Goal: Task Accomplishment & Management: Manage account settings

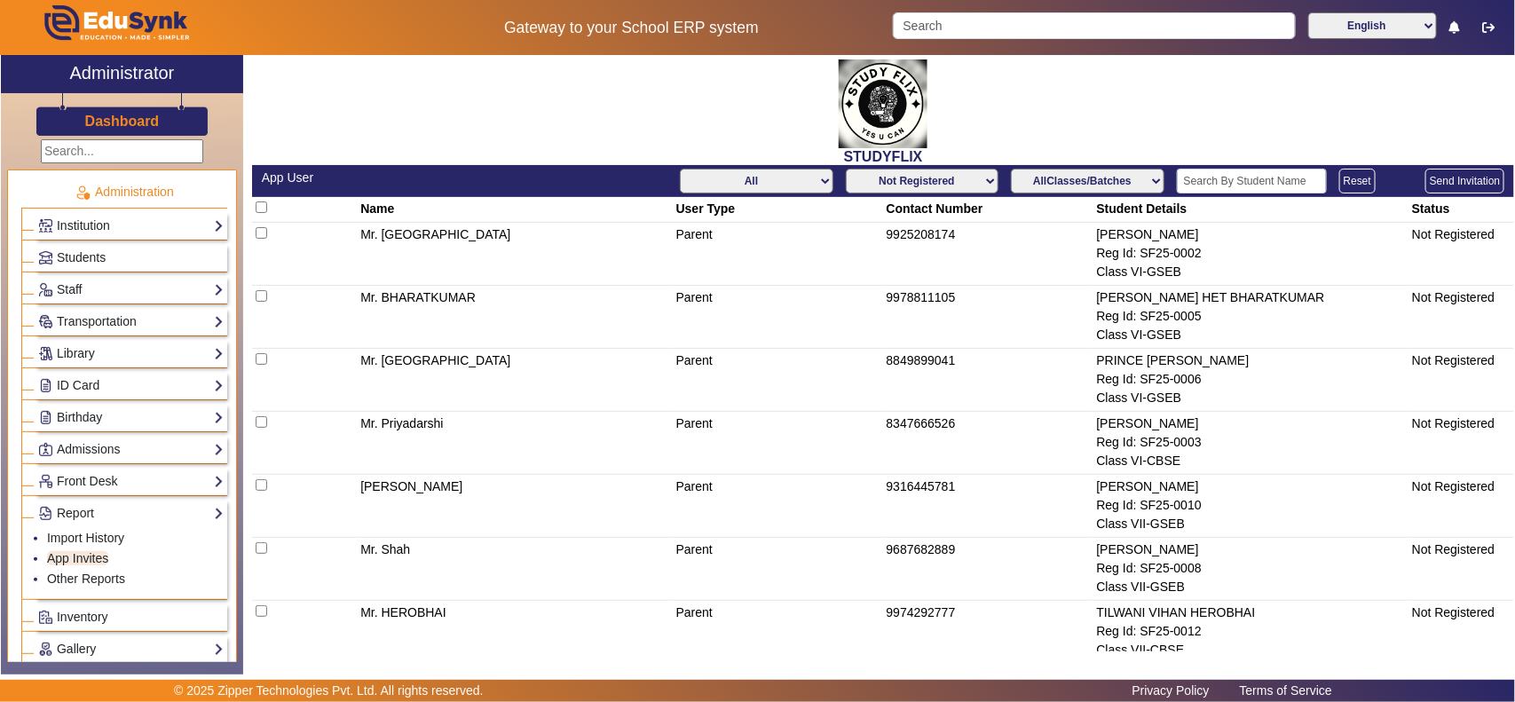
scroll to position [2305, 0]
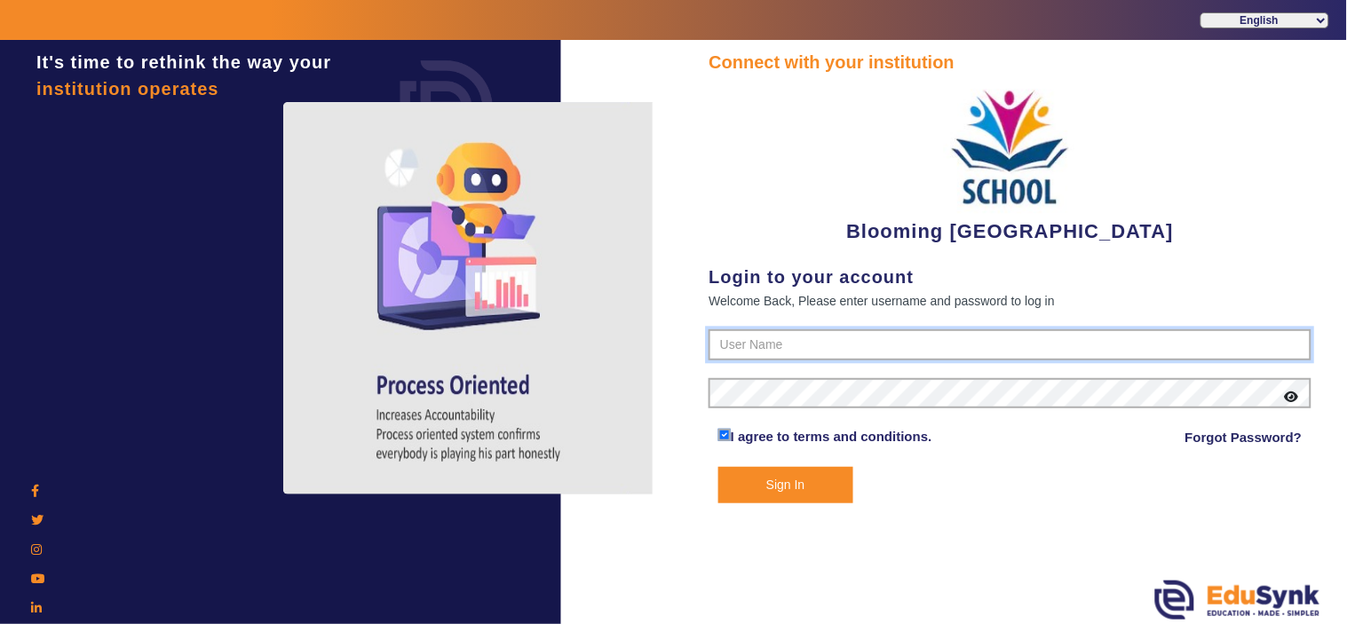
type input "4141419999"
click at [799, 493] on button "Sign In" at bounding box center [785, 485] width 135 height 36
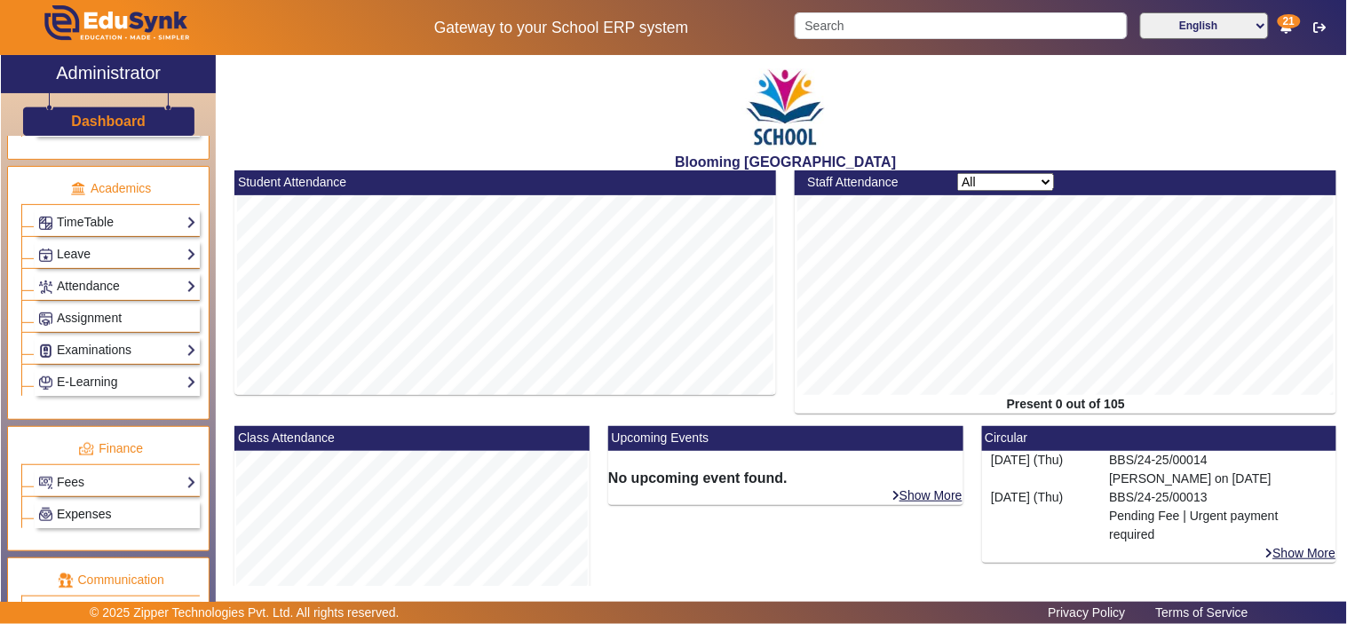
scroll to position [658, 0]
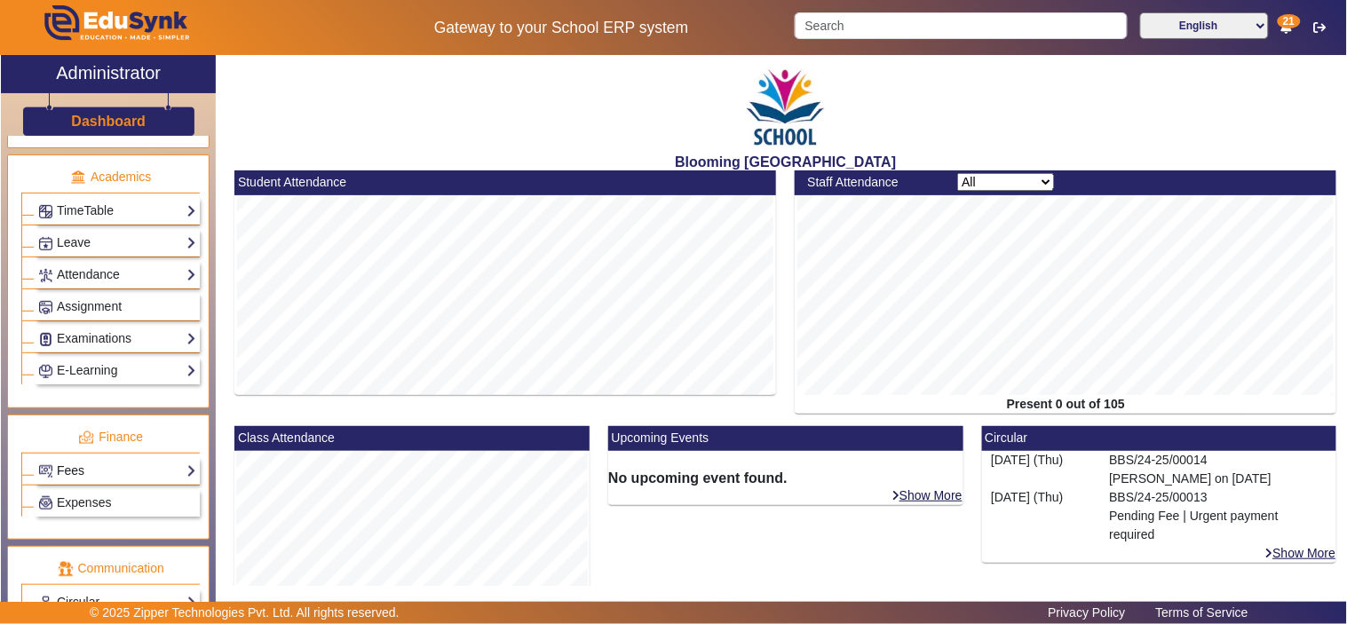
click at [114, 481] on link "Fees" at bounding box center [117, 471] width 158 height 20
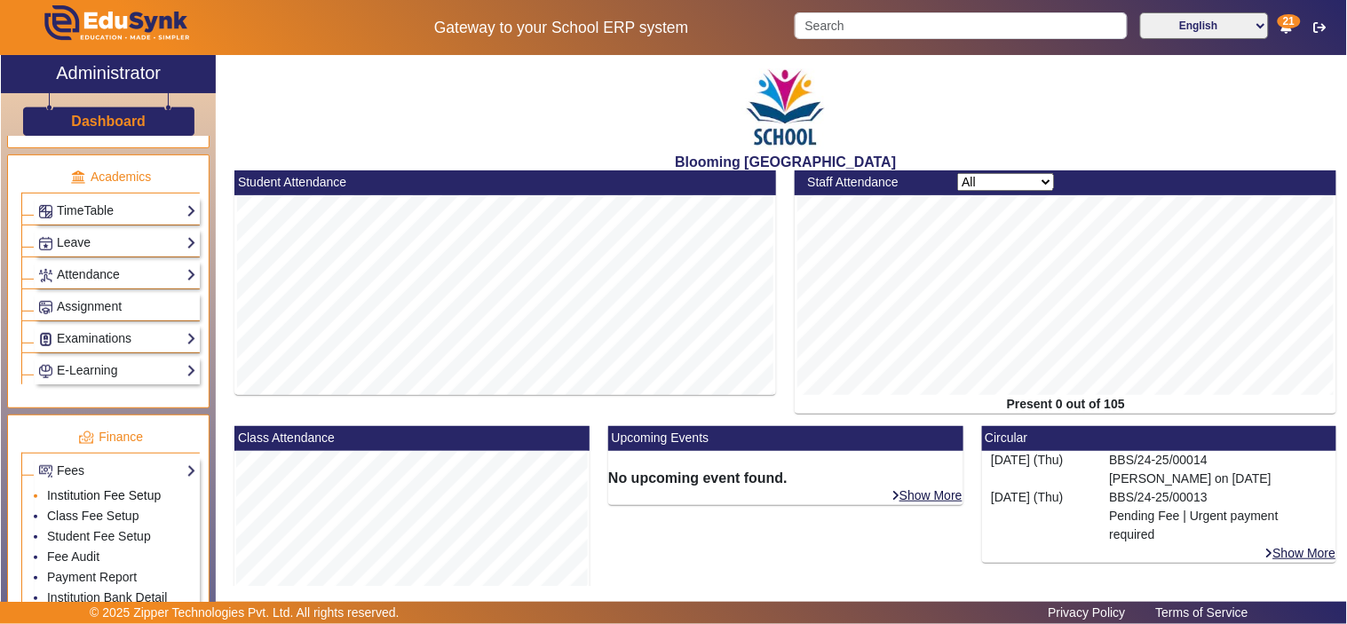
click at [101, 499] on link "Institution Fee Setup" at bounding box center [104, 495] width 114 height 14
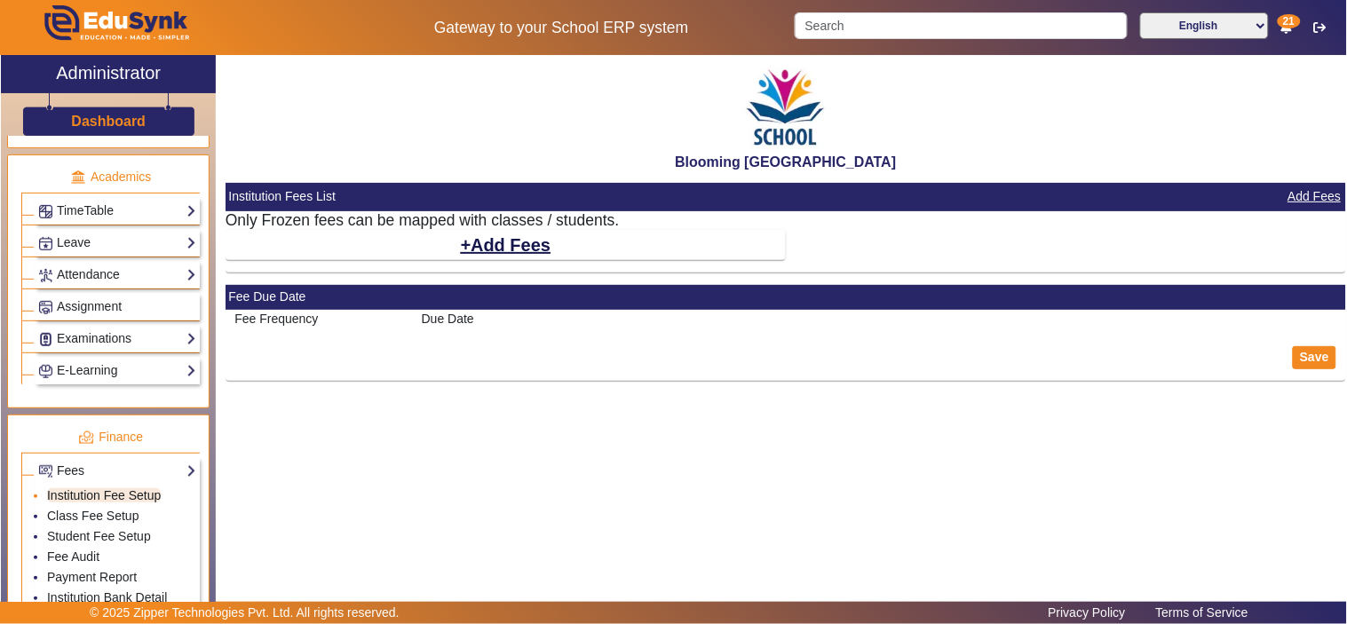
select select "10"
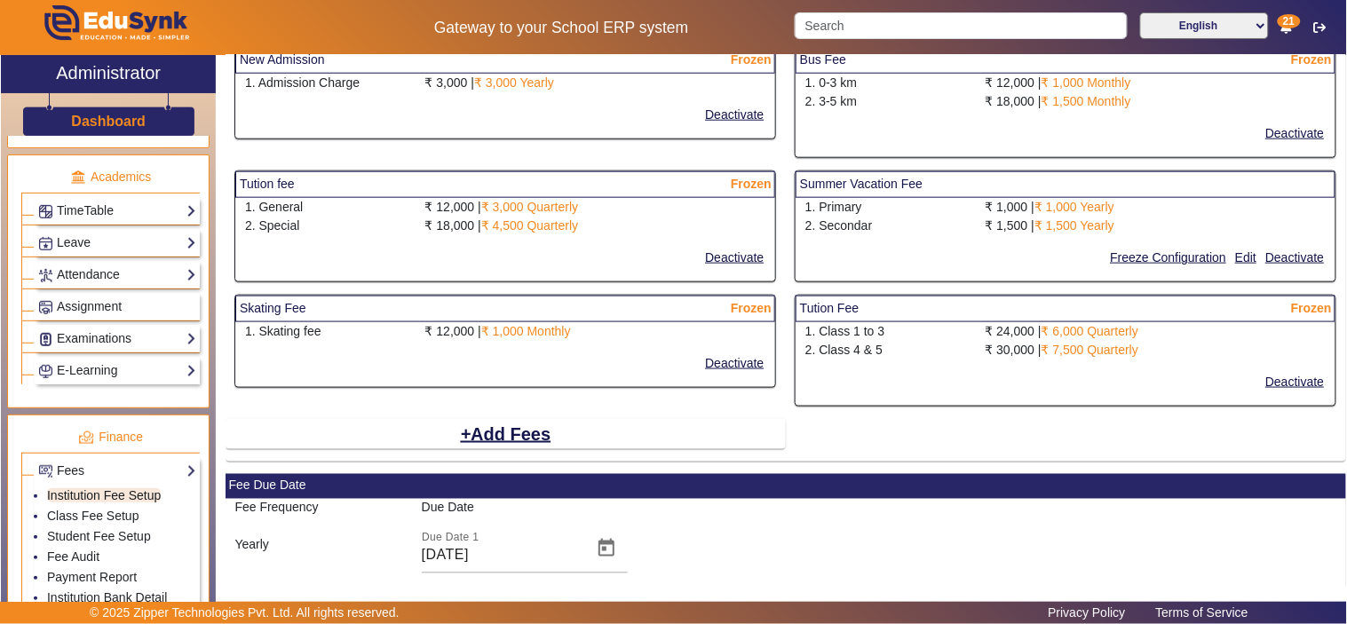
scroll to position [493, 0]
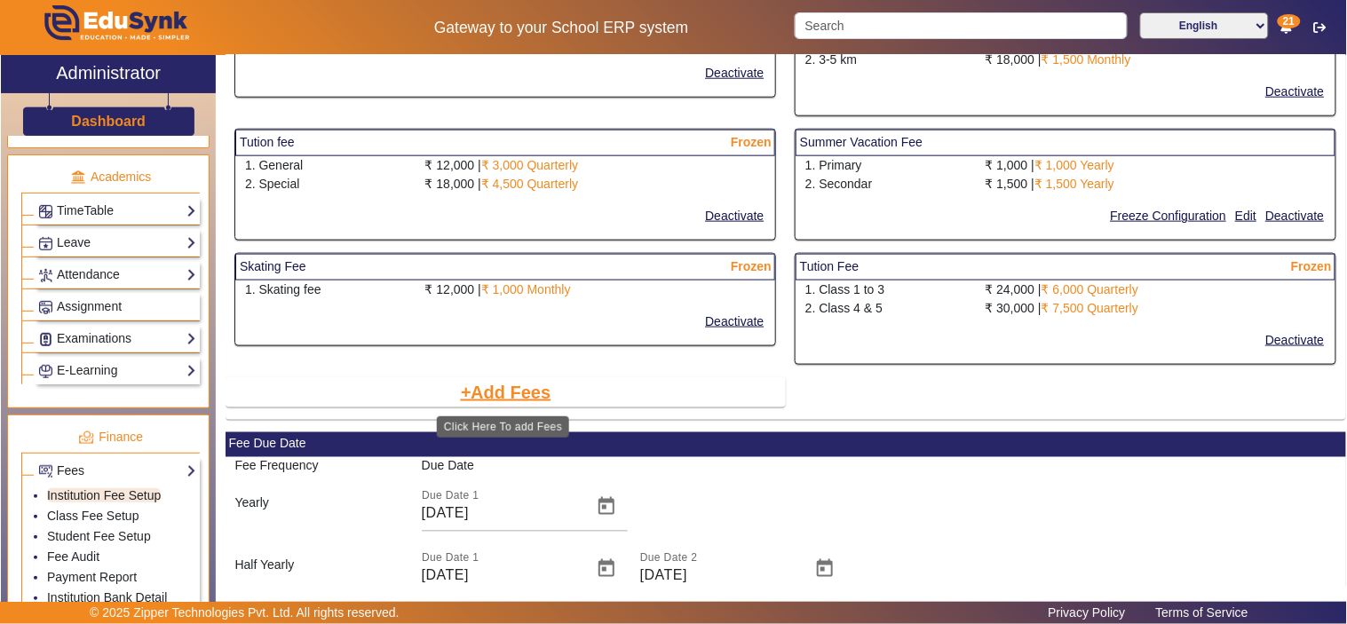
click at [513, 391] on button "Add Fees" at bounding box center [506, 392] width 94 height 30
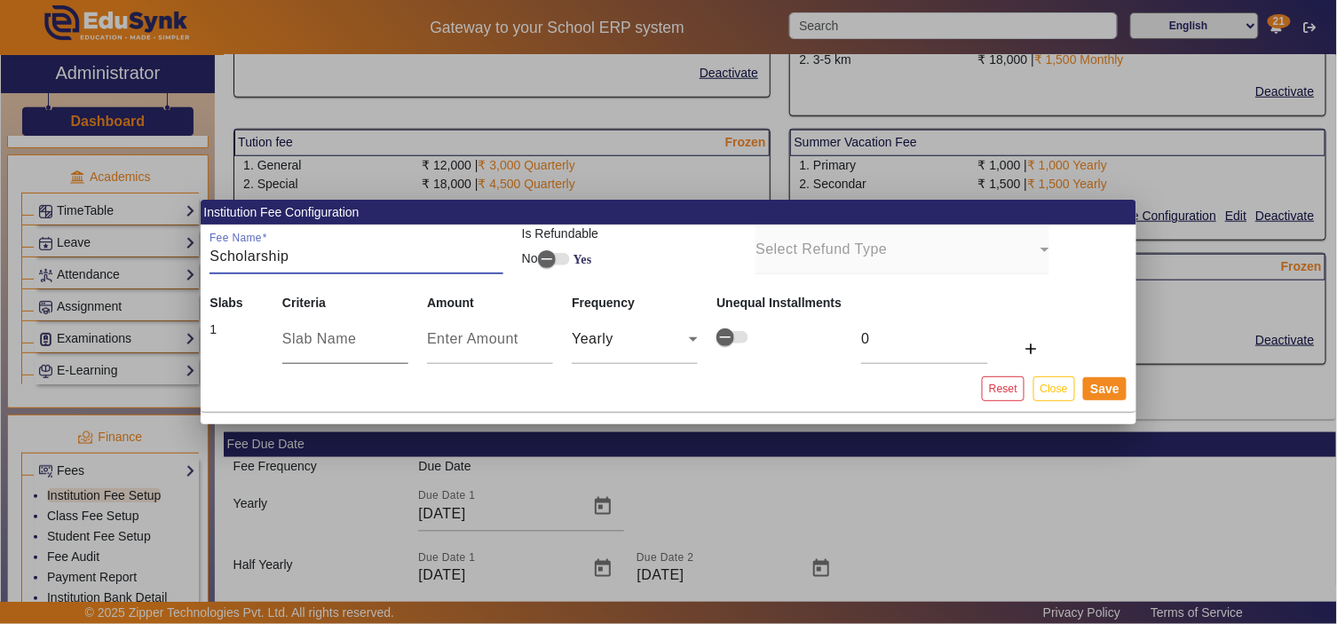
type input "Scholarship"
click at [324, 342] on input "text" at bounding box center [345, 338] width 126 height 21
click at [429, 341] on input "number" at bounding box center [490, 338] width 126 height 21
type input "-2"
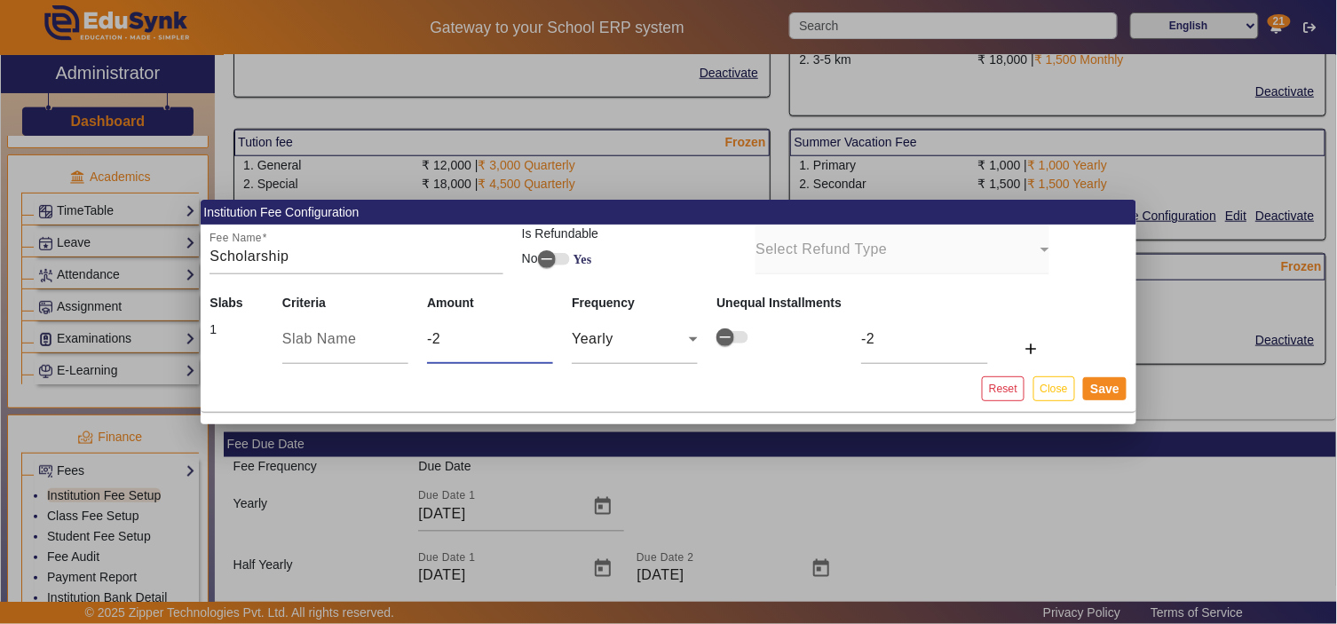
type input "-20"
type input "-200"
type input "-2000"
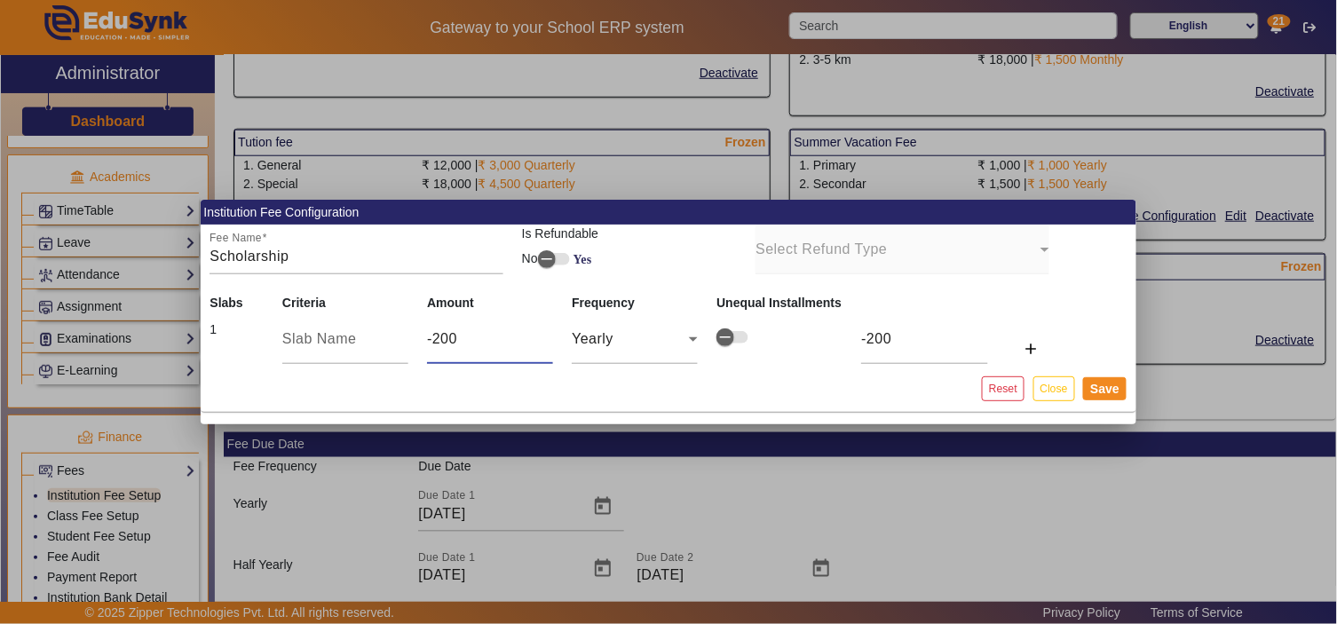
type input "-2000"
type input "-20000"
click at [344, 346] on input "text" at bounding box center [345, 338] width 126 height 21
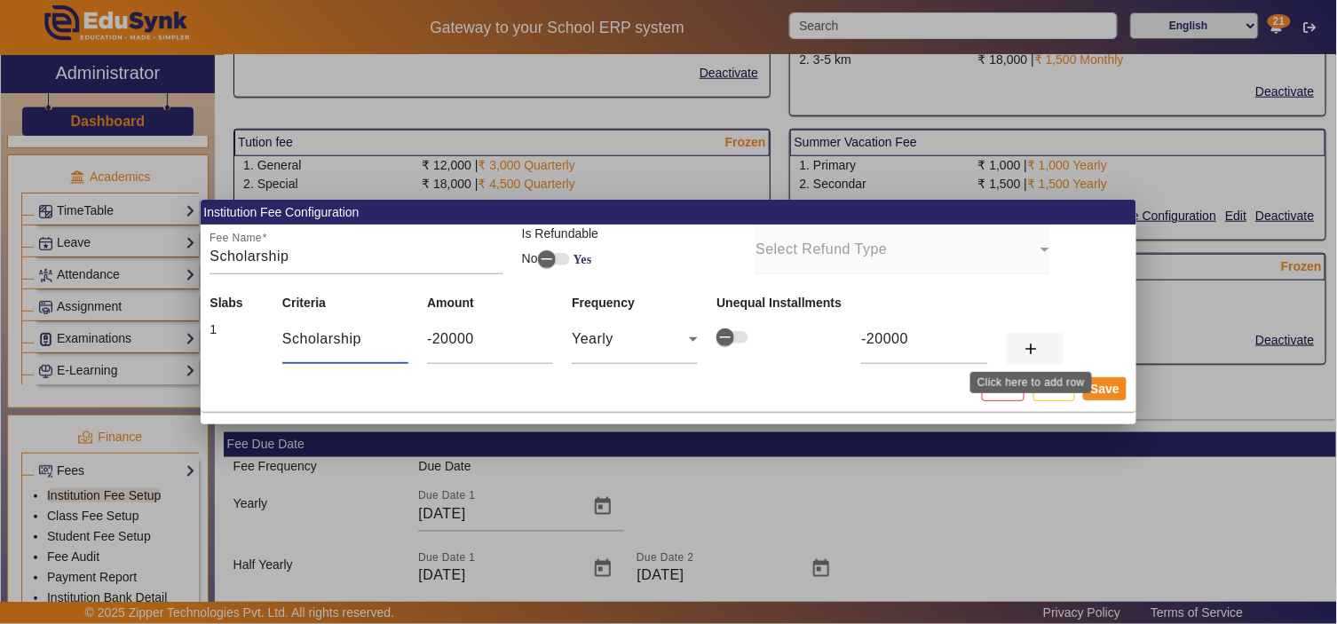
type input "Scholarship"
click at [1031, 350] on mat-icon "add" at bounding box center [1032, 349] width 18 height 18
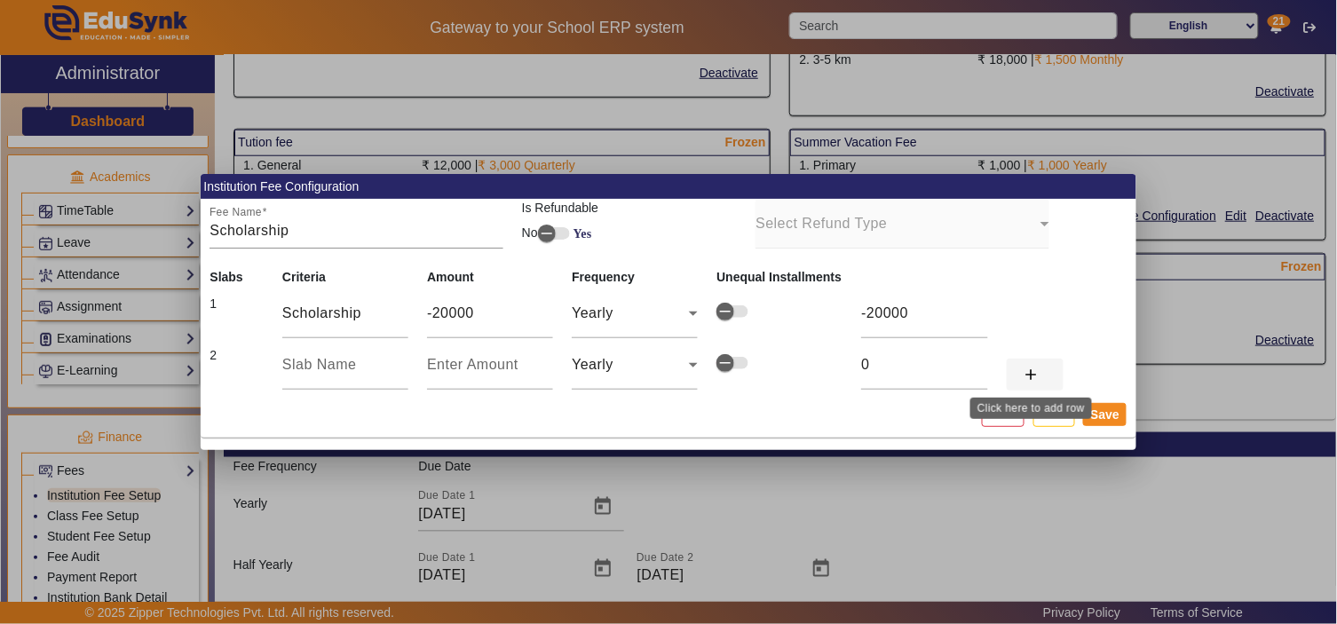
click at [1024, 368] on mat-icon "add" at bounding box center [1032, 375] width 18 height 18
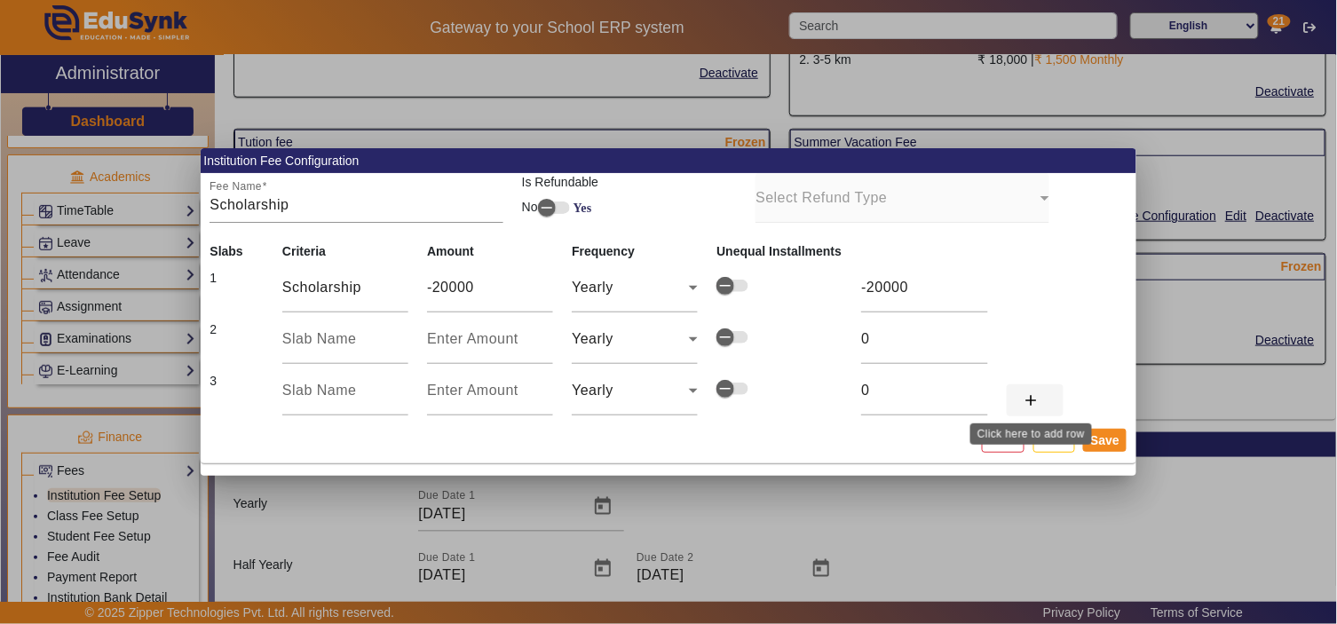
click at [1024, 389] on span at bounding box center [1035, 400] width 57 height 43
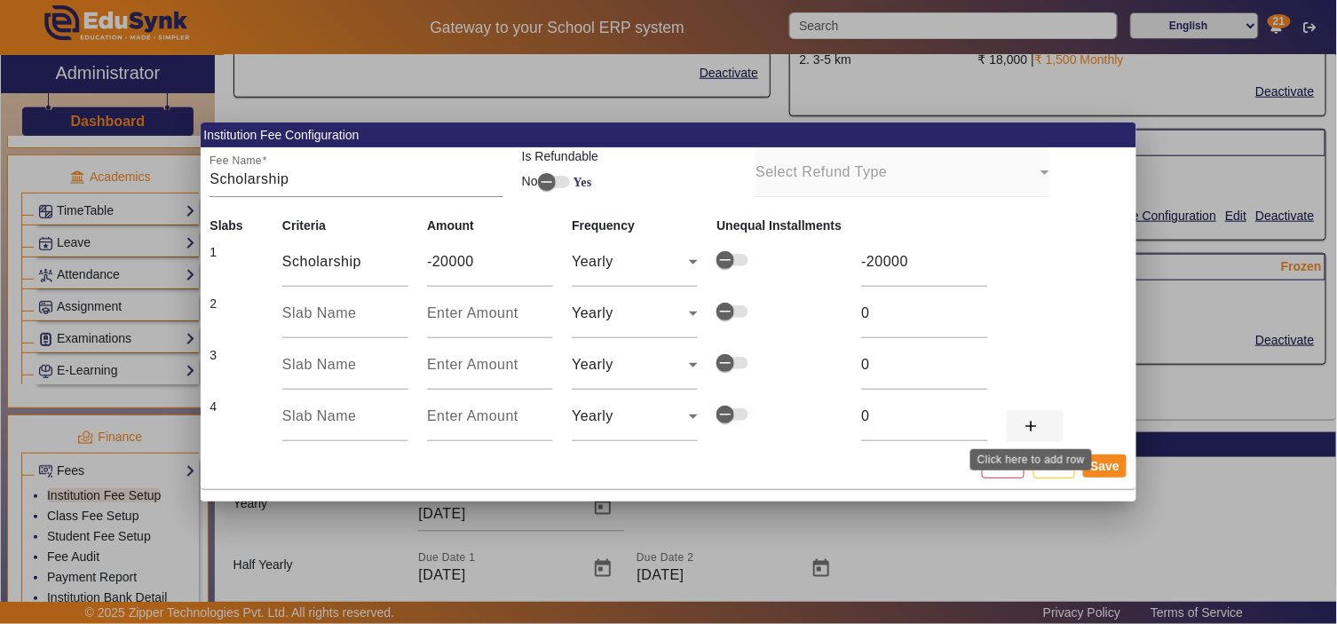
click at [1025, 420] on mat-icon "add" at bounding box center [1032, 426] width 18 height 18
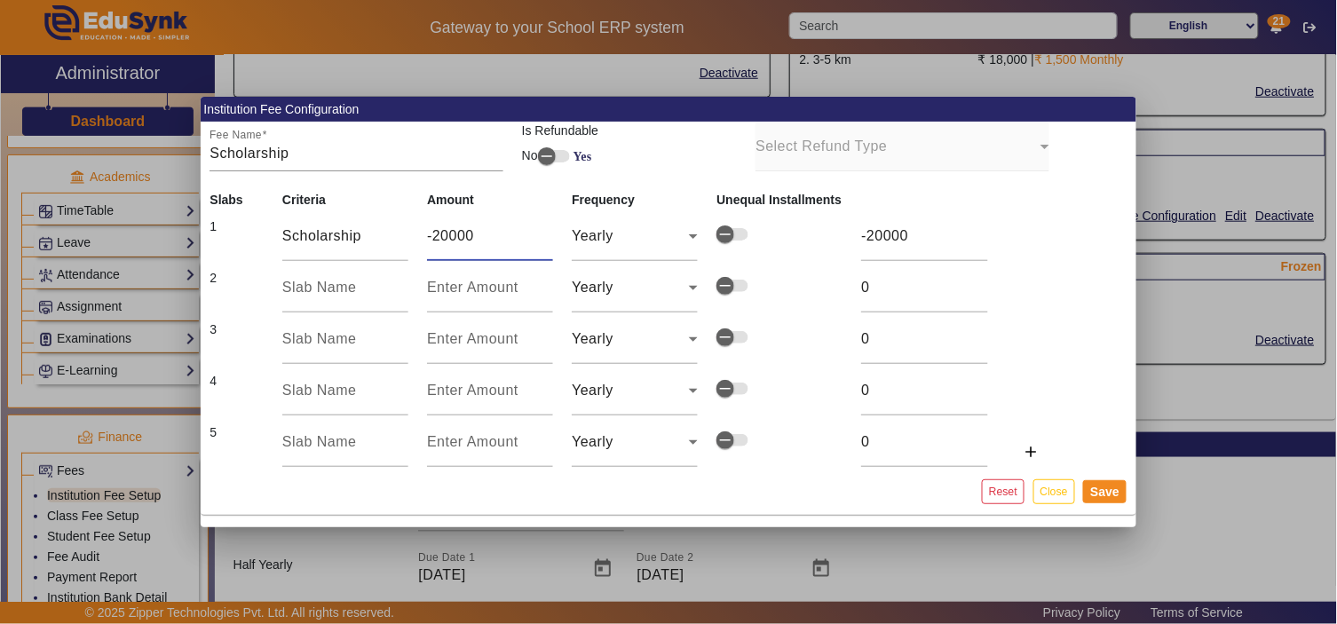
drag, startPoint x: 491, startPoint y: 238, endPoint x: 417, endPoint y: 238, distance: 73.7
click at [418, 238] on td "-20000" at bounding box center [490, 235] width 145 height 51
click at [314, 288] on input "text" at bounding box center [345, 287] width 126 height 21
click at [328, 228] on input "Scholarship" at bounding box center [345, 235] width 126 height 21
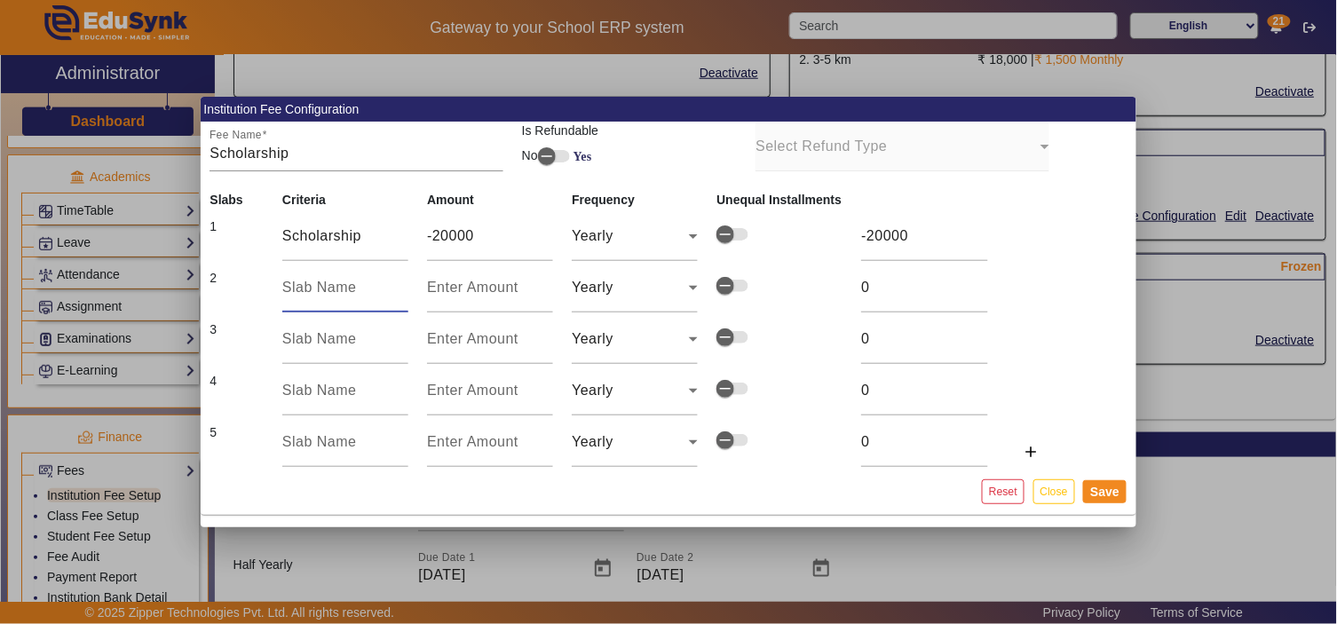
click at [320, 296] on input "text" at bounding box center [345, 287] width 126 height 21
paste input "Scholarship"
type input "Scholarship"
click at [255, 233] on tr "1 Scholarship -20000 Yearly -20000" at bounding box center [635, 235] width 869 height 51
type input "SLP20"
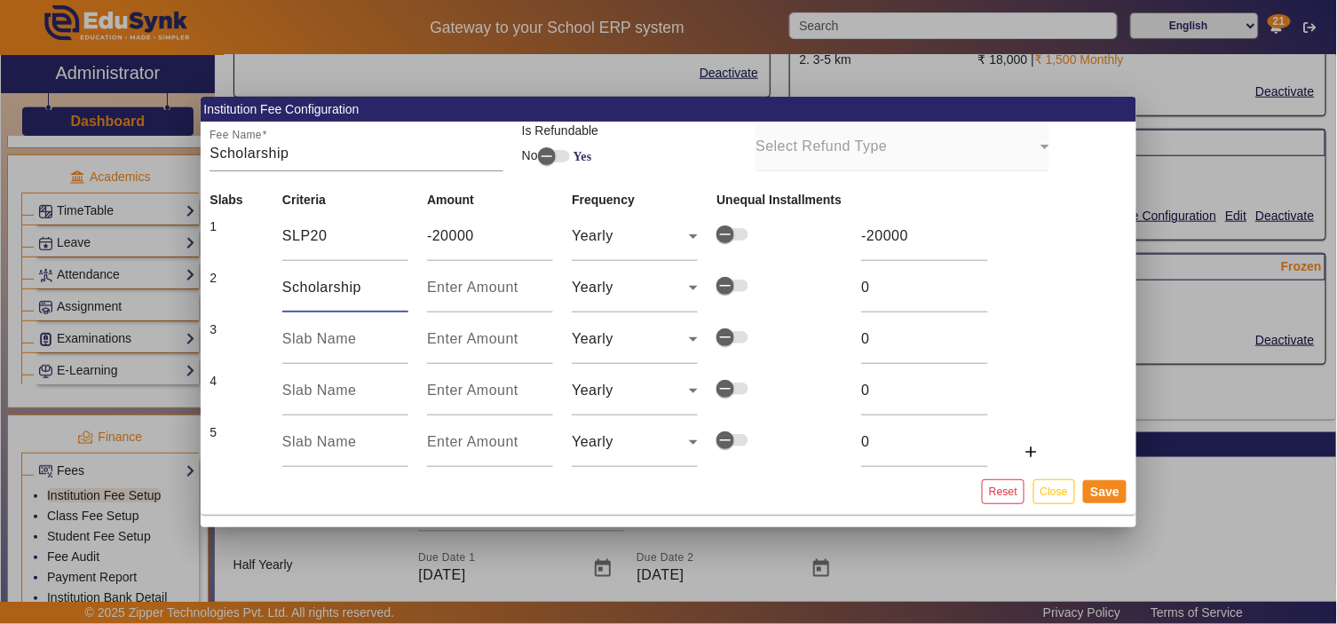
drag, startPoint x: 359, startPoint y: 295, endPoint x: 271, endPoint y: 288, distance: 88.2
click at [272, 288] on td "Scholarship" at bounding box center [344, 287] width 145 height 51
type input "SLP15"
click at [300, 338] on input "text" at bounding box center [345, 338] width 126 height 21
type input "SLP10"
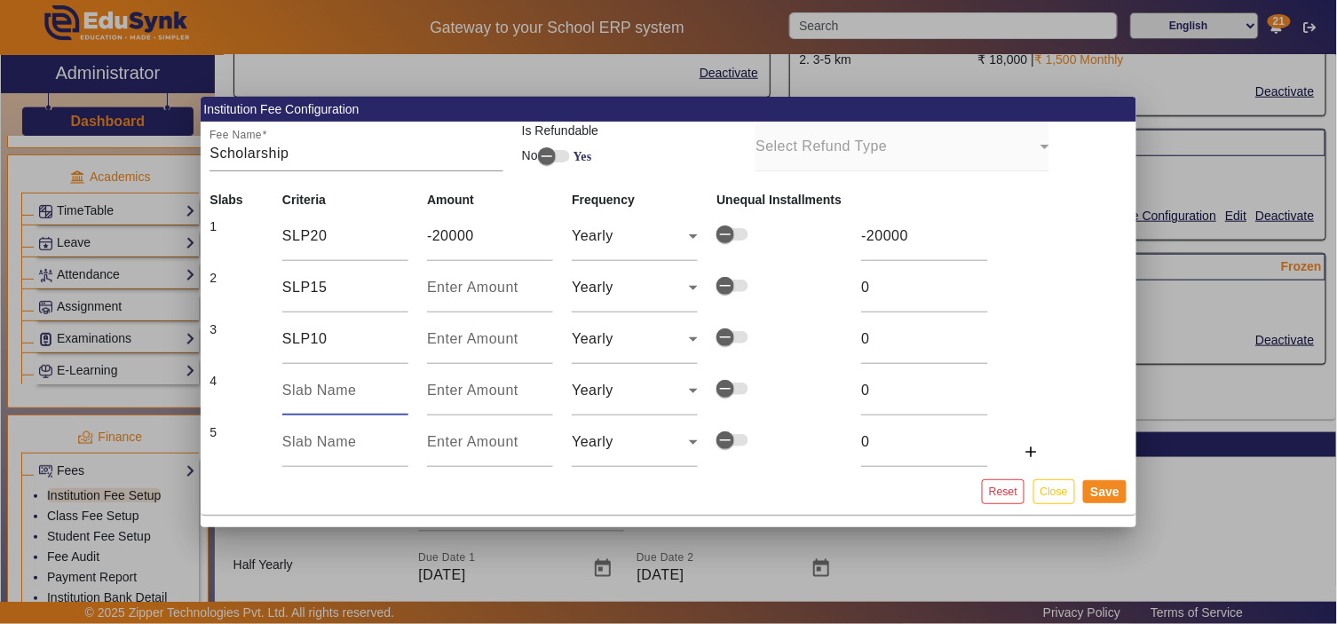
click at [327, 399] on input "text" at bounding box center [345, 390] width 126 height 21
type input "SLP05"
click at [325, 436] on input "text" at bounding box center [345, 441] width 126 height 21
type input "SLP40"
click at [439, 296] on input "number" at bounding box center [490, 287] width 126 height 21
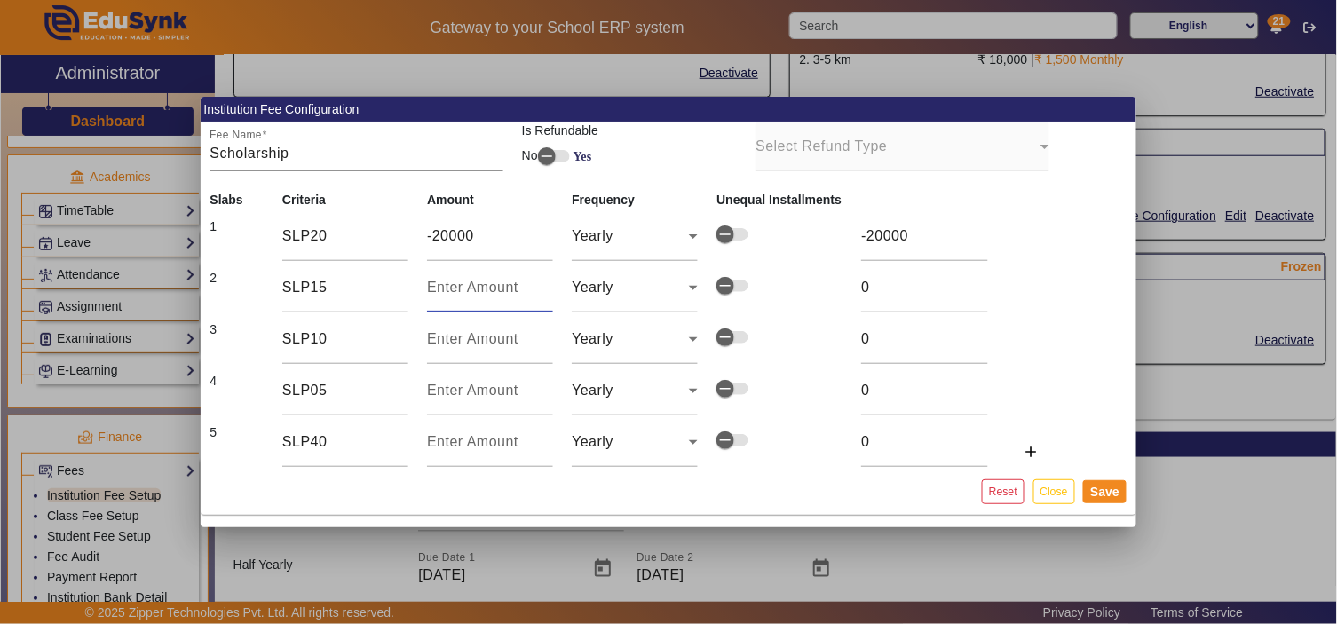
type input "-1"
type input "-15"
type input "-150"
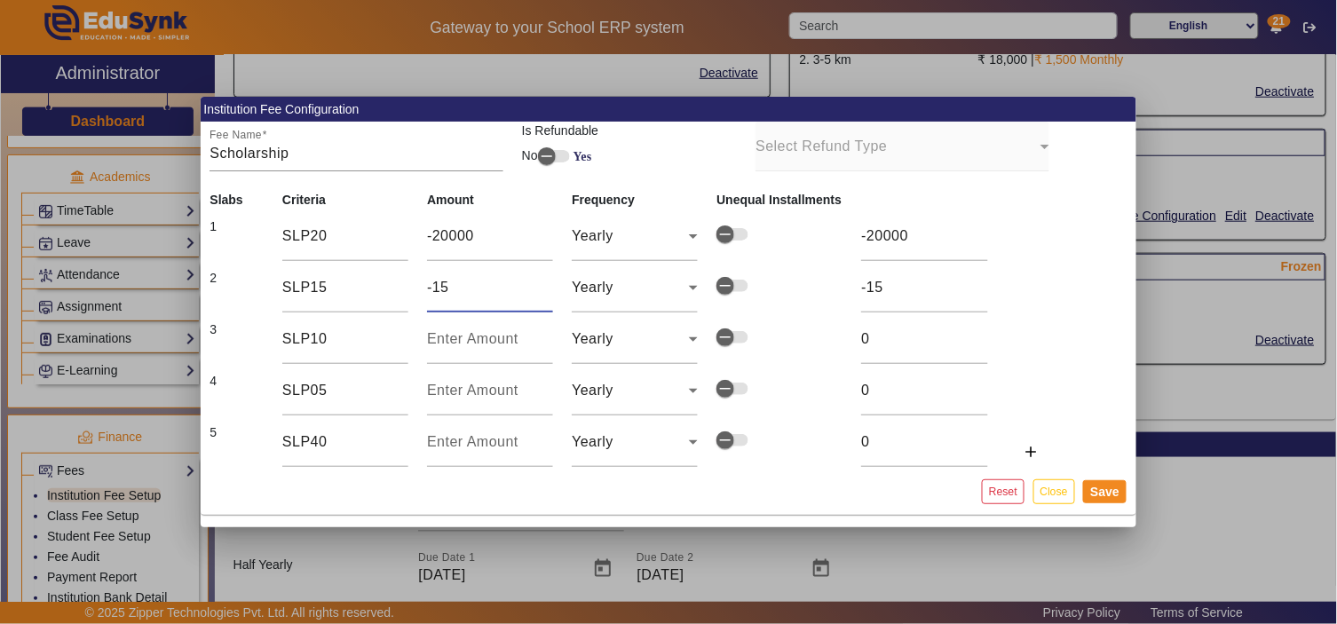
type input "-150"
type input "-1500"
type input "-15000"
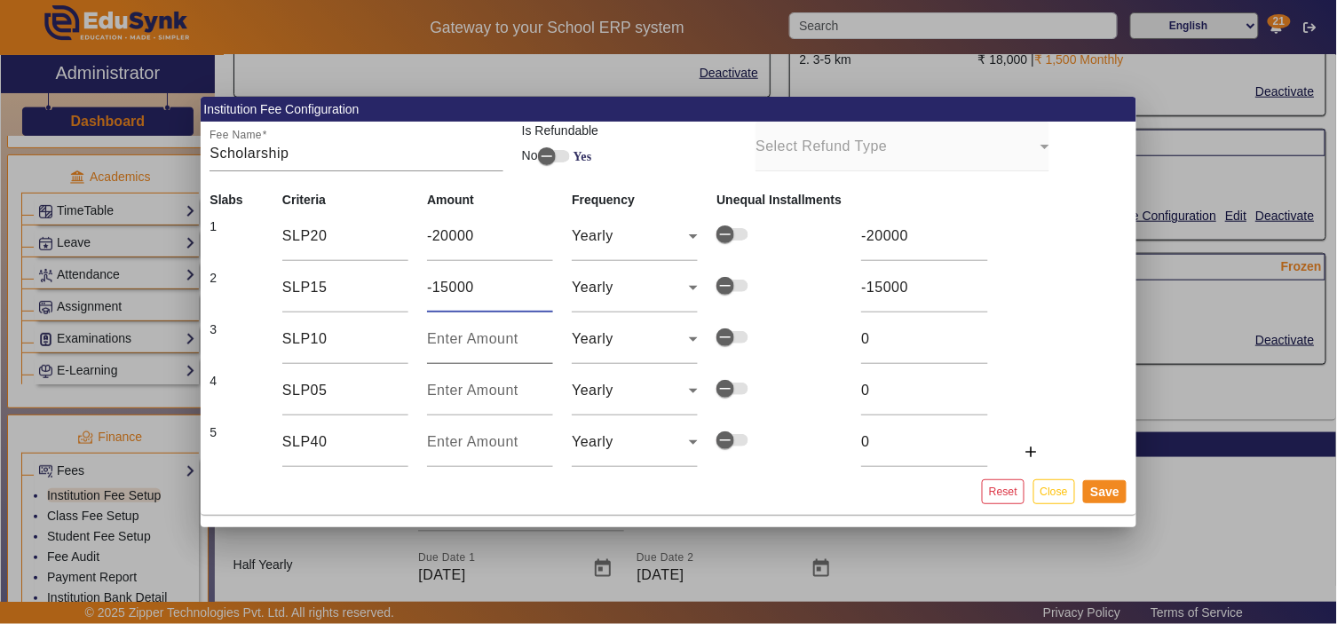
type input "-15000"
click at [437, 346] on input "number" at bounding box center [490, 338] width 126 height 21
type input "-1"
type input "-10"
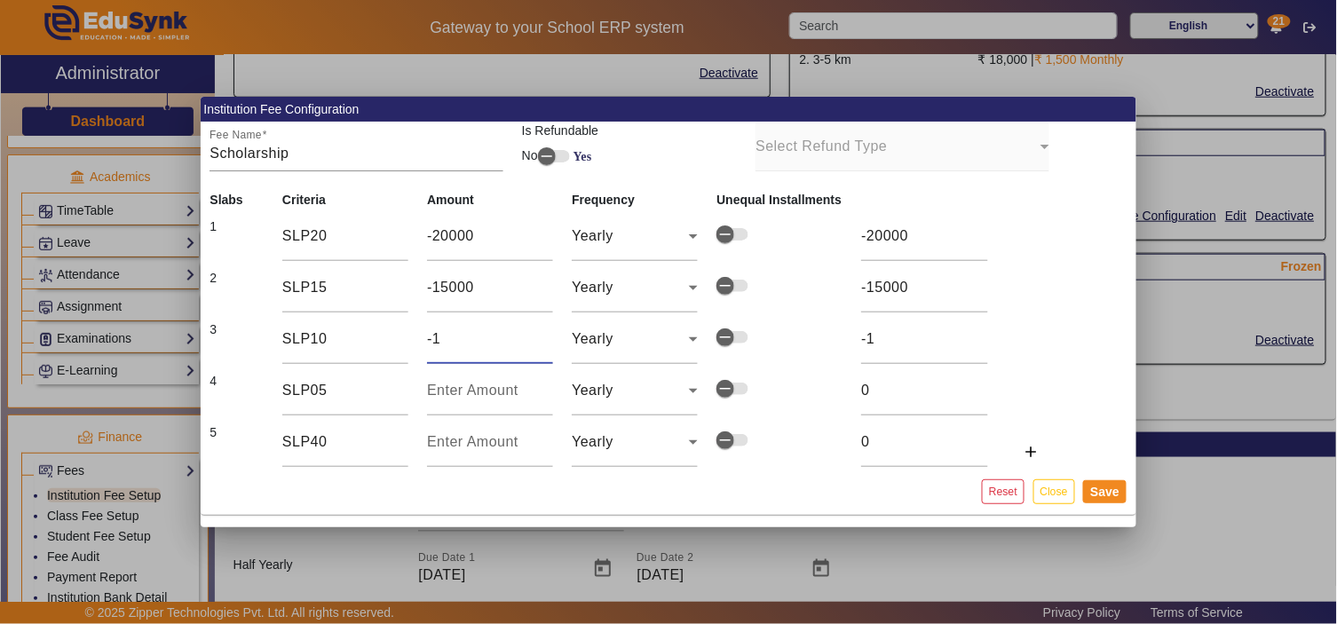
type input "-10"
type input "-100"
type input "-1000"
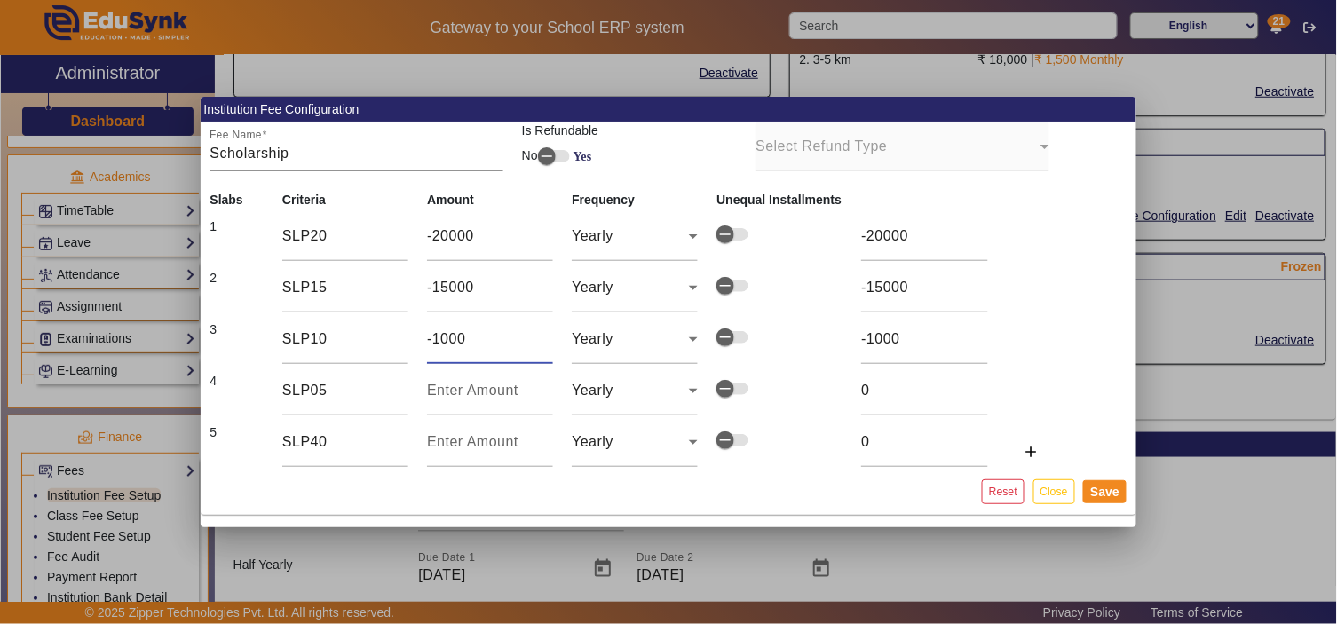
type input "-10000"
click at [441, 398] on input "number" at bounding box center [490, 390] width 126 height 21
type input "-05"
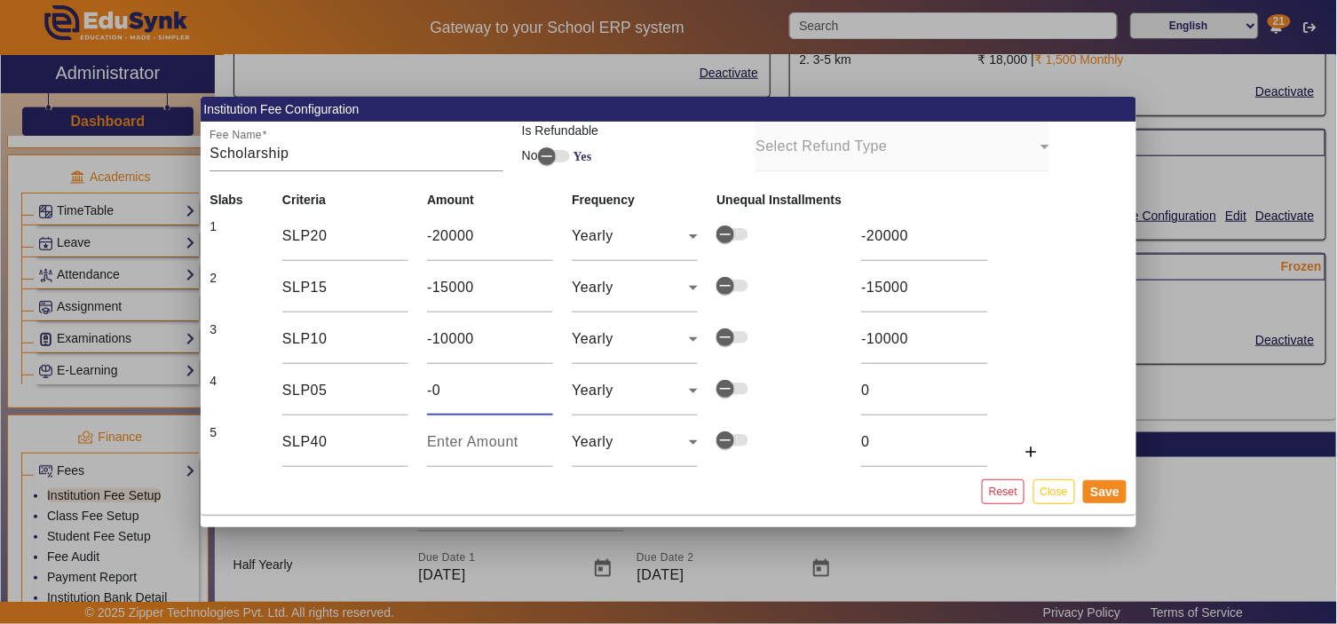
type input "-5"
type input "-050"
type input "-50"
type input "-0500"
type input "-500"
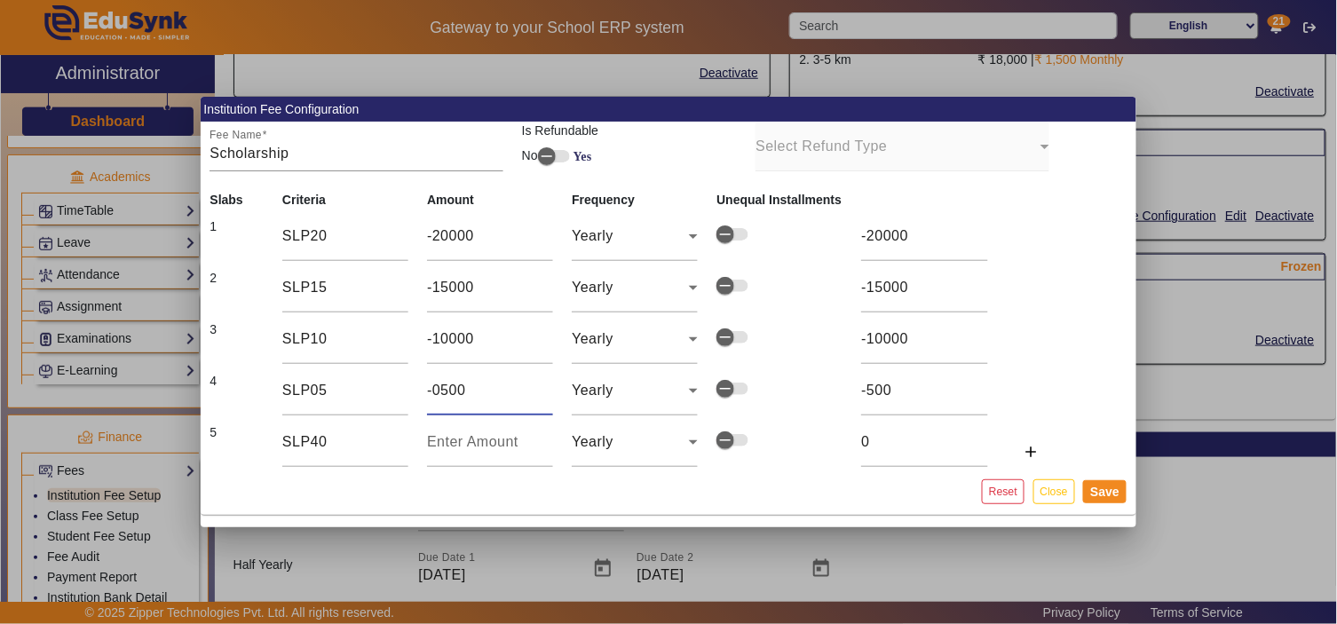
type input "-05000"
type input "-5000"
click at [457, 448] on input "number" at bounding box center [490, 441] width 126 height 21
type input "-4"
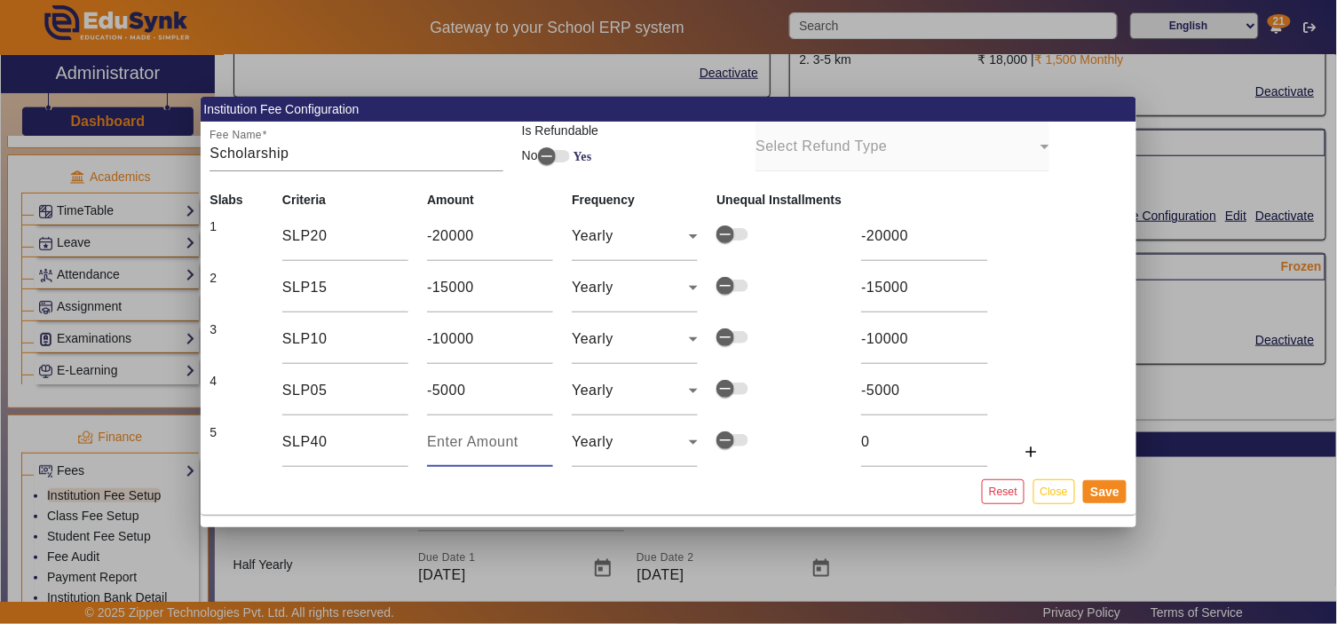
type input "-4"
type input "-40"
type input "-400"
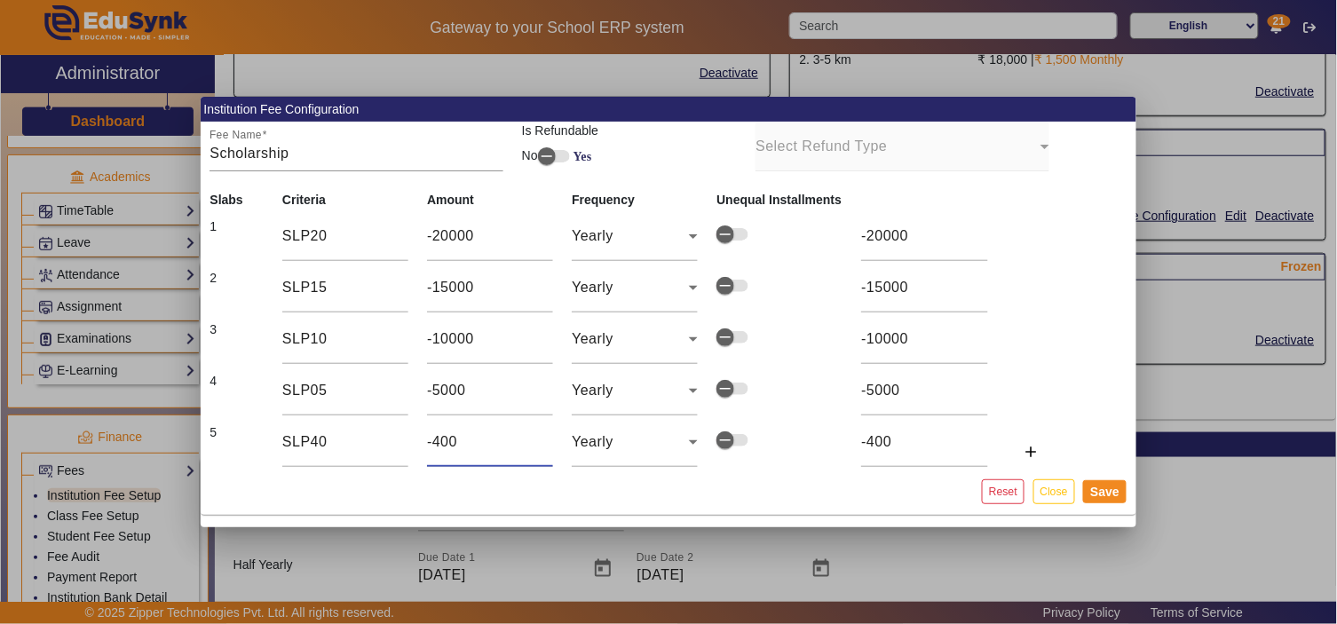
type input "-4000"
type input "-40000"
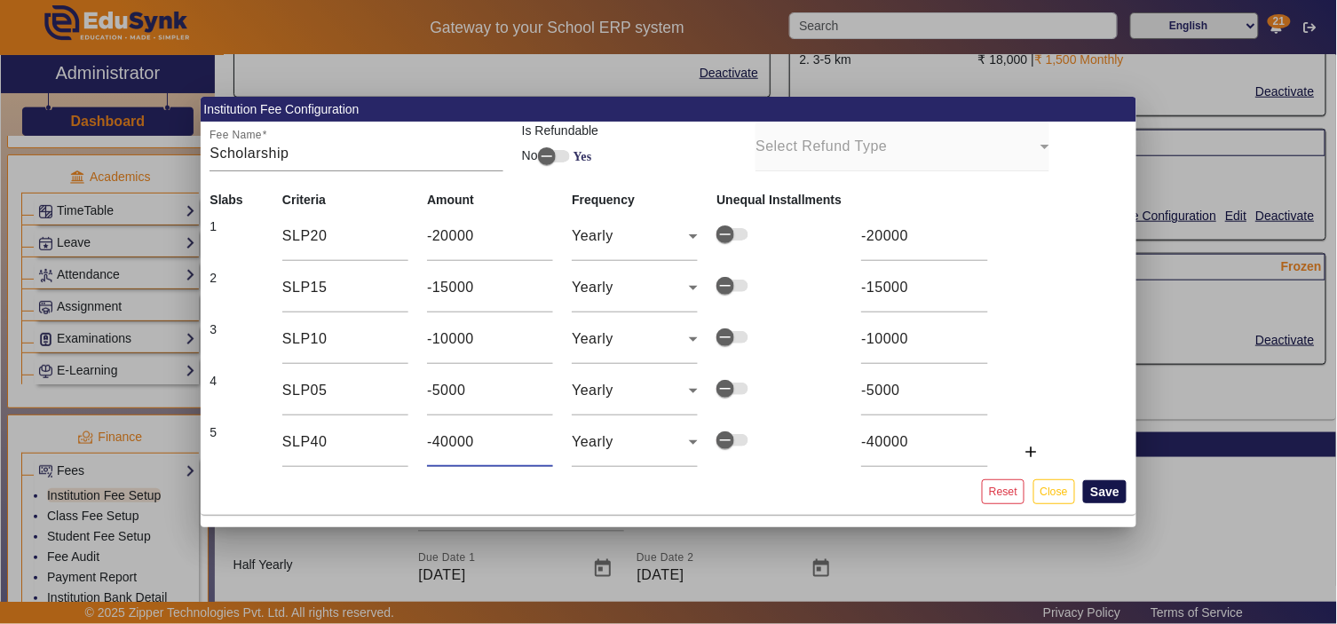
click at [1099, 488] on button "Save" at bounding box center [1104, 491] width 43 height 23
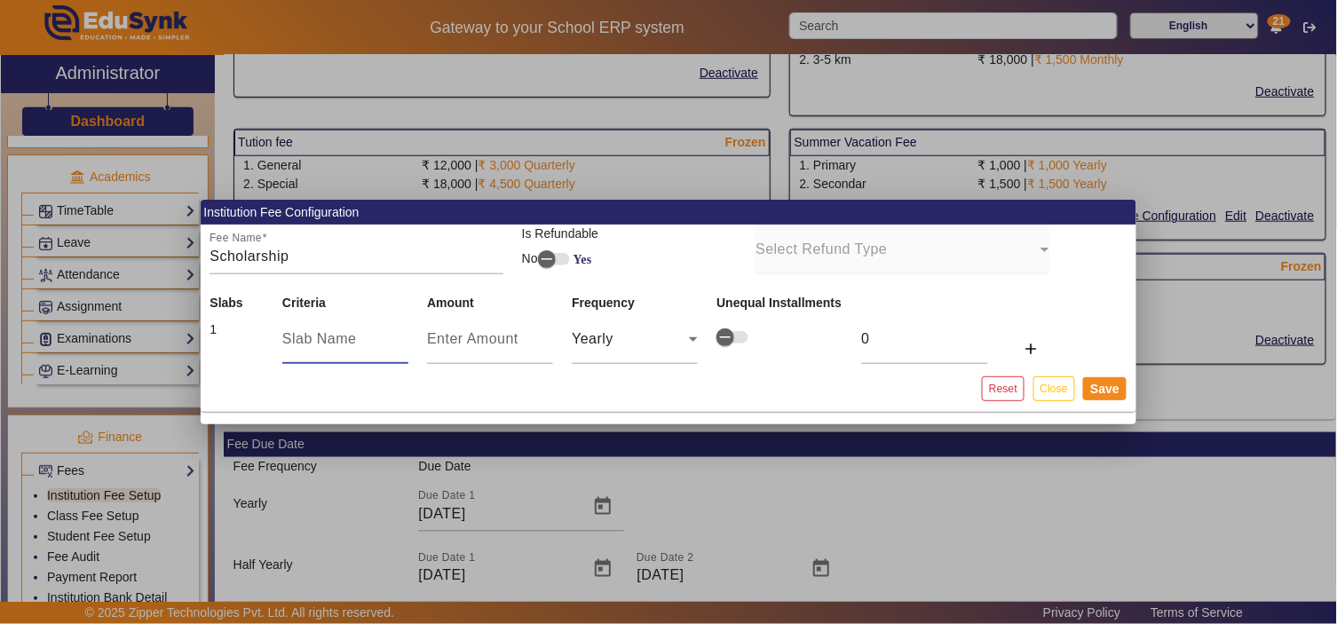
click at [344, 342] on input "text" at bounding box center [345, 338] width 126 height 21
type input "SLP20"
type input "-2"
type input "-20"
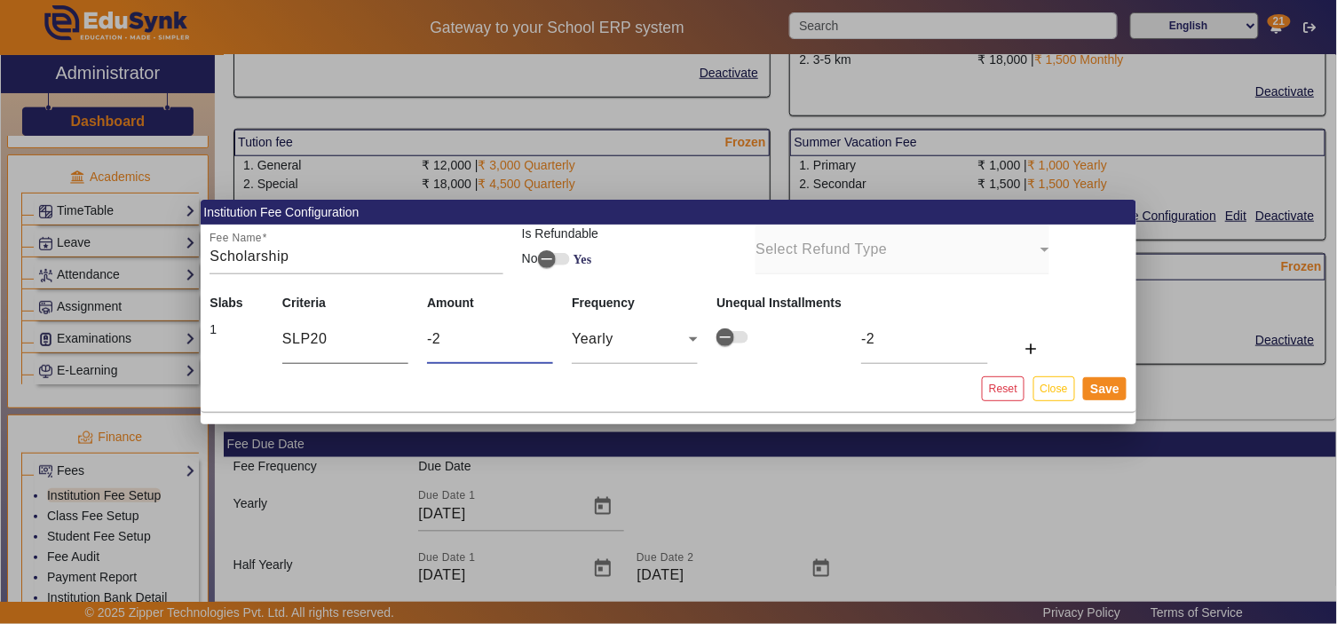
type input "-20"
type input "-200"
type input "-2000"
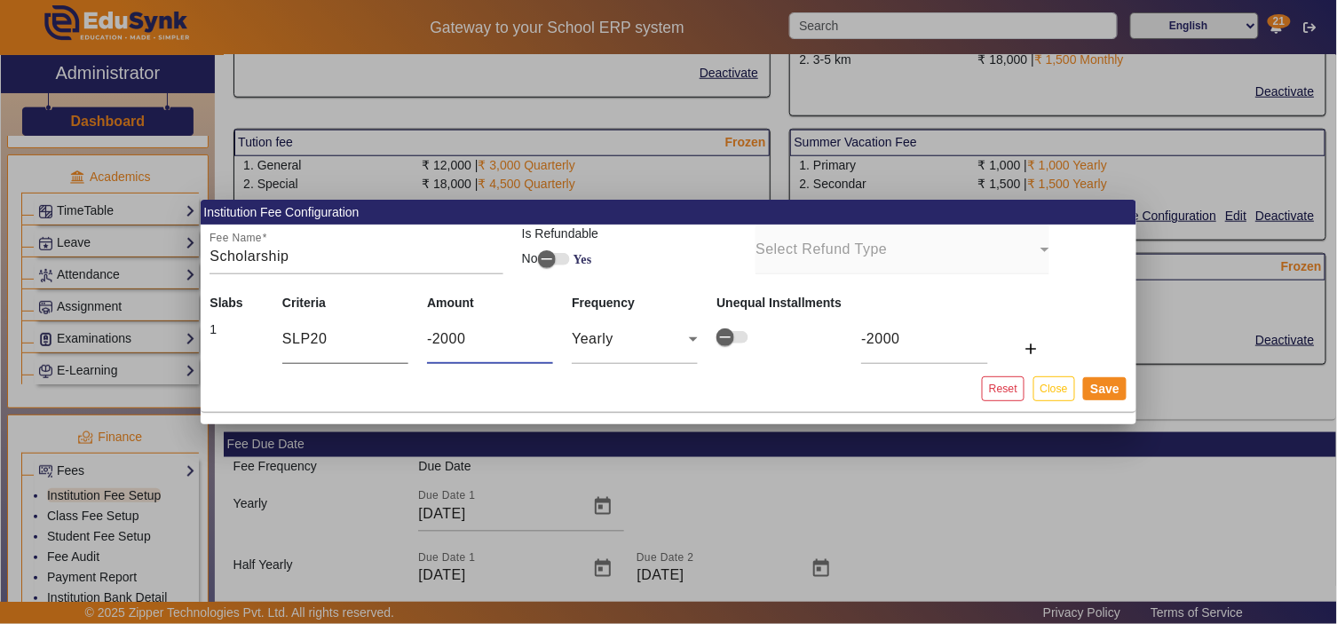
type input "-20000"
click at [1111, 385] on button "Save" at bounding box center [1104, 388] width 43 height 23
click at [1047, 387] on button "Close" at bounding box center [1054, 388] width 42 height 24
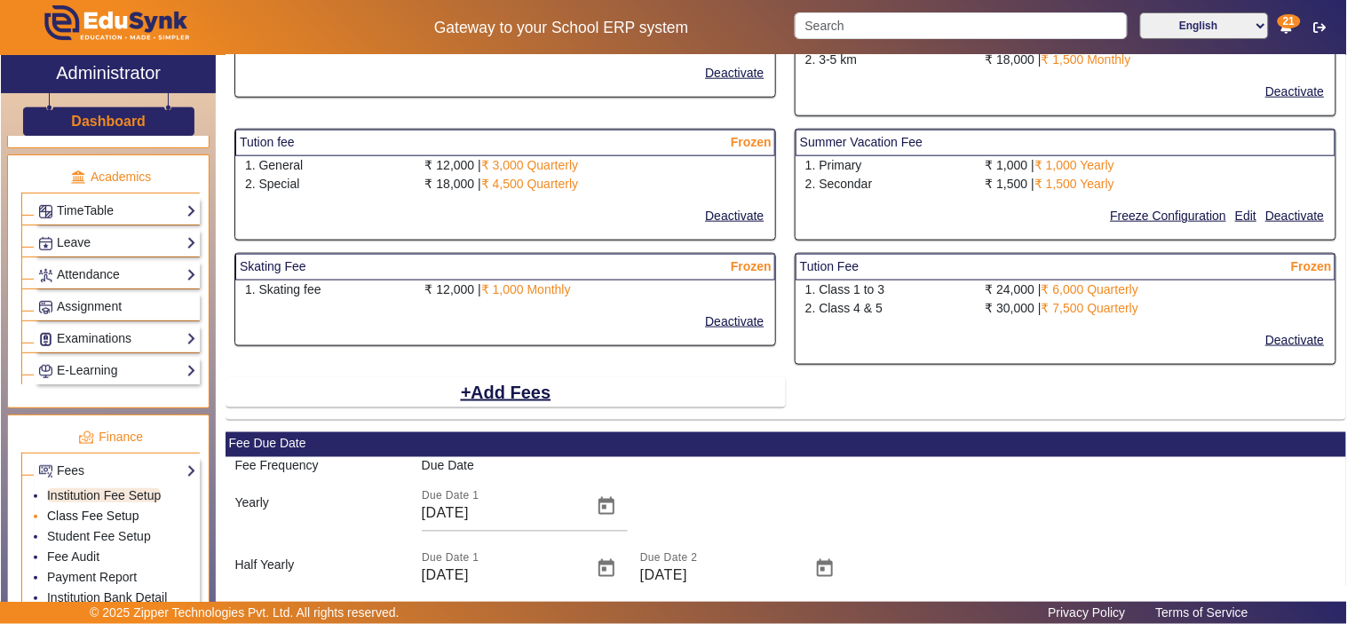
click at [89, 521] on link "Class Fee Setup" at bounding box center [93, 516] width 92 height 14
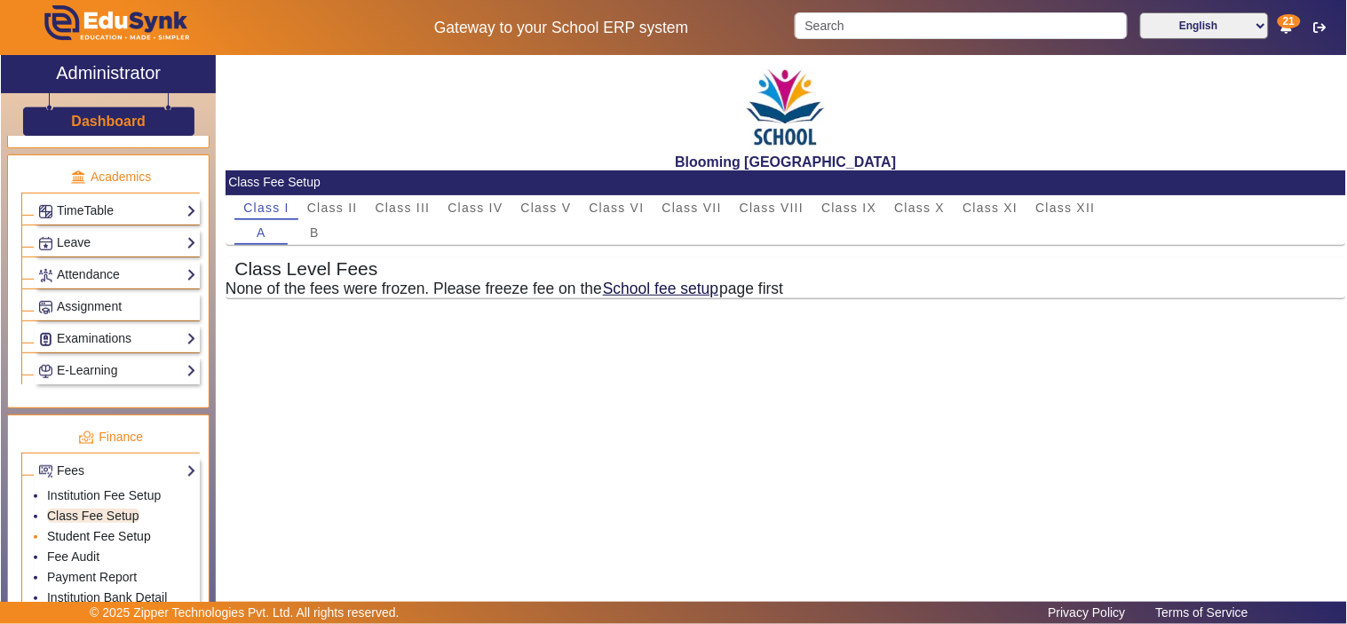
click at [91, 541] on link "Student Fee Setup" at bounding box center [99, 536] width 104 height 14
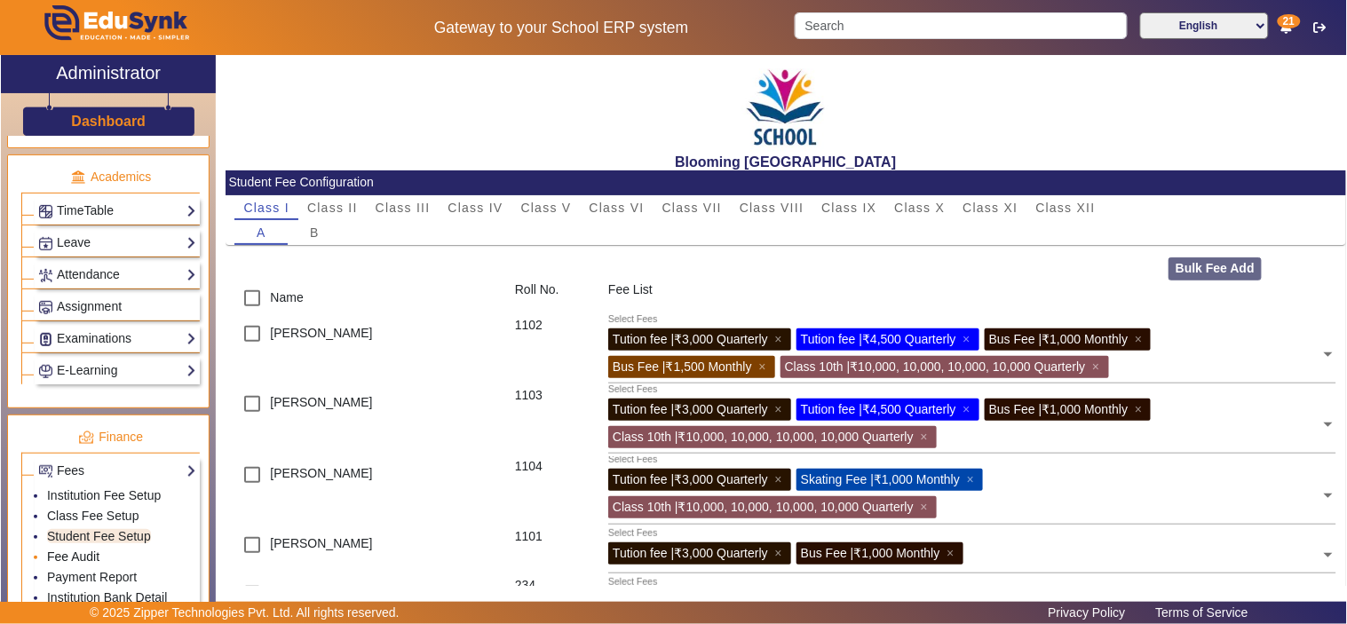
click at [90, 556] on link "Fee Audit" at bounding box center [73, 556] width 52 height 14
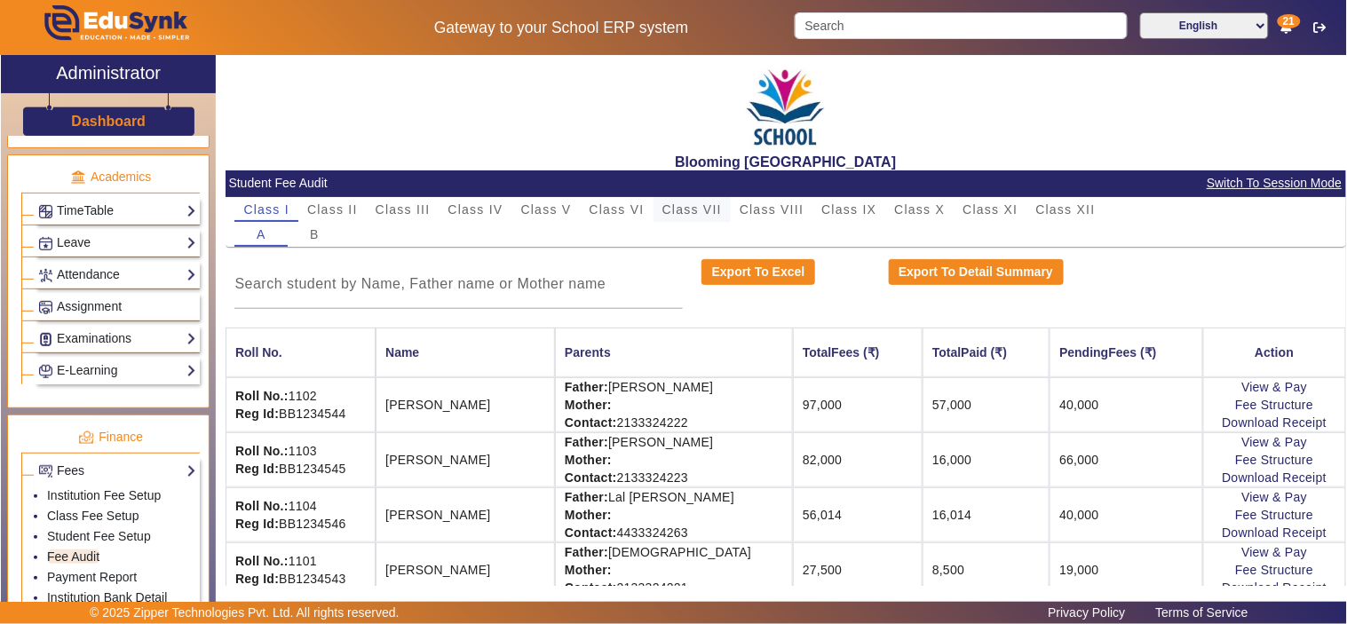
click at [702, 209] on span "Class VII" at bounding box center [691, 209] width 59 height 12
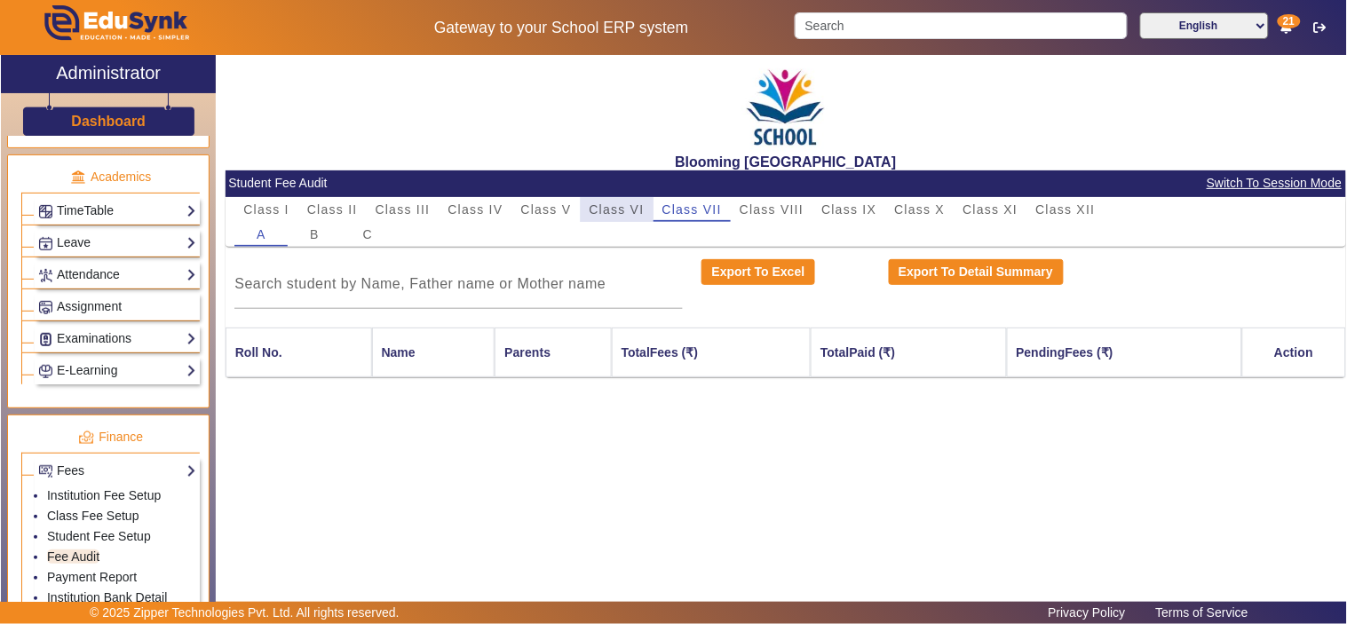
click at [591, 204] on span "Class VI" at bounding box center [616, 209] width 55 height 12
click at [533, 215] on span "Class V" at bounding box center [546, 209] width 51 height 12
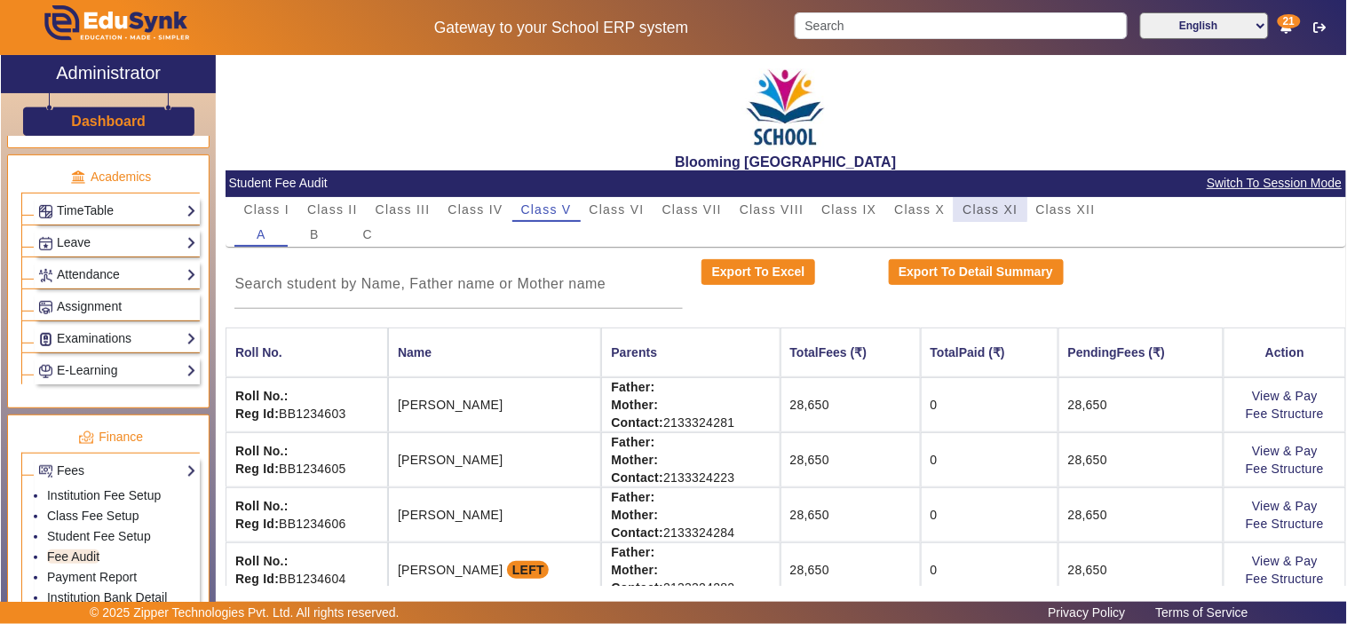
click at [967, 204] on span "Class XI" at bounding box center [989, 209] width 55 height 12
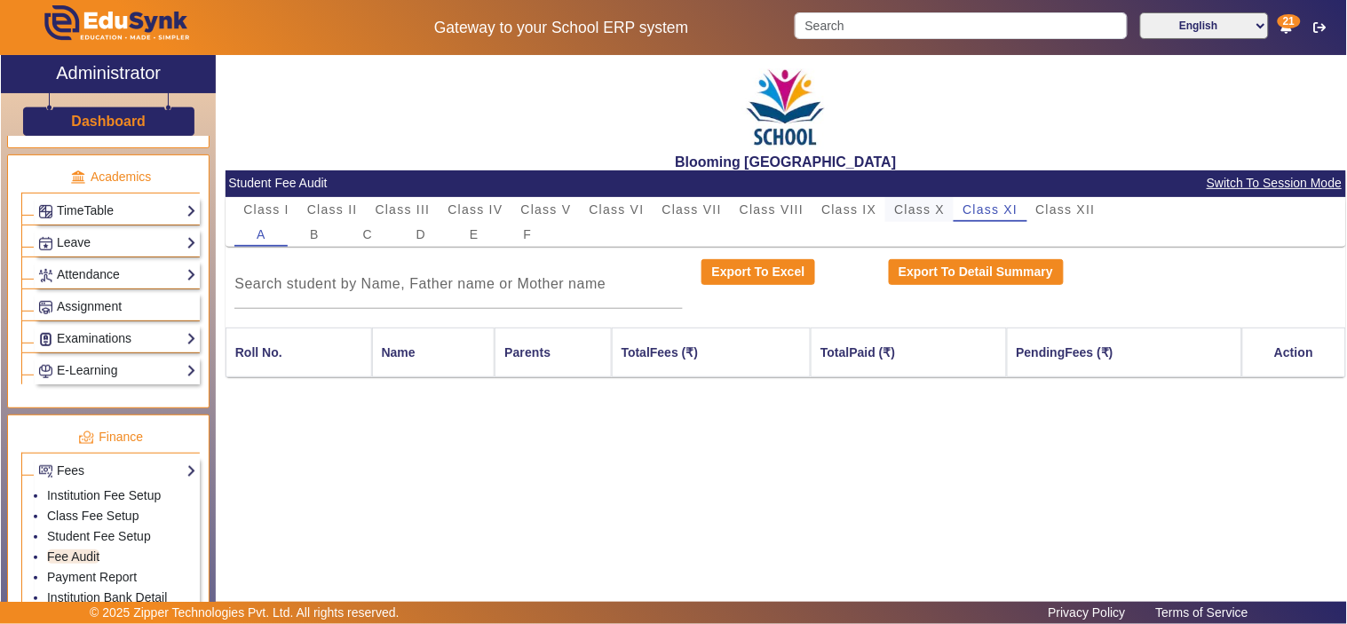
click at [934, 205] on span "Class X" at bounding box center [919, 209] width 51 height 12
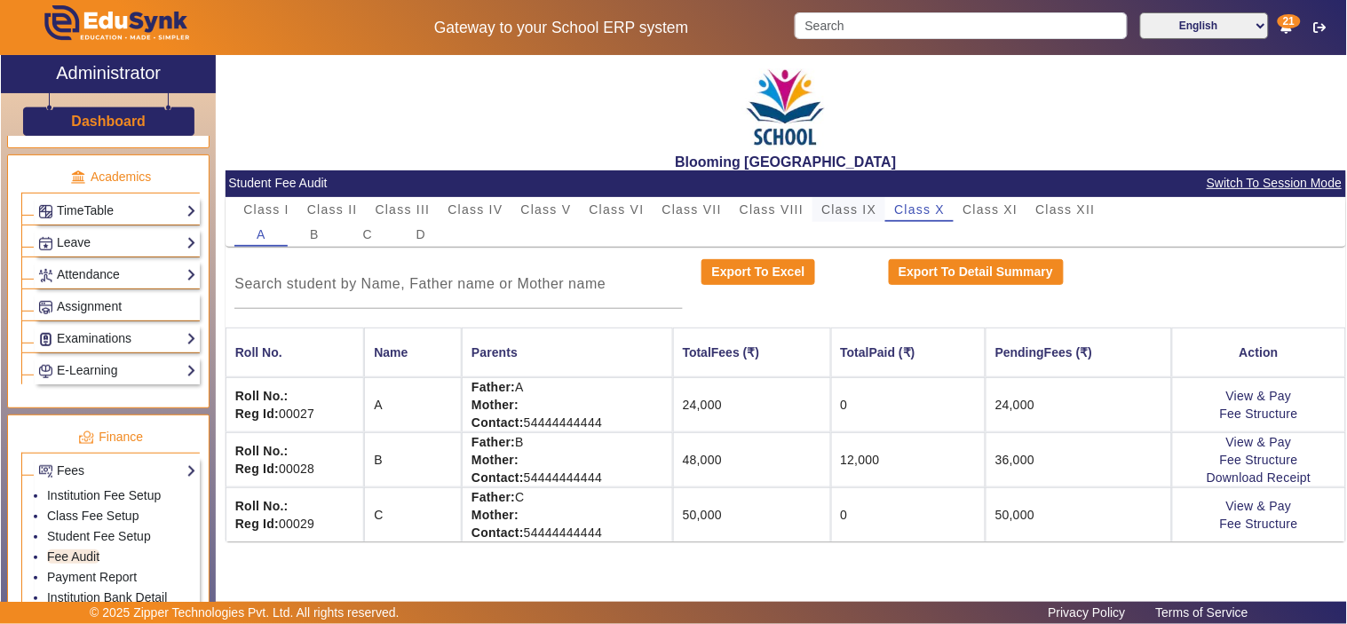
click at [852, 209] on span "Class IX" at bounding box center [848, 209] width 55 height 12
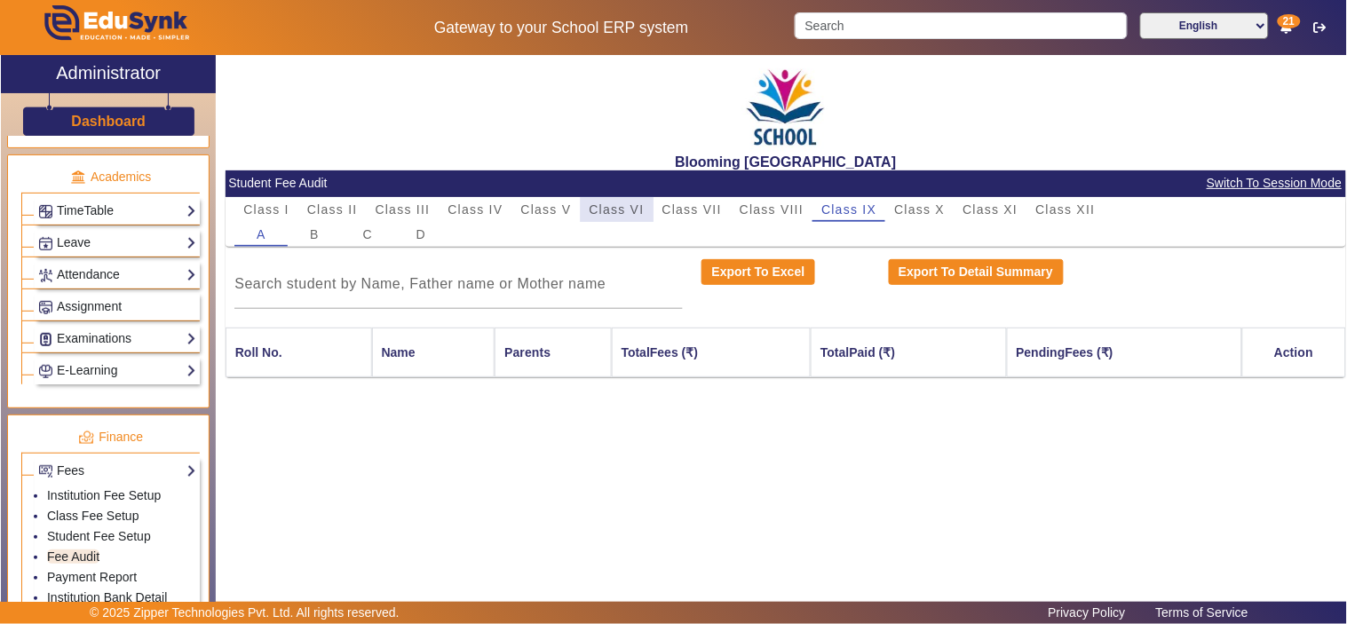
click at [616, 203] on span "Class VI" at bounding box center [616, 209] width 55 height 12
click at [539, 207] on span "Class V" at bounding box center [546, 209] width 51 height 12
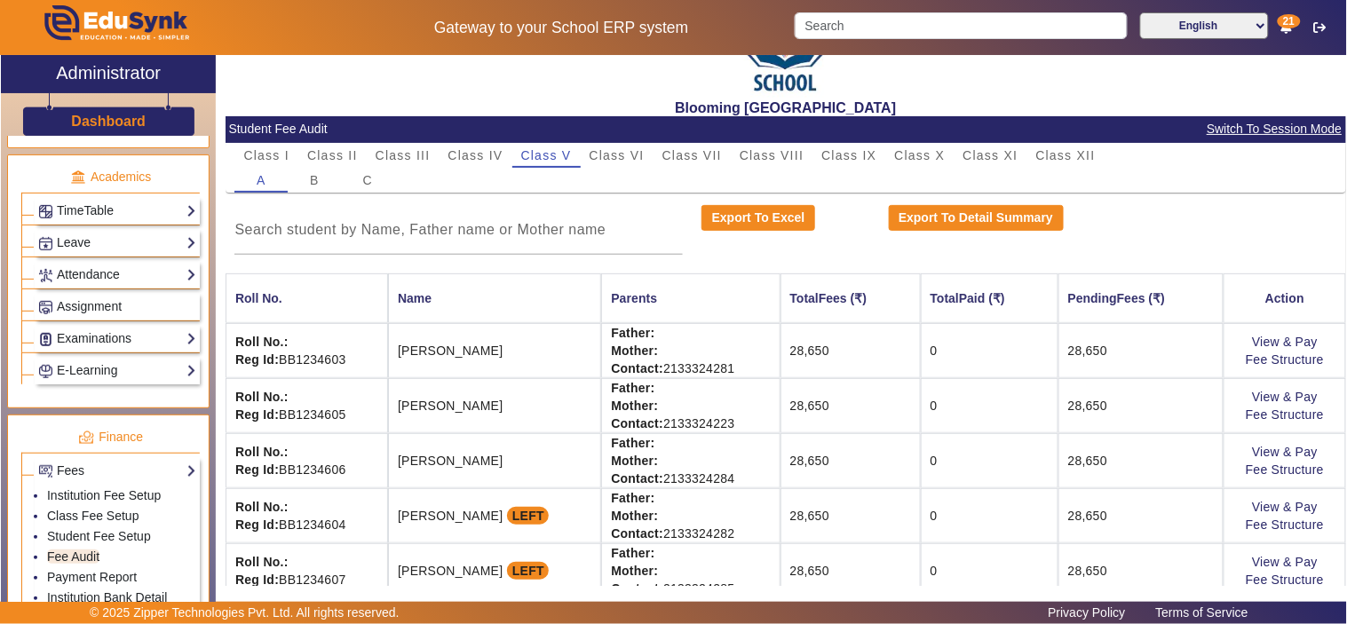
scroll to position [78, 0]
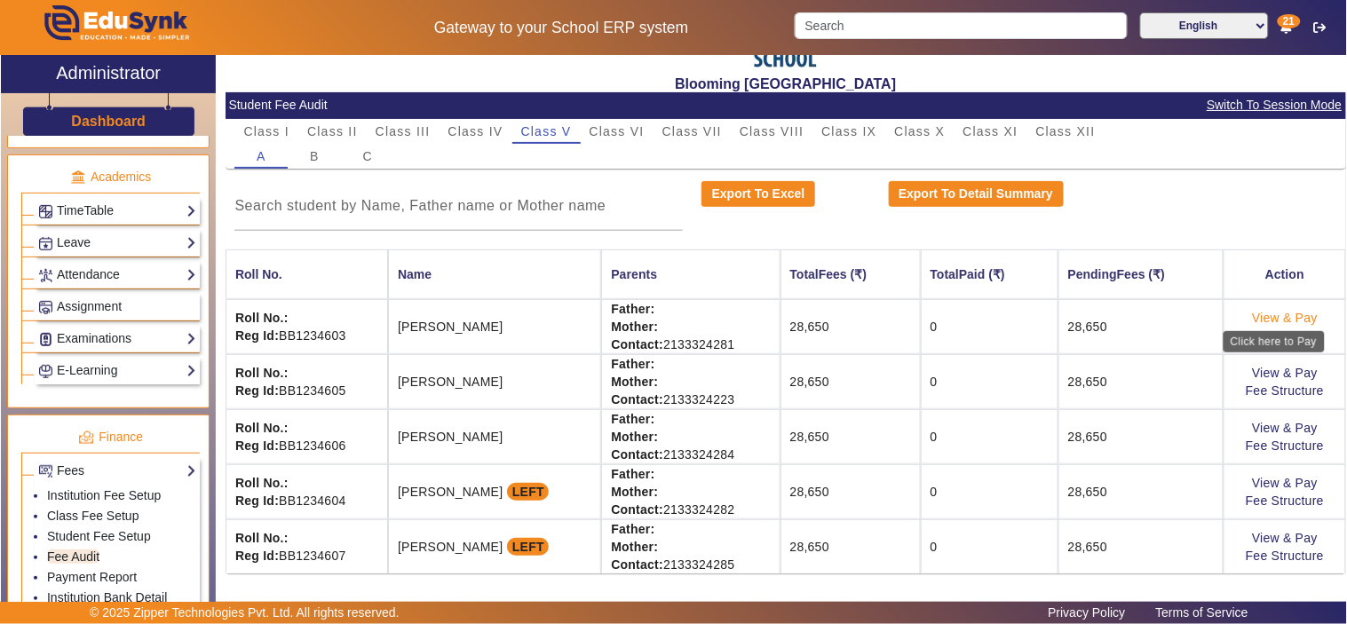
click at [1256, 313] on link "View & Pay" at bounding box center [1285, 318] width 66 height 14
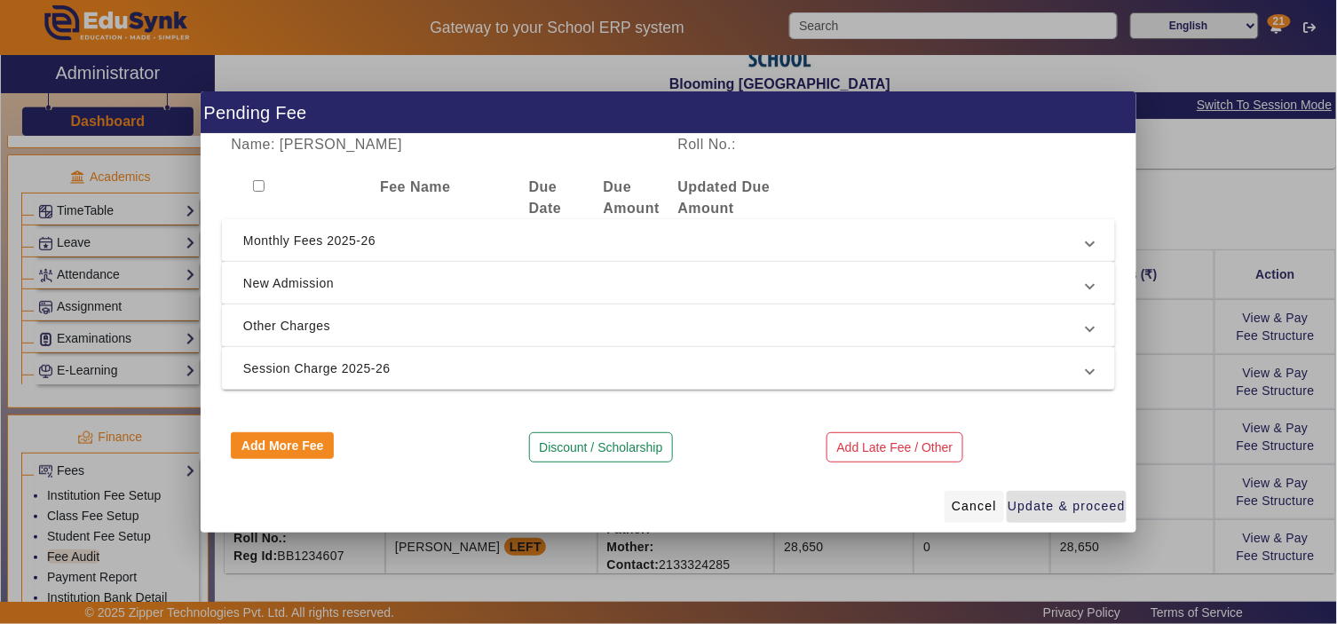
click at [979, 503] on span "Cancel" at bounding box center [974, 506] width 45 height 19
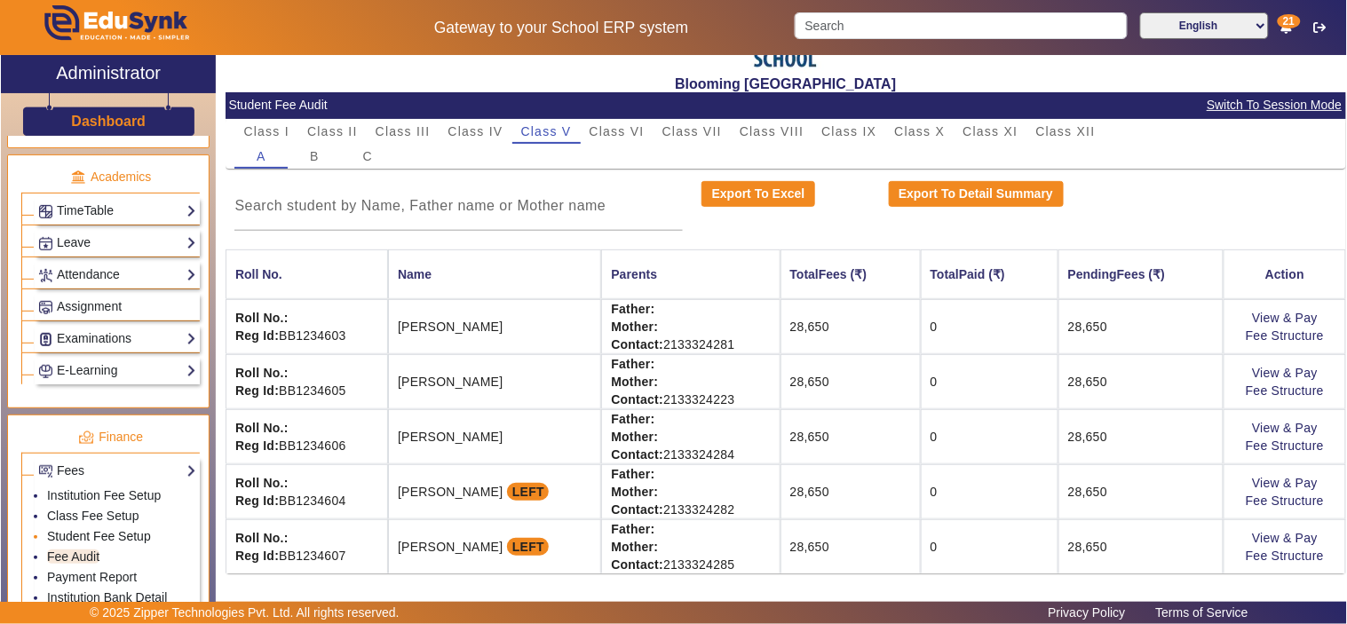
click at [102, 535] on link "Student Fee Setup" at bounding box center [99, 536] width 104 height 14
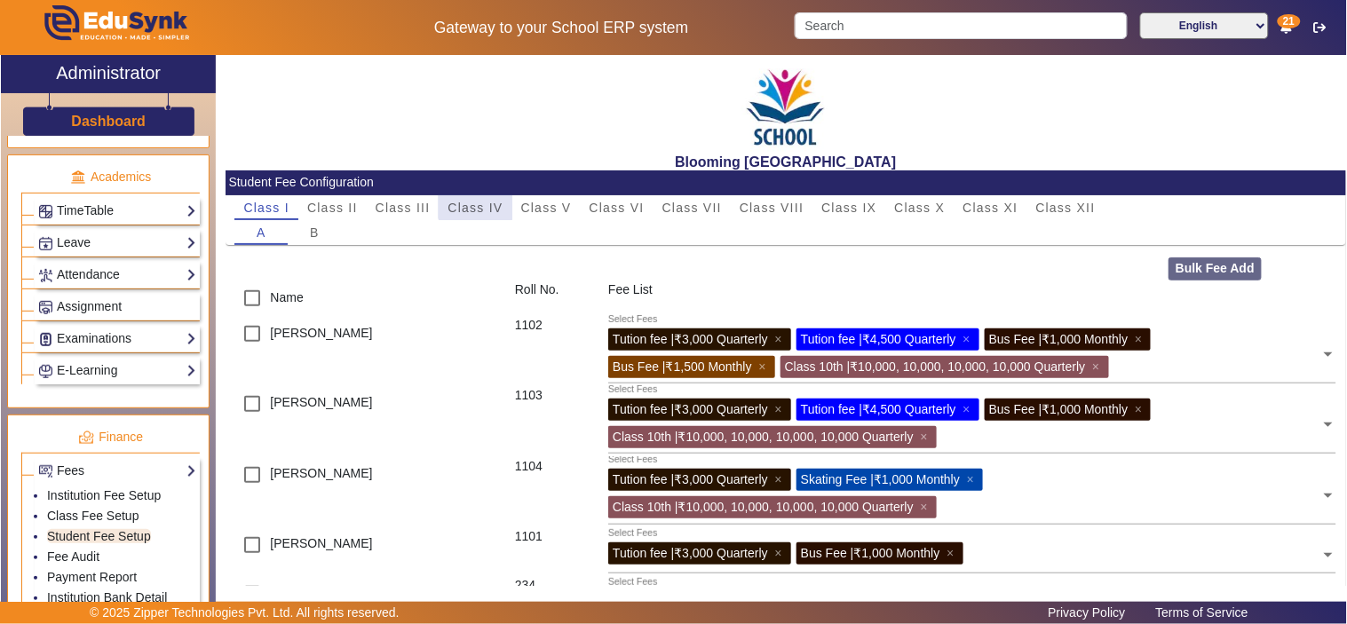
click at [476, 201] on span "Class IV" at bounding box center [474, 207] width 55 height 12
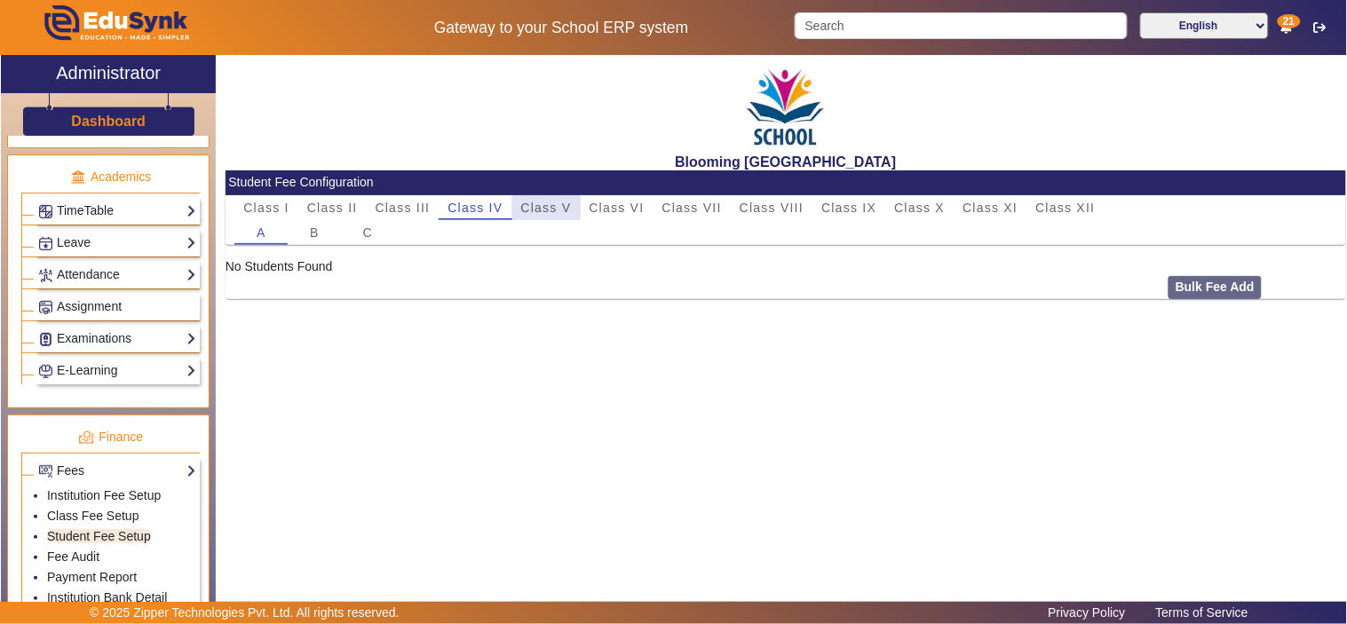
click at [542, 205] on span "Class V" at bounding box center [546, 207] width 51 height 12
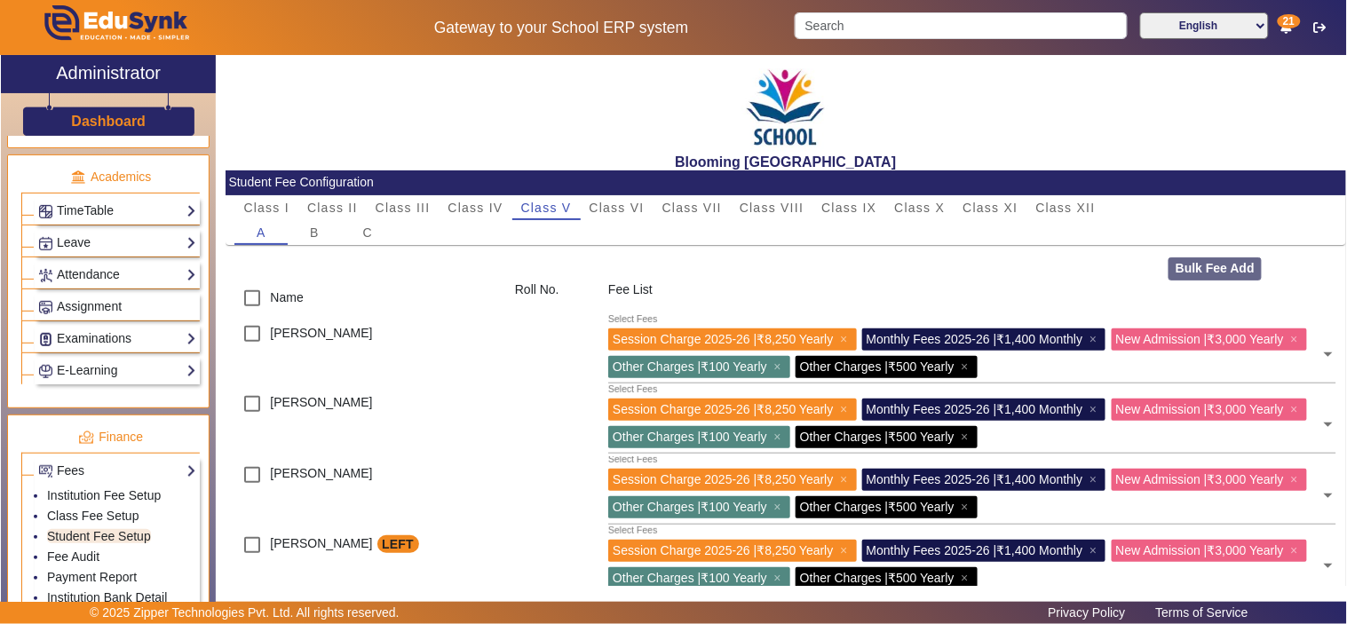
click at [1243, 358] on input "text" at bounding box center [1152, 364] width 338 height 17
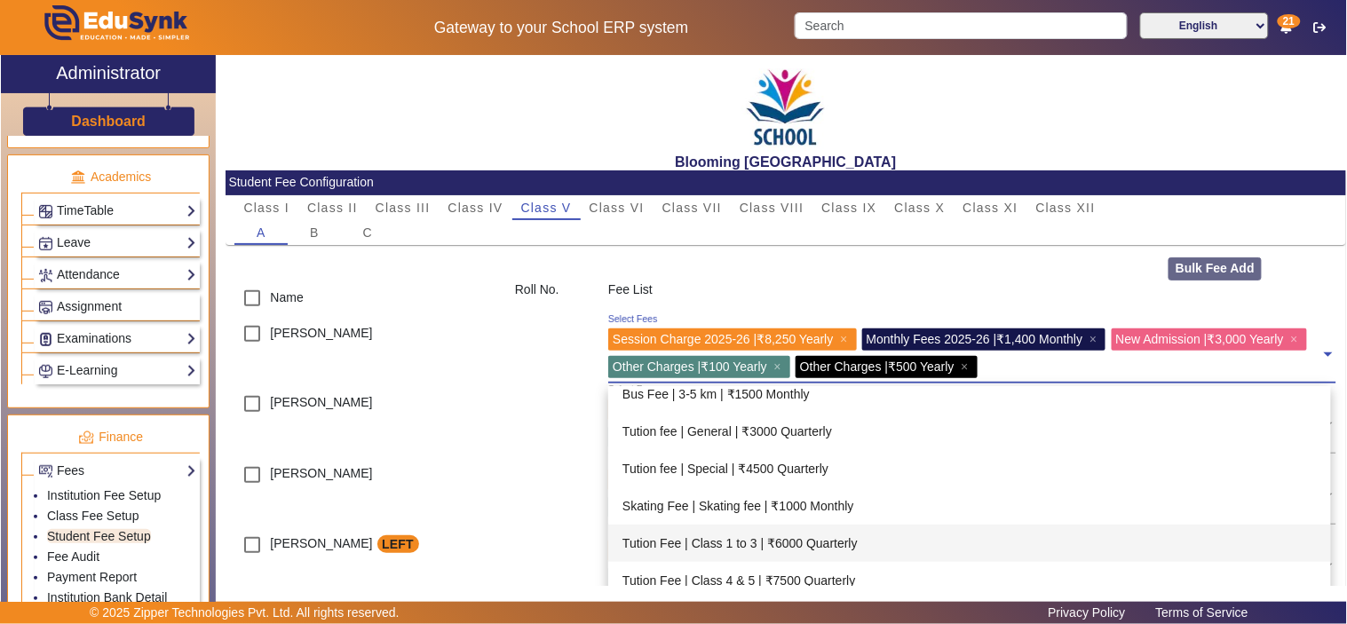
scroll to position [94, 0]
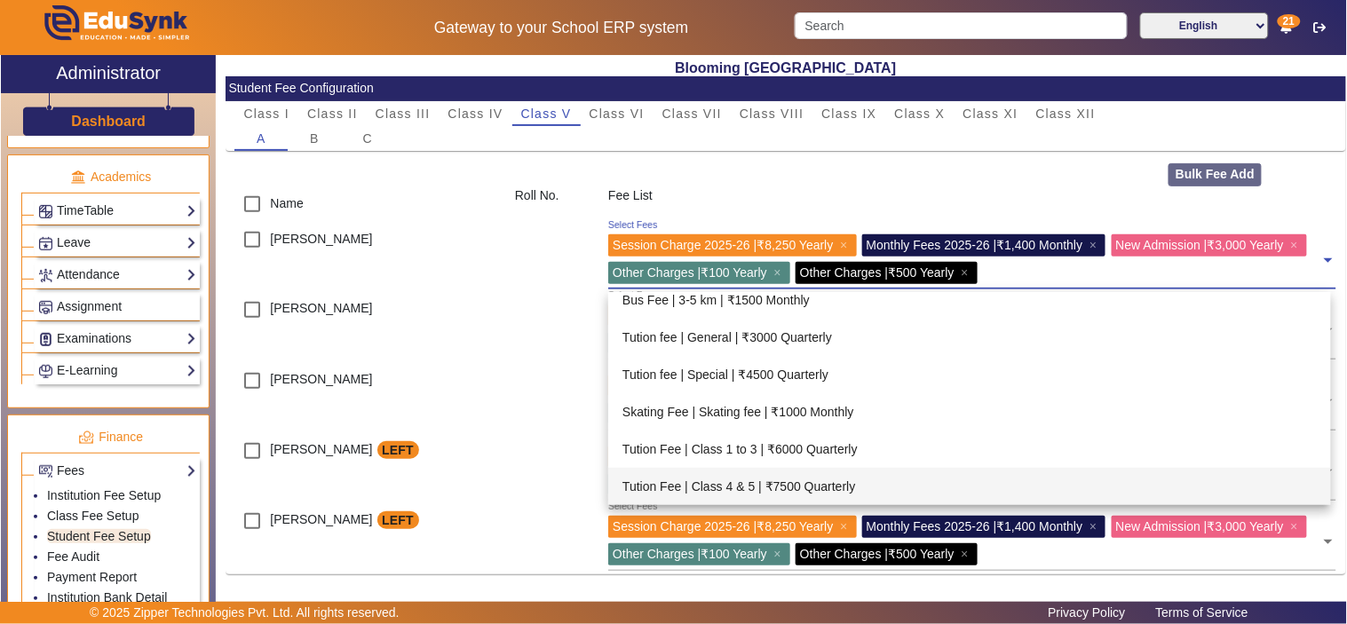
click at [808, 477] on div "Tution Fee | Class 4 & 5 | ₹7500 Quarterly" at bounding box center [969, 486] width 722 height 37
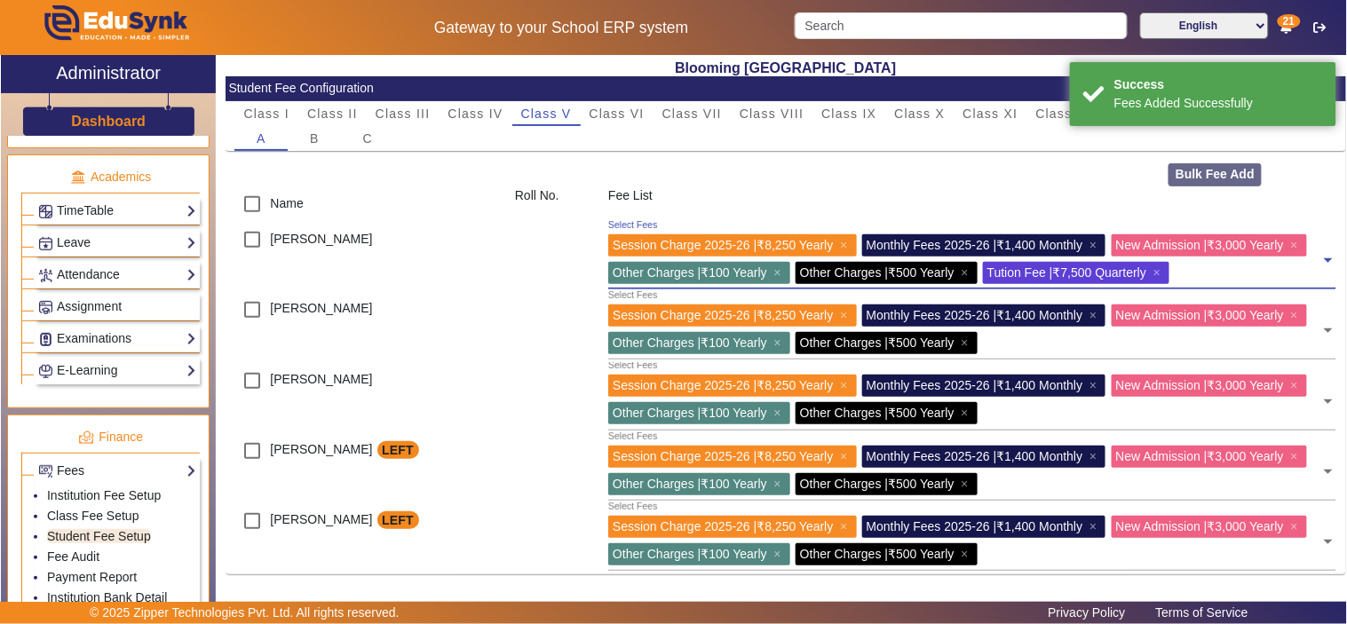
click at [1232, 349] on input "text" at bounding box center [1152, 340] width 338 height 17
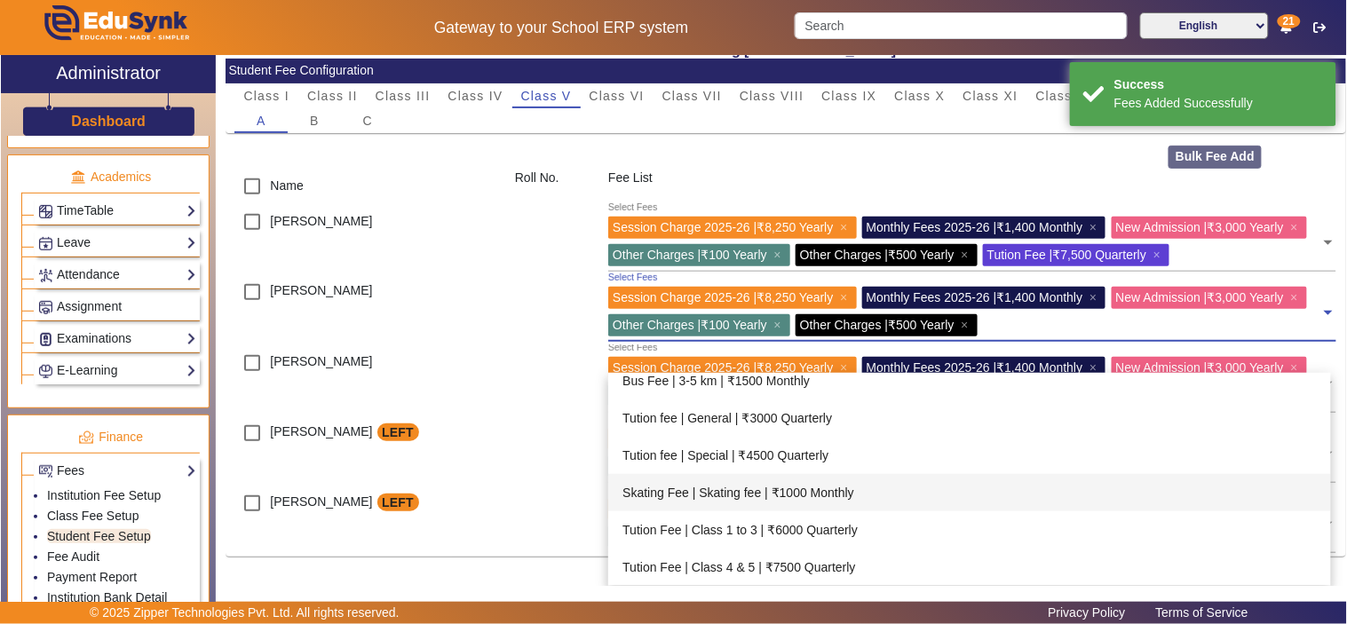
scroll to position [122, 0]
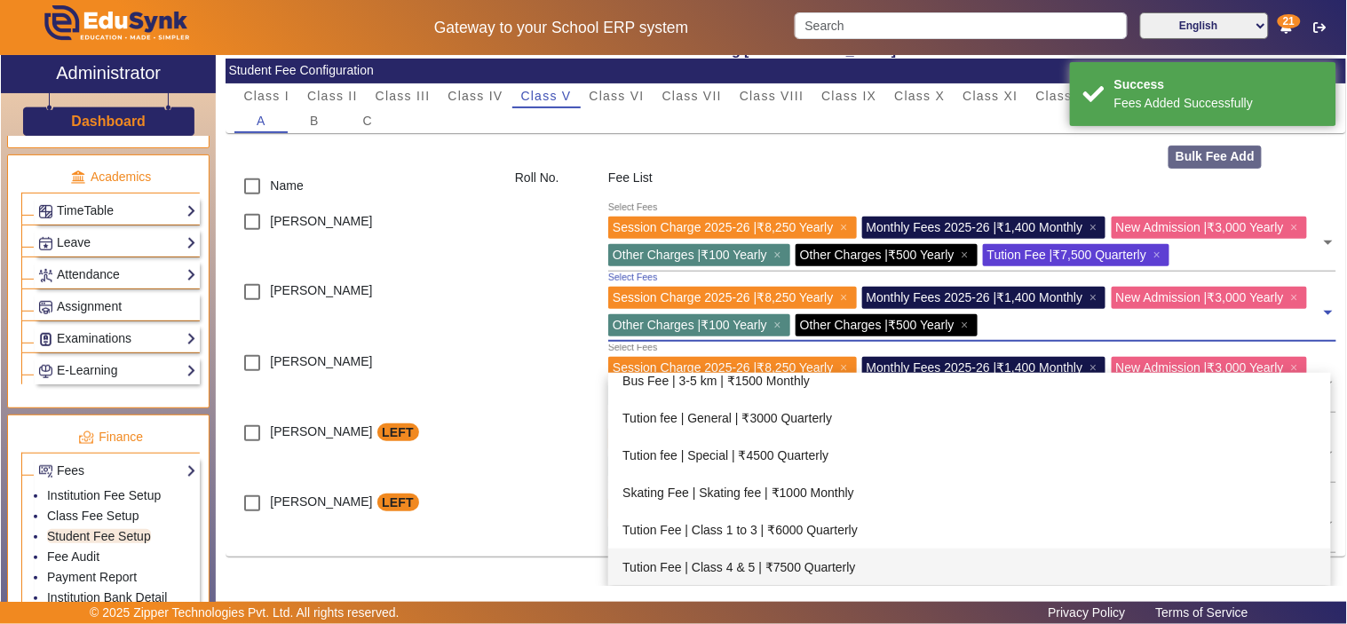
click at [769, 549] on div "Tution Fee | Class 4 & 5 | ₹7500 Quarterly" at bounding box center [969, 567] width 722 height 37
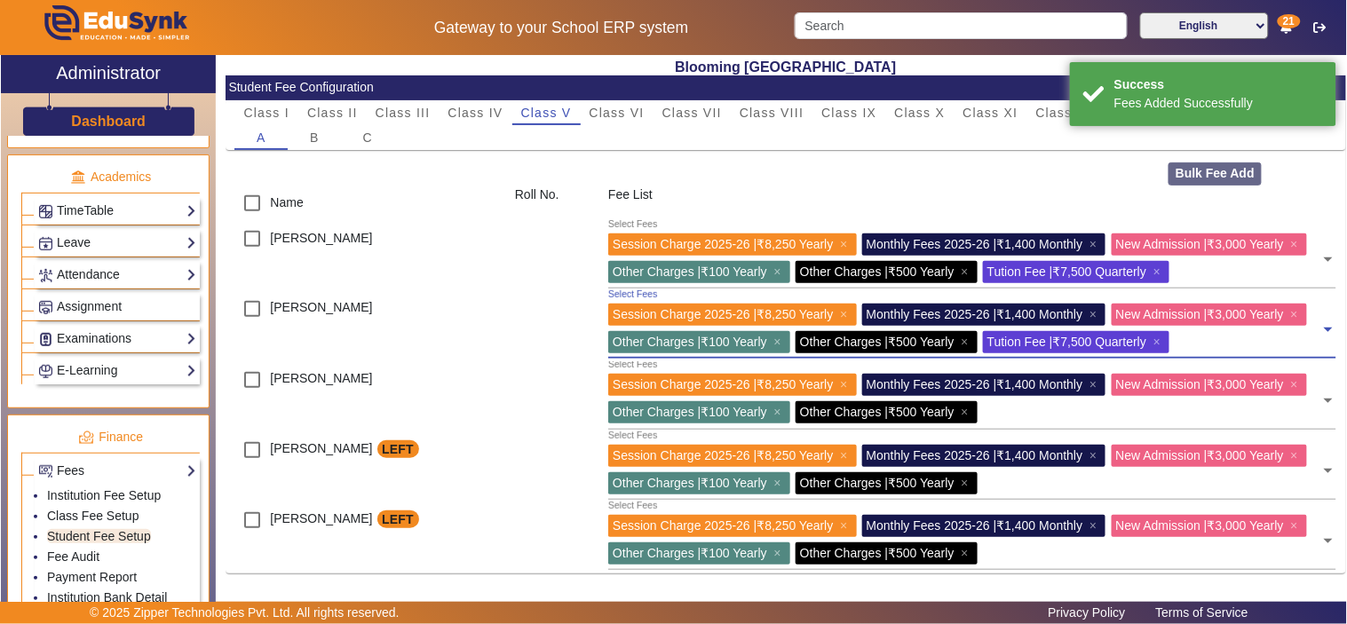
click at [1236, 418] on input "text" at bounding box center [1152, 409] width 338 height 17
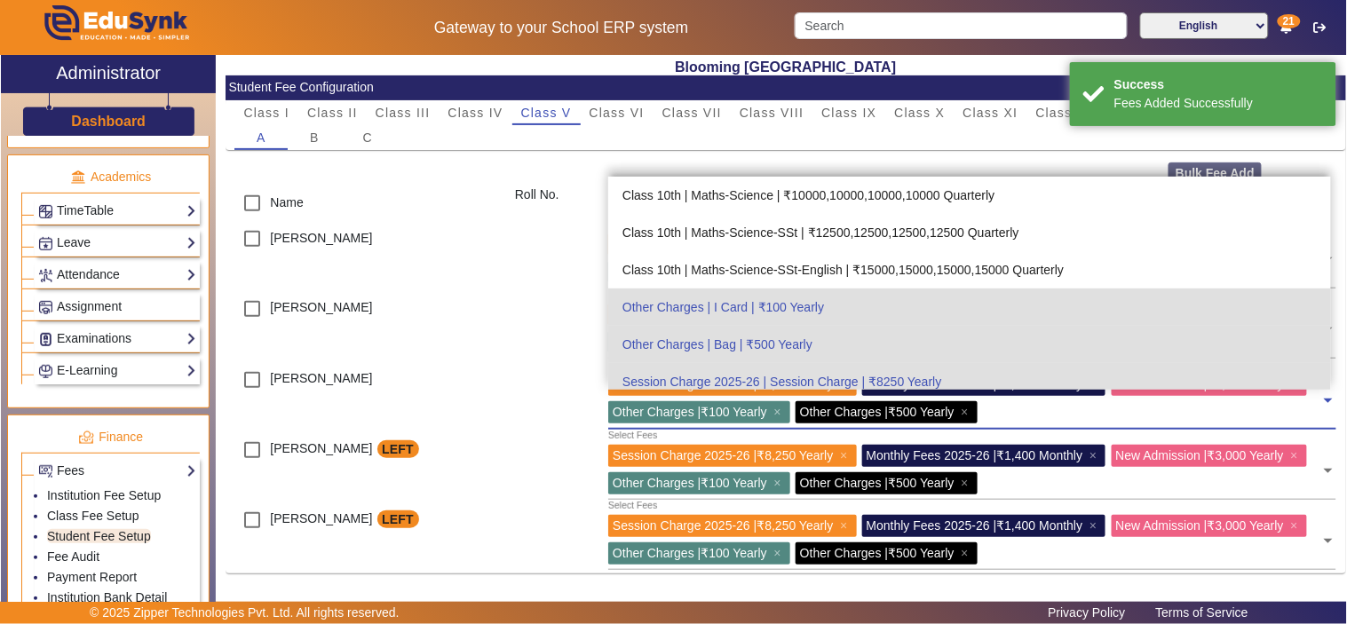
scroll to position [346, 0]
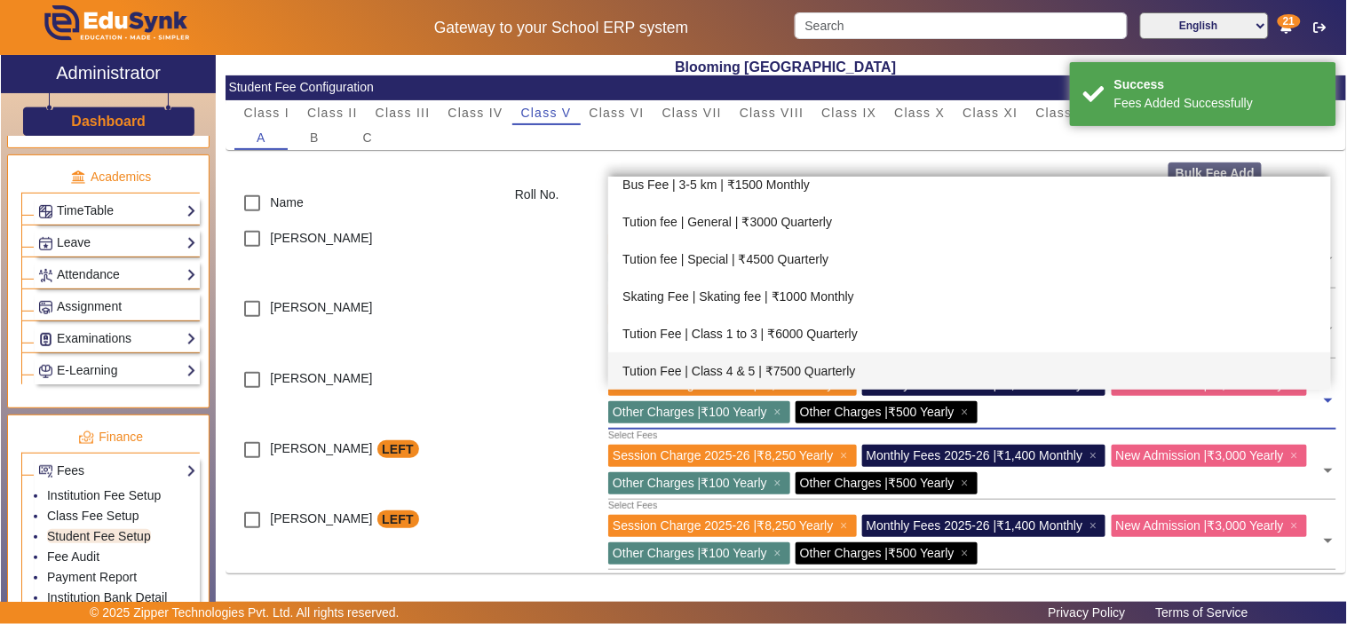
click at [907, 366] on div "Tution Fee | Class 4 & 5 | ₹7500 Quarterly" at bounding box center [969, 370] width 722 height 37
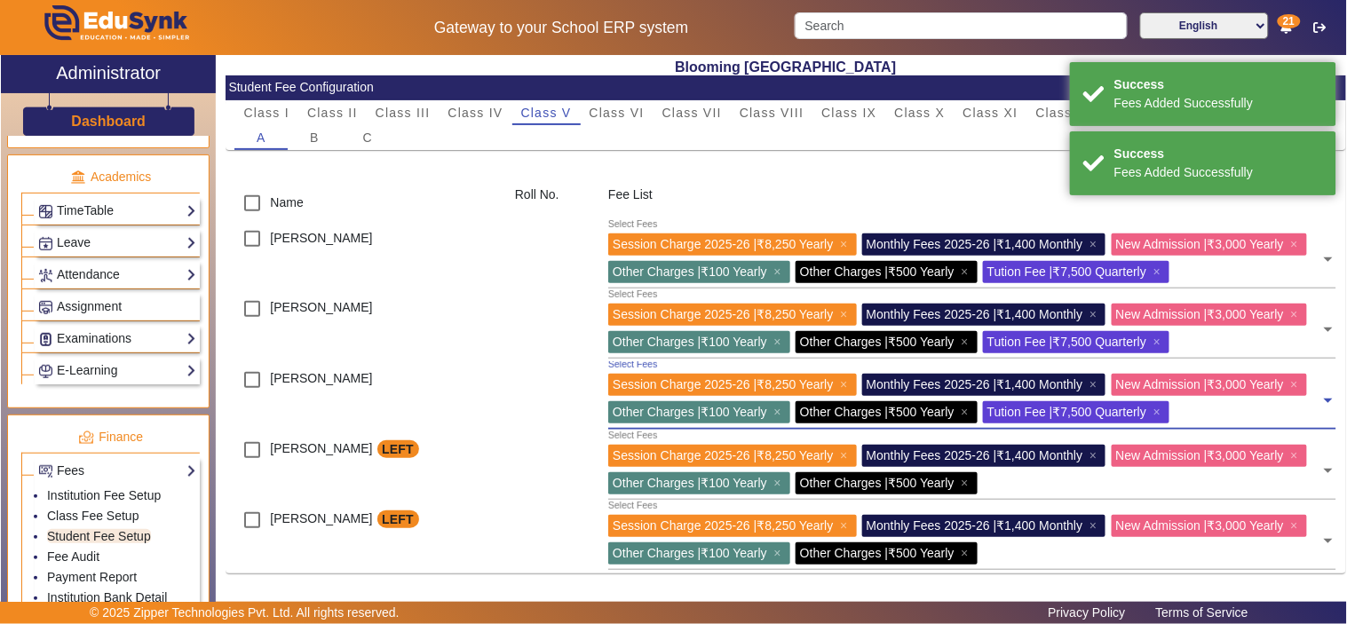
scroll to position [178, 0]
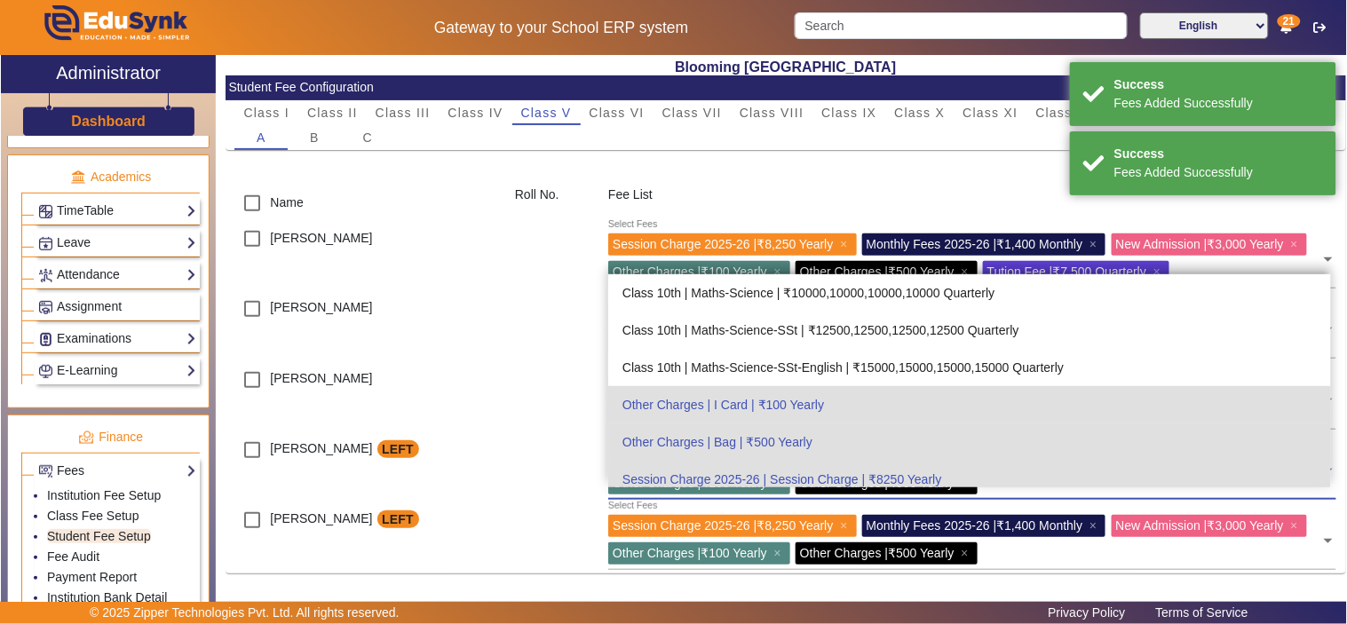
click at [1245, 481] on input "text" at bounding box center [1152, 480] width 338 height 17
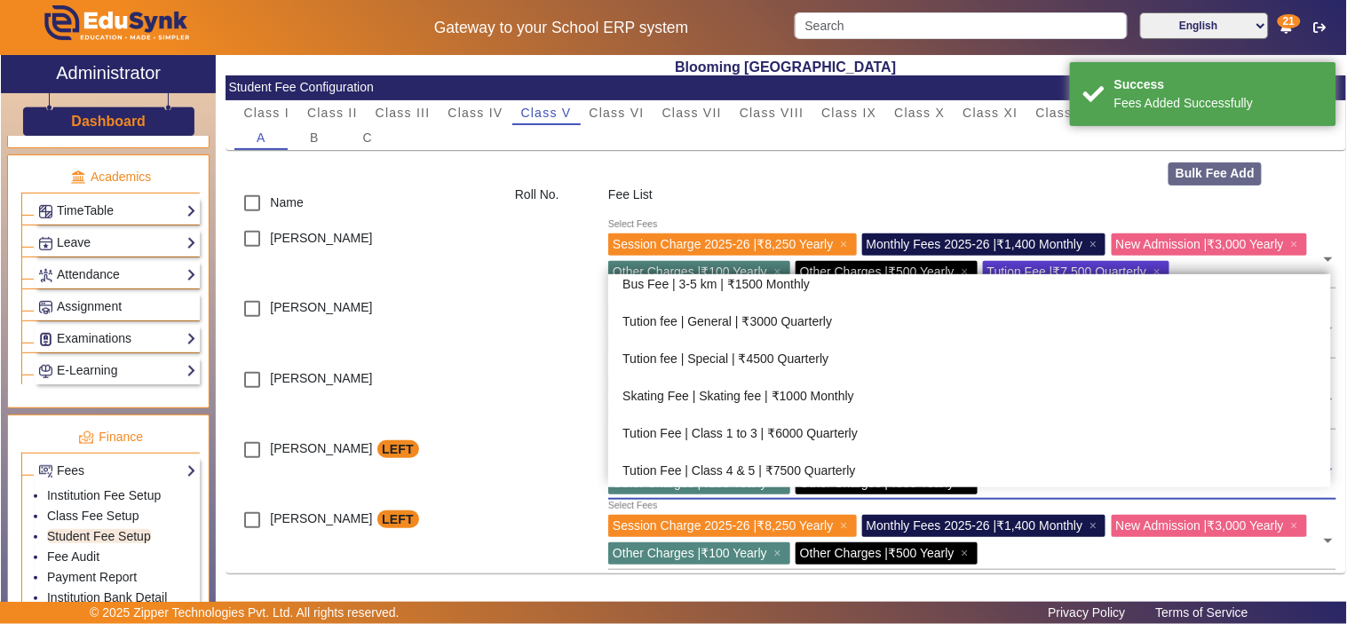
scroll to position [346, 0]
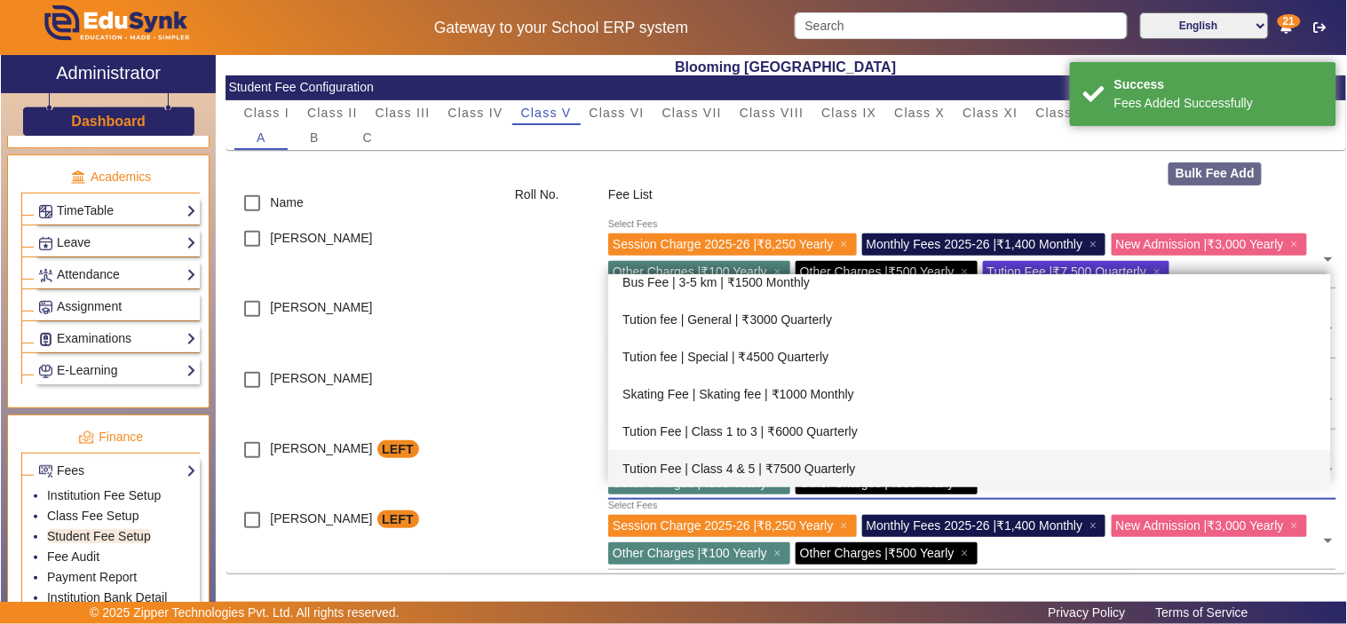
click at [815, 450] on div "Tution Fee | Class 4 & 5 | ₹7500 Quarterly" at bounding box center [969, 468] width 722 height 37
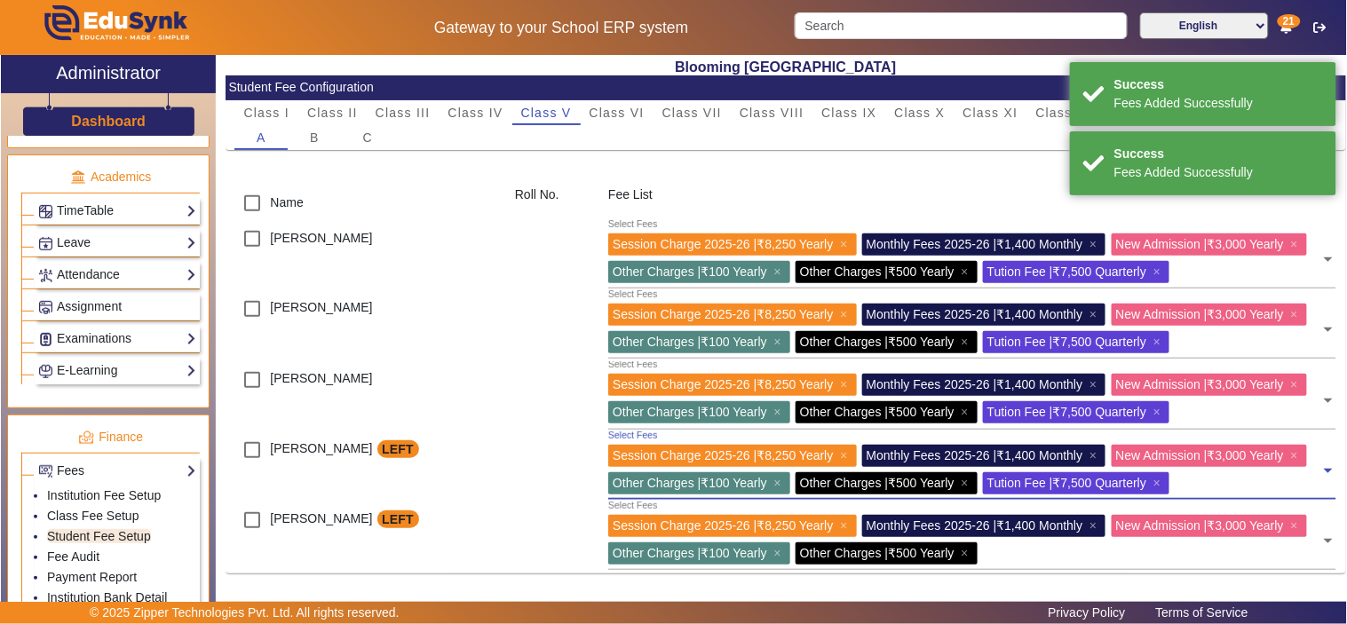
scroll to position [205, 0]
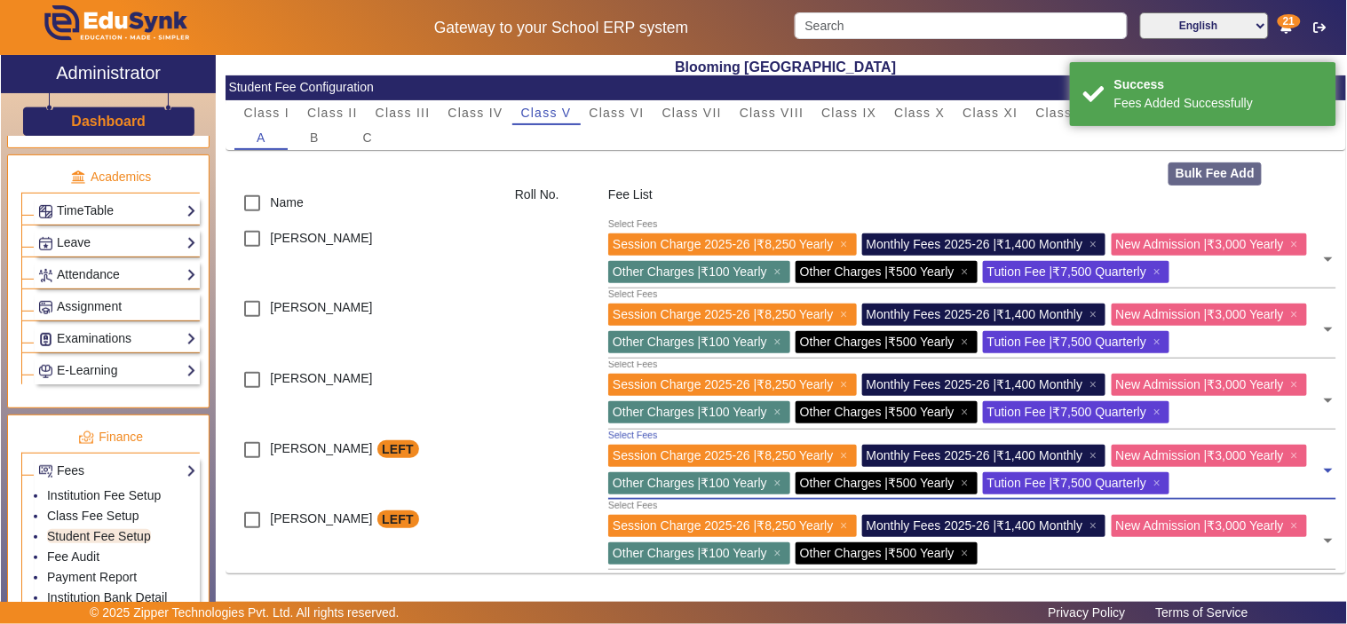
click at [1246, 559] on input "text" at bounding box center [1152, 550] width 338 height 17
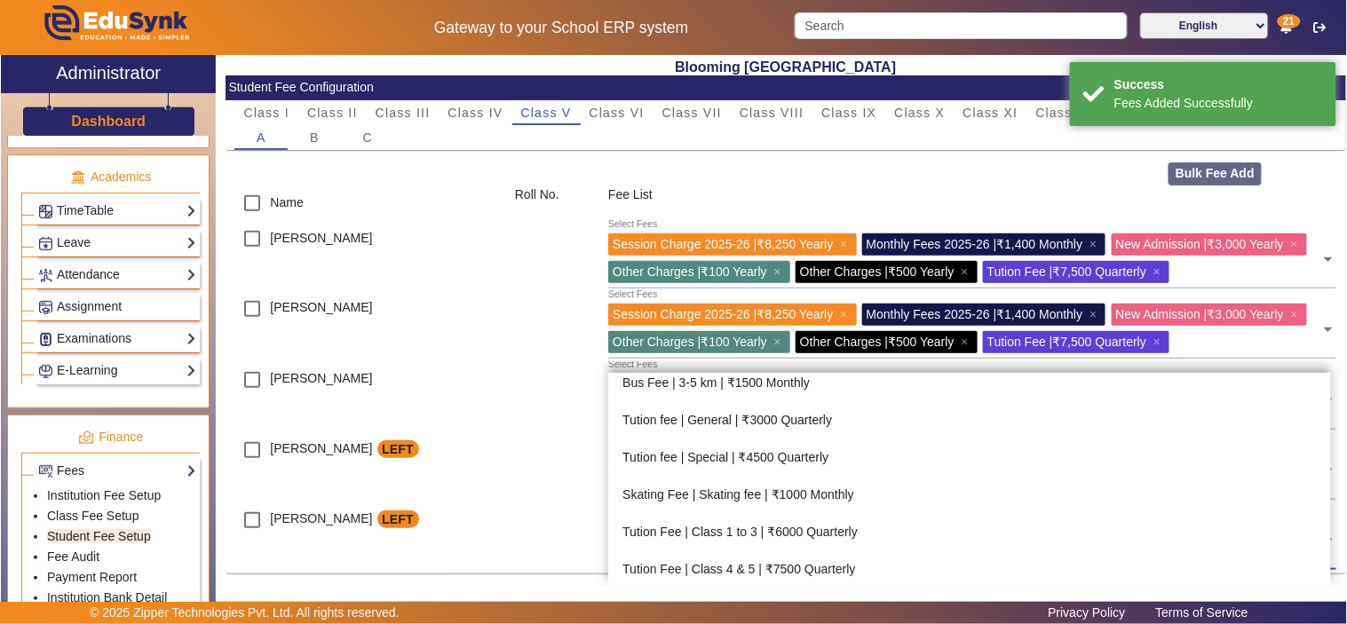
scroll to position [346, 0]
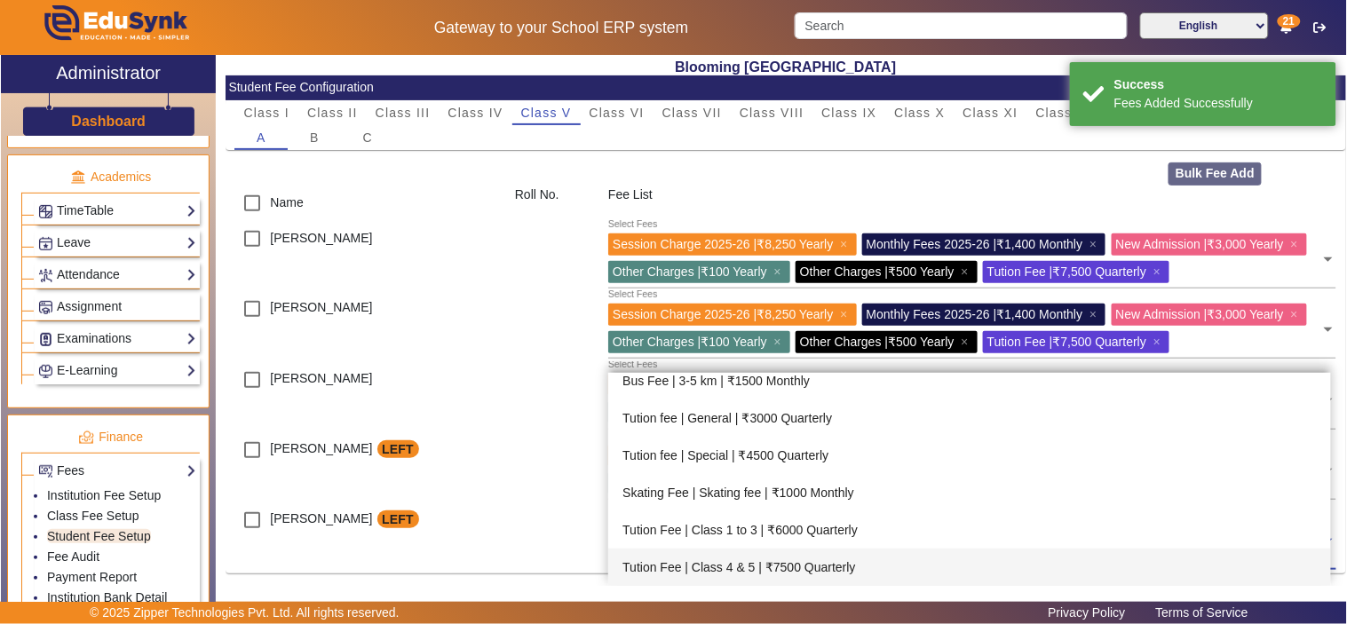
click at [805, 549] on div "Tution Fee | Class 4 & 5 | ₹7500 Quarterly" at bounding box center [969, 567] width 722 height 37
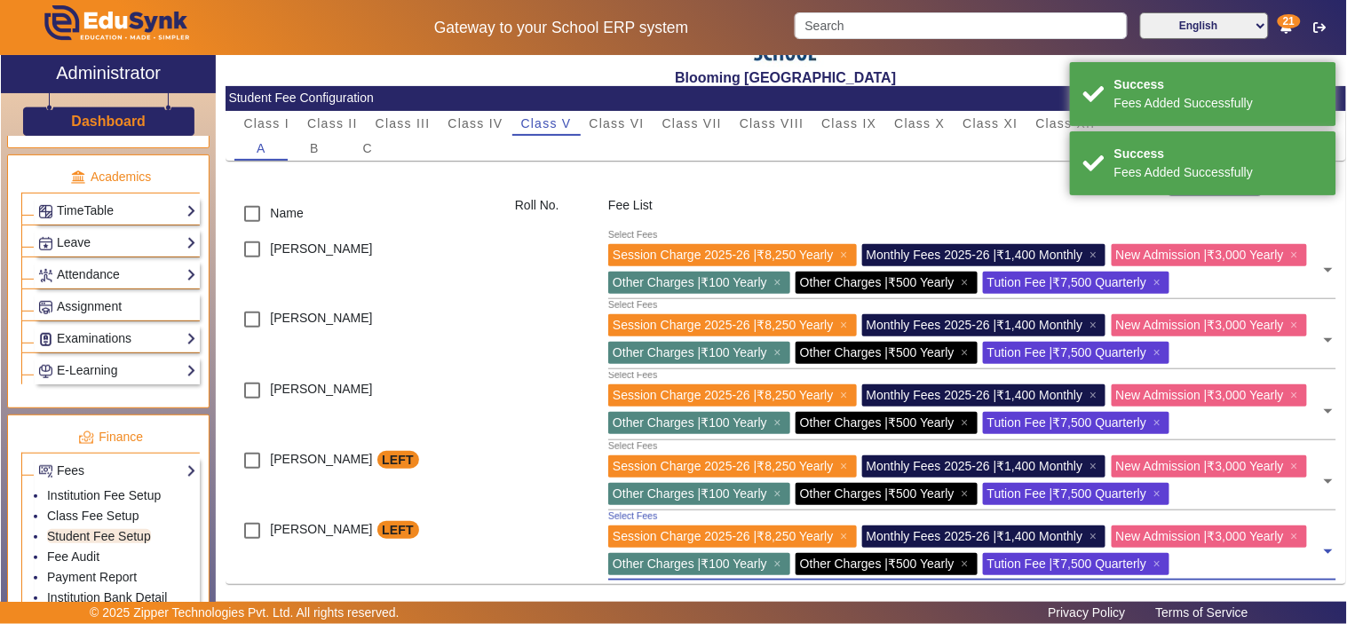
scroll to position [0, 0]
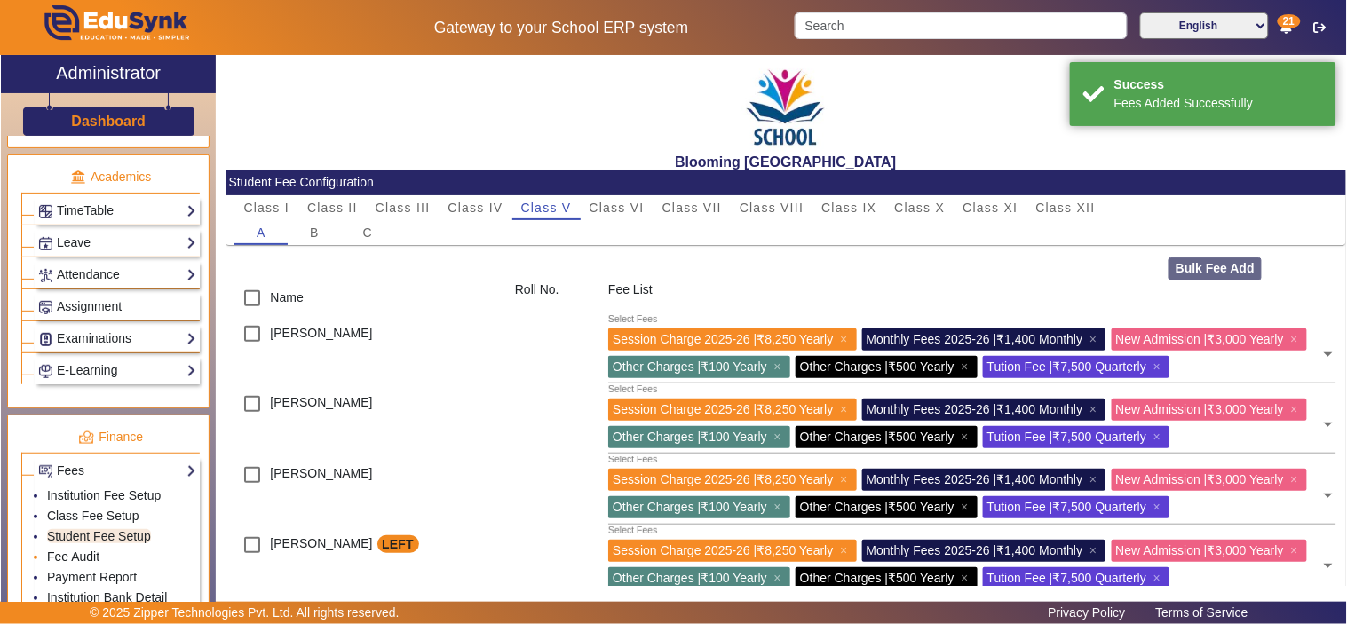
click at [71, 557] on link "Fee Audit" at bounding box center [73, 556] width 52 height 14
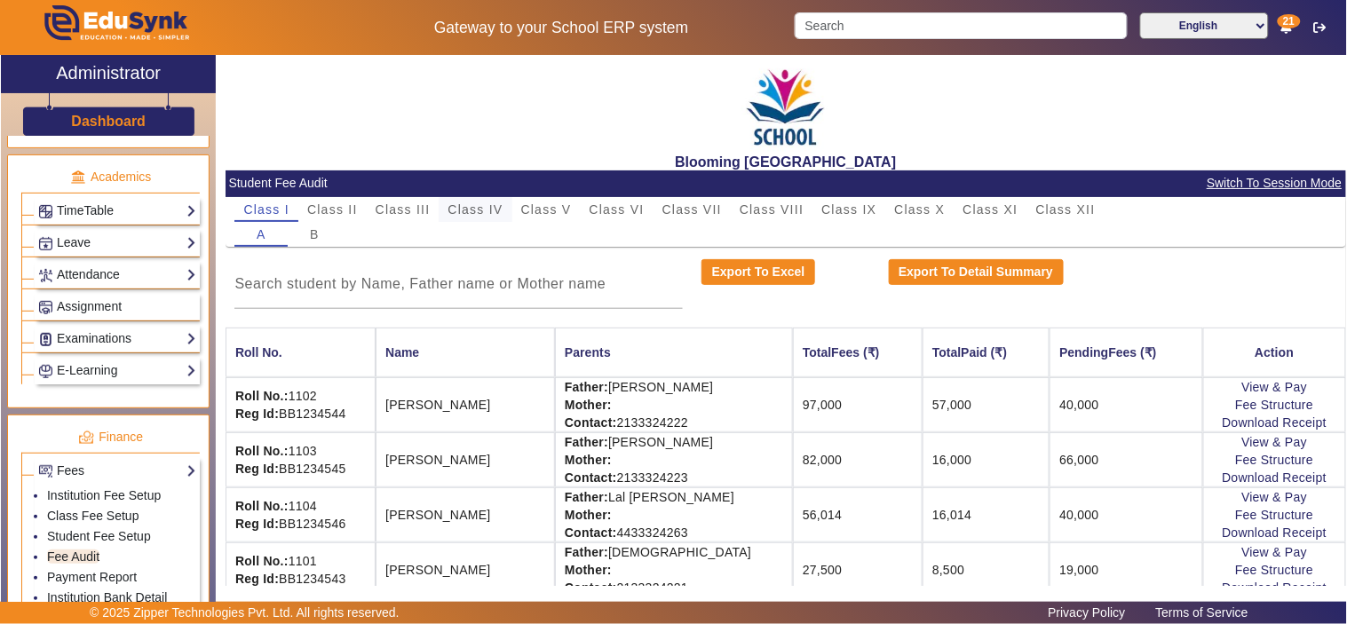
click at [491, 204] on span "Class IV" at bounding box center [474, 209] width 55 height 12
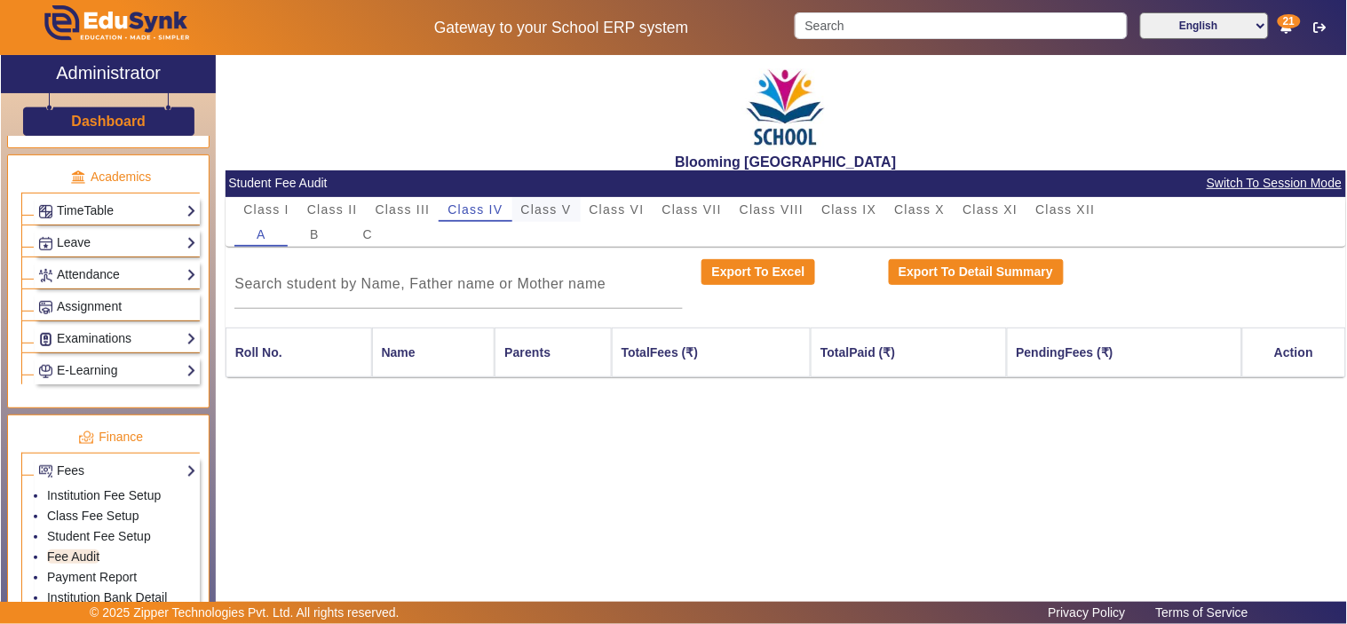
click at [548, 209] on span "Class V" at bounding box center [546, 209] width 51 height 12
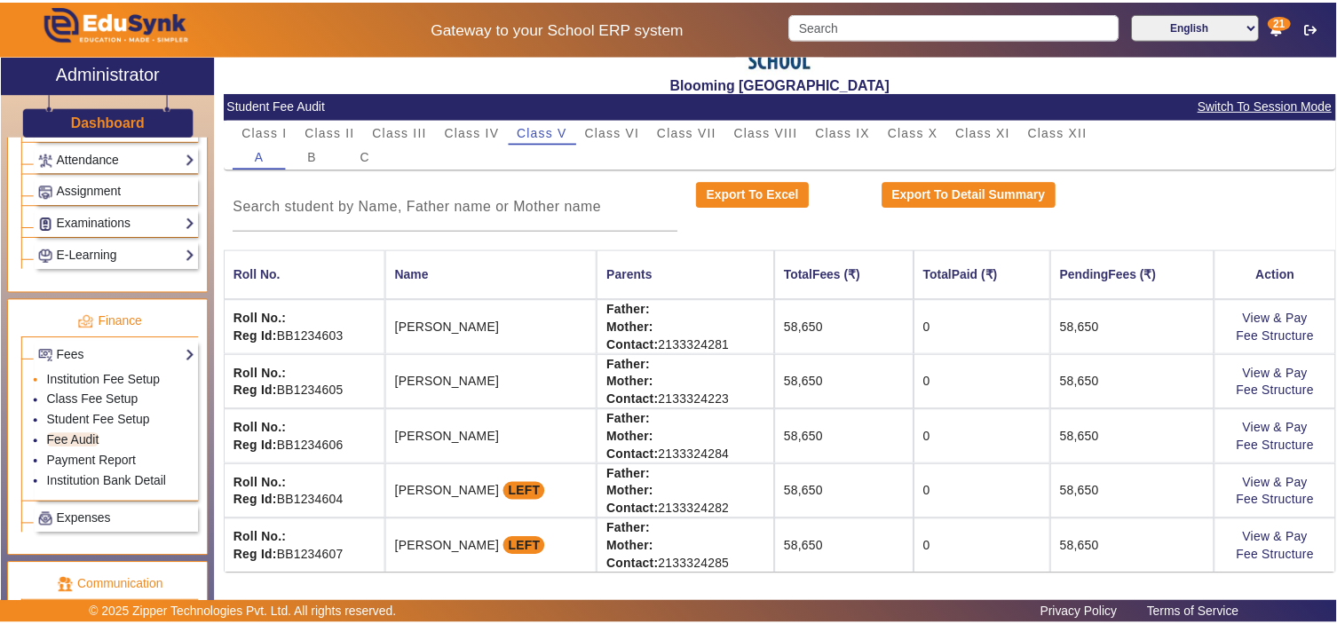
scroll to position [821, 0]
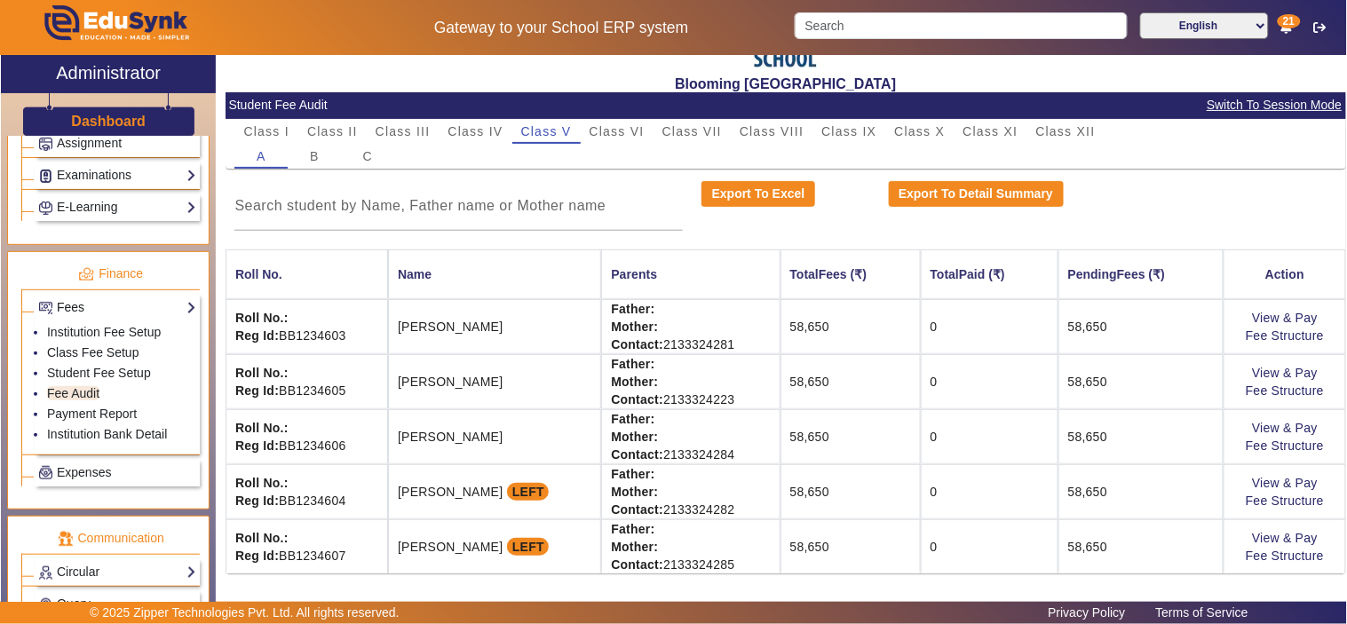
click at [74, 313] on link "Fees" at bounding box center [117, 307] width 158 height 20
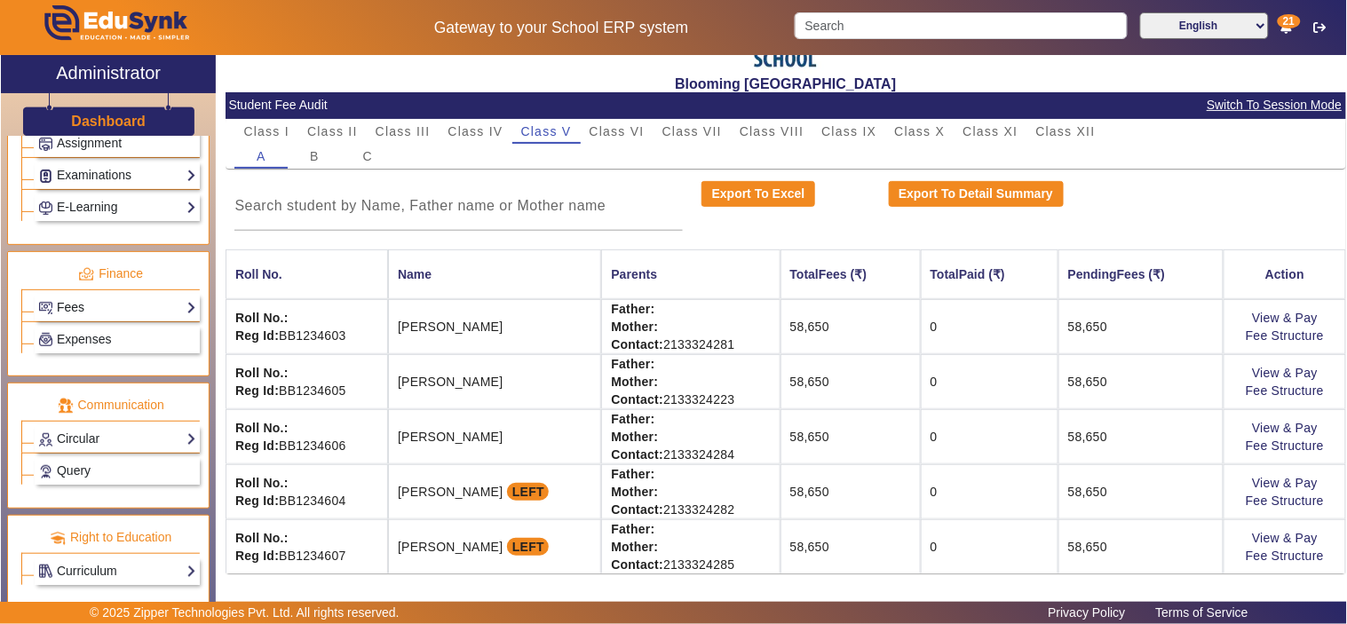
click at [74, 313] on link "Fees" at bounding box center [117, 307] width 158 height 20
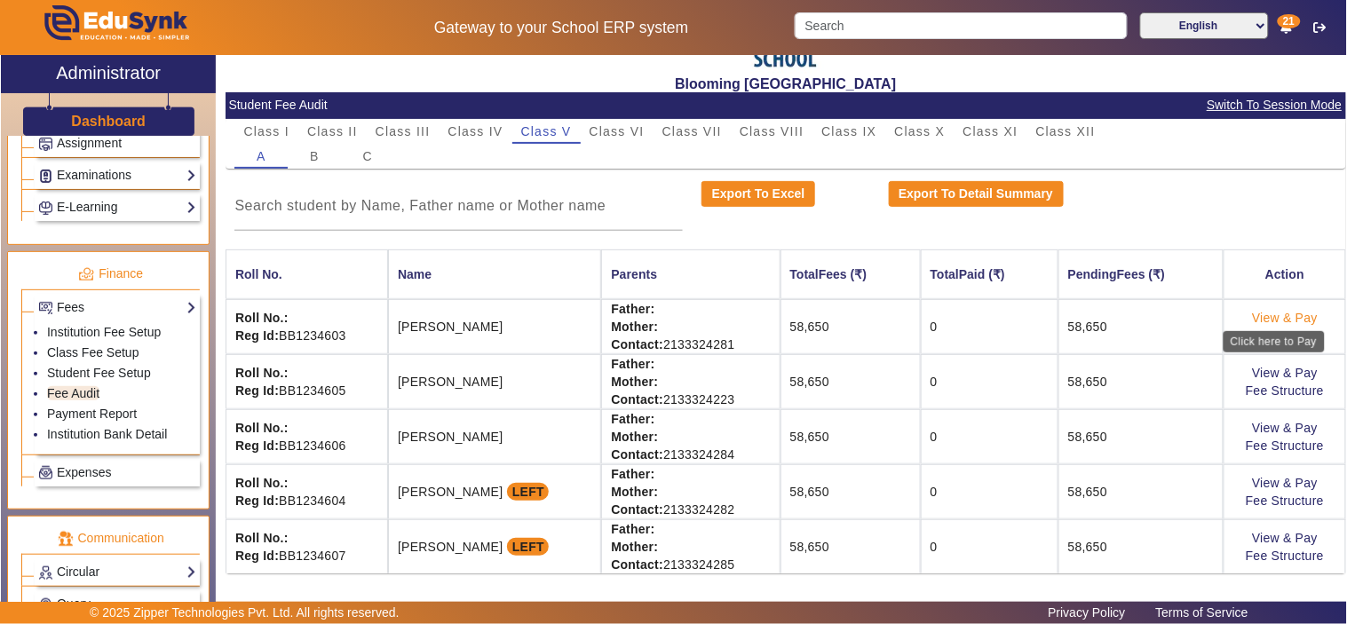
click at [1268, 313] on link "View & Pay" at bounding box center [1285, 318] width 66 height 14
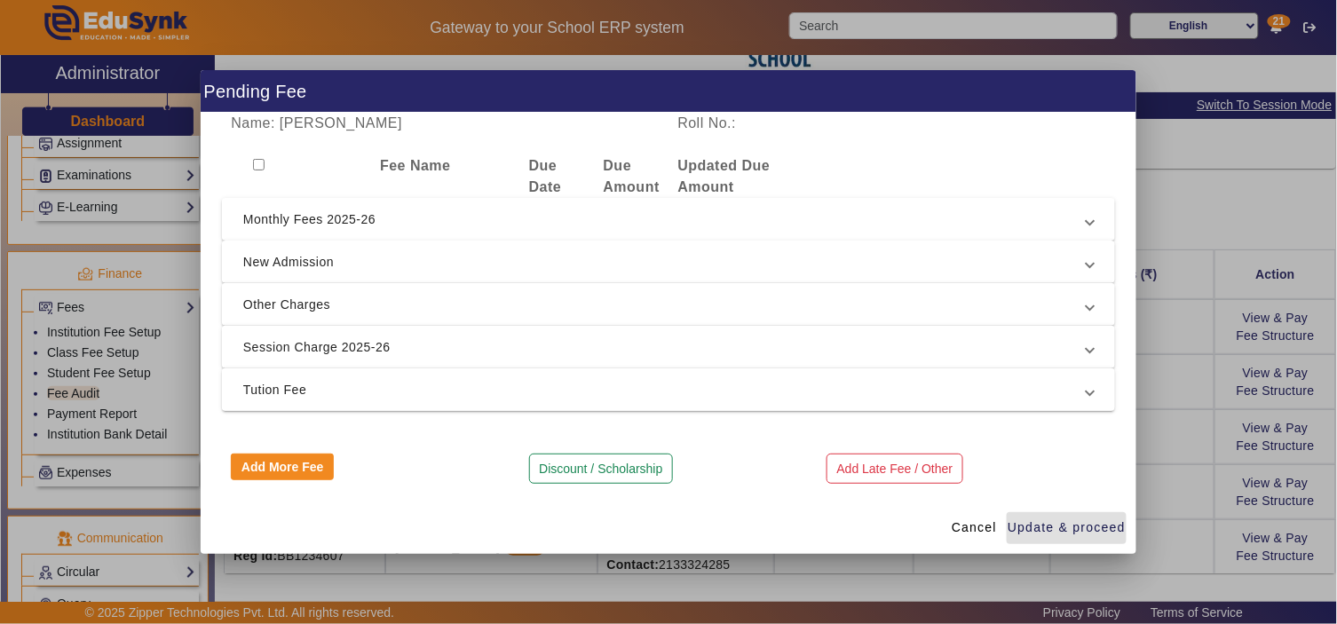
click at [367, 389] on span "Tution Fee" at bounding box center [664, 389] width 843 height 21
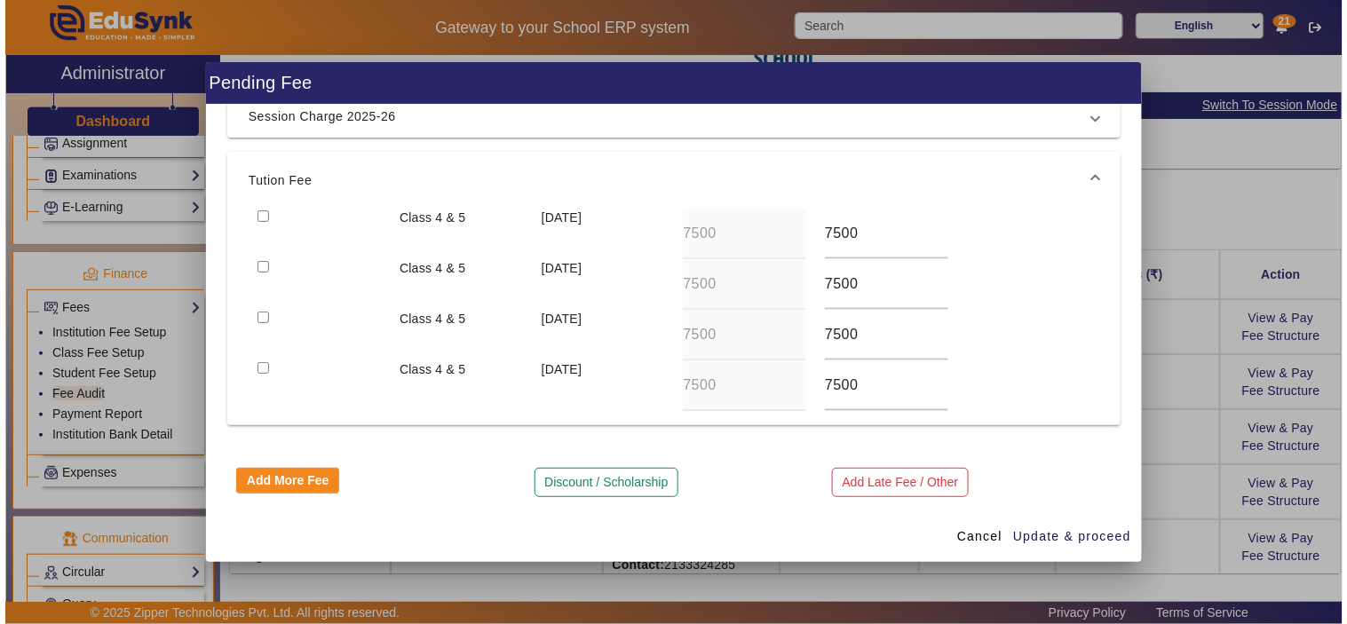
scroll to position [227, 0]
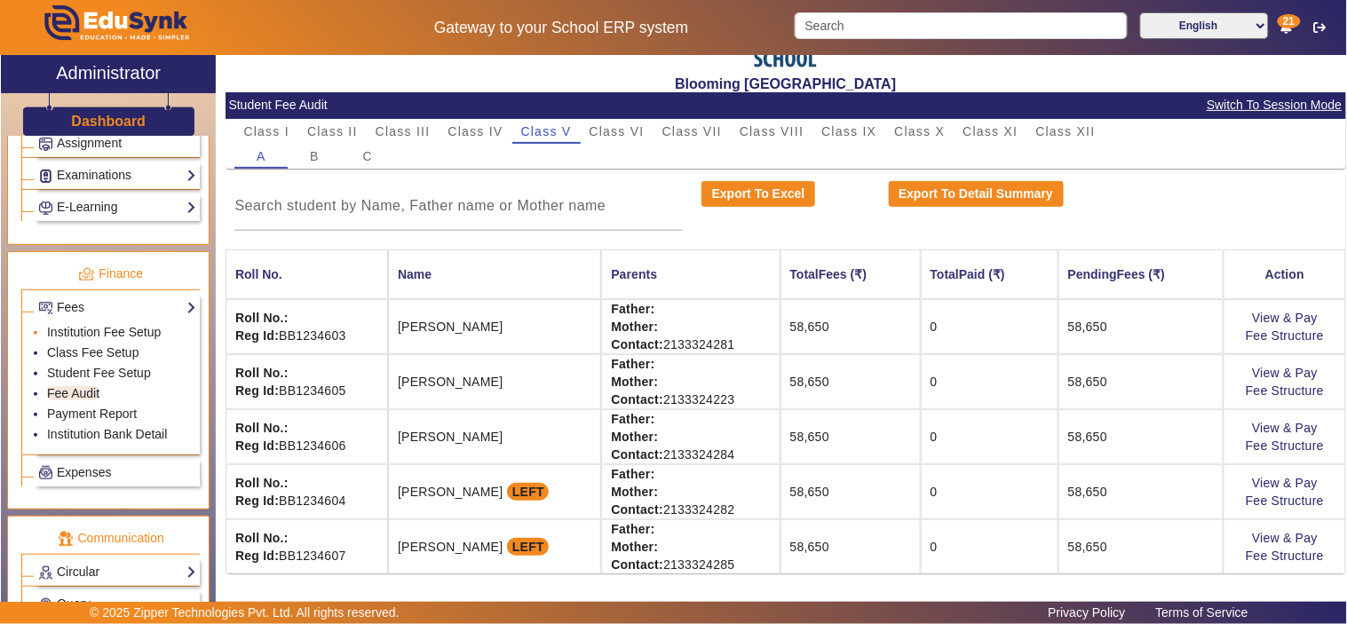
click at [81, 328] on li "Institution Fee Setup" at bounding box center [121, 333] width 149 height 20
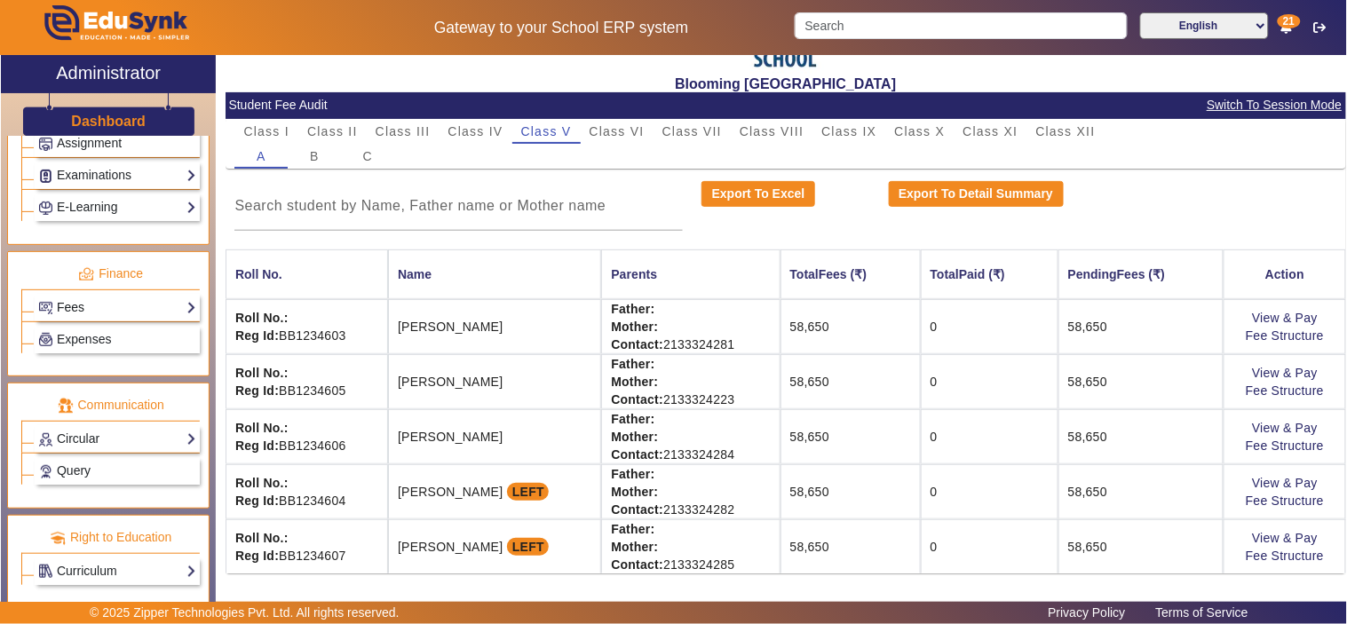
click at [84, 315] on link "Fees" at bounding box center [117, 307] width 158 height 20
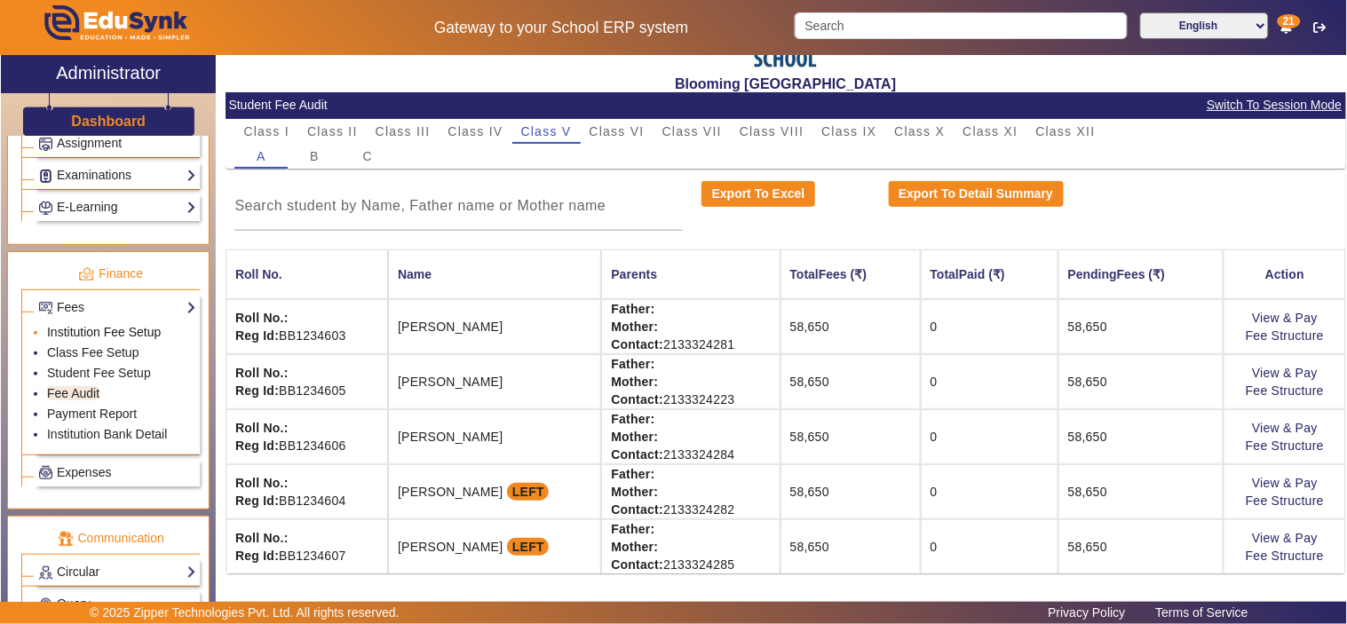
click at [77, 335] on link "Institution Fee Setup" at bounding box center [104, 332] width 114 height 14
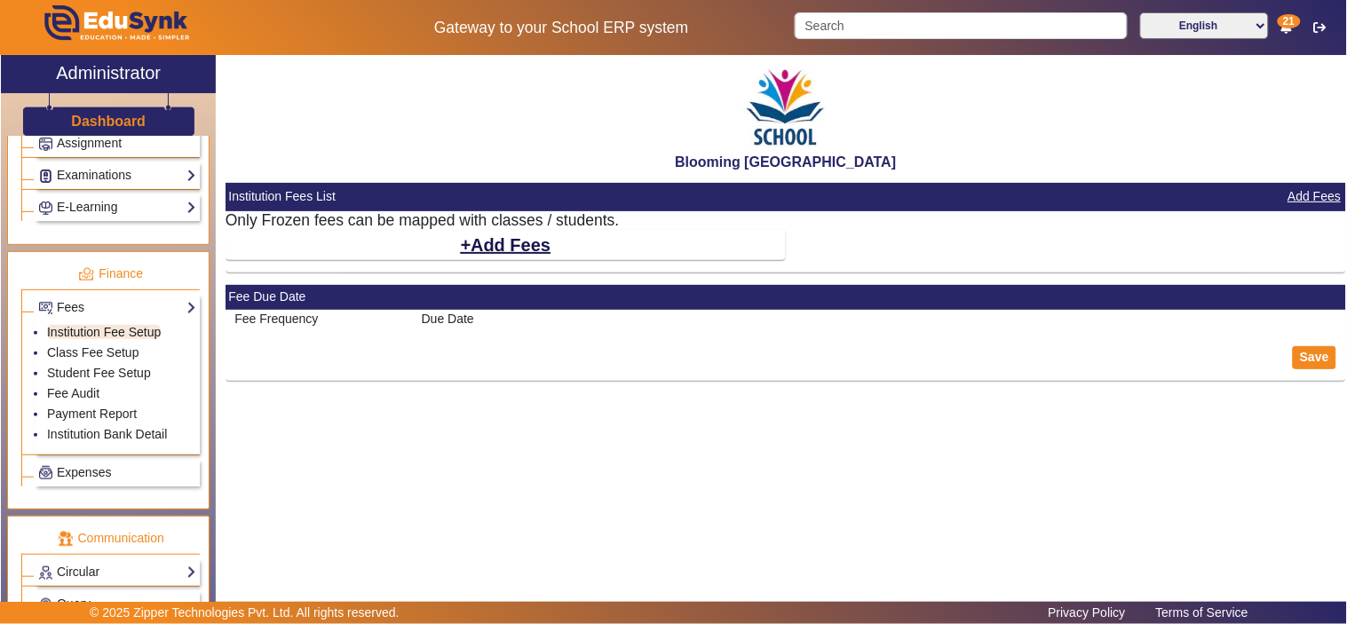
select select "10"
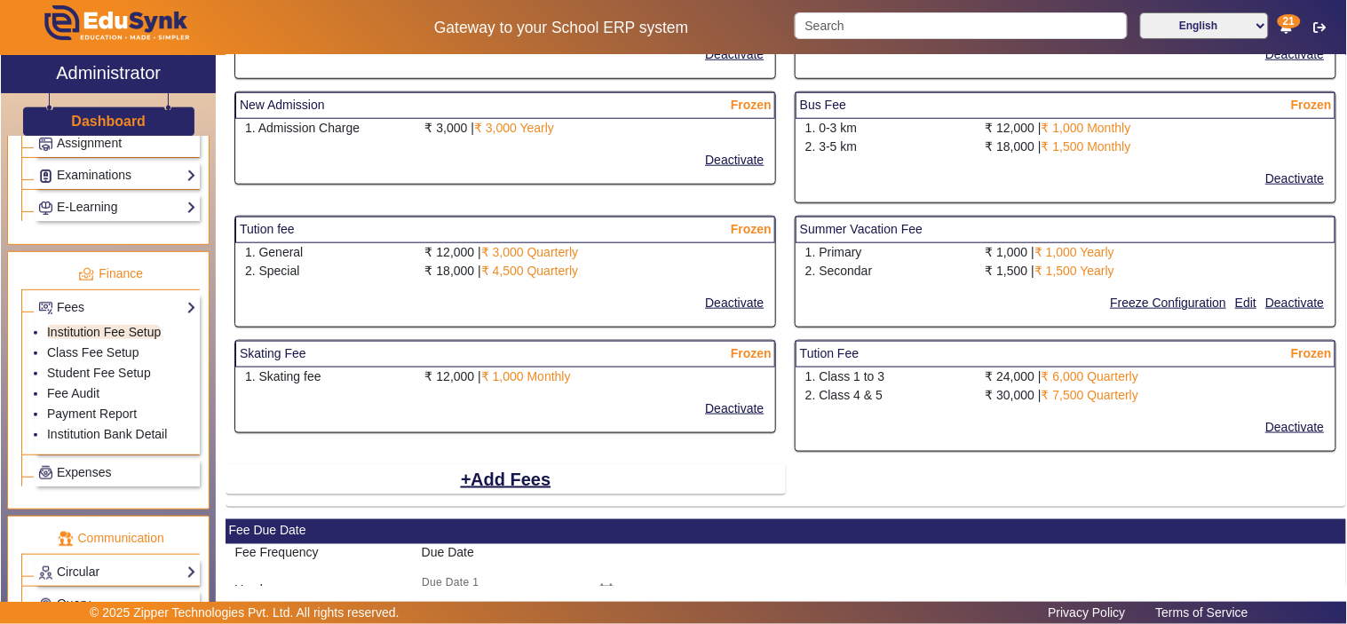
scroll to position [658, 0]
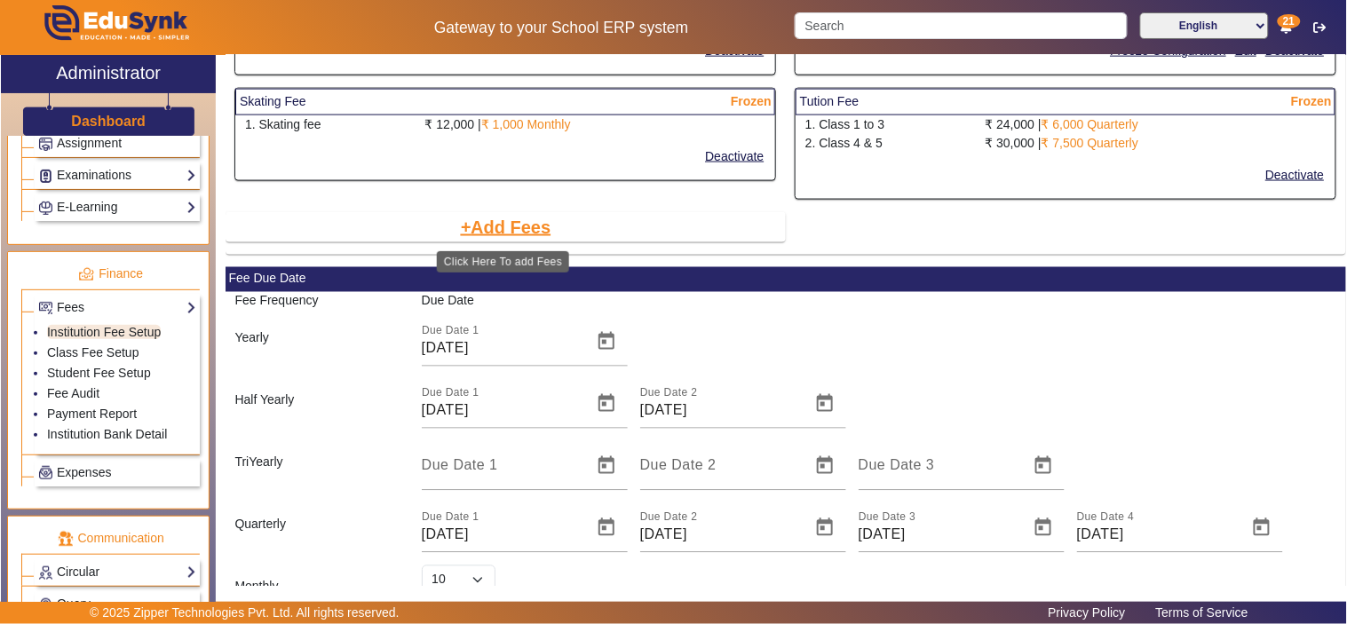
click at [522, 227] on button "Add Fees" at bounding box center [506, 227] width 94 height 30
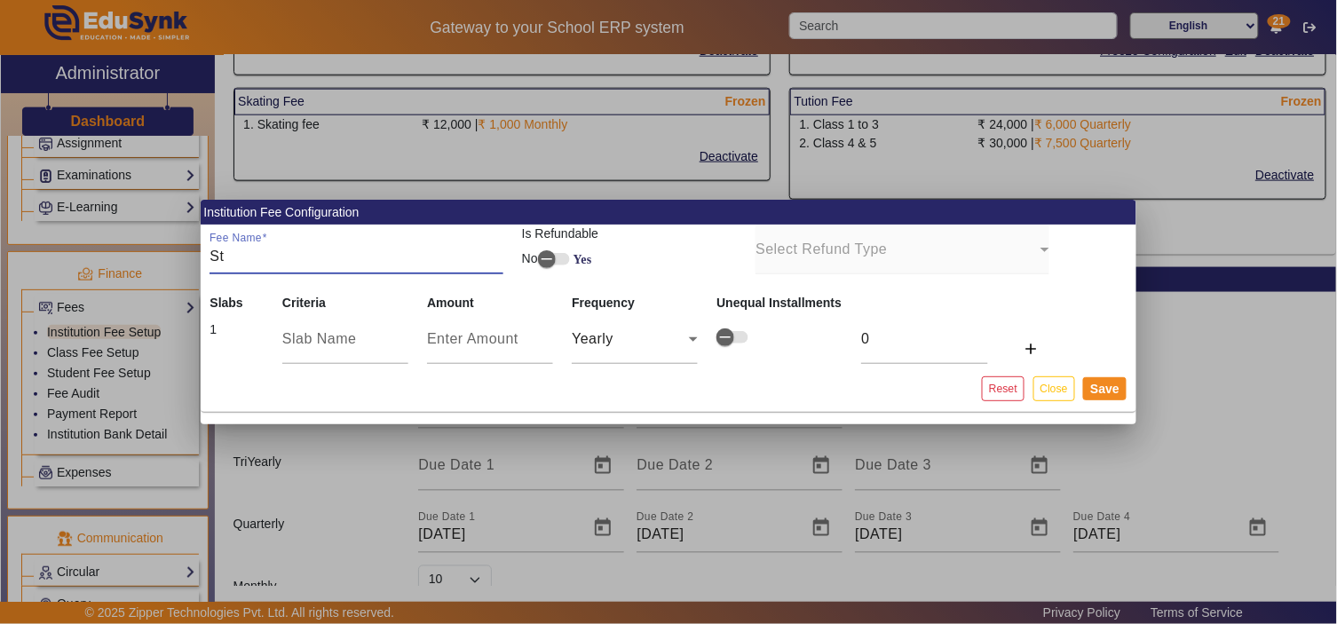
type input "S"
type input "ABC structure"
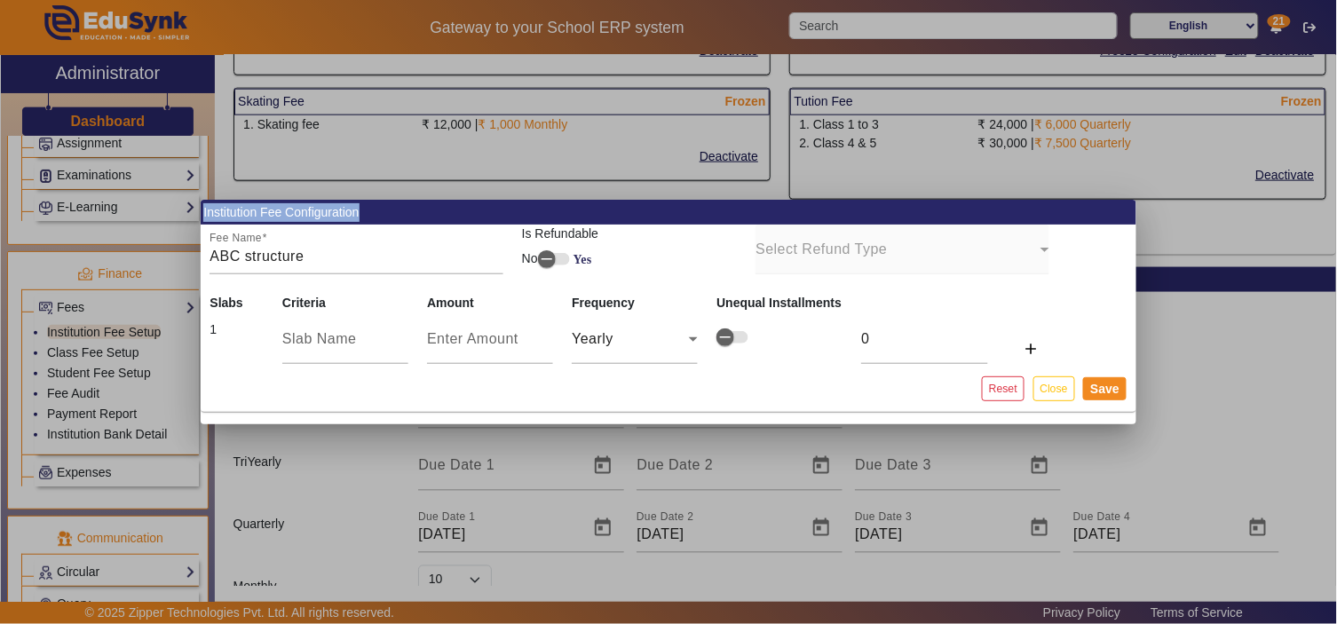
drag, startPoint x: 364, startPoint y: 244, endPoint x: 156, endPoint y: 233, distance: 208.0
click at [156, 233] on div "Institution Fee Configuration Fee Name ABC structure Is Refundable No Yes Selec…" at bounding box center [668, 312] width 1337 height 624
drag, startPoint x: 327, startPoint y: 256, endPoint x: 185, endPoint y: 240, distance: 142.9
click at [185, 240] on div "Institution Fee Configuration Fee Name ABC structure Is Refundable No Yes Selec…" at bounding box center [668, 312] width 1337 height 624
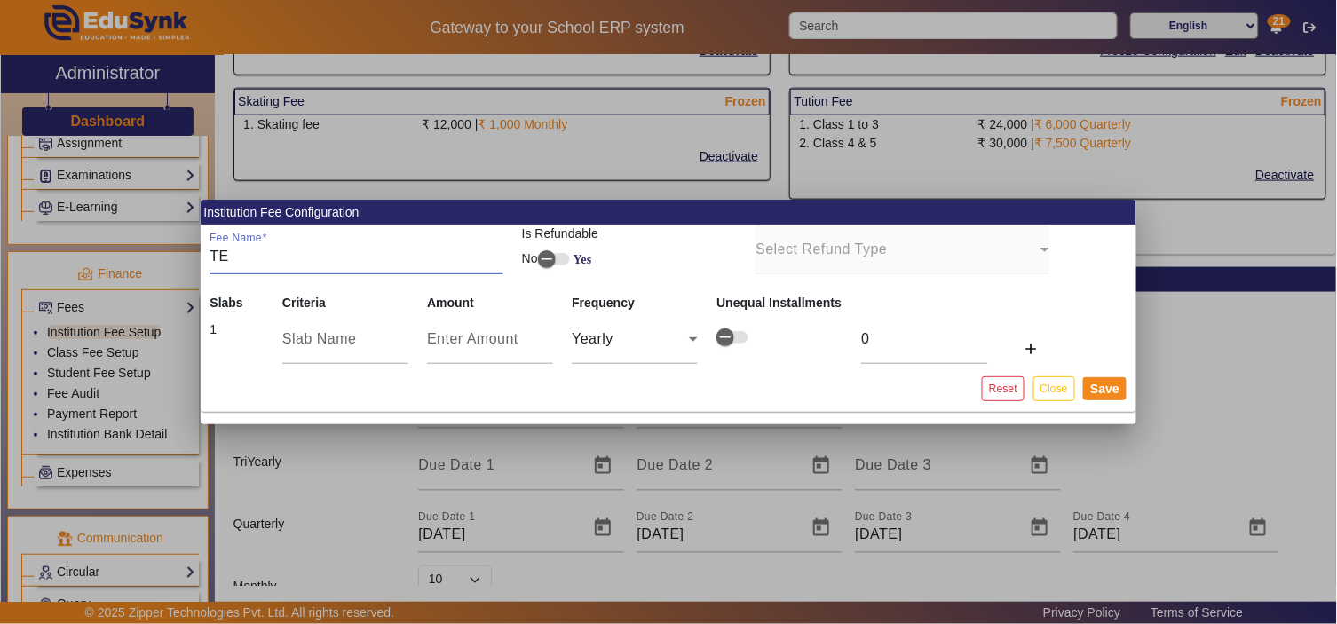
type input "T"
type input "Fee"
click at [309, 341] on input "text" at bounding box center [345, 338] width 126 height 21
click at [323, 339] on input "text" at bounding box center [345, 338] width 126 height 21
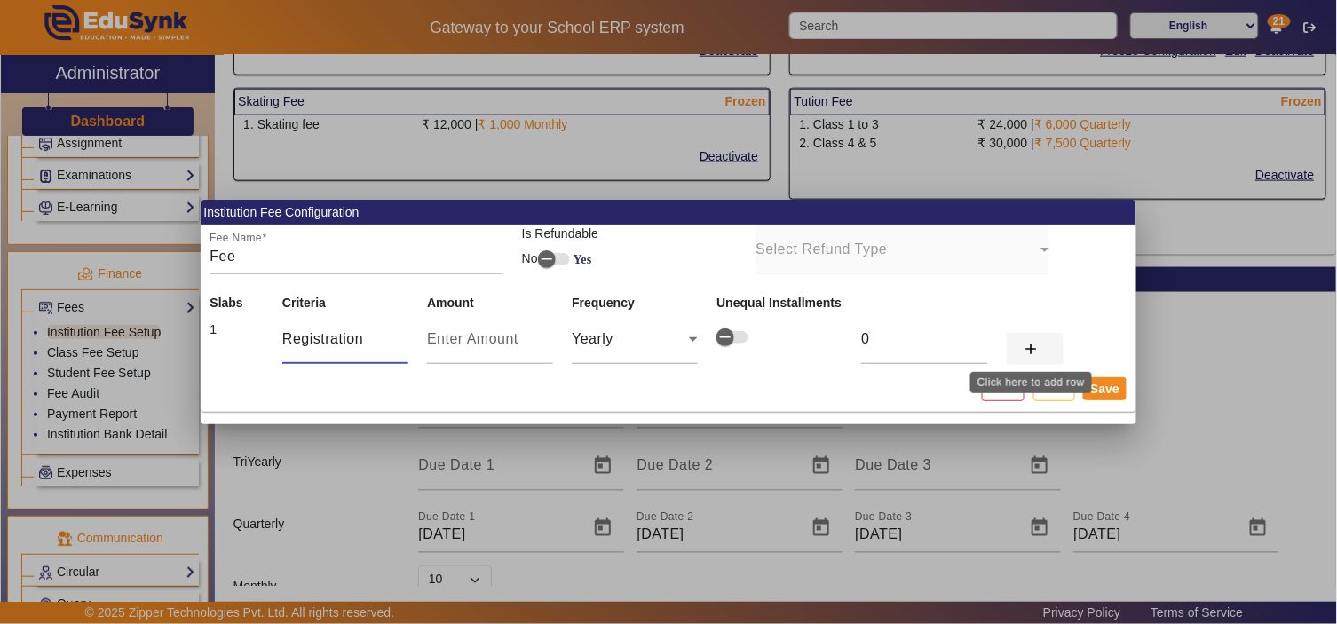
type input "Registration"
click at [1043, 351] on span at bounding box center [1035, 349] width 57 height 43
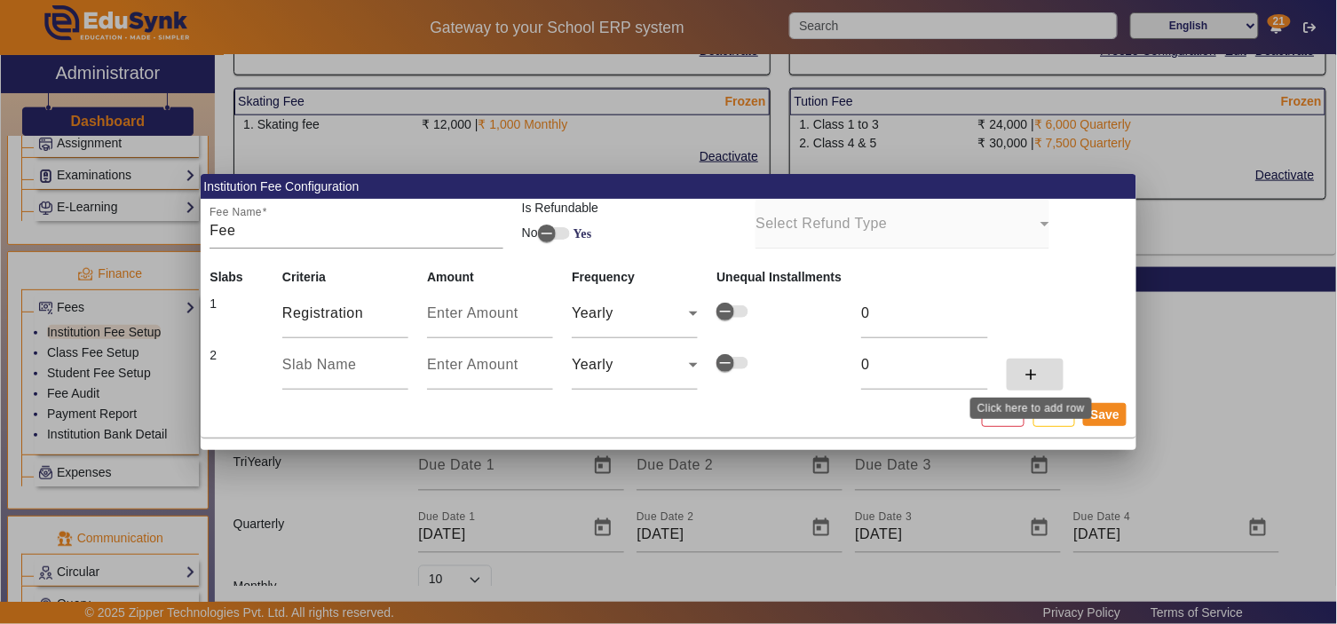
click at [1031, 388] on span at bounding box center [1035, 374] width 57 height 43
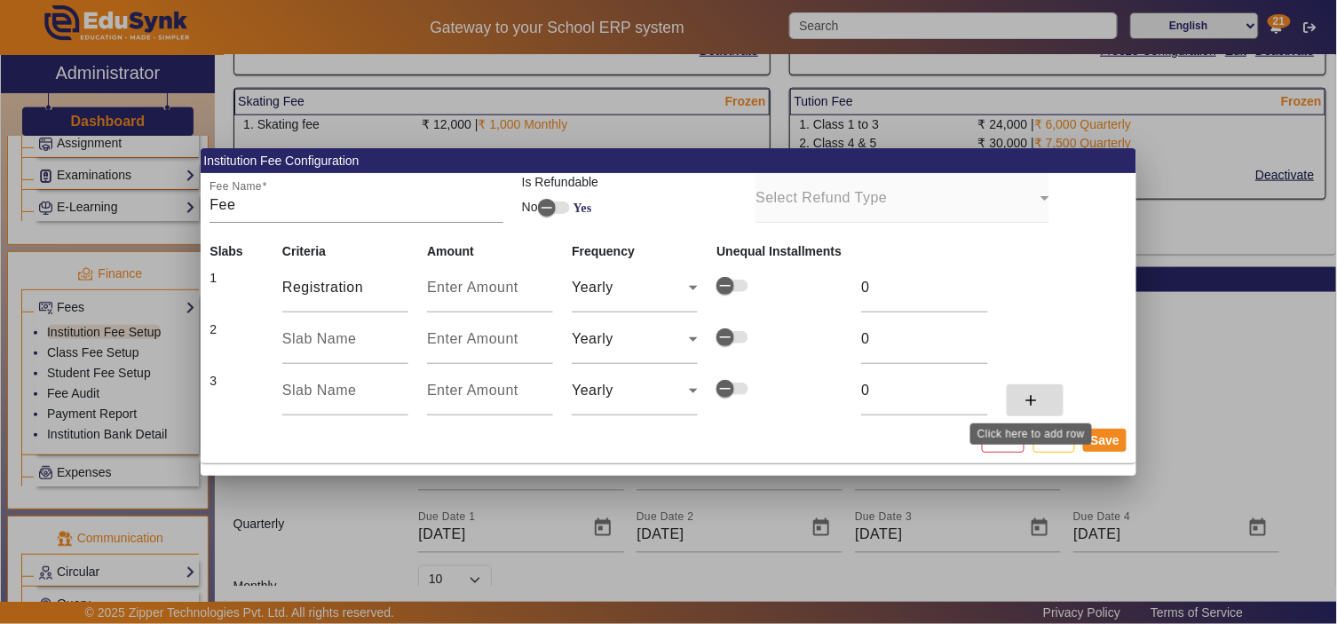
click at [1034, 401] on mat-icon "add" at bounding box center [1032, 400] width 18 height 18
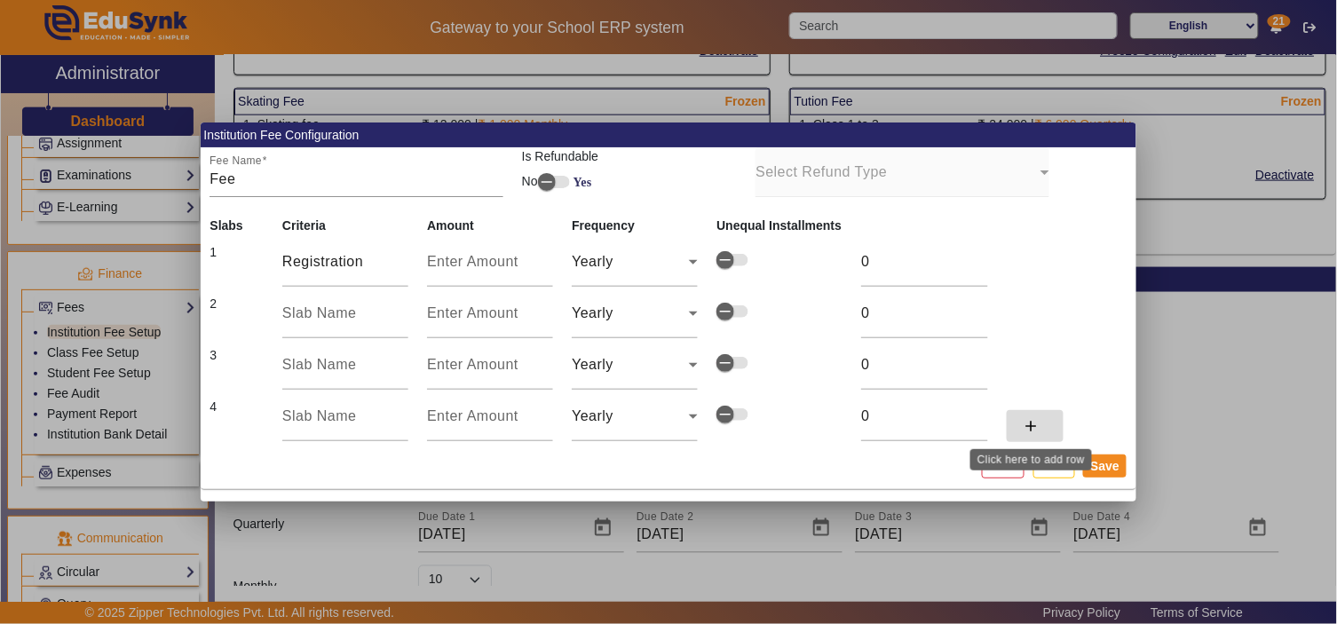
click at [1033, 423] on mat-icon "add" at bounding box center [1032, 426] width 18 height 18
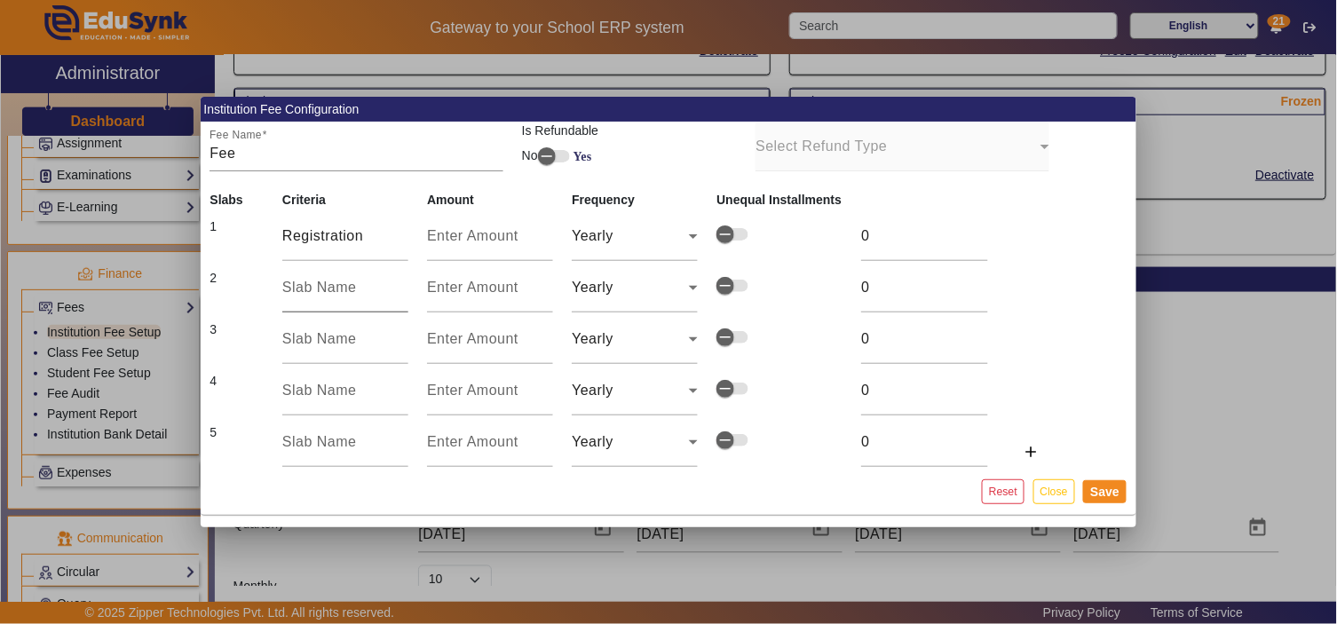
click at [322, 302] on div at bounding box center [345, 288] width 126 height 50
type input "Tution"
click at [309, 350] on div at bounding box center [345, 339] width 126 height 50
type input "Infrastructure"
click at [316, 386] on input "text" at bounding box center [345, 390] width 126 height 21
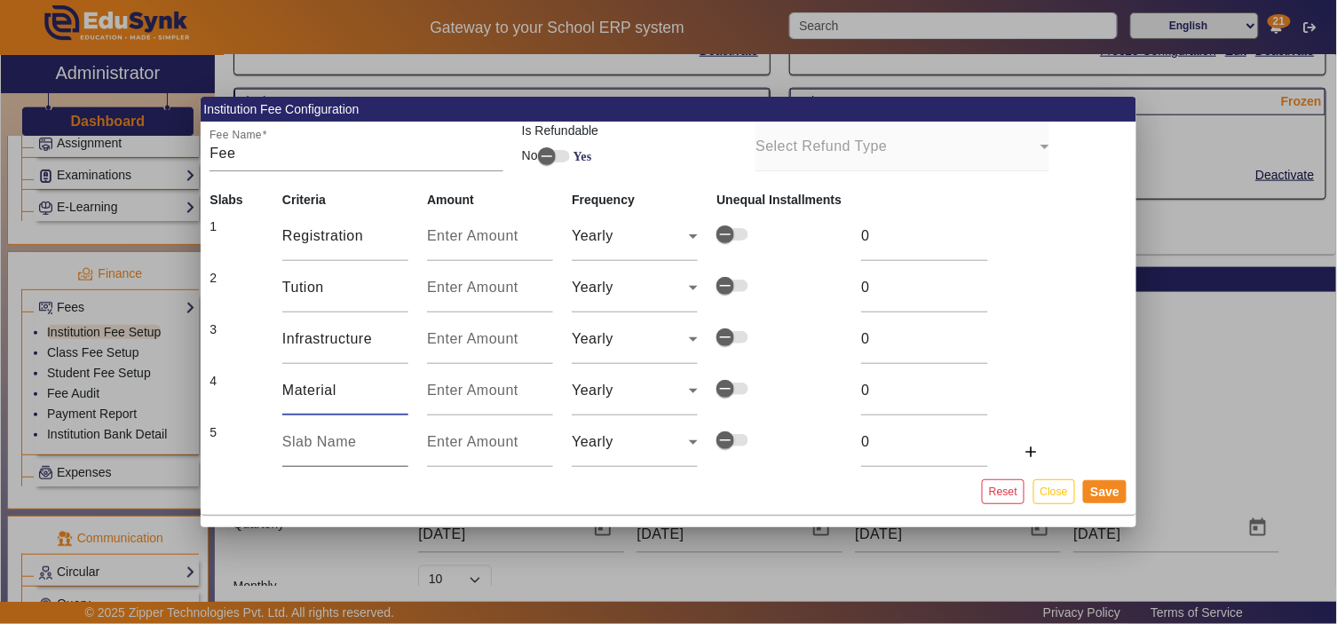
type input "Material"
click at [299, 451] on input "text" at bounding box center [345, 441] width 126 height 21
type input "Exam"
click at [454, 245] on input "number" at bounding box center [490, 235] width 126 height 21
type input "7"
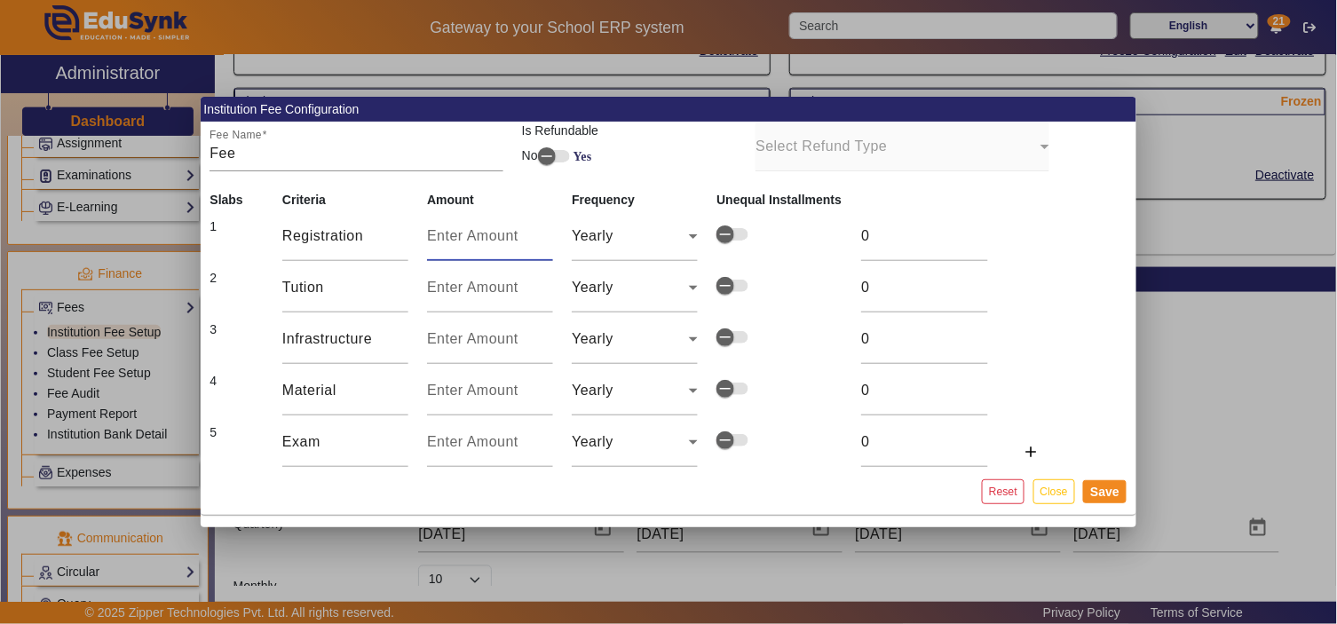
type input "7"
type input "75"
type input "750"
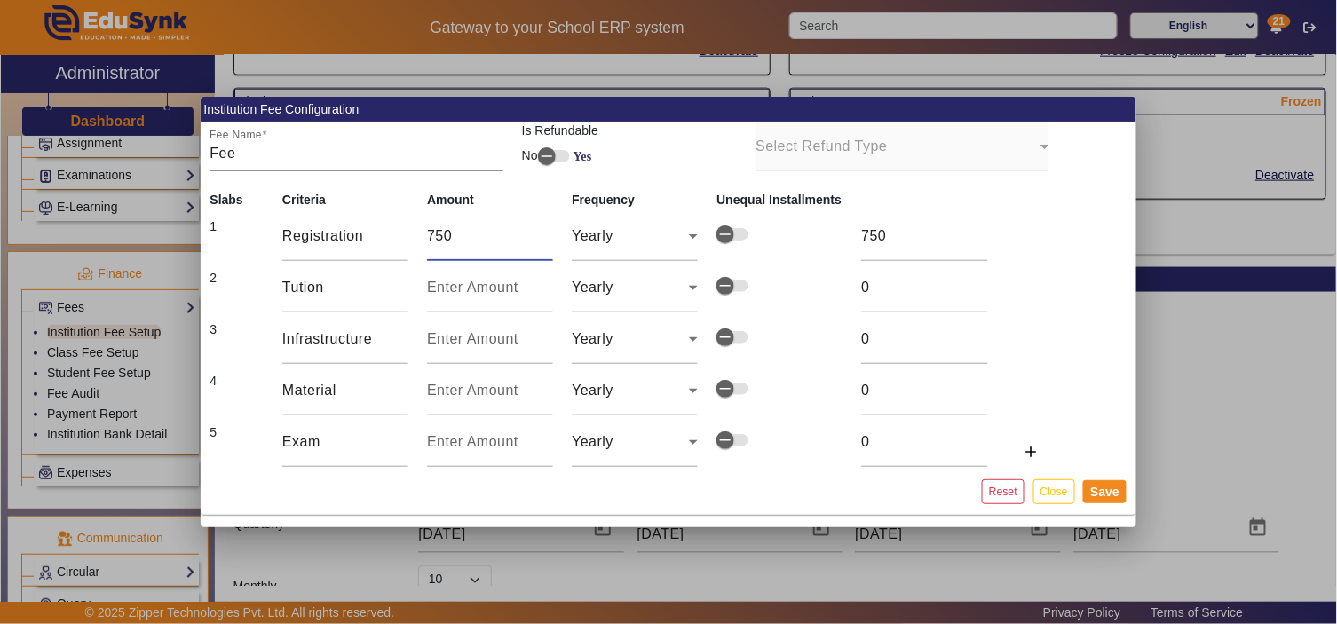
type input "7500"
click at [451, 288] on input "number" at bounding box center [490, 287] width 126 height 21
type input "4"
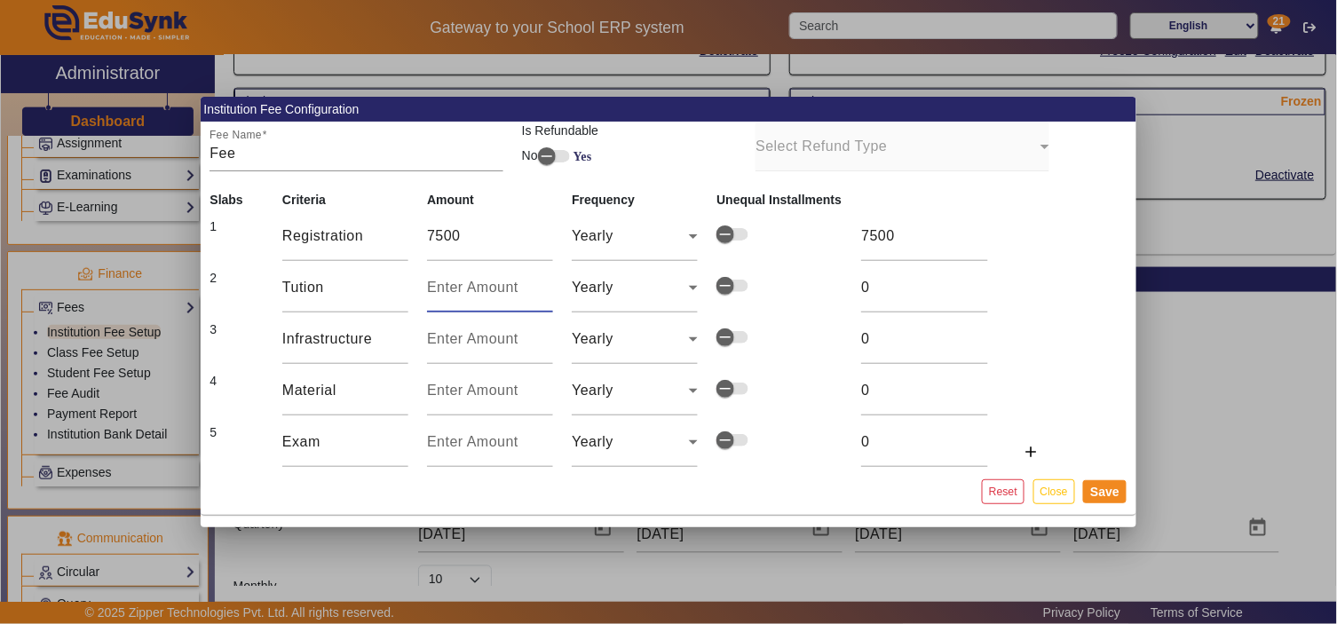
type input "4"
type input "42"
type input "425"
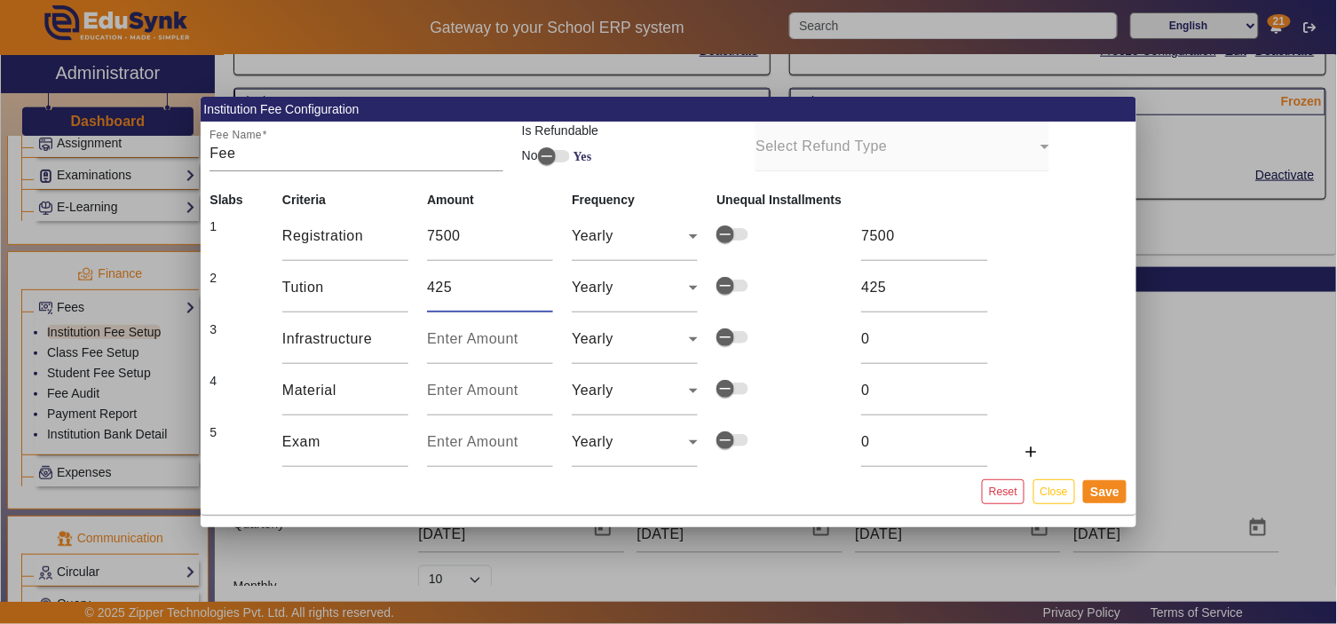
type input "4250"
type input "42500"
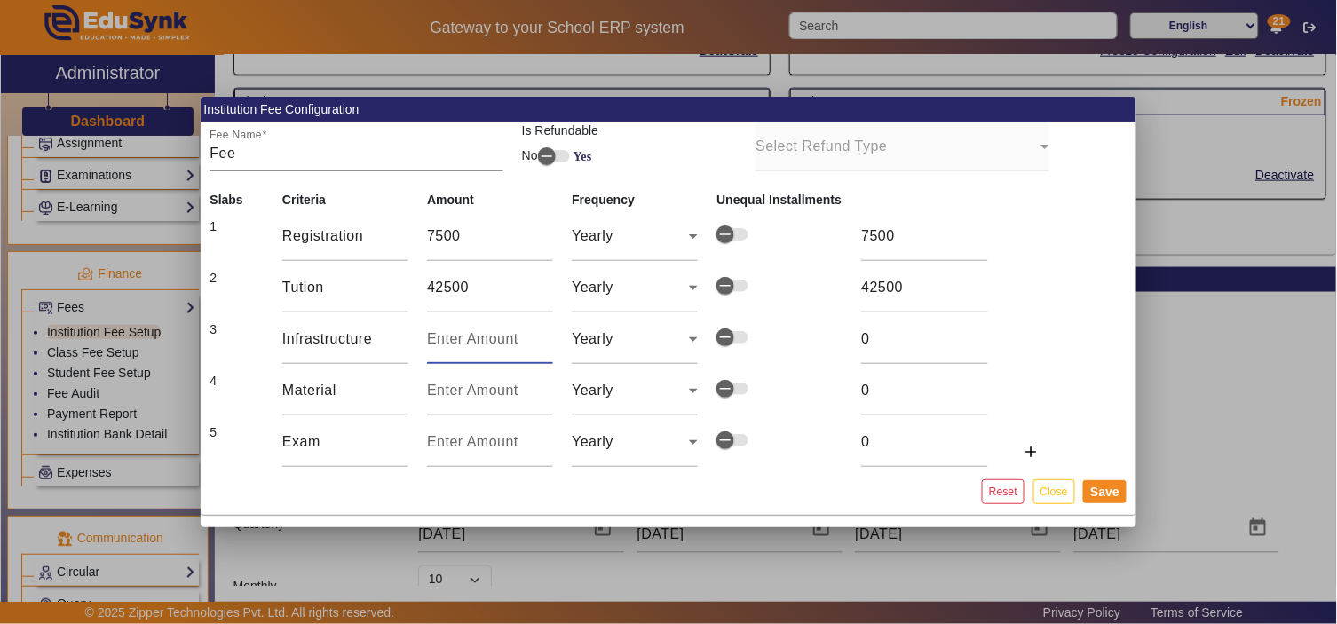
click at [476, 335] on input "number" at bounding box center [490, 338] width 126 height 21
type input "7"
type input "70"
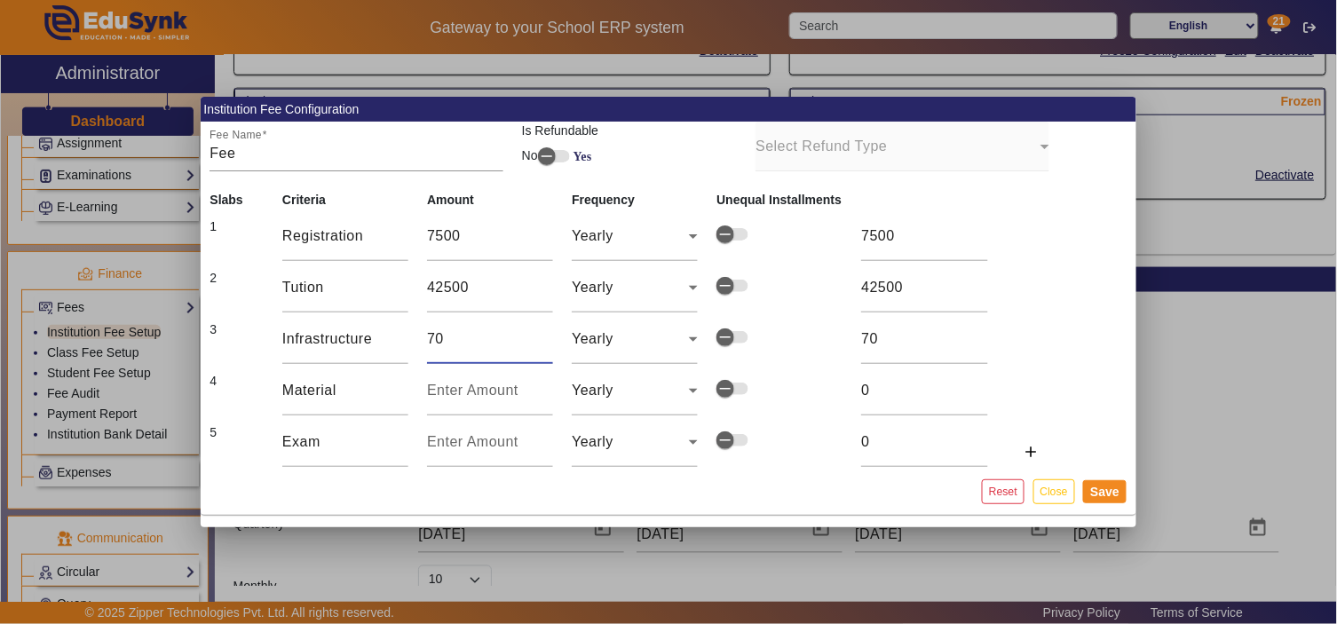
type input "700"
type input "7000"
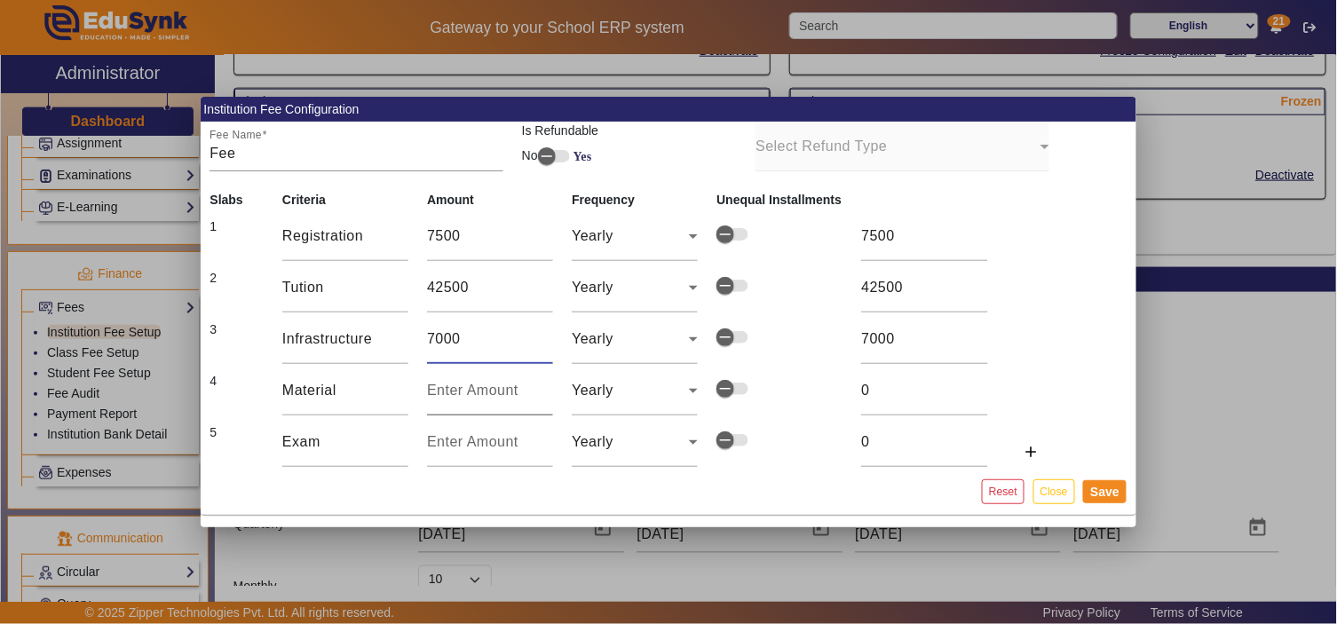
click at [460, 399] on input "number" at bounding box center [490, 390] width 126 height 21
type input "7"
type input "75"
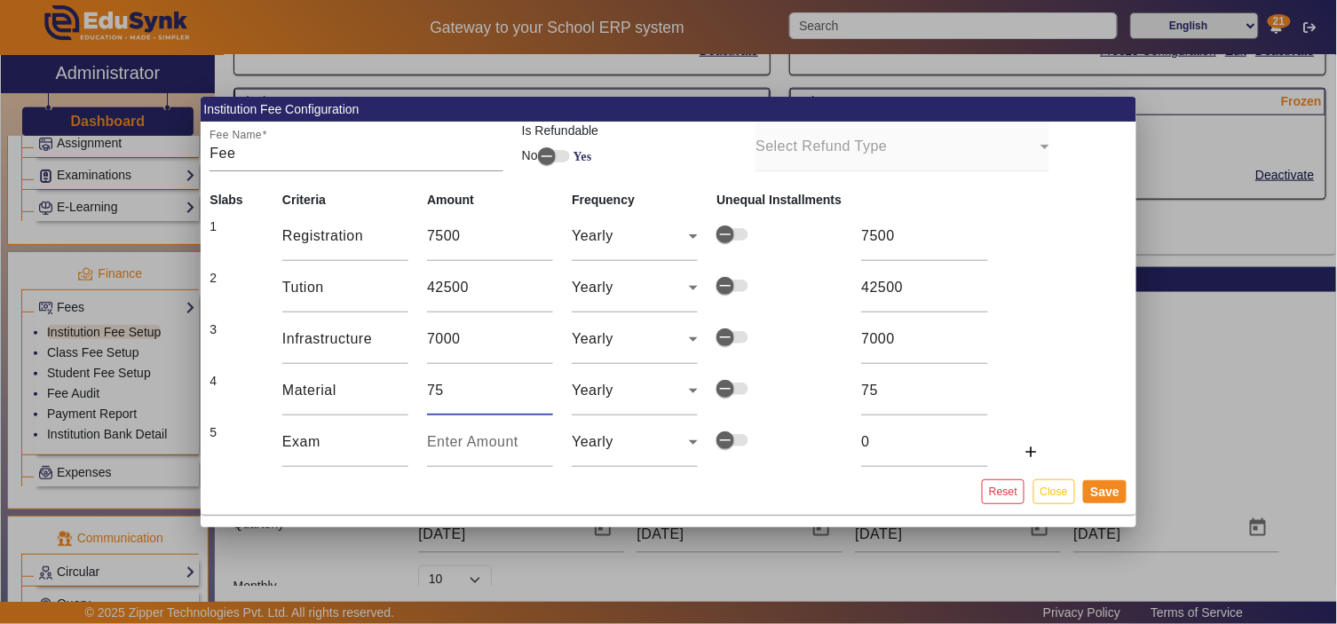
type input "750"
type input "7500"
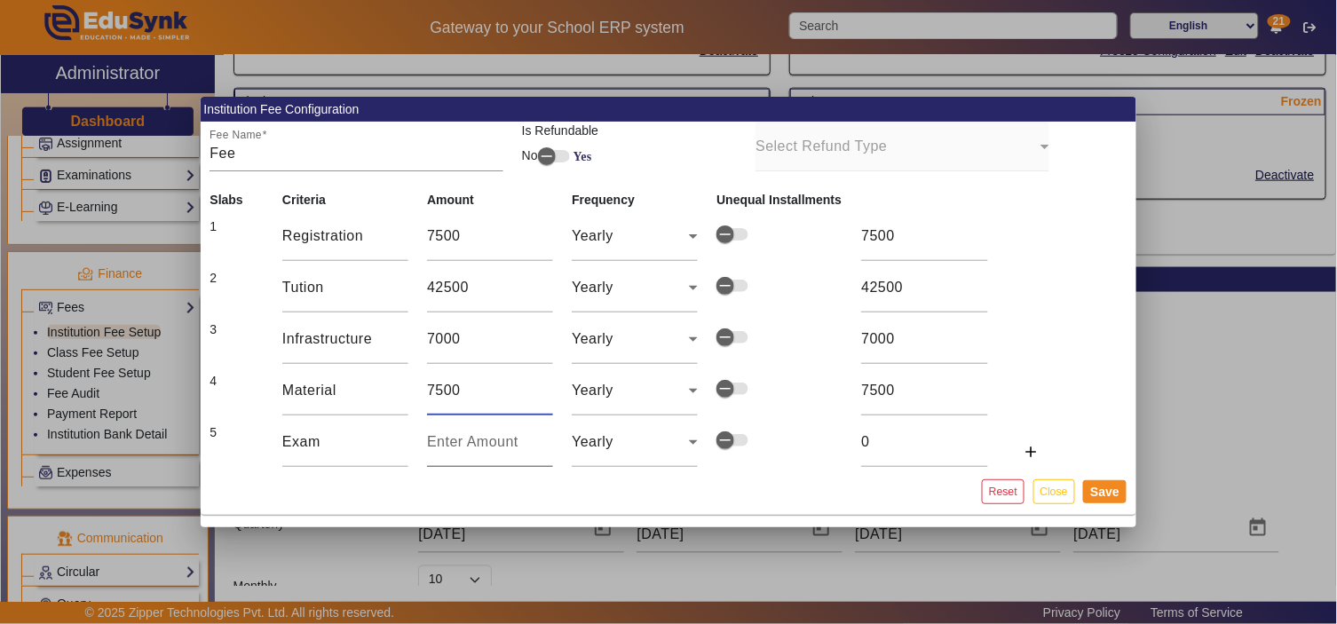
click at [465, 450] on input "number" at bounding box center [490, 441] width 126 height 21
type input "7"
type input "75"
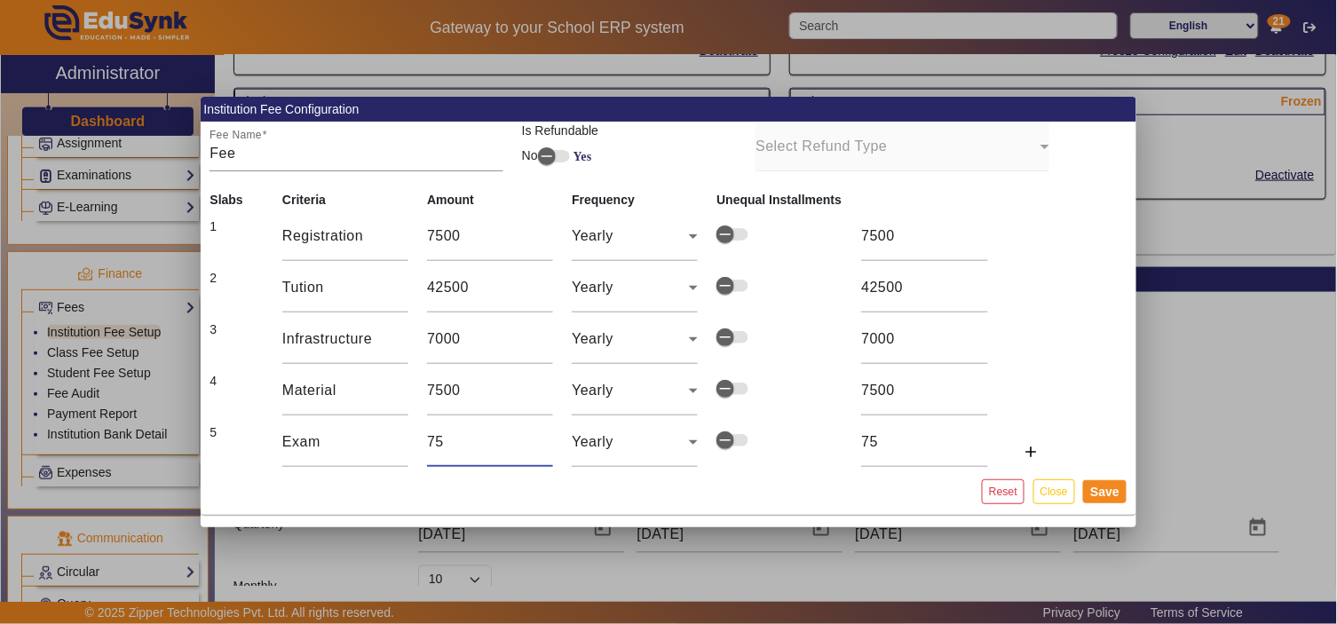
type input "750"
type input "7500"
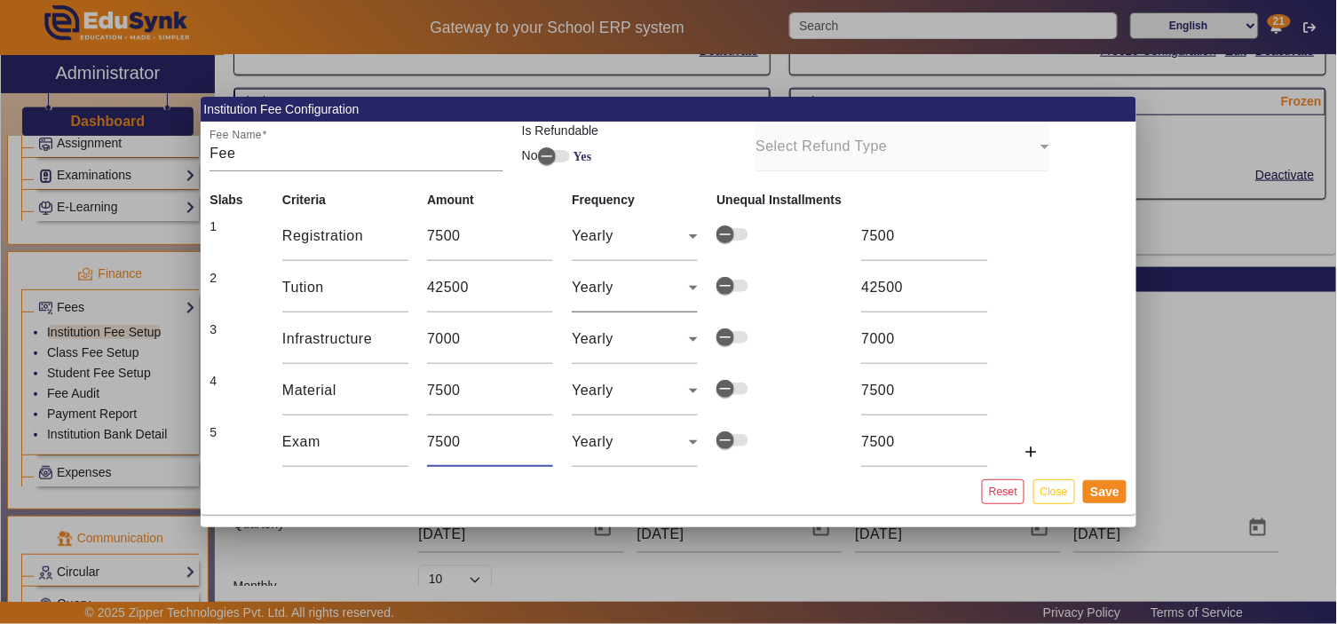
click at [668, 286] on div "Yearly" at bounding box center [630, 287] width 117 height 21
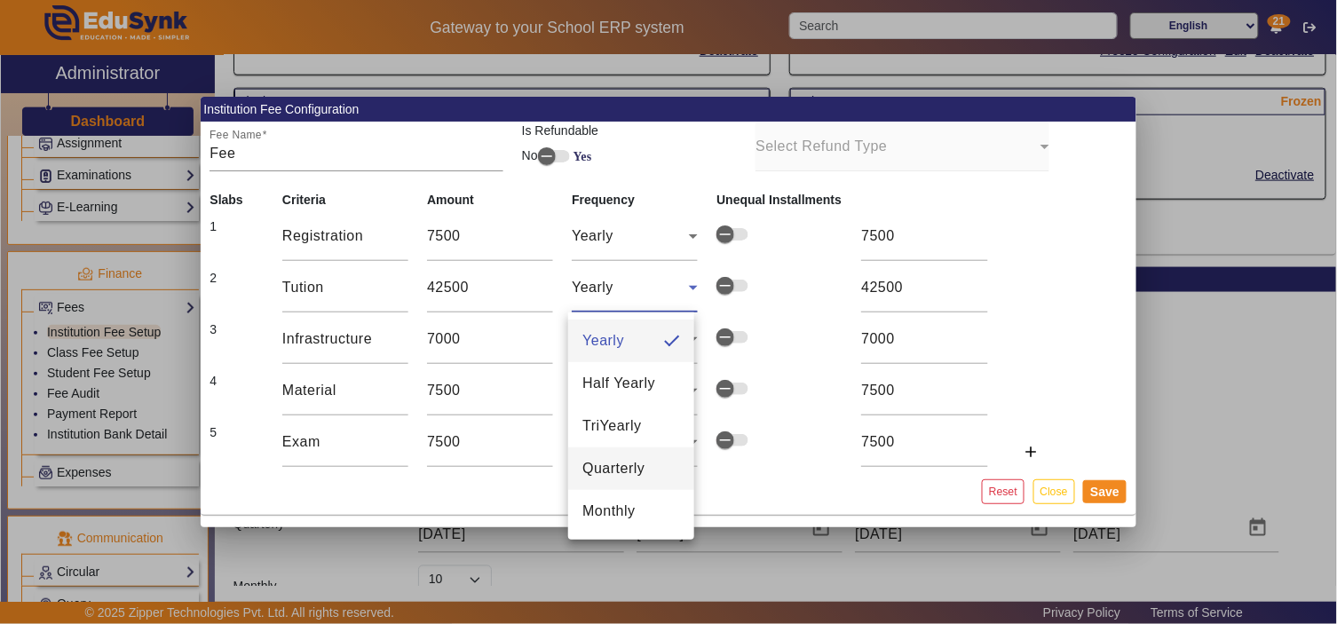
click at [633, 460] on span "Quarterly" at bounding box center [613, 468] width 62 height 21
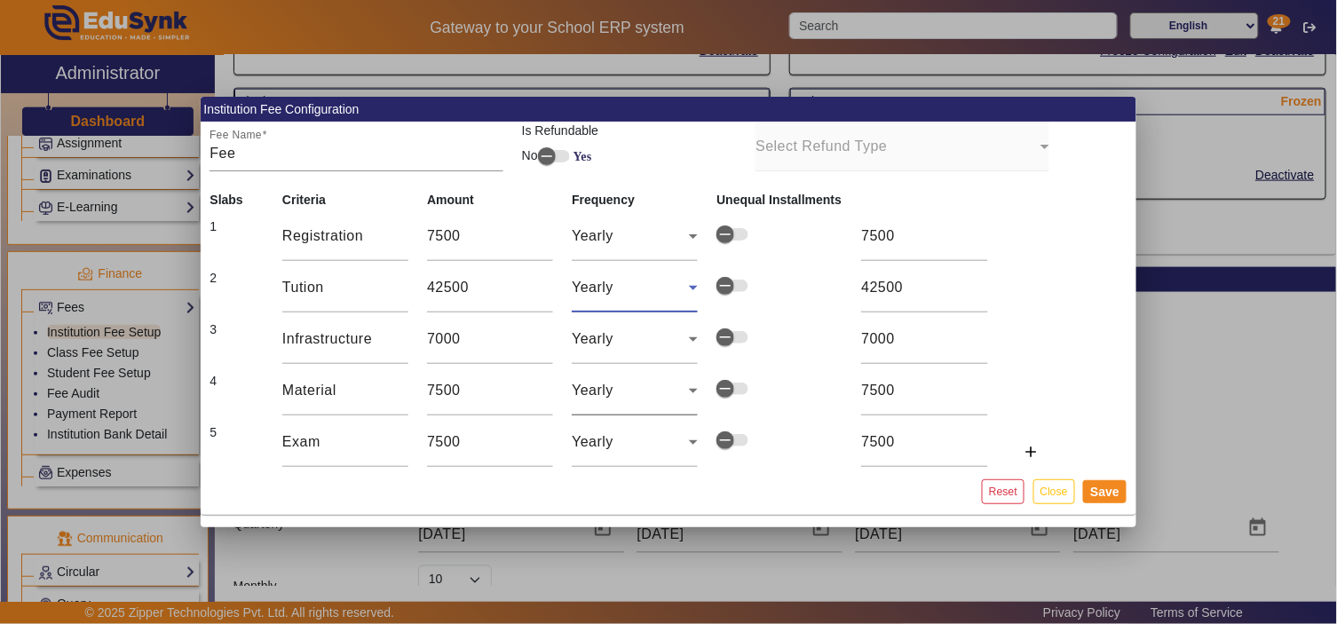
type input "10625"
click at [644, 334] on div "Yearly" at bounding box center [630, 338] width 117 height 21
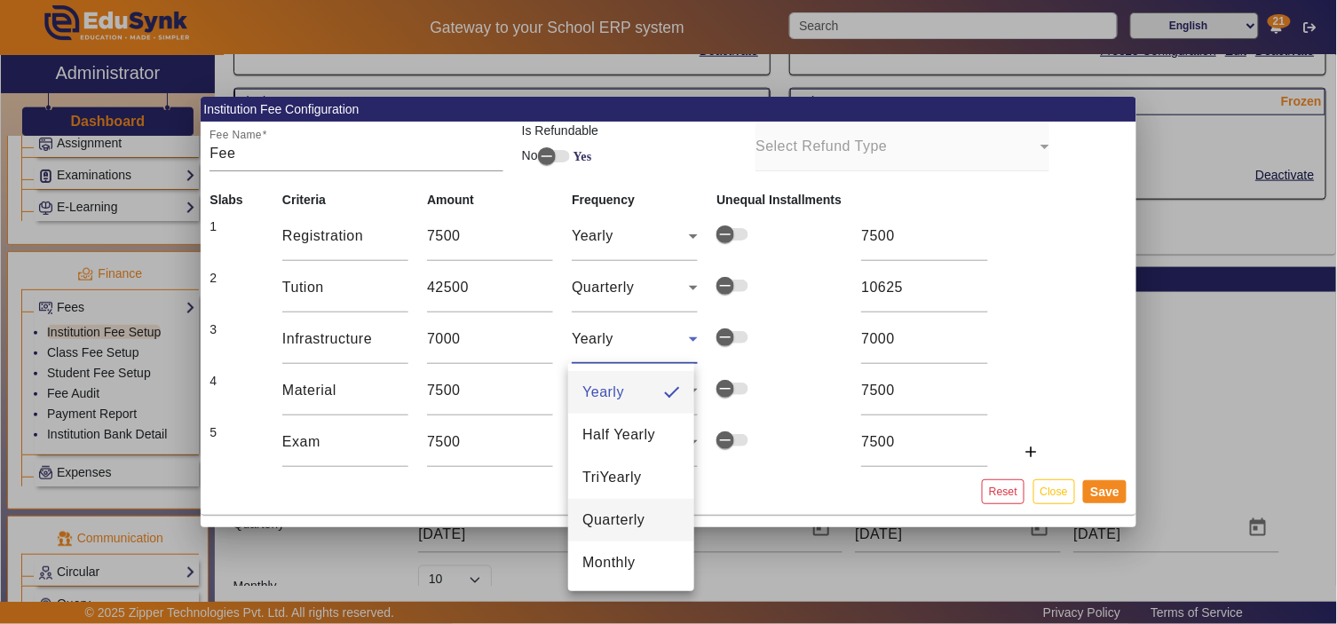
click at [624, 517] on span "Quarterly" at bounding box center [613, 519] width 62 height 21
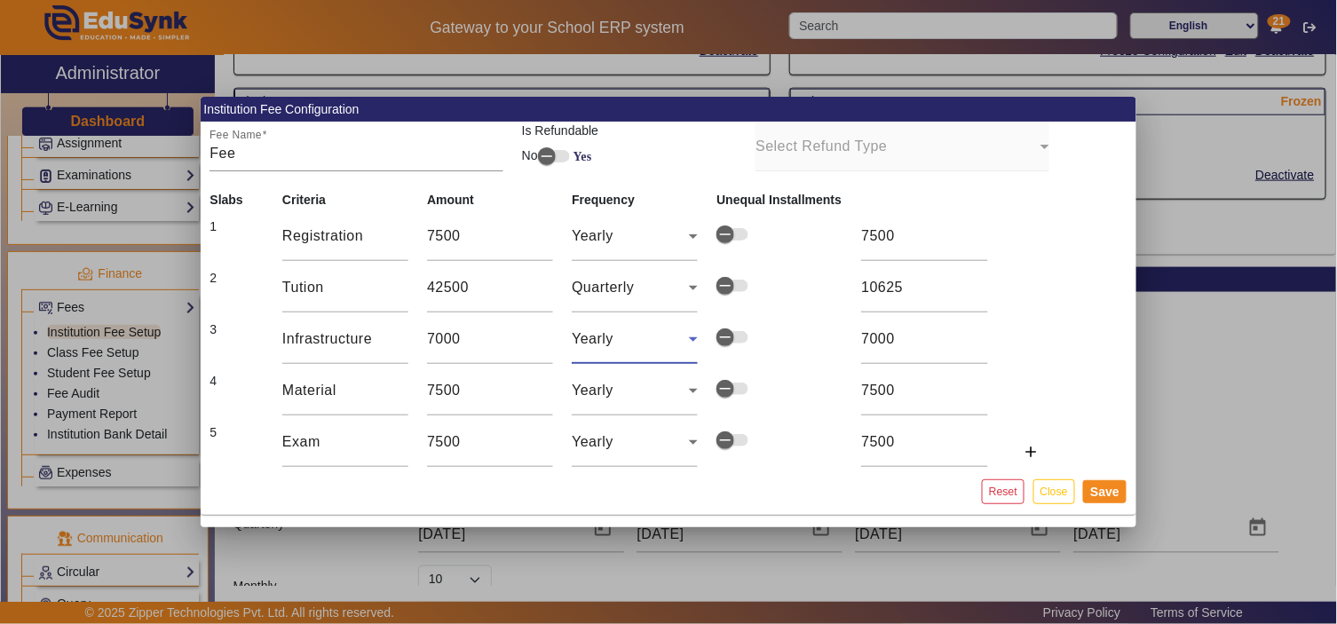
type input "1750"
click at [631, 394] on div "Yearly" at bounding box center [630, 390] width 117 height 21
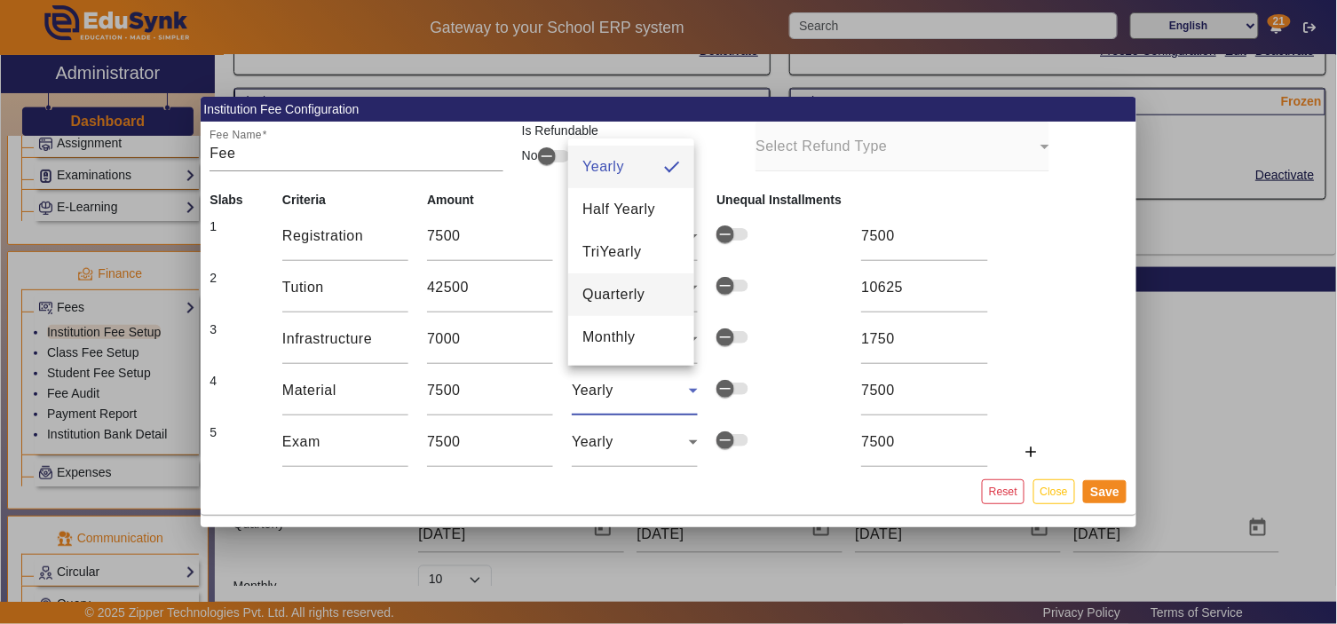
click at [649, 296] on mat-option "Quarterly" at bounding box center [631, 294] width 126 height 43
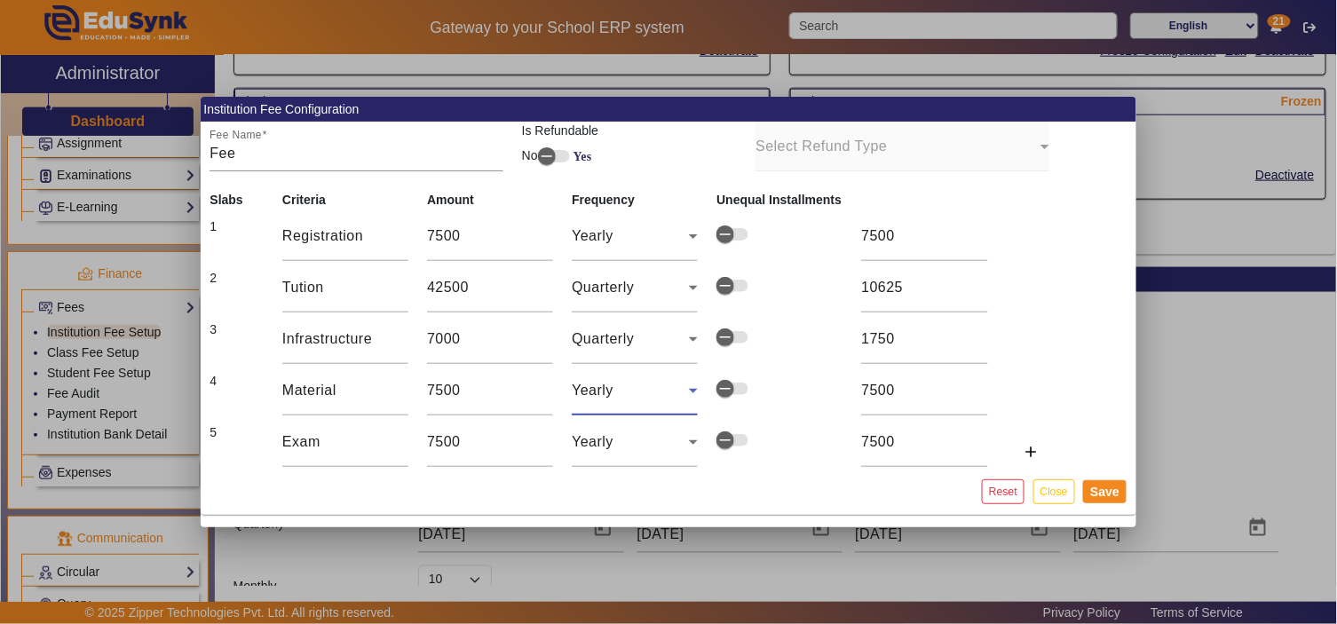
type input "1875"
click at [618, 439] on div "Yearly" at bounding box center [630, 441] width 117 height 21
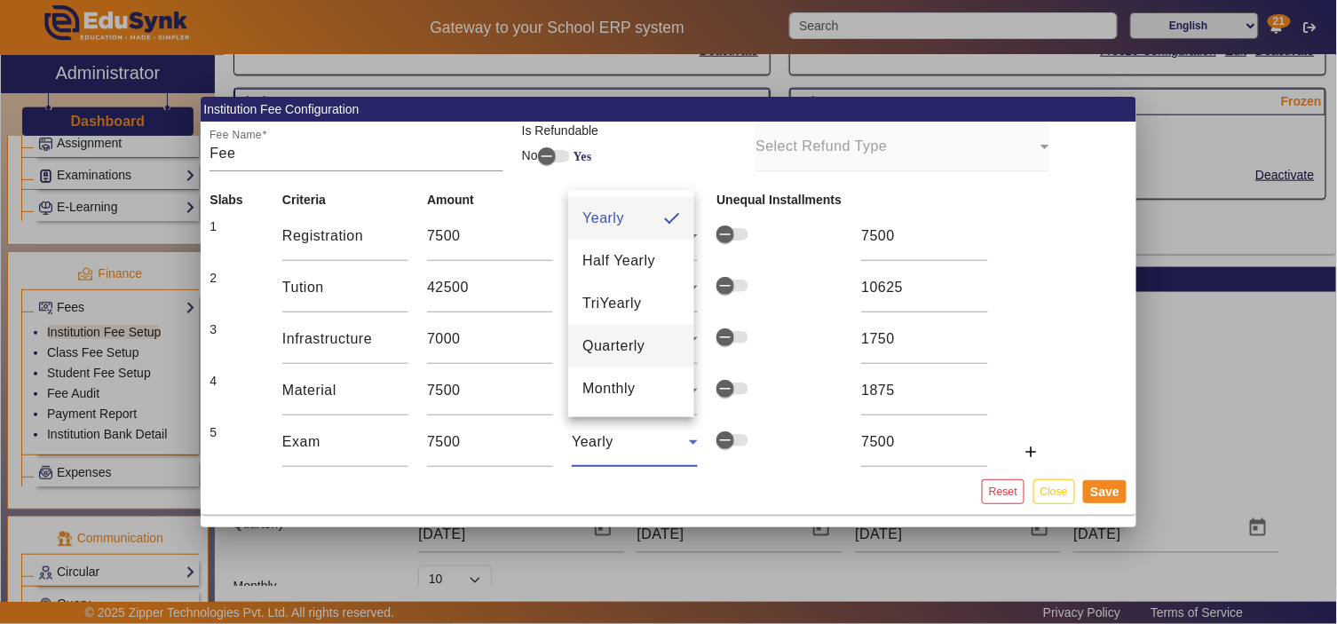
click at [642, 342] on span "Quarterly" at bounding box center [613, 346] width 62 height 21
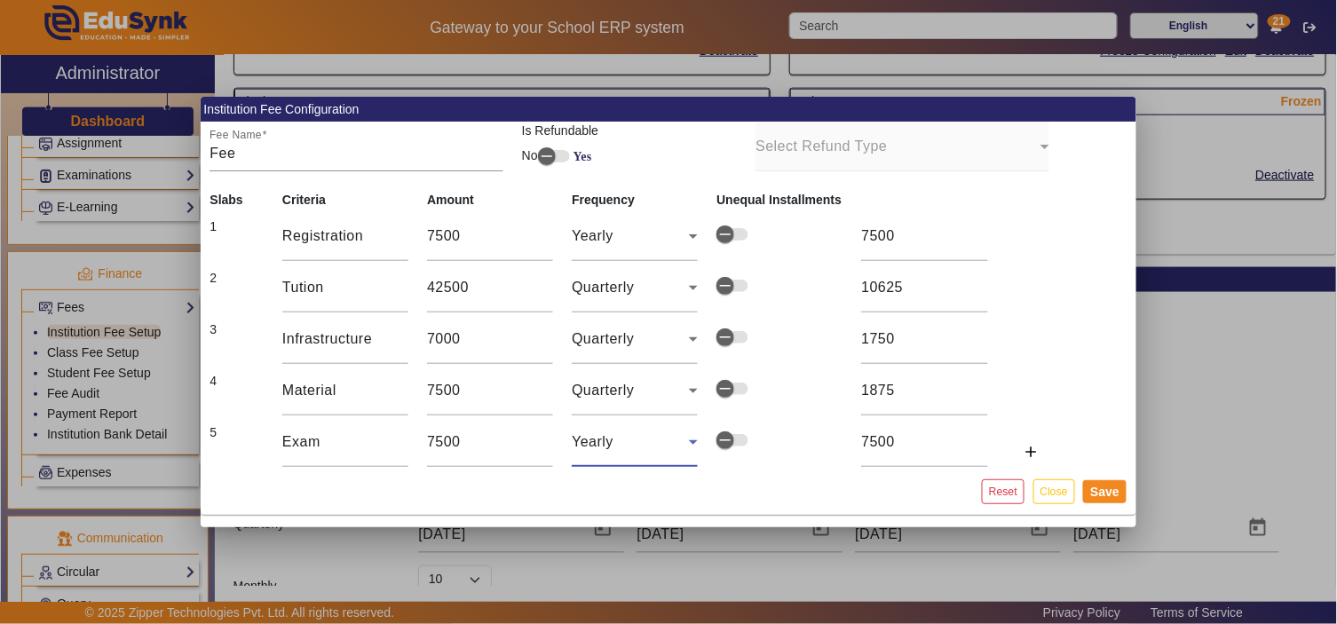
type input "1875"
click at [1114, 490] on button "Save" at bounding box center [1104, 491] width 43 height 23
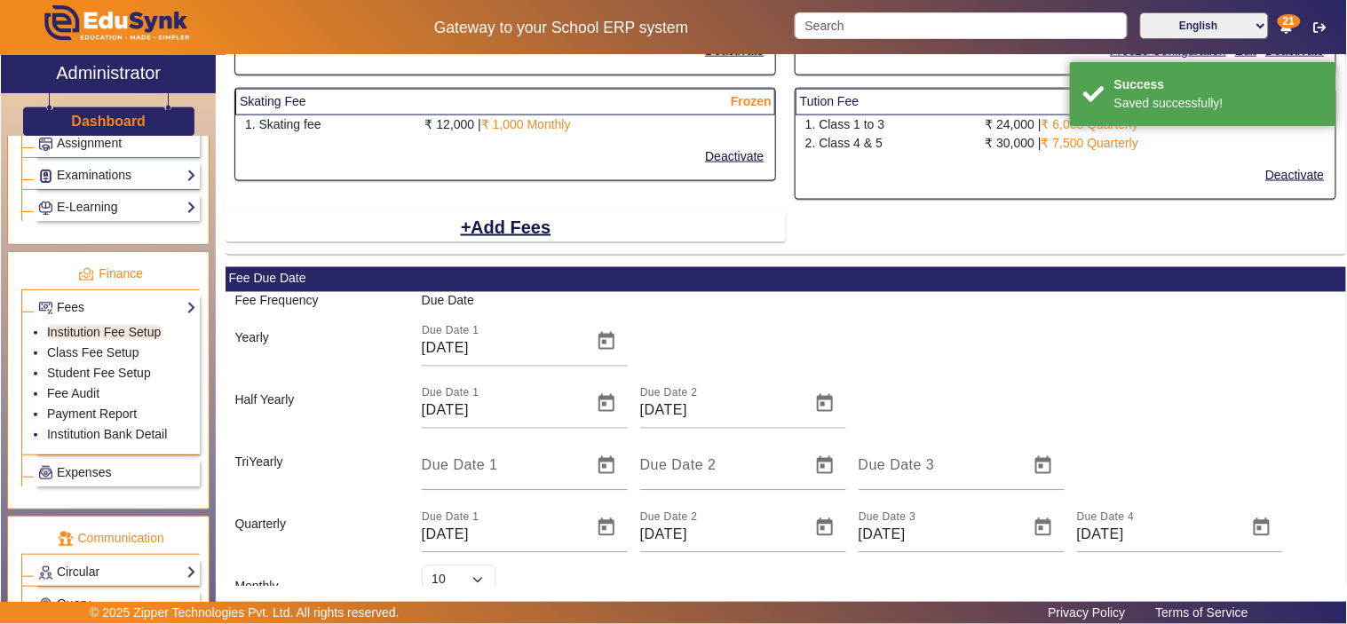
scroll to position [676, 0]
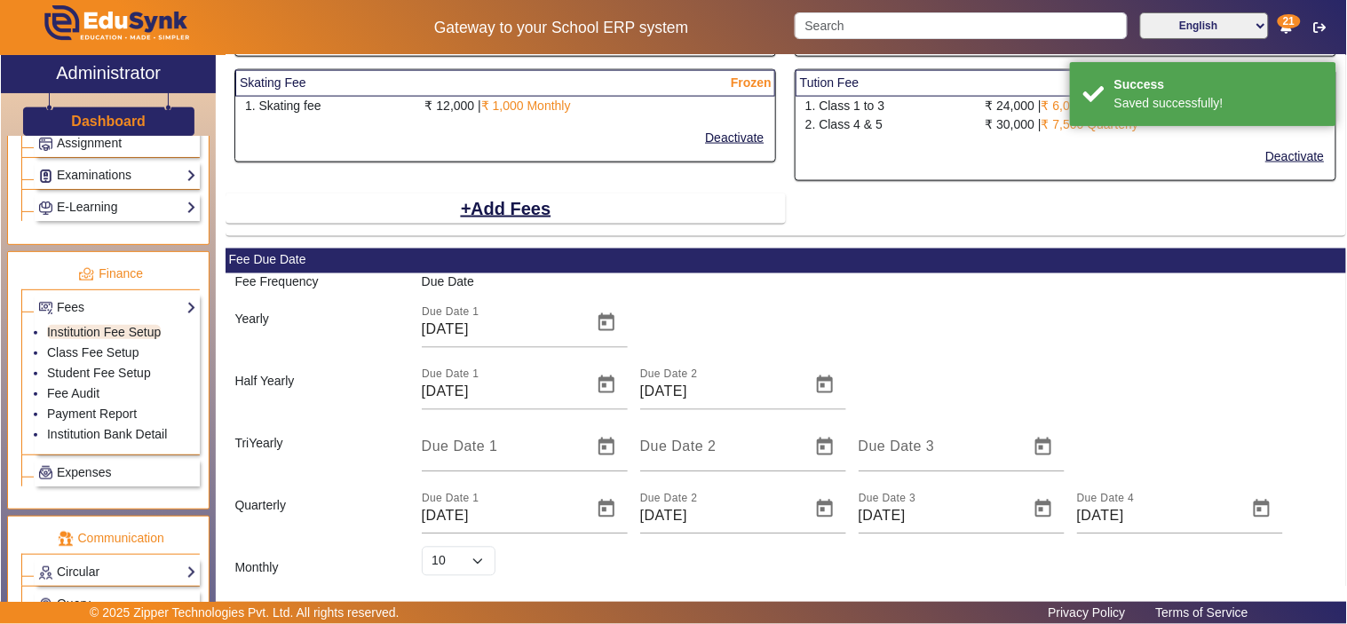
select select "10"
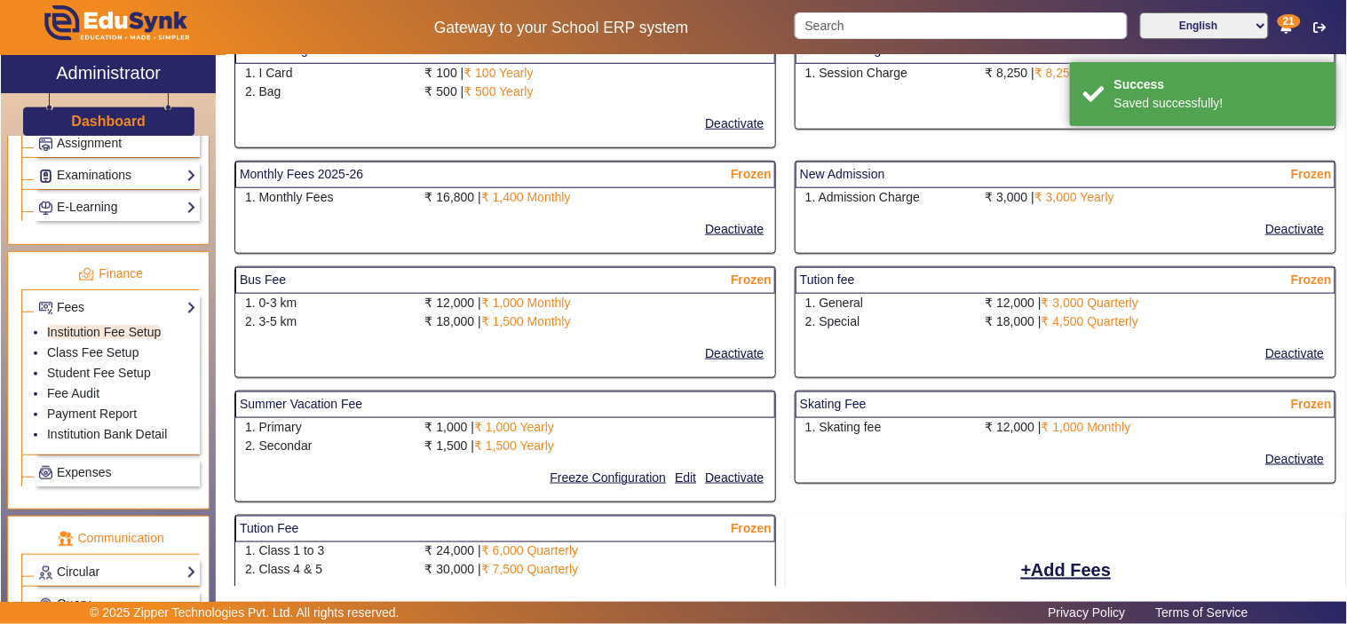
scroll to position [19, 0]
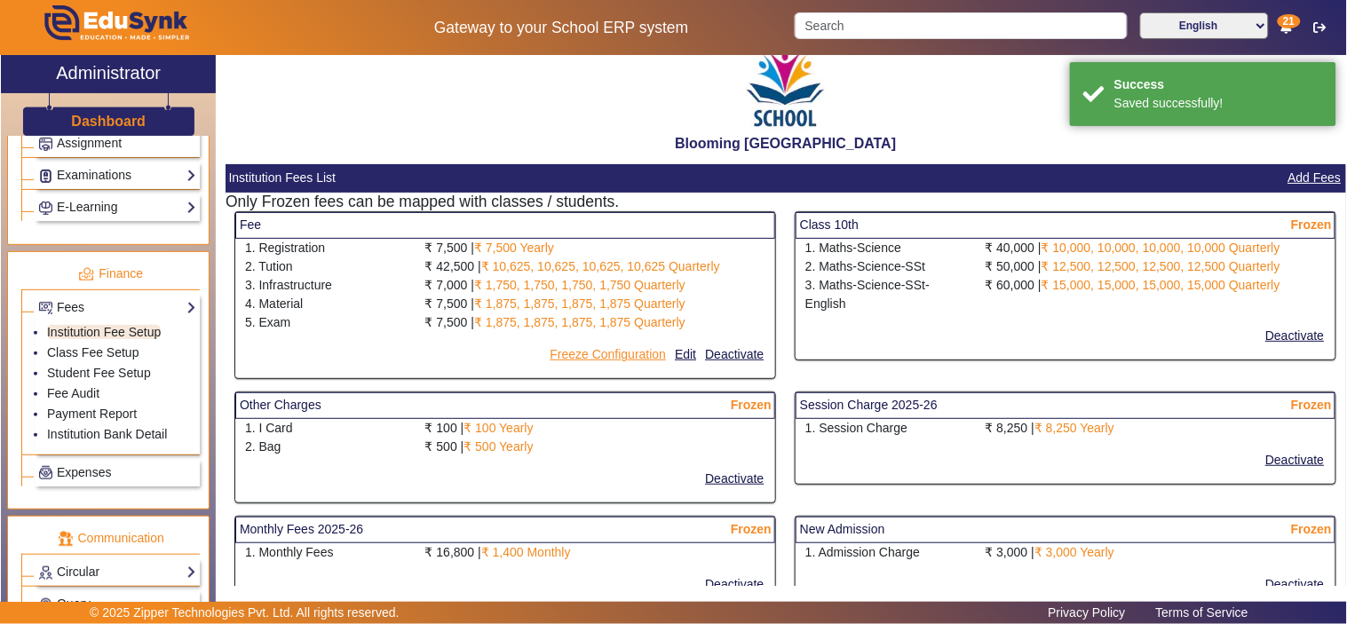
click at [599, 355] on button "Freeze Configuration" at bounding box center [608, 355] width 120 height 22
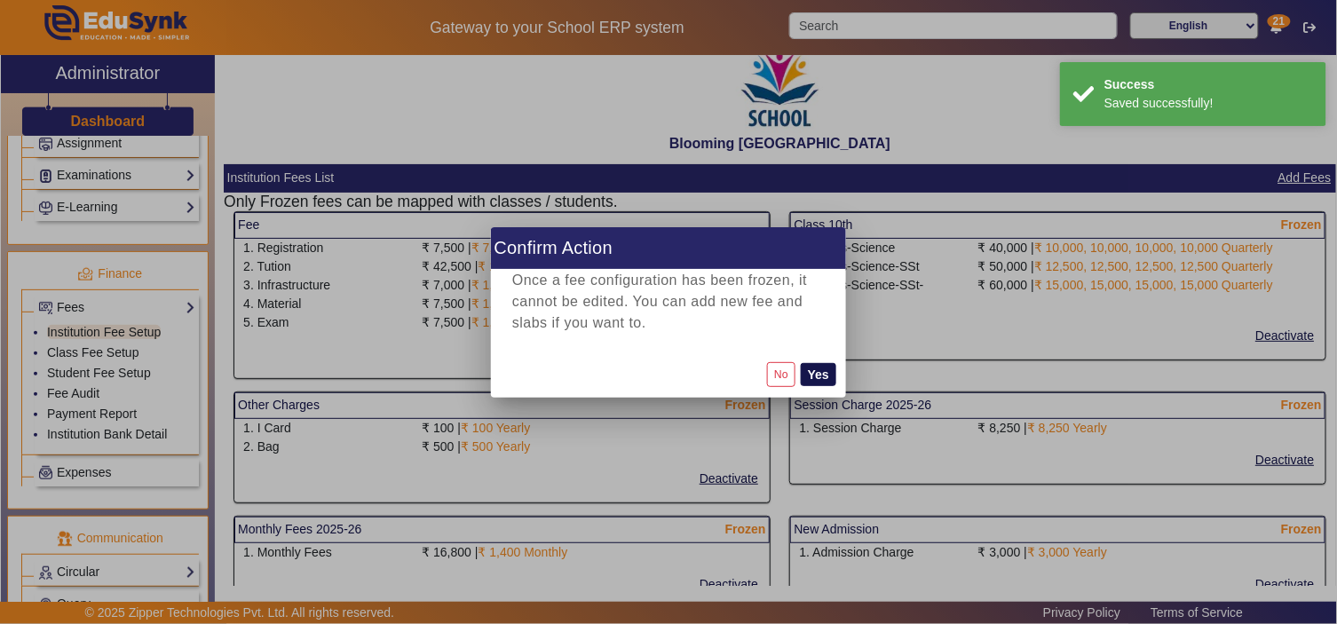
click at [821, 376] on button "Yes" at bounding box center [819, 374] width 36 height 23
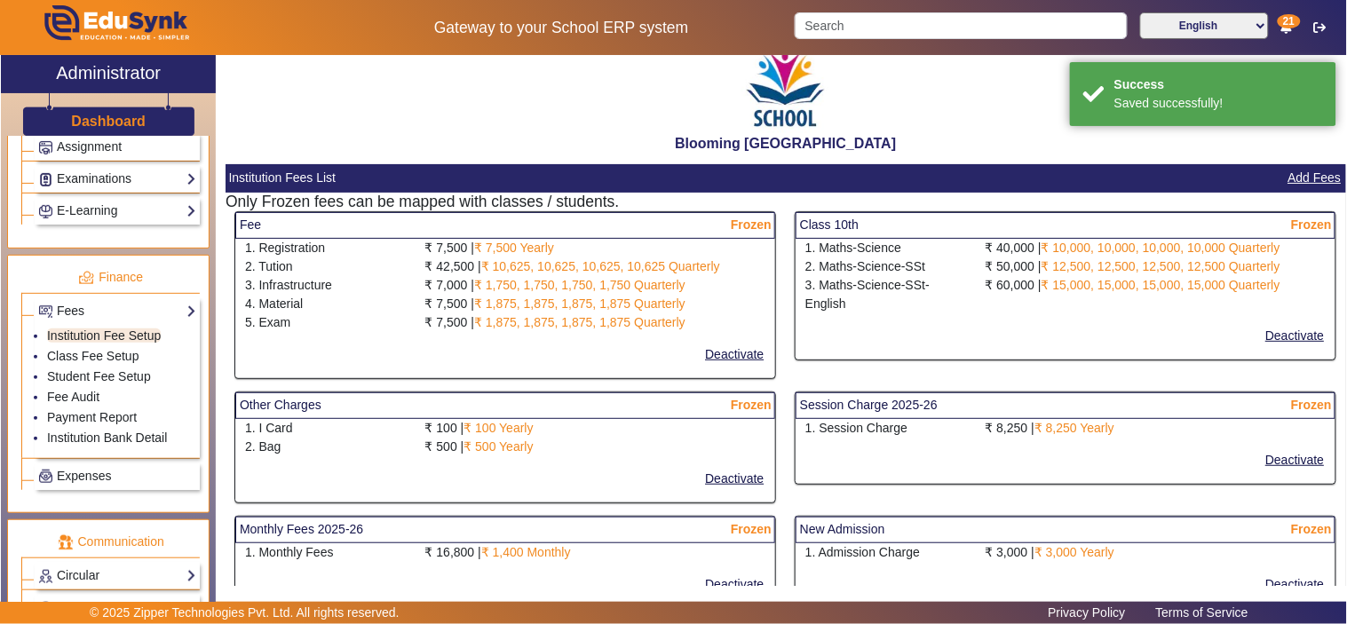
scroll to position [821, 0]
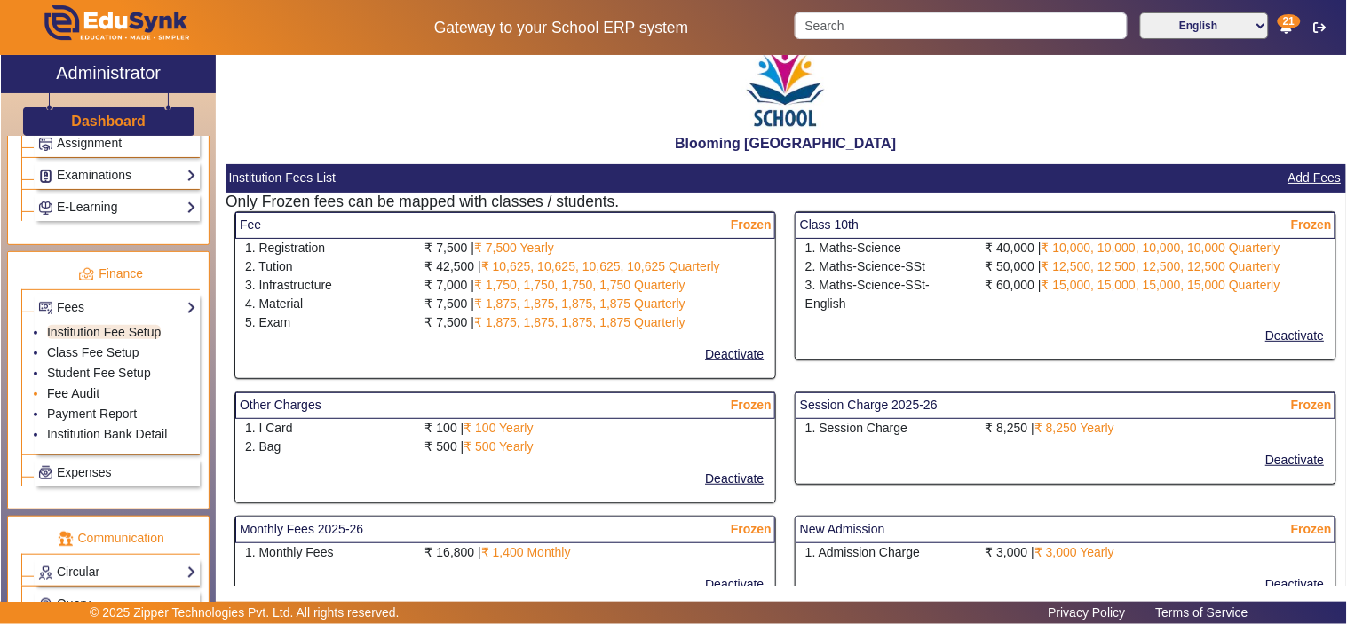
click at [78, 396] on link "Fee Audit" at bounding box center [73, 393] width 52 height 14
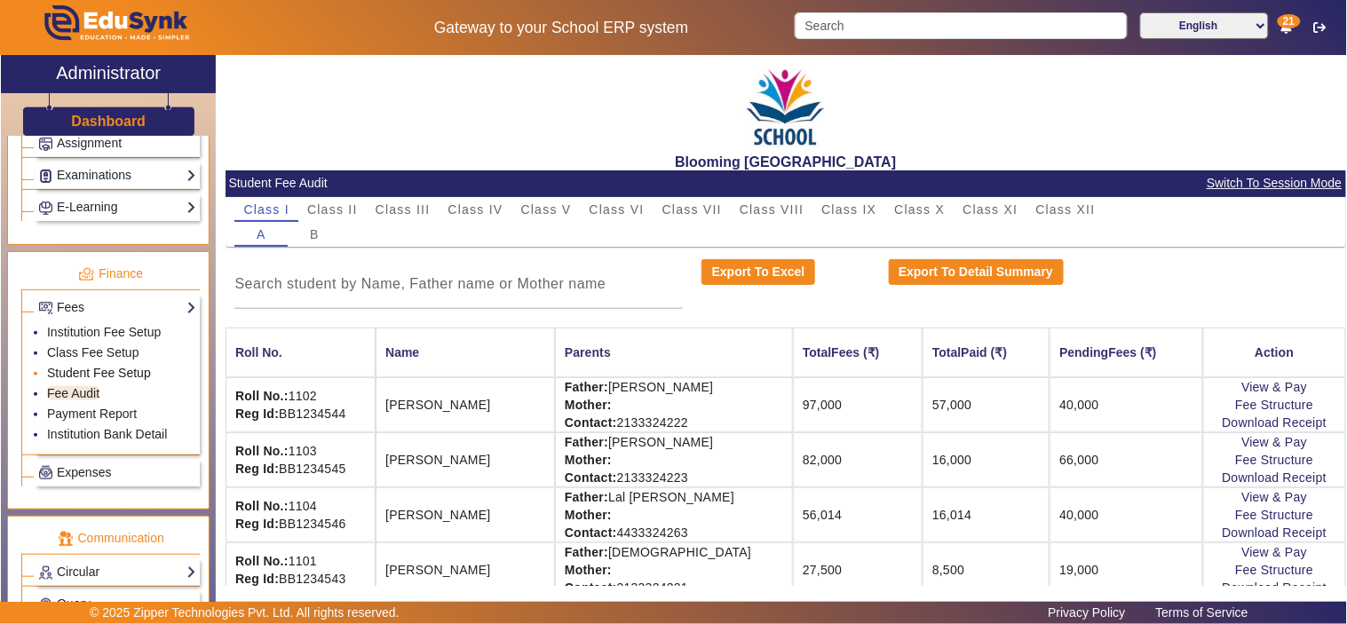
click at [101, 375] on link "Student Fee Setup" at bounding box center [99, 373] width 104 height 14
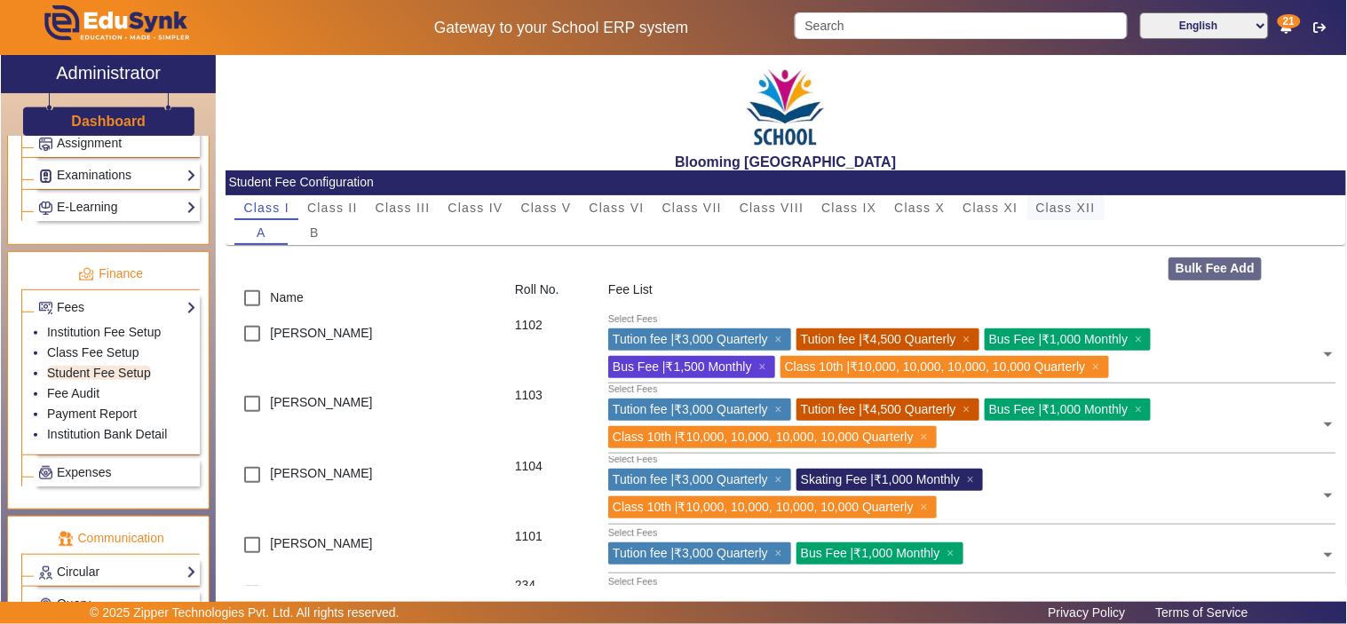
click at [1059, 199] on span "Class XII" at bounding box center [1065, 207] width 59 height 25
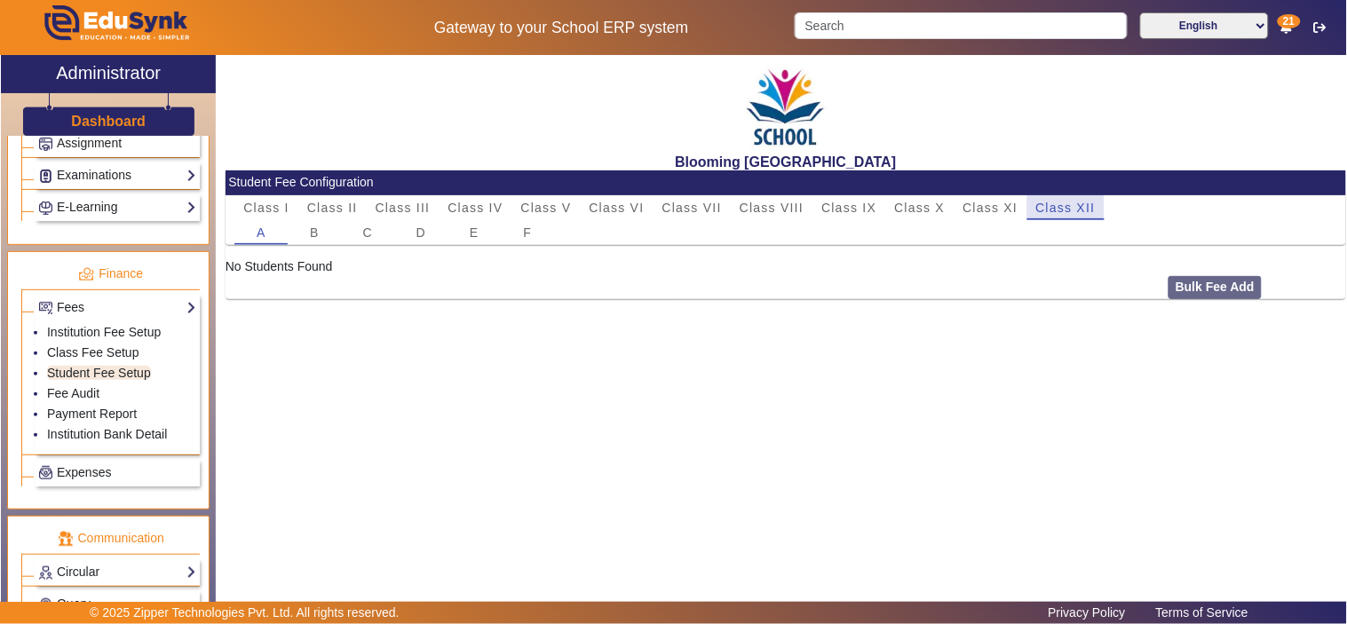
click at [1027, 201] on div "Class XII" at bounding box center [1065, 207] width 77 height 25
click at [1006, 205] on span "Class XI" at bounding box center [989, 207] width 55 height 12
click at [925, 201] on span "Class X" at bounding box center [919, 207] width 51 height 12
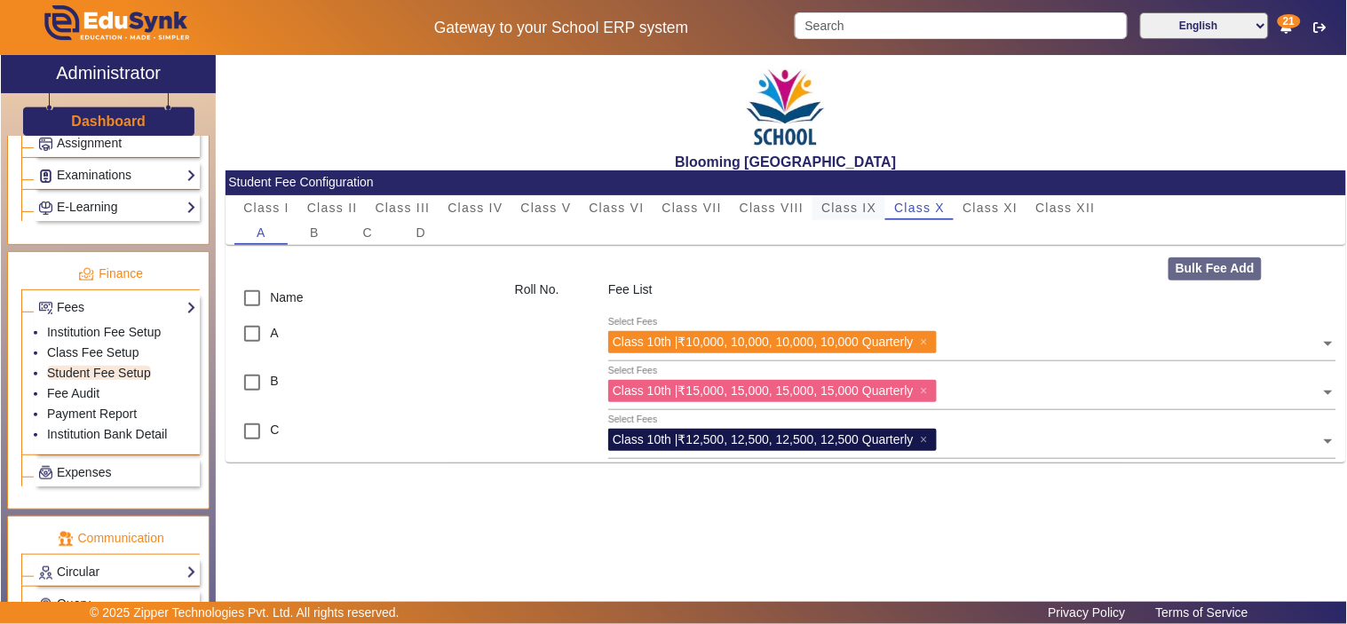
click at [836, 202] on span "Class IX" at bounding box center [848, 207] width 55 height 12
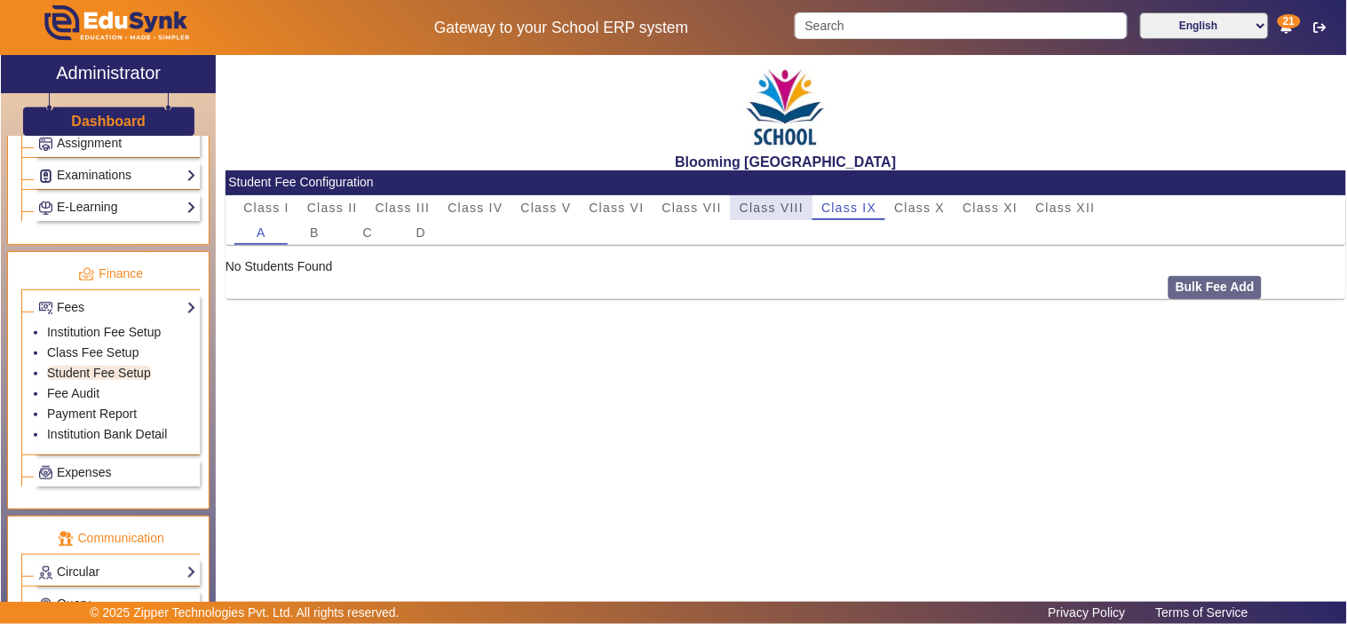
click at [769, 206] on span "Class VIII" at bounding box center [771, 207] width 64 height 12
click at [715, 207] on span "Class VII" at bounding box center [691, 207] width 59 height 12
click at [636, 208] on span "Class VI" at bounding box center [616, 207] width 55 height 12
click at [569, 209] on span "Class V" at bounding box center [546, 207] width 51 height 12
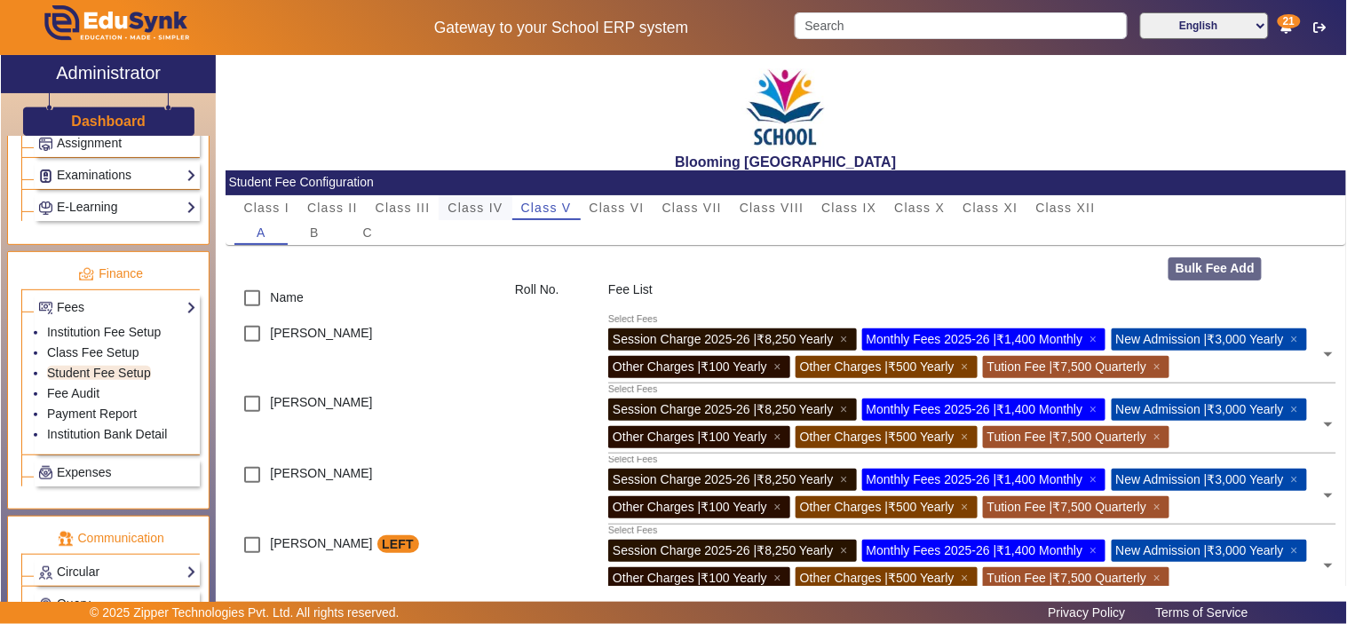
click at [488, 209] on span "Class IV" at bounding box center [474, 207] width 55 height 12
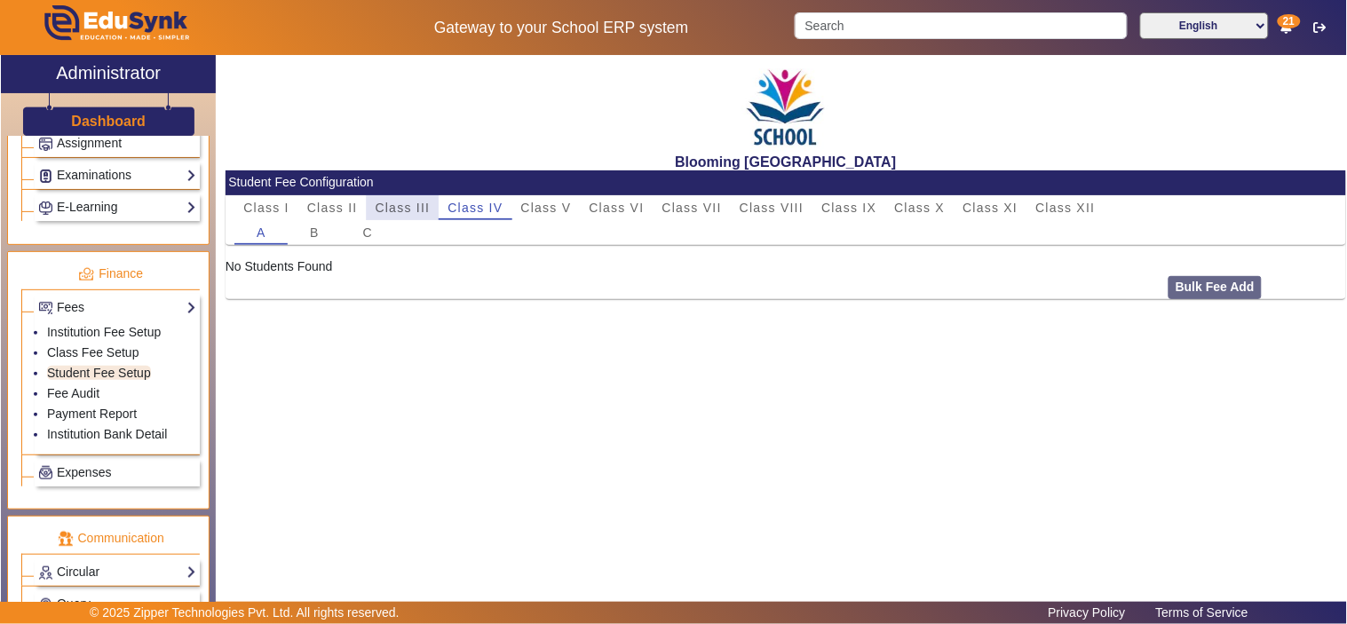
click at [418, 209] on span "Class III" at bounding box center [402, 207] width 55 height 12
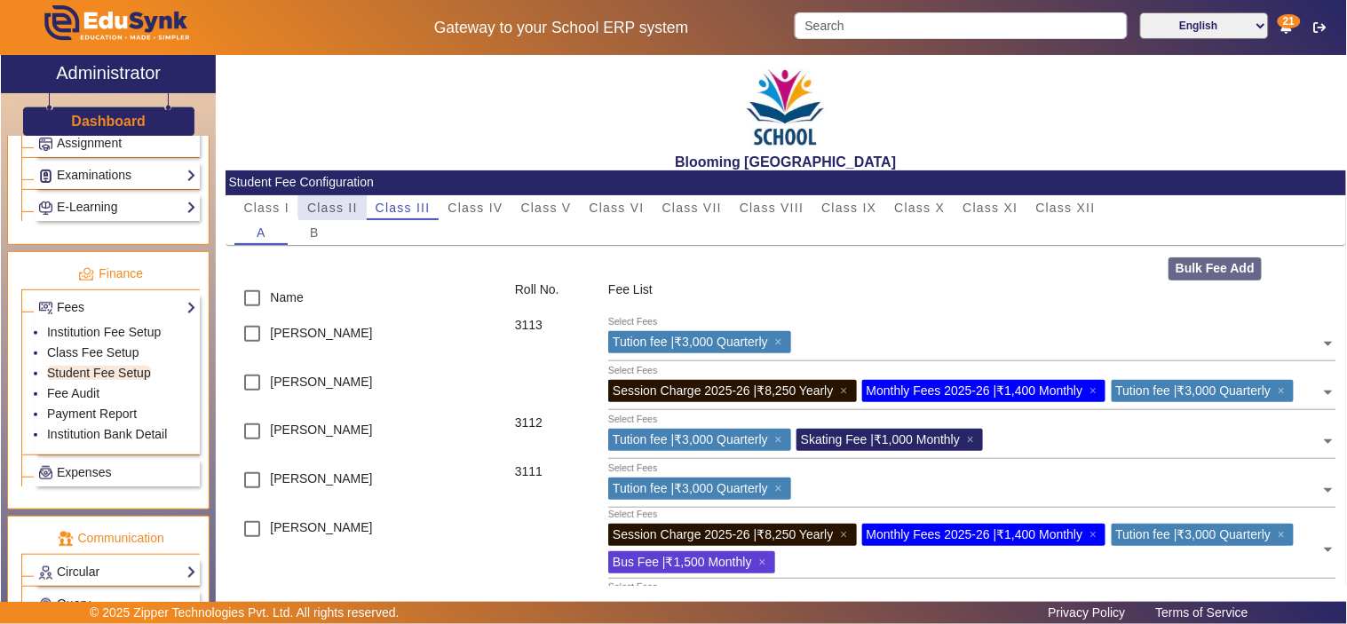
click at [349, 206] on span "Class II" at bounding box center [332, 207] width 51 height 12
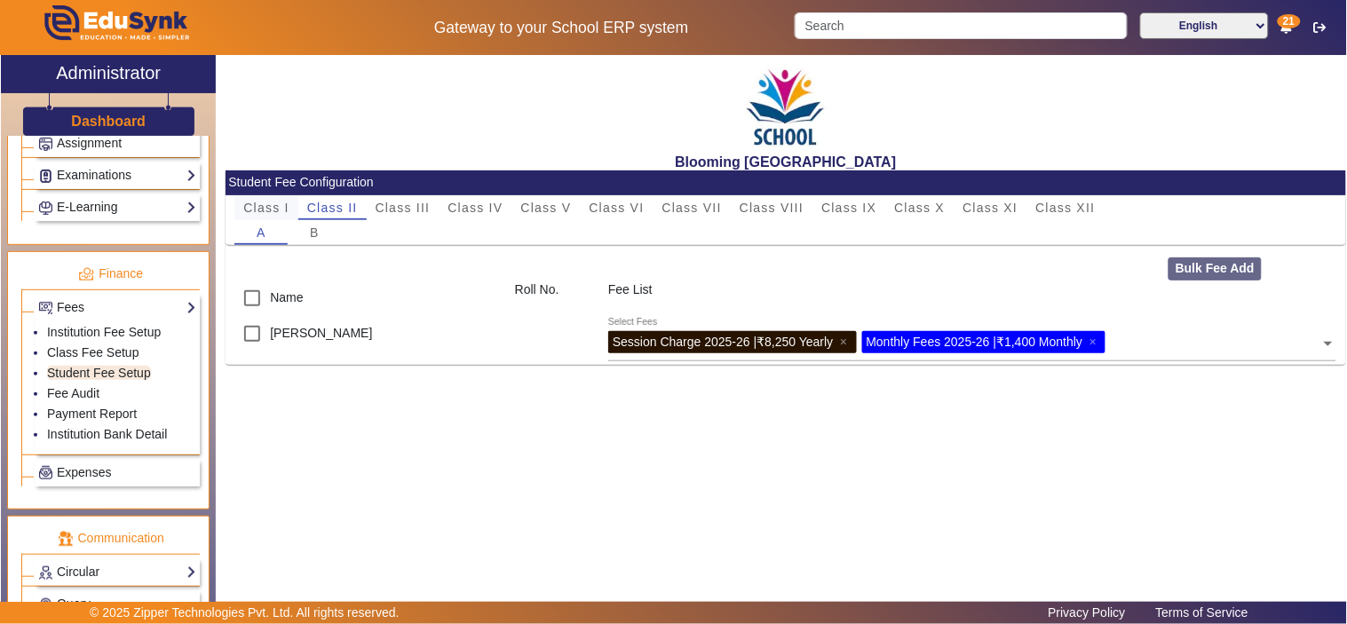
click at [266, 202] on span "Class I" at bounding box center [266, 207] width 46 height 12
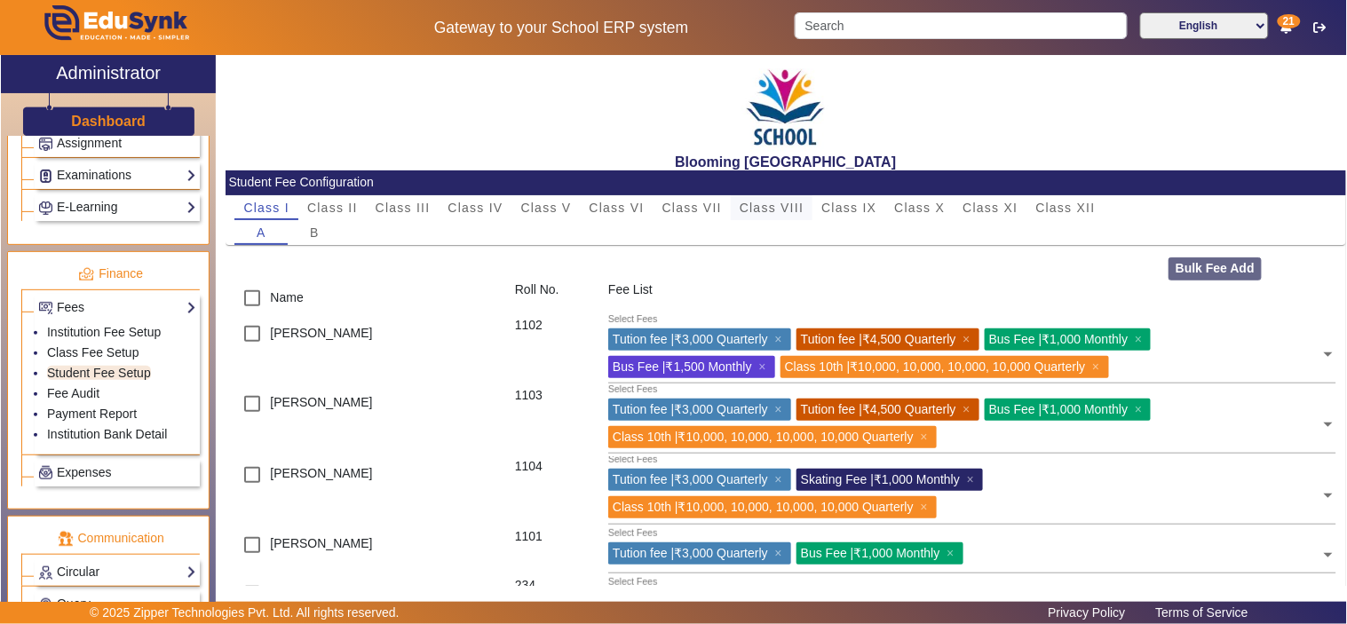
click at [770, 201] on span "Class VIII" at bounding box center [771, 207] width 64 height 12
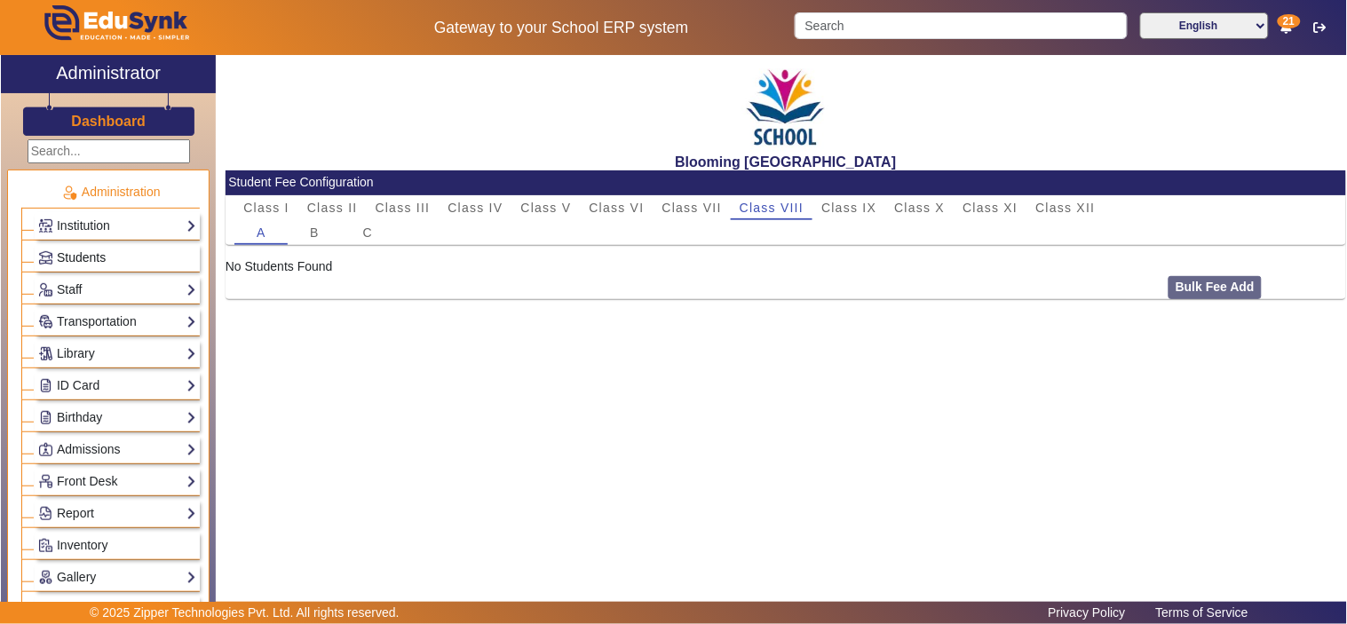
click at [51, 255] on img at bounding box center [45, 257] width 13 height 13
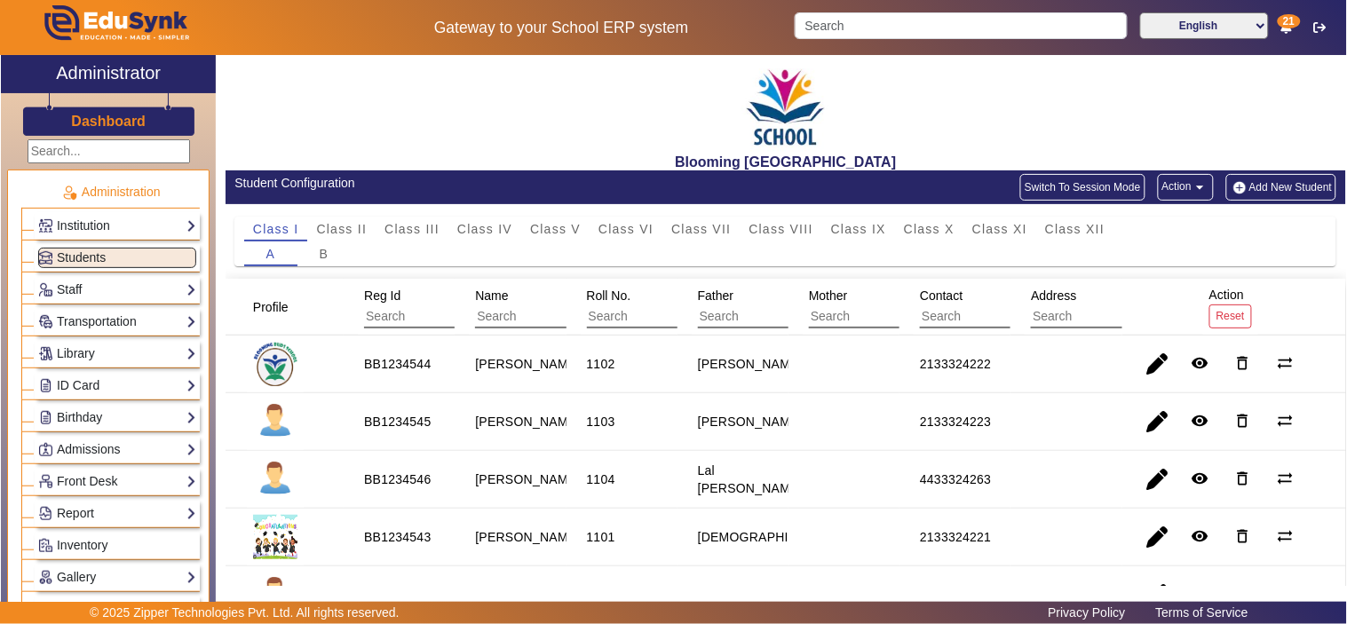
click at [1192, 178] on button "Action arrow_drop_down" at bounding box center [1185, 187] width 56 height 27
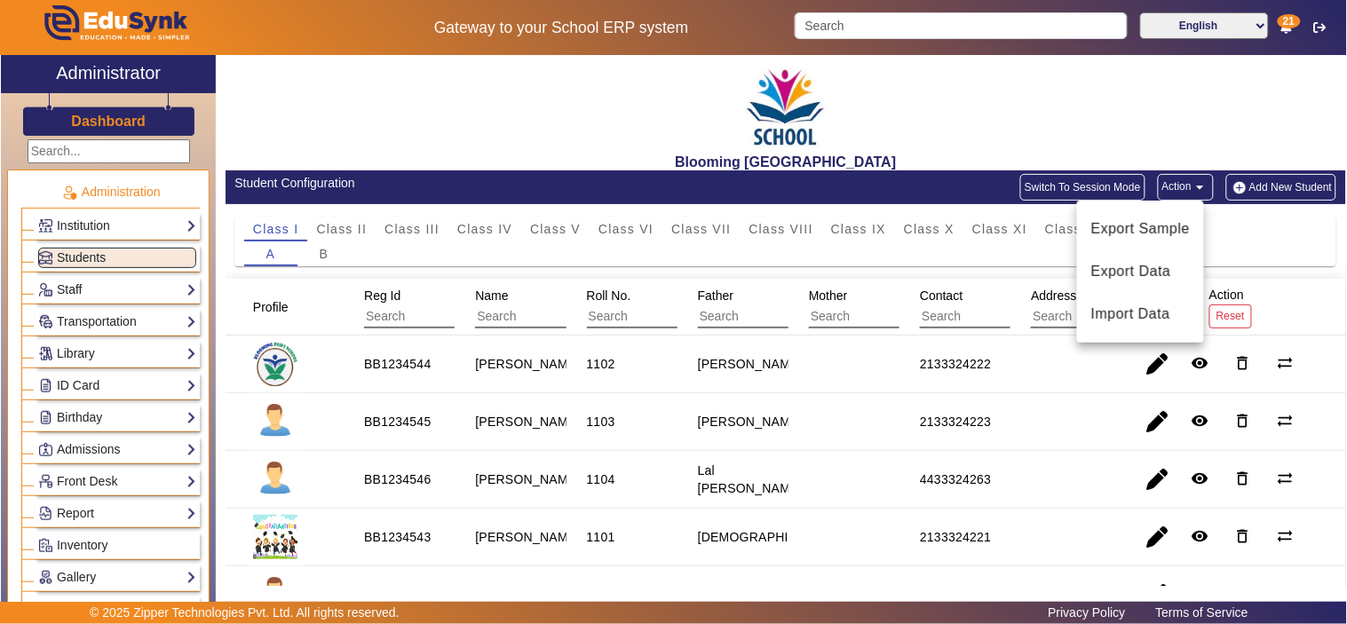
click at [495, 251] on div at bounding box center [673, 312] width 1347 height 624
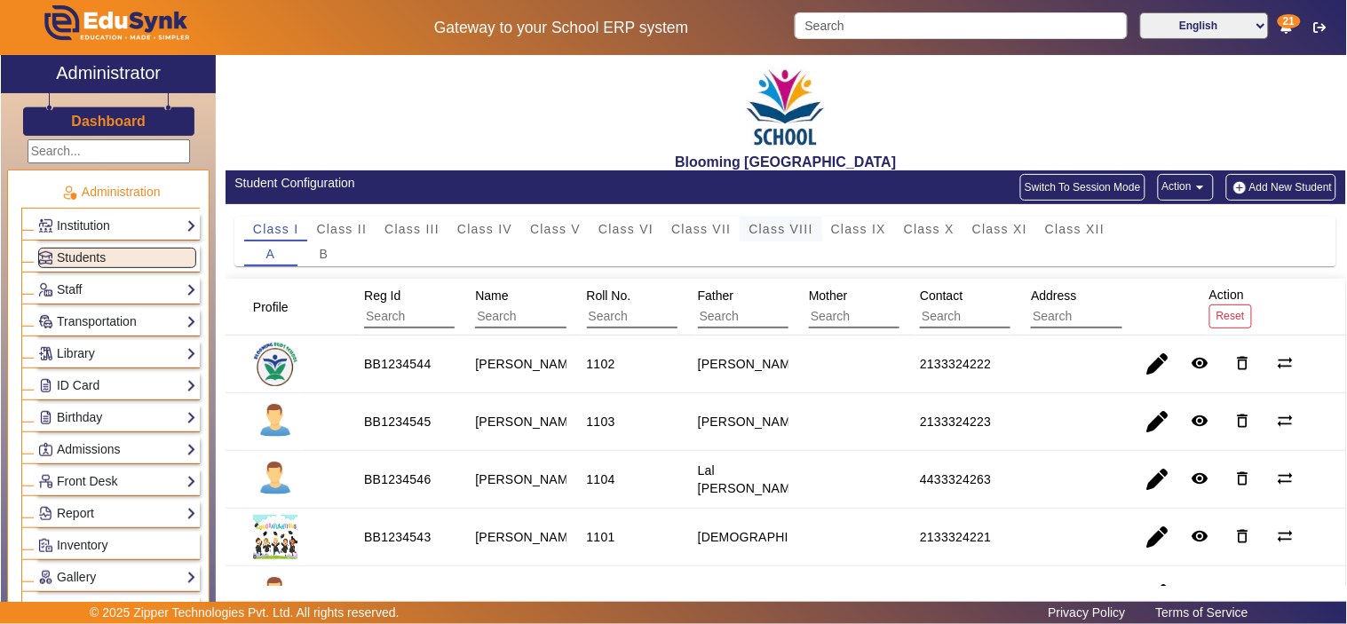
click at [773, 232] on span "Class VIII" at bounding box center [780, 229] width 64 height 12
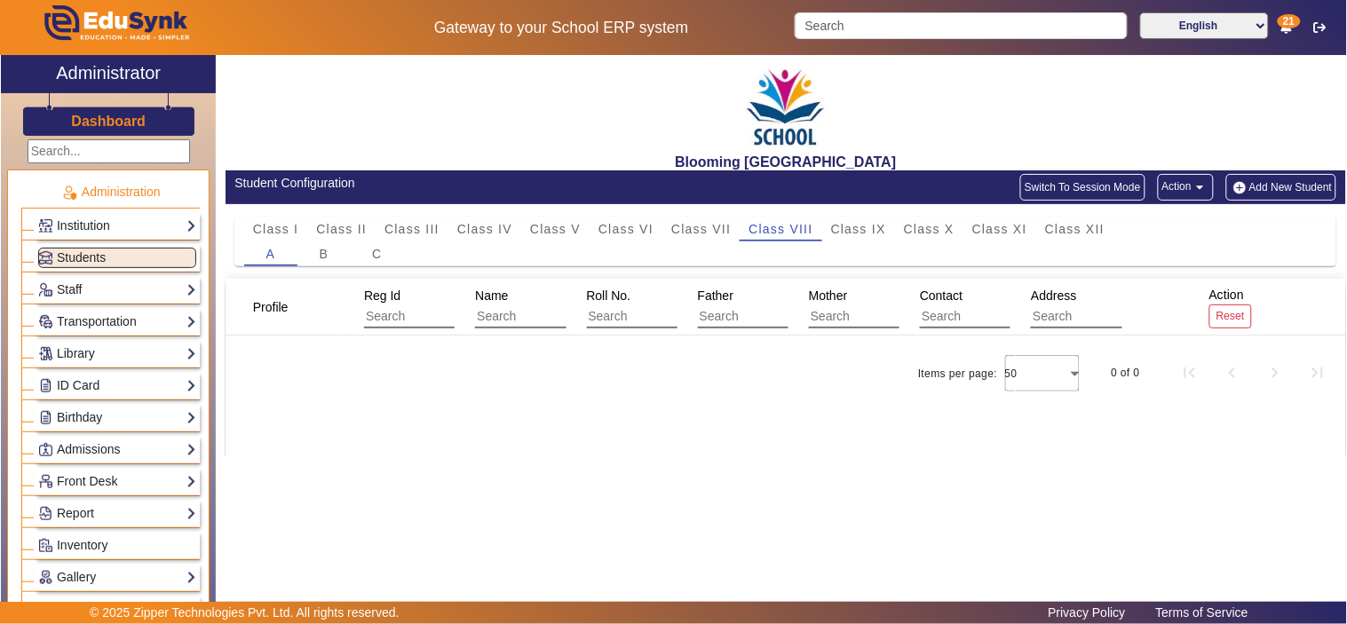
click at [1183, 190] on button "Action arrow_drop_down" at bounding box center [1185, 187] width 56 height 27
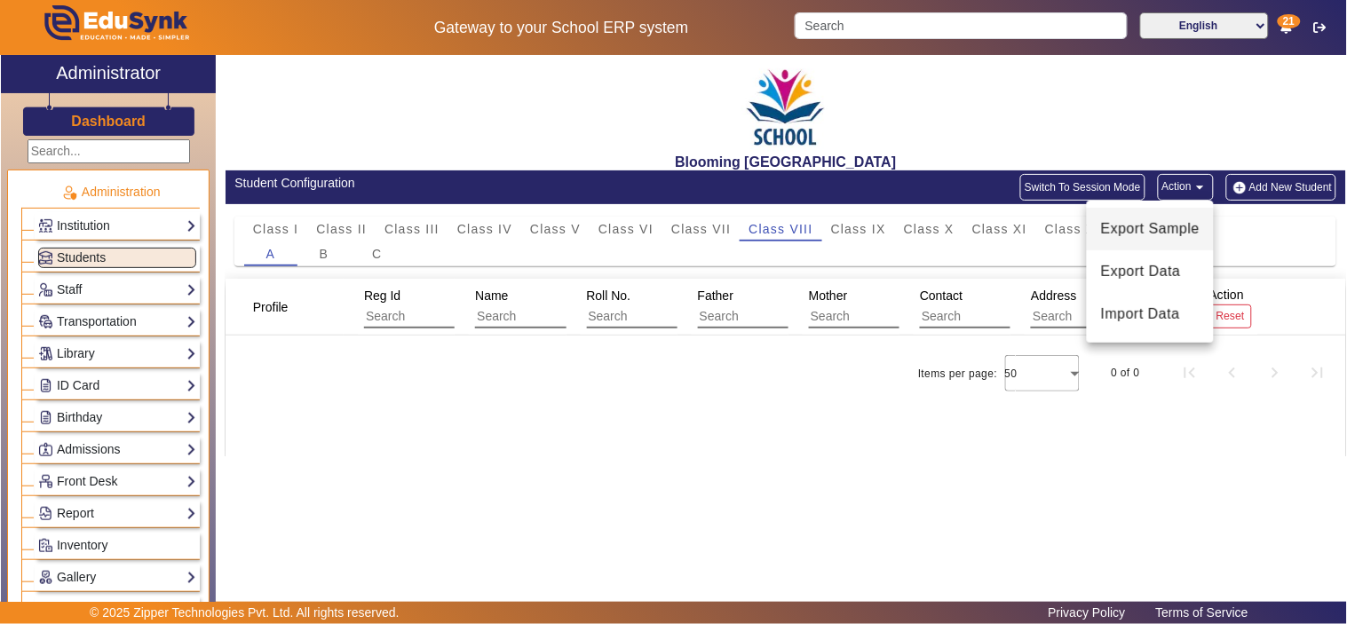
click at [1187, 241] on button "Export Sample" at bounding box center [1149, 229] width 127 height 43
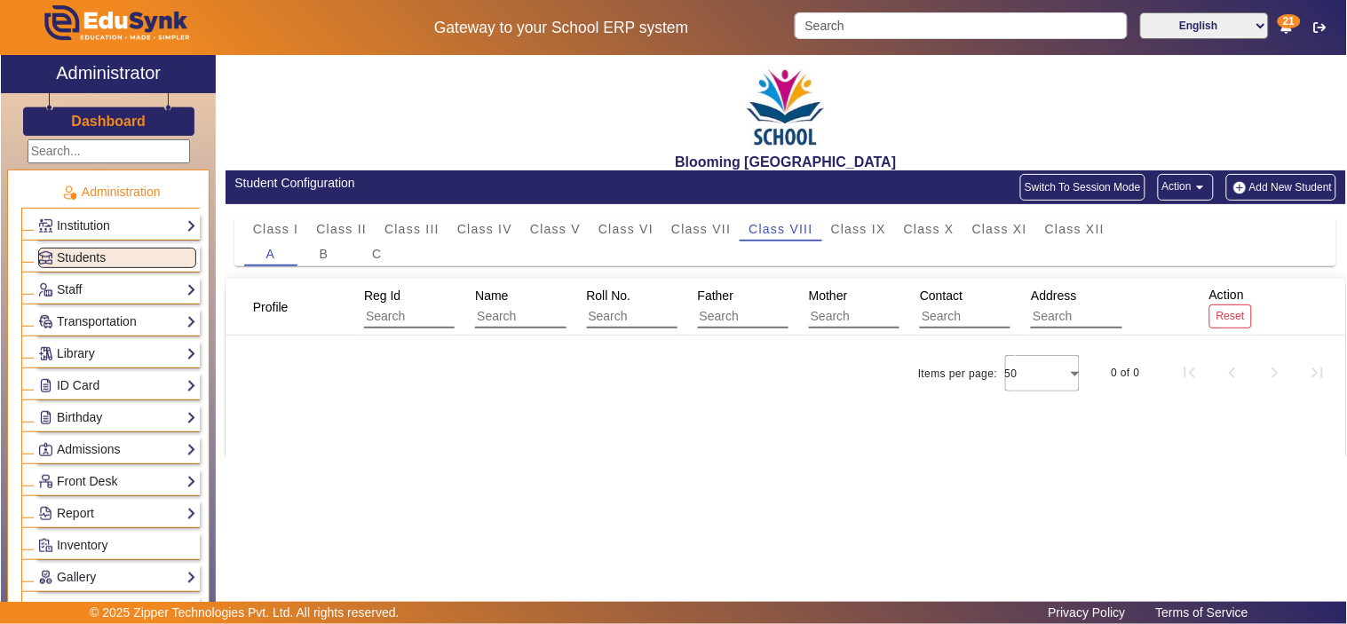
click at [1196, 183] on mat-icon "arrow_drop_down" at bounding box center [1200, 187] width 18 height 18
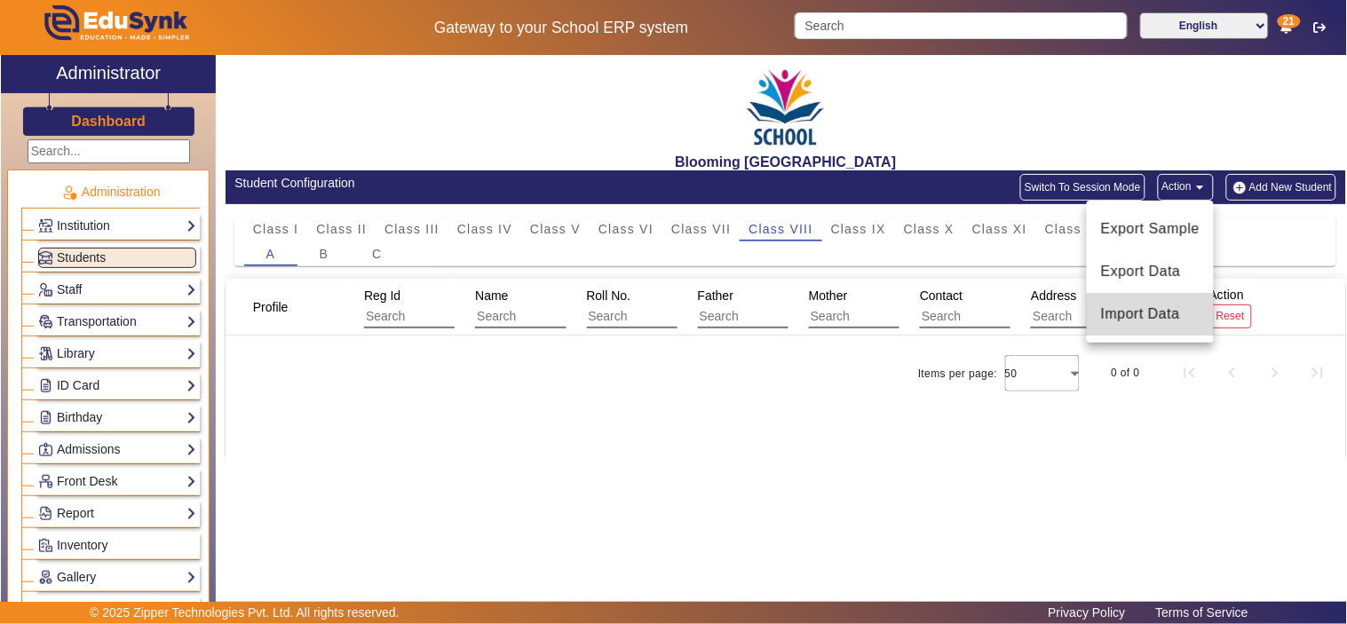
click at [1131, 313] on span "Import Data" at bounding box center [1150, 314] width 99 height 21
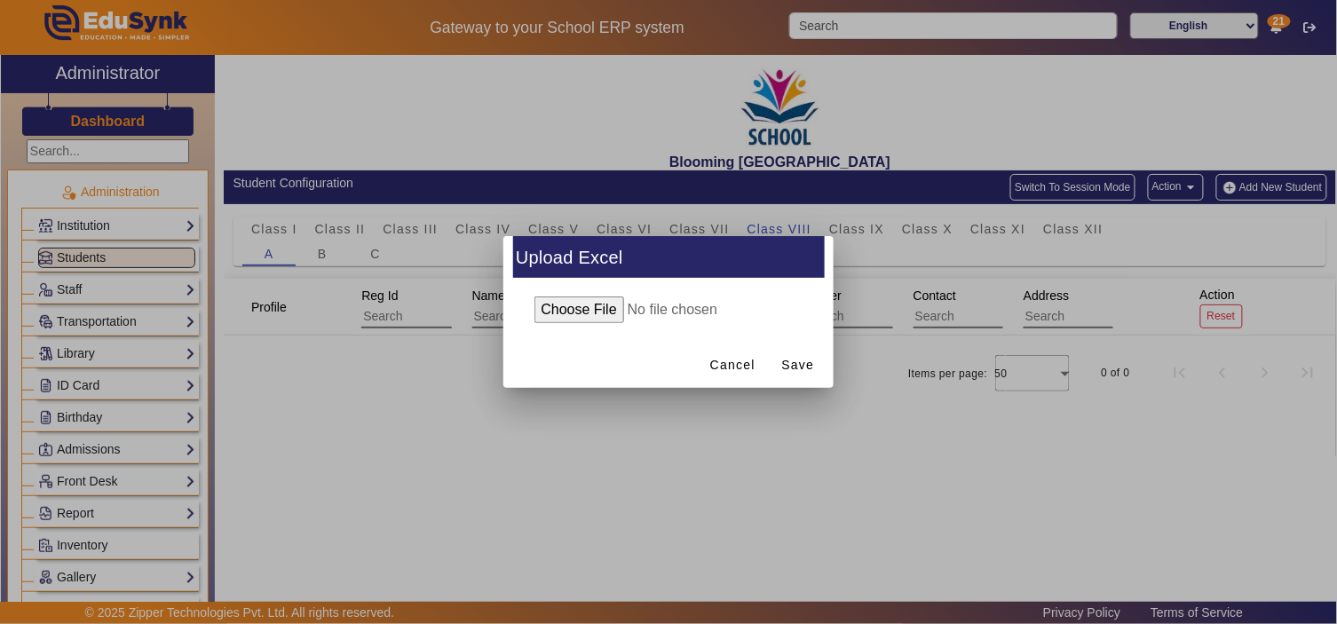
click at [580, 312] on input "file" at bounding box center [669, 309] width 288 height 27
type input "C:\fakepath\Student_8_18_2025.xlsx"
click at [793, 364] on span "Save" at bounding box center [798, 365] width 33 height 19
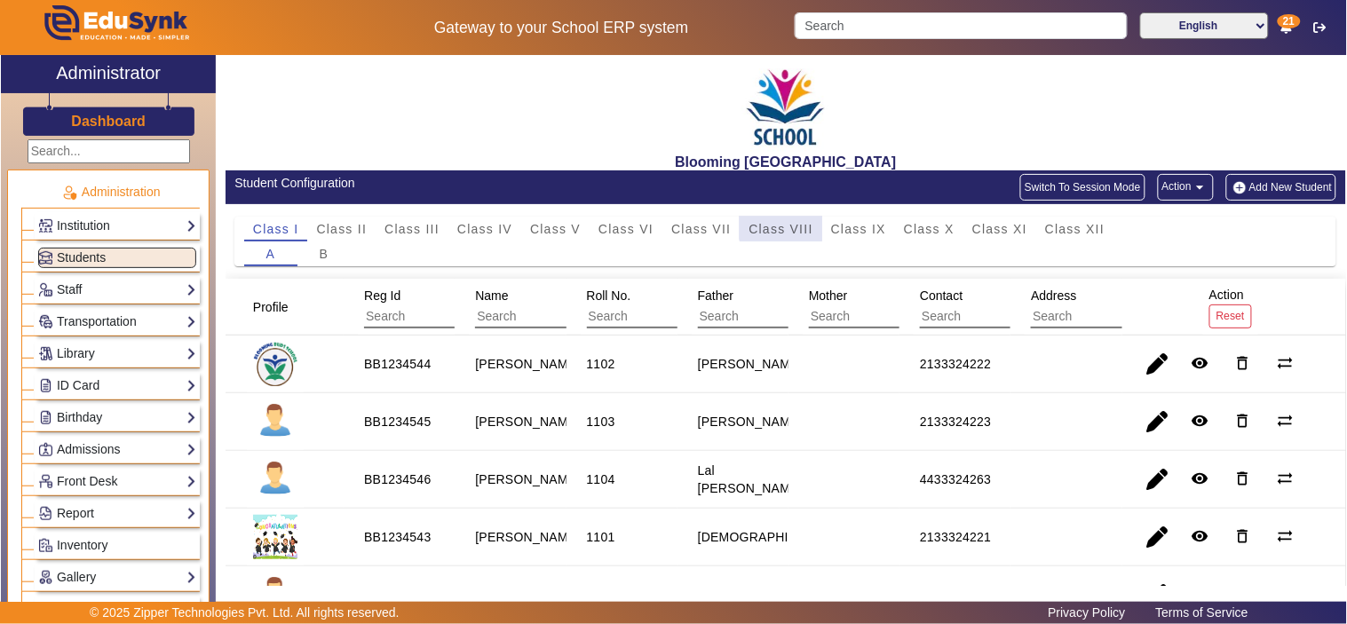
click at [788, 218] on span "Class VIII" at bounding box center [780, 229] width 64 height 25
click at [783, 224] on span "Class VIII" at bounding box center [780, 229] width 64 height 12
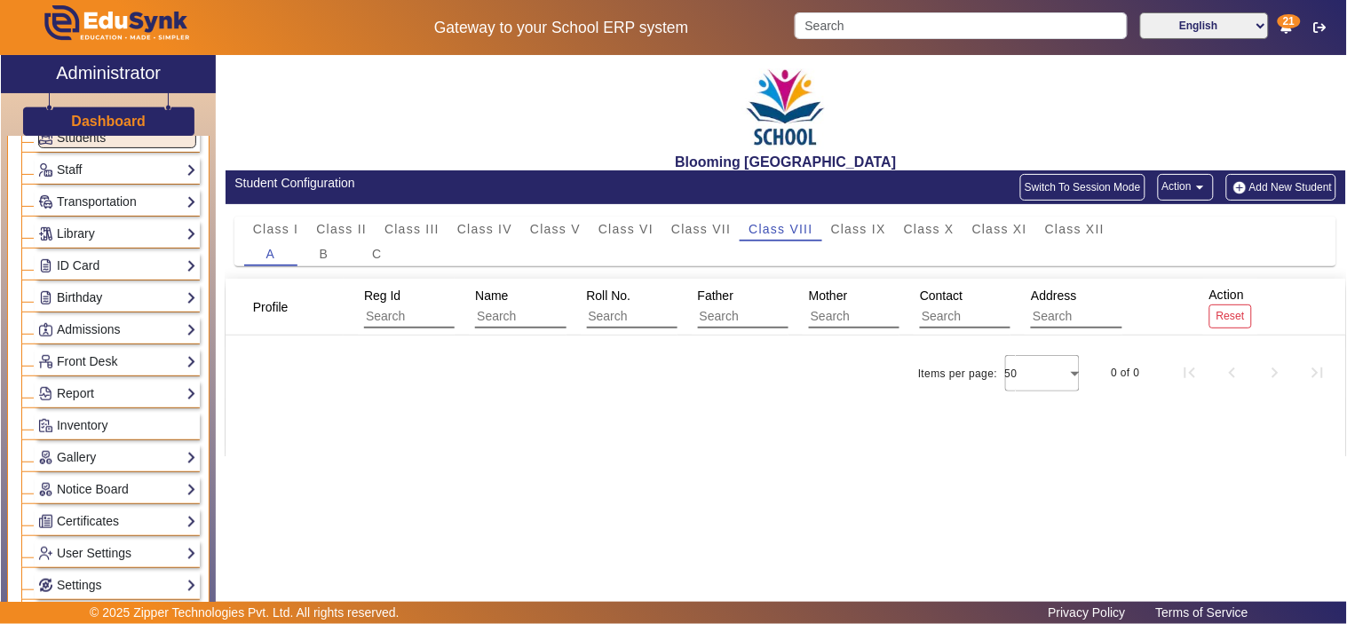
scroll to position [164, 0]
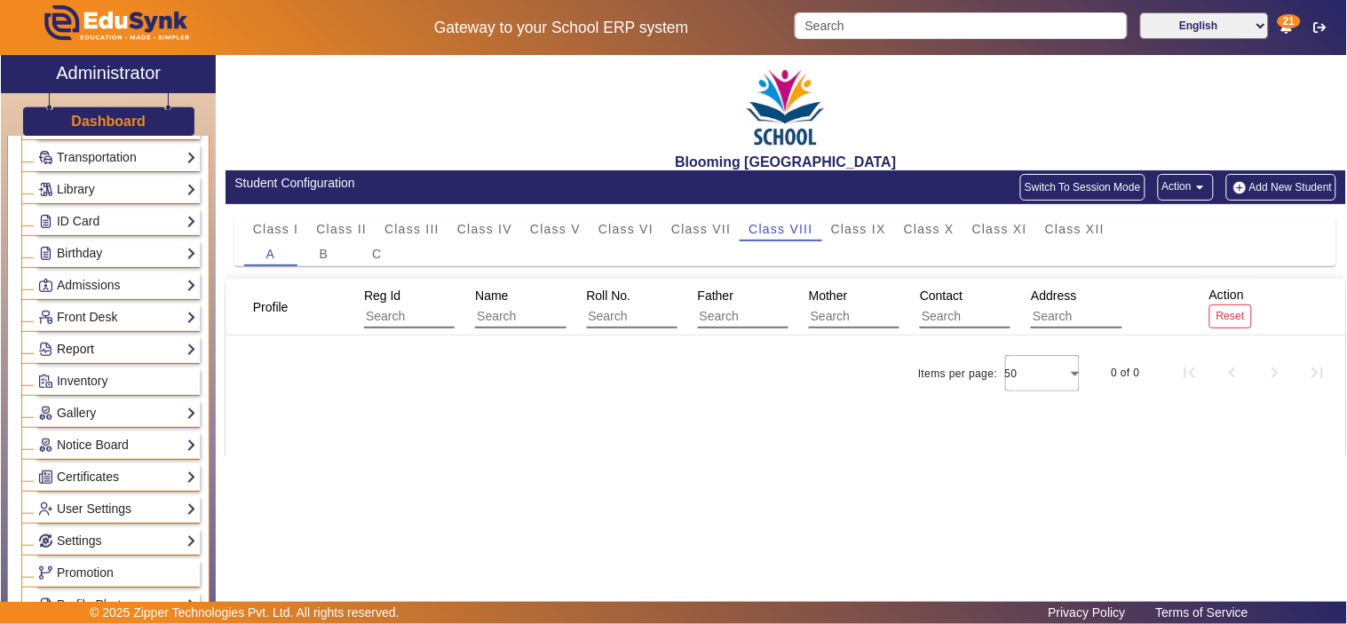
click at [50, 339] on link "Report" at bounding box center [117, 349] width 158 height 20
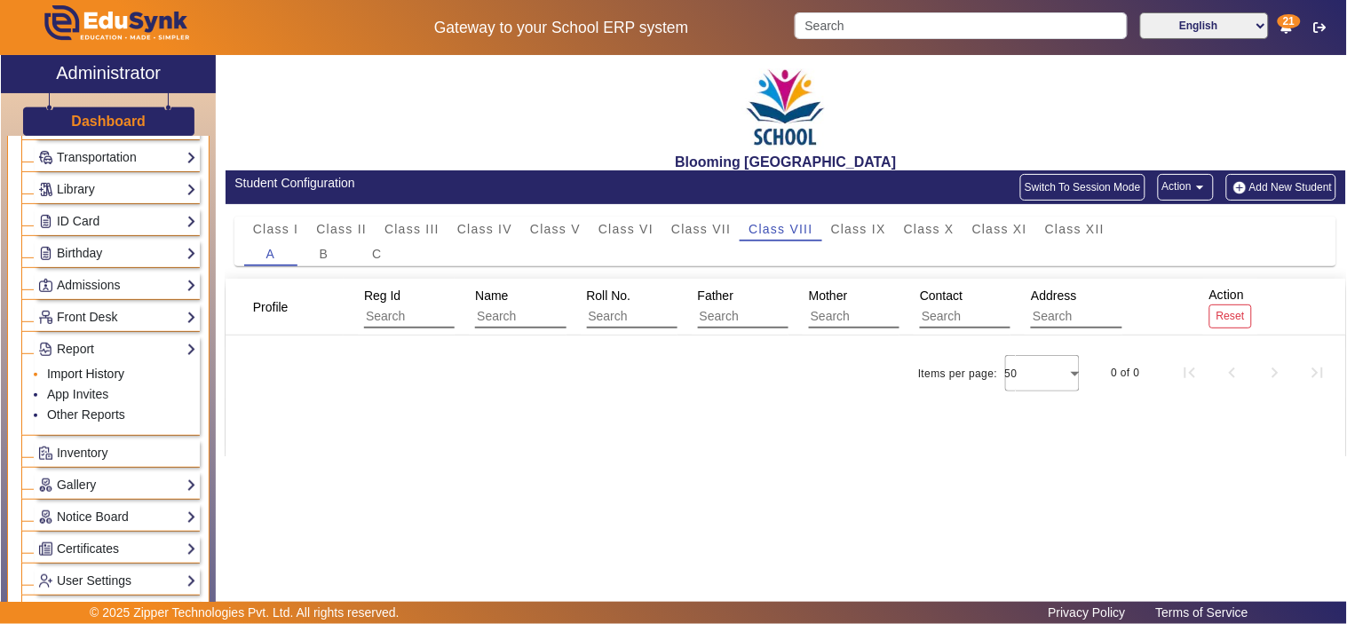
click at [99, 369] on link "Import History" at bounding box center [85, 374] width 77 height 14
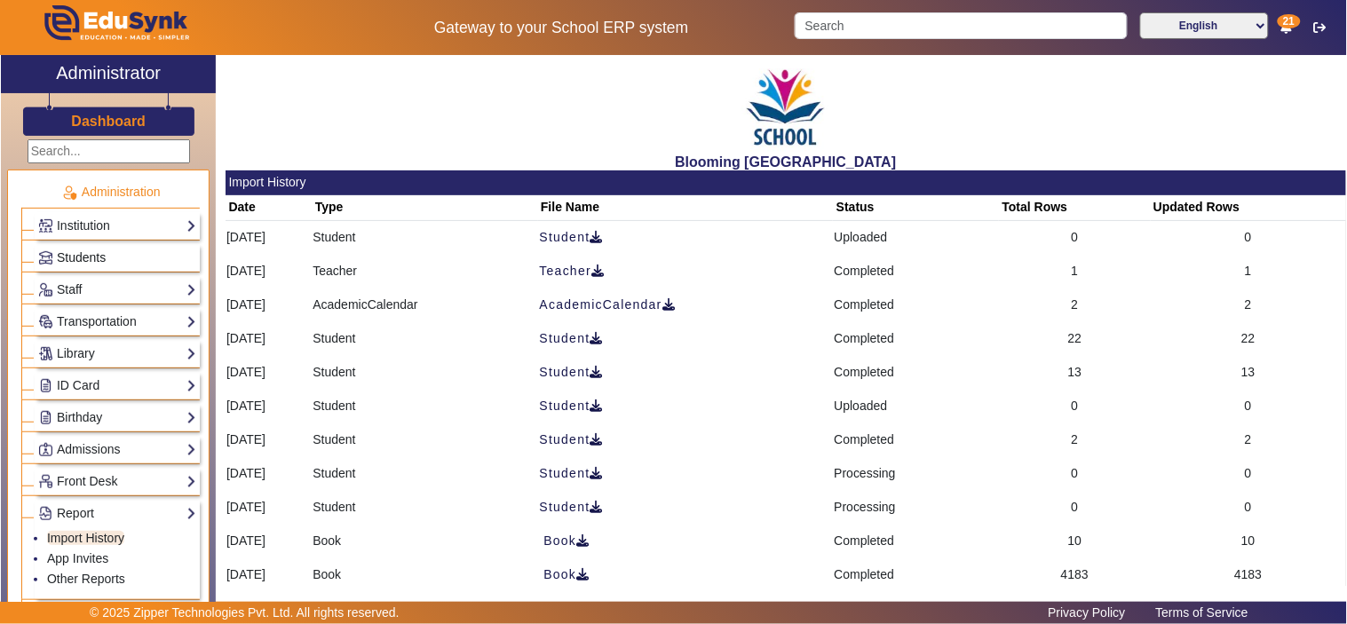
click at [93, 253] on span "Students" at bounding box center [81, 257] width 49 height 14
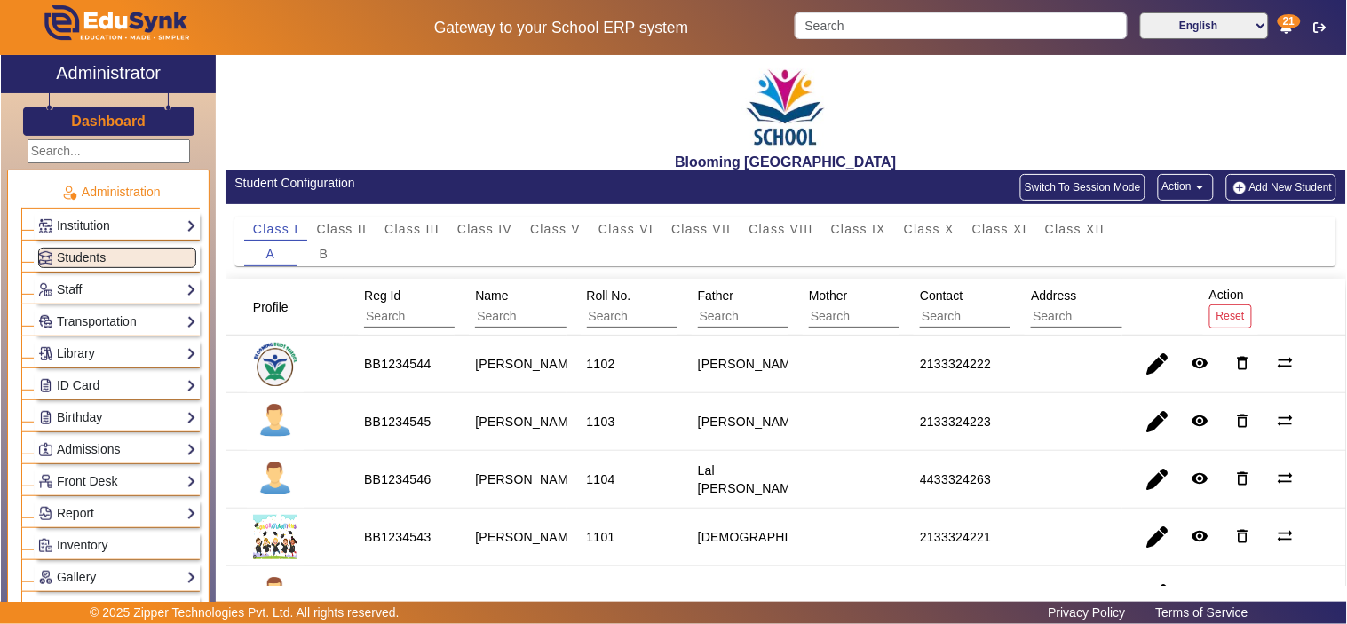
click at [1175, 187] on button "Action arrow_drop_down" at bounding box center [1185, 187] width 56 height 27
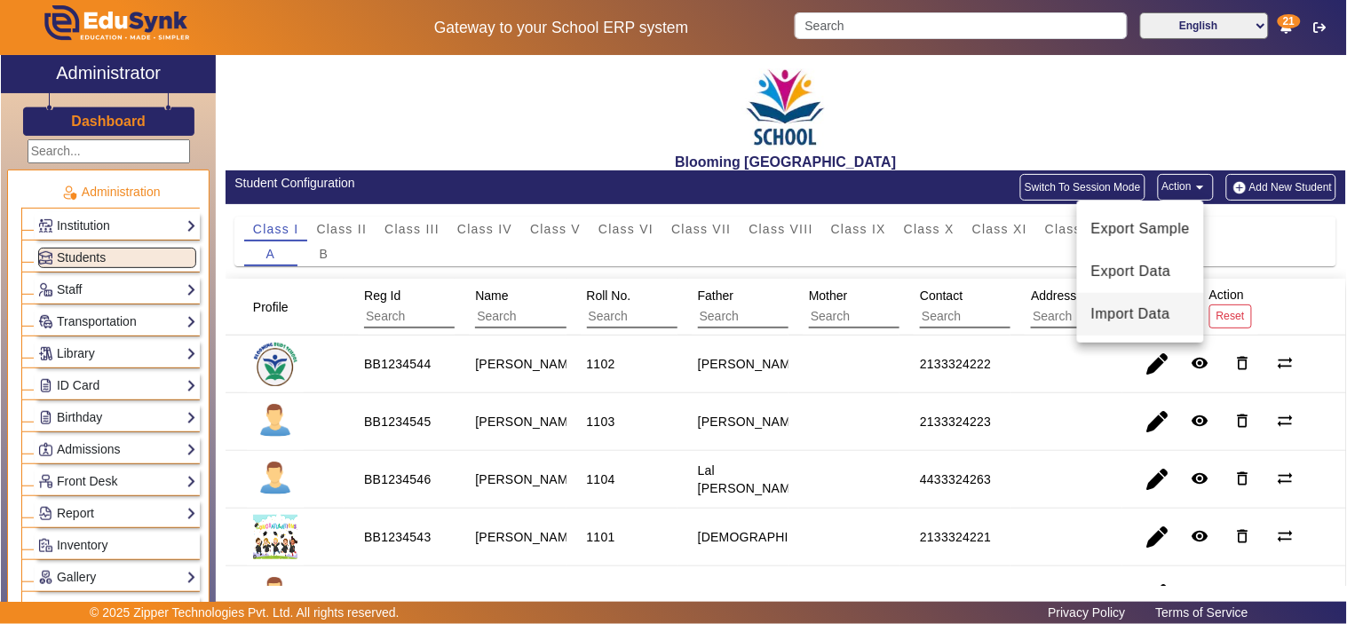
click at [1133, 313] on span "Import Data" at bounding box center [1140, 314] width 99 height 21
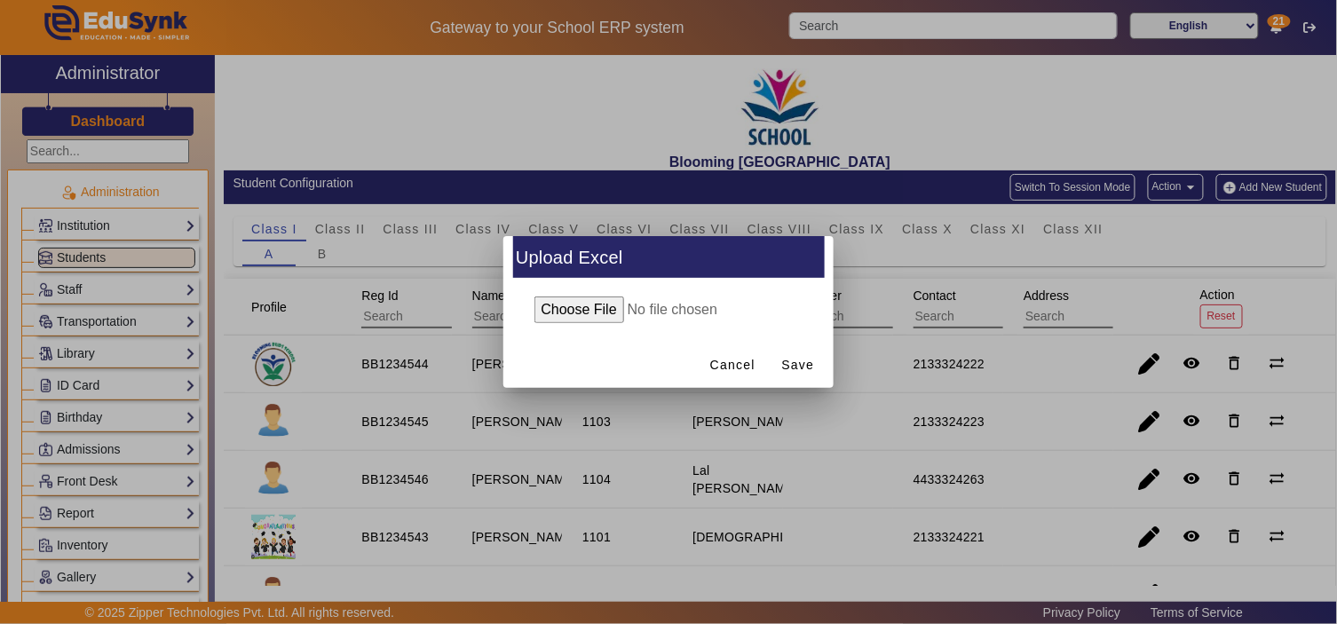
click at [569, 309] on input "file" at bounding box center [669, 309] width 288 height 27
type input "C:\fakepath\Student_8_18_2025.xlsx"
click at [802, 360] on span "Save" at bounding box center [798, 365] width 33 height 19
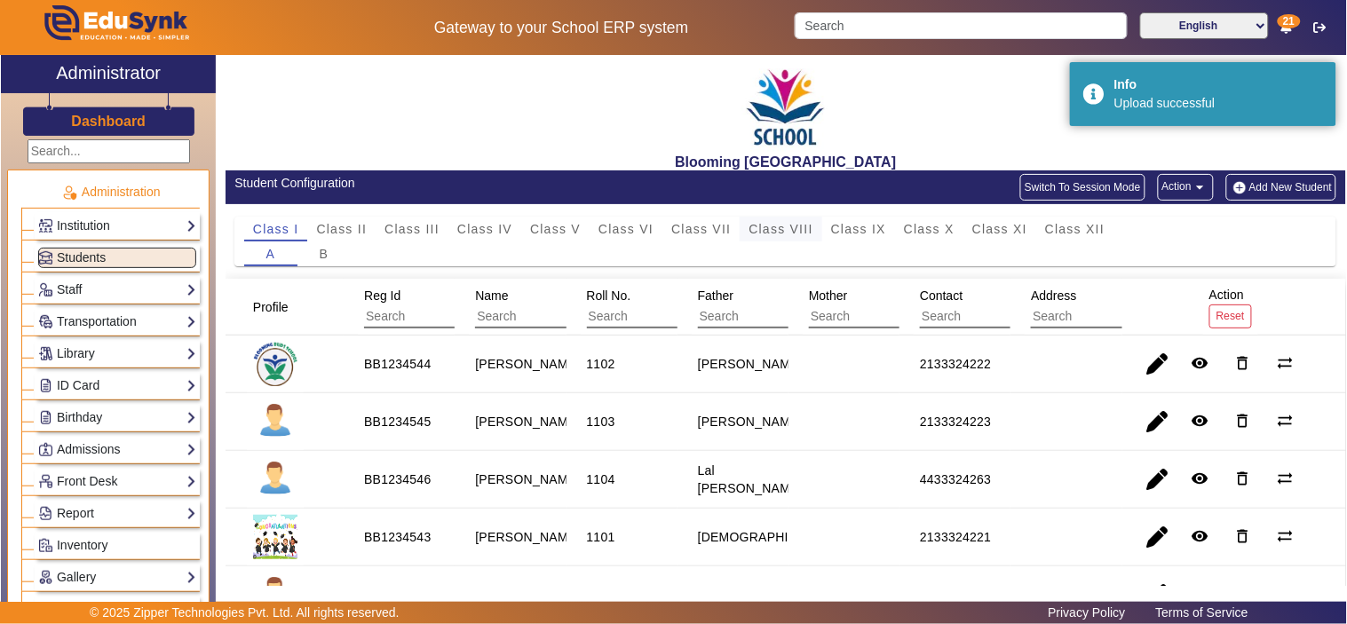
click at [802, 224] on span "Class VIII" at bounding box center [780, 229] width 64 height 12
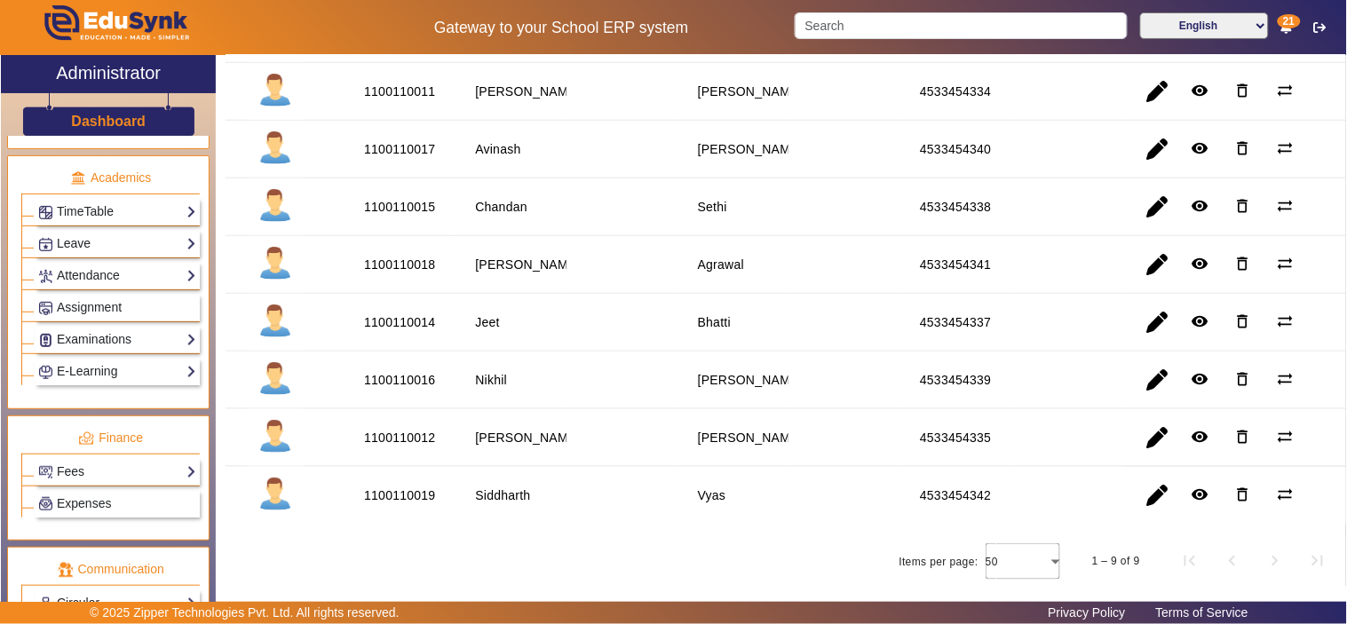
scroll to position [658, 0]
click at [104, 466] on link "Fees" at bounding box center [117, 471] width 158 height 20
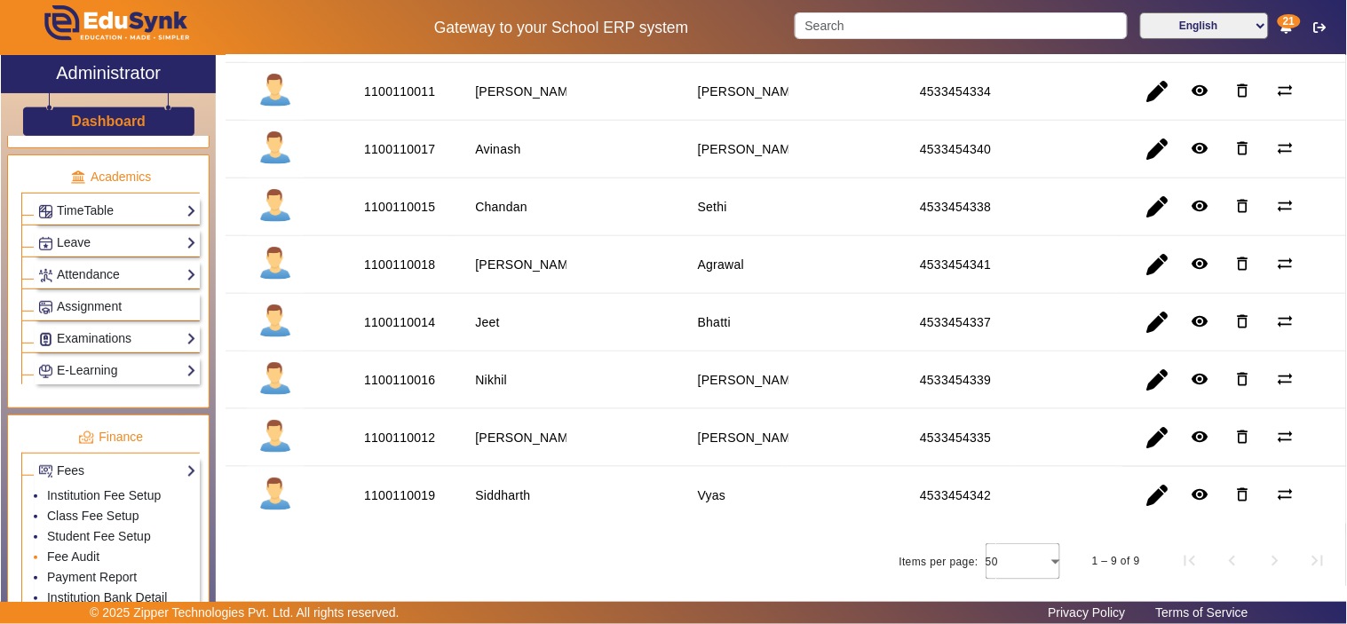
click at [87, 552] on li "Fee Audit" at bounding box center [121, 558] width 149 height 20
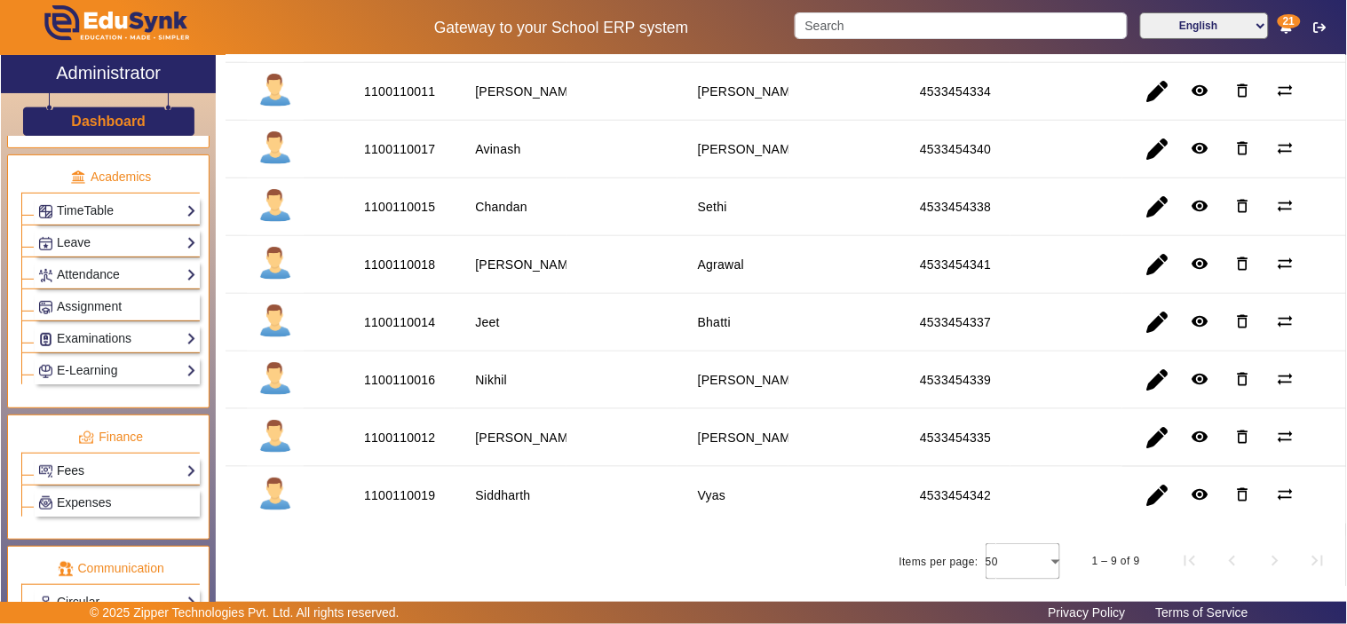
click at [91, 469] on link "Fees" at bounding box center [117, 471] width 158 height 20
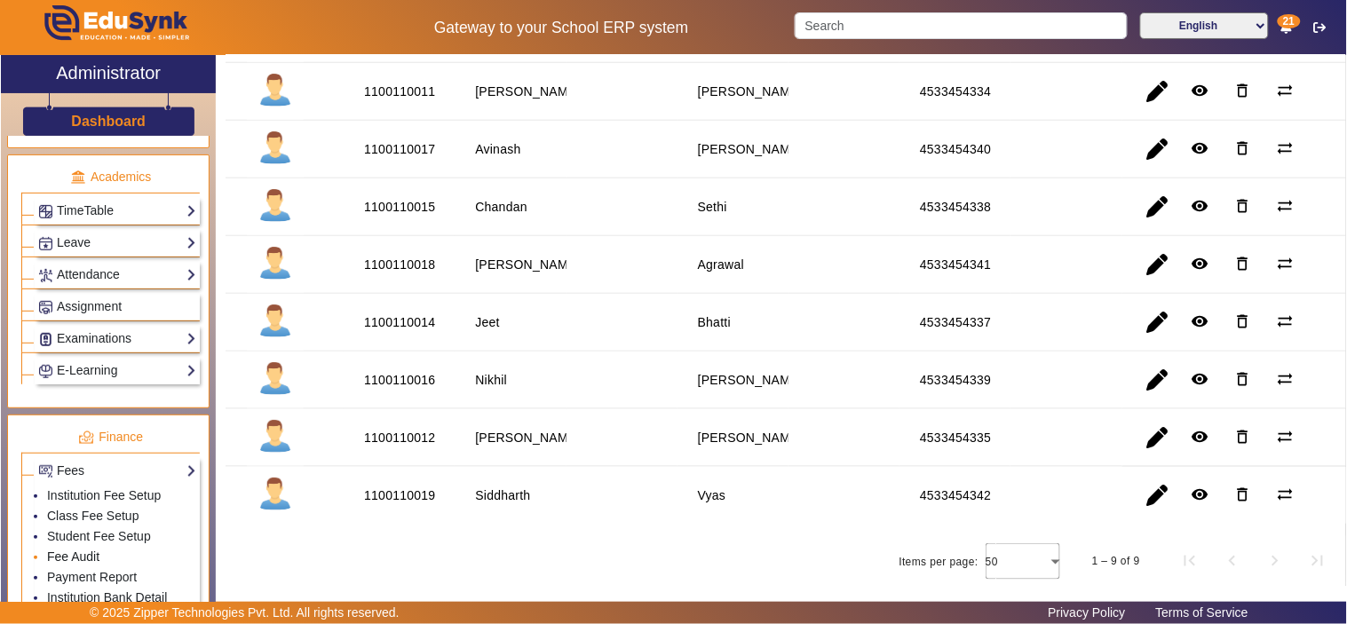
click at [82, 559] on link "Fee Audit" at bounding box center [73, 556] width 52 height 14
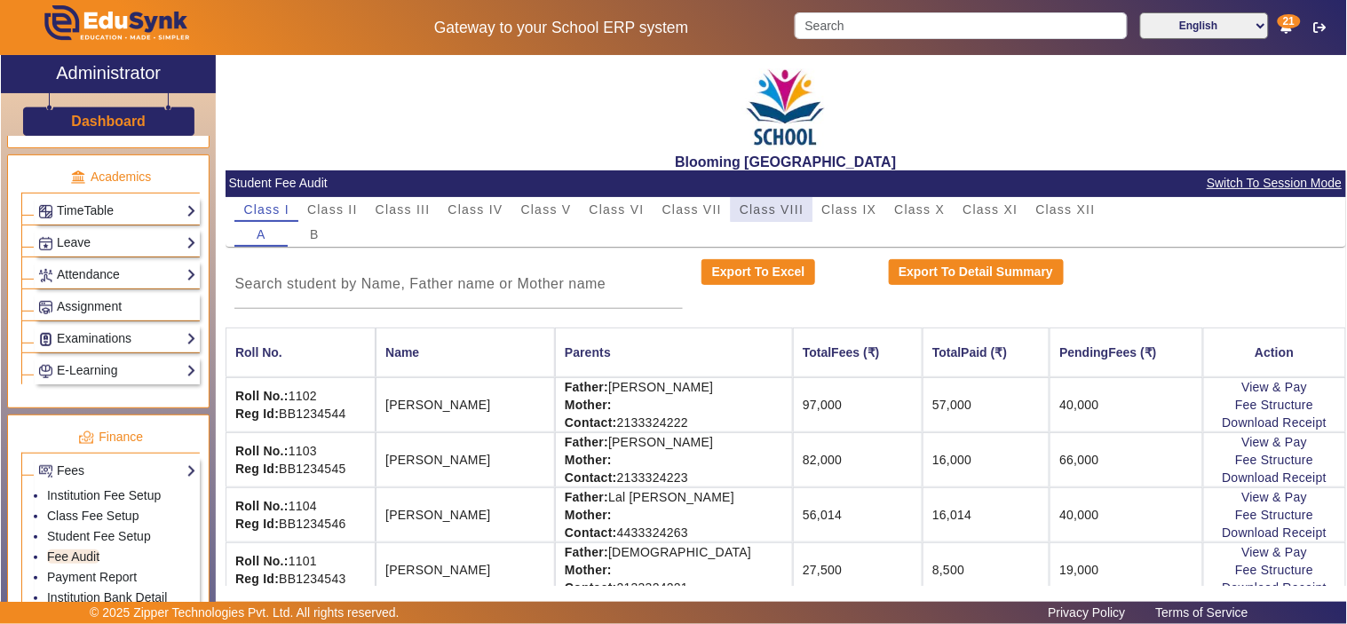
click at [773, 208] on span "Class VIII" at bounding box center [771, 209] width 64 height 12
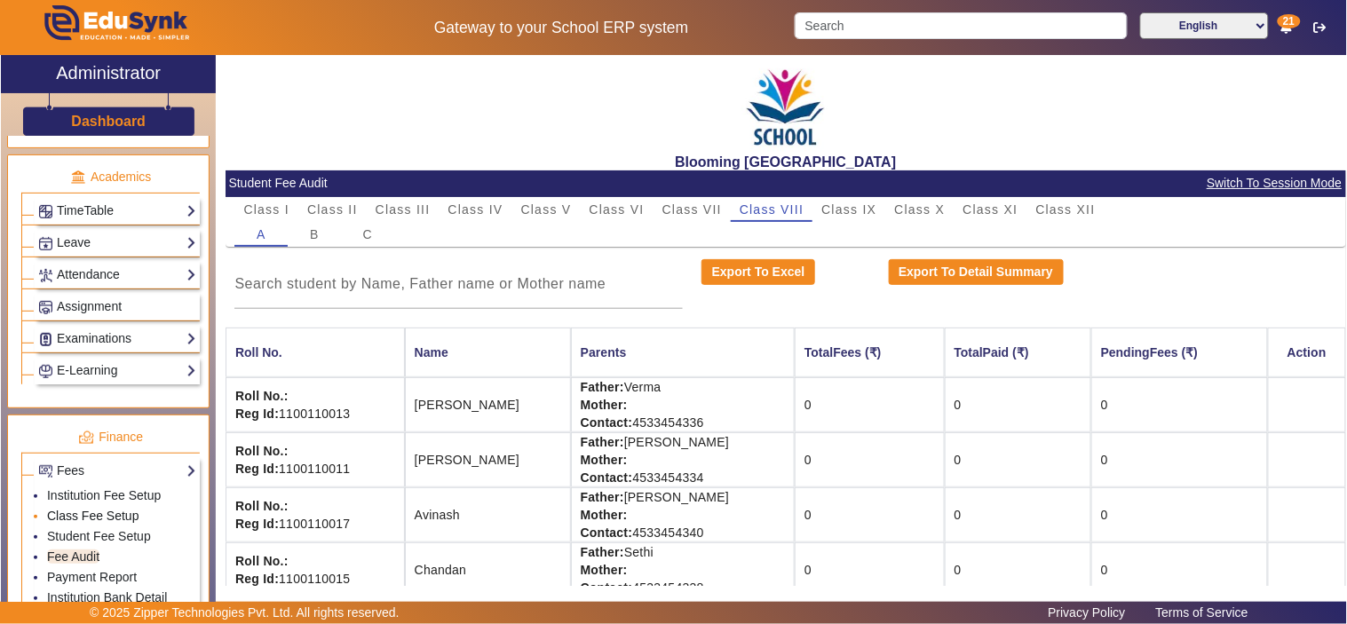
click at [100, 513] on link "Class Fee Setup" at bounding box center [93, 516] width 92 height 14
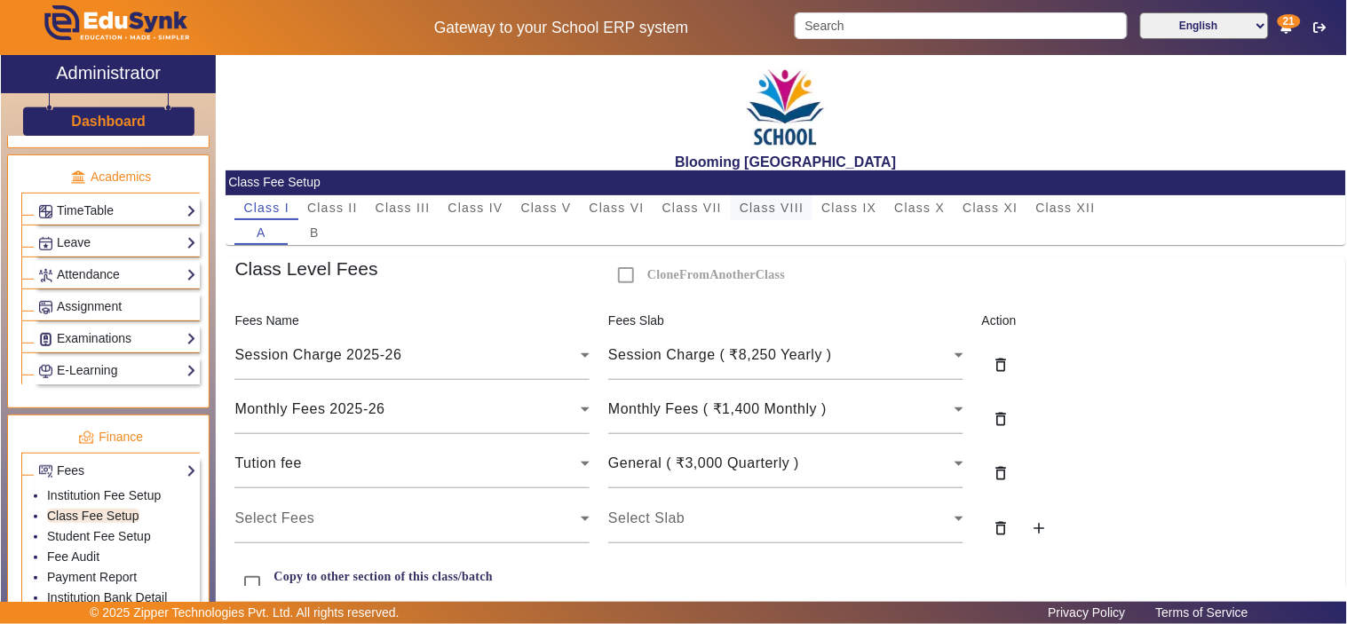
click at [769, 199] on span "Class VIII" at bounding box center [771, 207] width 64 height 25
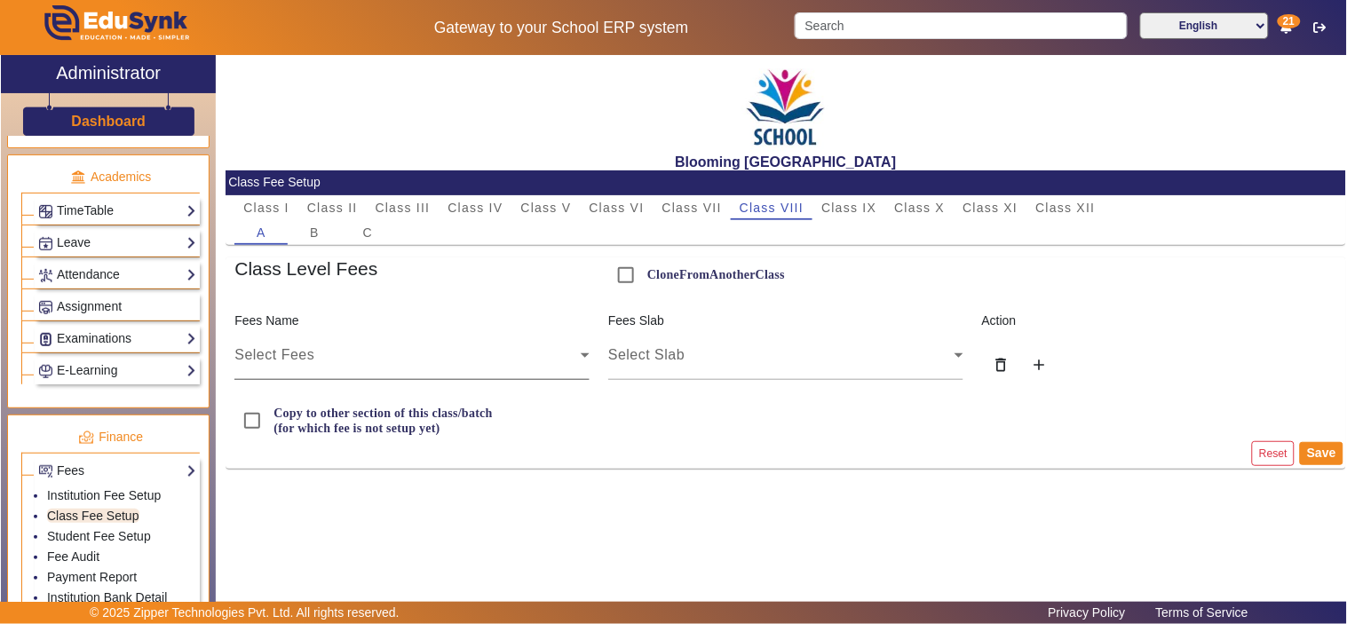
click at [448, 359] on div "Select Fees" at bounding box center [407, 354] width 346 height 21
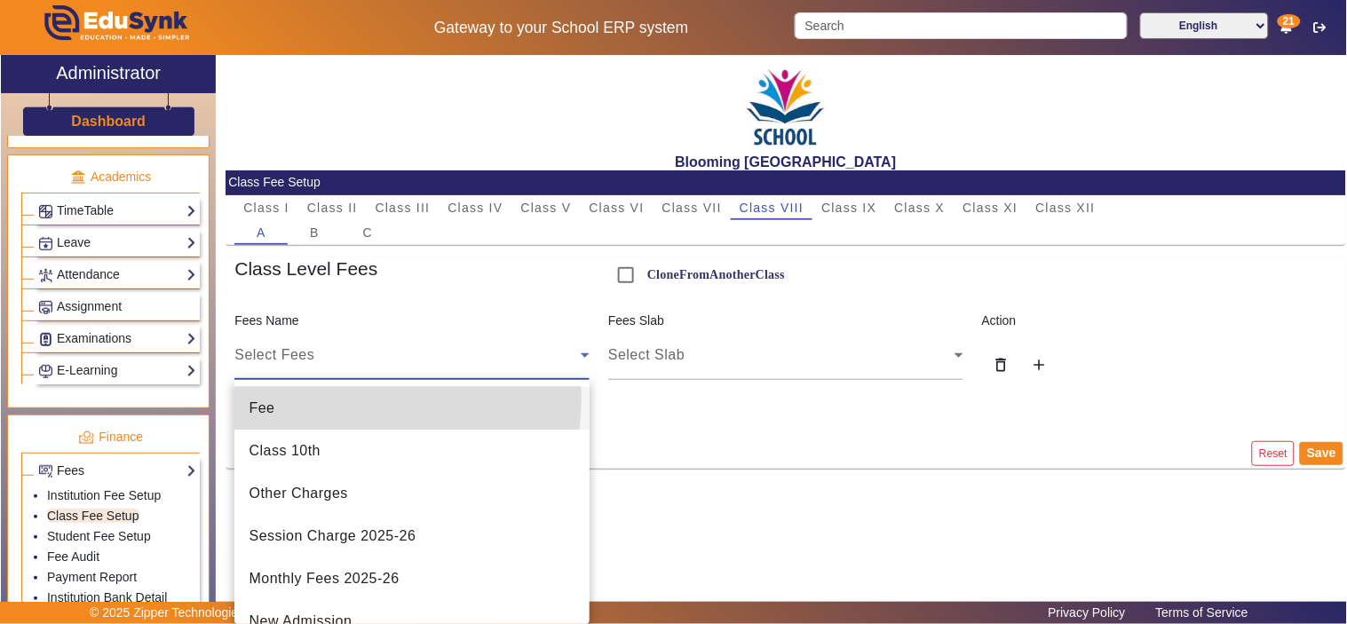
click at [300, 397] on mat-option "Fee" at bounding box center [411, 408] width 355 height 43
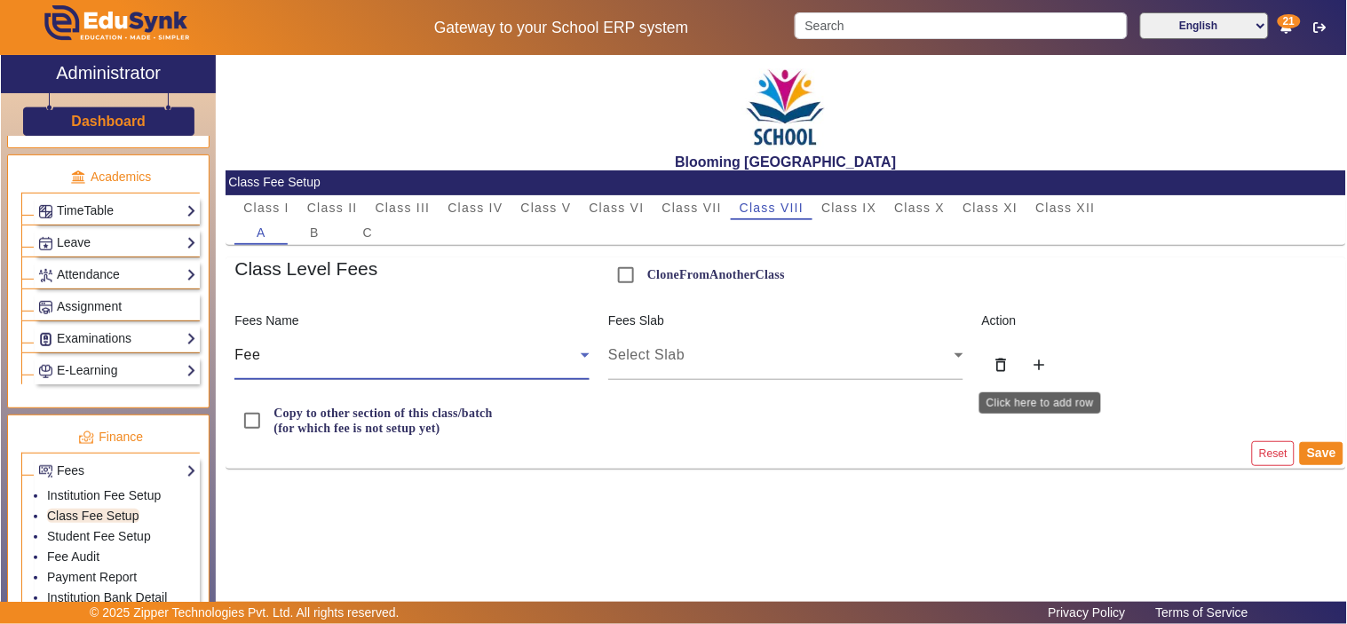
click at [1044, 359] on mat-icon "add" at bounding box center [1039, 365] width 18 height 18
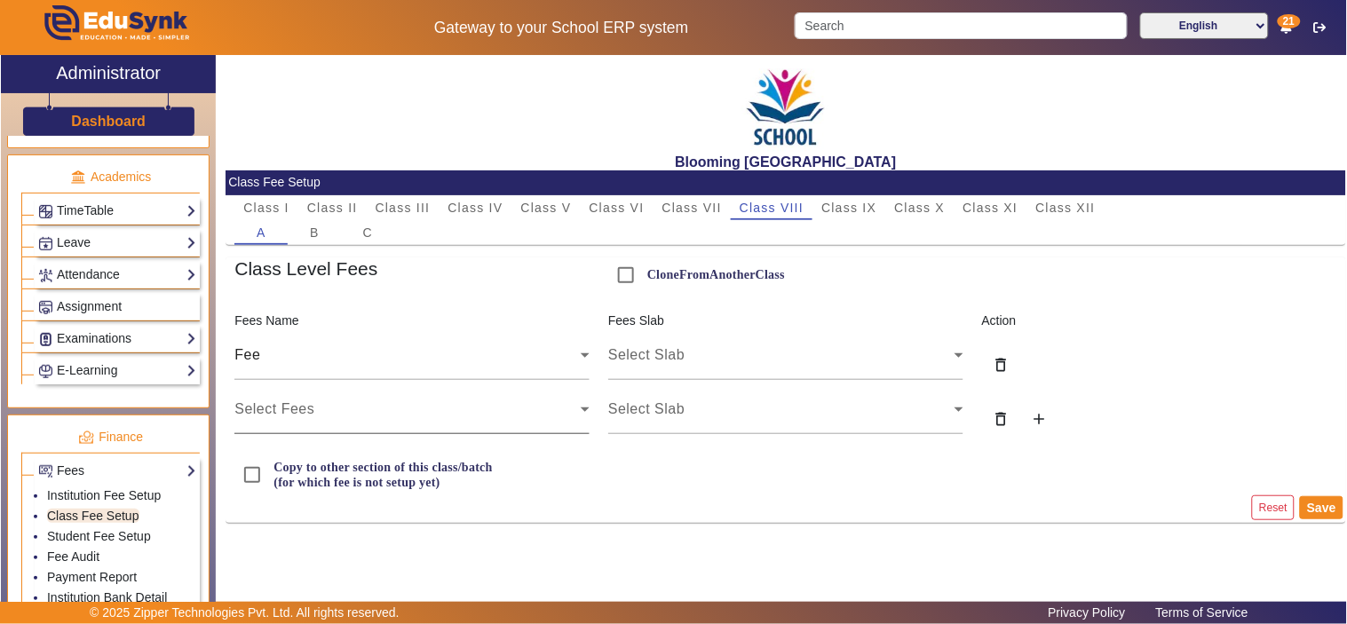
click at [534, 417] on div "Select Fees" at bounding box center [407, 409] width 346 height 21
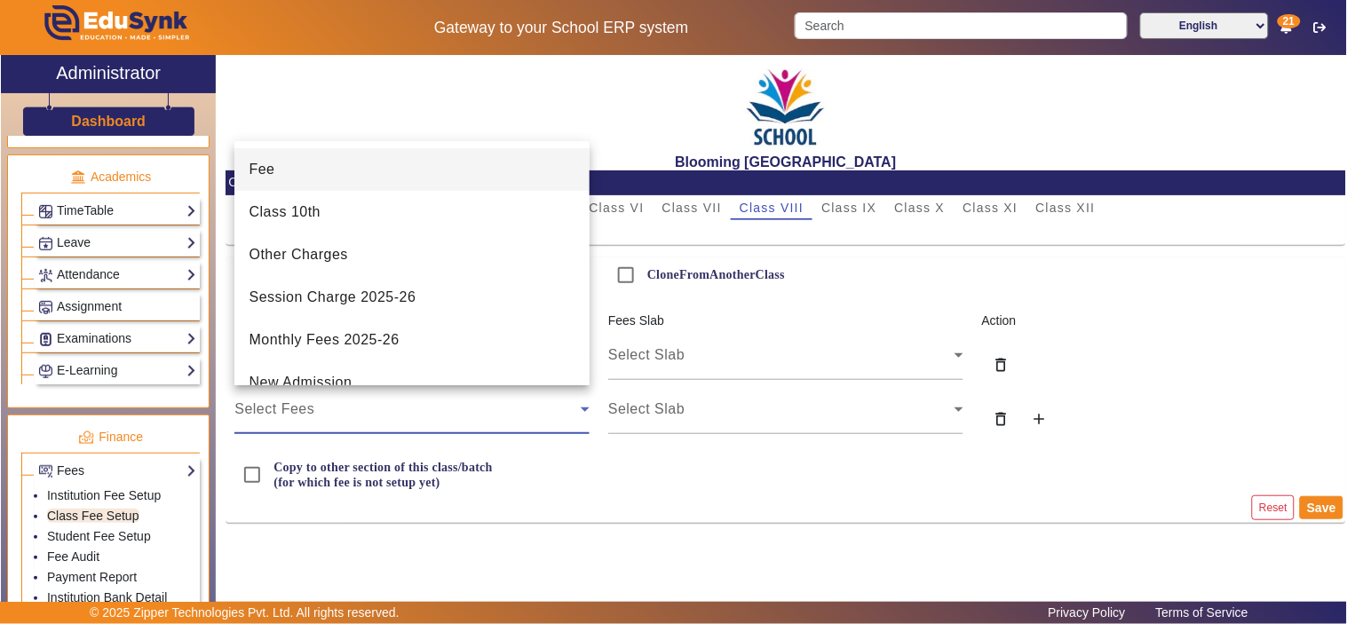
click at [367, 179] on mat-option "Fee" at bounding box center [411, 169] width 355 height 43
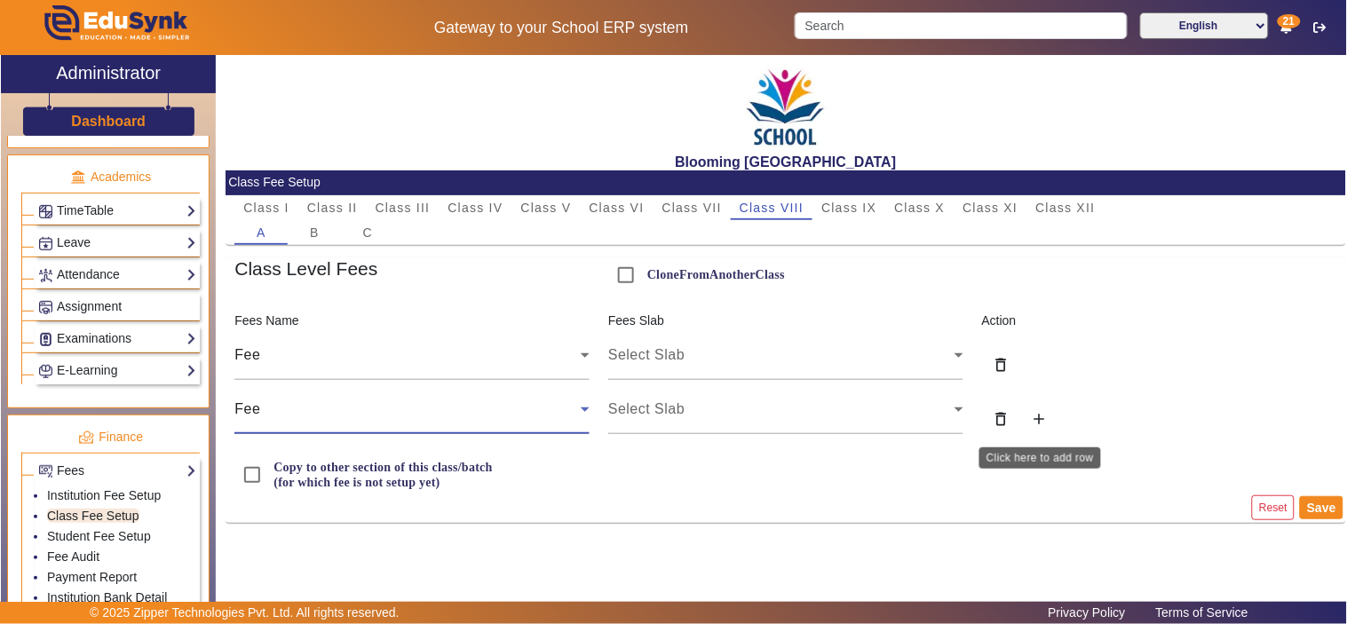
click at [1039, 429] on button "add" at bounding box center [1039, 422] width 38 height 35
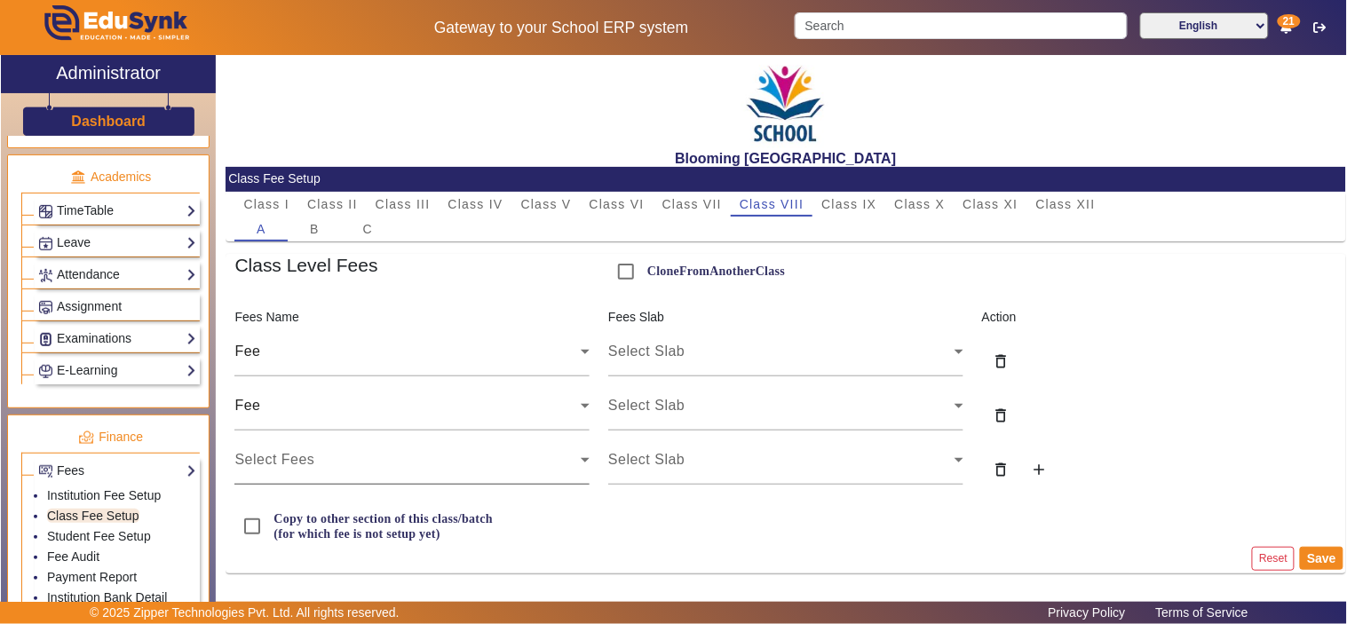
scroll to position [4, 0]
click at [369, 470] on div "Select Fees" at bounding box center [411, 460] width 355 height 50
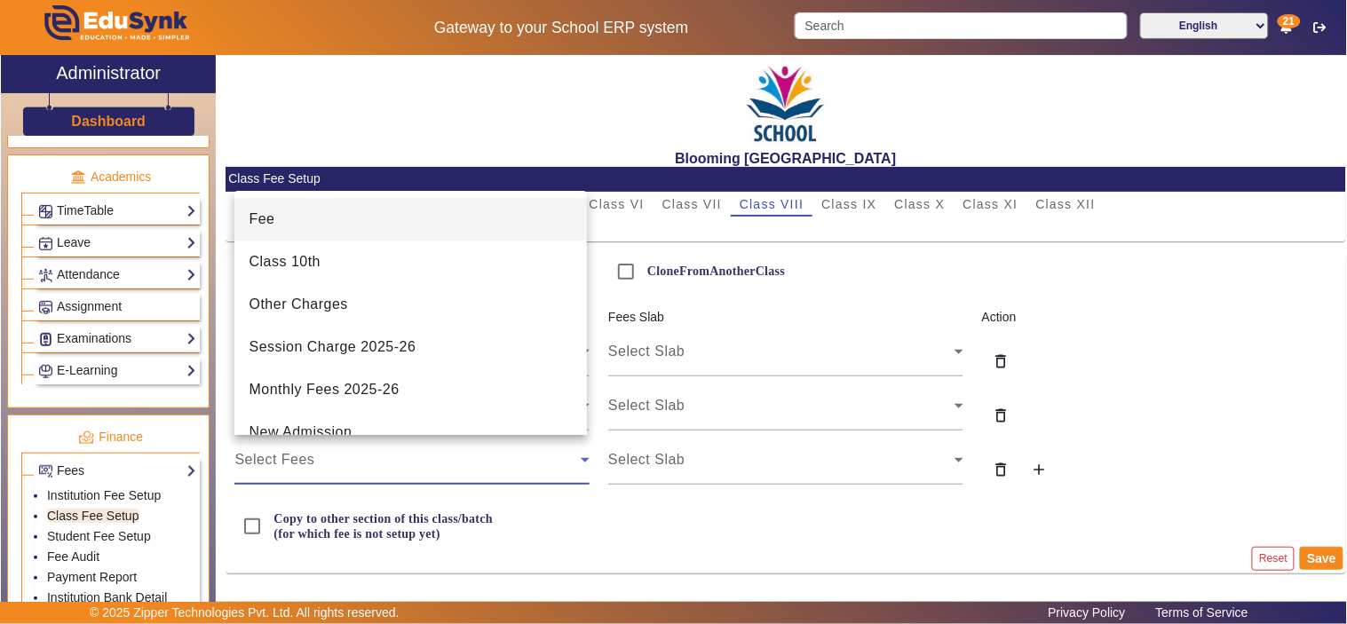
click at [309, 207] on mat-option "Fee" at bounding box center [409, 219] width 351 height 43
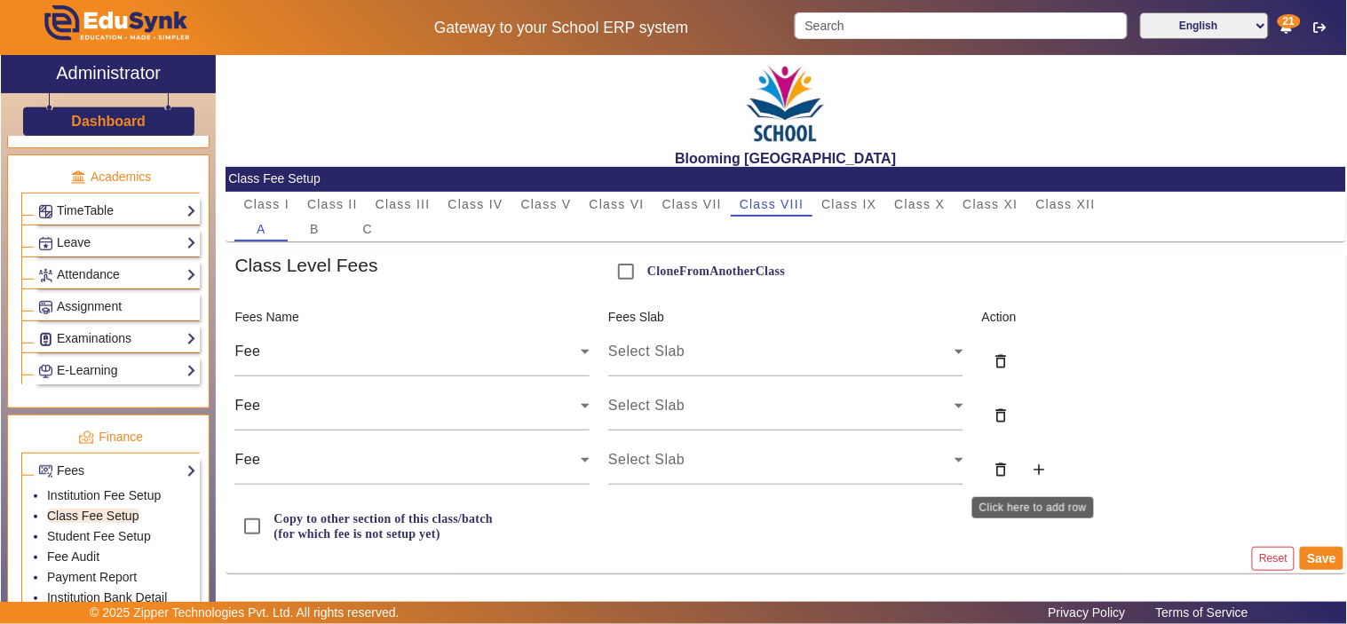
click at [1034, 477] on mat-icon "add" at bounding box center [1039, 470] width 18 height 18
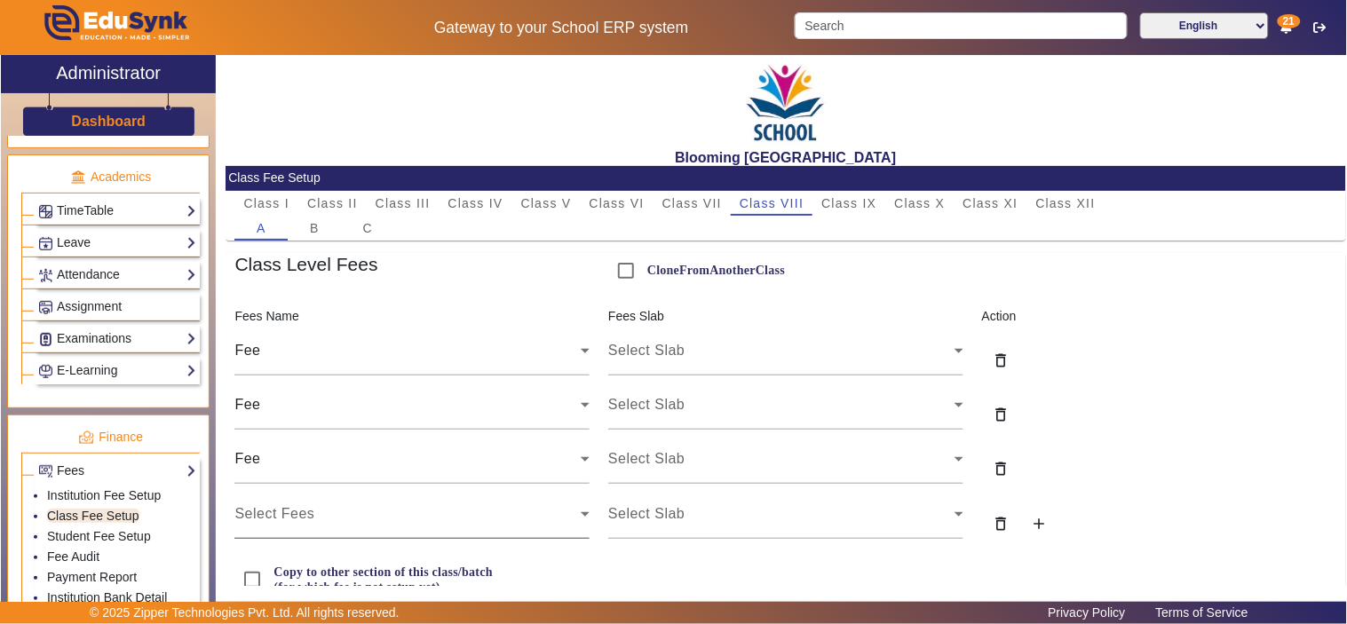
click at [327, 511] on div "Select Fees" at bounding box center [407, 513] width 346 height 21
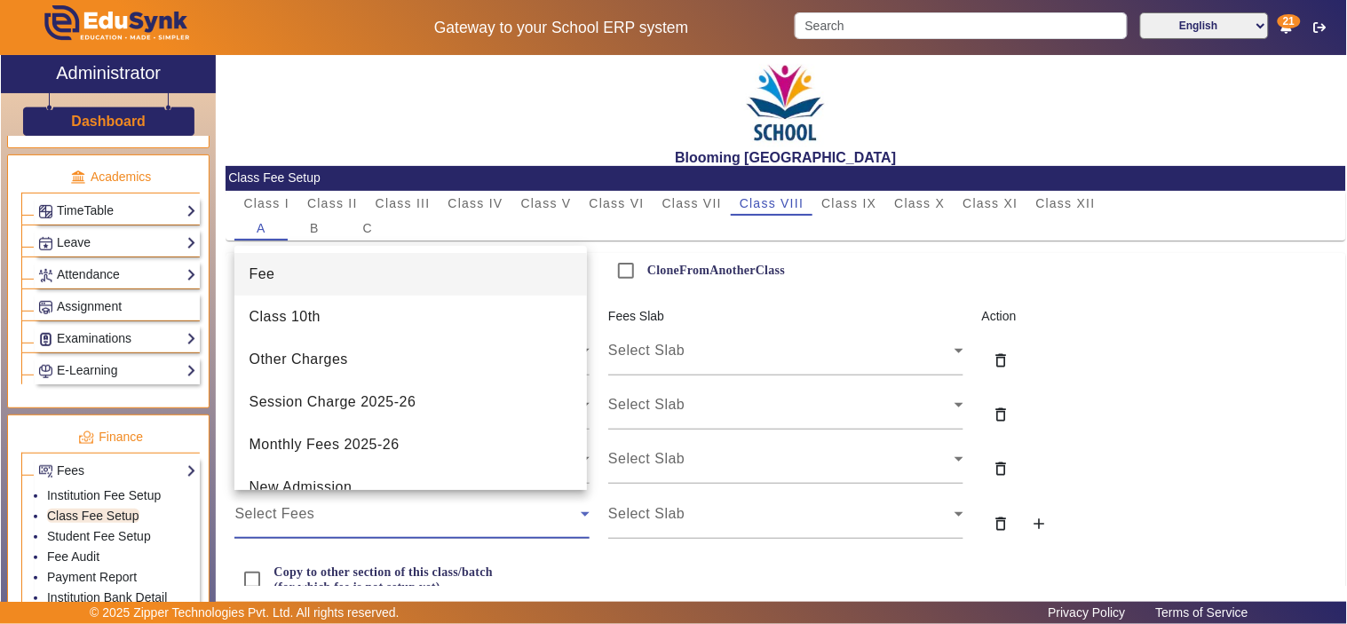
click at [299, 278] on mat-option "Fee" at bounding box center [409, 274] width 351 height 43
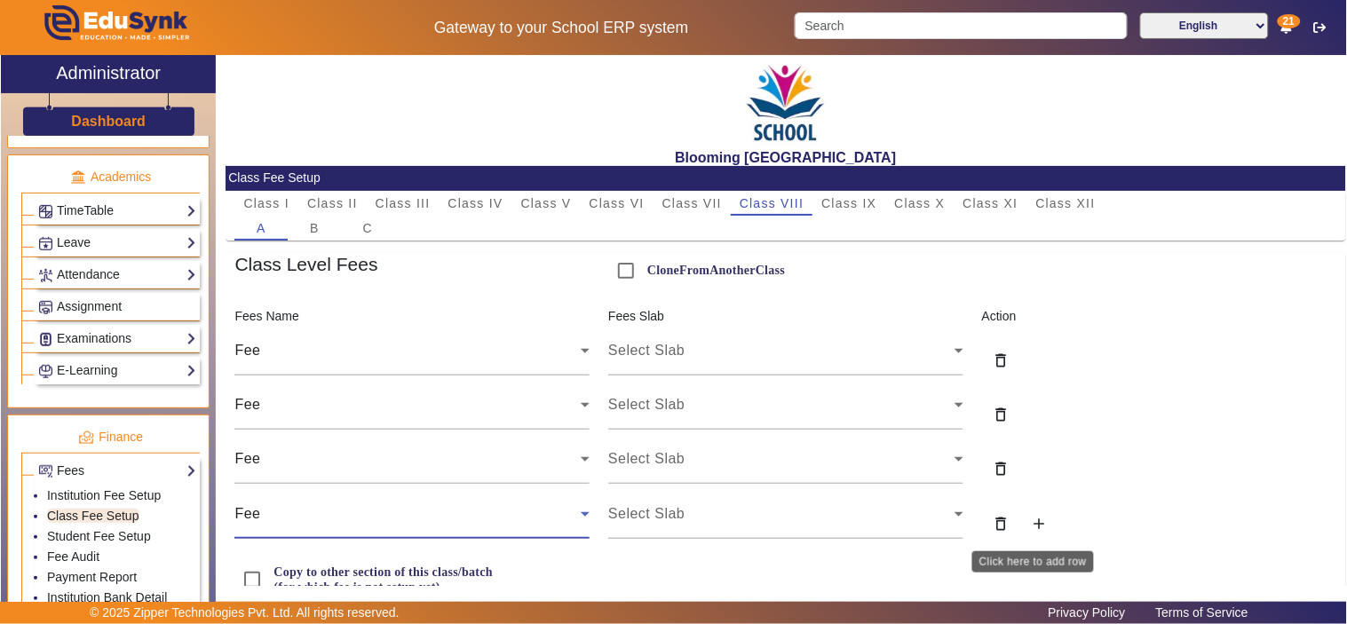
click at [1030, 519] on mat-icon "add" at bounding box center [1039, 524] width 18 height 18
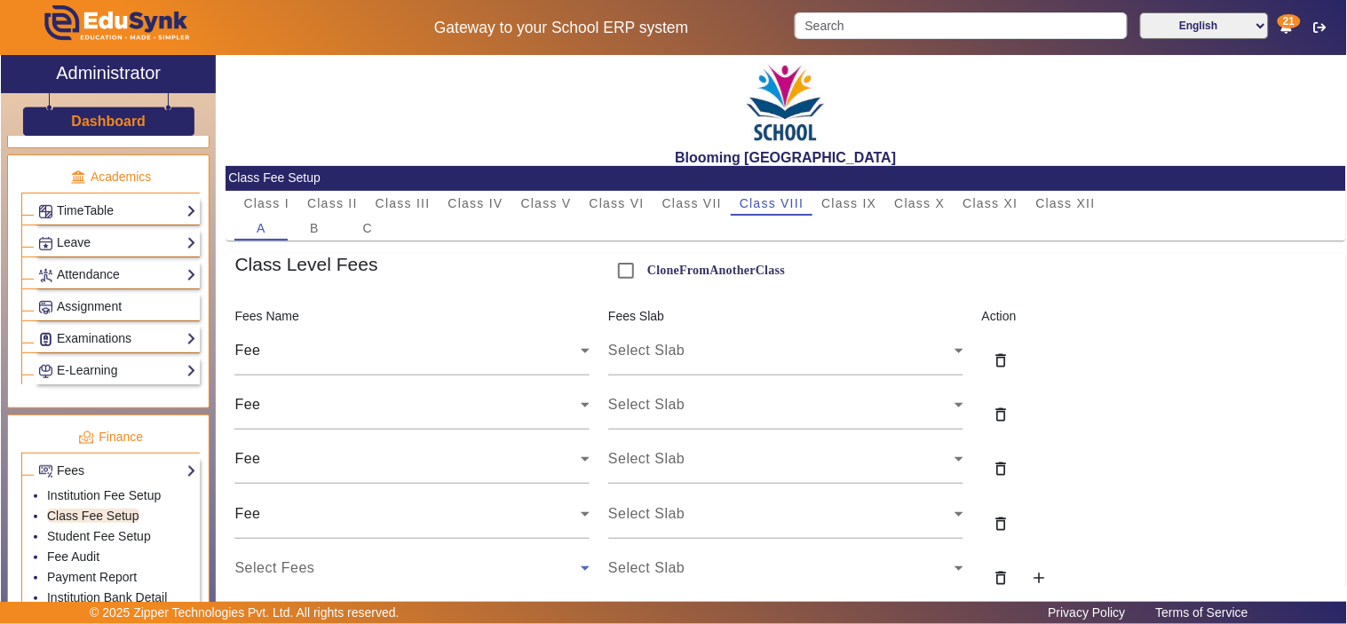
click at [290, 559] on div "Select Fees" at bounding box center [407, 567] width 346 height 21
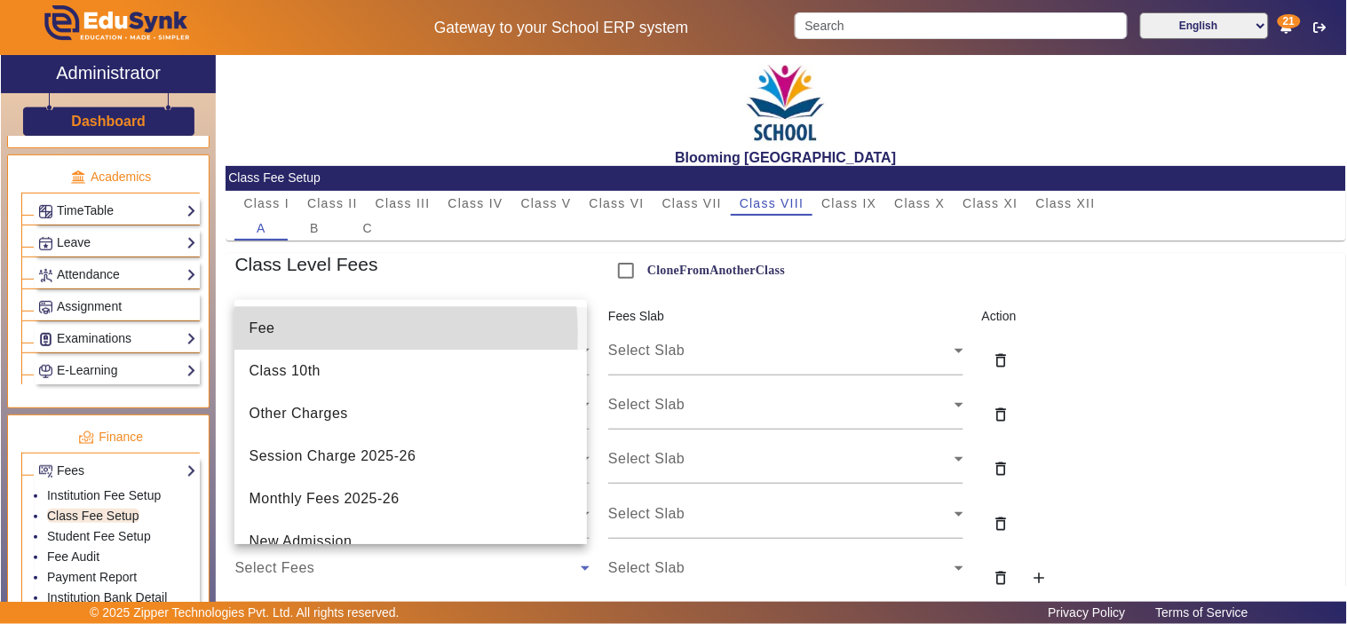
click at [288, 334] on mat-option "Fee" at bounding box center [409, 328] width 351 height 43
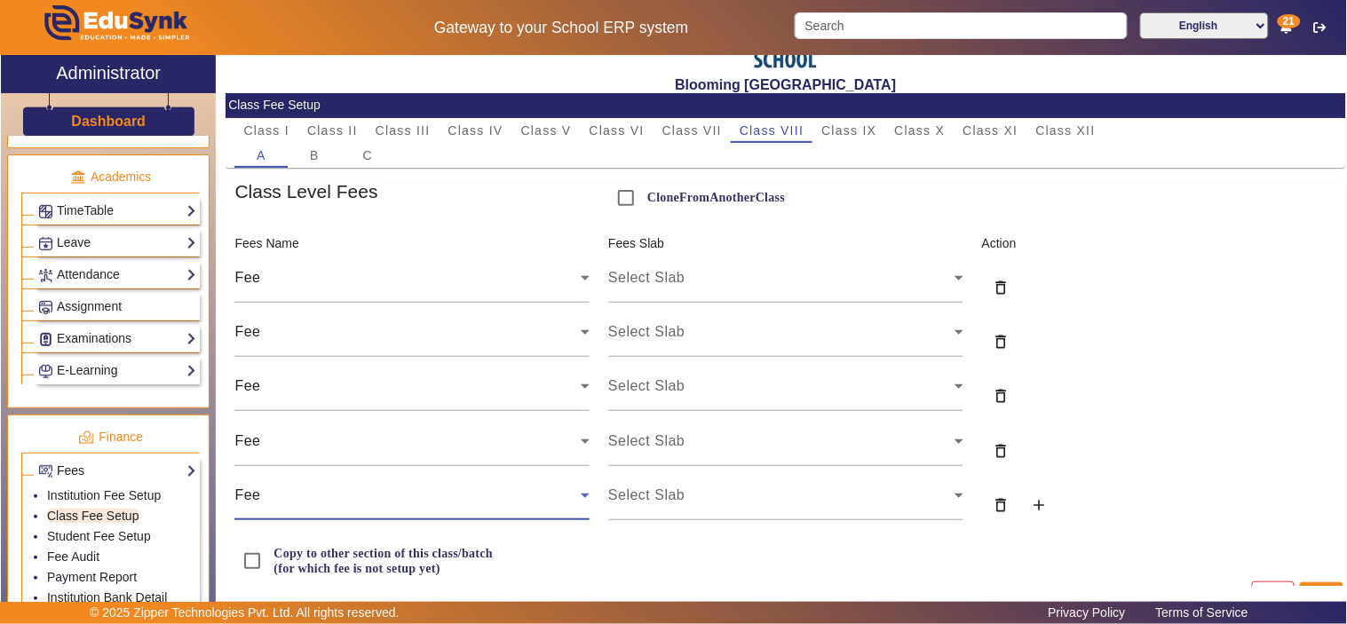
scroll to position [114, 0]
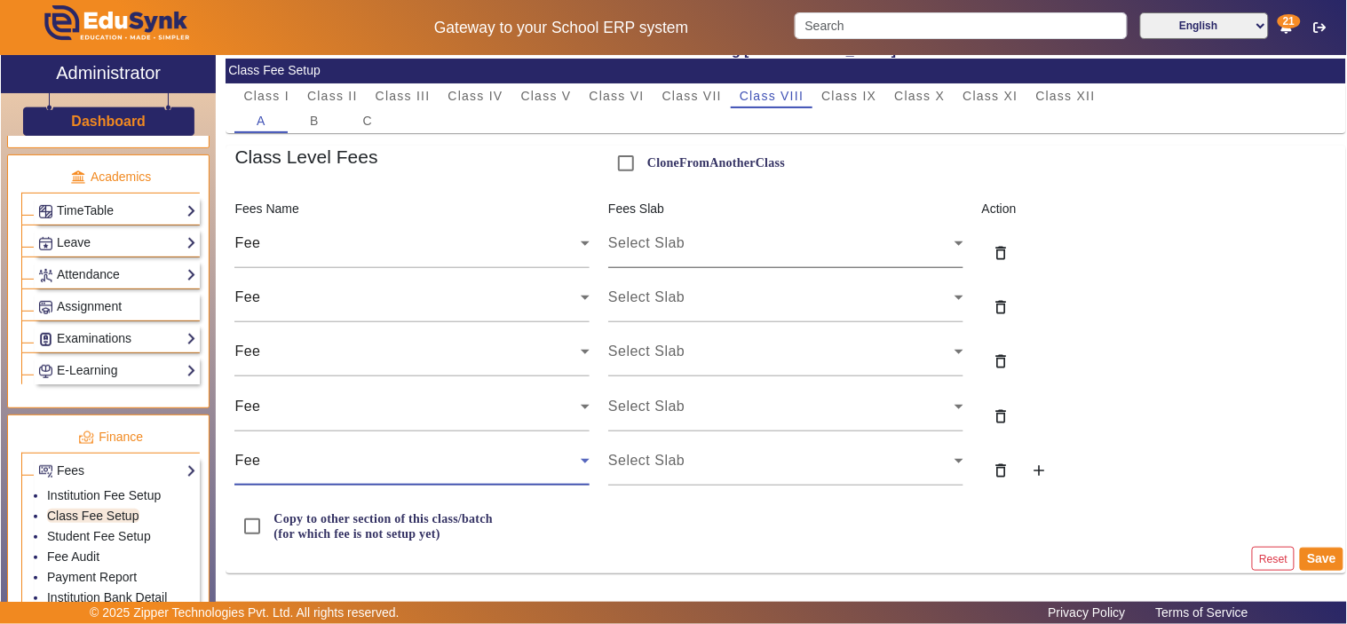
click at [787, 250] on div "Select Slab" at bounding box center [781, 243] width 346 height 21
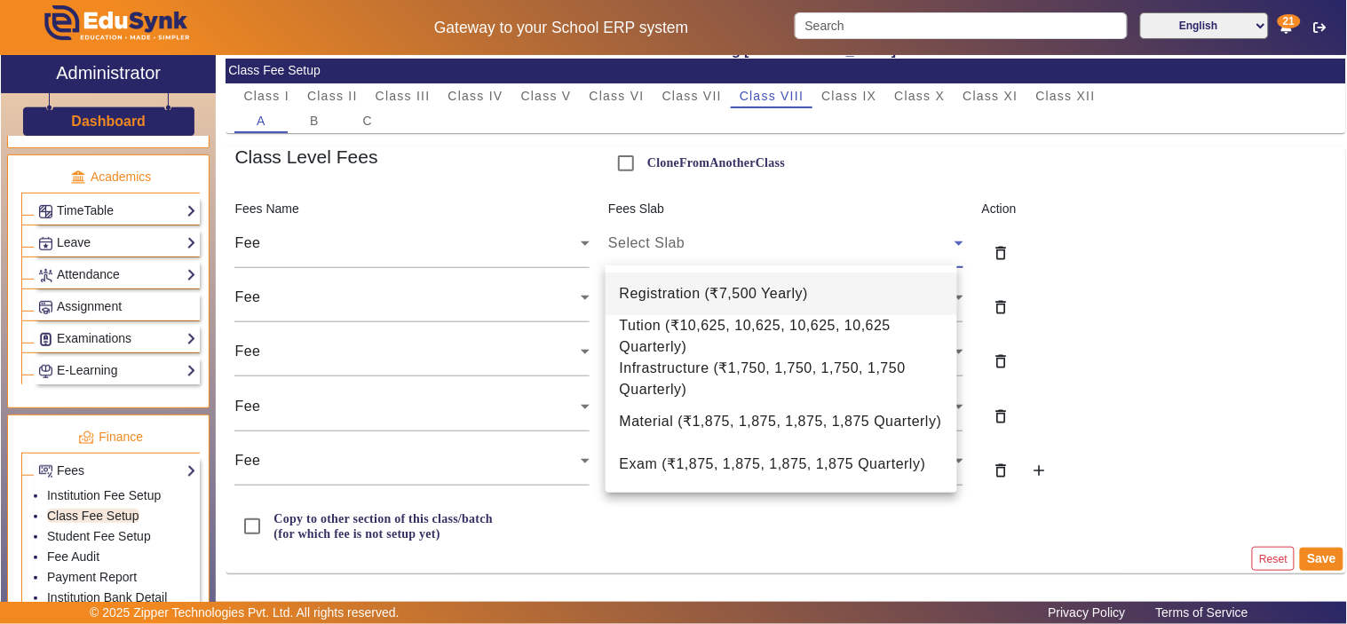
click at [757, 288] on span "Registration ( ₹7,500 Yearly )" at bounding box center [714, 293] width 189 height 21
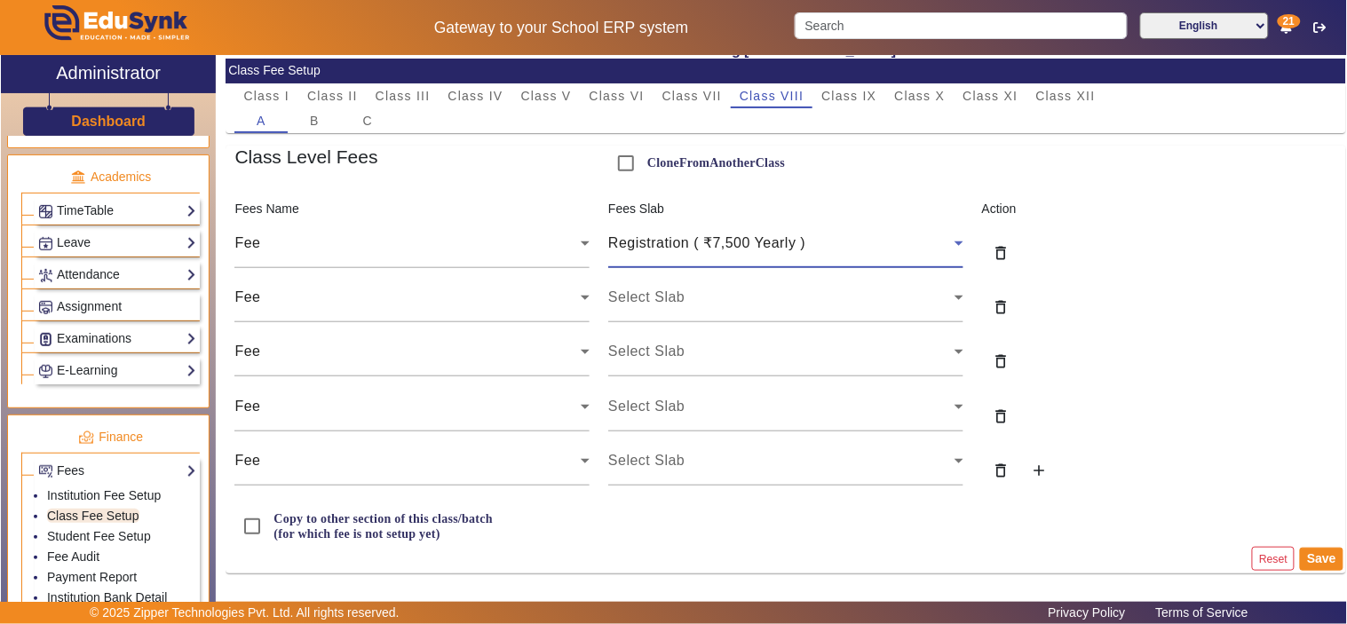
click at [757, 288] on div "Select Slab" at bounding box center [781, 297] width 346 height 21
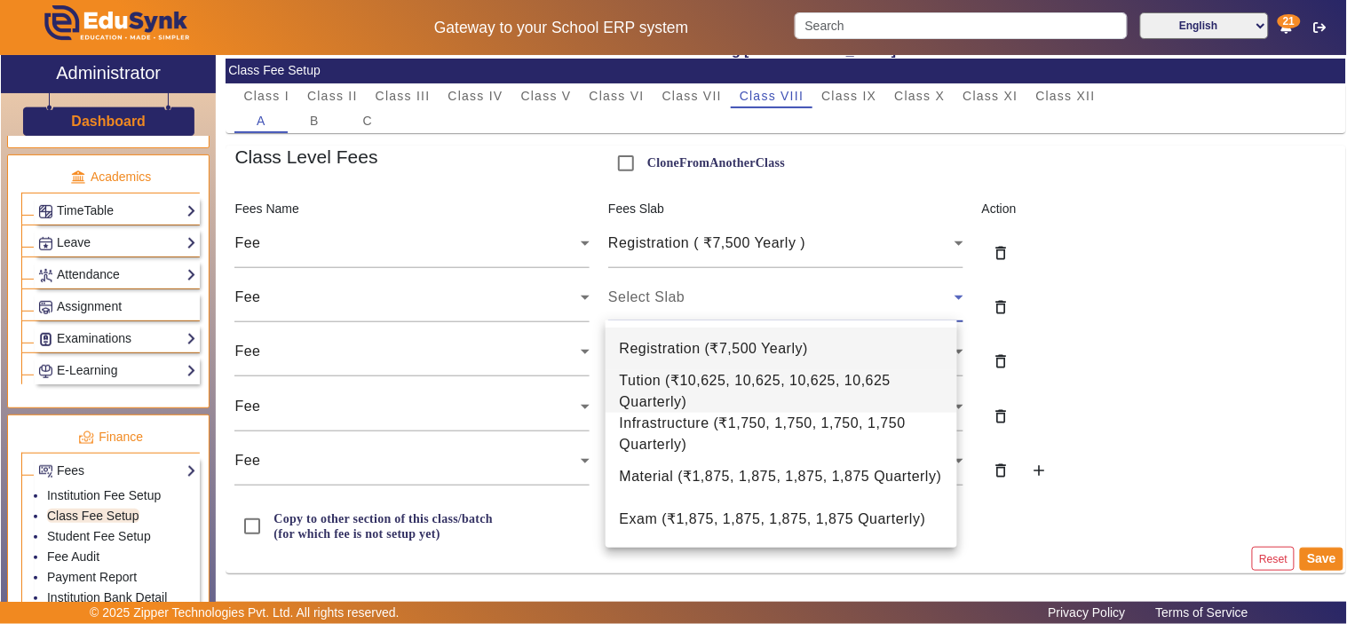
click at [731, 378] on span "Tution ( ₹10,625, 10,625, 10,625, 10,625 Quarterly )" at bounding box center [781, 391] width 323 height 43
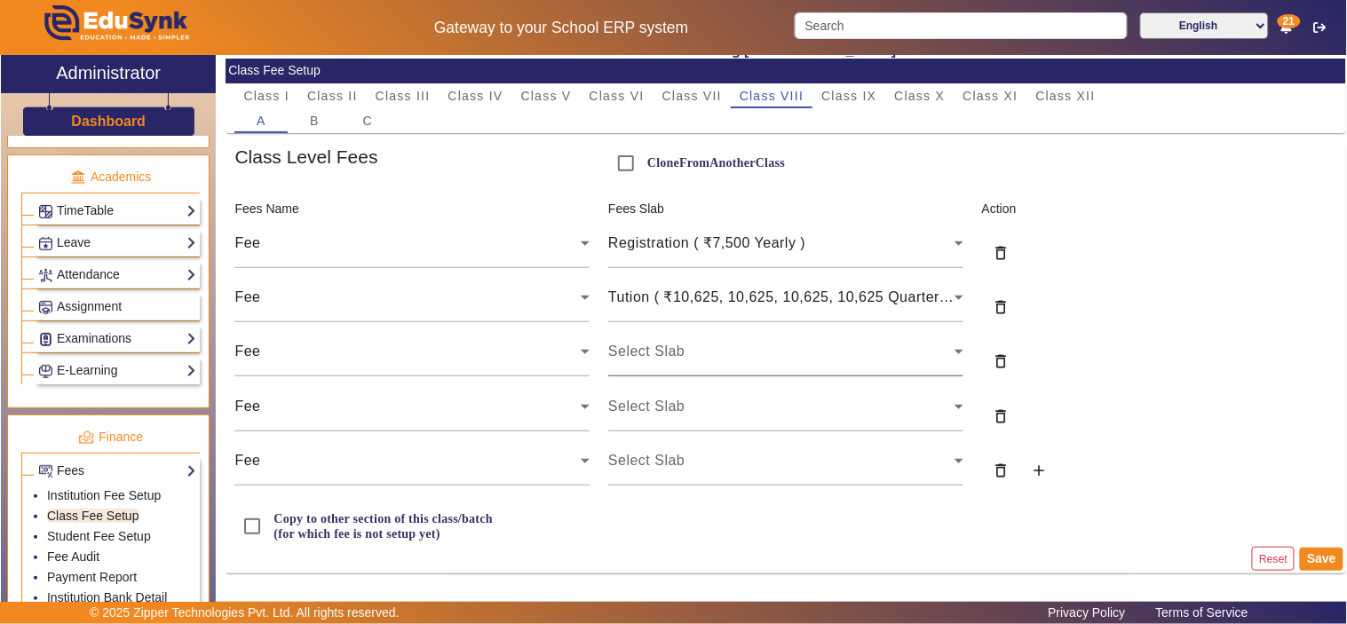
click at [733, 366] on div "Select Slab" at bounding box center [785, 352] width 355 height 50
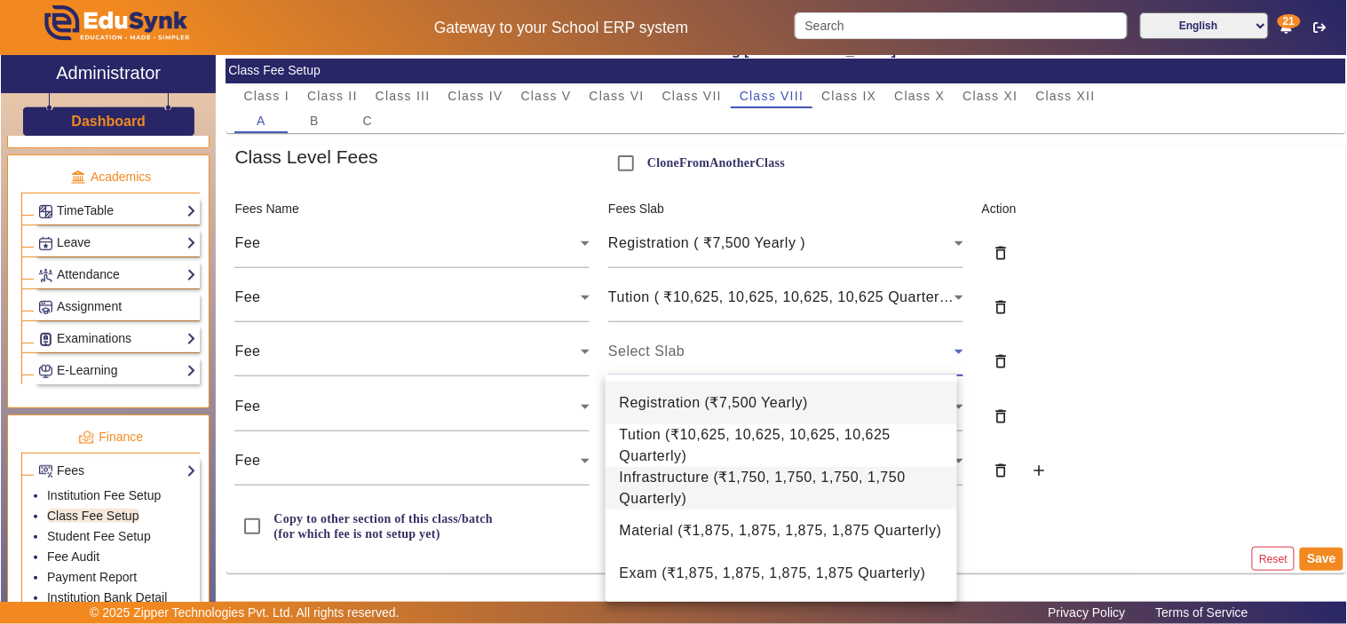
click at [717, 472] on span "Infrastructure ( ₹1,750, 1,750, 1,750, 1,750 Quarterly )" at bounding box center [781, 488] width 323 height 43
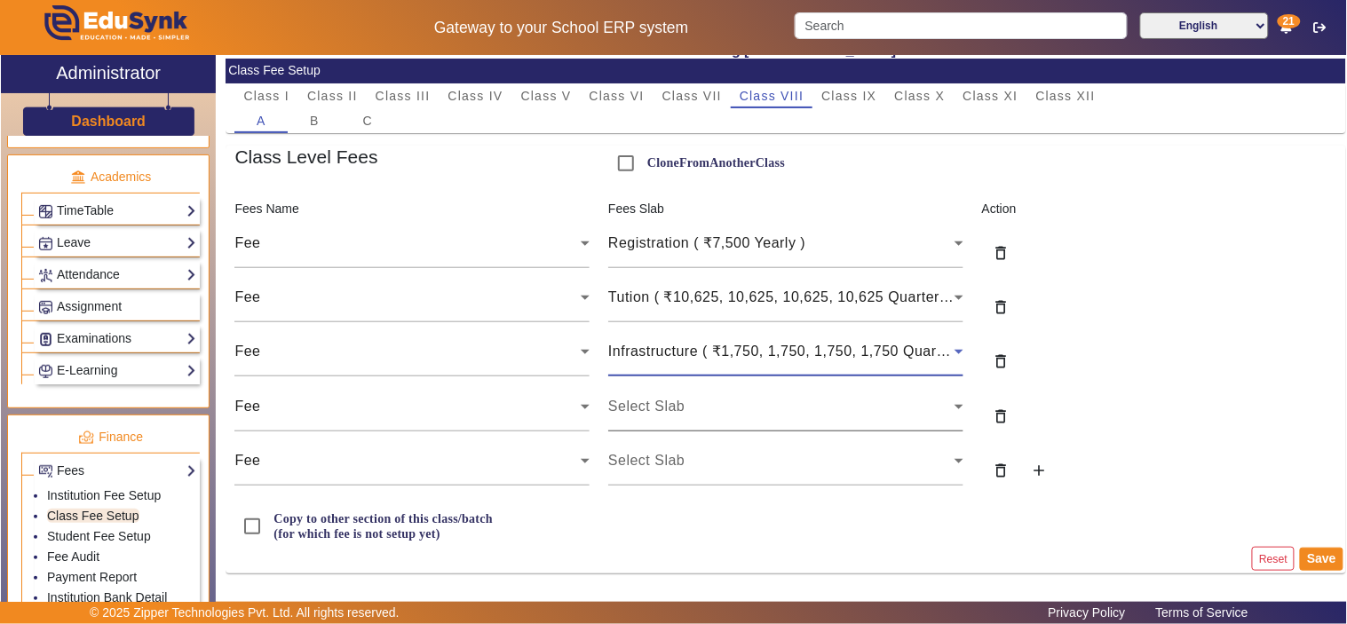
click at [714, 418] on div "Select Slab" at bounding box center [785, 407] width 355 height 50
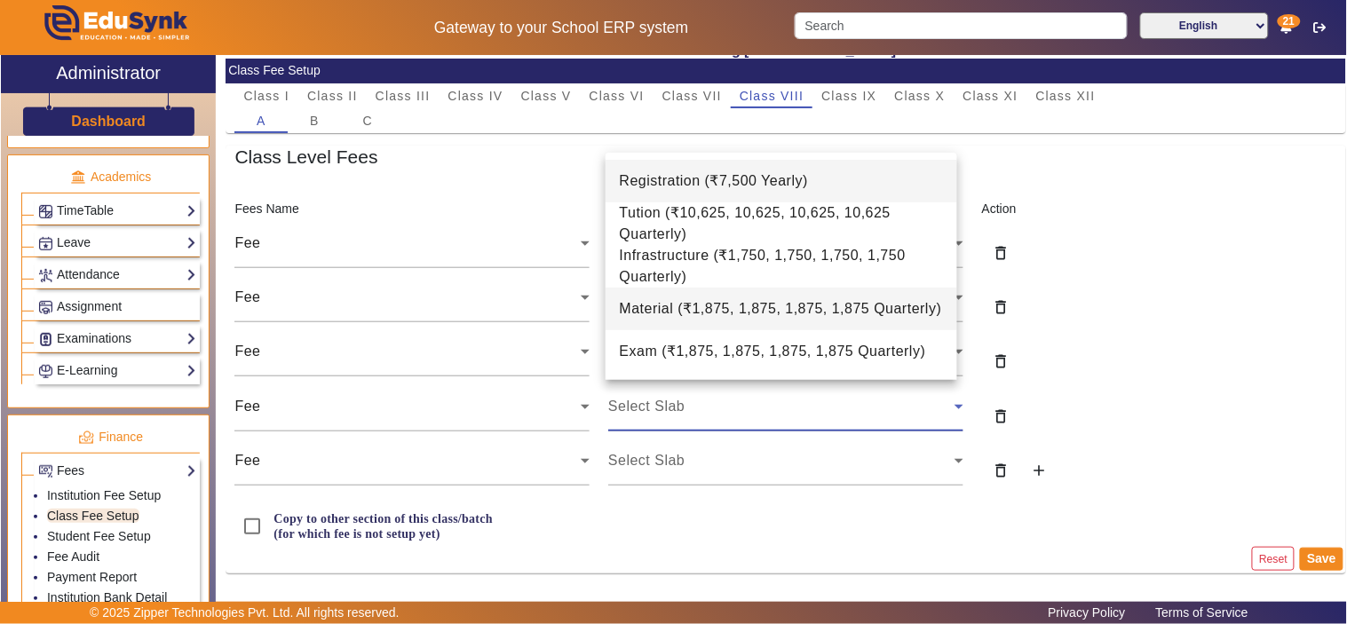
click at [670, 304] on span "Material ( ₹1,875, 1,875, 1,875, 1,875 Quarterly )" at bounding box center [781, 308] width 322 height 21
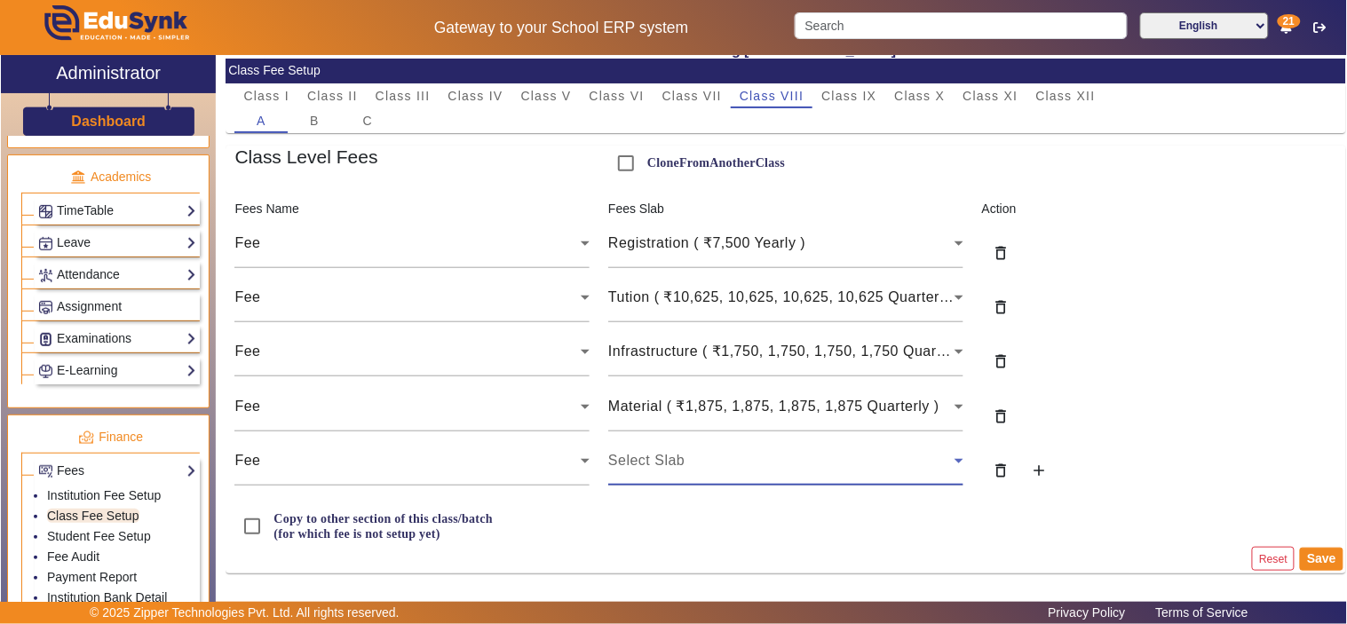
click at [663, 462] on span "Select Slab" at bounding box center [646, 460] width 76 height 15
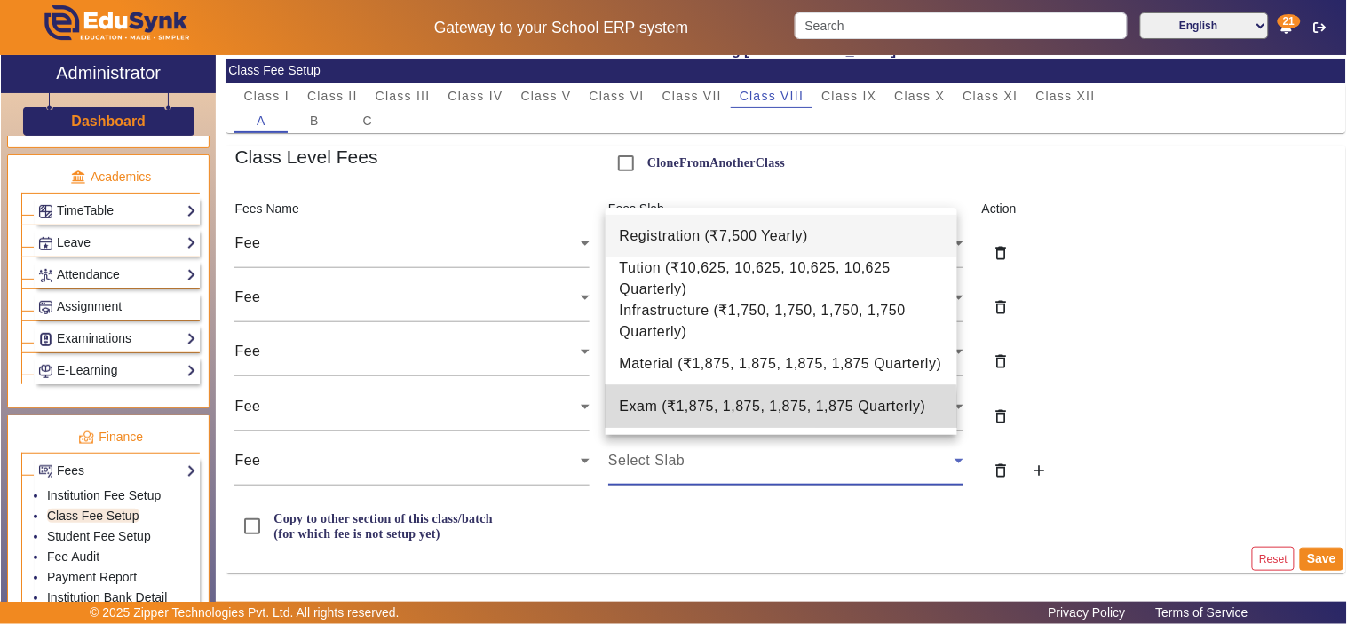
click at [660, 414] on span "Exam ( ₹1,875, 1,875, 1,875, 1,875 Quarterly )" at bounding box center [773, 406] width 306 height 21
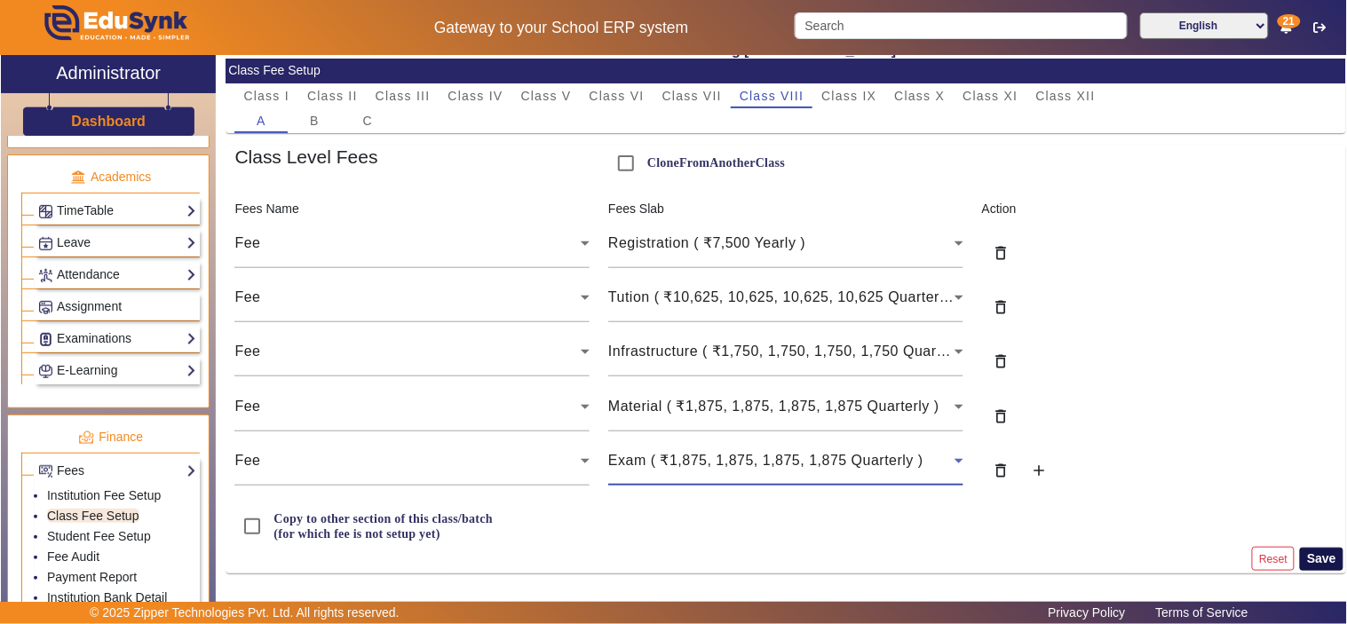
click at [1327, 557] on button "Save" at bounding box center [1320, 559] width 43 height 23
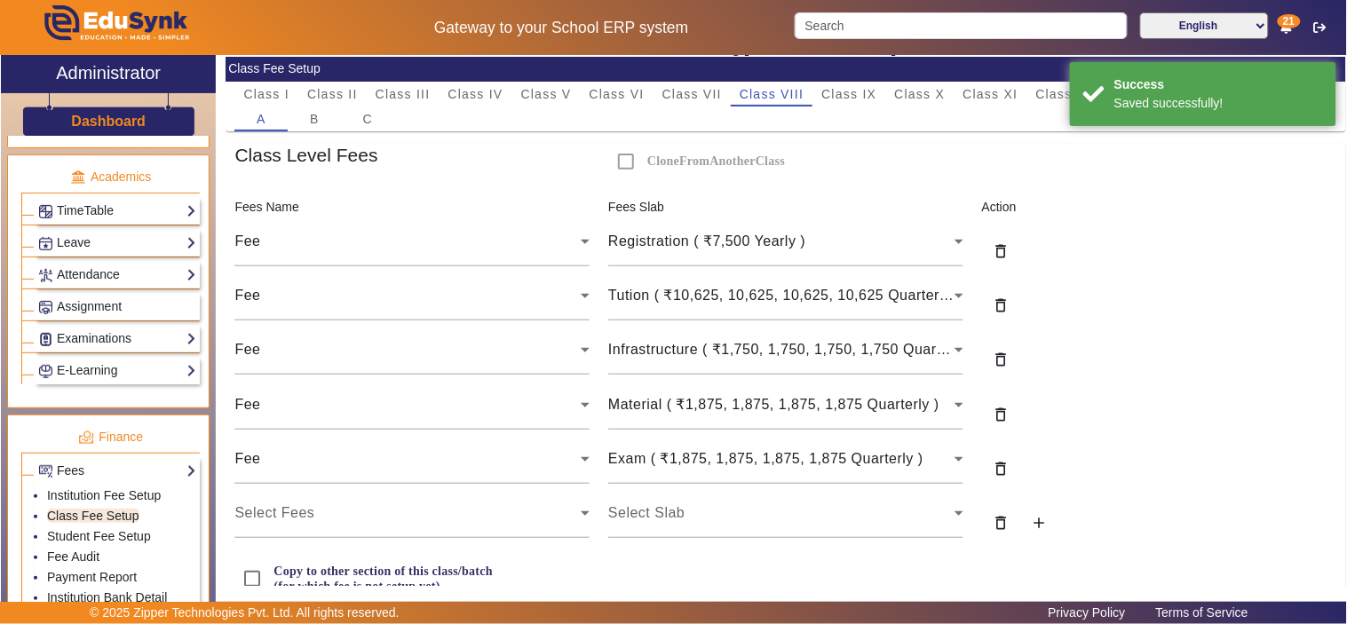
click at [1323, 552] on mat-card-content "Fees Name Fees Slab Action Fee Registration ( ₹7,500 Yearly ) delete_outline Fe…" at bounding box center [785, 397] width 1120 height 399
click at [83, 556] on link "Fee Audit" at bounding box center [73, 556] width 52 height 14
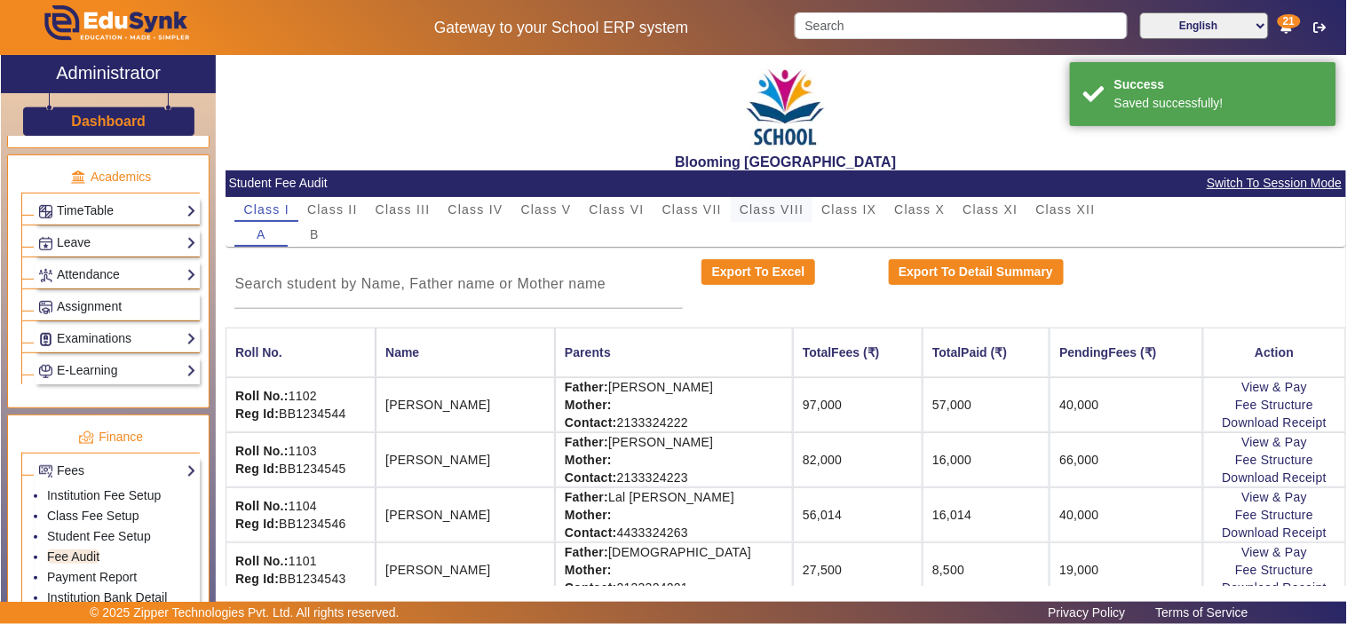
click at [784, 215] on span "Class VIII" at bounding box center [771, 209] width 64 height 12
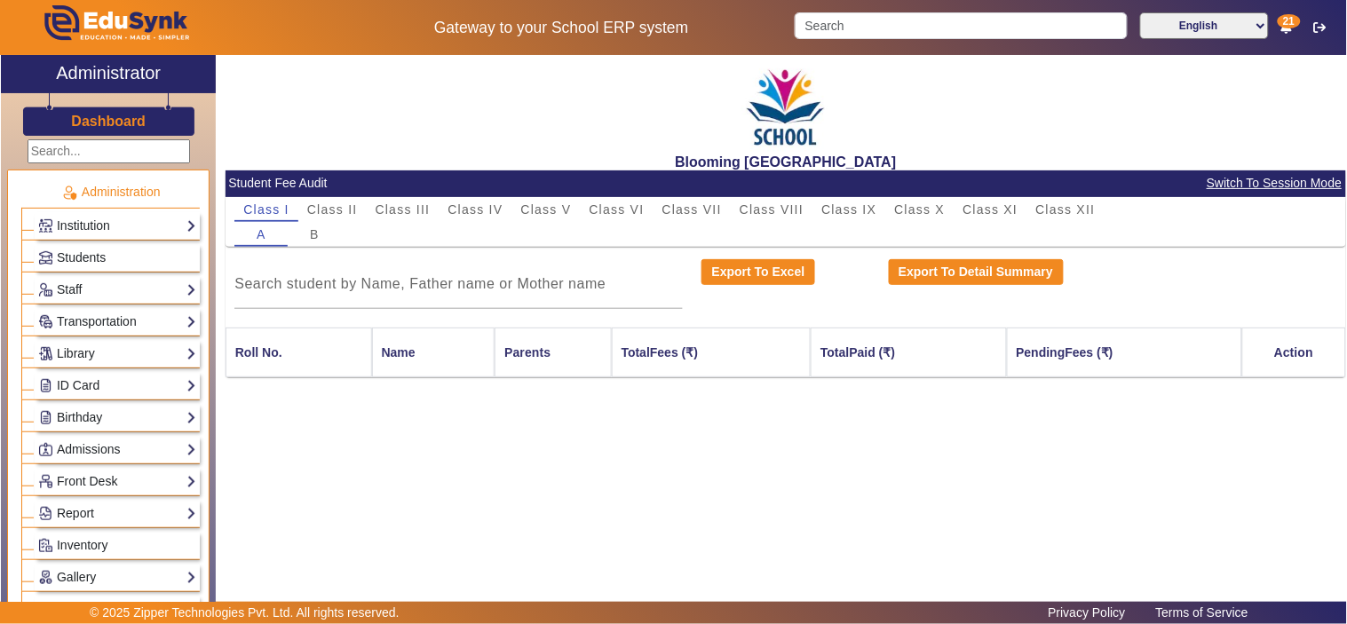
click at [89, 120] on h3 "Dashboard" at bounding box center [108, 121] width 75 height 17
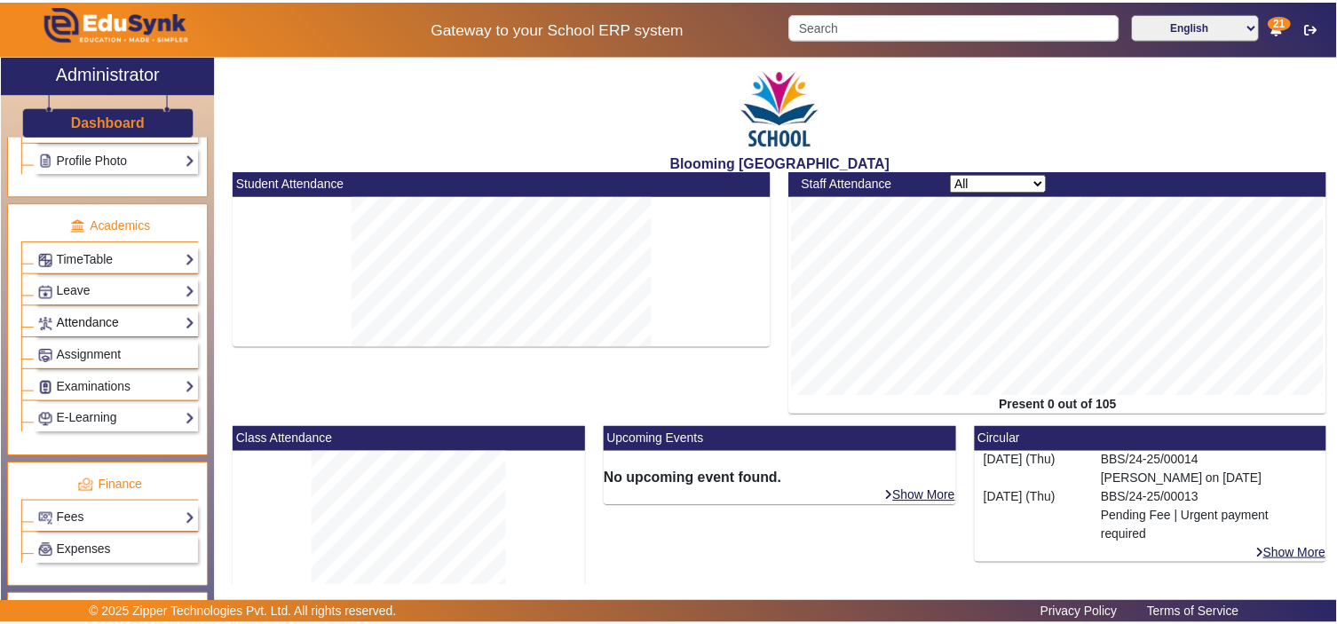
scroll to position [658, 0]
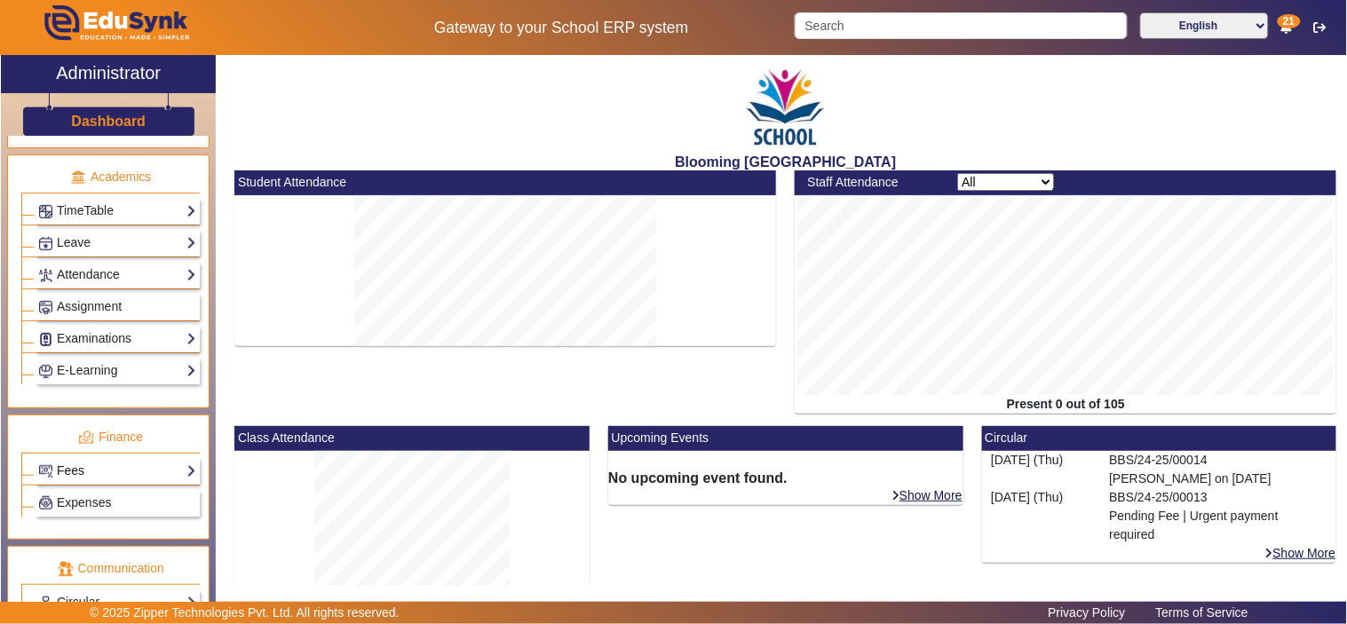
click at [119, 469] on link "Fees" at bounding box center [117, 471] width 158 height 20
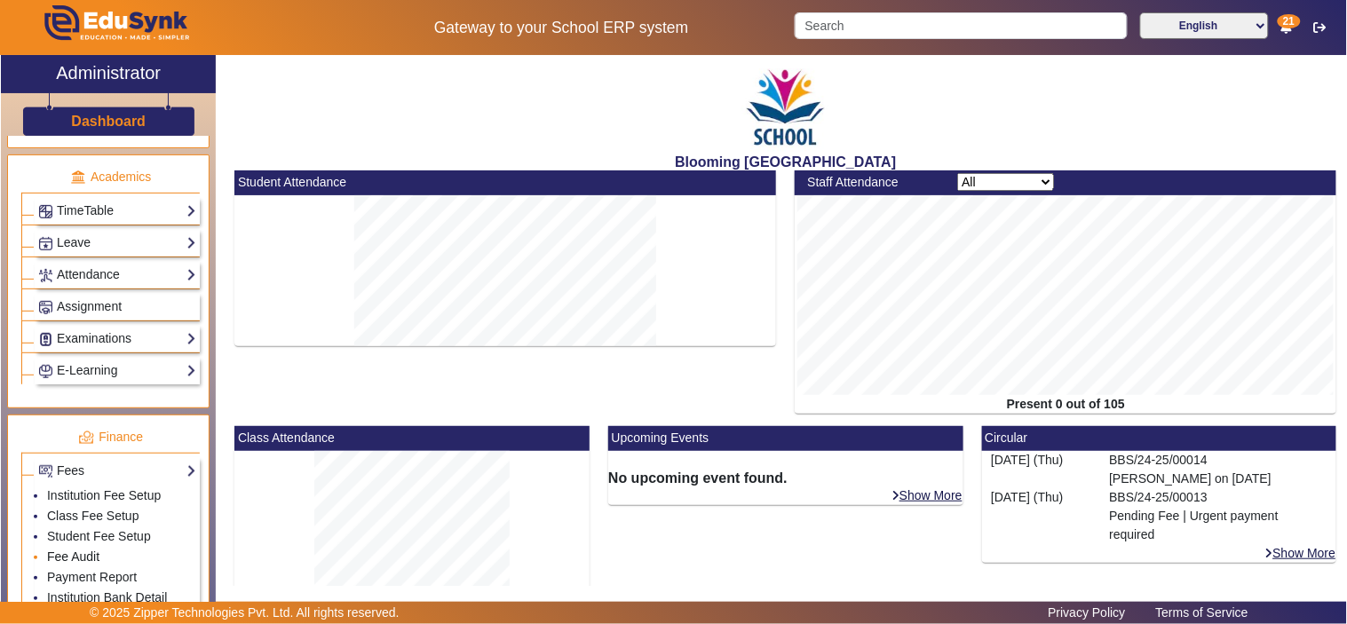
click at [86, 561] on link "Fee Audit" at bounding box center [73, 556] width 52 height 14
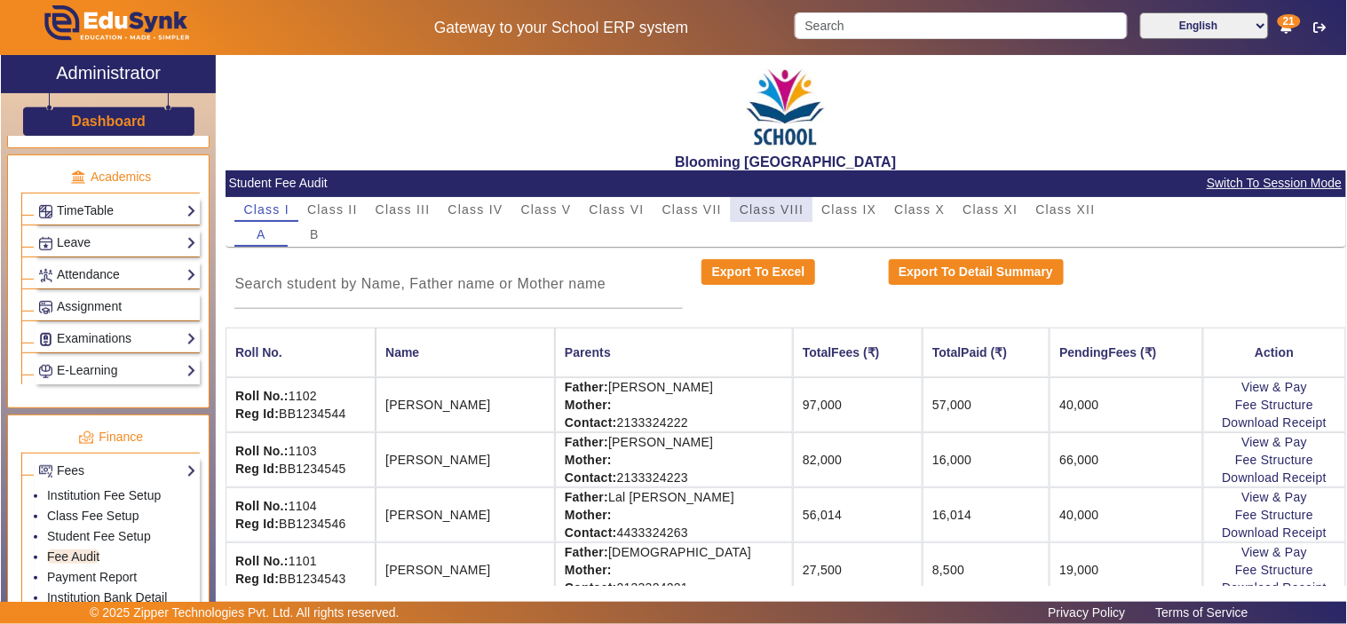
click at [794, 204] on span "Class VIII" at bounding box center [771, 209] width 64 height 12
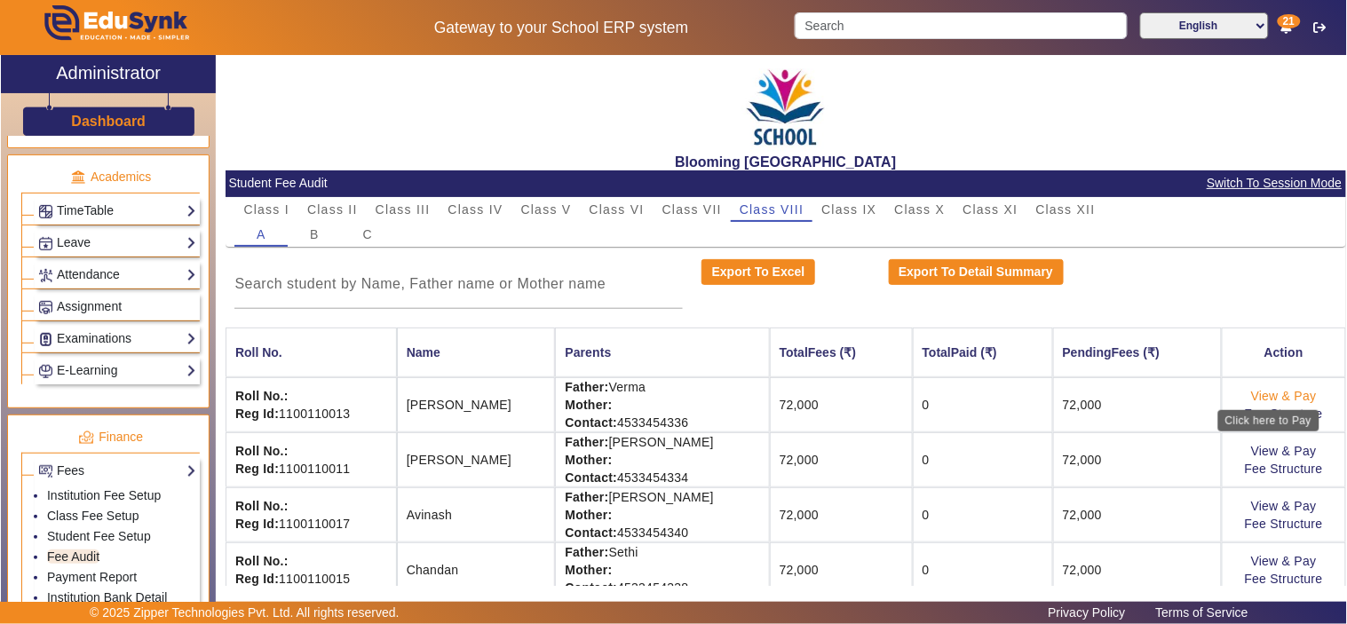
click at [1283, 391] on link "View & Pay" at bounding box center [1284, 396] width 66 height 14
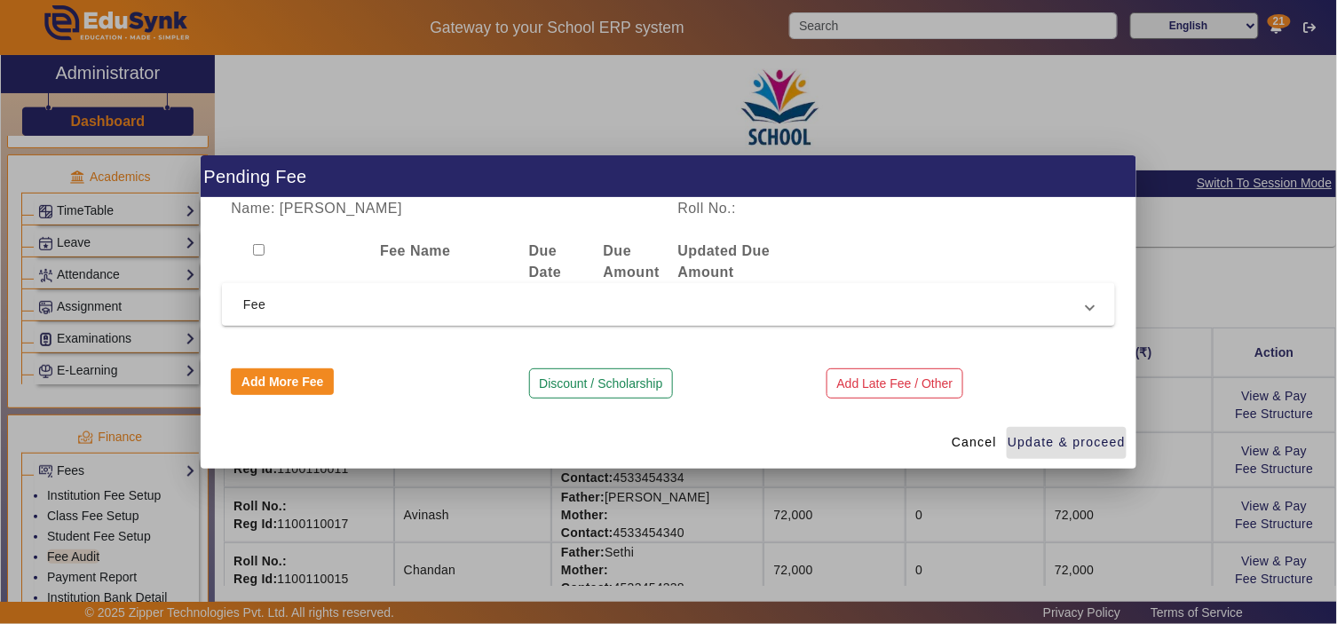
click at [410, 311] on span "Fee" at bounding box center [664, 304] width 843 height 21
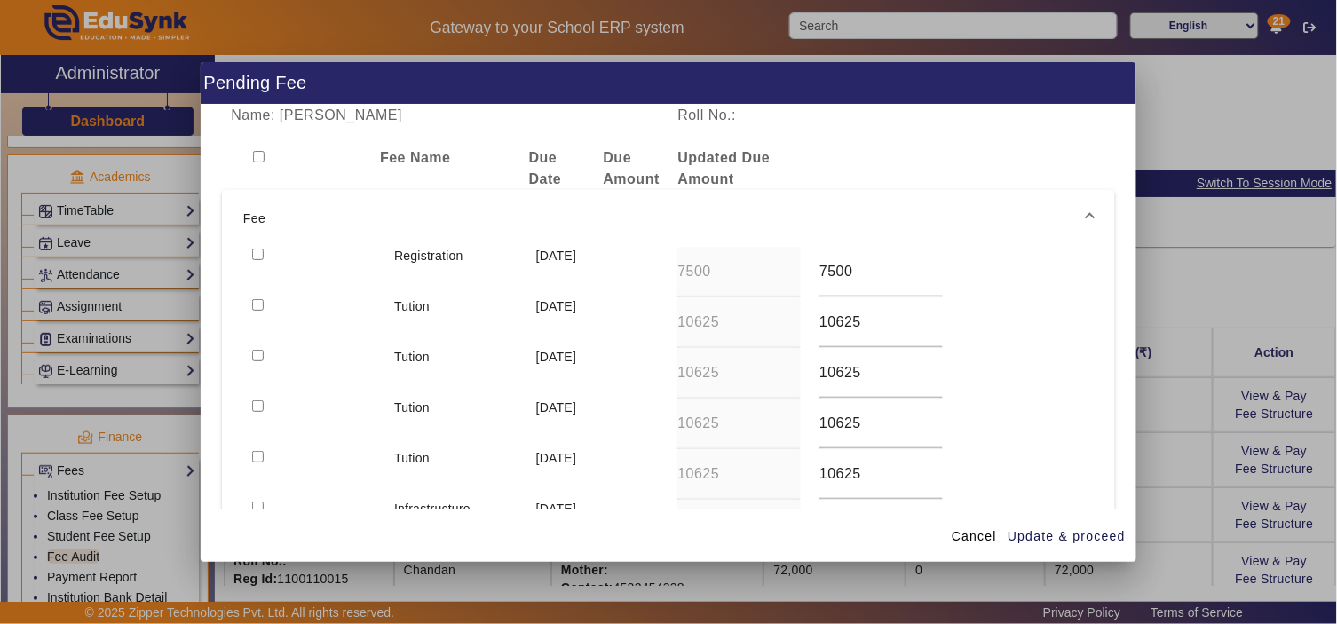
click at [253, 157] on input "checkbox" at bounding box center [259, 157] width 12 height 12
checkbox input "true"
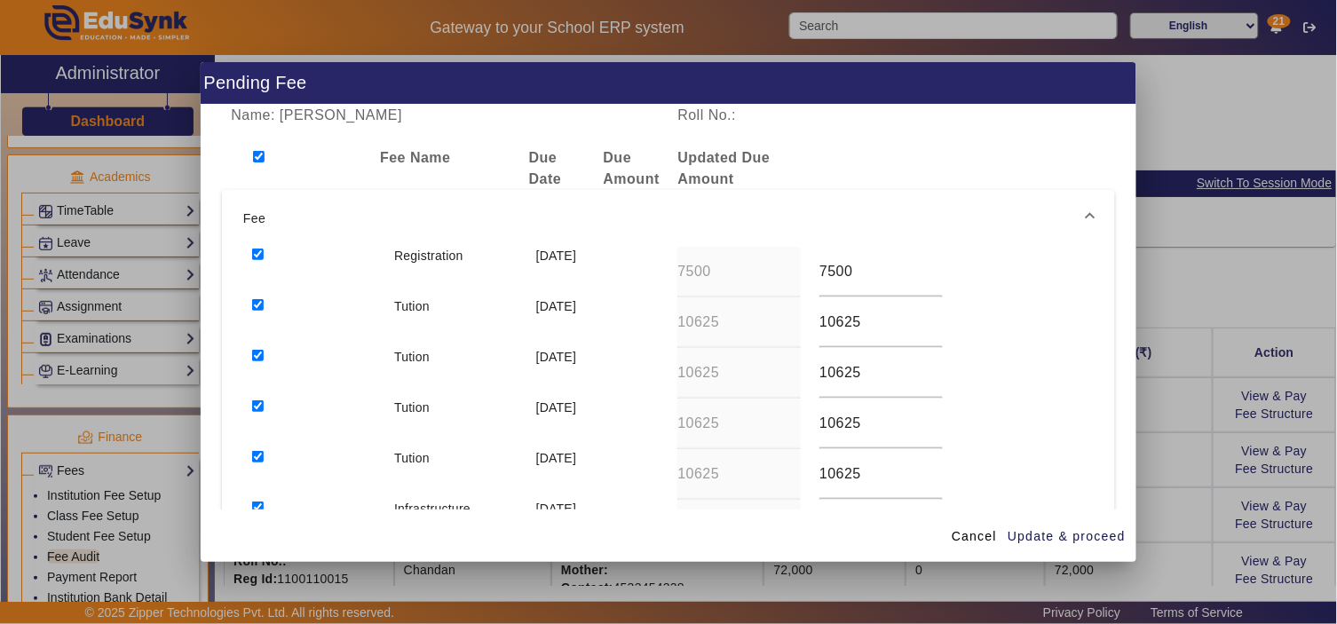
checkbox input "true"
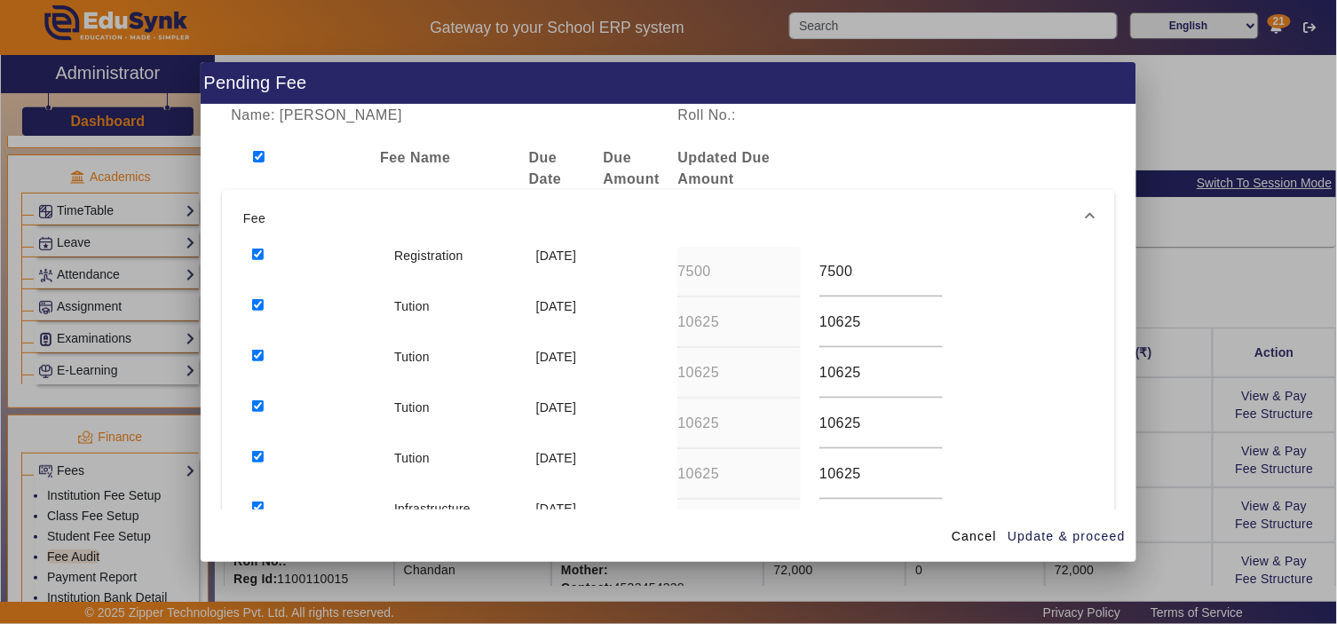
checkbox input "true"
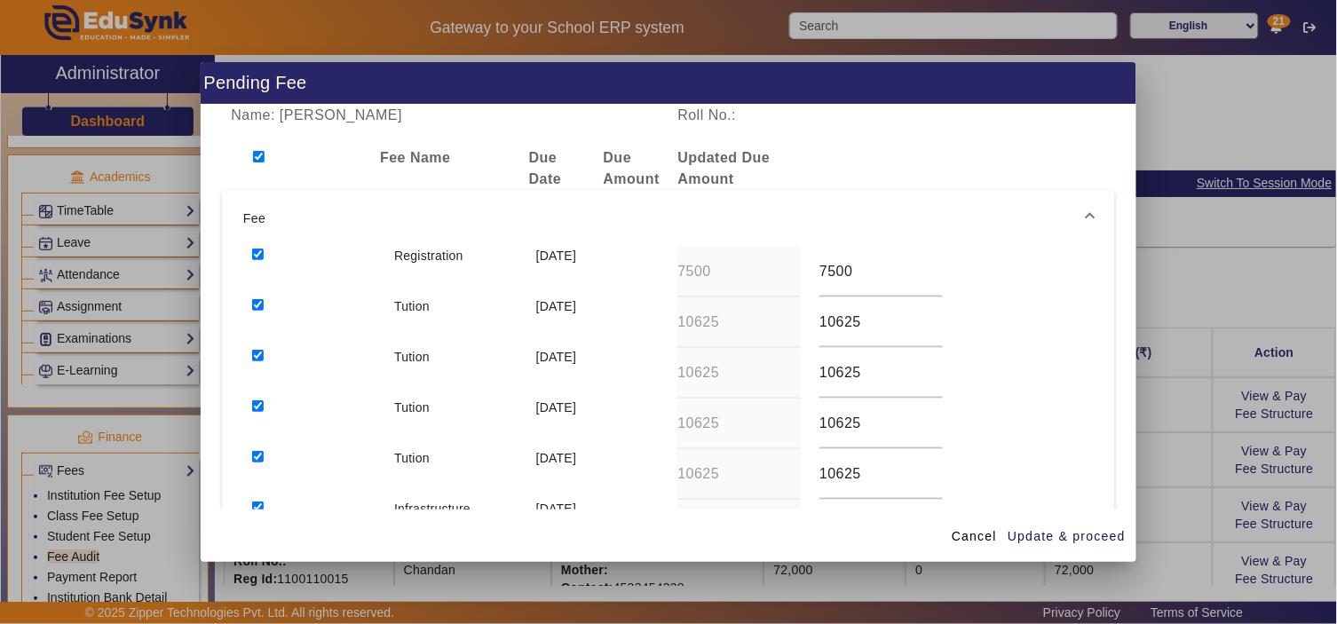
checkbox input "true"
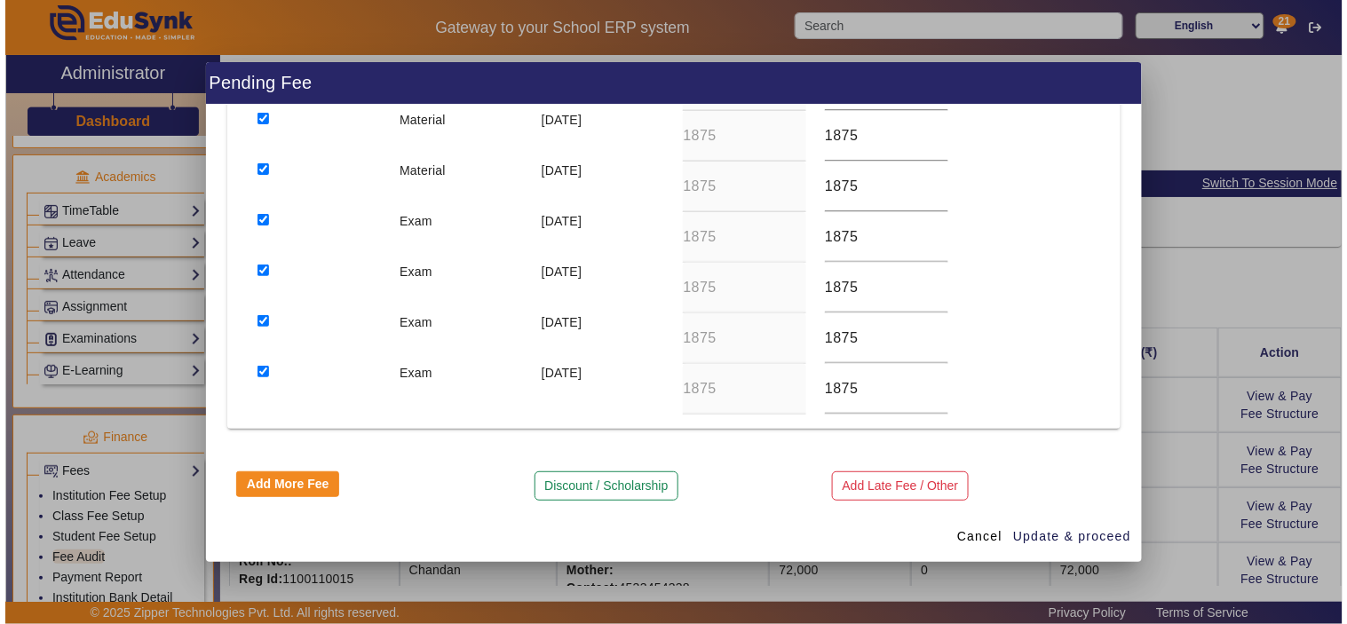
scroll to position [702, 0]
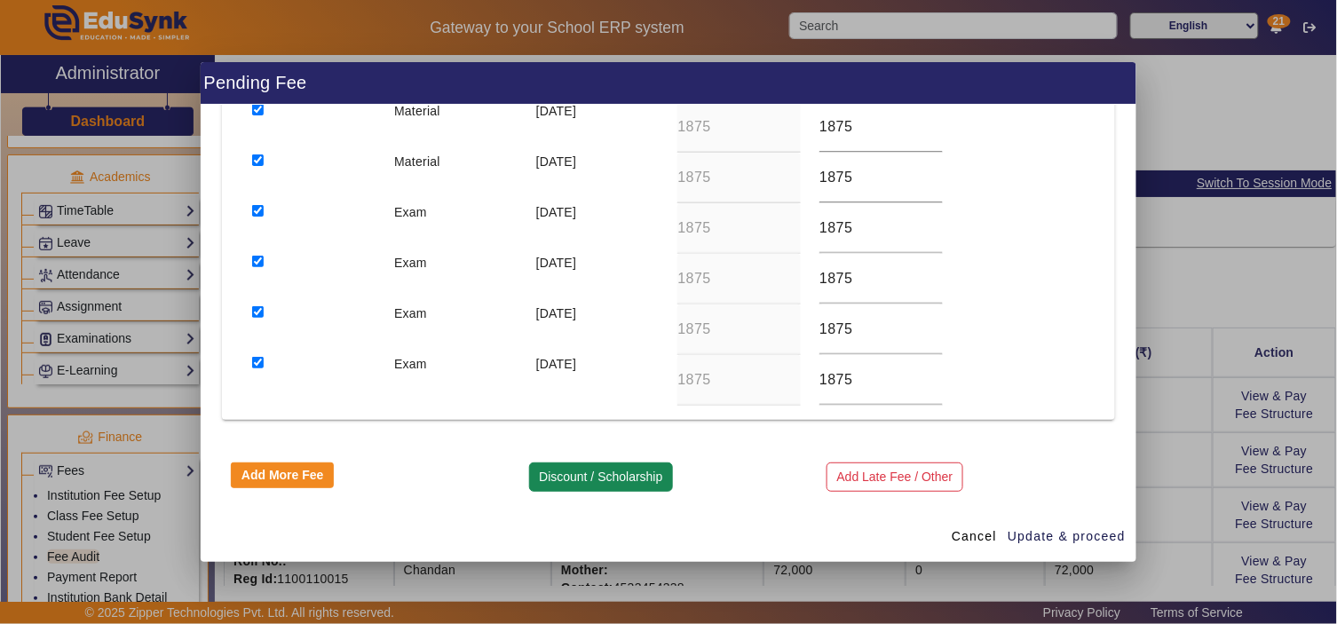
click at [636, 480] on button "Discount / Scholarship" at bounding box center [601, 477] width 144 height 30
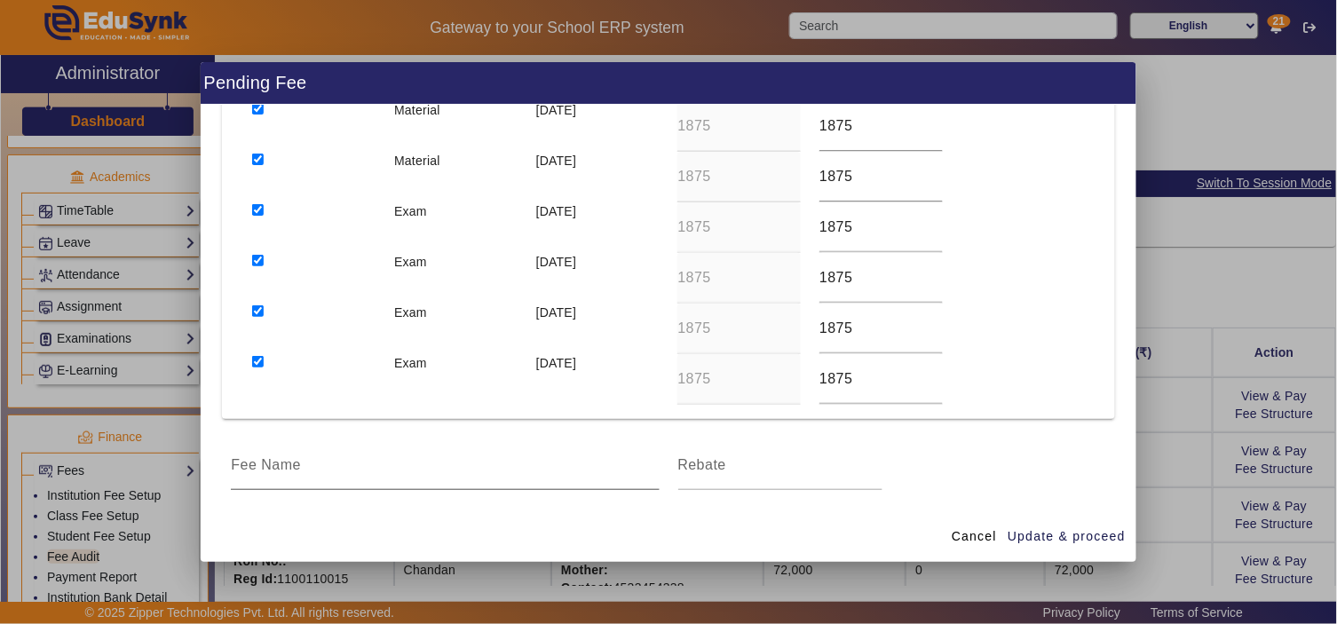
click at [440, 475] on input at bounding box center [445, 464] width 428 height 21
type input "Scholarship"
click at [974, 533] on span "Cancel" at bounding box center [974, 536] width 45 height 19
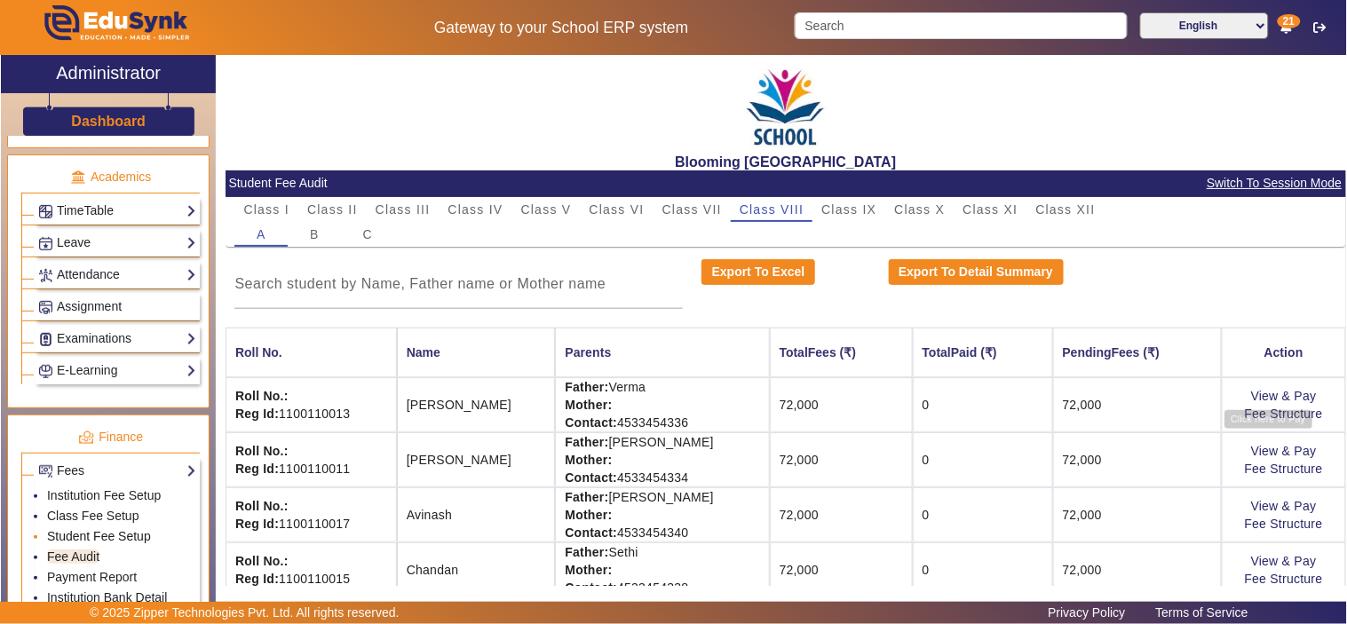
click at [76, 537] on link "Student Fee Setup" at bounding box center [99, 536] width 104 height 14
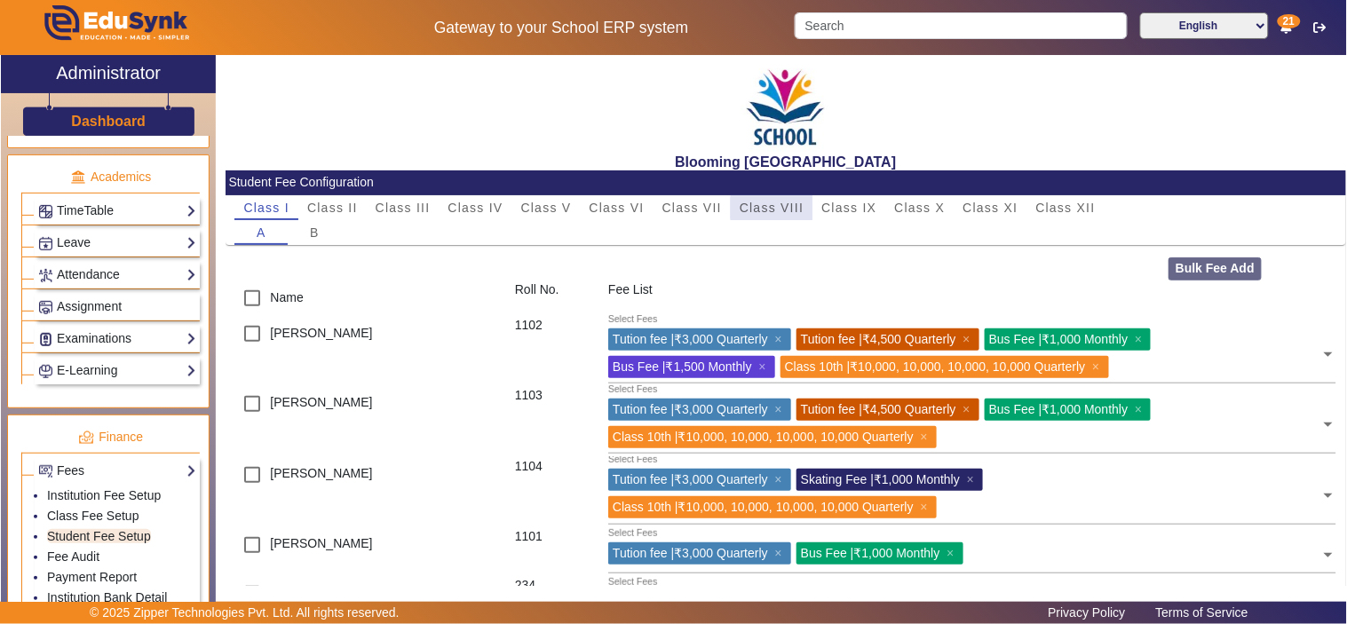
click at [786, 208] on span "Class VIII" at bounding box center [771, 207] width 64 height 12
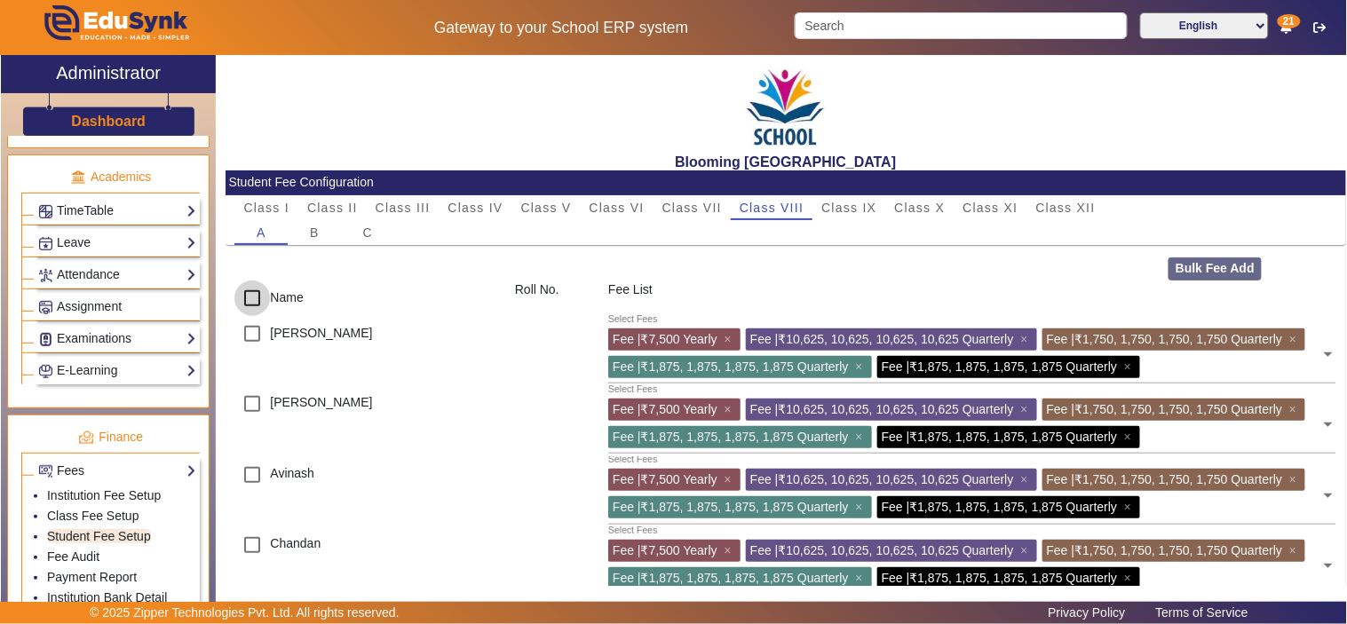
click at [254, 297] on input "checkbox" at bounding box center [252, 298] width 36 height 36
checkbox input "true"
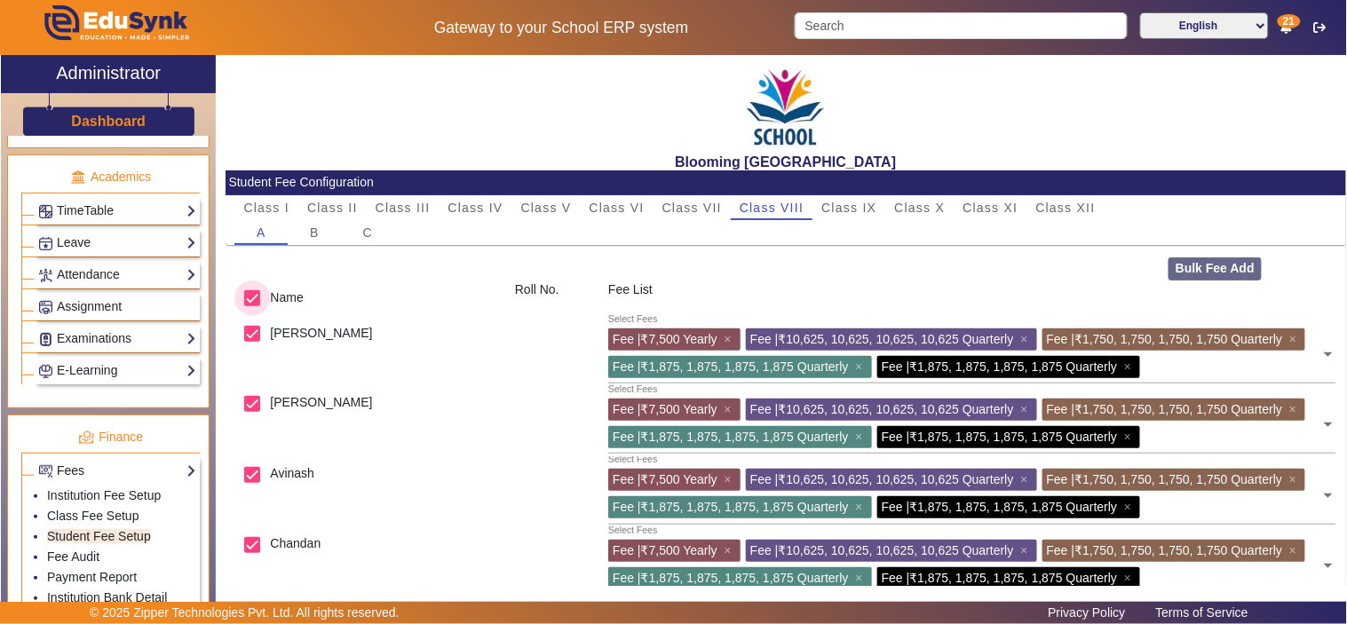
checkbox input "true"
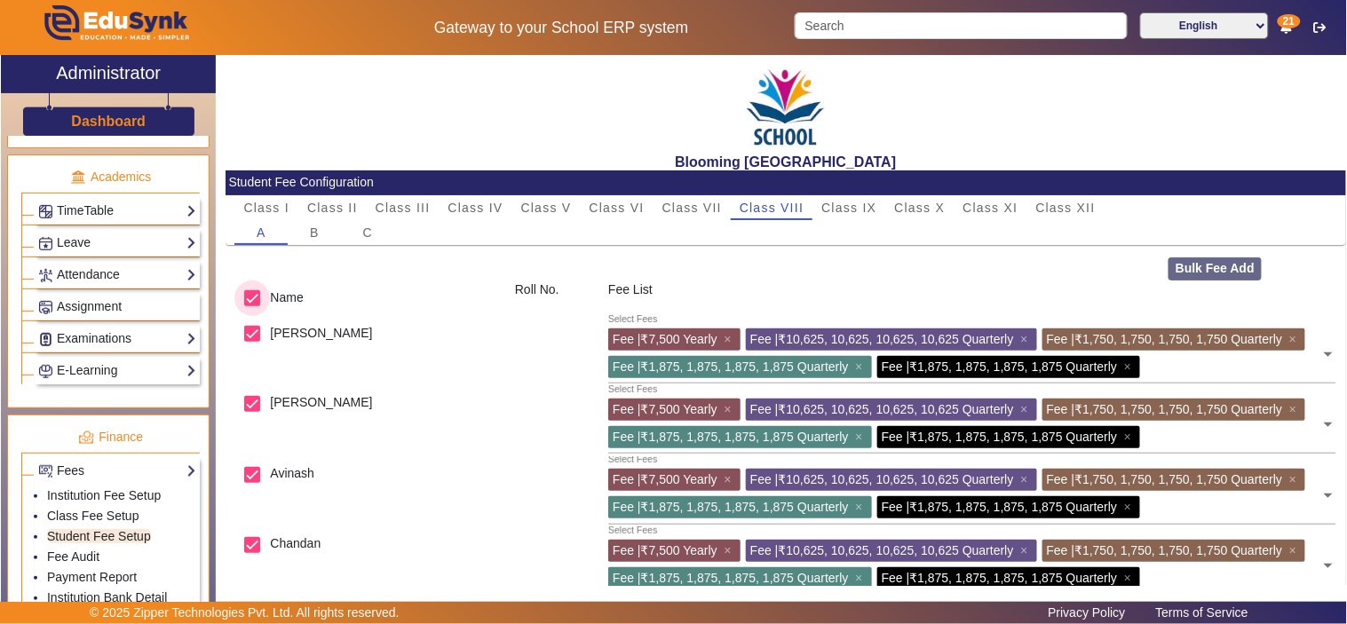
checkbox input "true"
click at [1209, 258] on button "Bulk Fee Add" at bounding box center [1214, 268] width 93 height 23
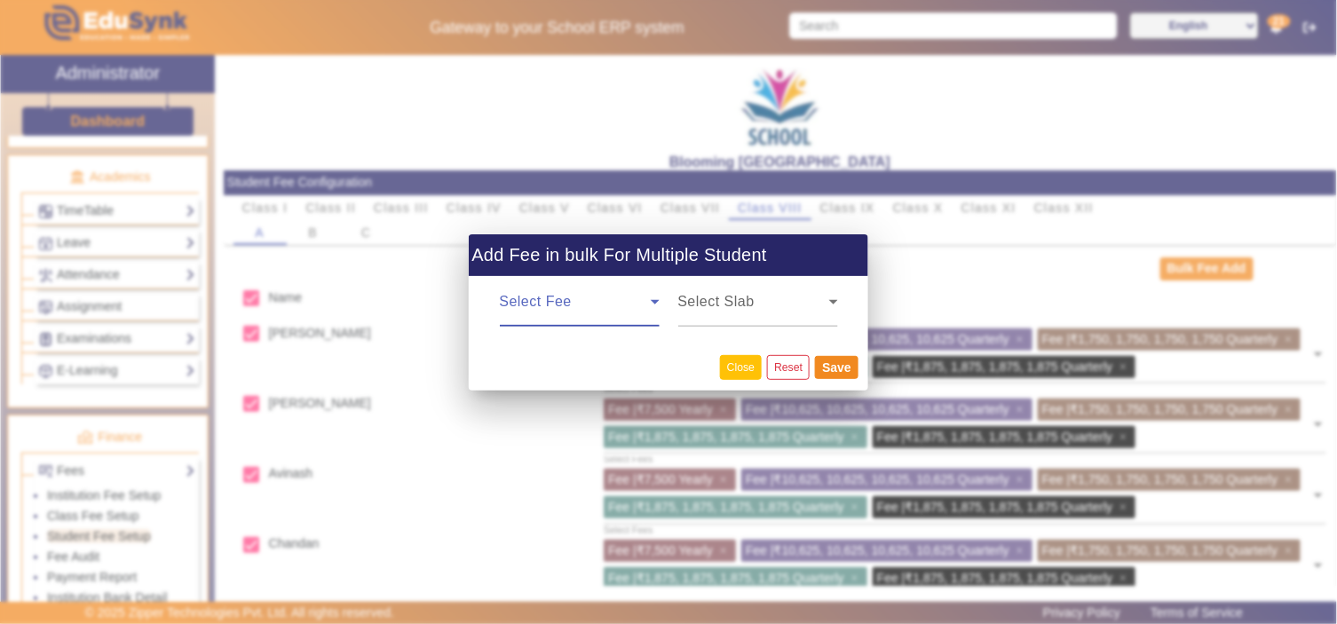
click at [732, 375] on button "Close" at bounding box center [741, 367] width 42 height 24
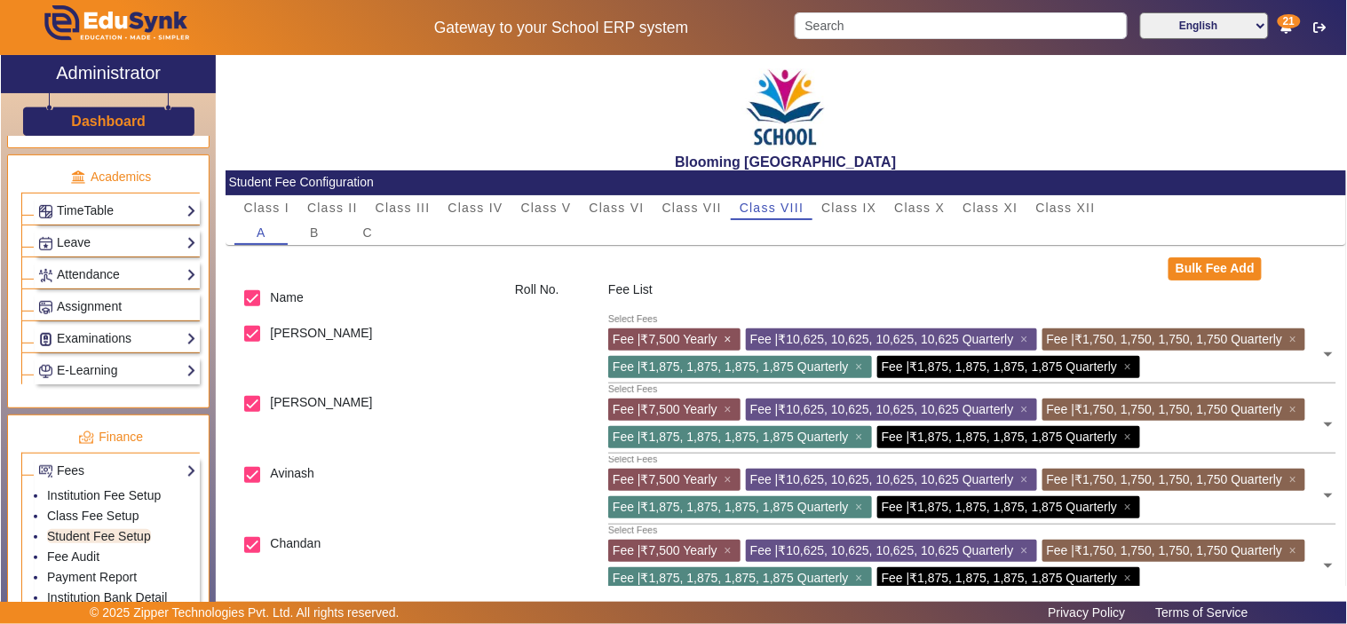
click at [732, 341] on span "×" at bounding box center [730, 339] width 12 height 14
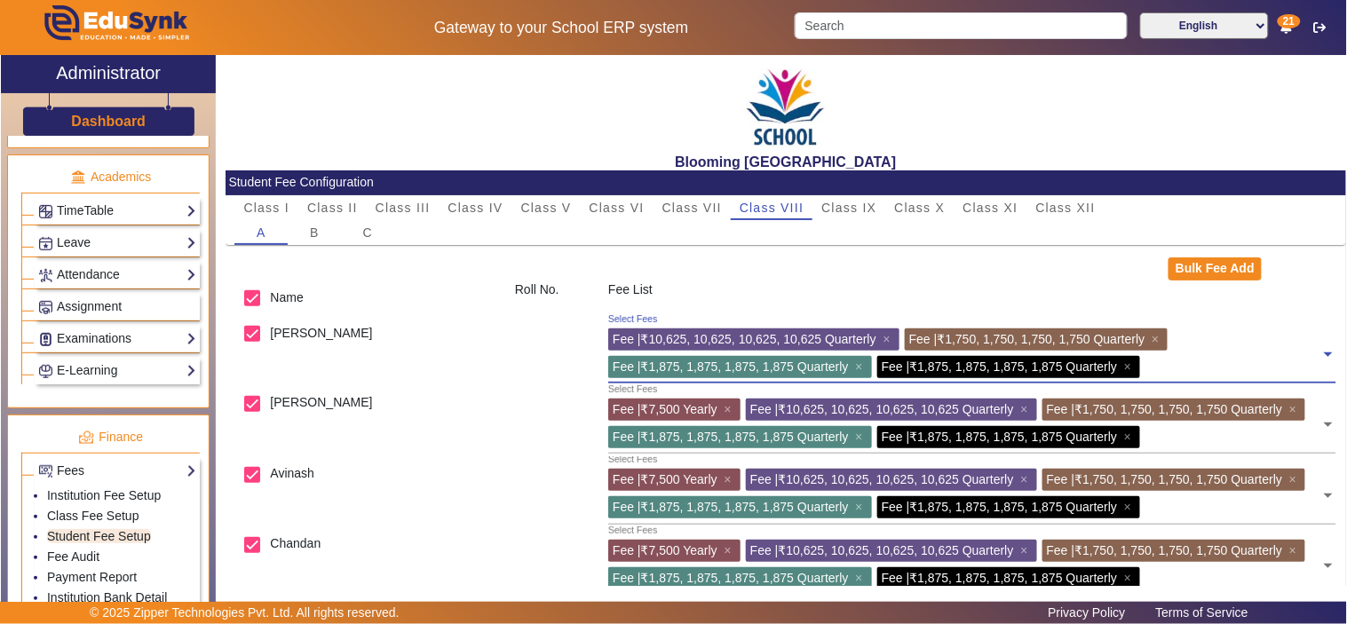
click at [732, 341] on span "Fee | ₹10,625, 10,625, 10,625, 10,625 Quarterly" at bounding box center [744, 339] width 264 height 14
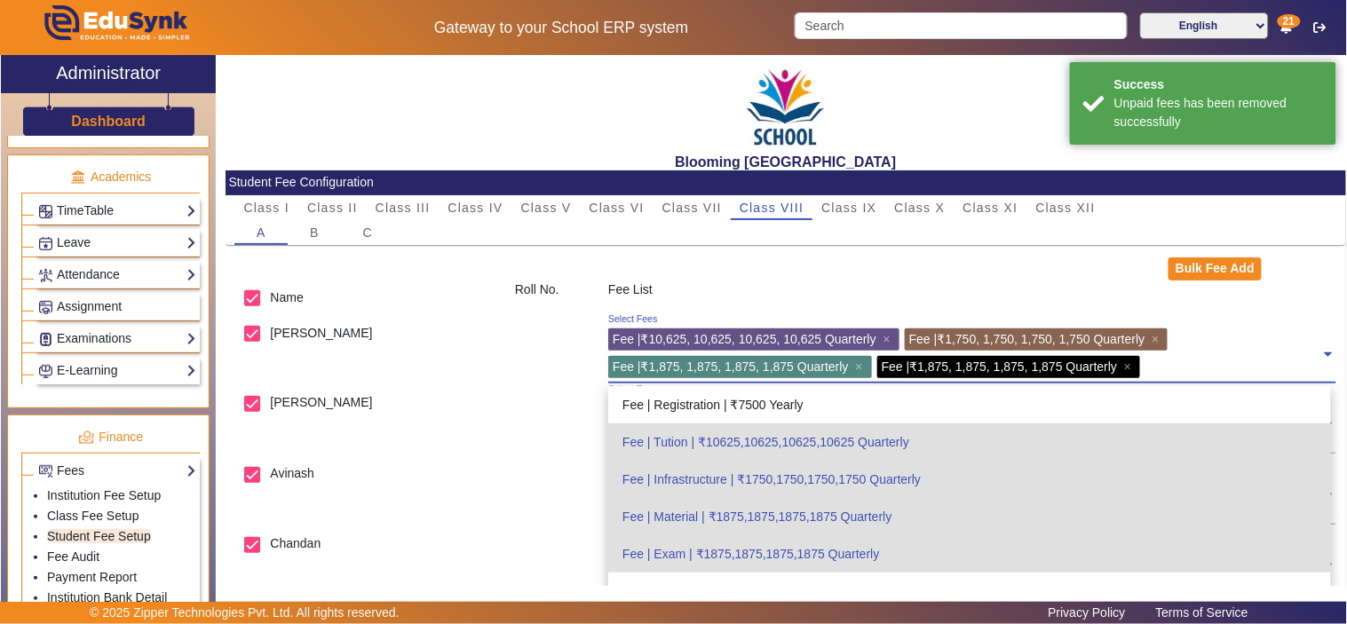
click at [732, 341] on span "Fee | ₹10,625, 10,625, 10,625, 10,625 Quarterly" at bounding box center [744, 339] width 264 height 14
click at [889, 333] on span "×" at bounding box center [889, 339] width 12 height 14
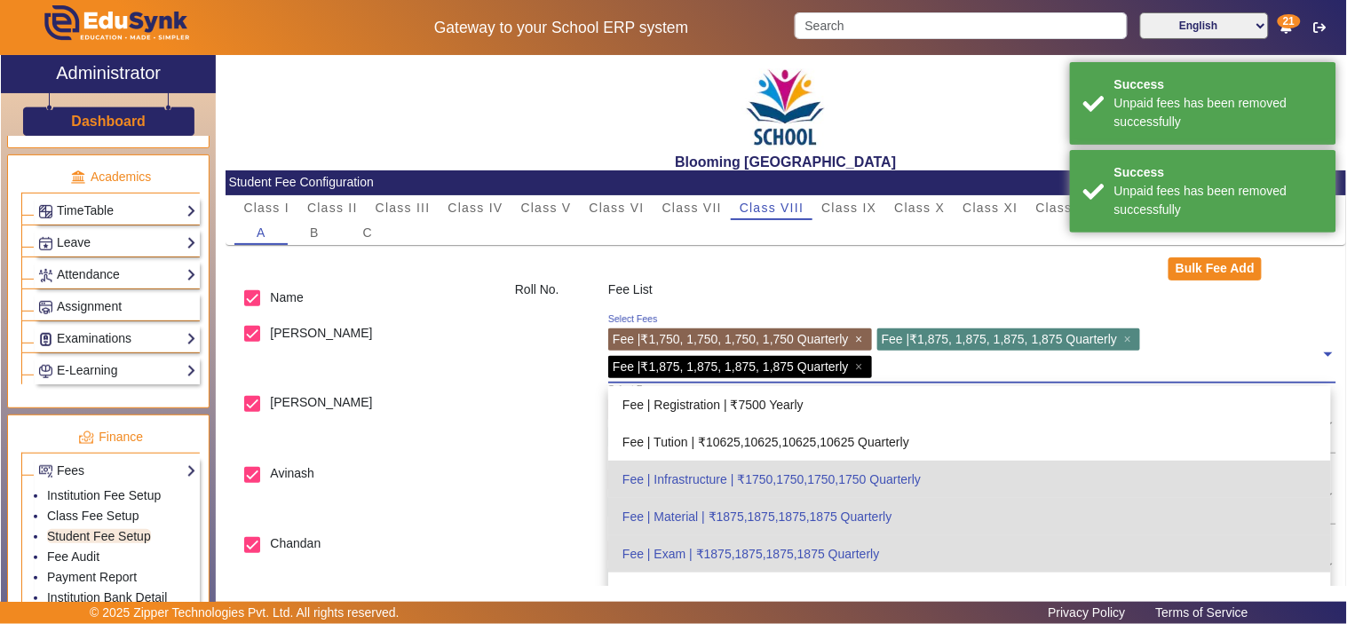
click at [866, 339] on span "×" at bounding box center [861, 339] width 12 height 14
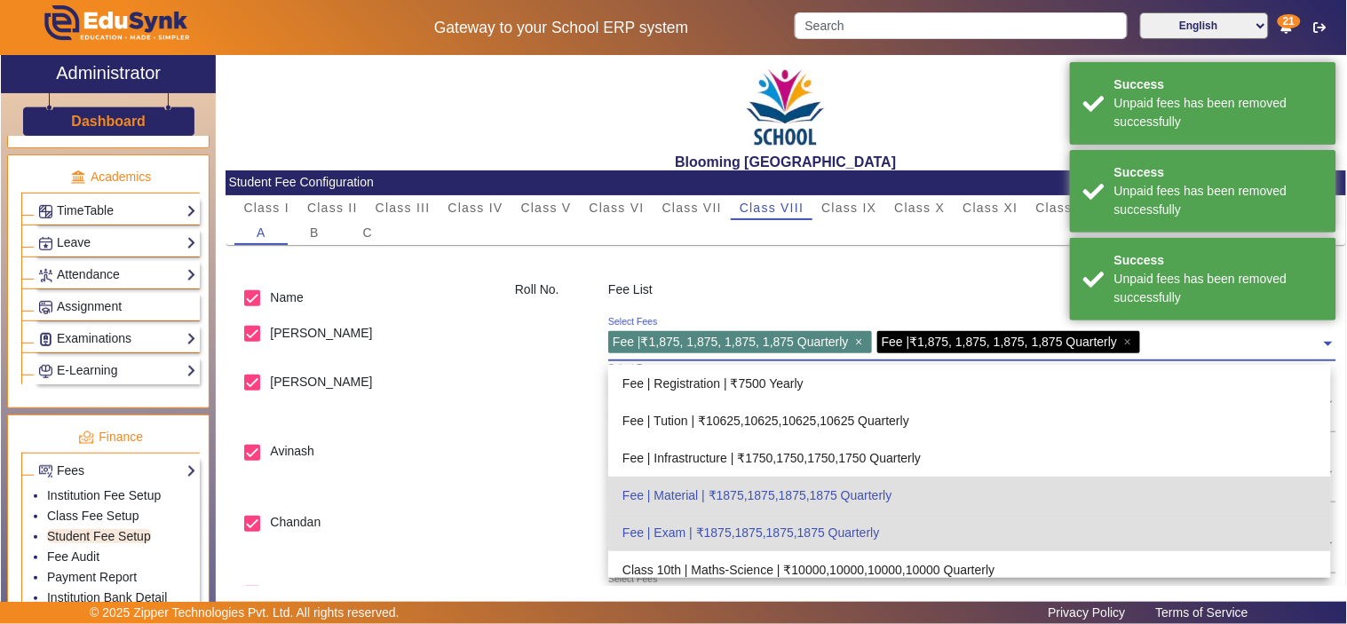
click at [862, 341] on span "×" at bounding box center [861, 342] width 12 height 14
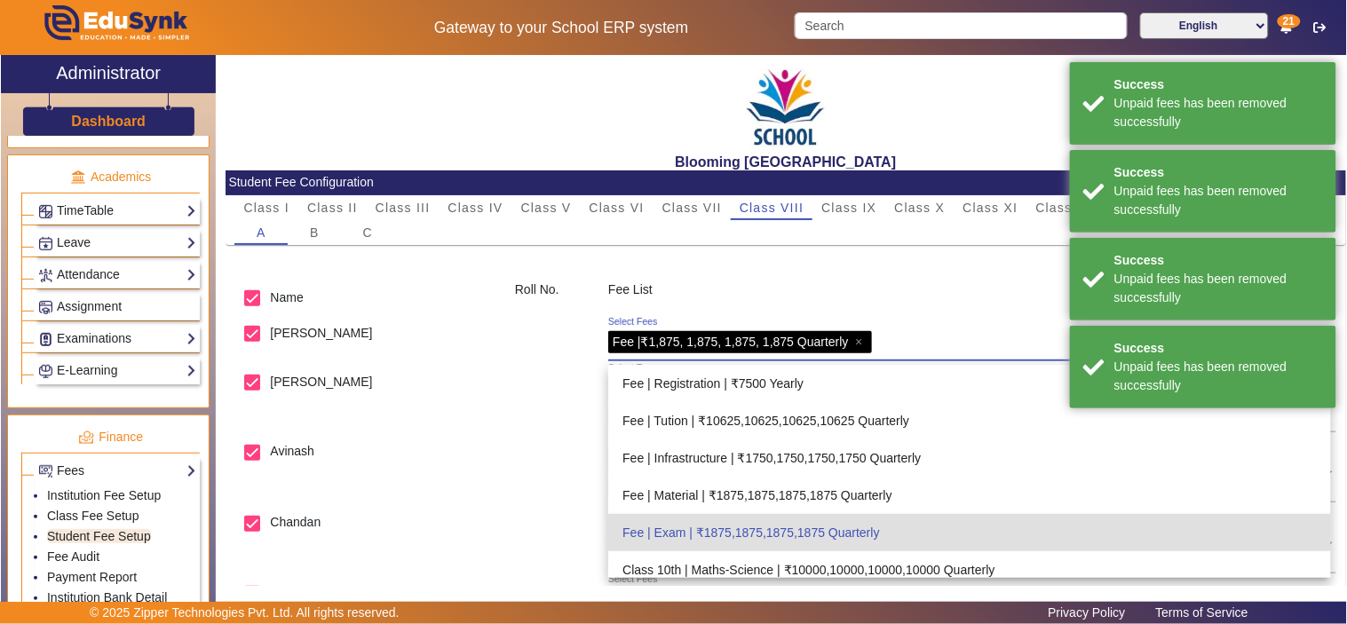
click at [862, 341] on span "×" at bounding box center [861, 342] width 12 height 14
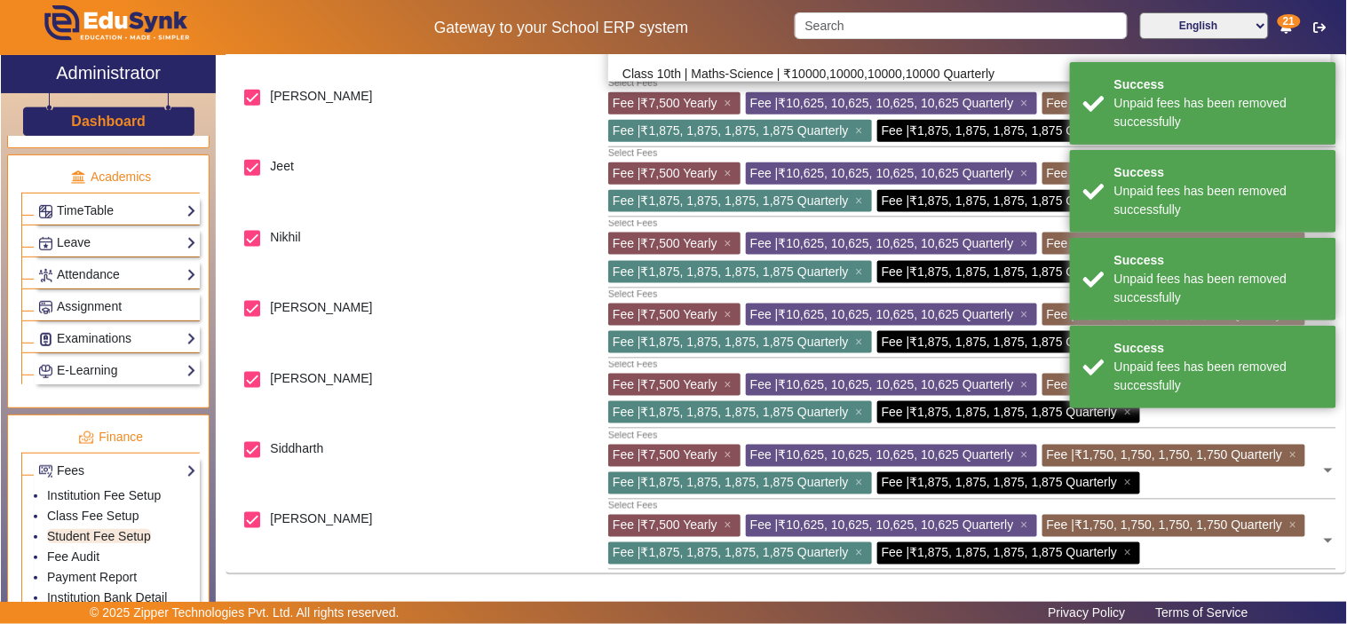
scroll to position [772, 0]
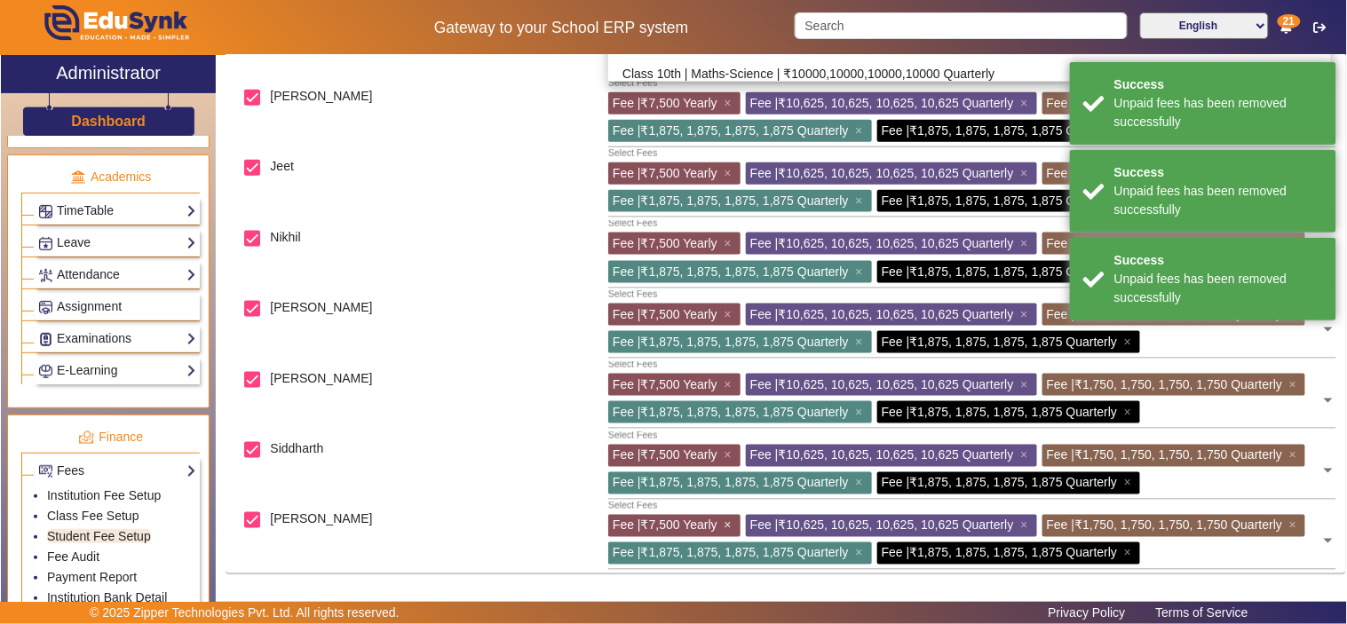
click at [731, 518] on span "×" at bounding box center [730, 525] width 12 height 14
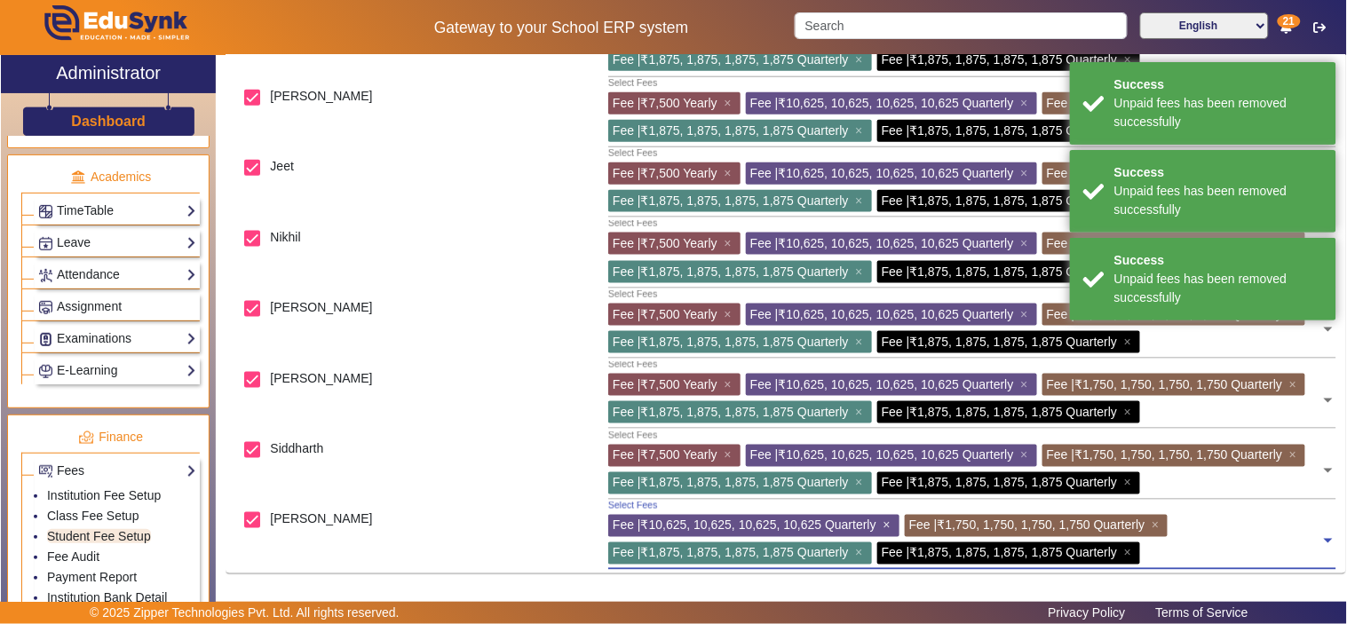
click at [888, 522] on span "×" at bounding box center [889, 525] width 12 height 14
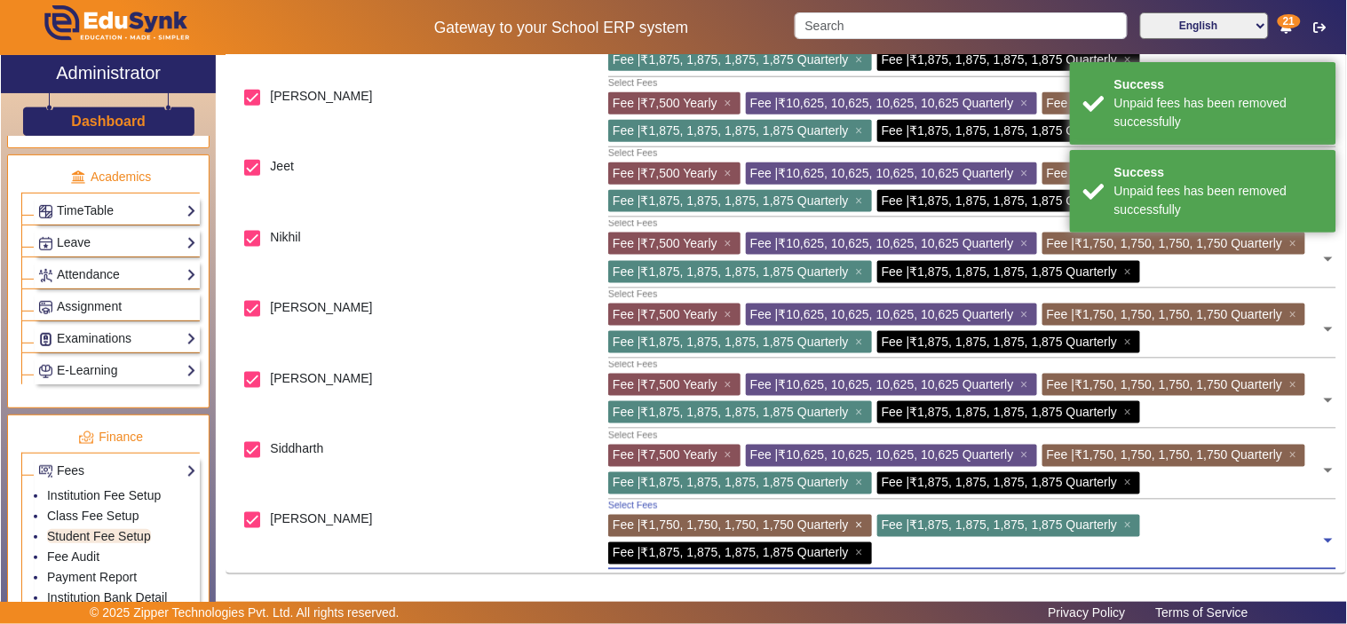
click at [865, 524] on span "×" at bounding box center [861, 525] width 12 height 14
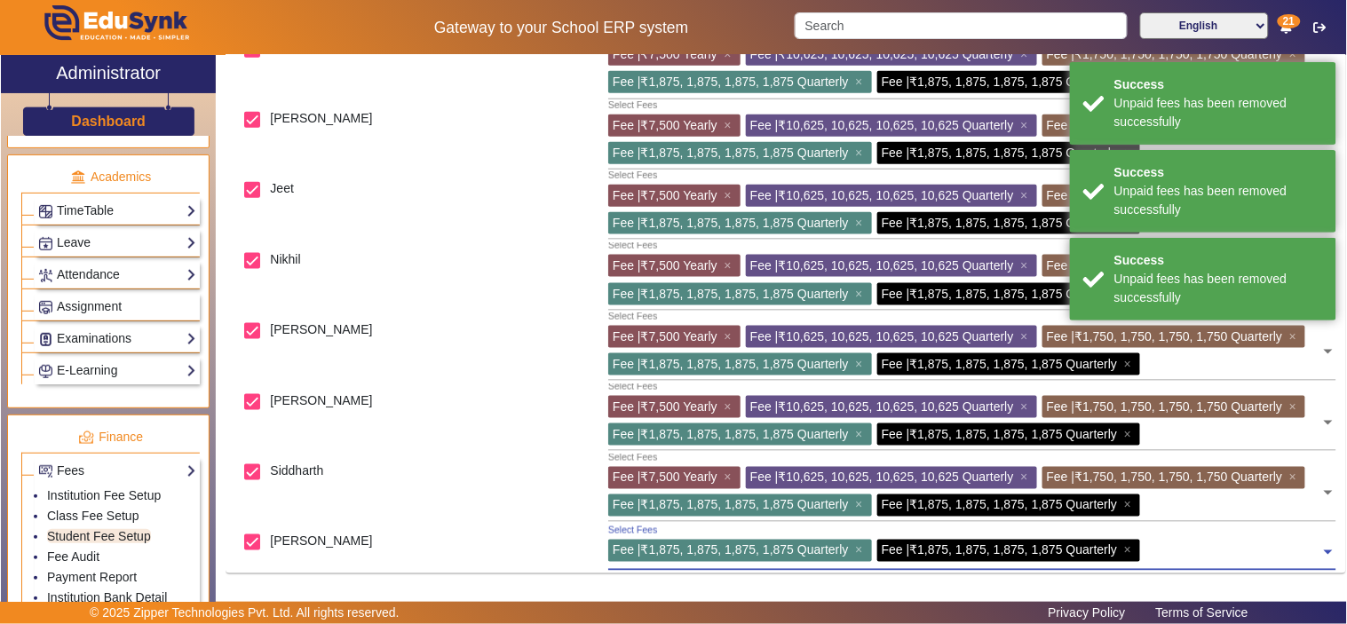
drag, startPoint x: 729, startPoint y: 449, endPoint x: 711, endPoint y: 446, distance: 18.0
click at [728, 470] on span "×" at bounding box center [730, 477] width 12 height 14
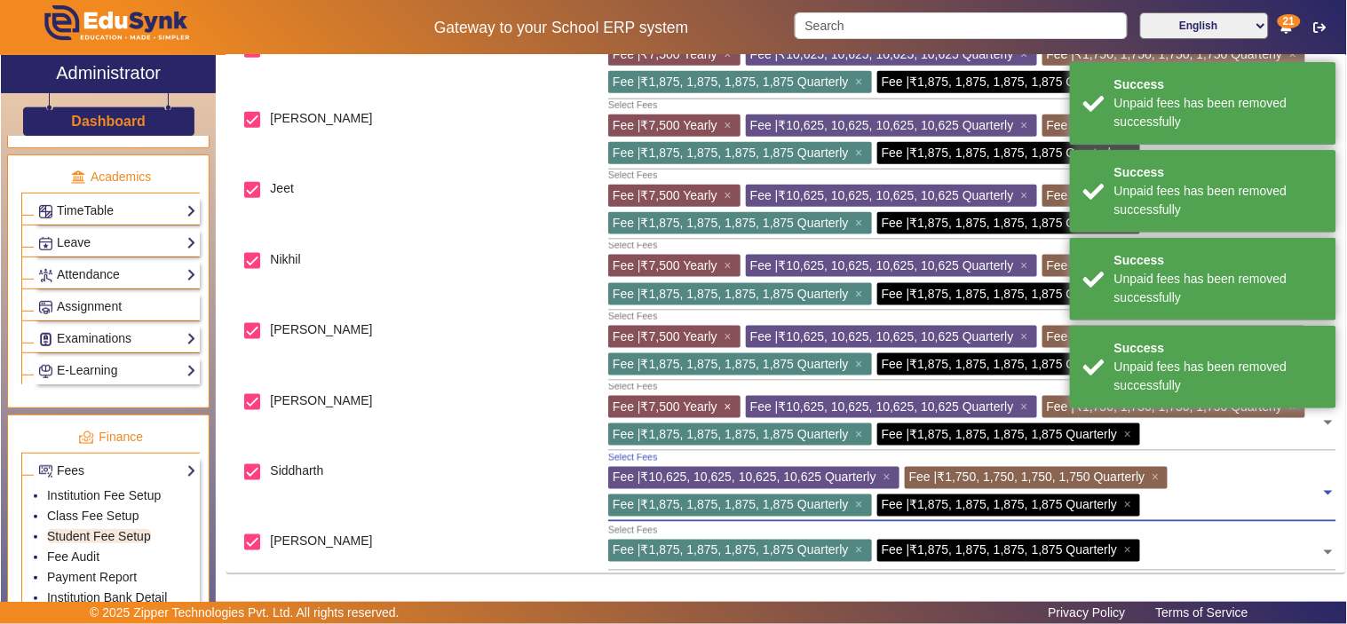
click at [731, 399] on span "×" at bounding box center [730, 406] width 12 height 14
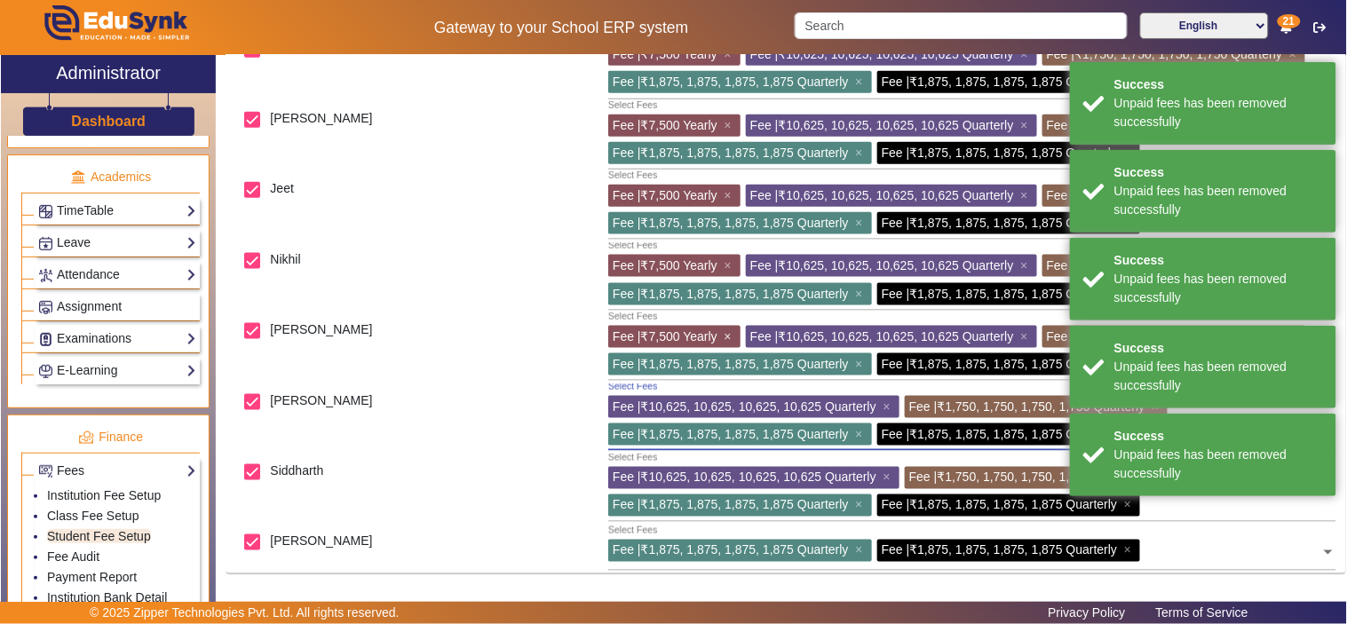
click at [732, 329] on span "×" at bounding box center [730, 336] width 12 height 14
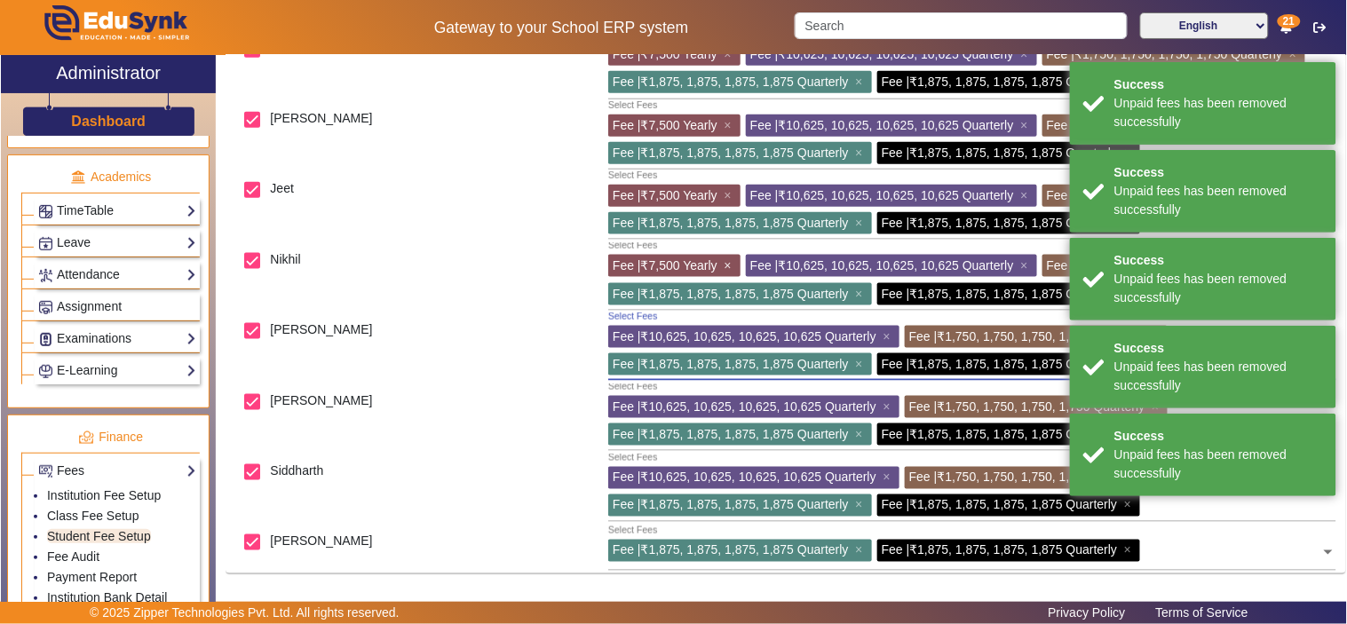
click at [735, 258] on span "×" at bounding box center [730, 265] width 12 height 14
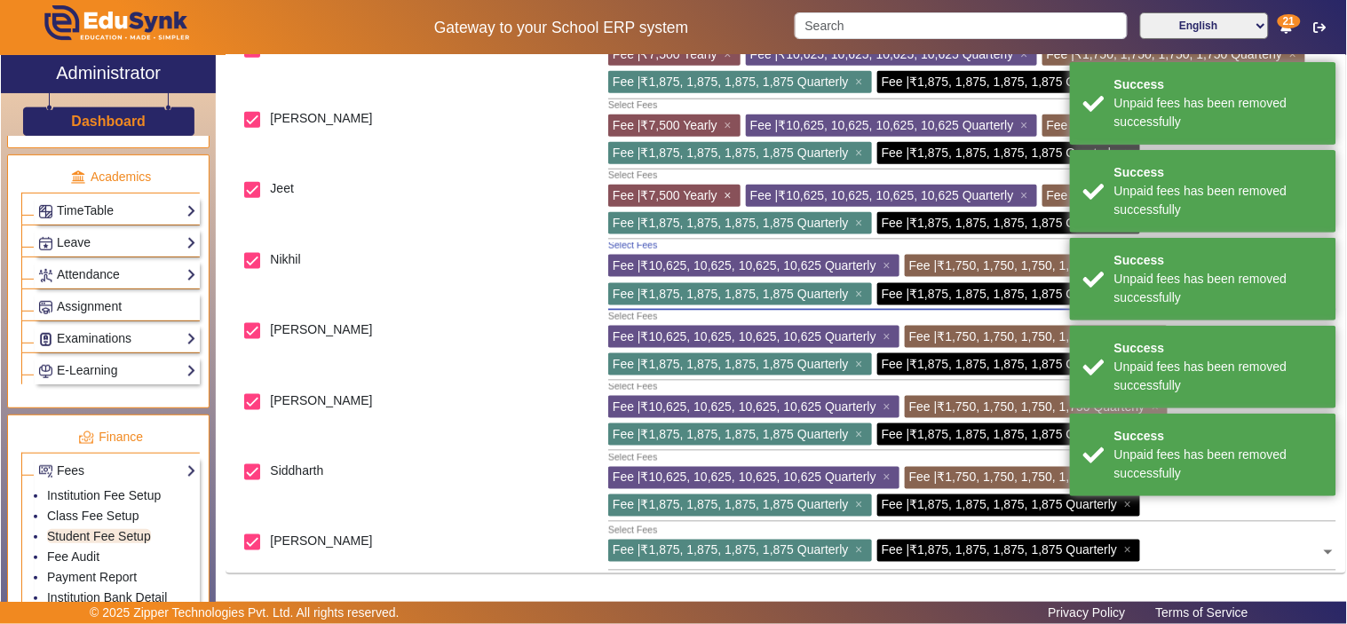
click at [732, 188] on span "×" at bounding box center [730, 195] width 12 height 14
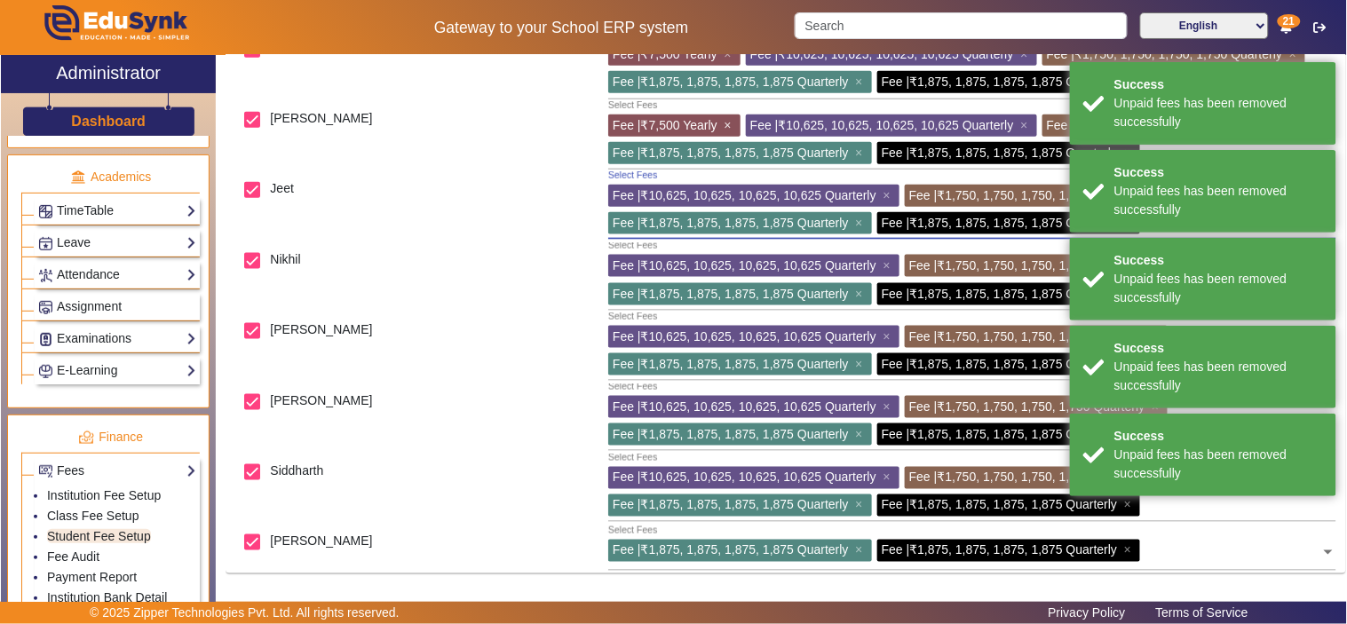
click at [731, 118] on span "×" at bounding box center [730, 125] width 12 height 14
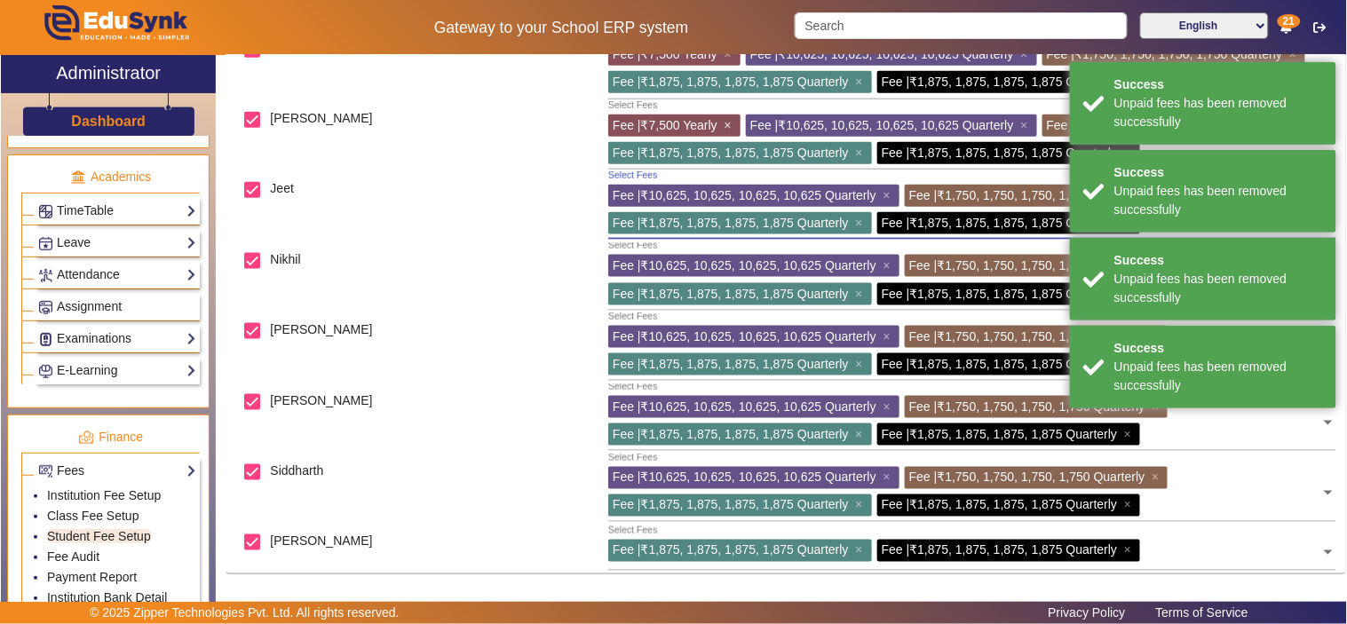
scroll to position [557, 0]
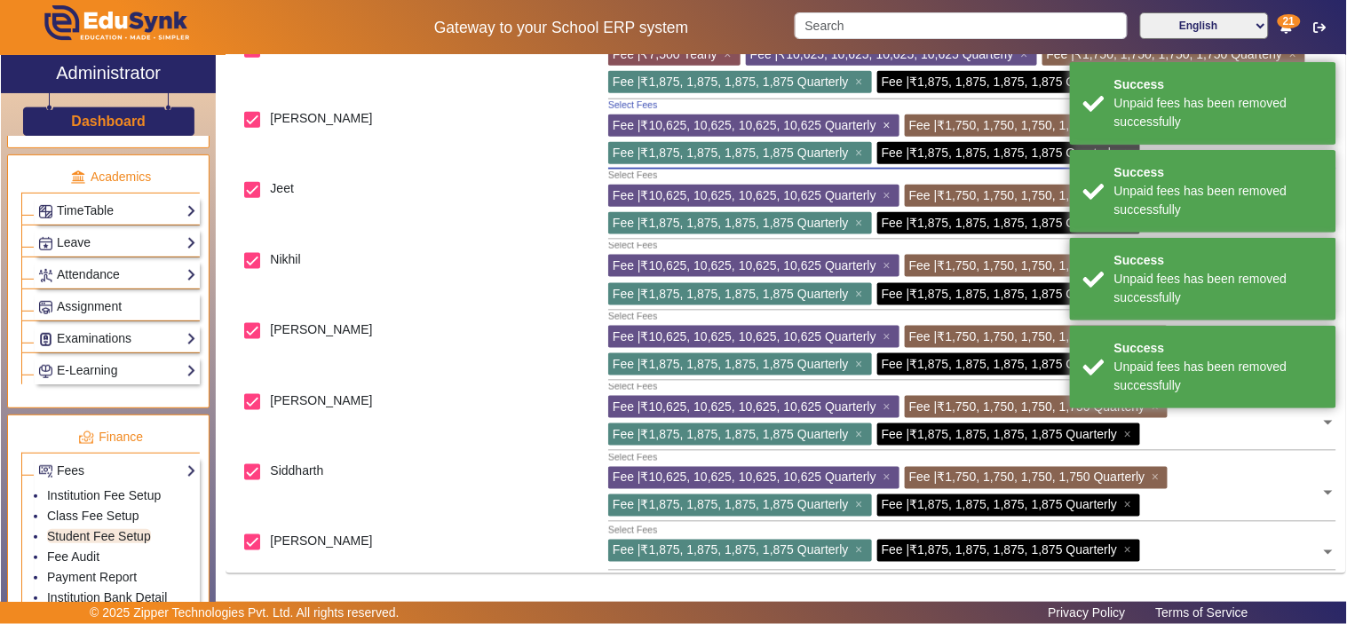
click at [889, 122] on span "×" at bounding box center [889, 125] width 12 height 14
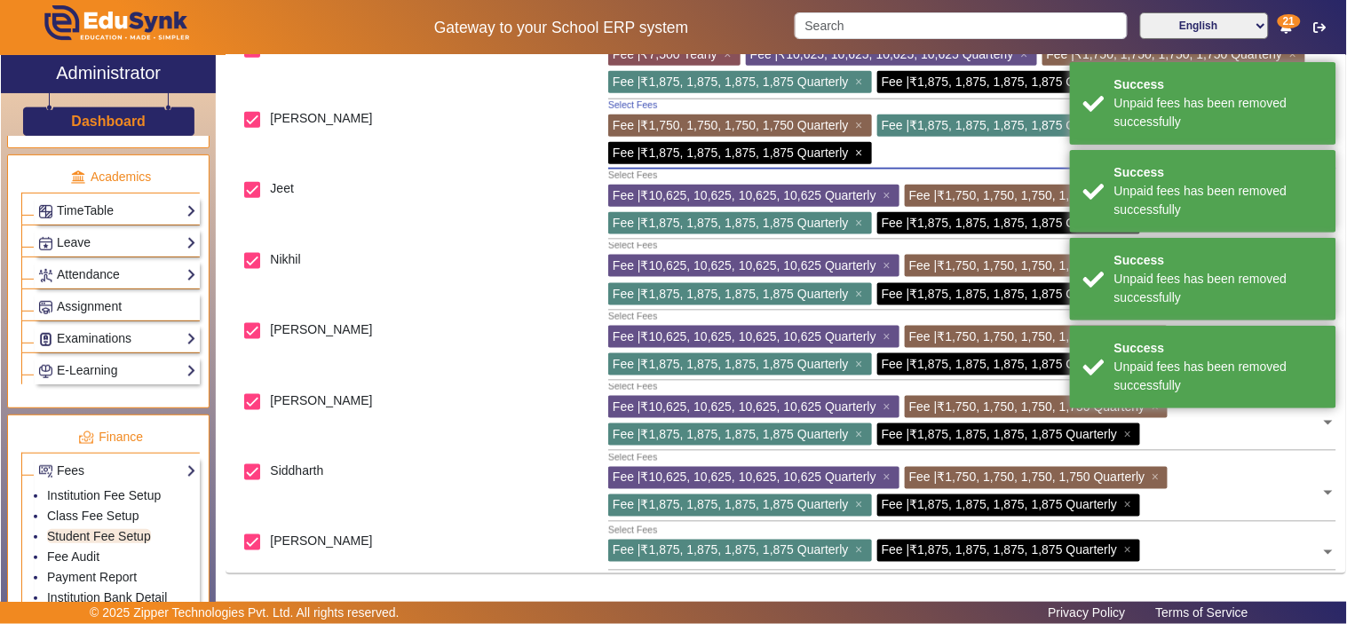
click at [863, 147] on span "×" at bounding box center [861, 153] width 12 height 14
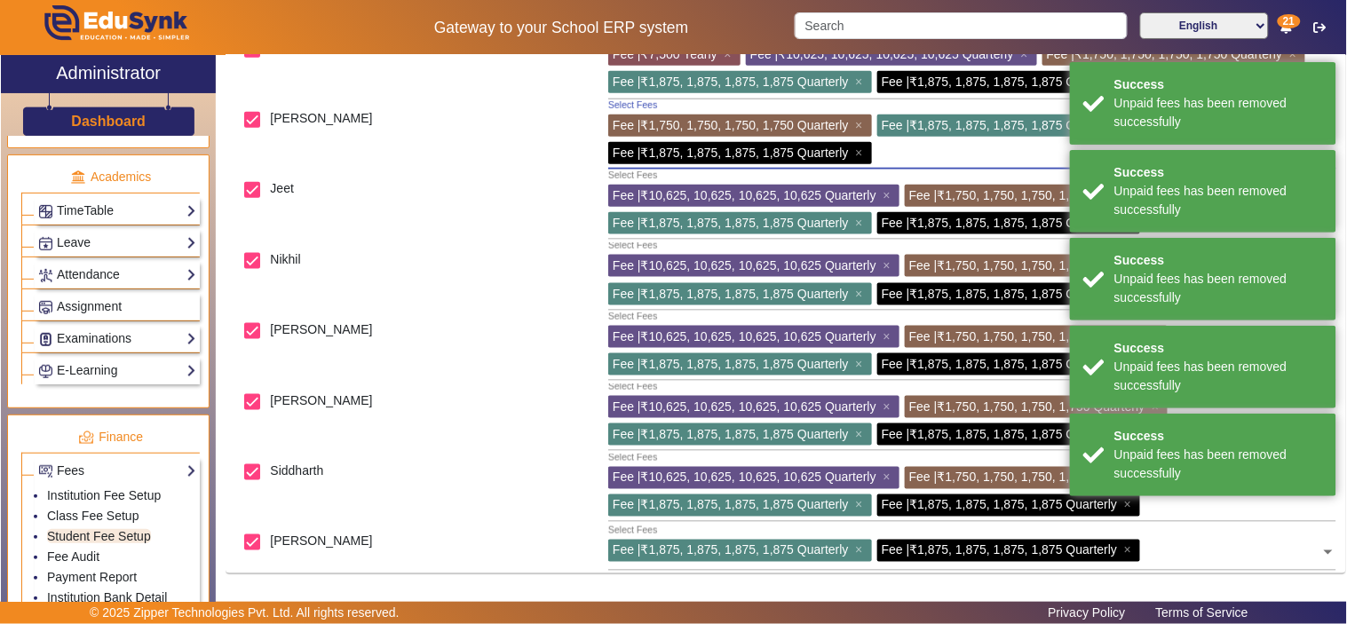
scroll to position [535, 0]
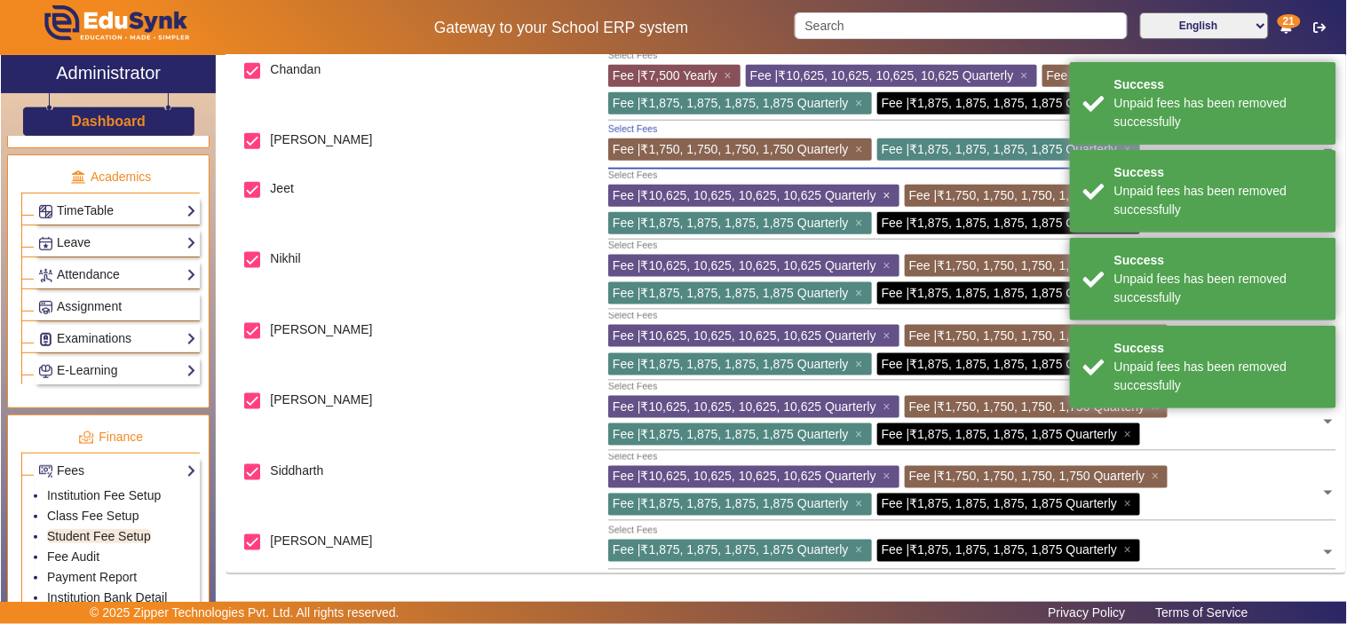
click at [890, 193] on span "×" at bounding box center [889, 195] width 12 height 14
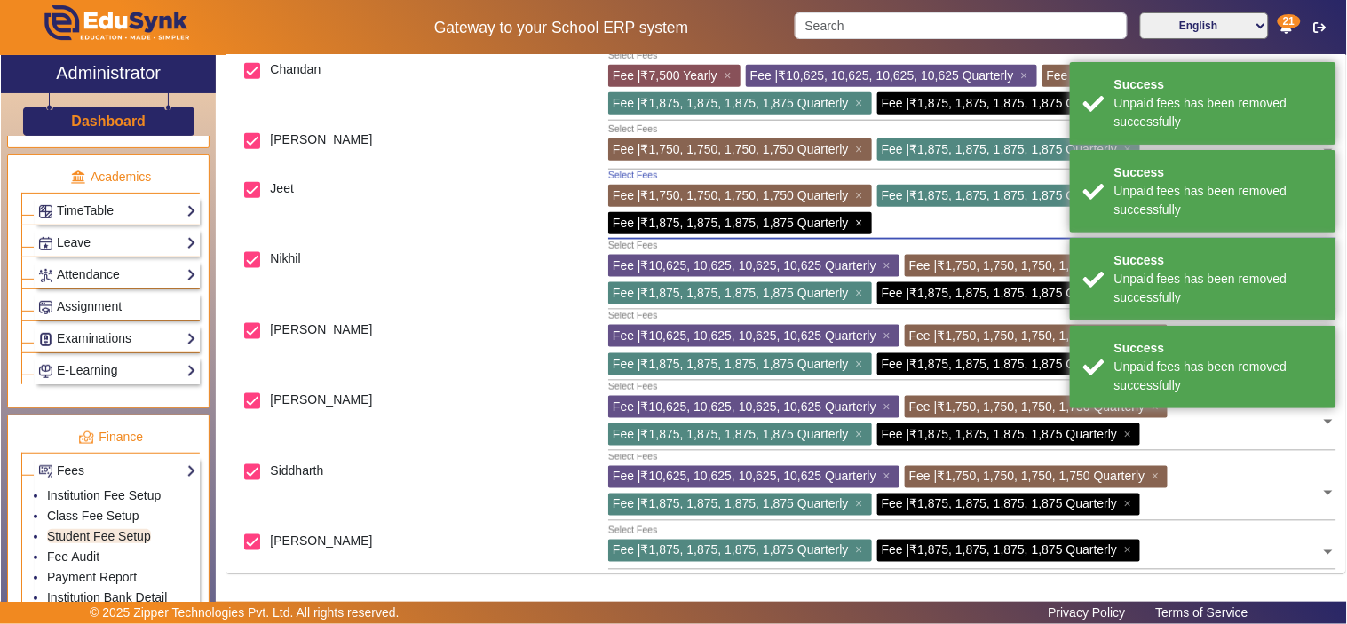
drag, startPoint x: 864, startPoint y: 224, endPoint x: 865, endPoint y: 236, distance: 12.5
click at [864, 225] on span "×" at bounding box center [861, 223] width 12 height 14
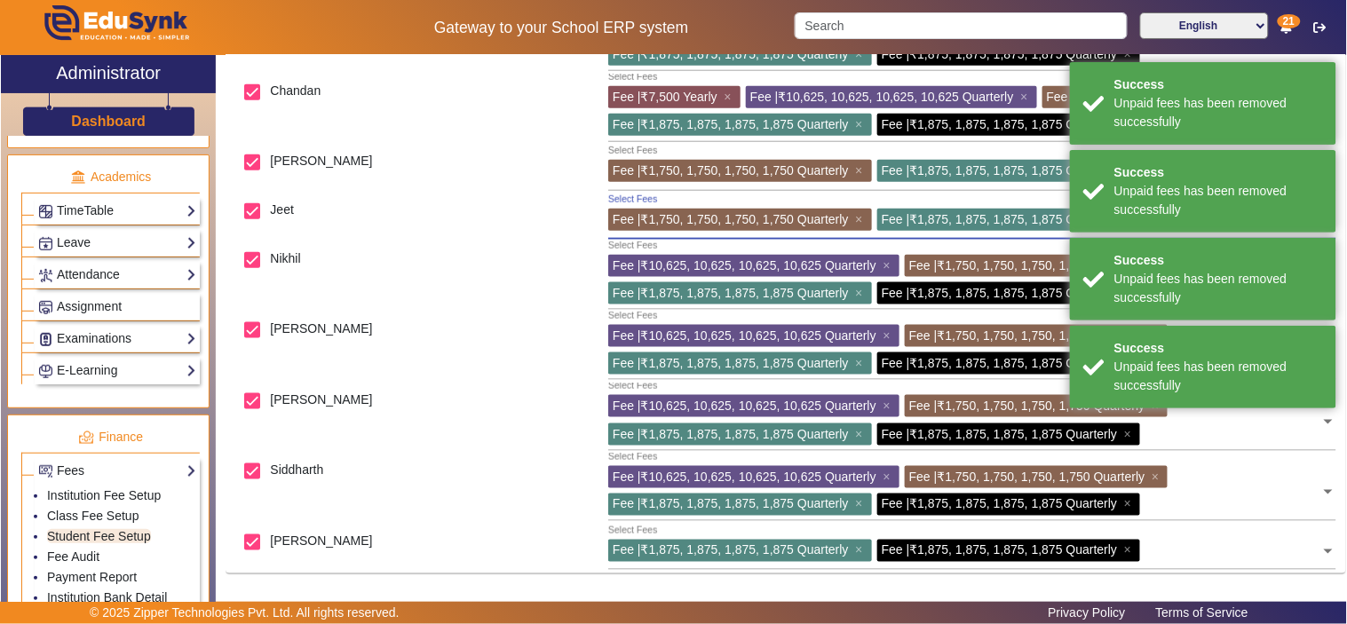
scroll to position [513, 0]
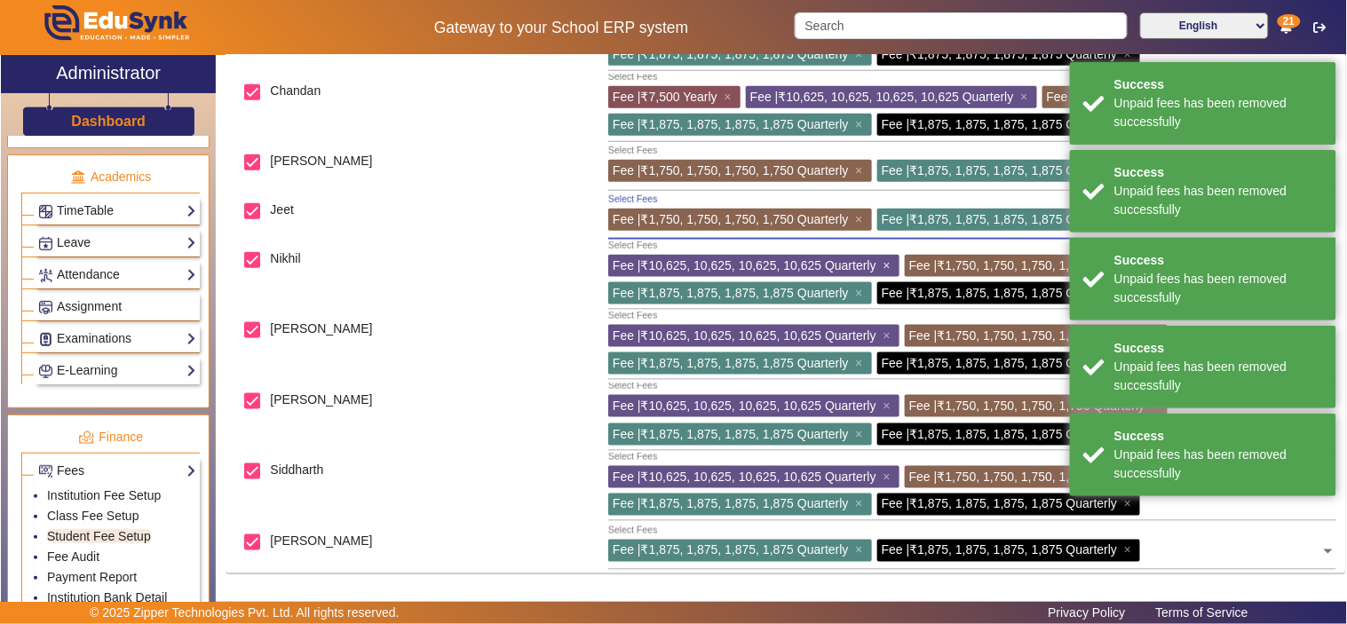
click at [888, 265] on span "×" at bounding box center [889, 265] width 12 height 14
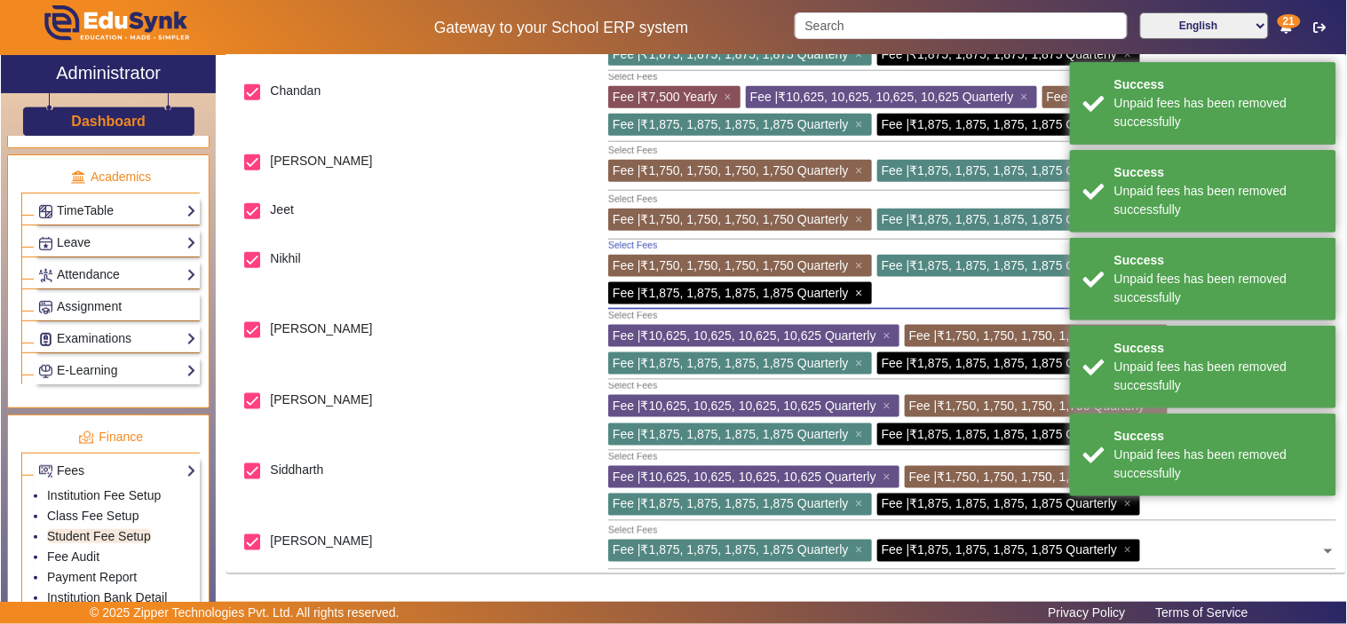
click at [865, 288] on span "×" at bounding box center [861, 293] width 12 height 14
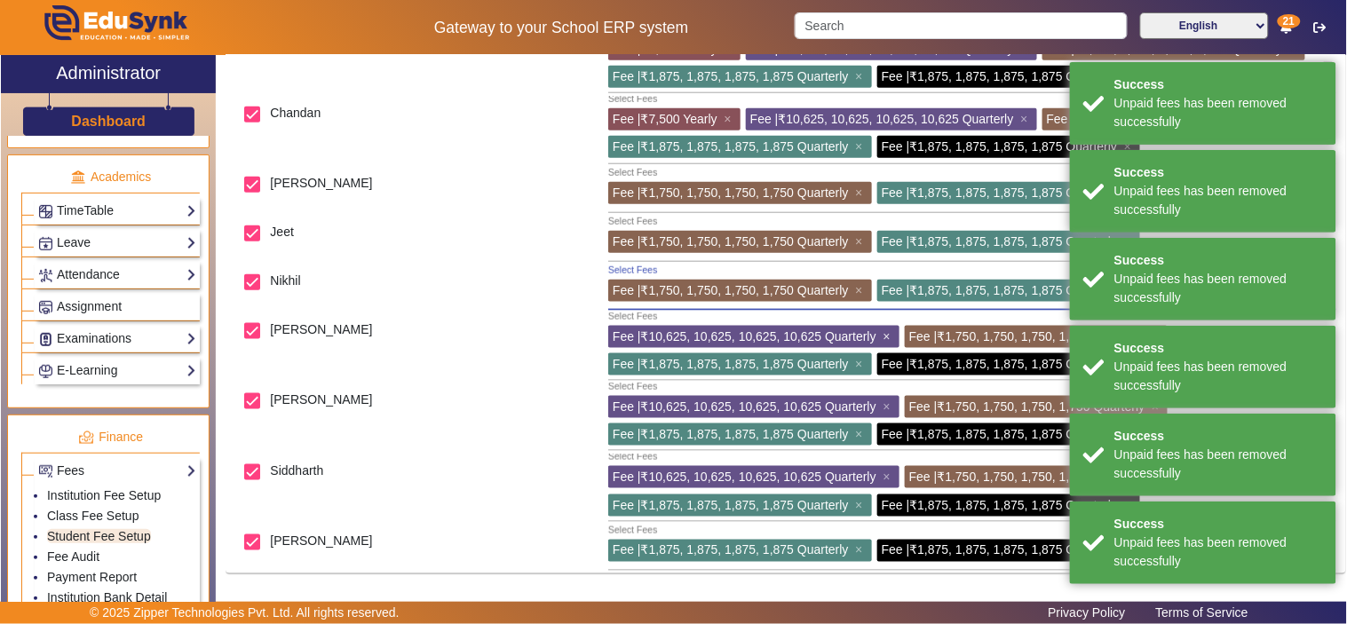
click at [892, 330] on span "×" at bounding box center [889, 336] width 12 height 14
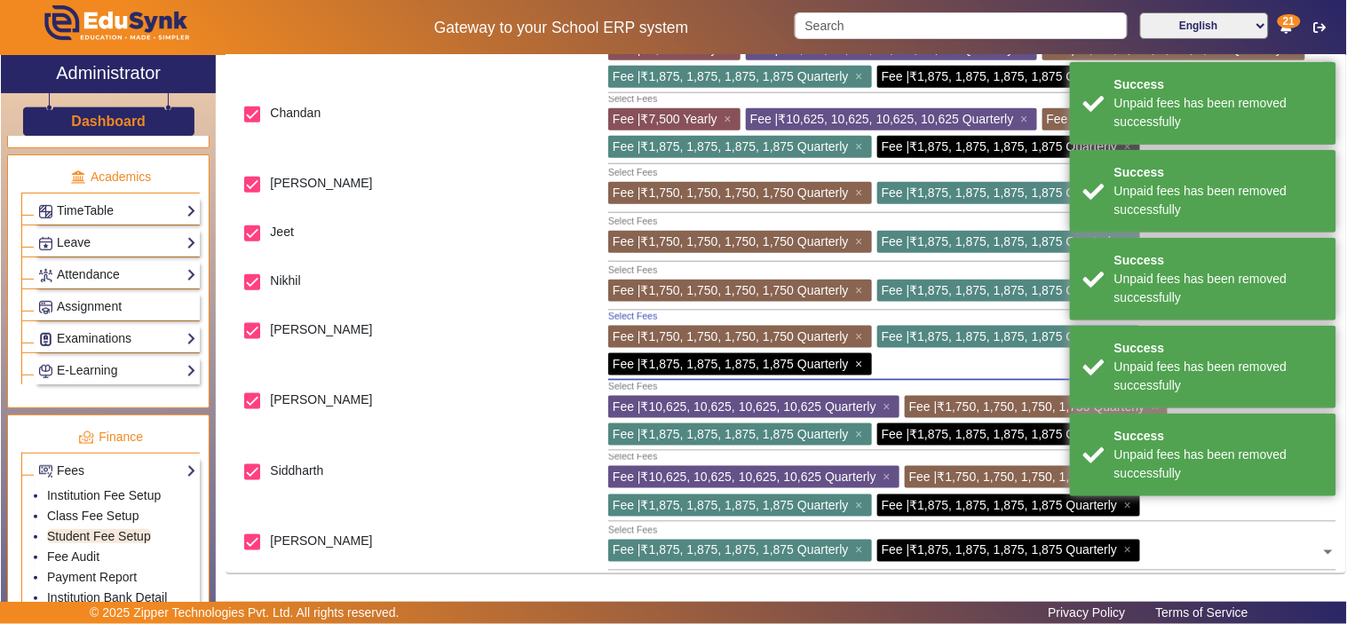
click at [862, 365] on span "×" at bounding box center [861, 364] width 12 height 14
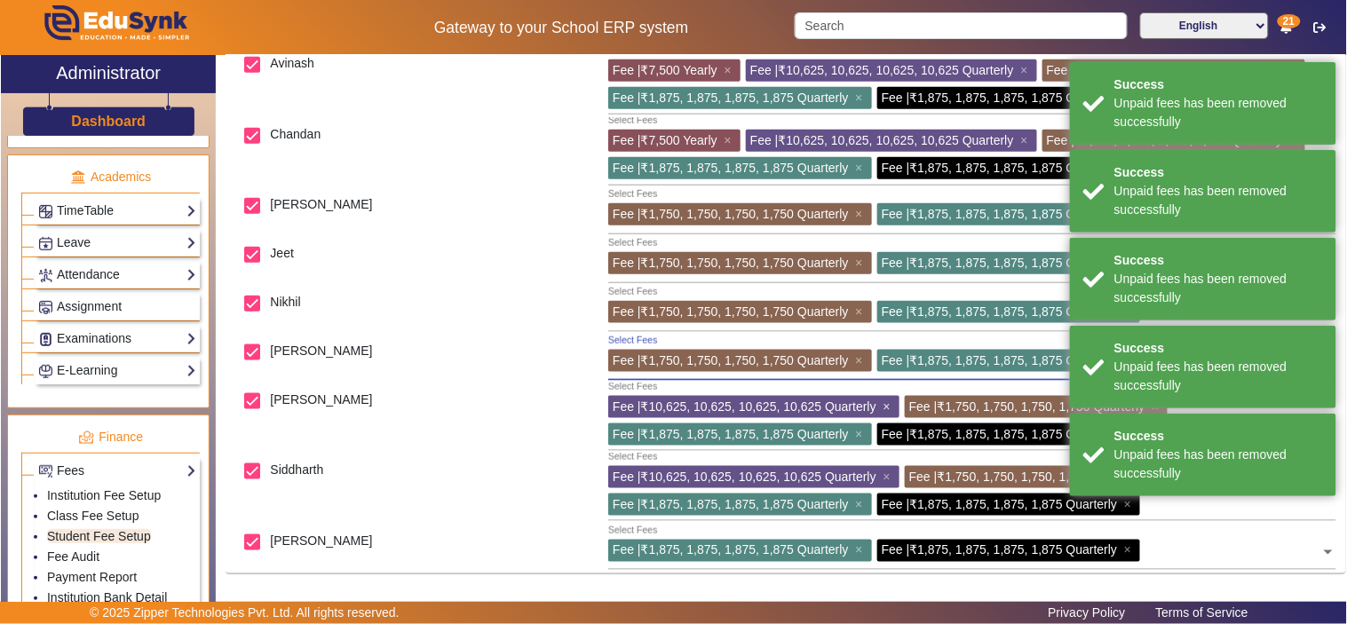
click at [888, 405] on span "×" at bounding box center [889, 406] width 12 height 14
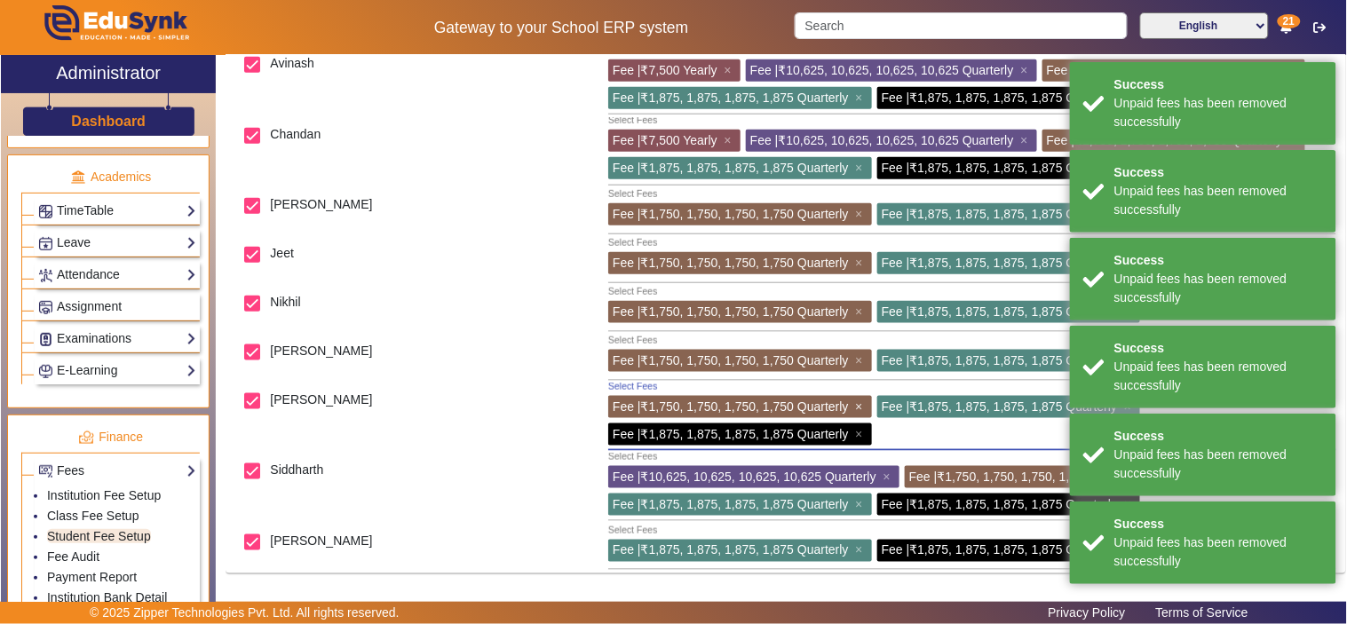
click at [865, 431] on span "×" at bounding box center [861, 434] width 12 height 14
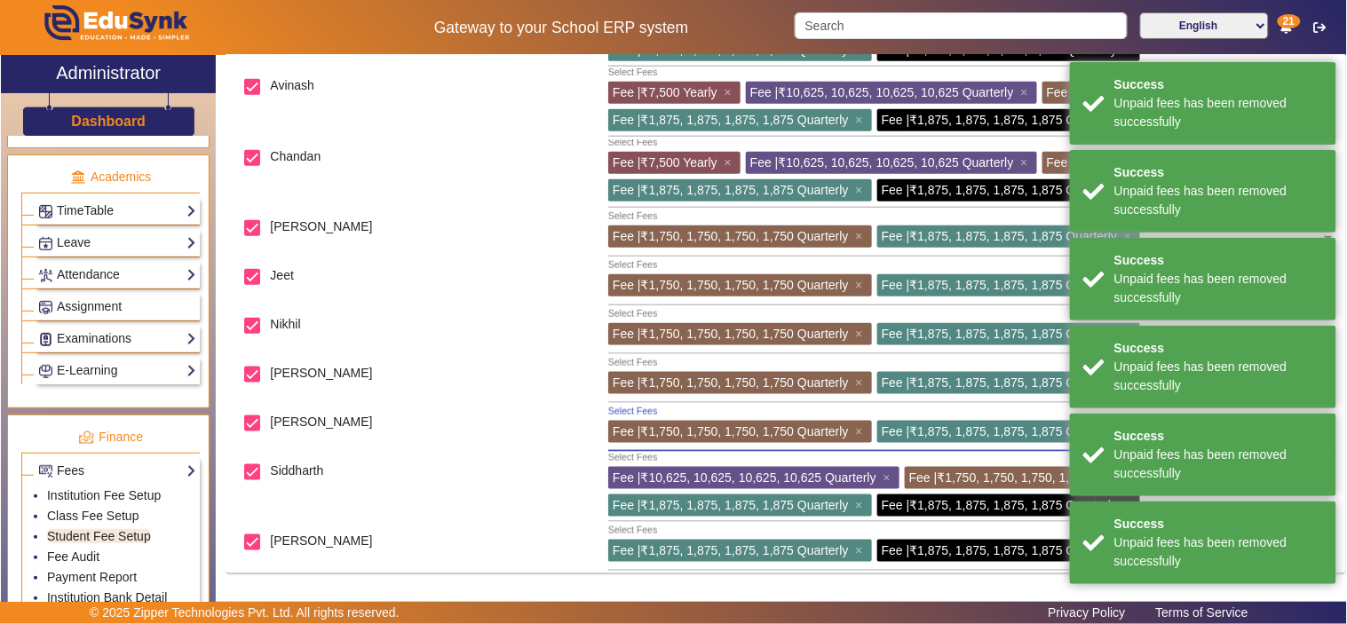
scroll to position [449, 0]
click at [889, 474] on span "×" at bounding box center [889, 477] width 12 height 14
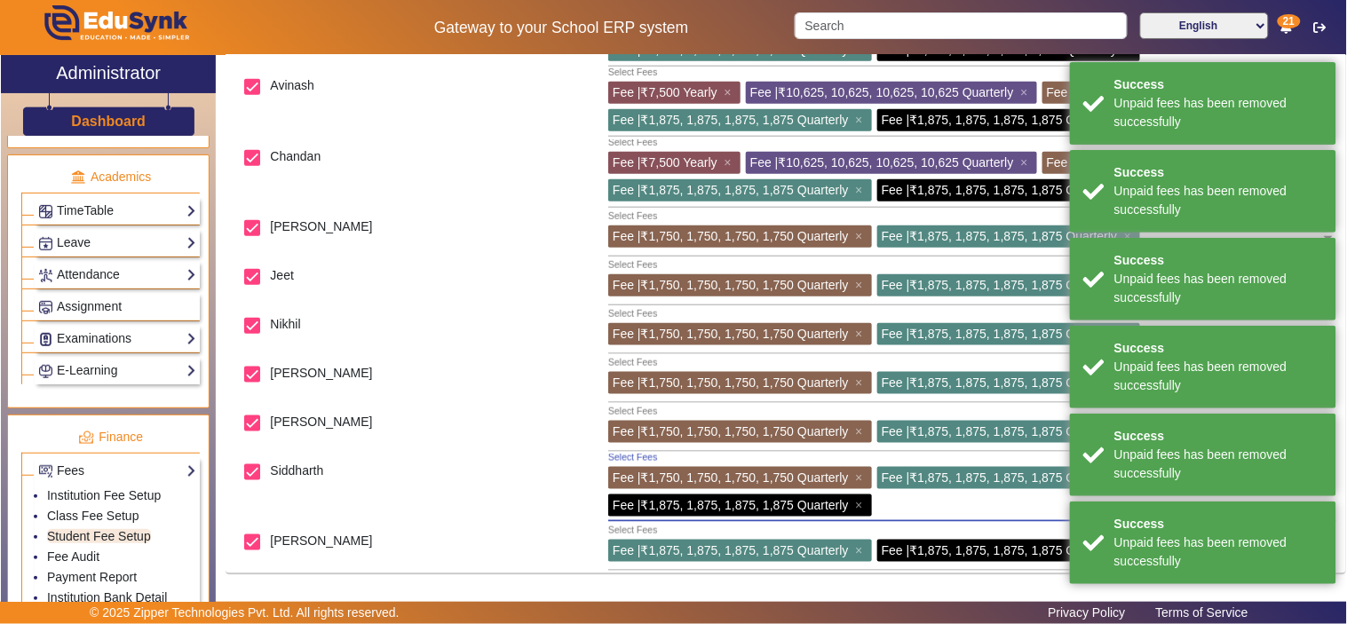
drag, startPoint x: 861, startPoint y: 506, endPoint x: 873, endPoint y: 529, distance: 25.8
click at [861, 507] on span "×" at bounding box center [861, 505] width 12 height 14
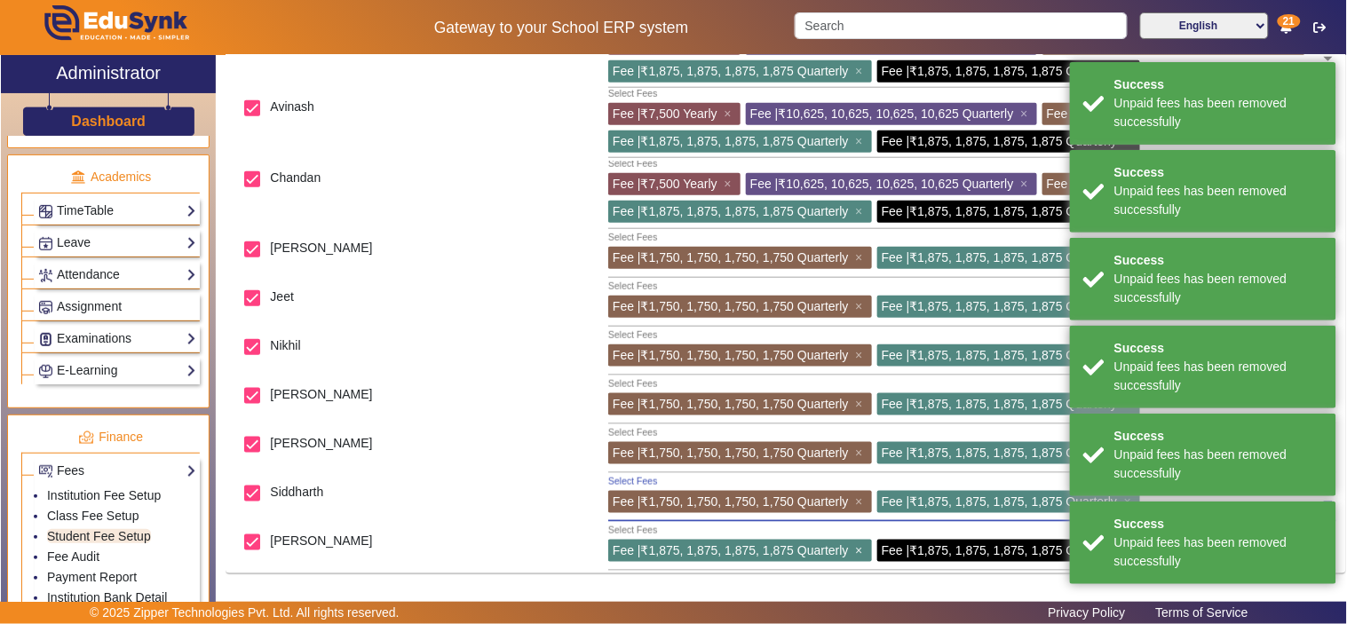
click at [865, 545] on span "×" at bounding box center [861, 550] width 12 height 14
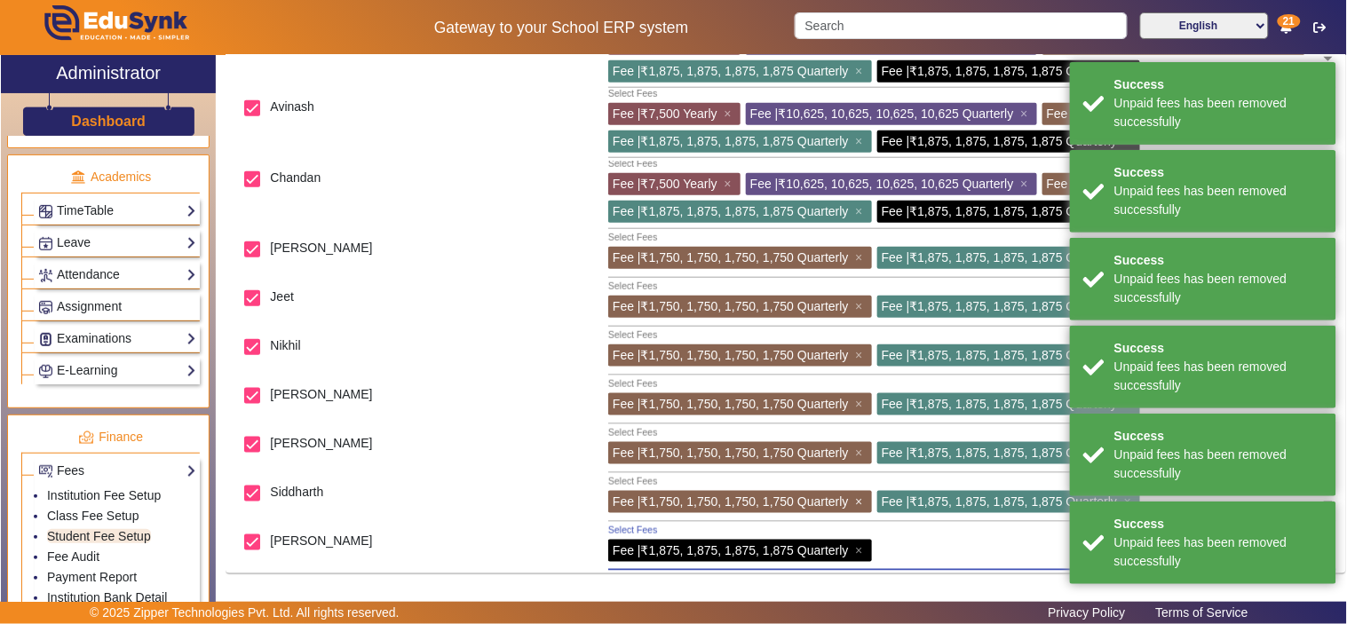
click at [862, 499] on span "×" at bounding box center [861, 501] width 12 height 14
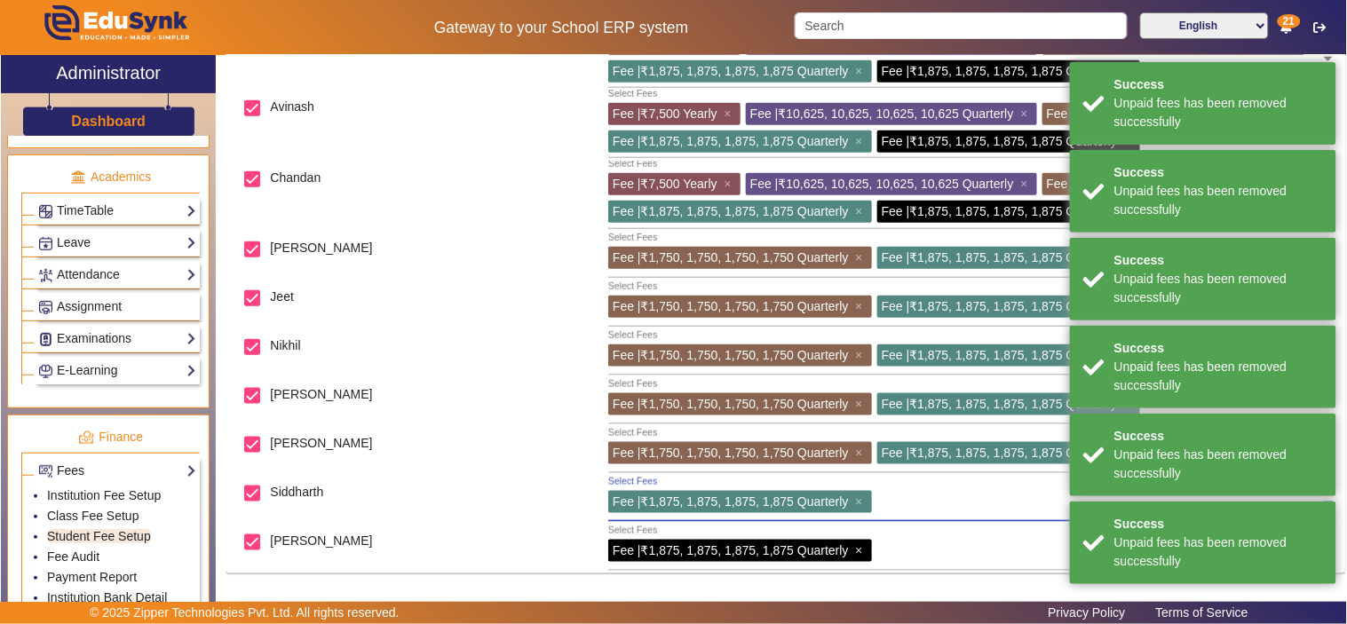
click at [863, 548] on span "×" at bounding box center [861, 550] width 12 height 14
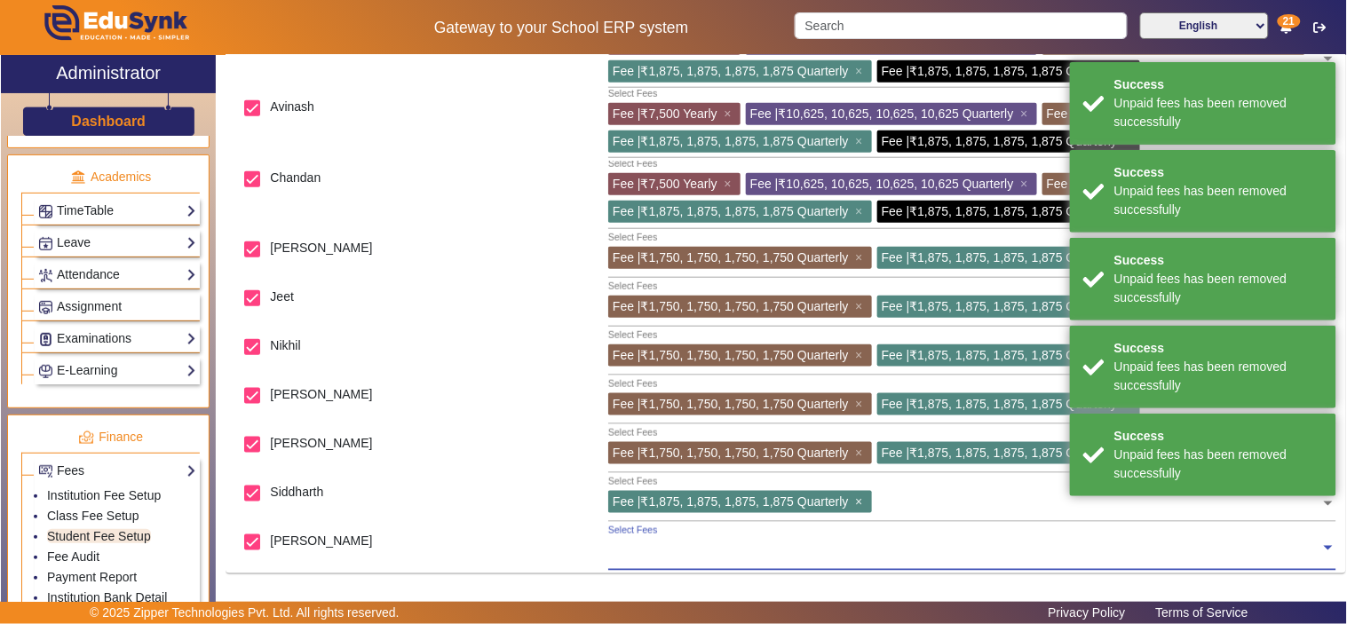
click at [857, 499] on span "×" at bounding box center [861, 501] width 12 height 14
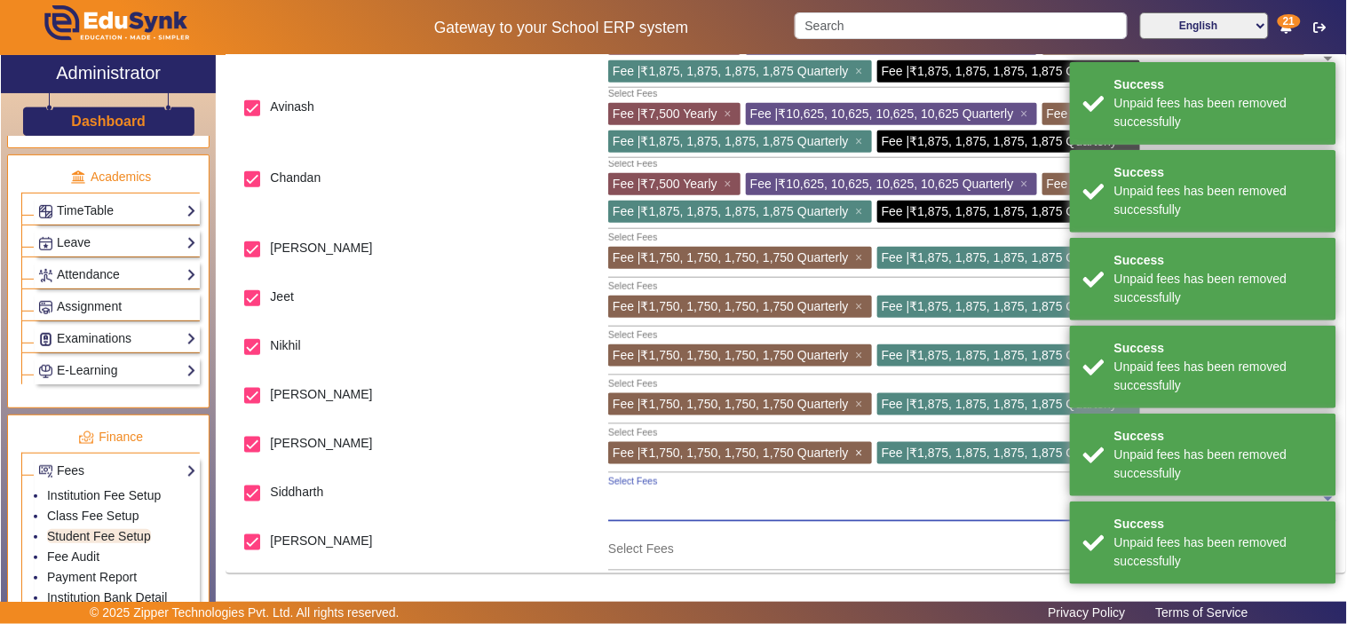
click at [862, 449] on span "×" at bounding box center [861, 453] width 12 height 14
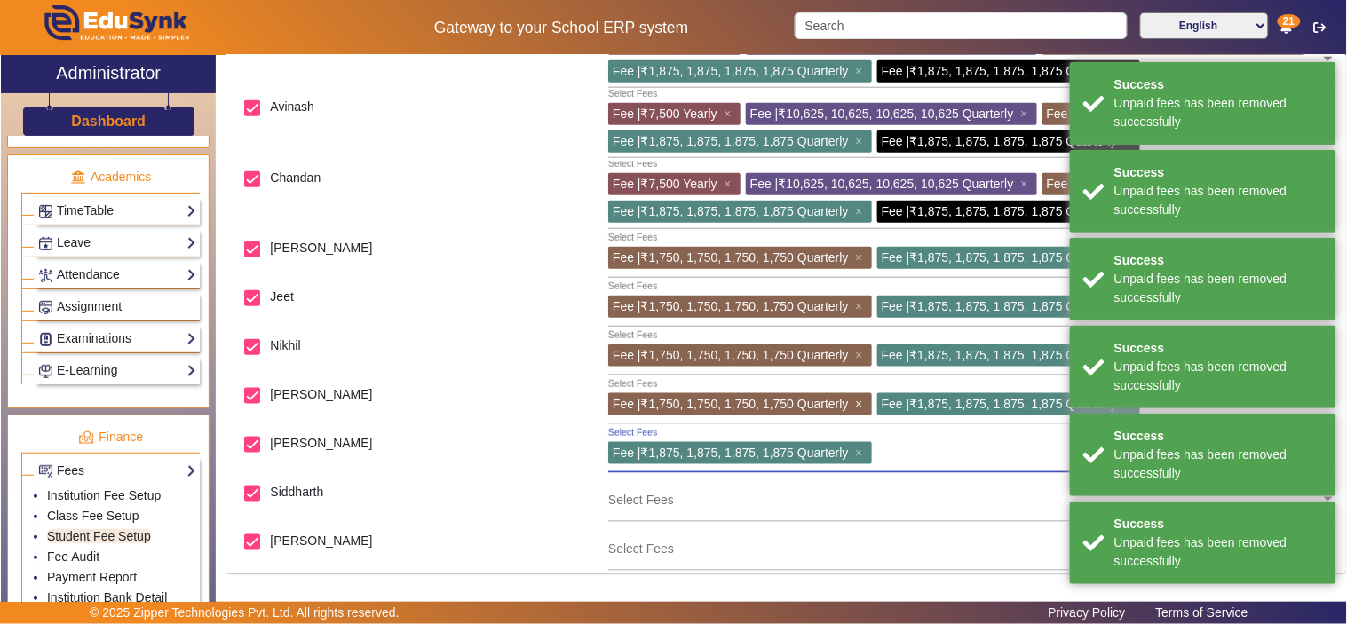
click at [861, 398] on span "×" at bounding box center [861, 404] width 12 height 14
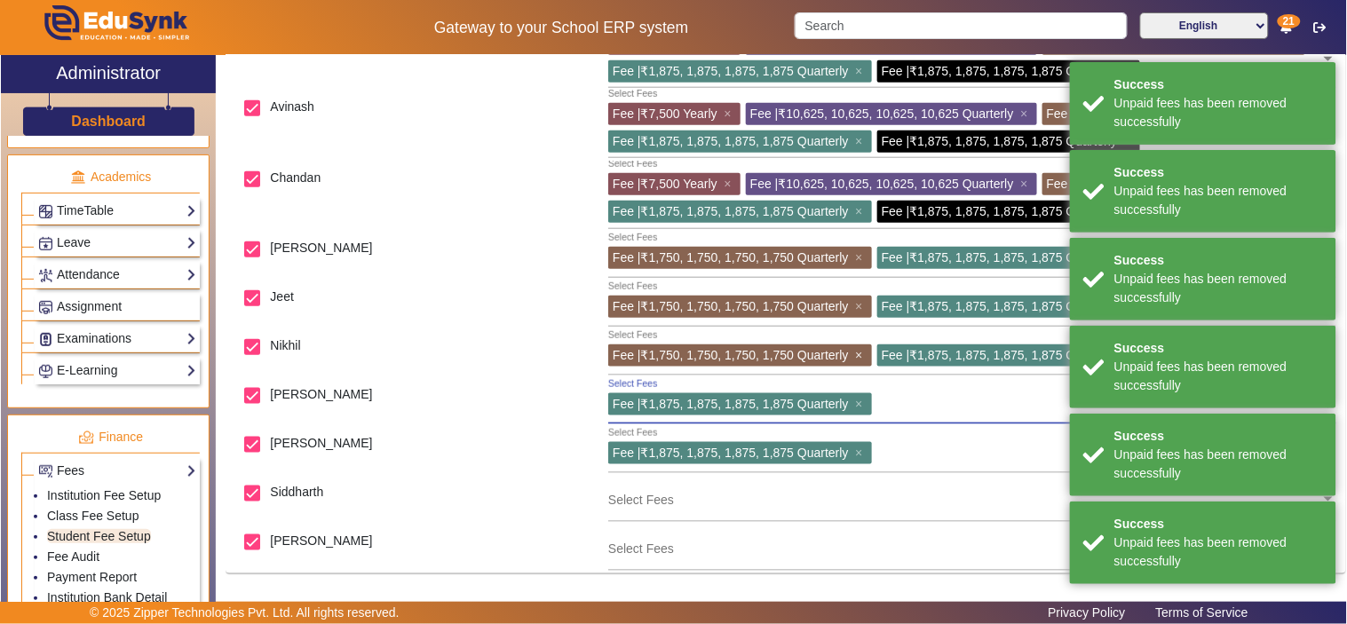
click at [859, 352] on span "×" at bounding box center [861, 355] width 12 height 14
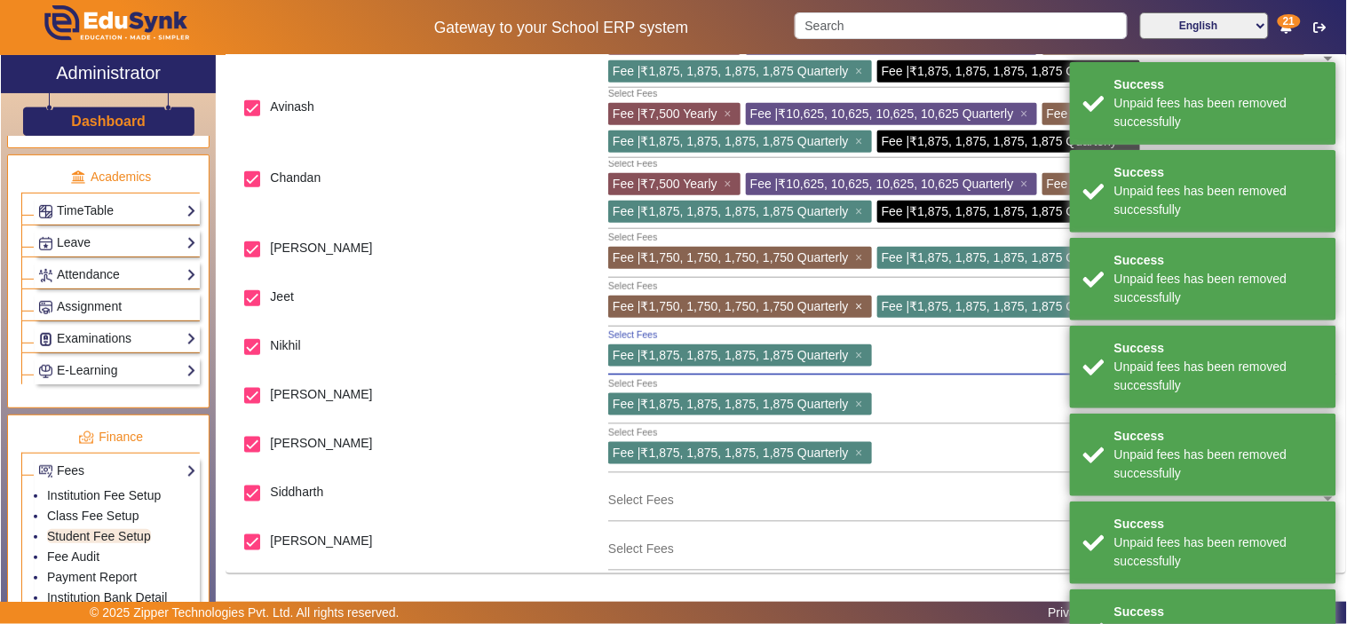
click at [861, 304] on span "×" at bounding box center [861, 306] width 12 height 14
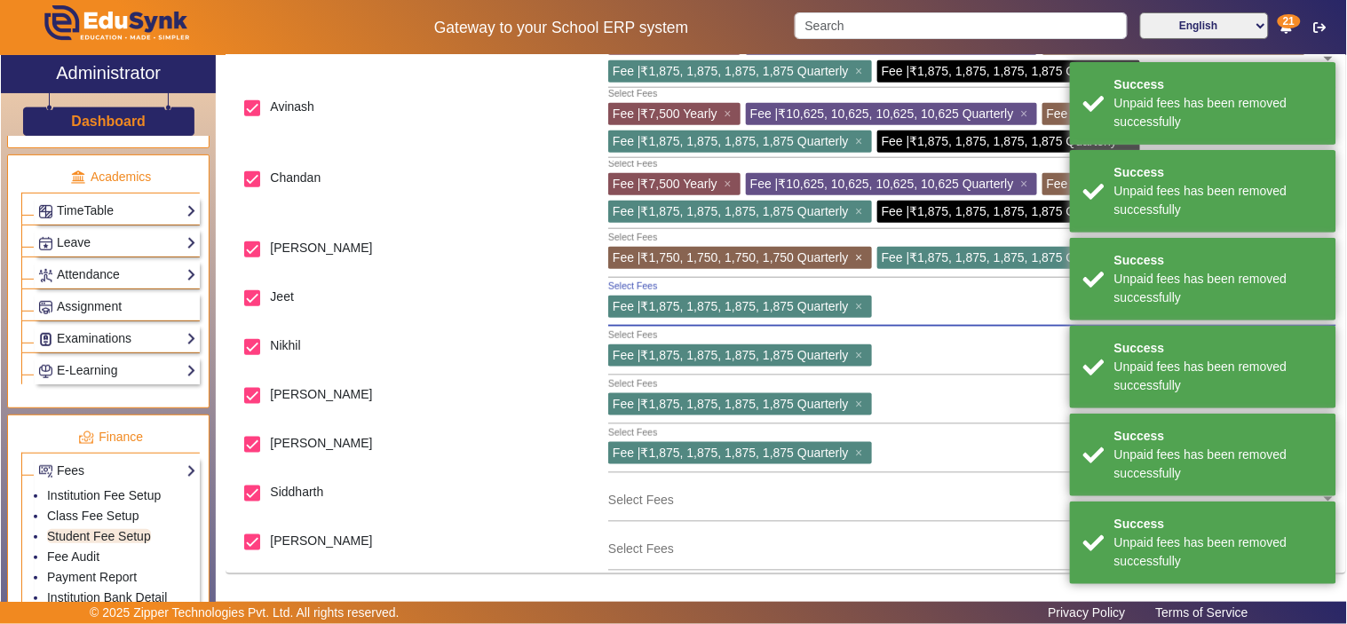
click at [863, 251] on span "×" at bounding box center [861, 257] width 12 height 14
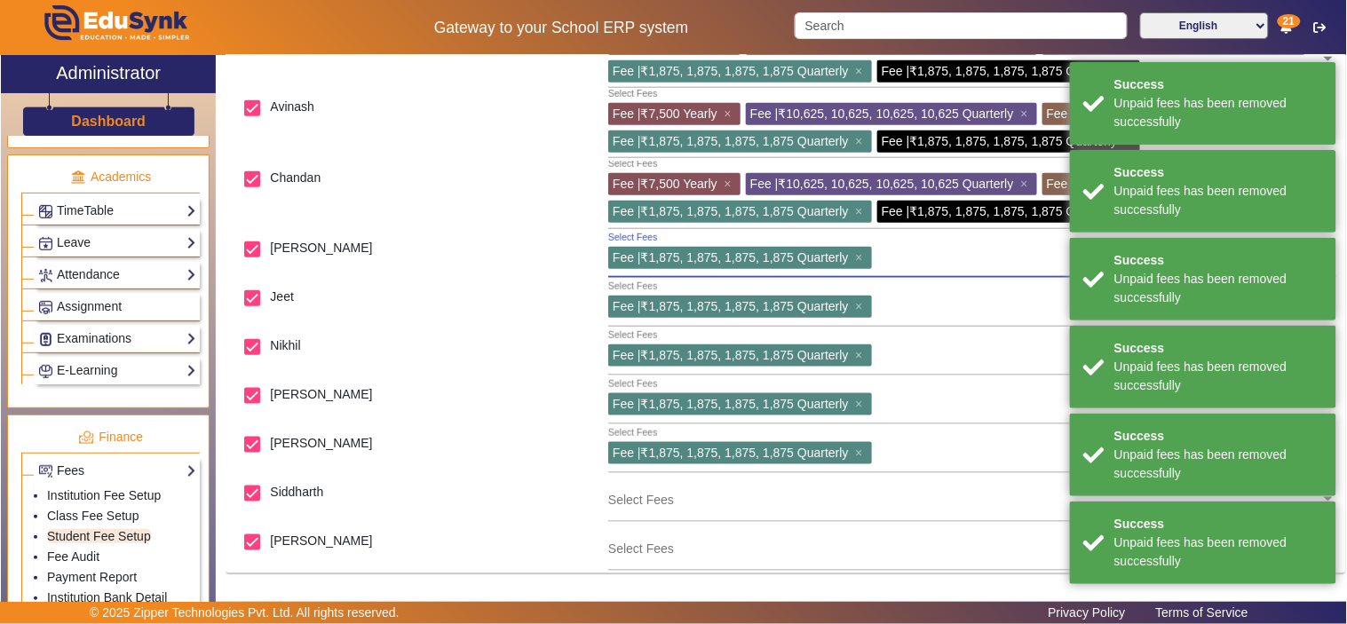
drag, startPoint x: 863, startPoint y: 308, endPoint x: 863, endPoint y: 341, distance: 32.8
click at [863, 320] on div "Select Fees Fee | ₹1,875, 1,875, 1,875, 1,875 Quarterly ×" at bounding box center [964, 303] width 712 height 40
click at [865, 351] on span "×" at bounding box center [861, 355] width 12 height 14
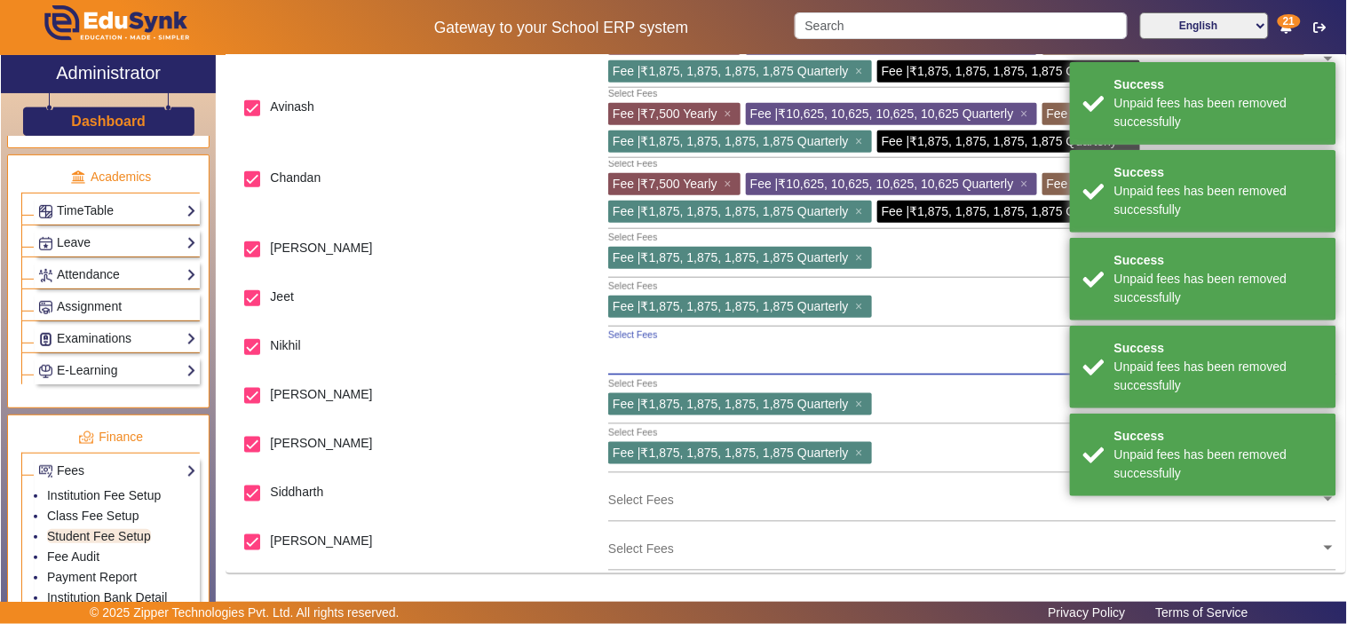
drag, startPoint x: 859, startPoint y: 401, endPoint x: 861, endPoint y: 437, distance: 35.5
click at [861, 409] on span "×" at bounding box center [861, 404] width 12 height 14
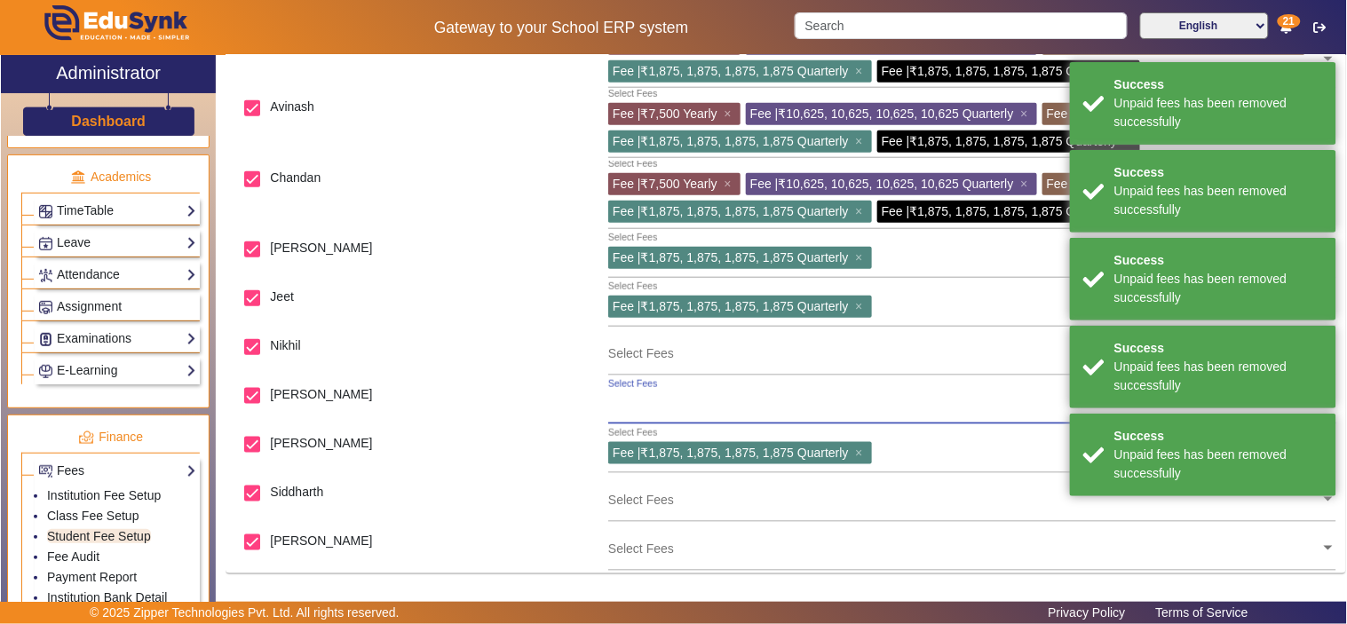
click at [862, 446] on span "×" at bounding box center [861, 453] width 12 height 14
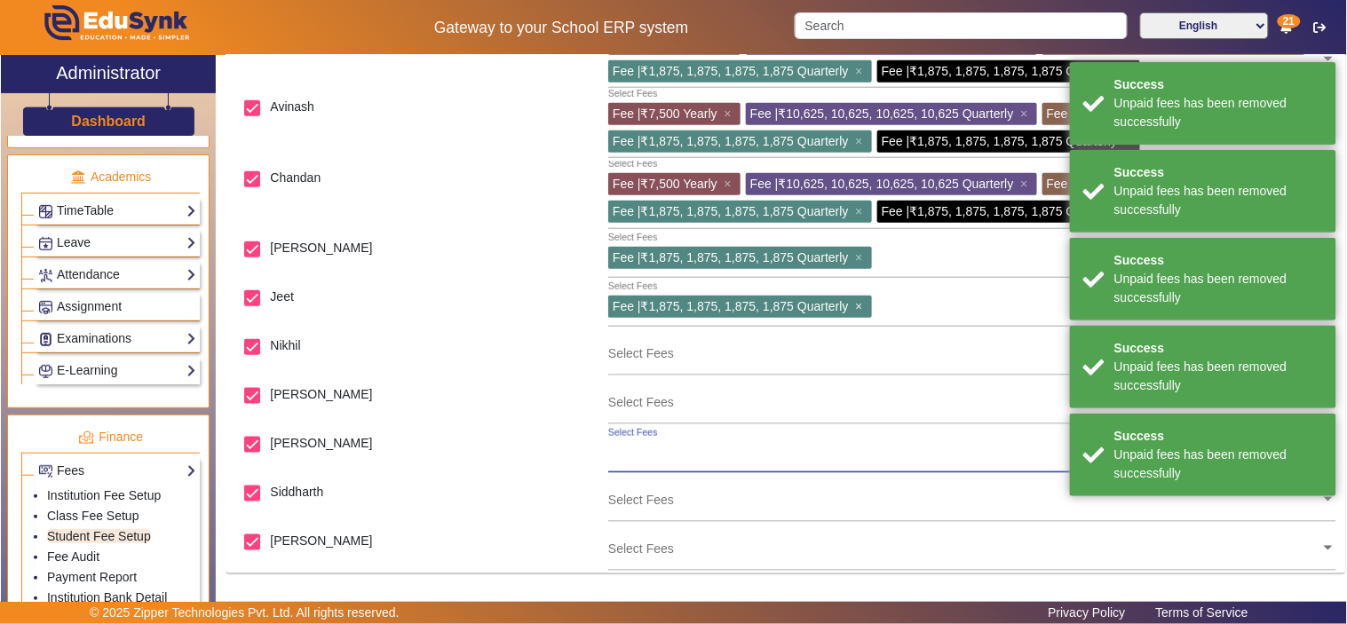
click at [865, 299] on span "×" at bounding box center [861, 306] width 12 height 14
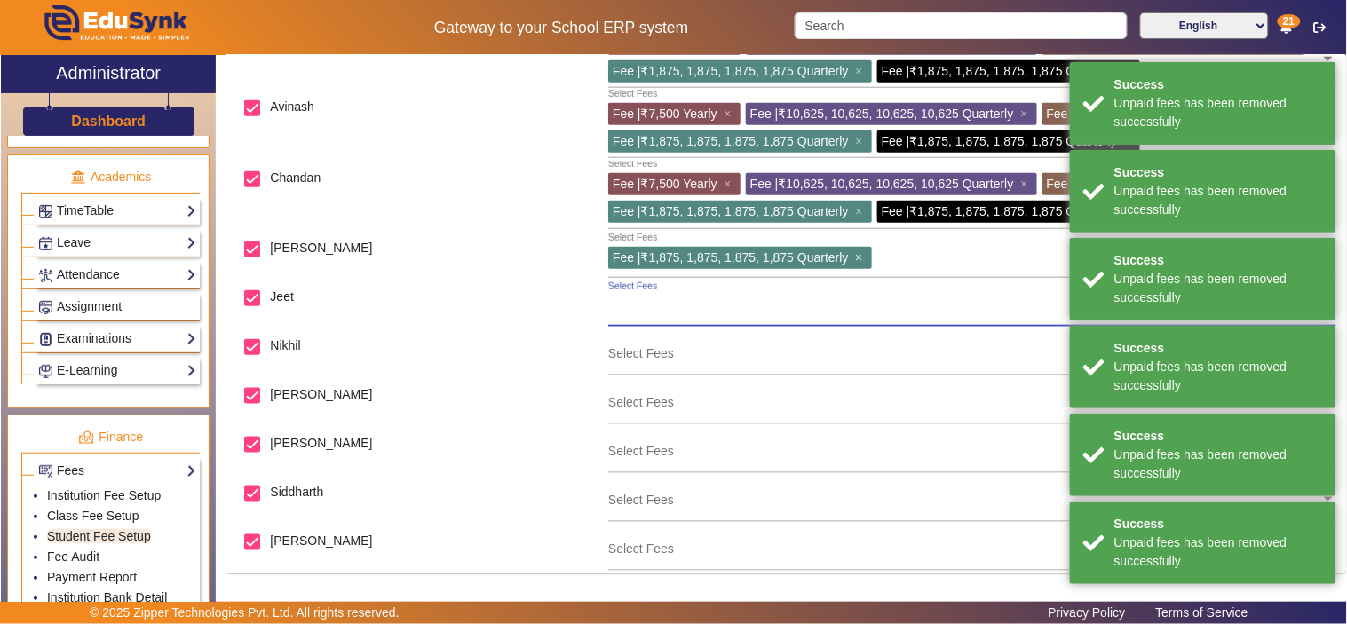
click at [862, 254] on span "×" at bounding box center [861, 257] width 12 height 14
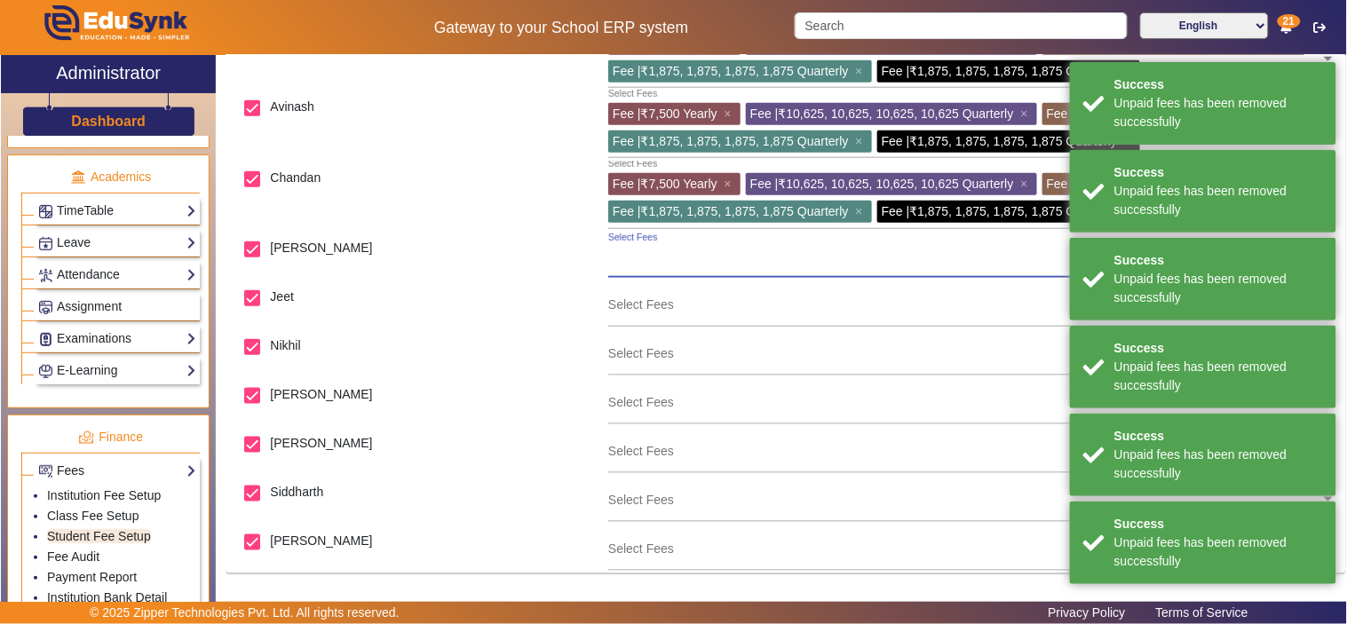
click at [1124, 208] on span "×" at bounding box center [1130, 211] width 12 height 14
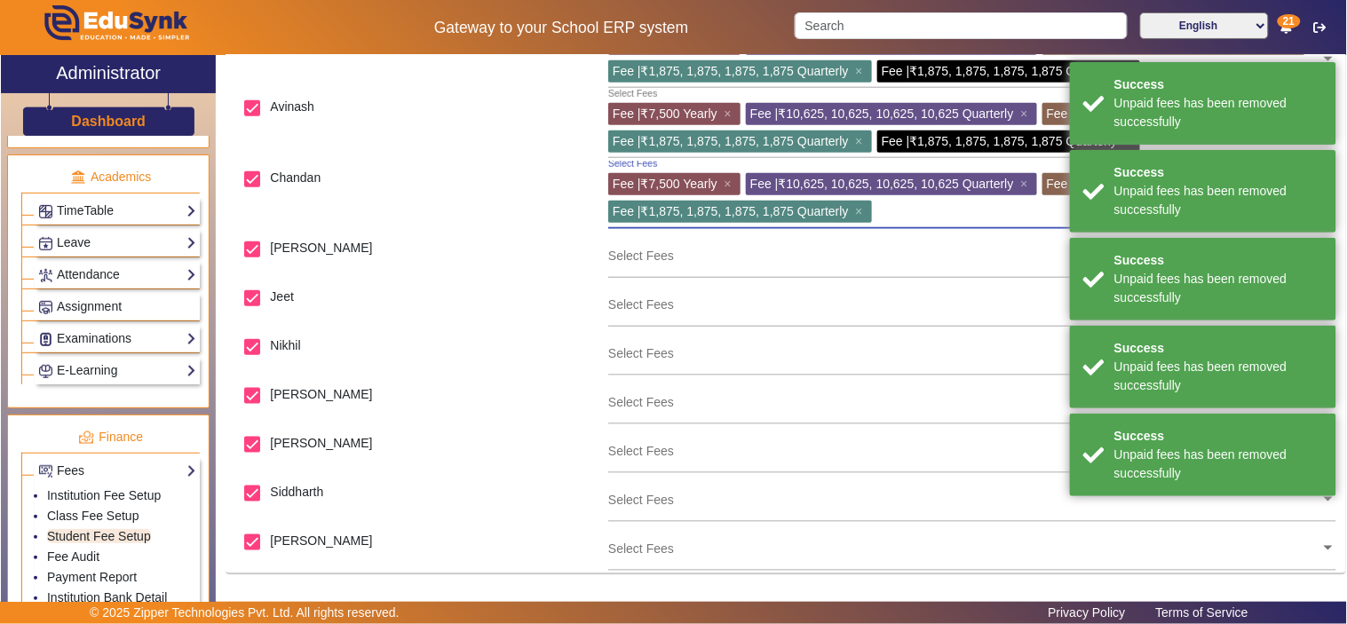
scroll to position [400, 0]
click at [1289, 191] on span "×" at bounding box center [1295, 184] width 12 height 14
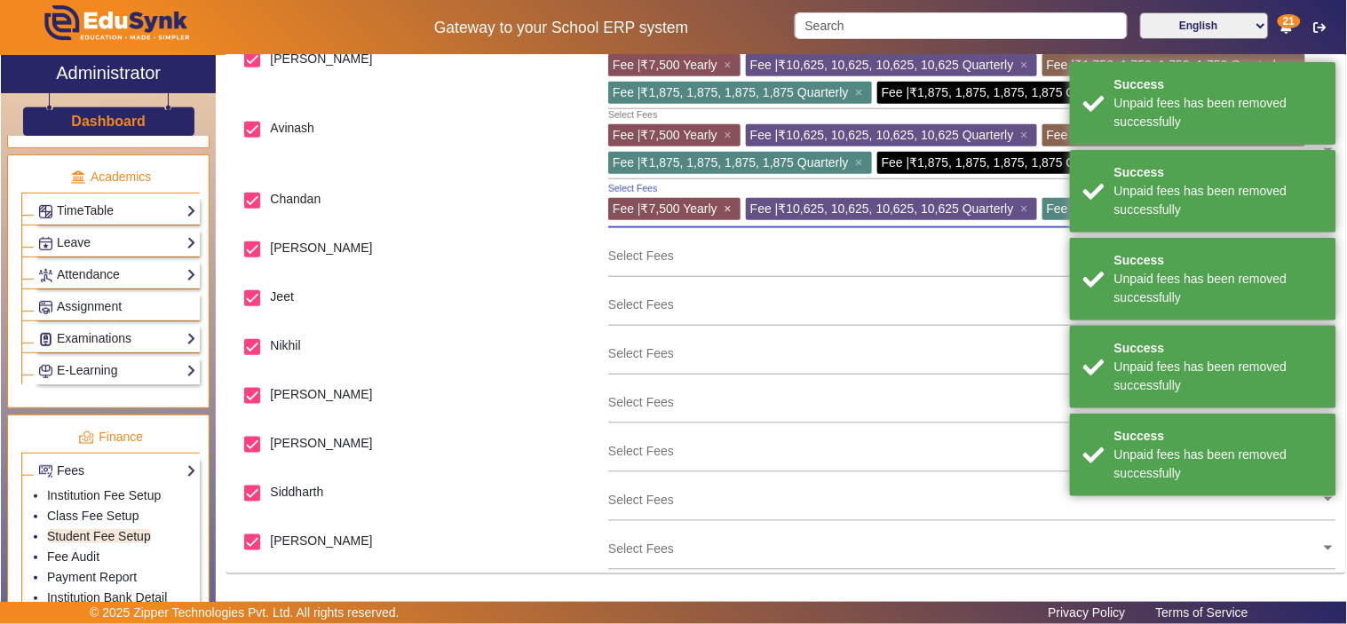
click at [731, 201] on span "×" at bounding box center [730, 208] width 12 height 14
drag, startPoint x: 884, startPoint y: 208, endPoint x: 865, endPoint y: 198, distance: 21.8
click at [882, 207] on div "Fee | ₹10,625, 10,625, 10,625, 10,625 Quarterly ×" at bounding box center [753, 209] width 291 height 22
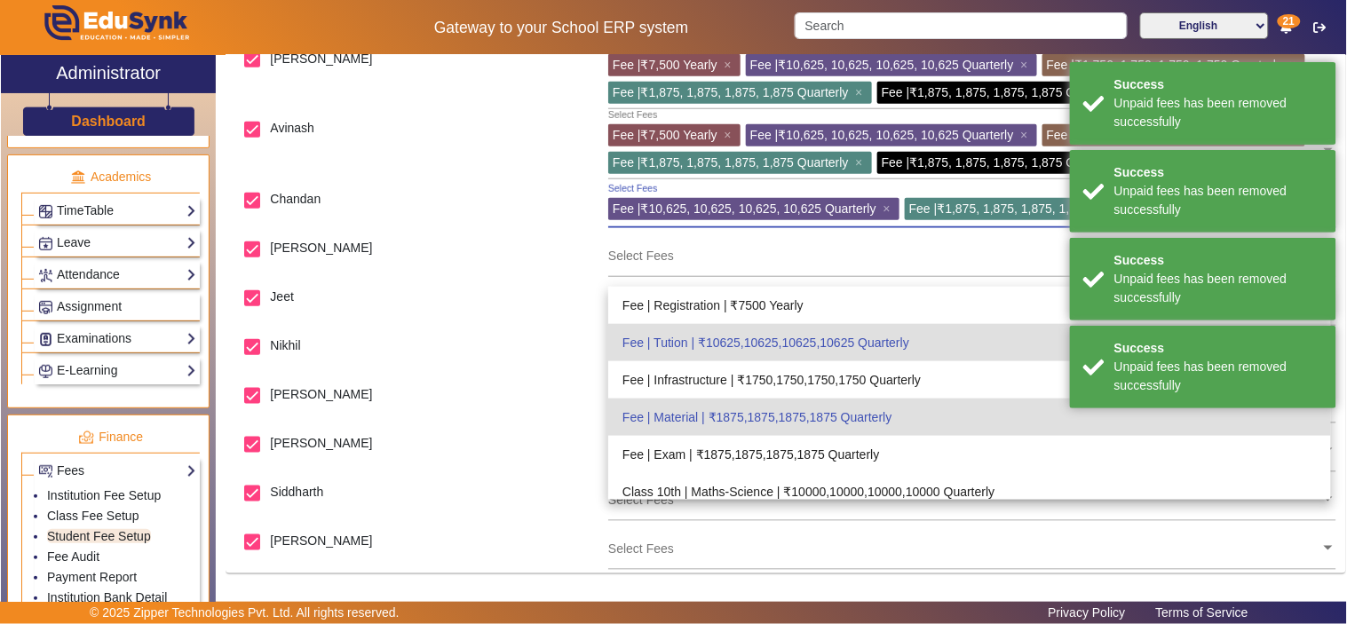
click at [1124, 161] on span "×" at bounding box center [1130, 162] width 12 height 14
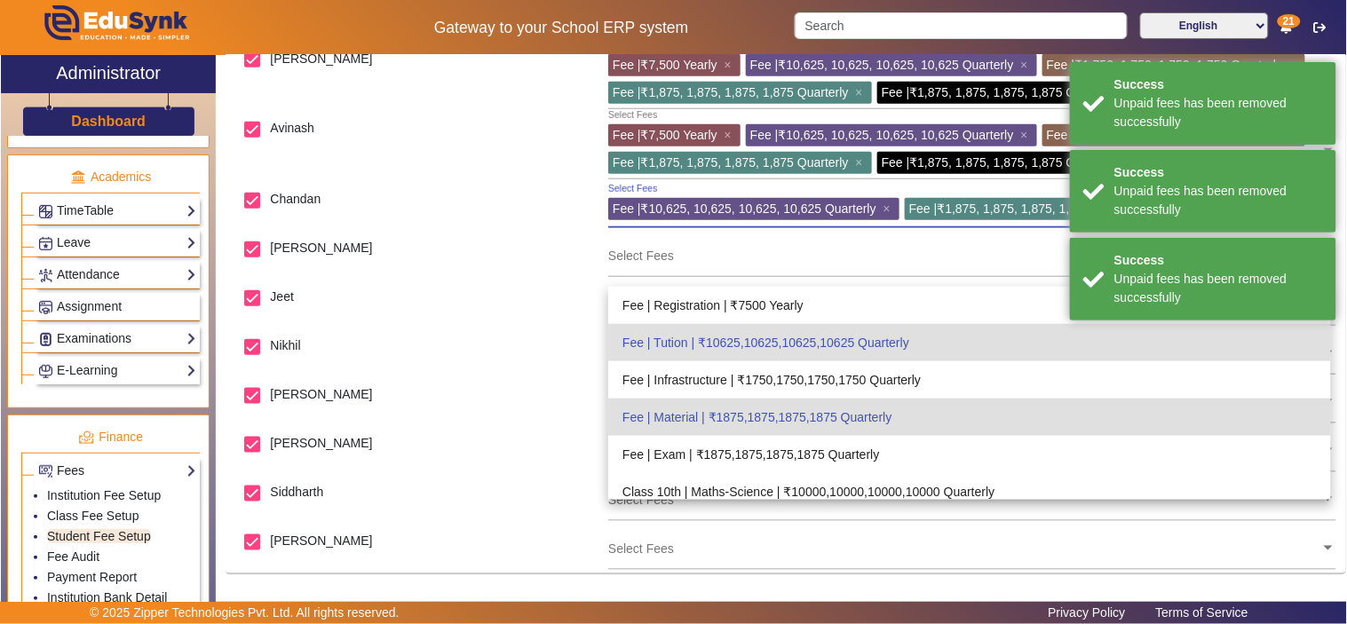
scroll to position [351, 0]
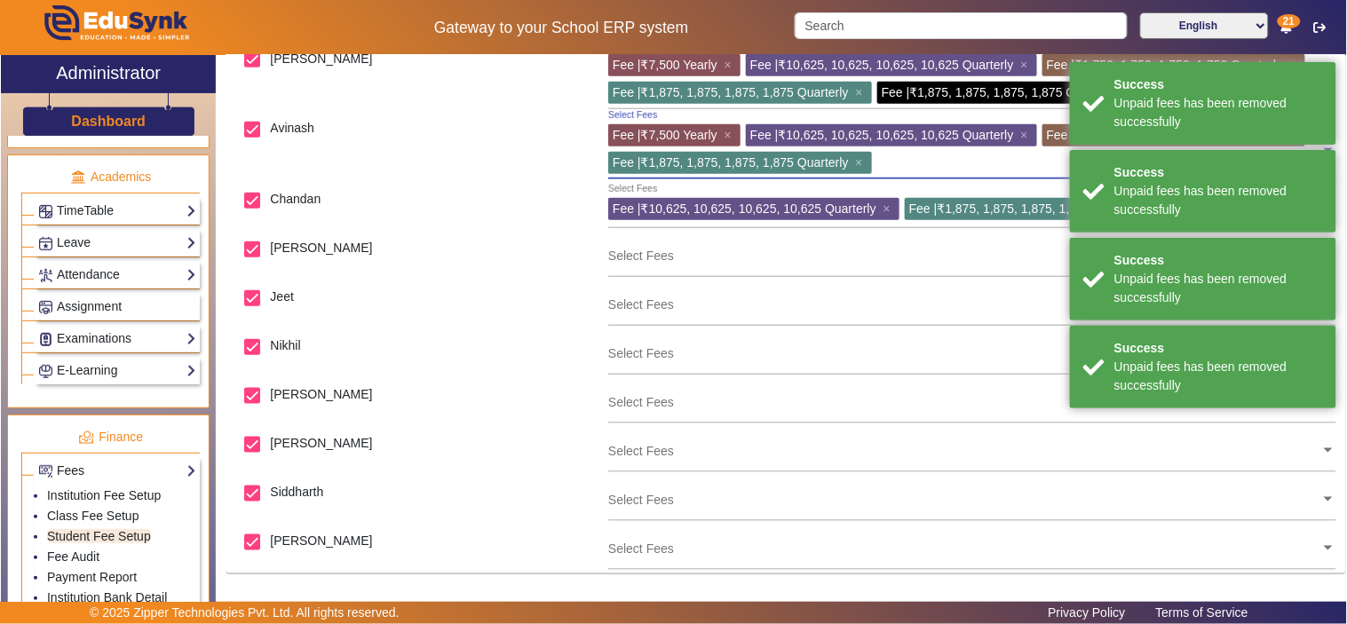
click at [1289, 142] on span "×" at bounding box center [1295, 135] width 12 height 14
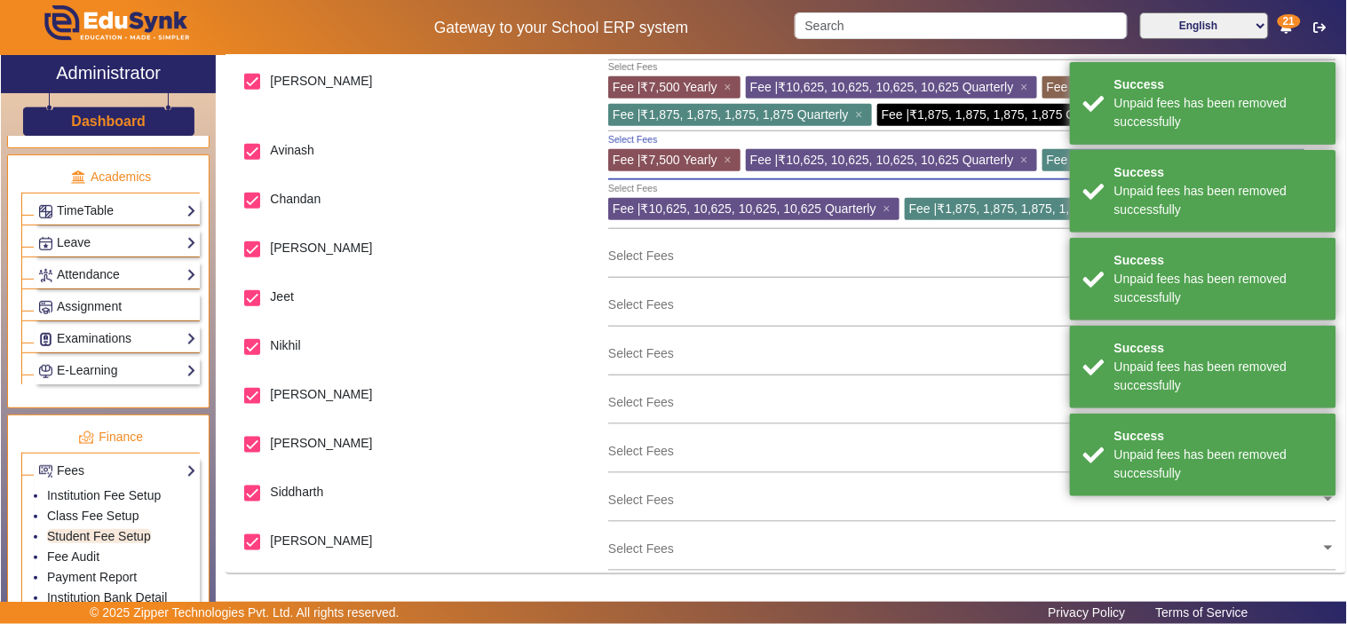
click at [1289, 161] on span "×" at bounding box center [1295, 160] width 12 height 14
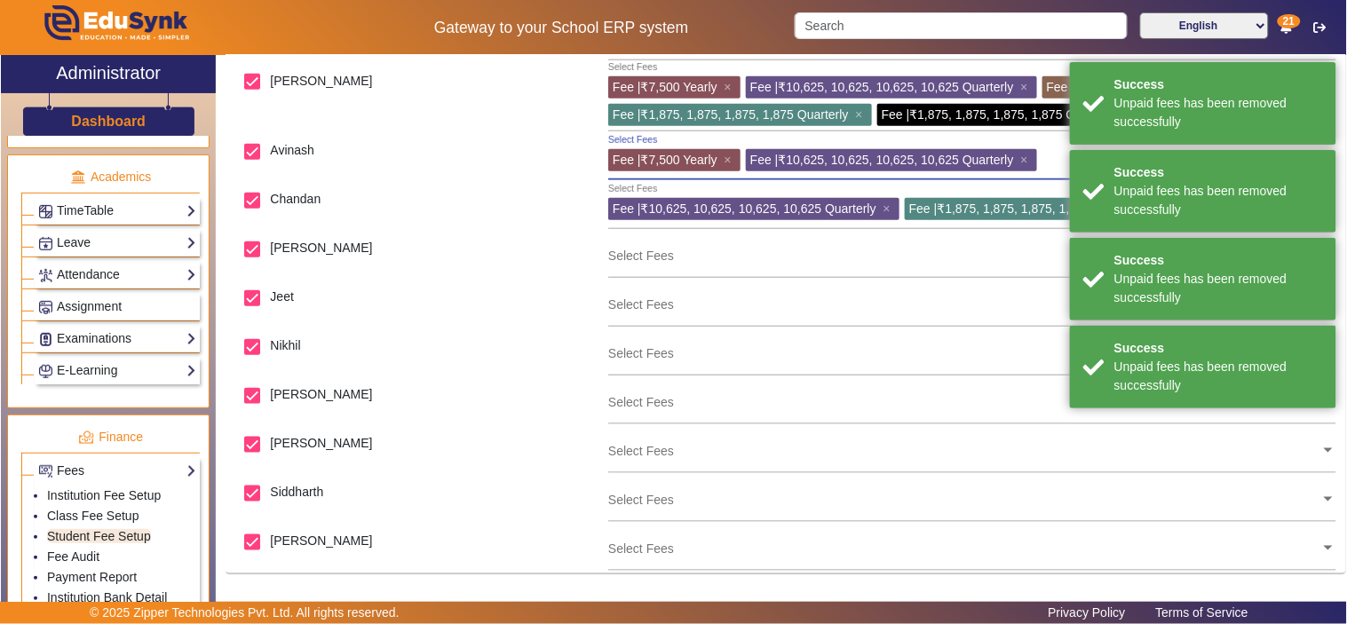
scroll to position [329, 0]
click at [728, 155] on span "×" at bounding box center [730, 160] width 12 height 14
click at [890, 157] on span "×" at bounding box center [889, 160] width 12 height 14
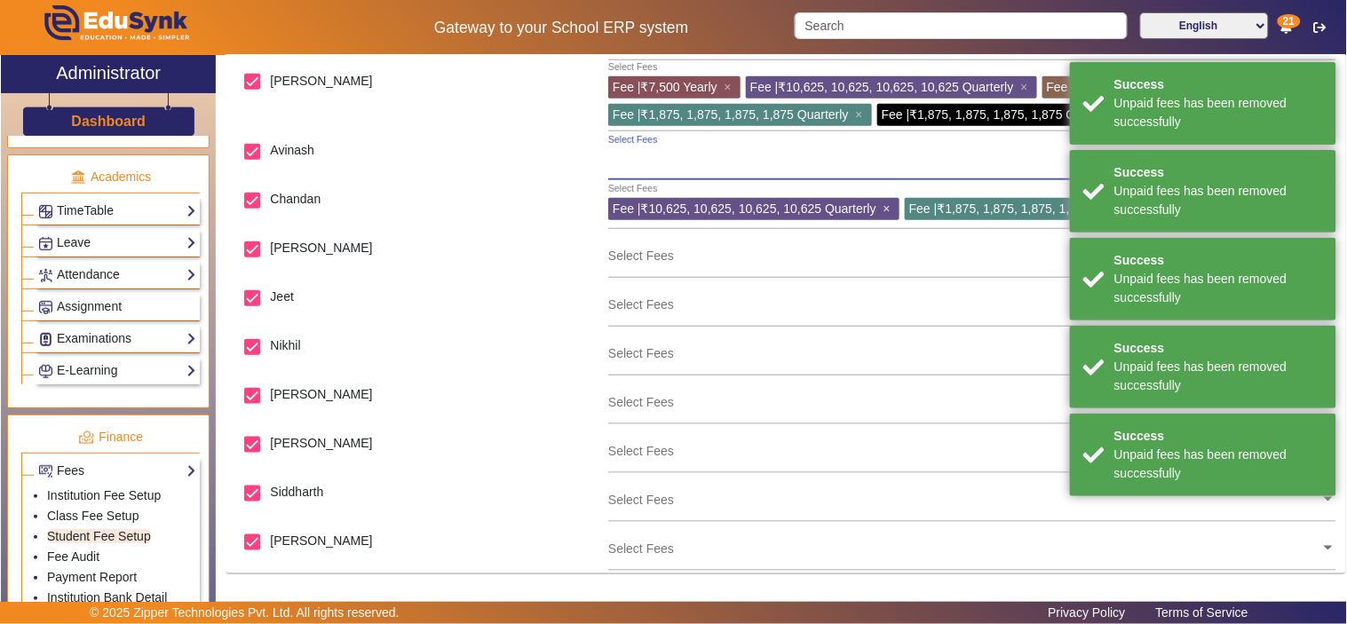
click at [891, 208] on span "×" at bounding box center [889, 208] width 12 height 14
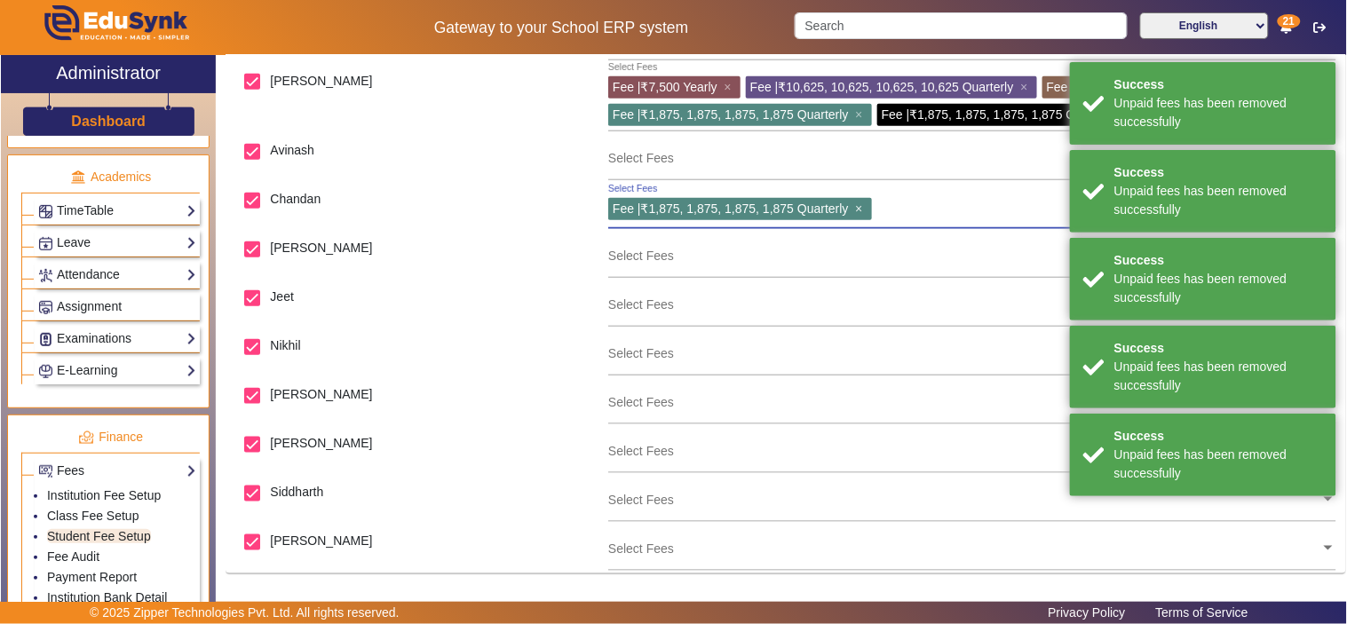
click at [859, 206] on span "×" at bounding box center [861, 208] width 12 height 14
click at [1124, 115] on span "×" at bounding box center [1130, 114] width 12 height 14
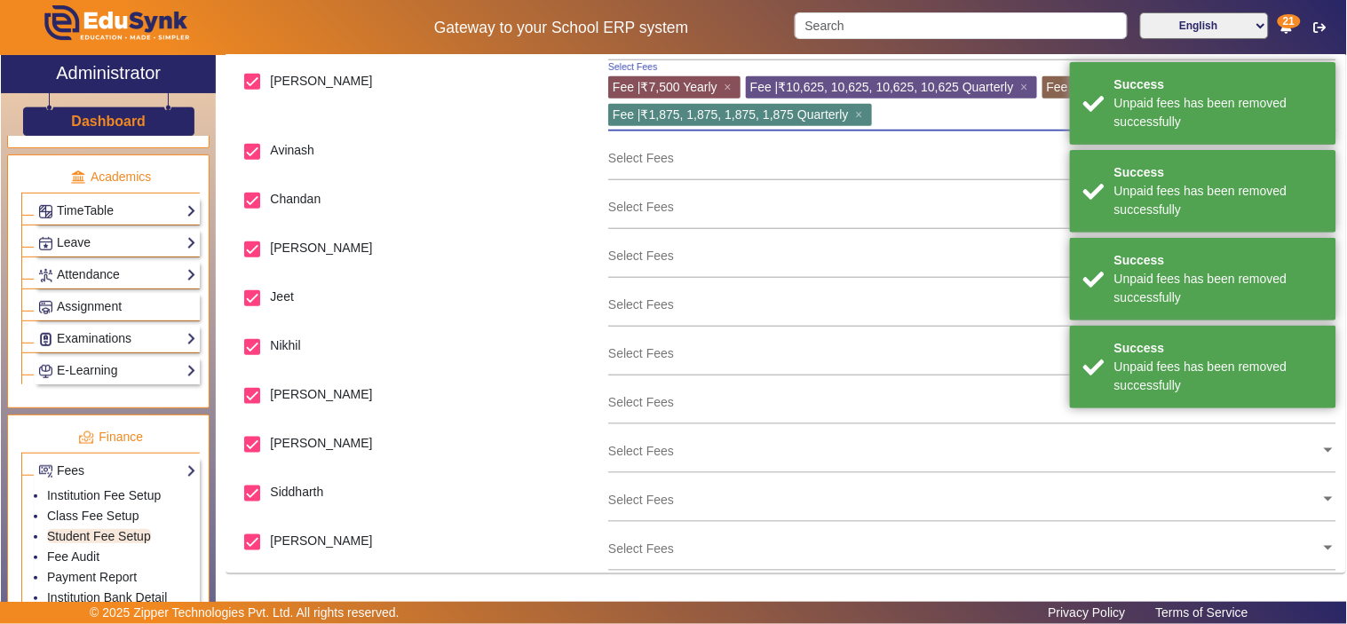
scroll to position [302, 0]
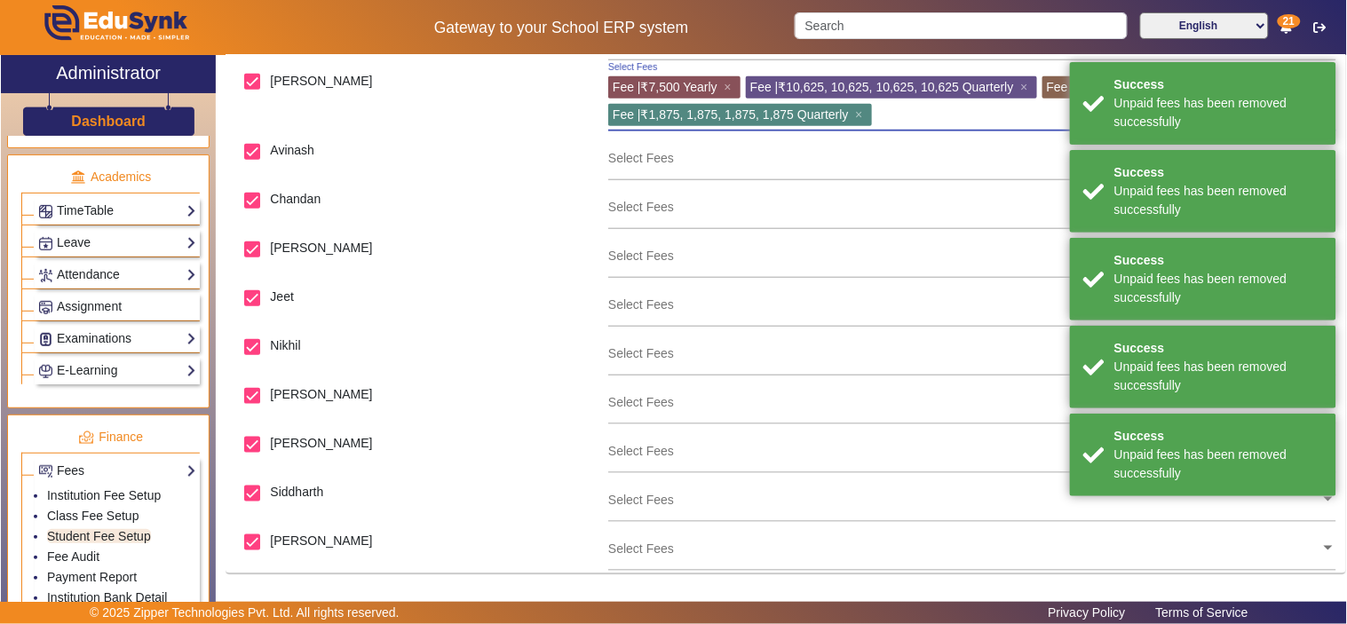
click at [1289, 94] on span "×" at bounding box center [1295, 87] width 12 height 14
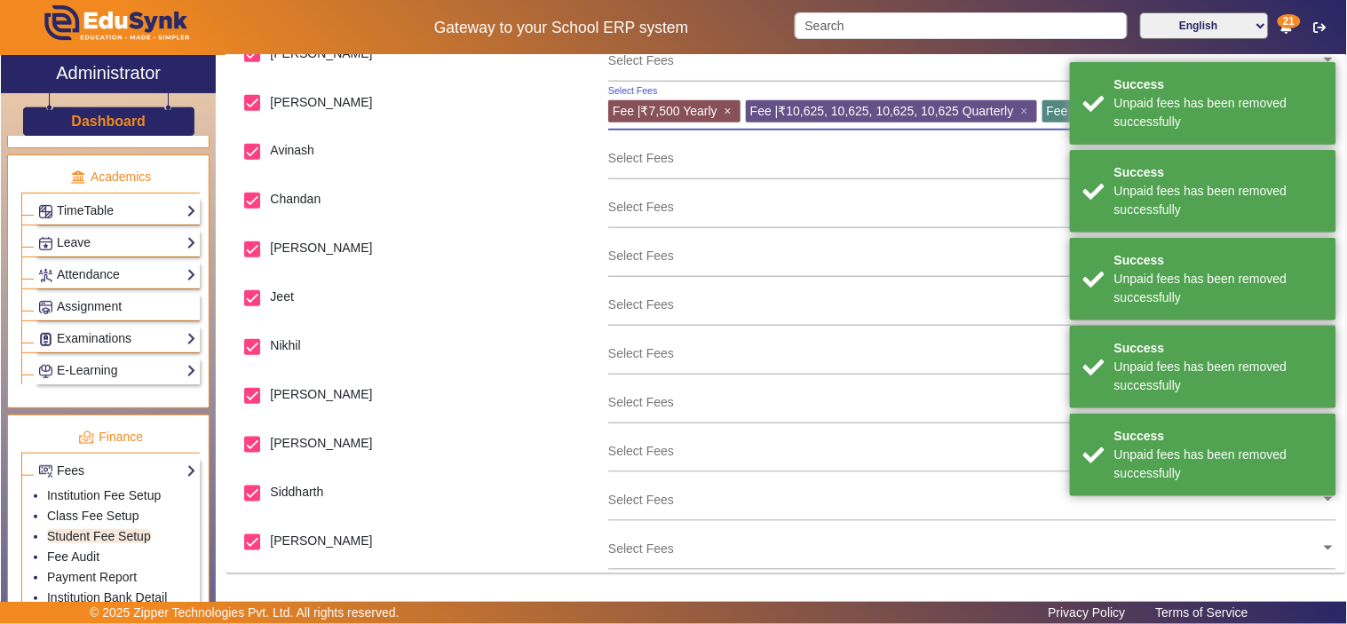
click at [731, 104] on span "×" at bounding box center [730, 111] width 12 height 14
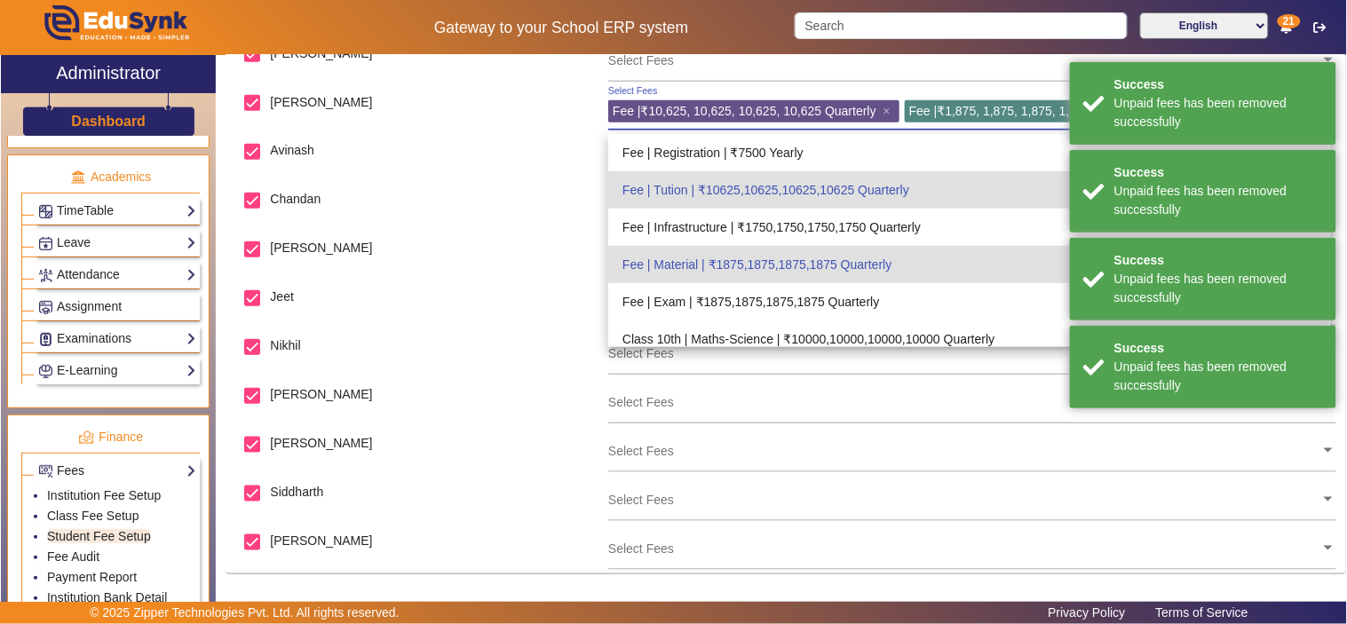
click at [884, 107] on div "Fee | ₹10,625, 10,625, 10,625, 10,625 Quarterly ×" at bounding box center [753, 111] width 291 height 22
click at [889, 108] on span "×" at bounding box center [889, 111] width 12 height 14
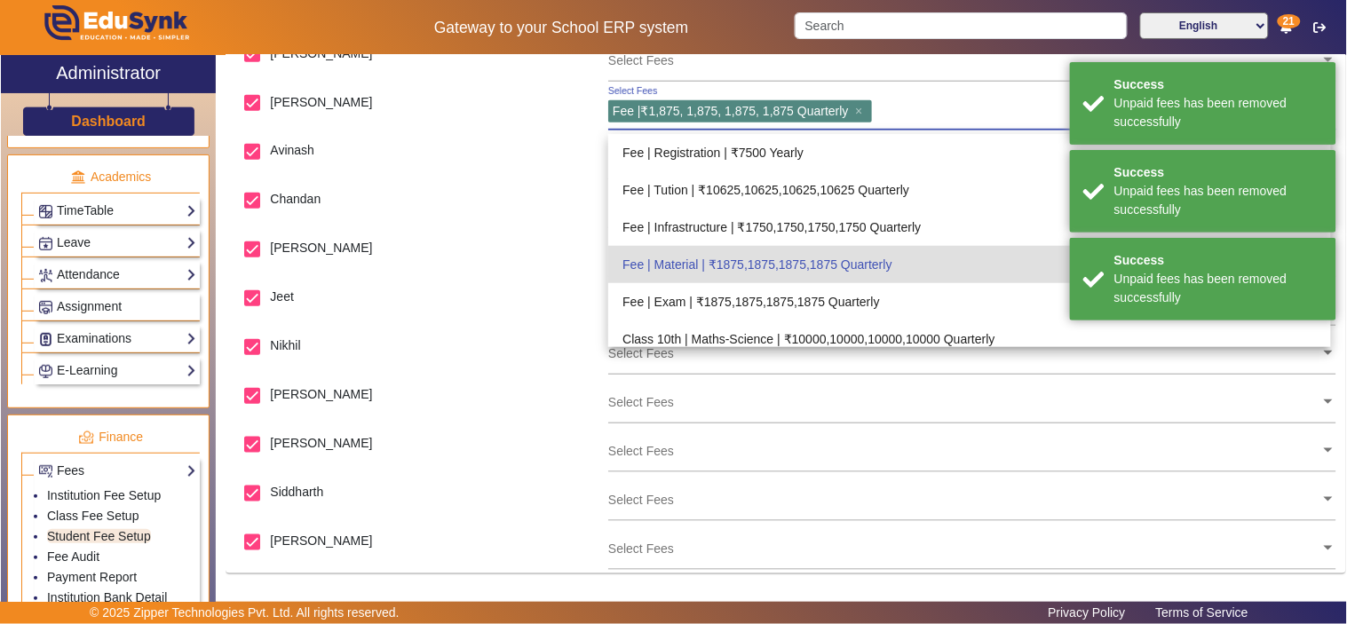
click at [856, 105] on div "Fee | ₹1,875, 1,875, 1,875, 1,875 Quarterly ×" at bounding box center [740, 111] width 264 height 22
click at [863, 109] on span "×" at bounding box center [861, 111] width 12 height 14
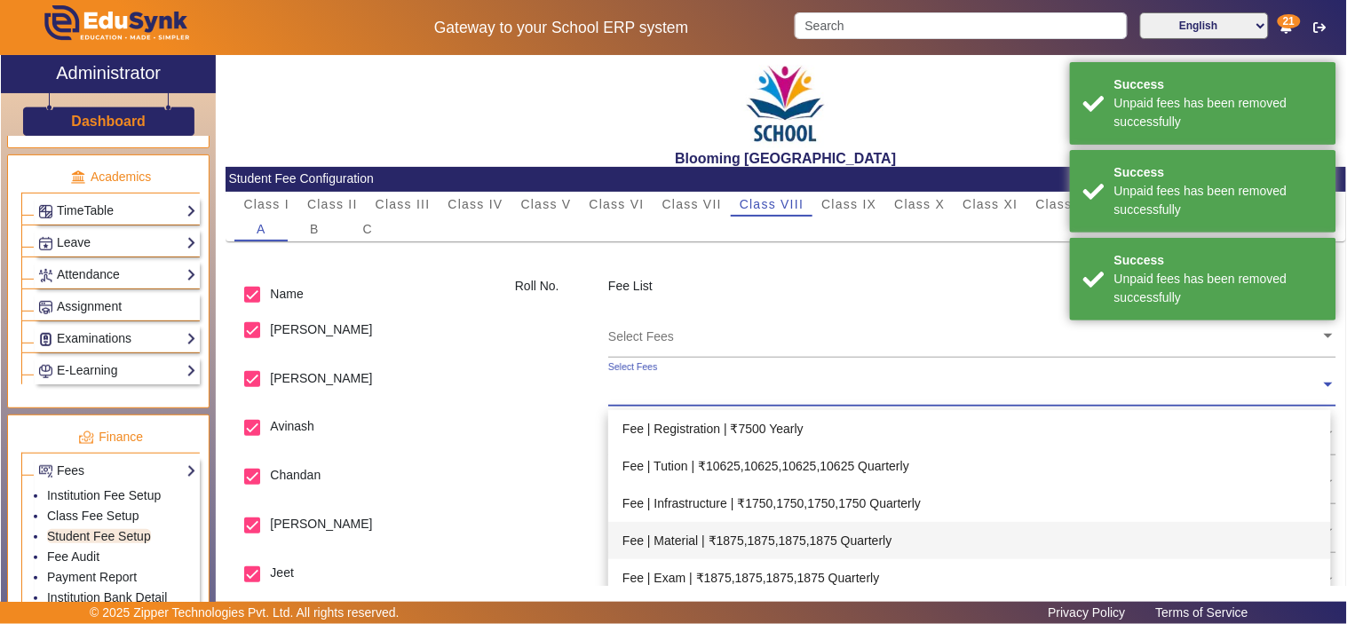
scroll to position [0, 0]
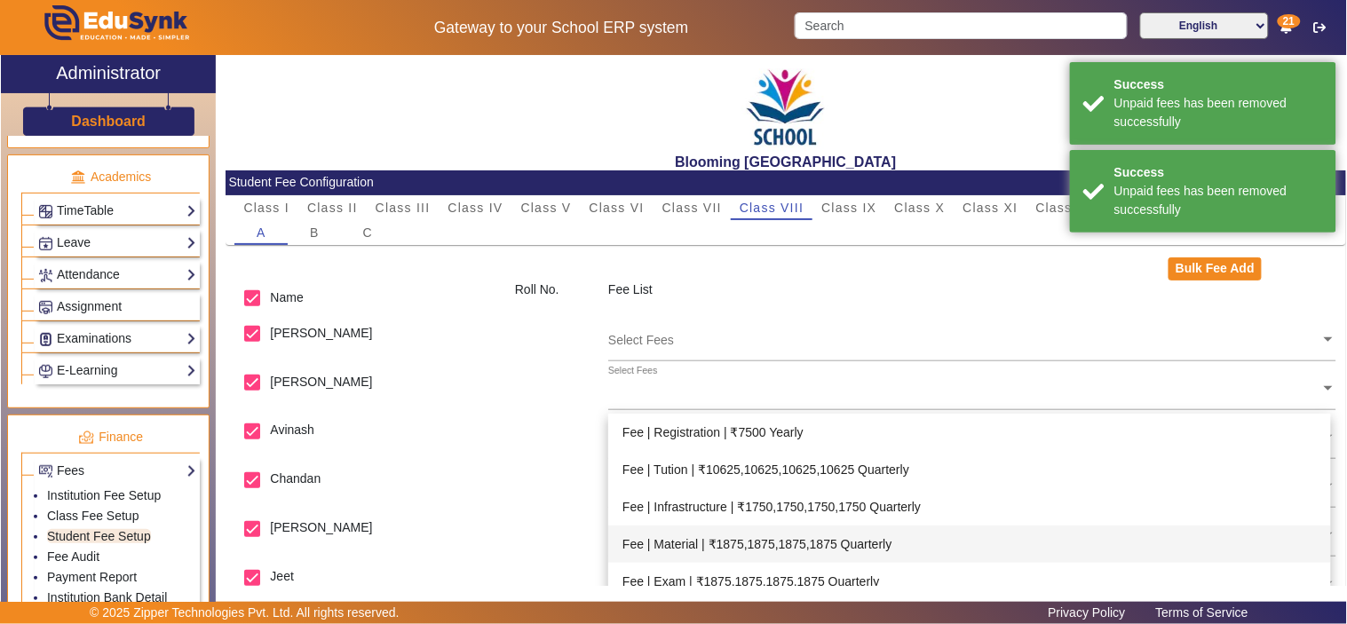
click at [320, 262] on div "Bulk Fee Add" at bounding box center [785, 268] width 1120 height 23
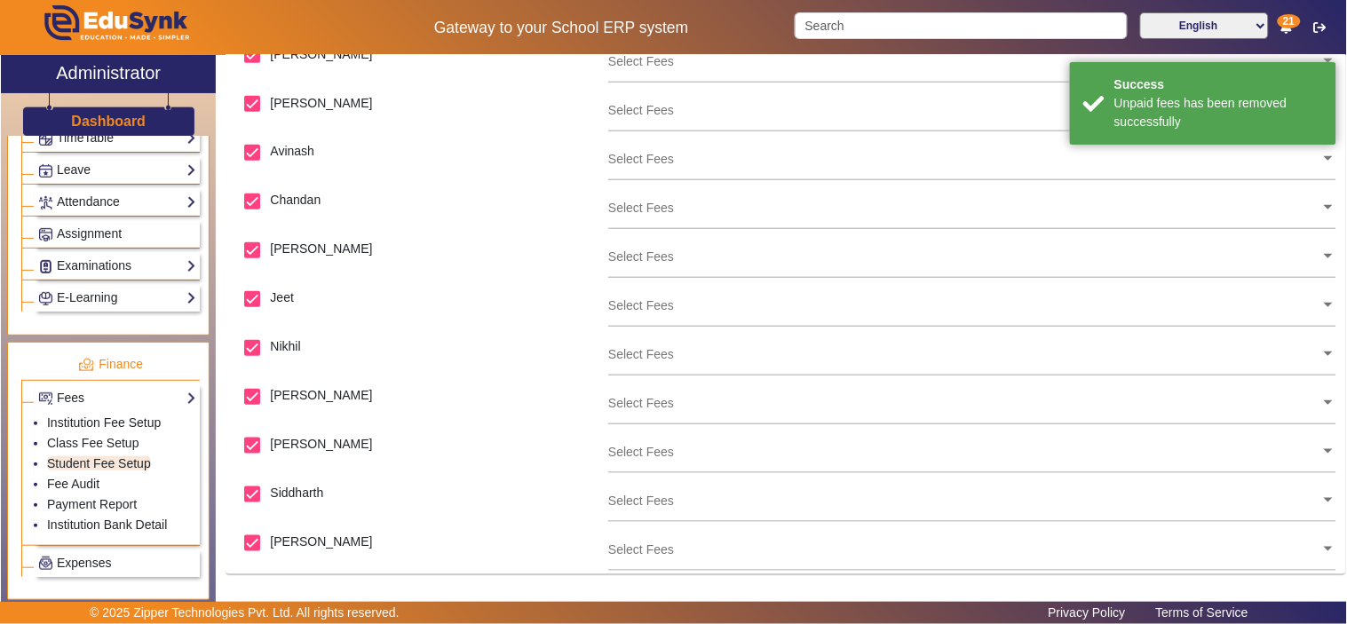
scroll to position [964, 0]
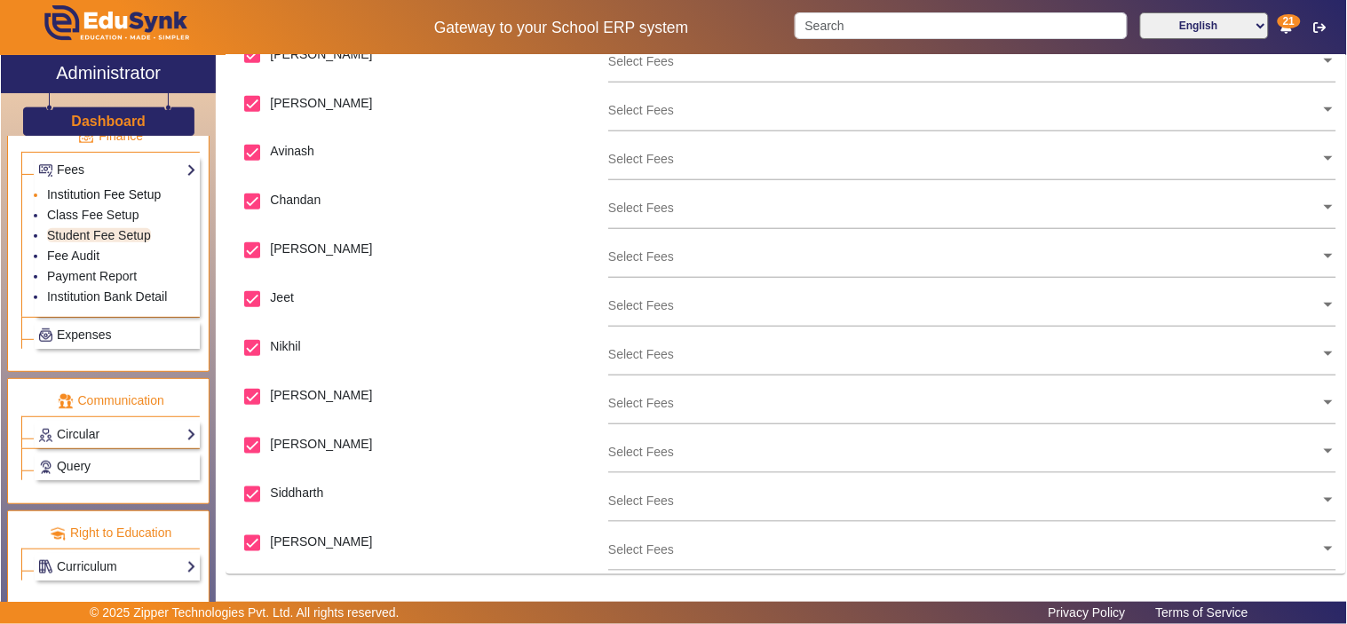
click at [82, 191] on link "Institution Fee Setup" at bounding box center [104, 194] width 114 height 14
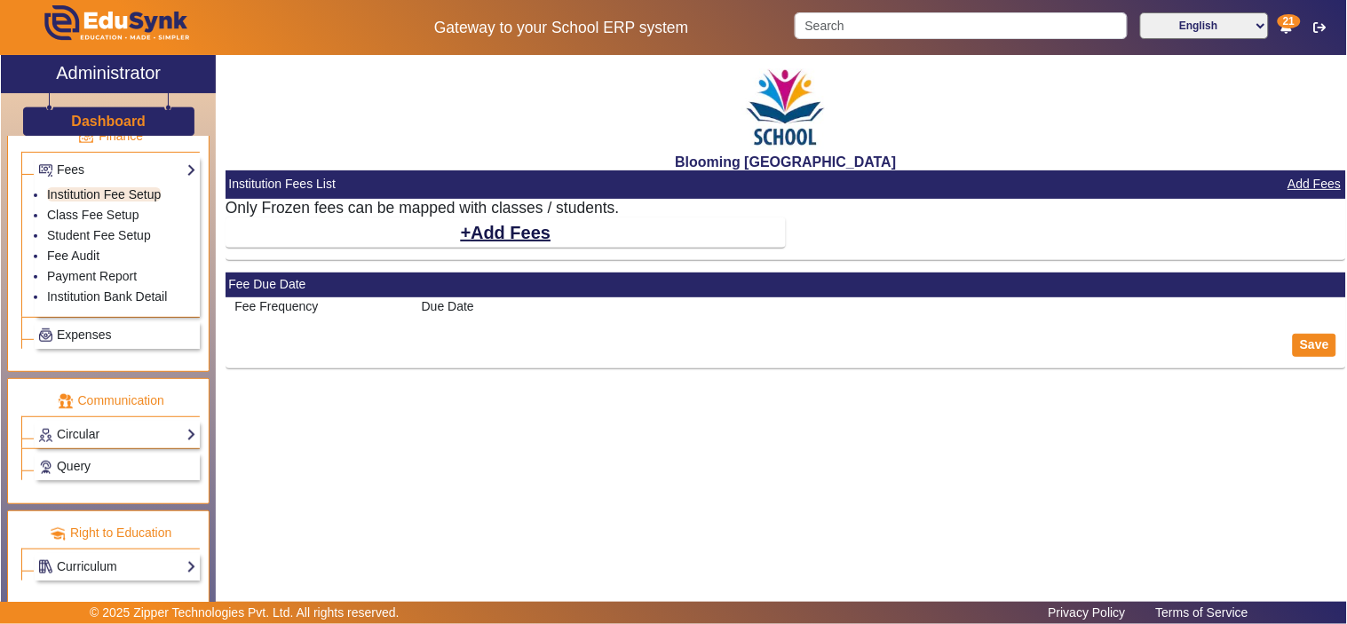
select select "10"
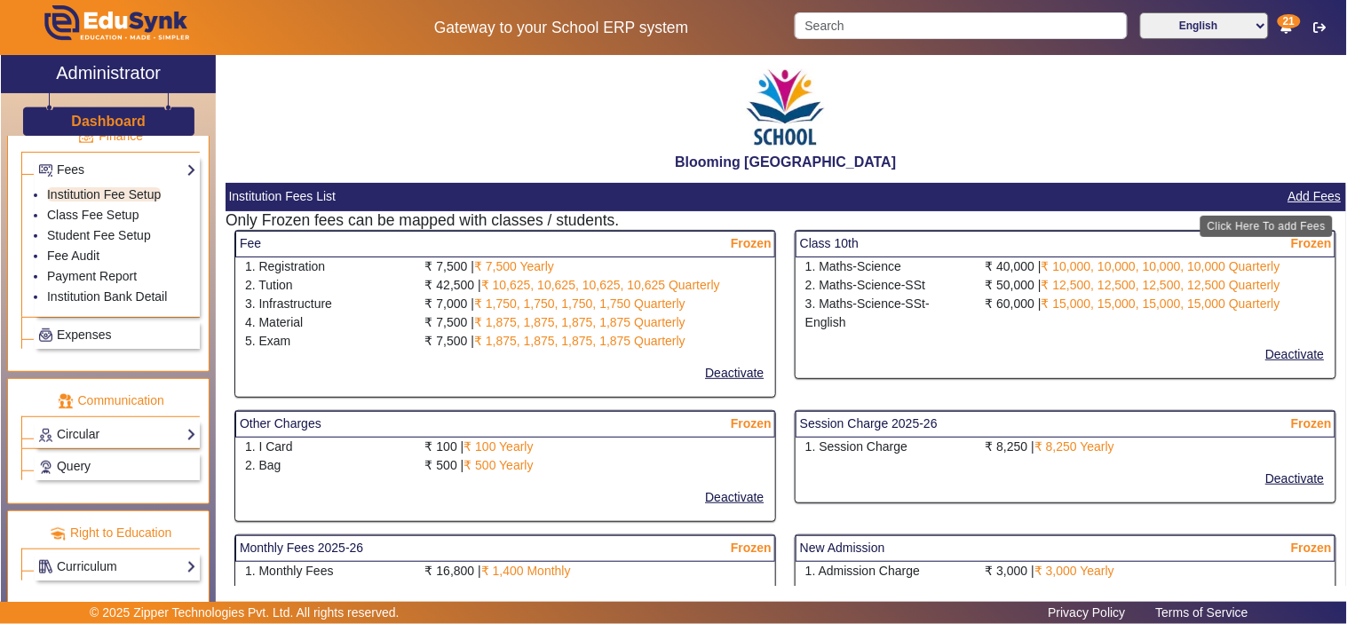
click at [1308, 195] on button "Add Fees" at bounding box center [1314, 197] width 57 height 22
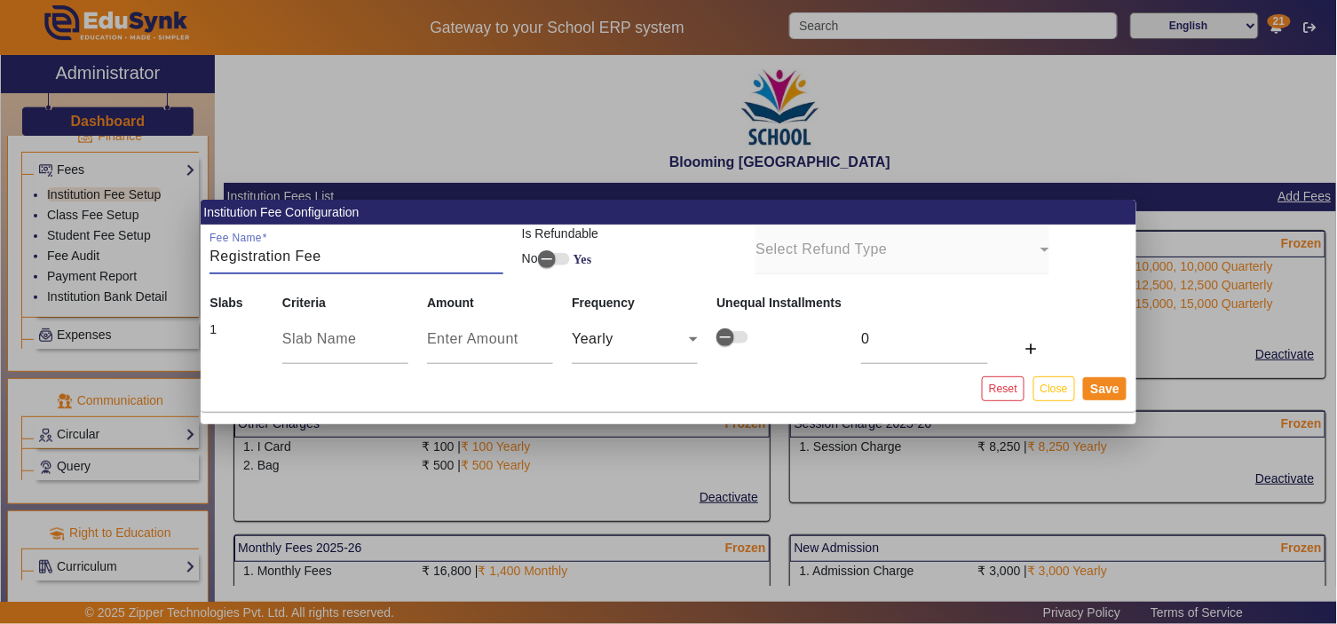
type input "Registration Fee"
click at [241, 250] on input "Registration Fee" at bounding box center [355, 256] width 293 height 21
click at [300, 331] on input "text" at bounding box center [345, 338] width 126 height 21
paste input "Registration"
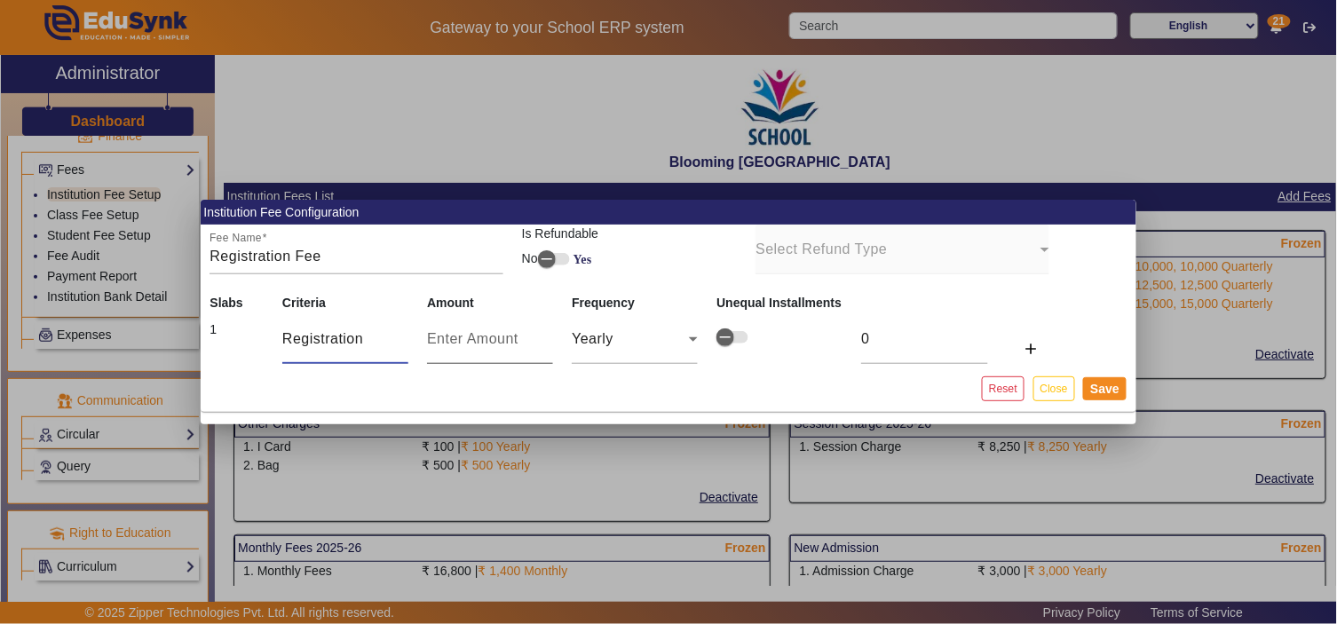
type input "Registration"
click at [453, 342] on input "number" at bounding box center [490, 338] width 126 height 21
type input "7"
type input "75"
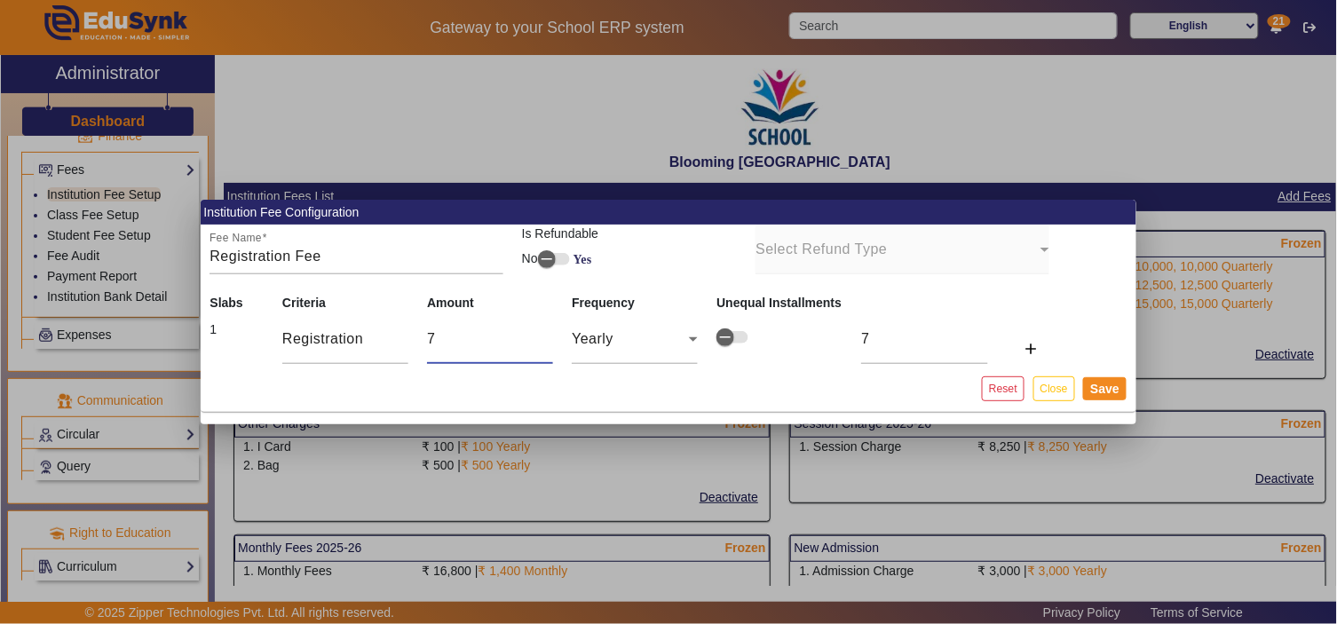
type input "75"
drag, startPoint x: 463, startPoint y: 339, endPoint x: 454, endPoint y: 336, distance: 10.4
click at [463, 339] on input "75" at bounding box center [490, 338] width 126 height 21
type input "750"
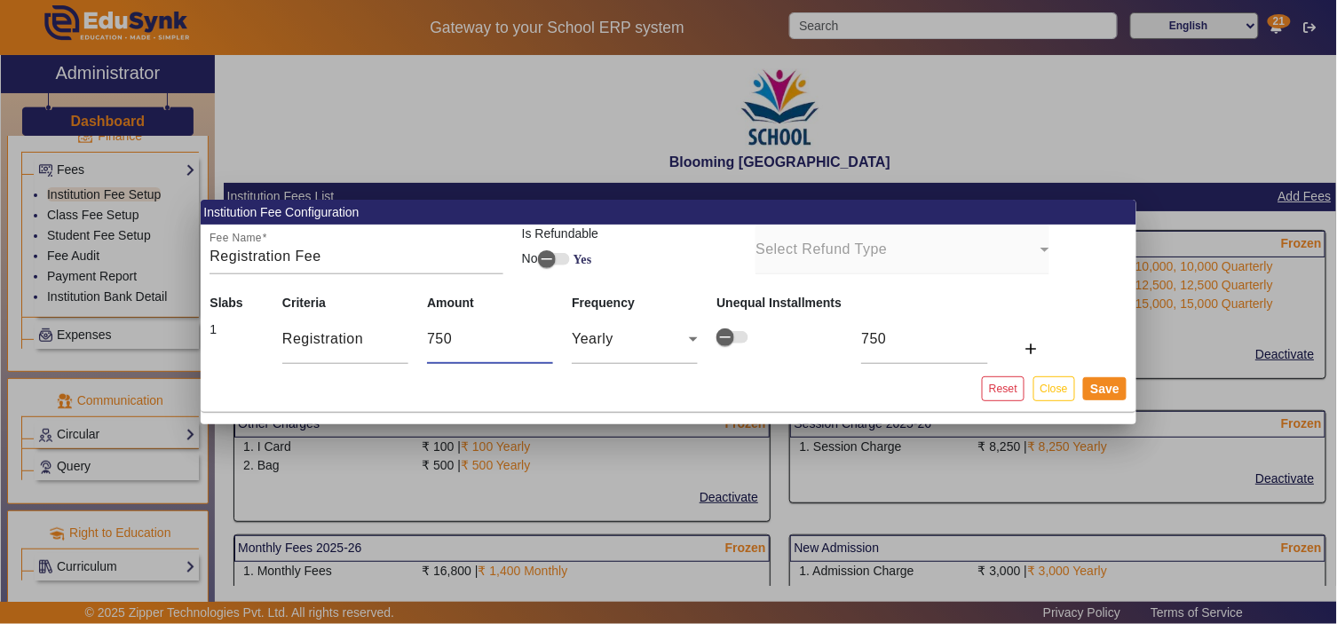
type input "7500"
click at [1105, 392] on button "Save" at bounding box center [1104, 388] width 43 height 23
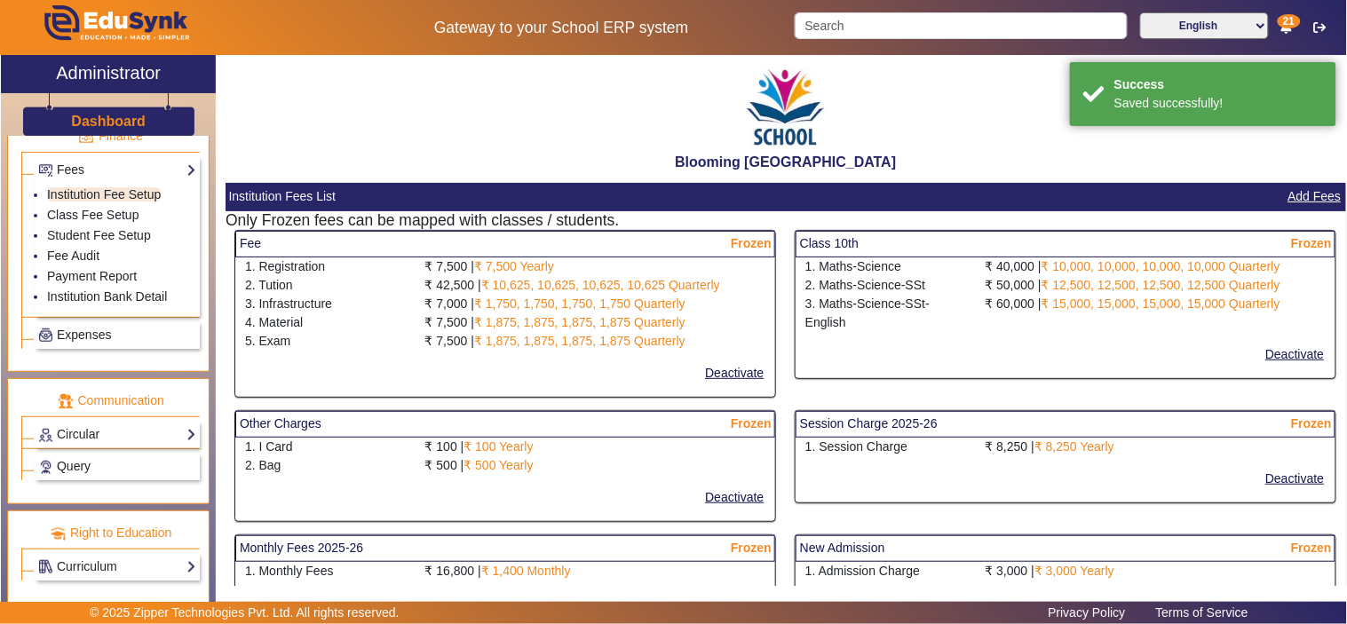
select select "10"
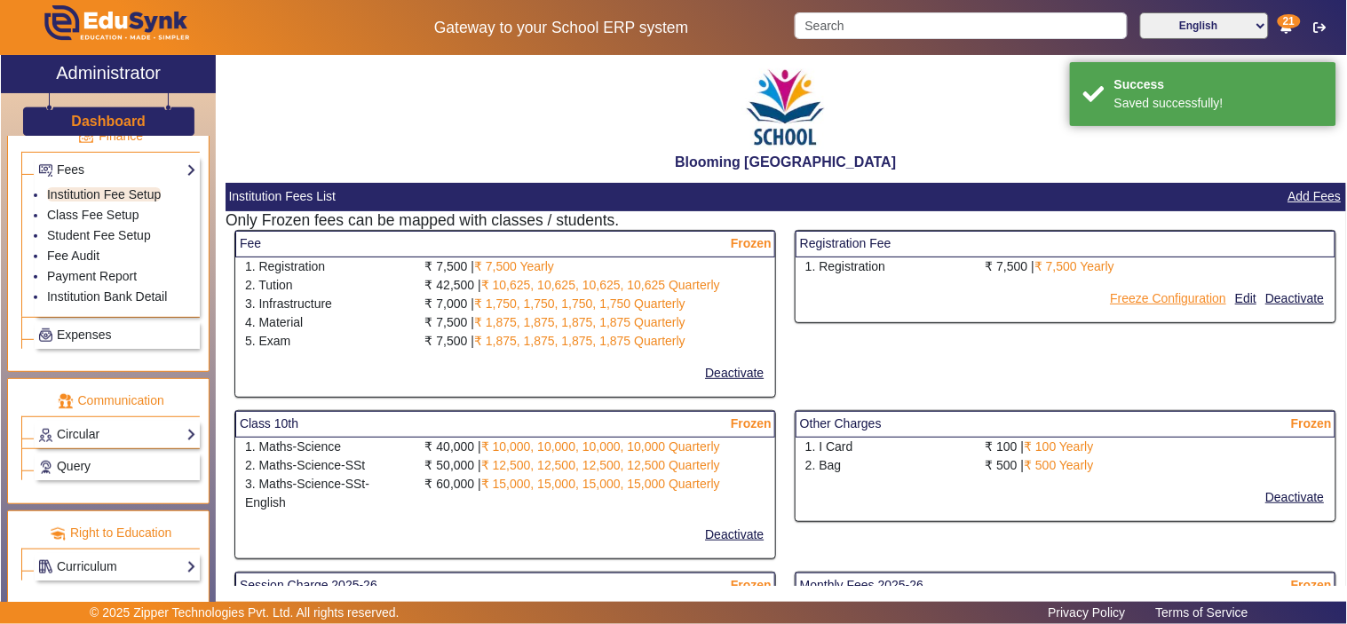
click at [1176, 298] on button "Freeze Configuration" at bounding box center [1168, 299] width 120 height 22
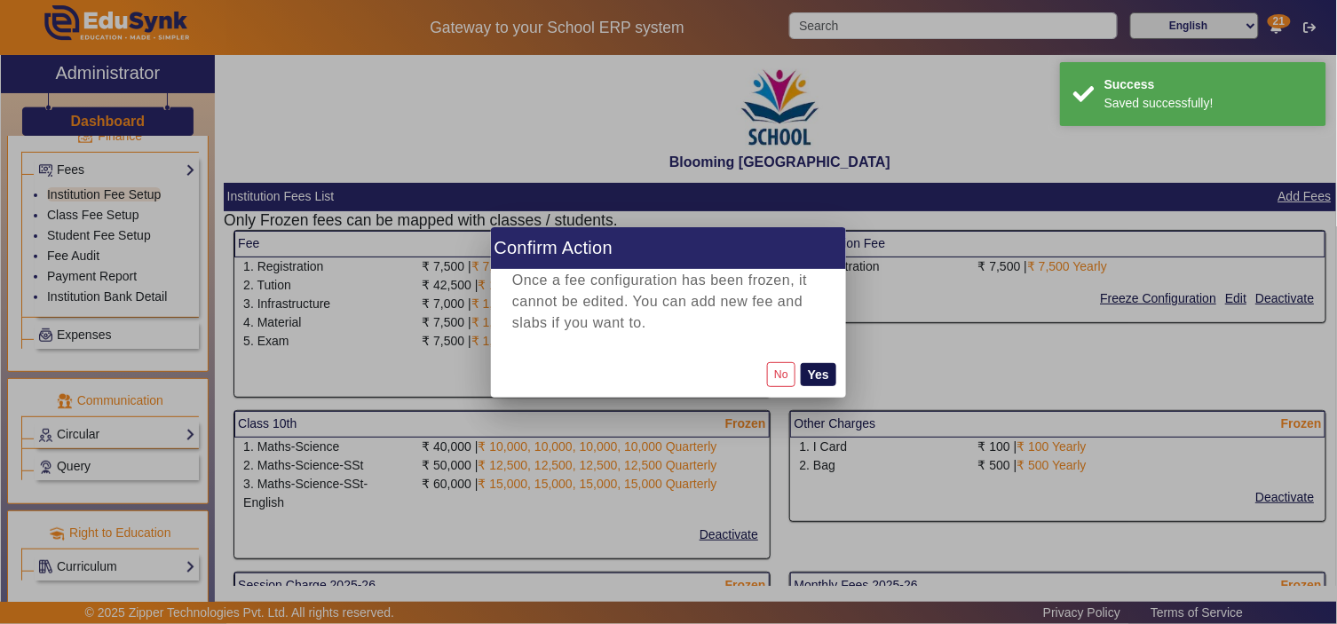
click at [823, 373] on button "Yes" at bounding box center [819, 374] width 36 height 23
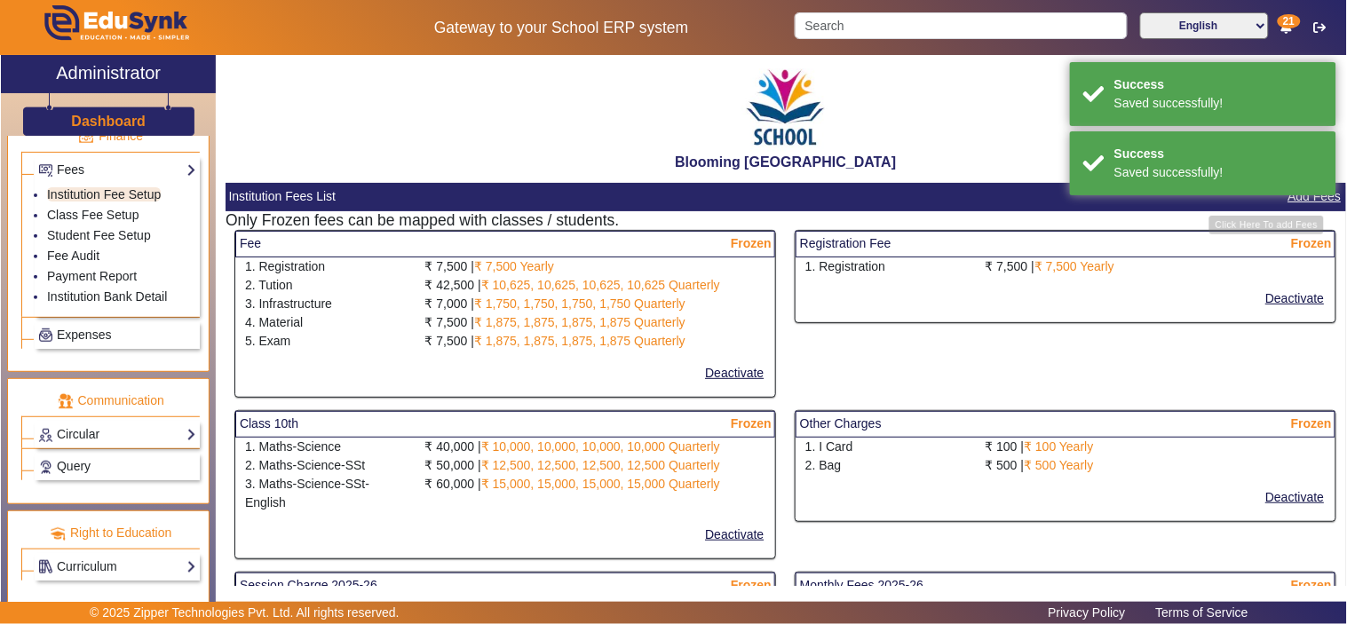
click at [1303, 199] on button "Add Fees" at bounding box center [1314, 197] width 57 height 22
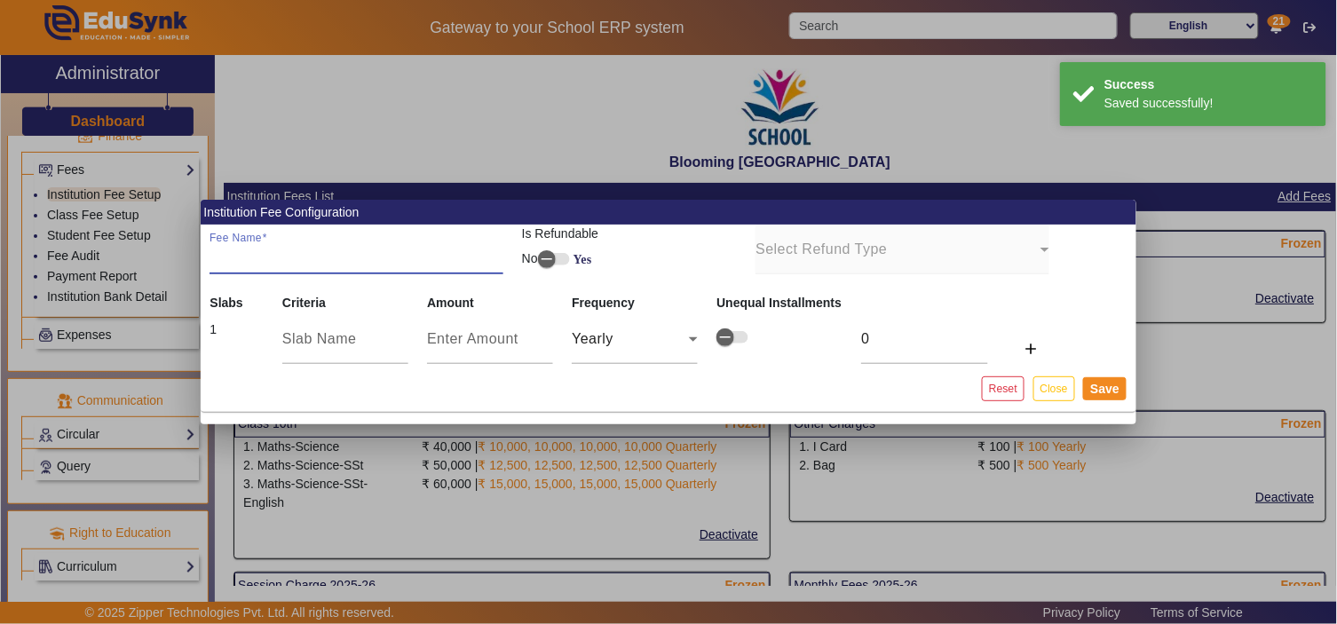
click at [362, 258] on input "Fee Name" at bounding box center [355, 256] width 293 height 21
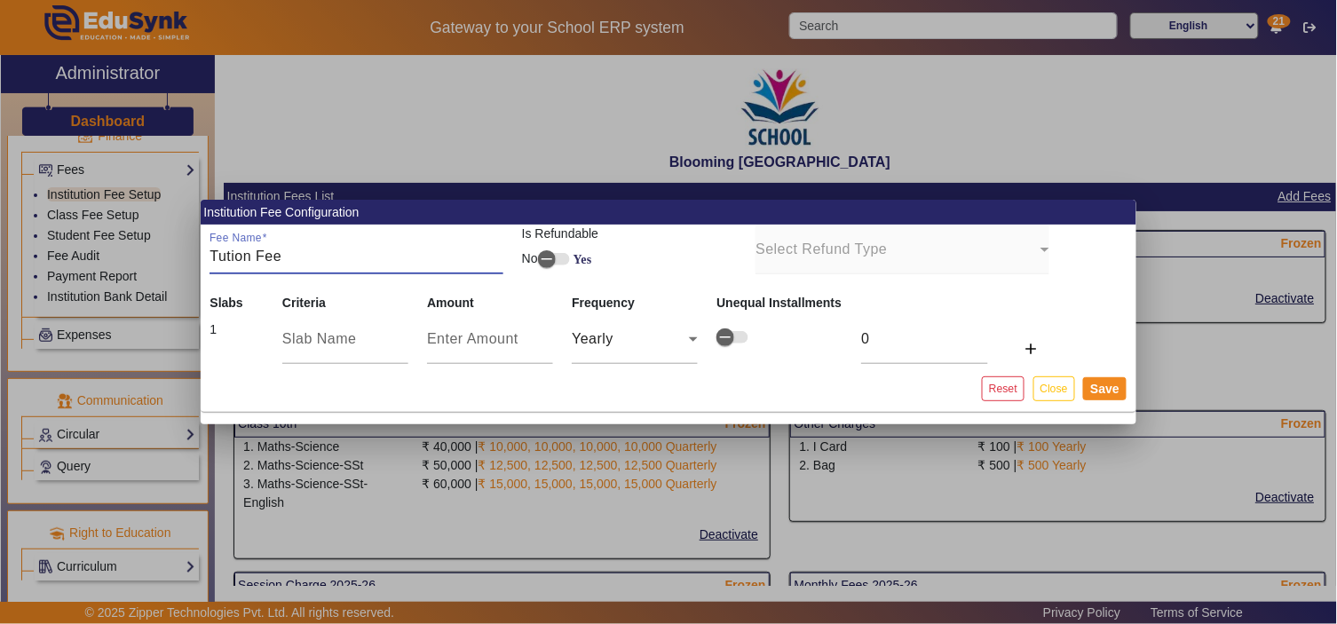
drag, startPoint x: 217, startPoint y: 252, endPoint x: 187, endPoint y: 250, distance: 29.3
click at [191, 250] on div "Institution Fee Configuration Fee Name Tution Fee Is Refundable No Yes Select R…" at bounding box center [668, 312] width 1337 height 624
type input "Tution Fee"
click at [304, 334] on input "text" at bounding box center [345, 338] width 126 height 21
paste input "Tution Fee"
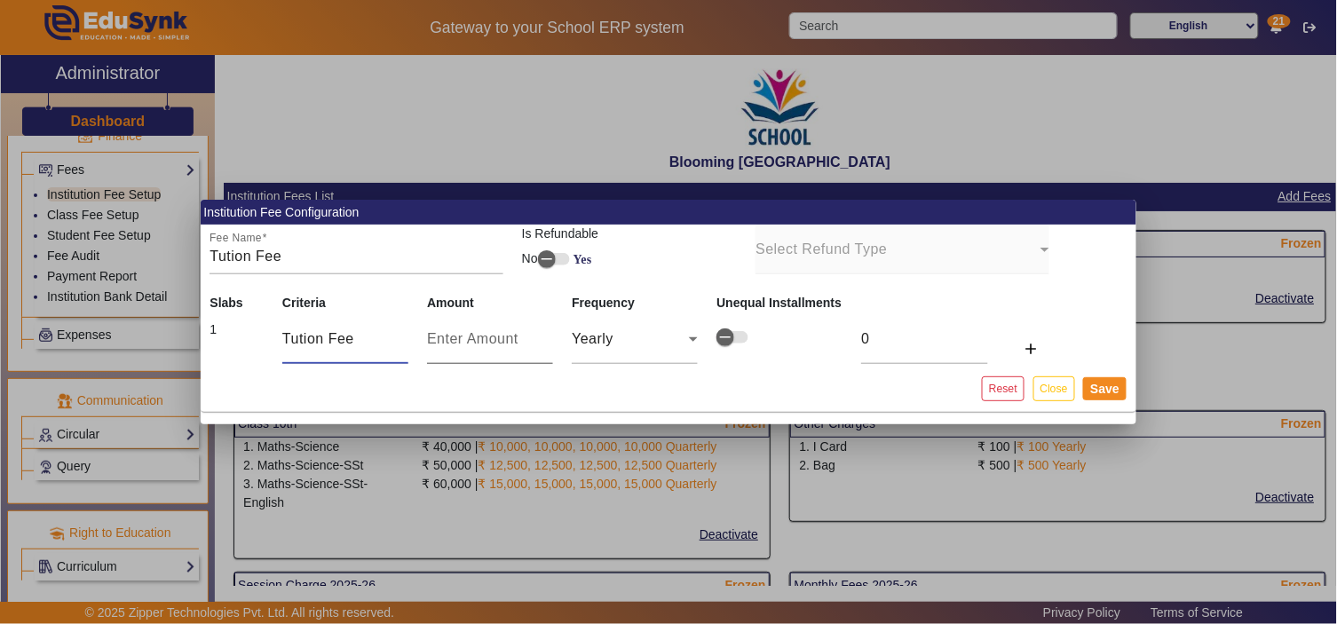
type input "Tution Fee"
click at [448, 332] on input "number" at bounding box center [490, 338] width 126 height 21
type input "4"
type input "42"
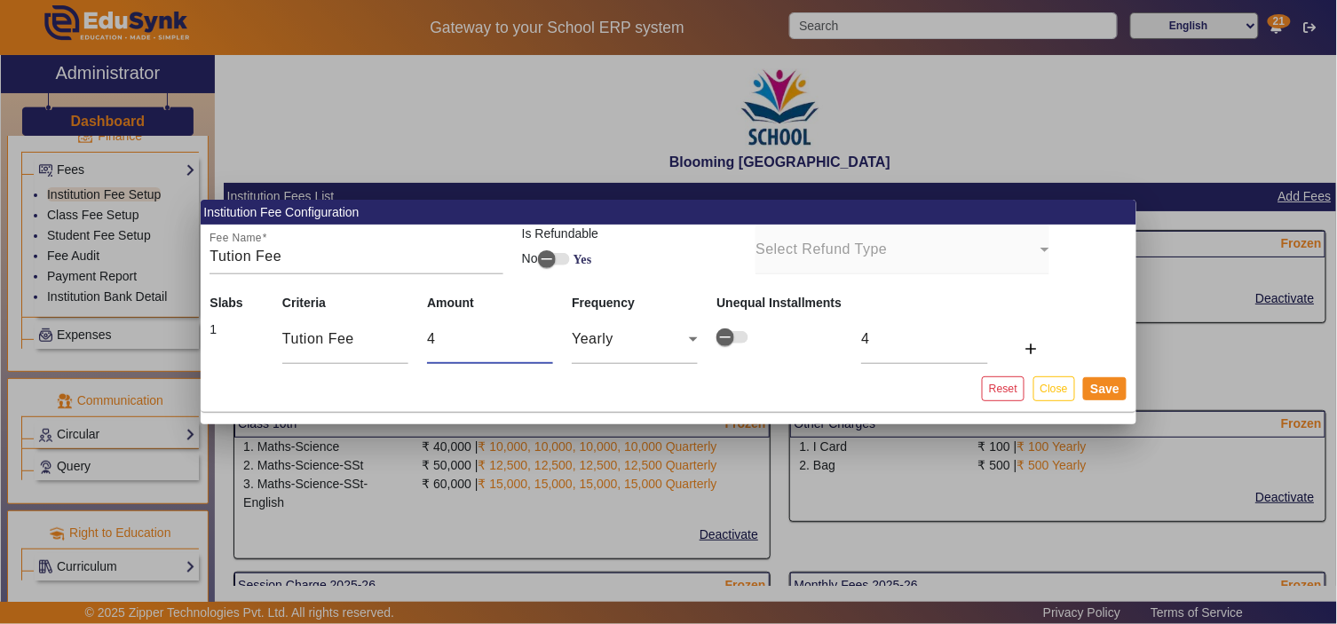
type input "42"
type input "425"
type input "4250"
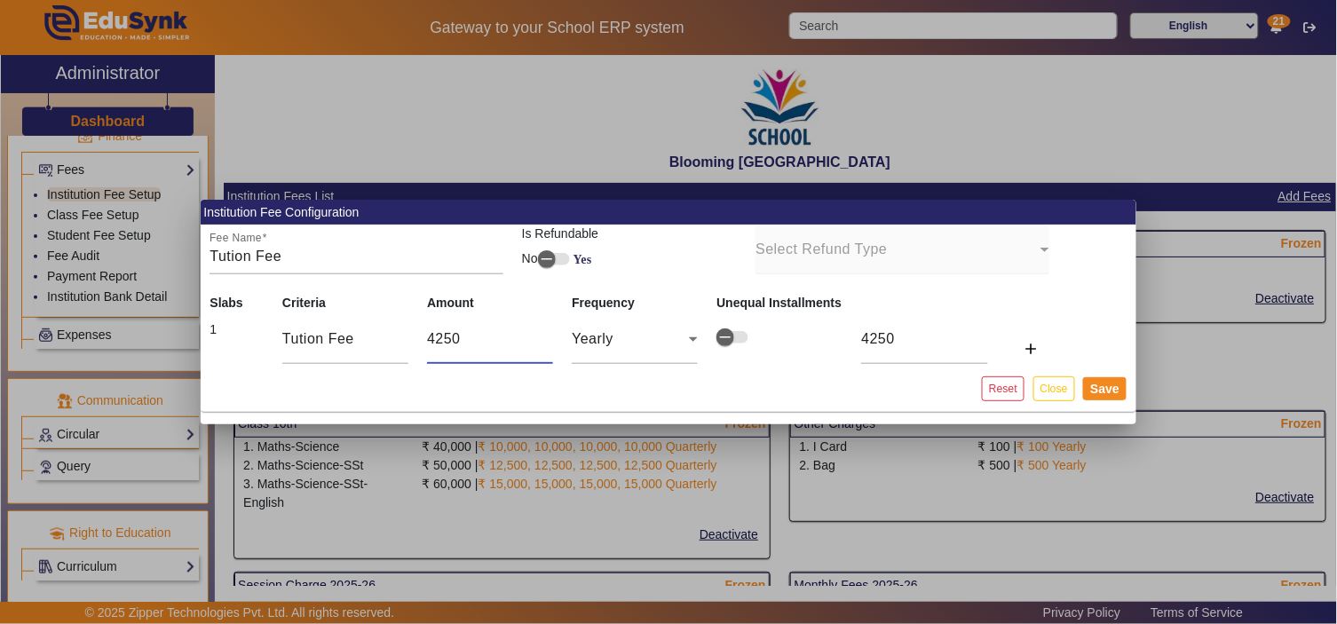
type input "42500"
click at [636, 349] on div "Yearly" at bounding box center [630, 338] width 117 height 21
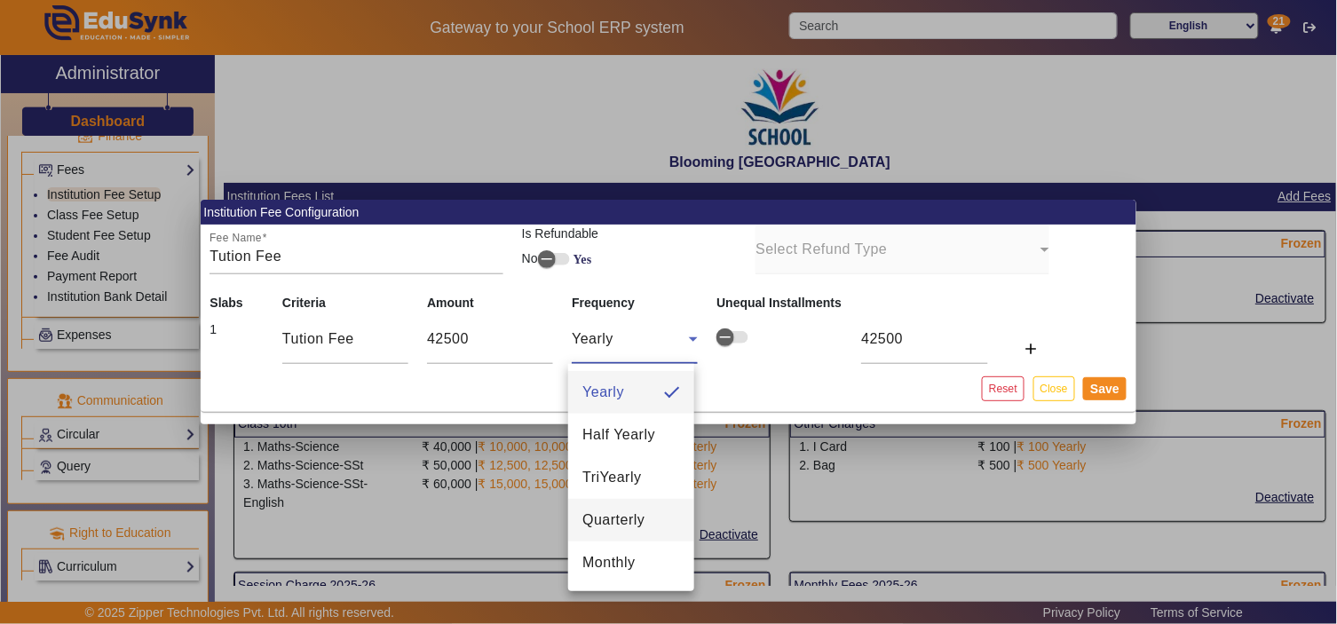
click at [621, 519] on span "Quarterly" at bounding box center [613, 519] width 62 height 21
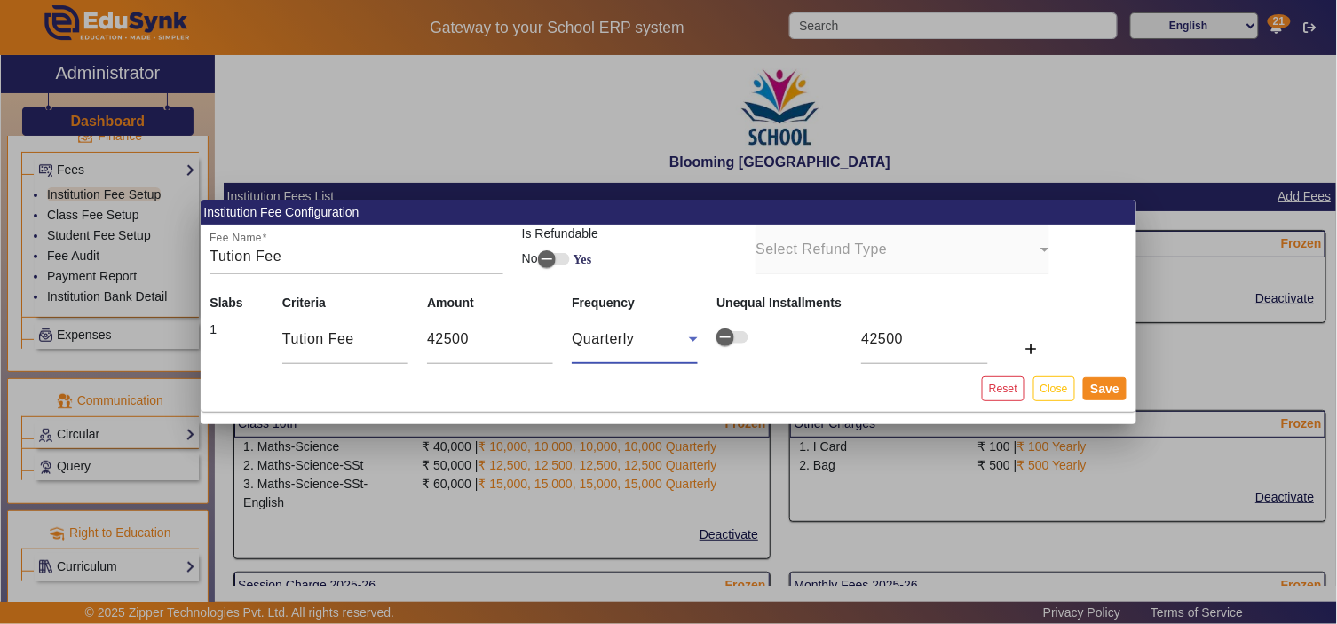
type input "10625"
click at [1115, 387] on button "Save" at bounding box center [1104, 388] width 43 height 23
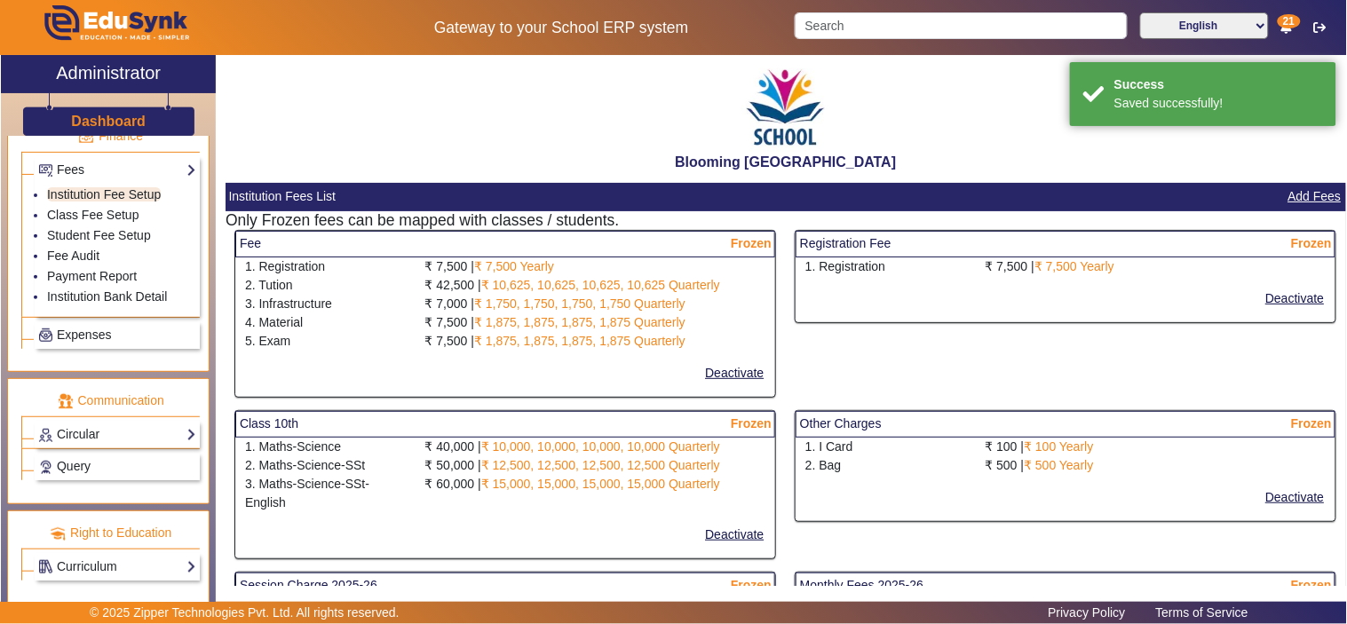
select select "10"
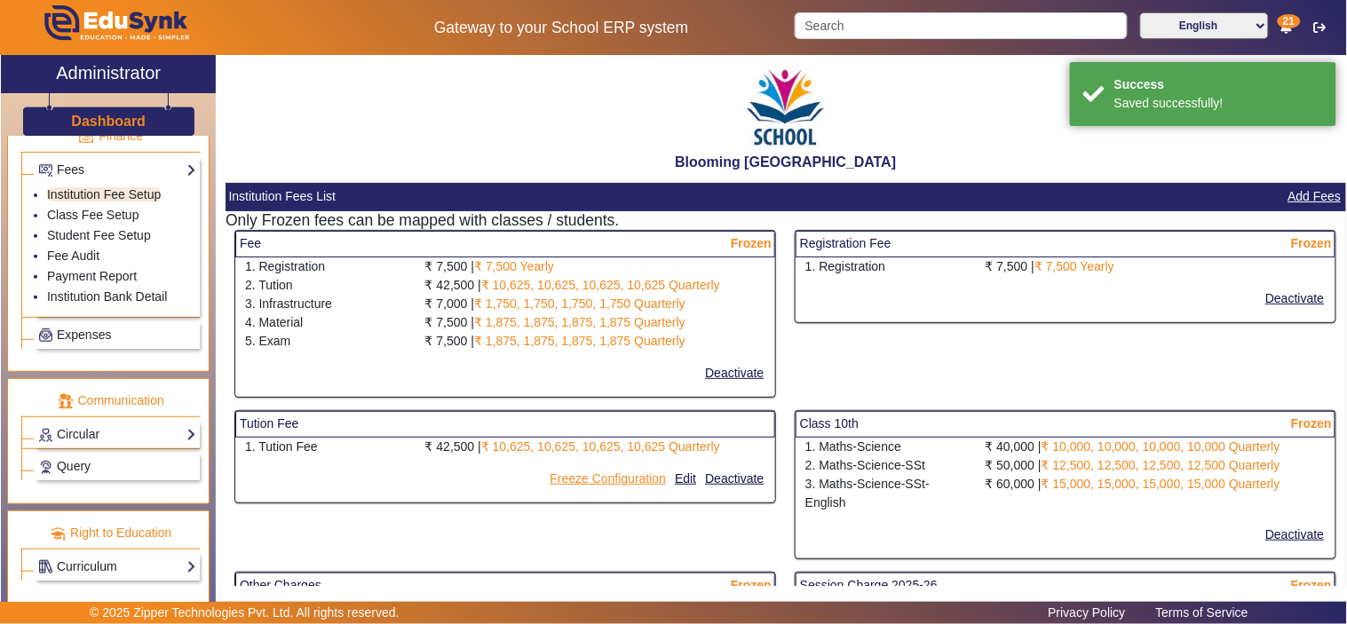
click at [598, 475] on button "Freeze Configuration" at bounding box center [608, 479] width 120 height 22
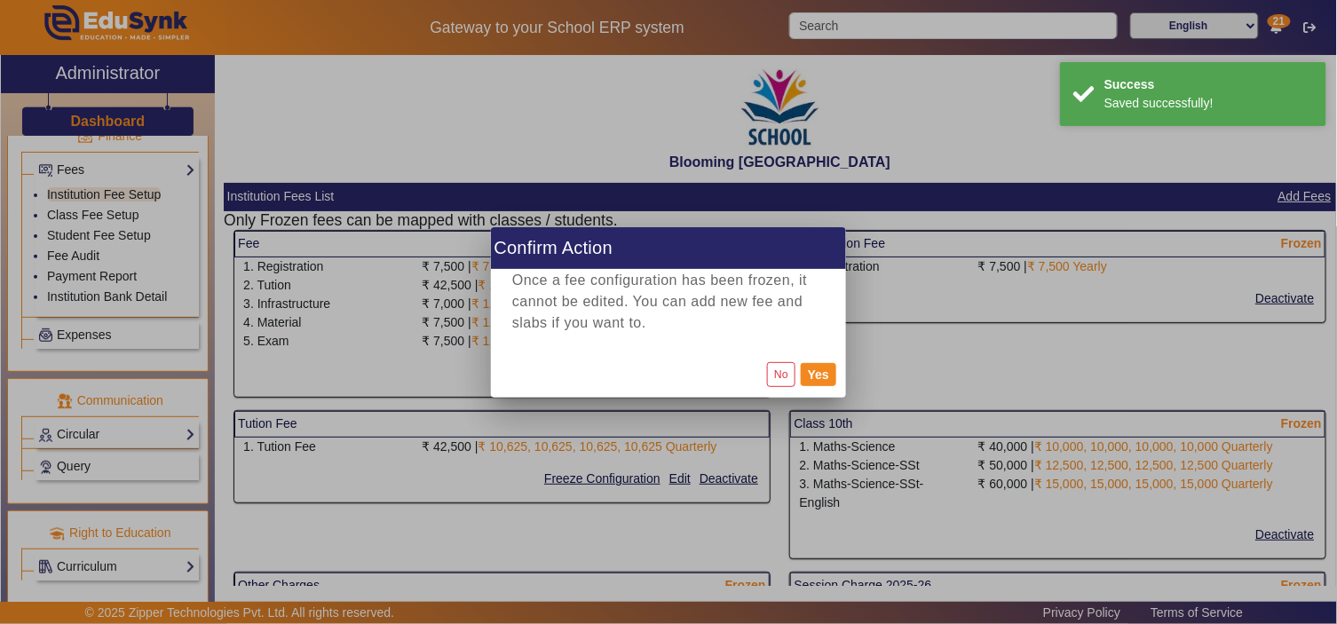
click at [838, 370] on div "No Yes" at bounding box center [668, 374] width 355 height 46
click at [820, 375] on button "Yes" at bounding box center [819, 374] width 36 height 23
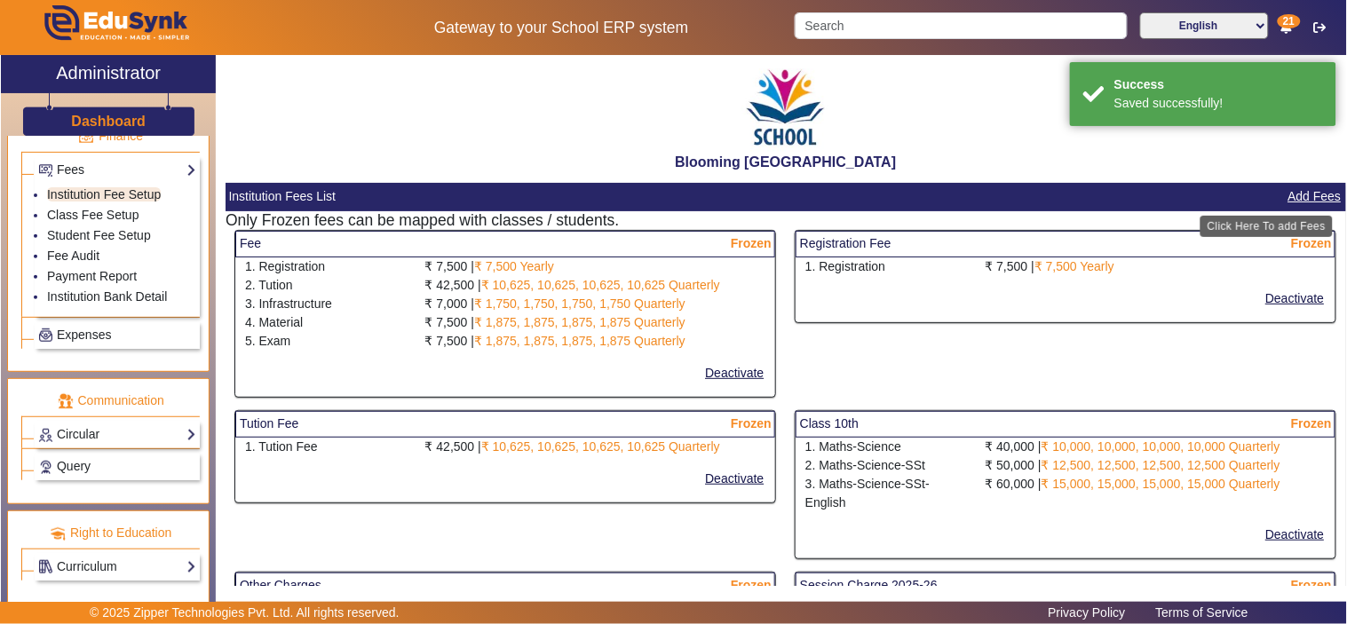
click at [1310, 199] on button "Add Fees" at bounding box center [1314, 197] width 57 height 22
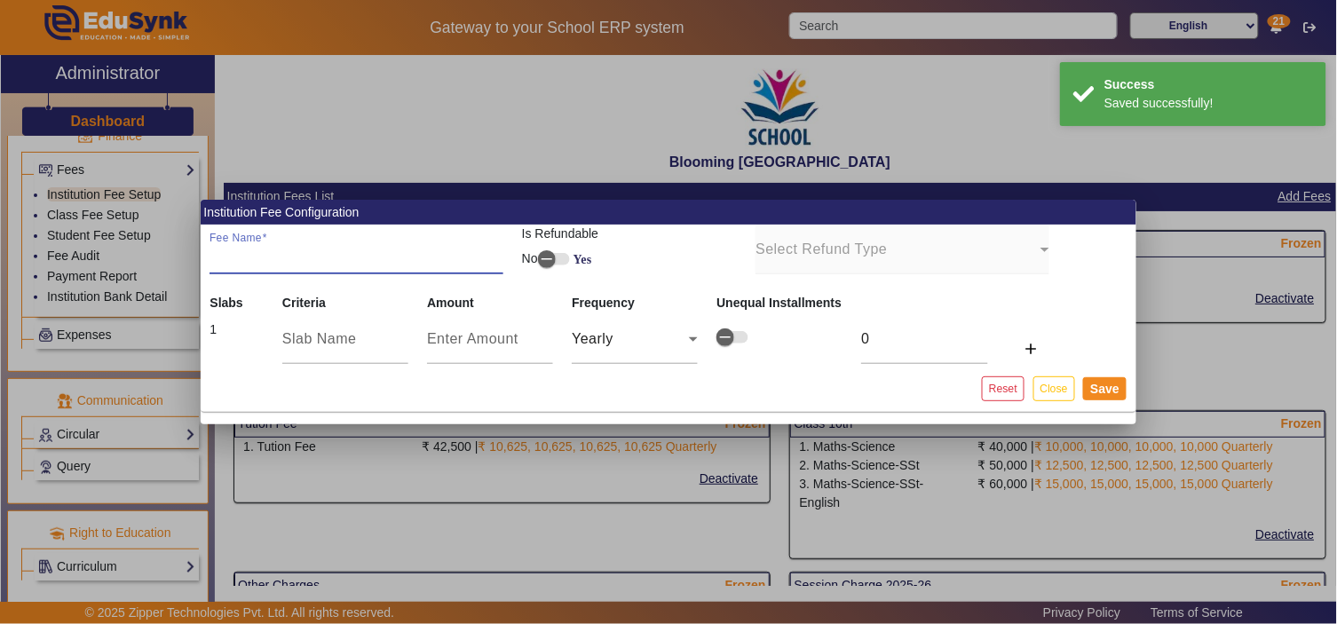
click at [352, 265] on input "Fee Name" at bounding box center [355, 256] width 293 height 21
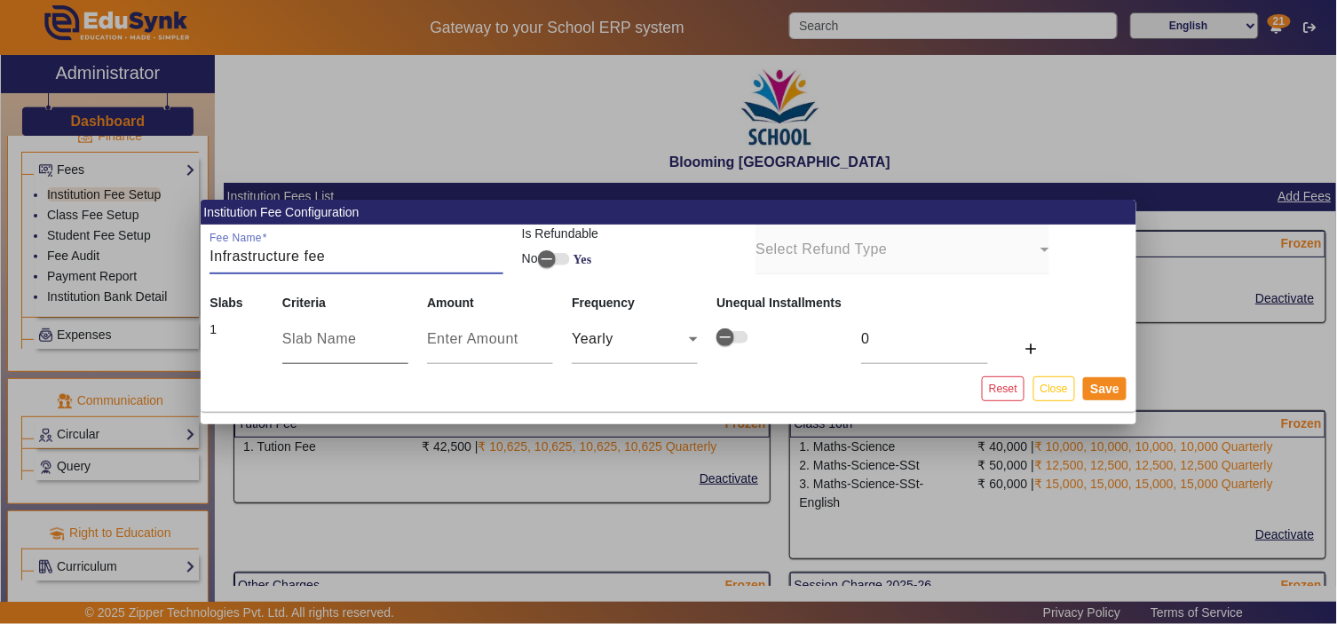
type input "Infrastructure fee"
click at [350, 327] on div at bounding box center [345, 339] width 126 height 50
paste input "Infrastructure fee"
type input "Infrastructure fee"
click at [474, 338] on input "number" at bounding box center [490, 338] width 126 height 21
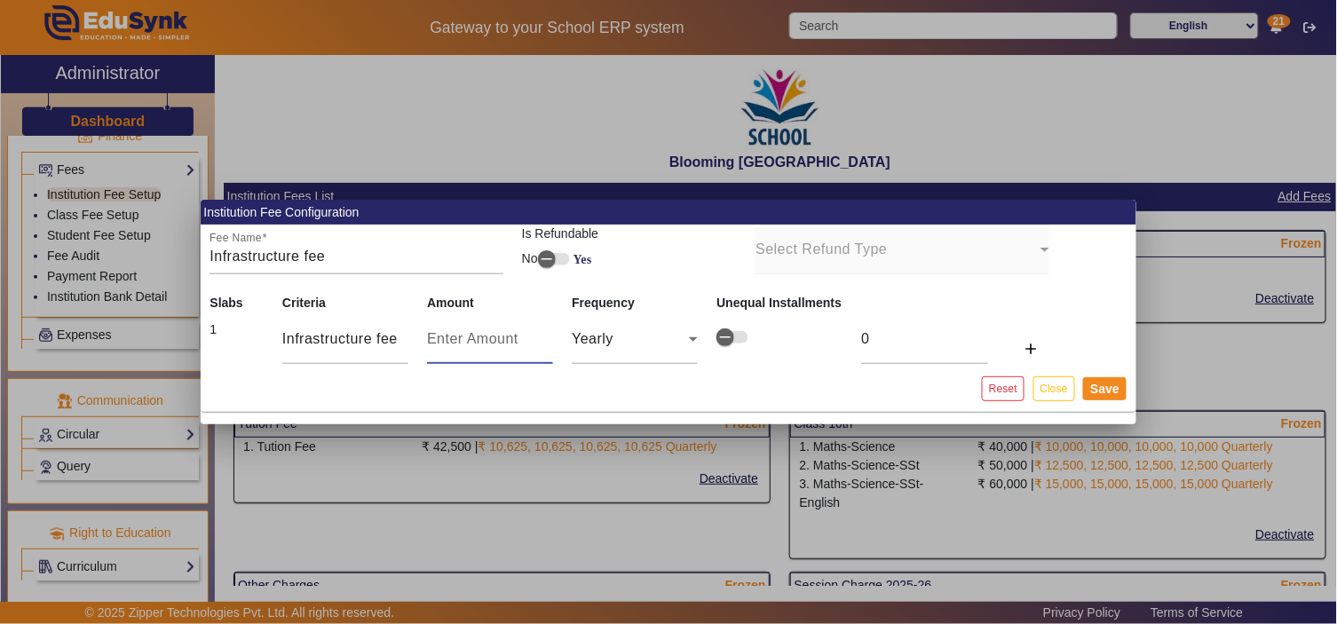
type input "7"
type input "70"
type input "700"
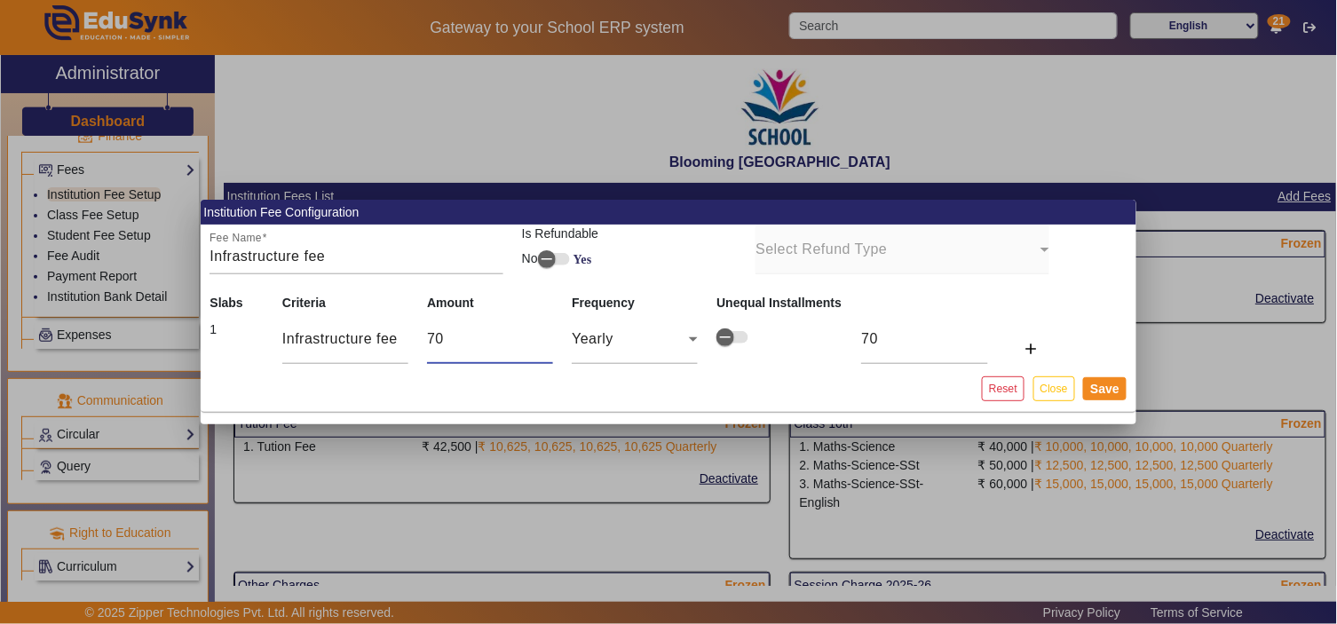
type input "700"
type input "7000"
click at [652, 337] on div "Yearly" at bounding box center [630, 338] width 117 height 21
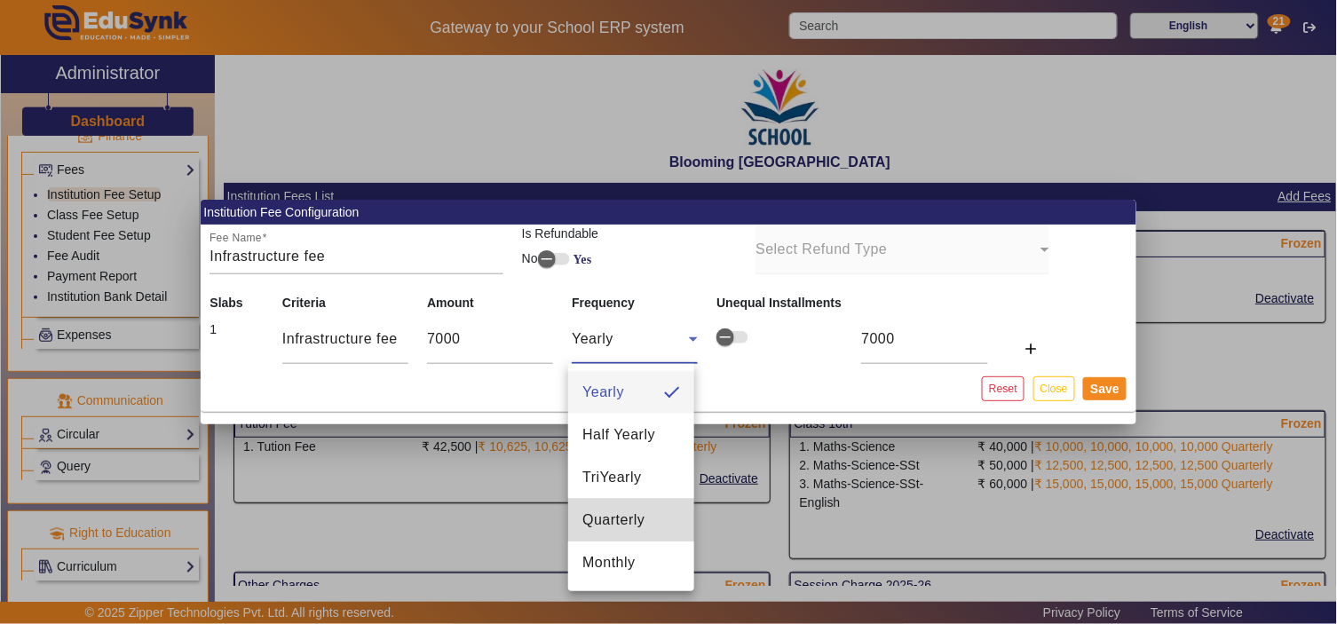
click at [607, 527] on span "Quarterly" at bounding box center [613, 519] width 62 height 21
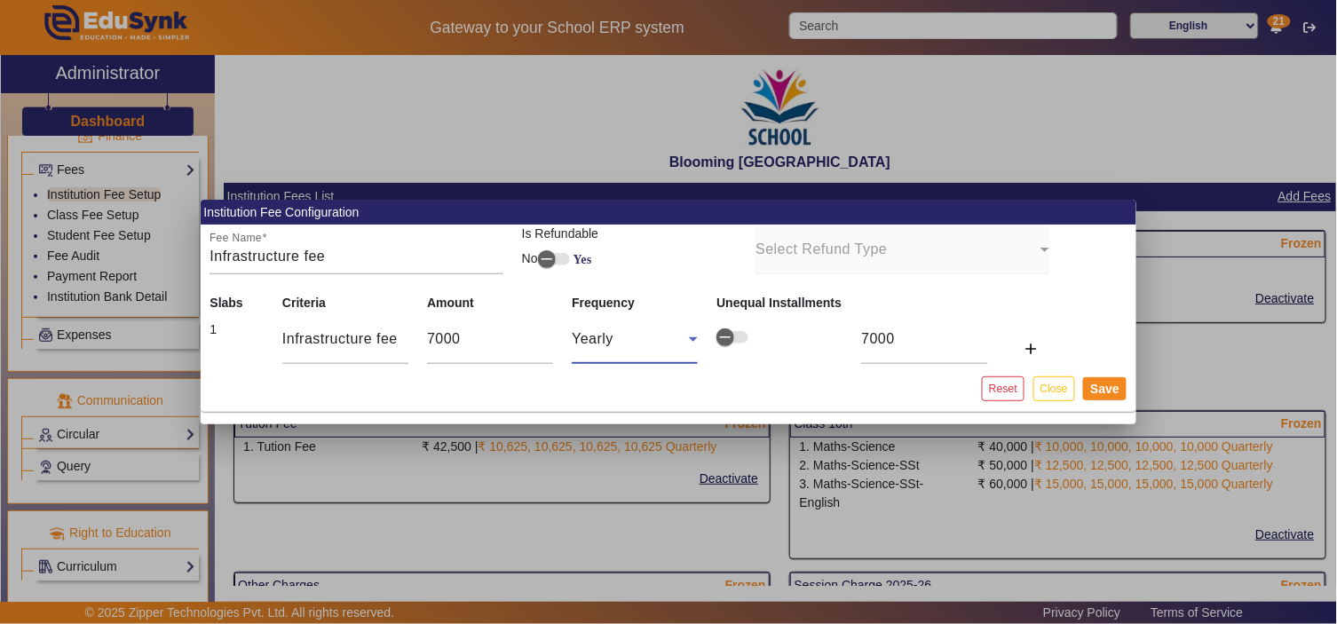
type input "1750"
click at [1104, 387] on button "Save" at bounding box center [1104, 388] width 43 height 23
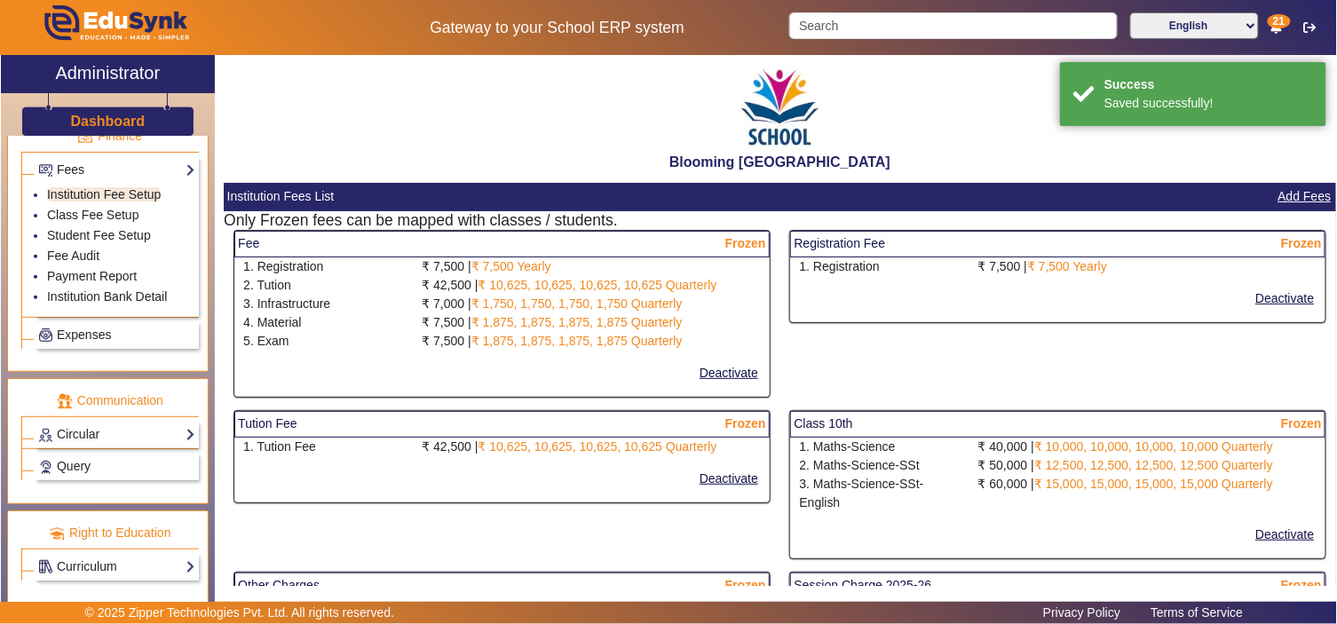
select select "10"
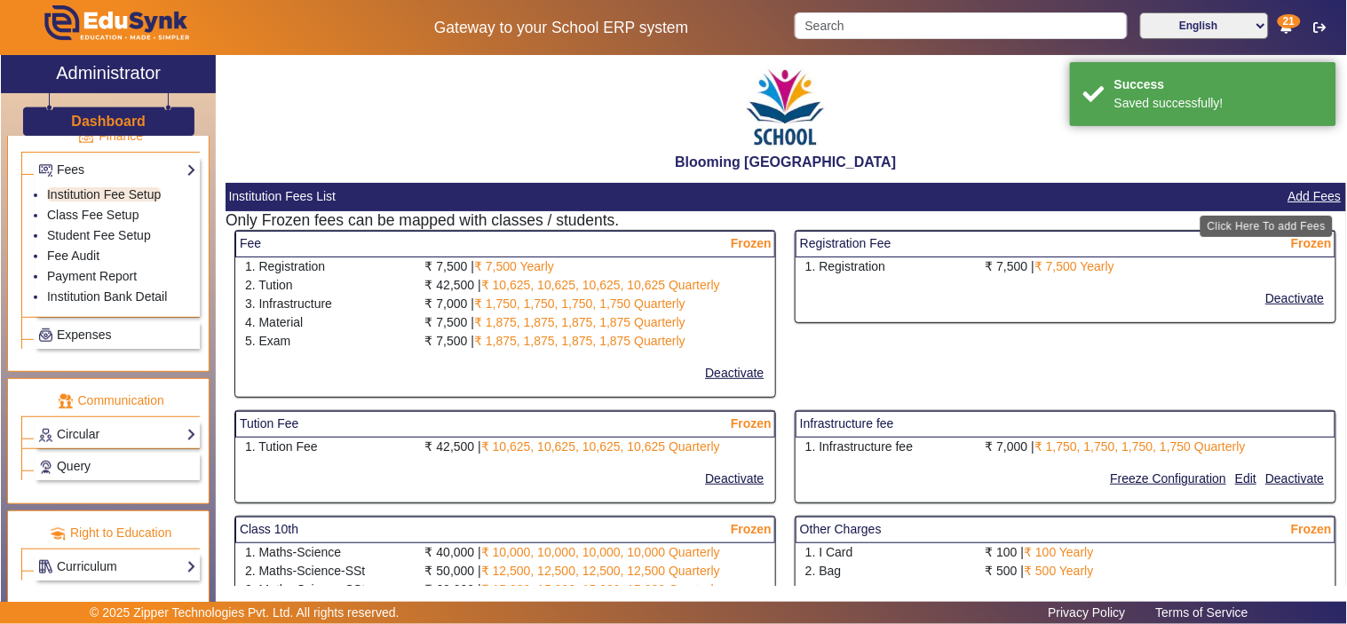
click at [1294, 195] on button "Add Fees" at bounding box center [1314, 197] width 57 height 22
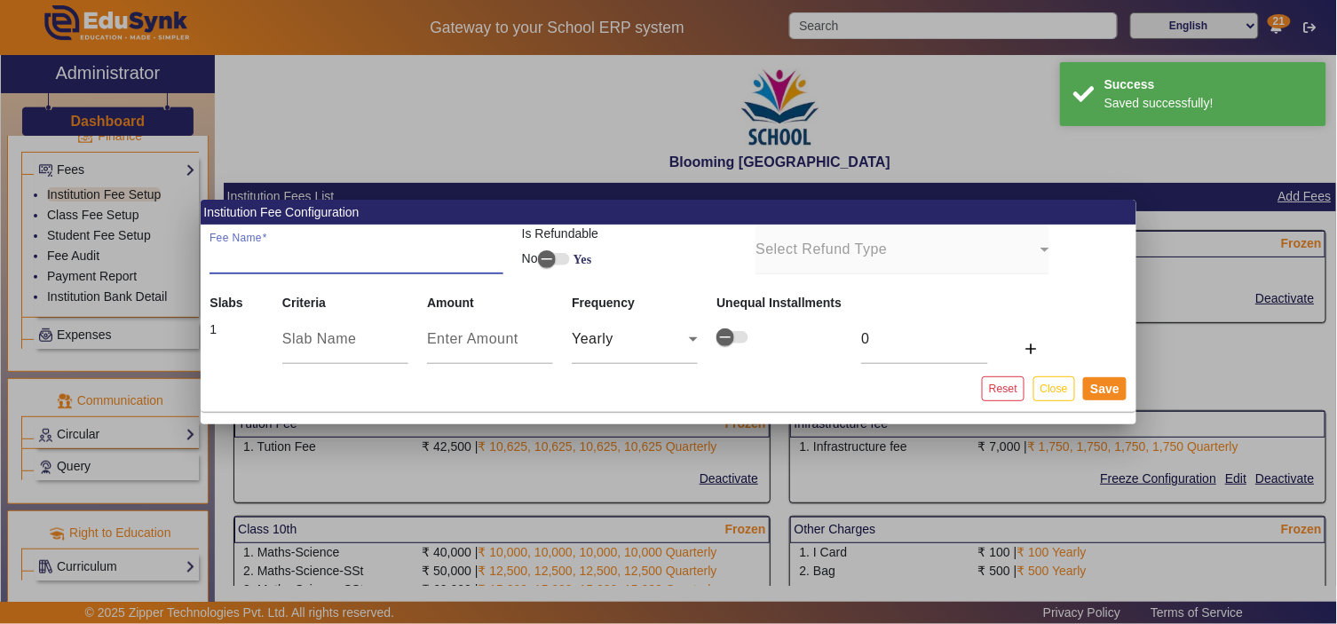
click at [279, 261] on input "Fee Name" at bounding box center [355, 256] width 293 height 21
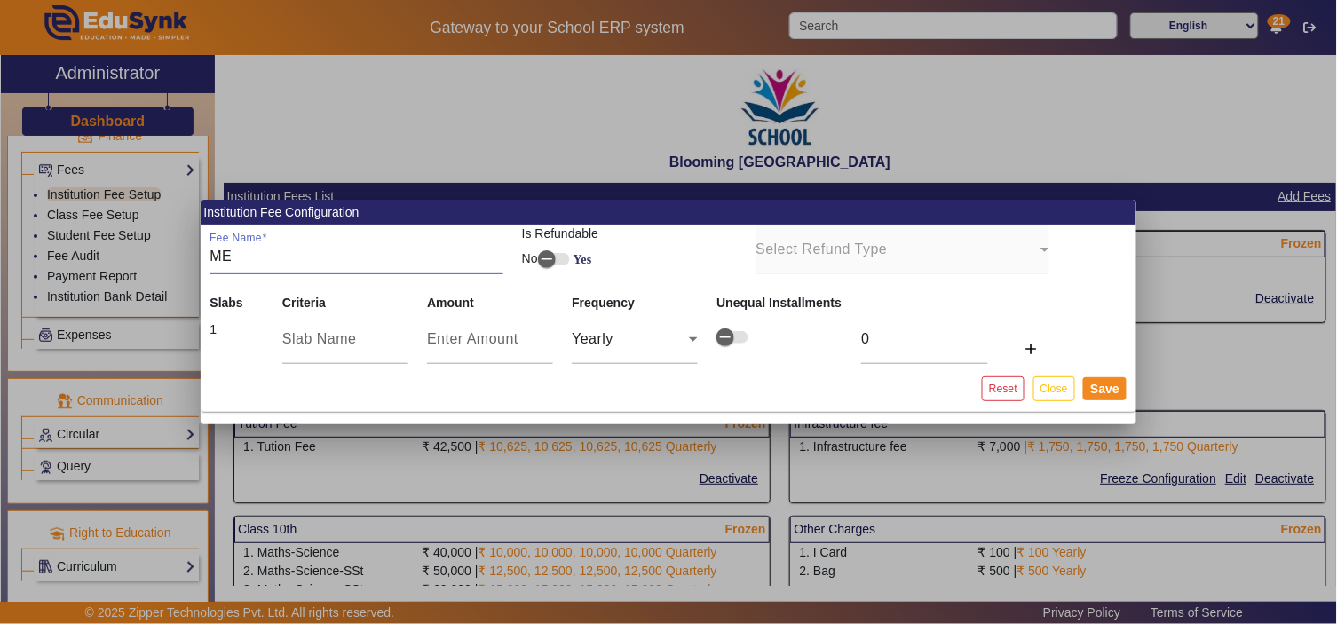
type input "ME"
click at [279, 261] on input "ME" at bounding box center [355, 256] width 293 height 21
type input "Material cost"
type input "7"
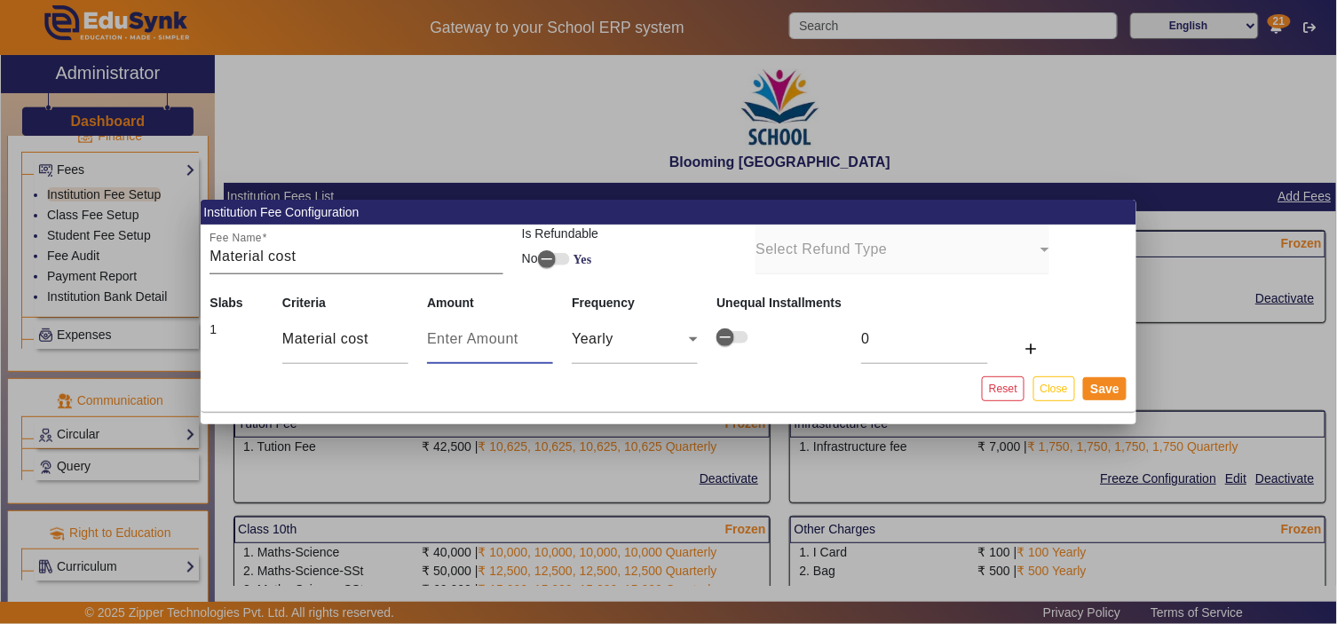
type input "7"
type input "75"
type input "750"
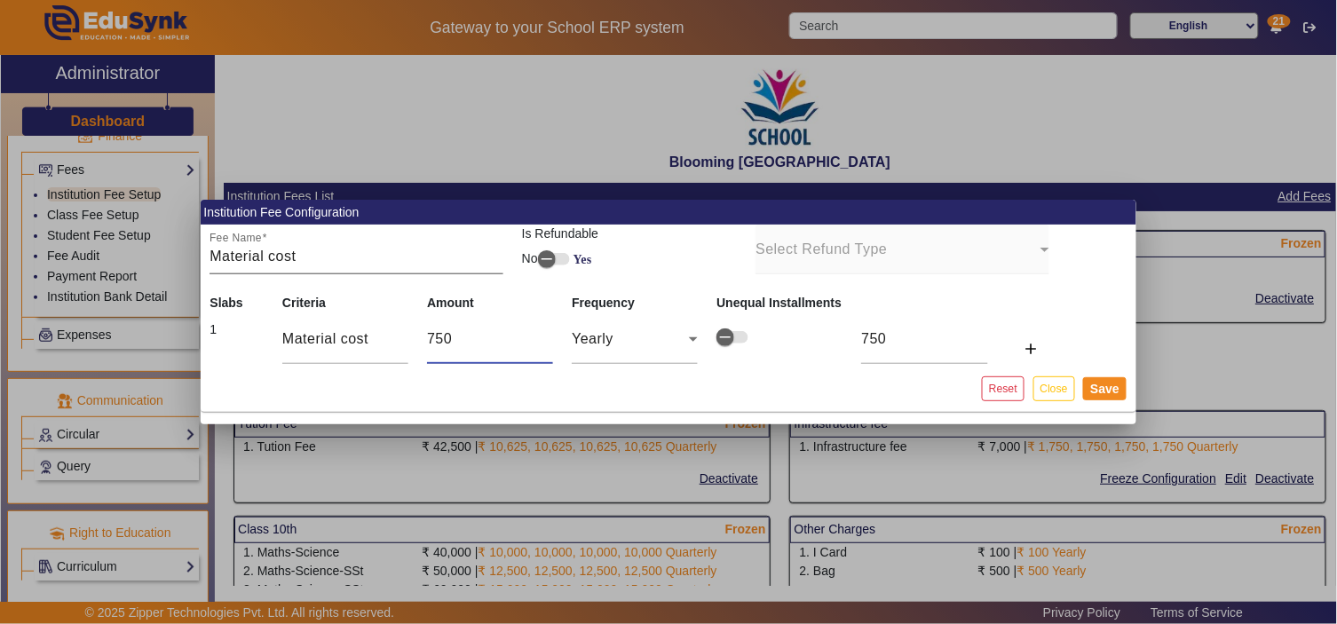
type input "7500"
click at [627, 340] on div "Yearly" at bounding box center [630, 338] width 117 height 21
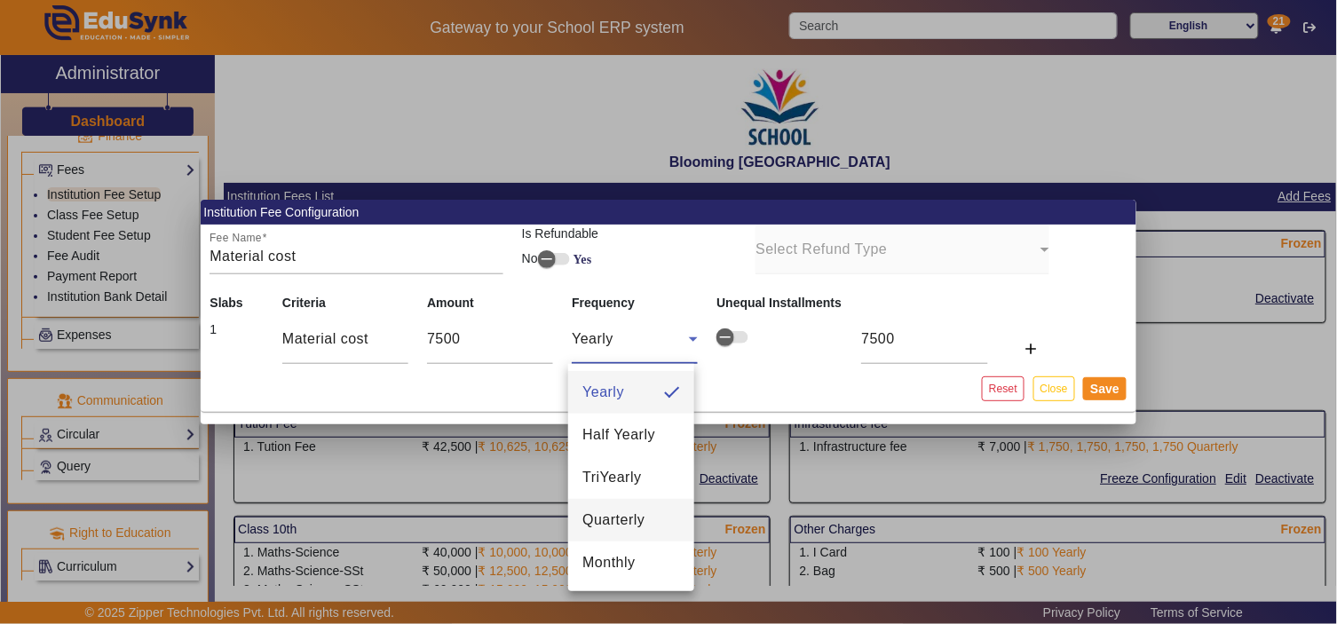
click at [626, 519] on span "Quarterly" at bounding box center [613, 519] width 62 height 21
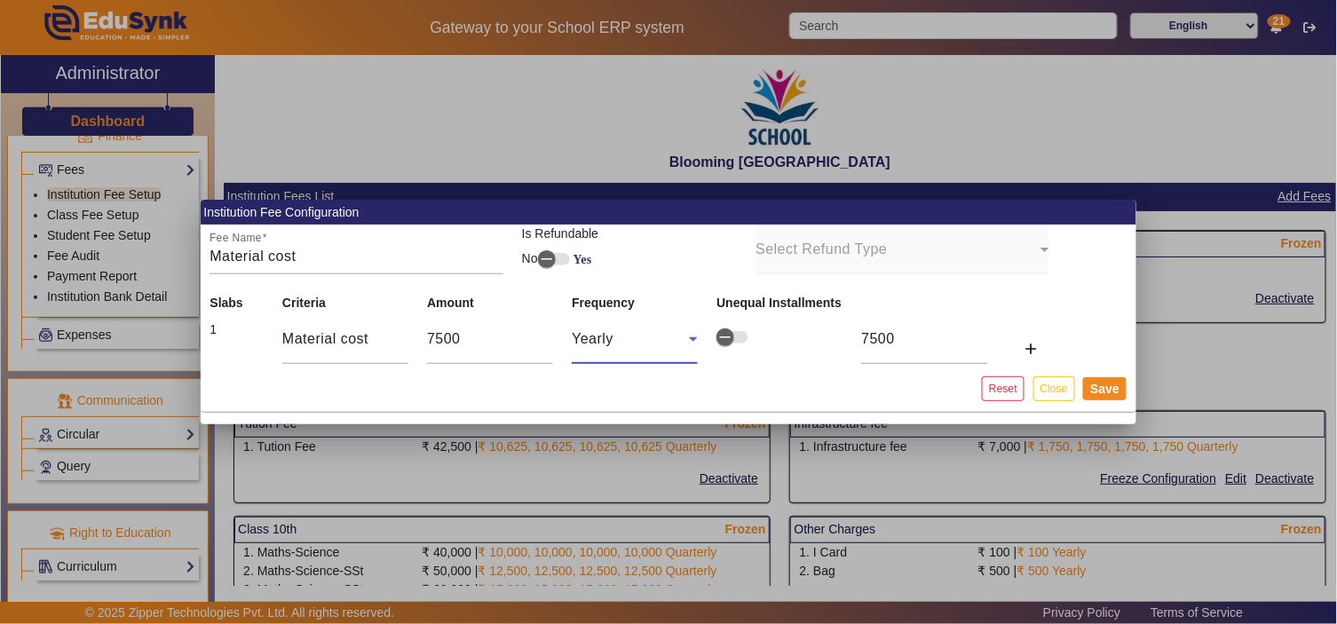
type input "1875"
click at [1112, 387] on button "Save" at bounding box center [1104, 388] width 43 height 23
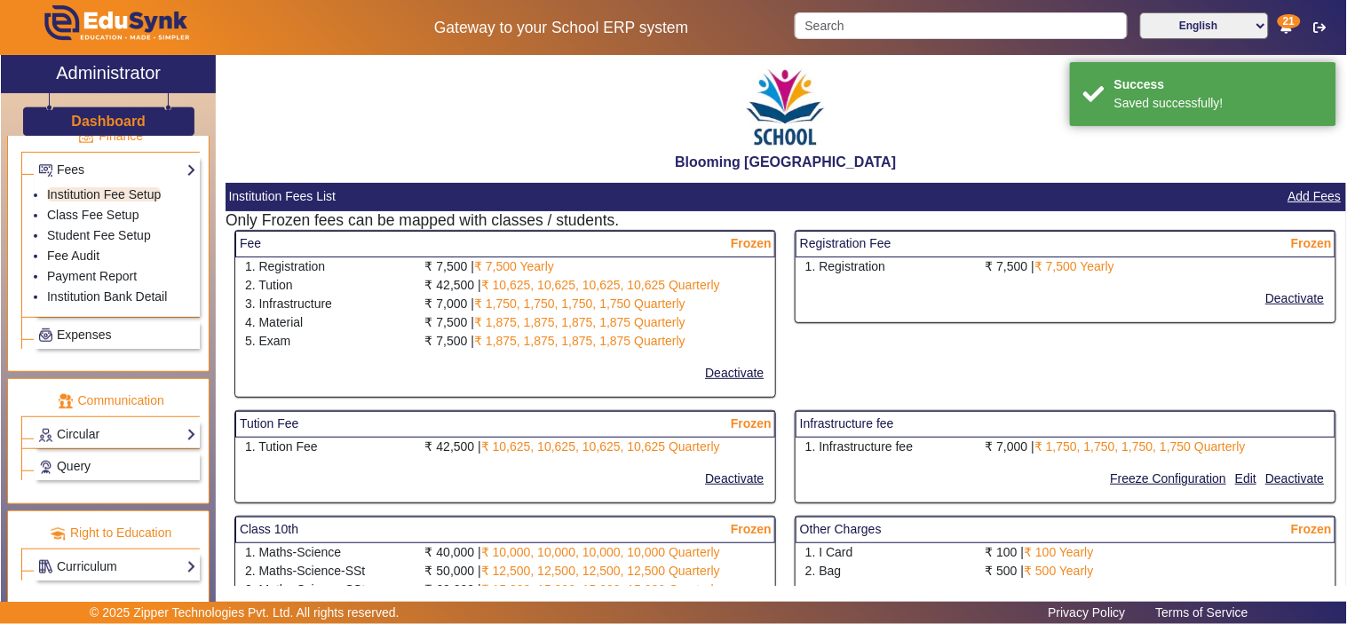
select select "10"
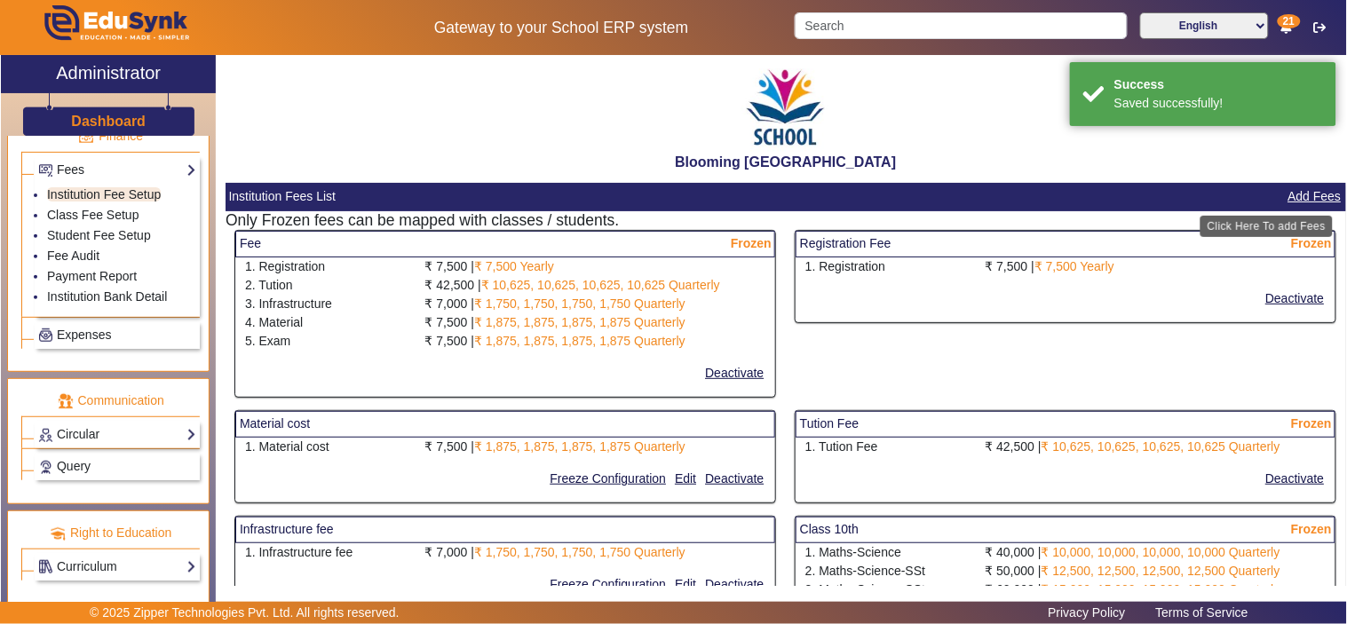
click at [1305, 189] on button "Add Fees" at bounding box center [1314, 197] width 57 height 22
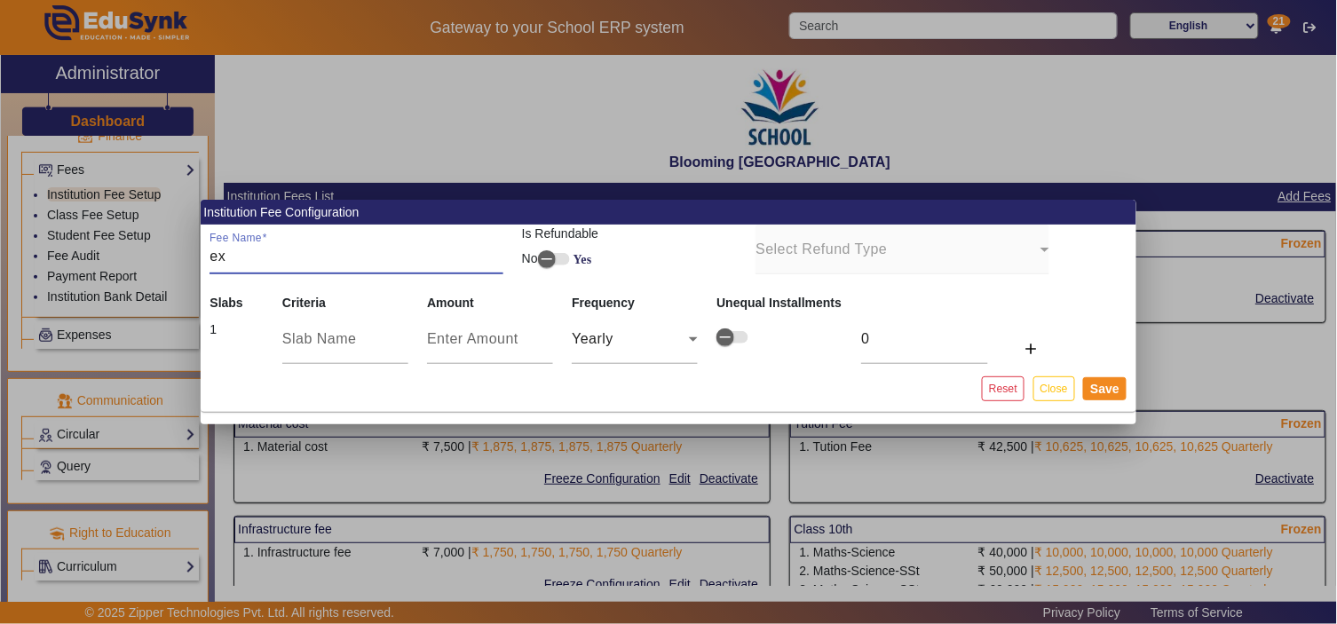
type input "e"
type input "Exam Fee"
click at [322, 350] on div at bounding box center [345, 339] width 126 height 50
drag, startPoint x: 290, startPoint y: 249, endPoint x: 148, endPoint y: 253, distance: 142.1
click at [148, 253] on div "Institution Fee Configuration Fee Name Exam Fee Is Refundable No Yes Select Ref…" at bounding box center [668, 312] width 1337 height 624
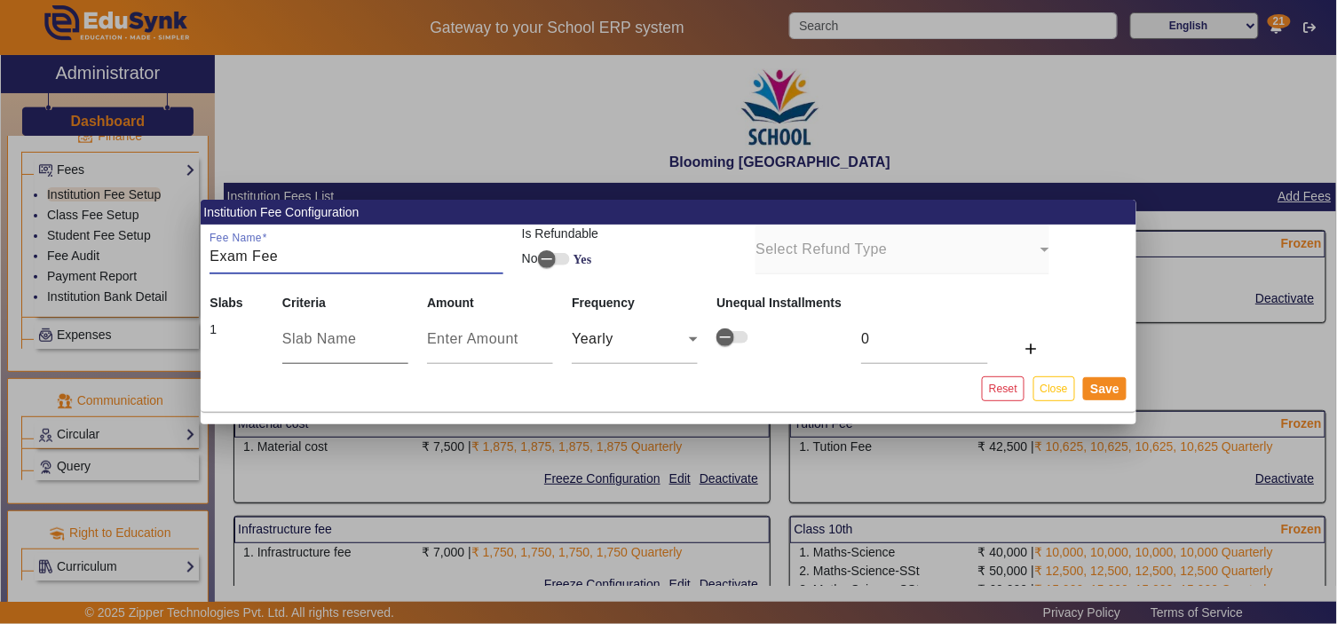
click at [304, 339] on input "text" at bounding box center [345, 338] width 126 height 21
paste input "Exam Fee"
type input "Exam Fee"
click at [438, 334] on input "number" at bounding box center [490, 338] width 126 height 21
type input "7"
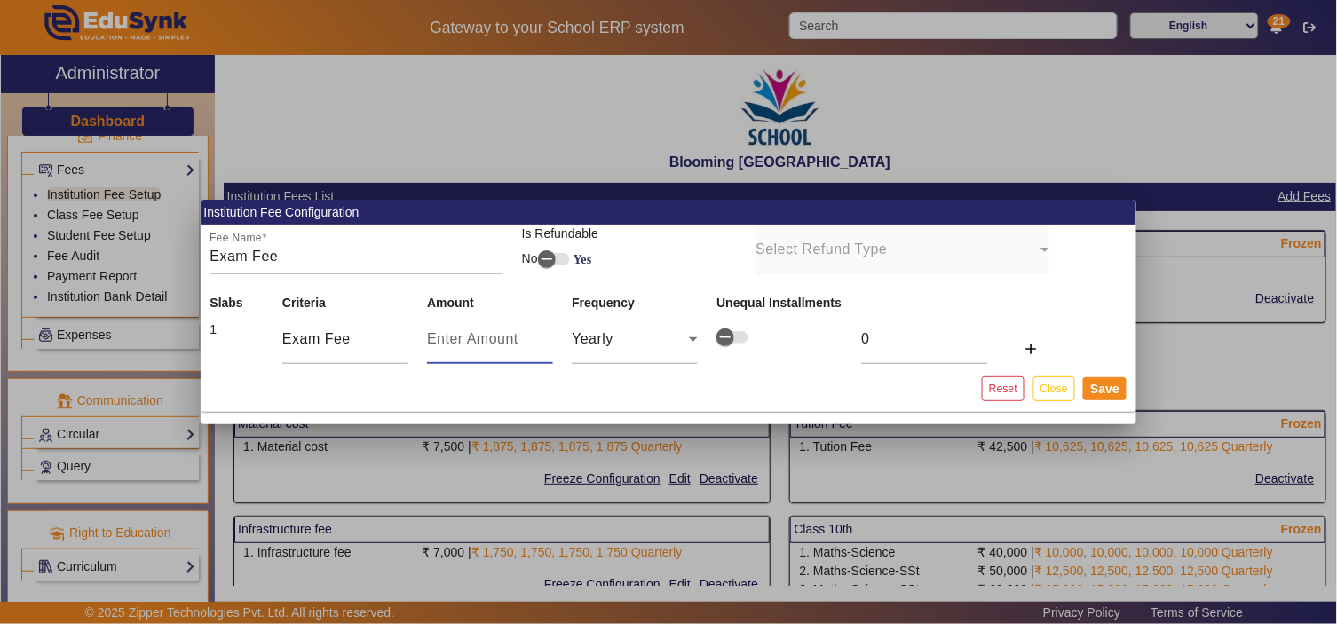
type input "7"
type input "75"
type input "750"
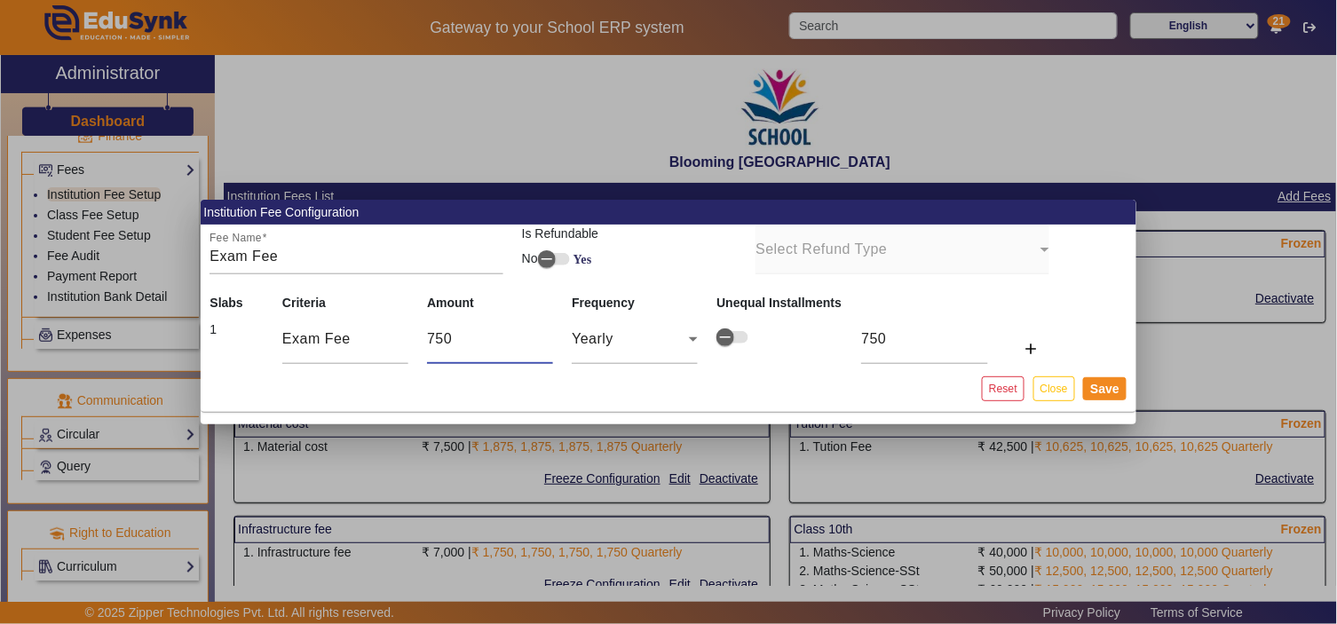
type input "7500"
type input "75000"
type input "7500"
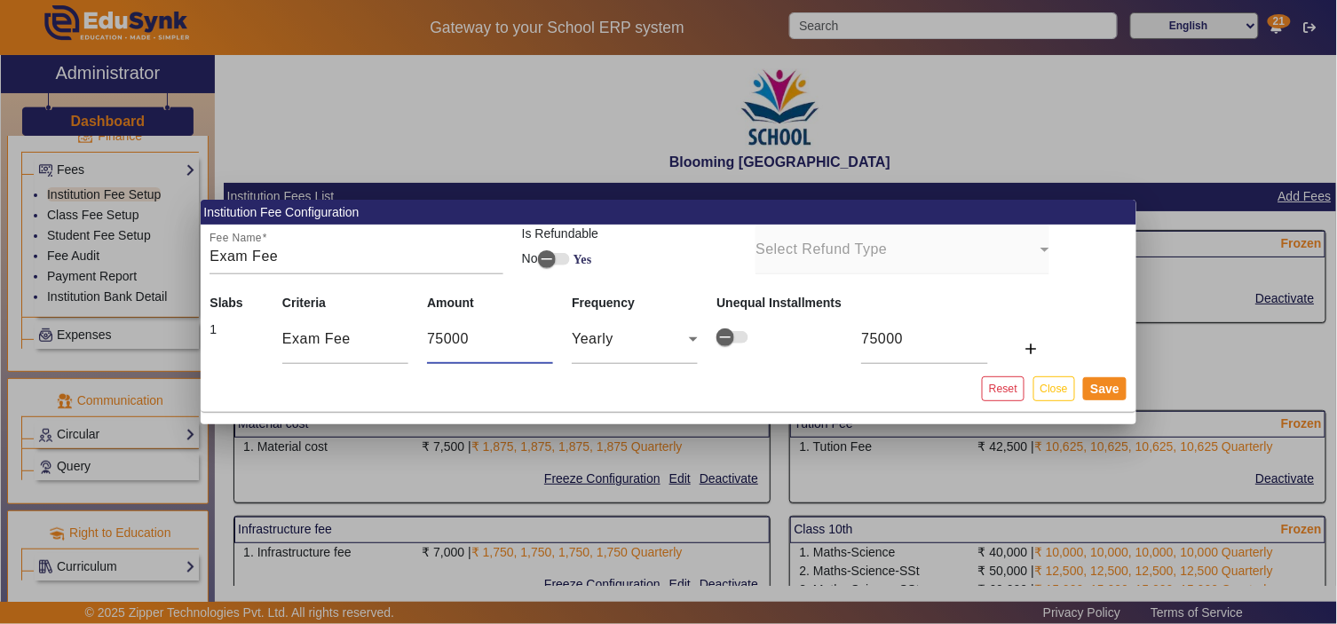
type input "7500"
type input "1875"
click at [1107, 384] on button "Save" at bounding box center [1104, 388] width 43 height 23
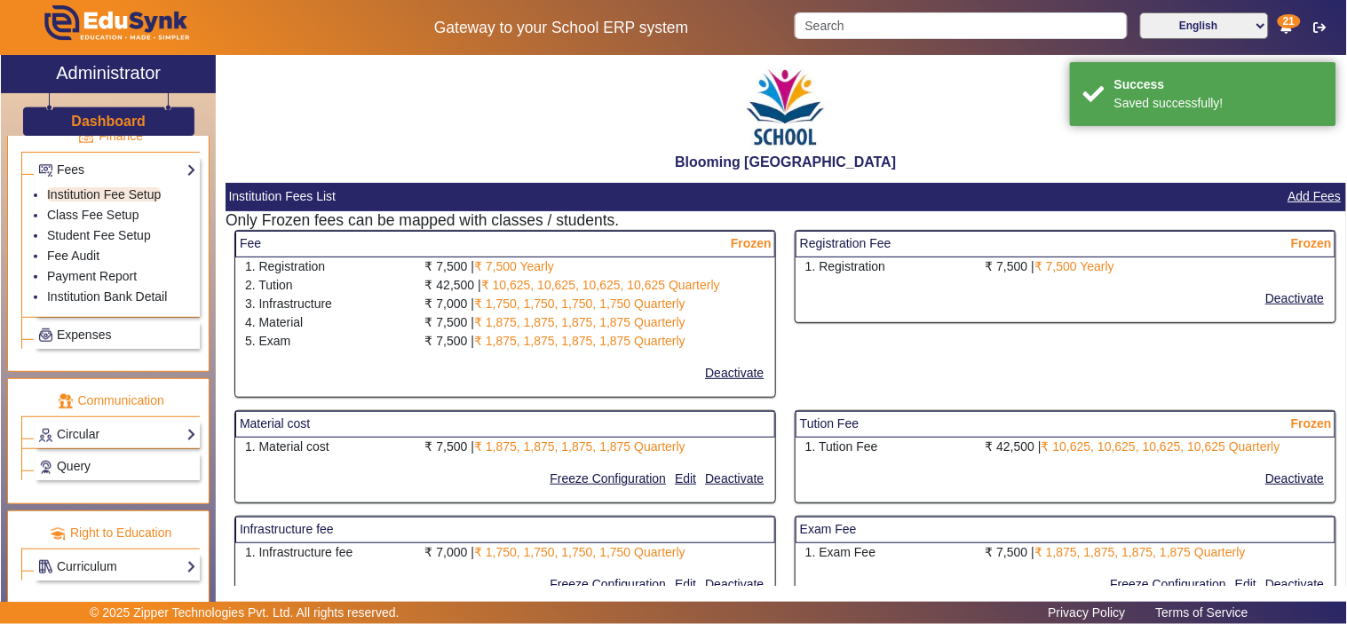
select select "10"
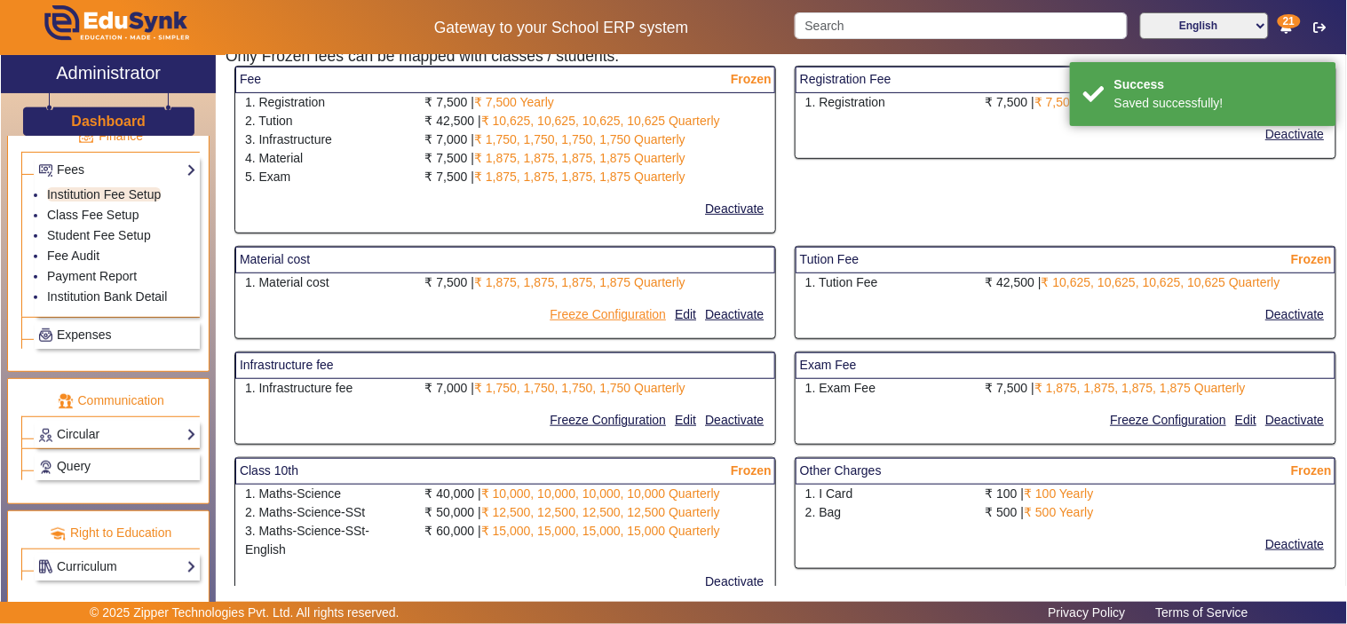
click at [626, 312] on button "Freeze Configuration" at bounding box center [608, 315] width 120 height 22
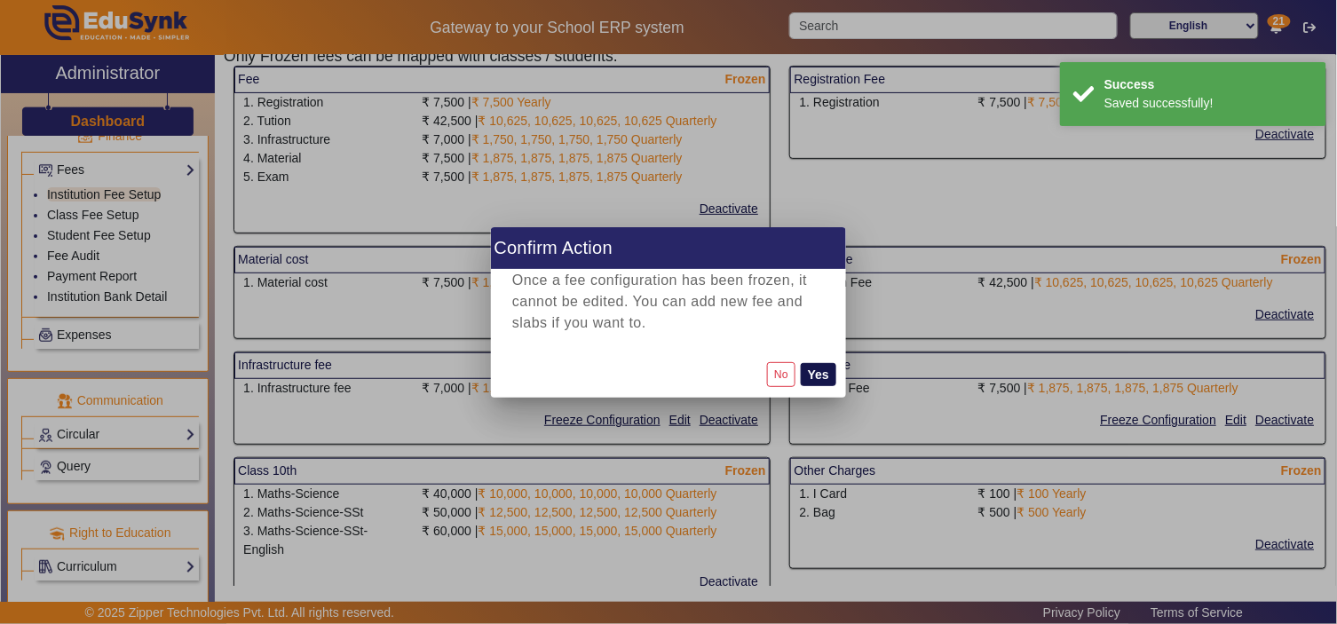
click at [813, 374] on button "Yes" at bounding box center [819, 374] width 36 height 23
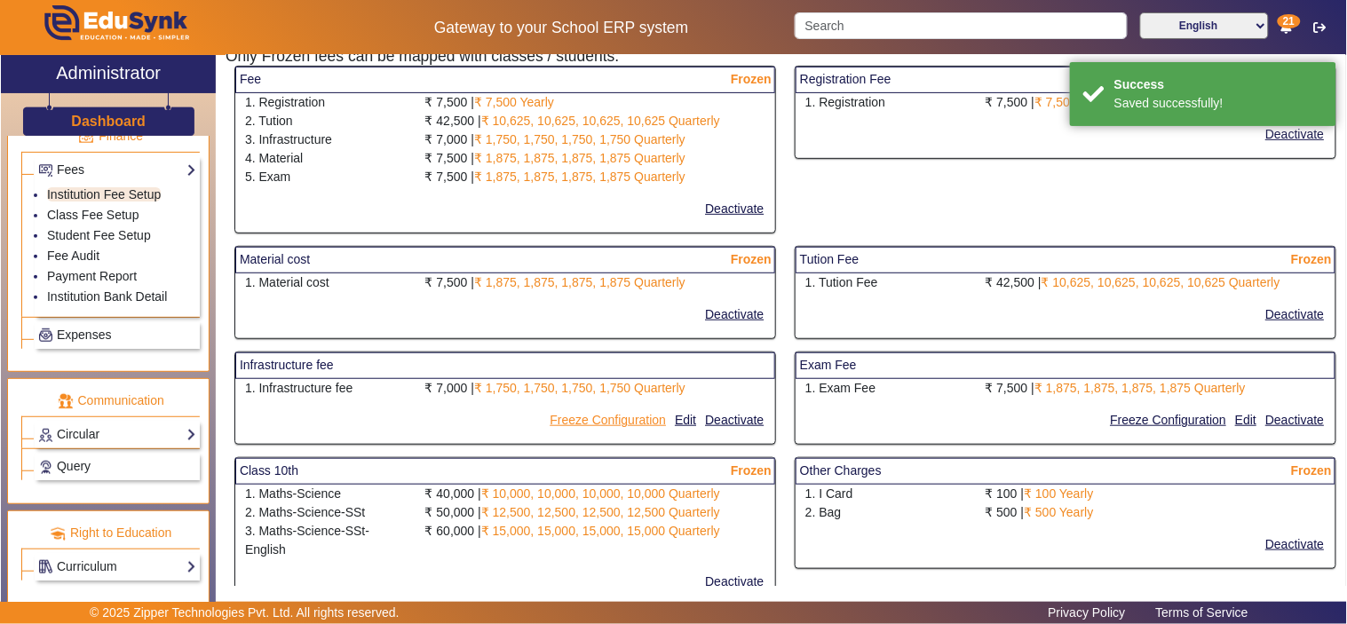
click at [597, 417] on button "Freeze Configuration" at bounding box center [608, 420] width 120 height 22
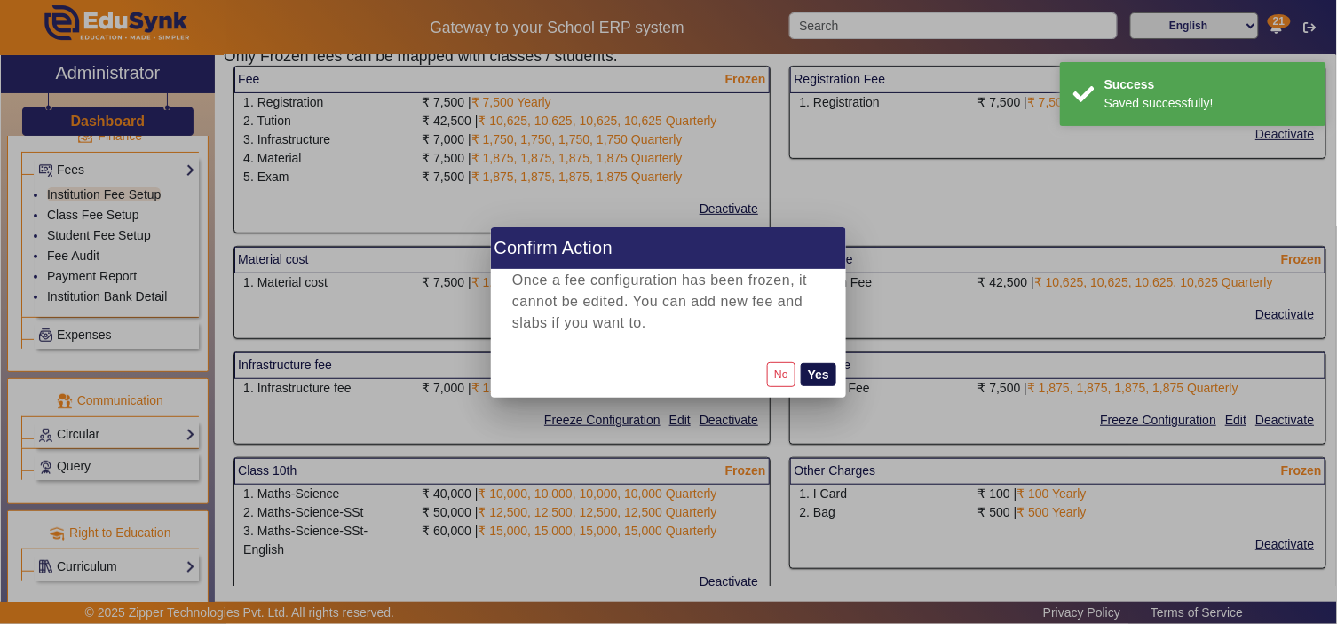
click at [817, 368] on button "Yes" at bounding box center [819, 374] width 36 height 23
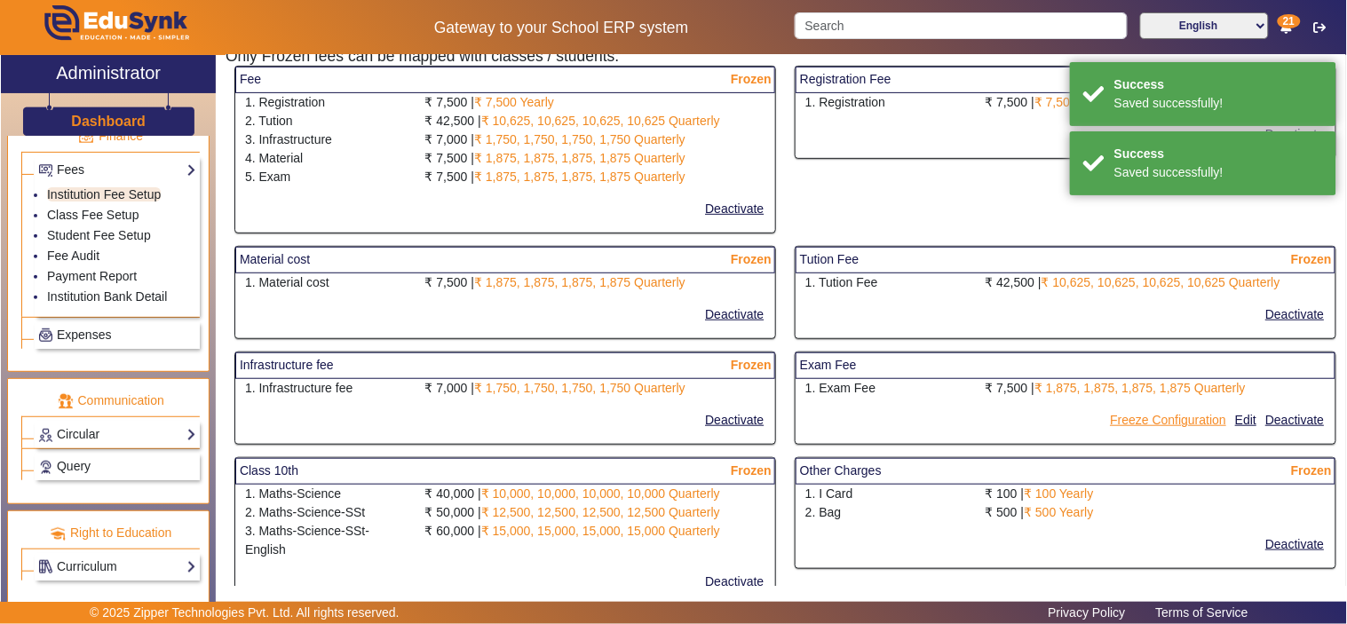
click at [1138, 415] on button "Freeze Configuration" at bounding box center [1168, 420] width 120 height 22
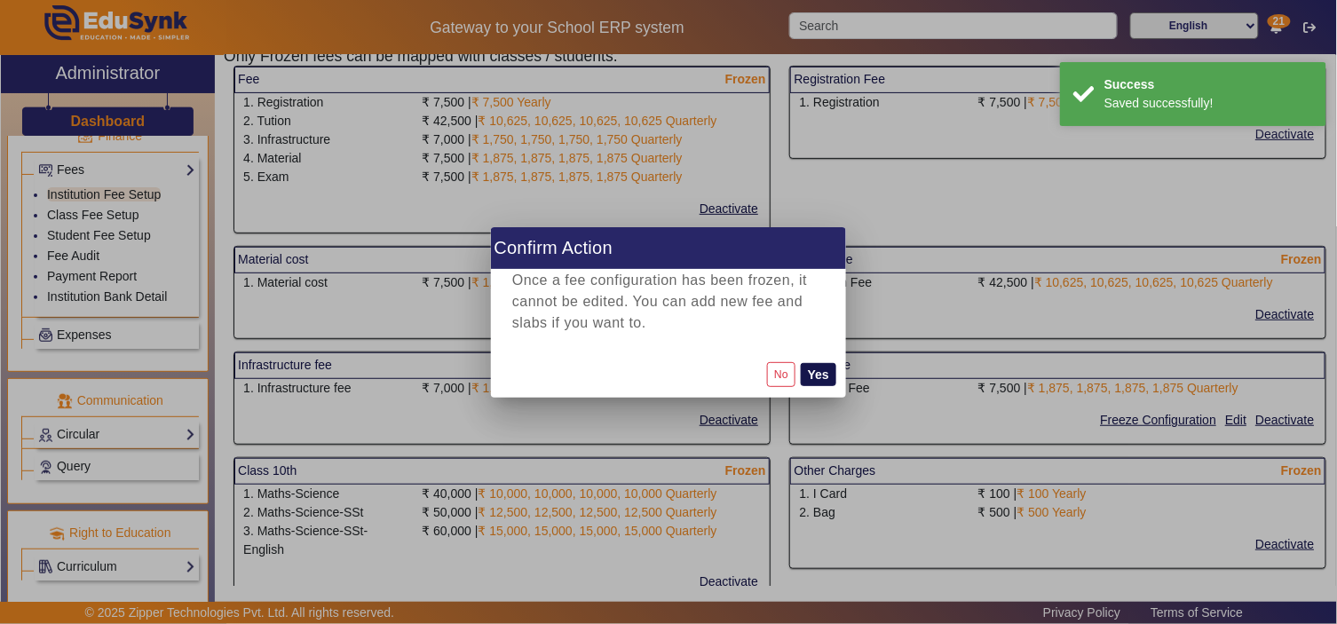
click at [817, 376] on button "Yes" at bounding box center [819, 374] width 36 height 23
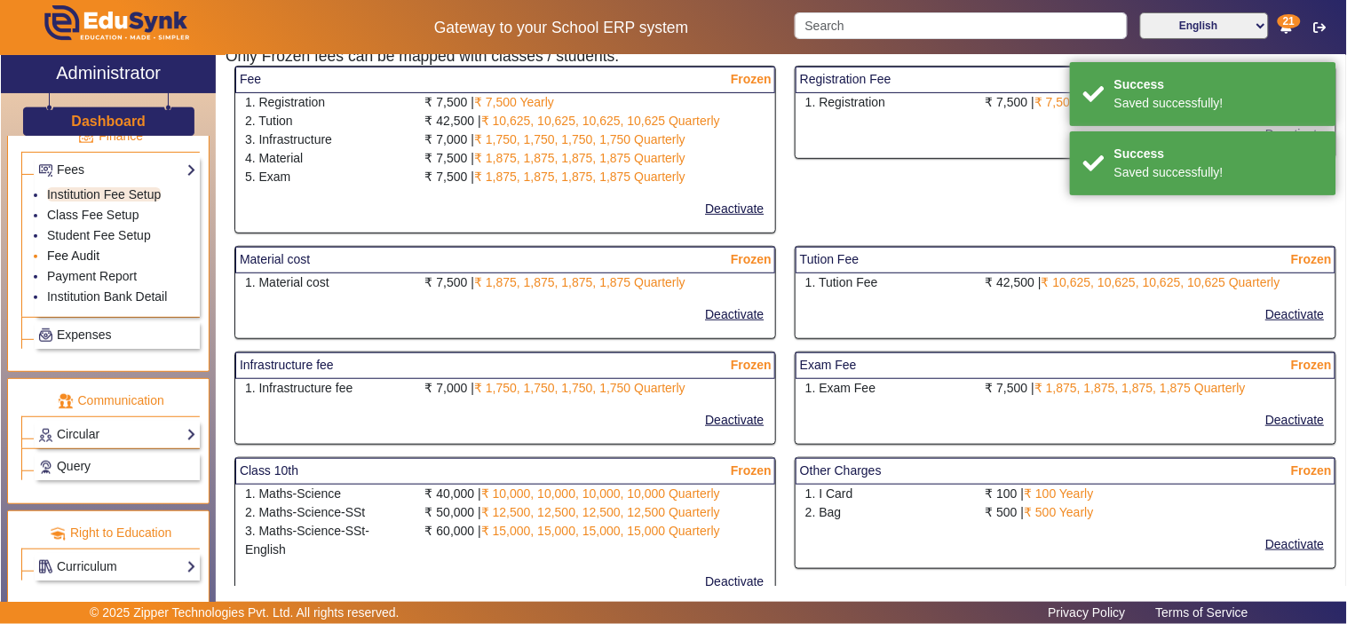
click at [83, 255] on link "Fee Audit" at bounding box center [73, 256] width 52 height 14
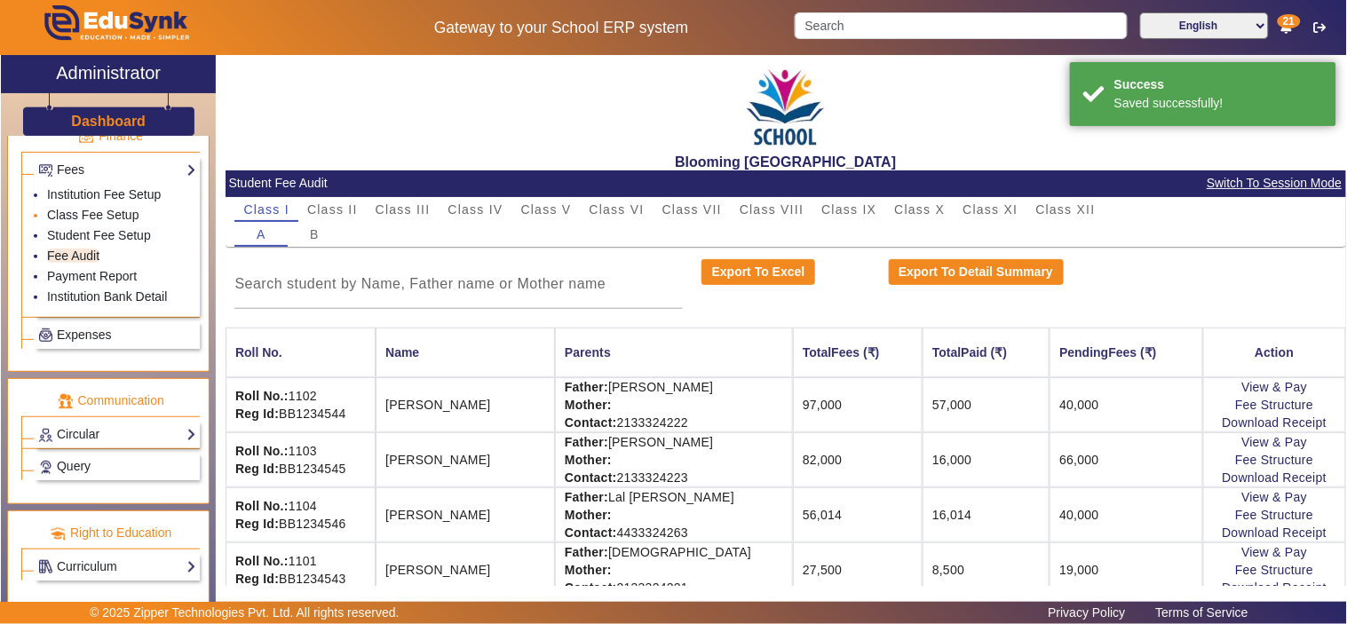
click at [94, 206] on li "Class Fee Setup" at bounding box center [121, 216] width 149 height 20
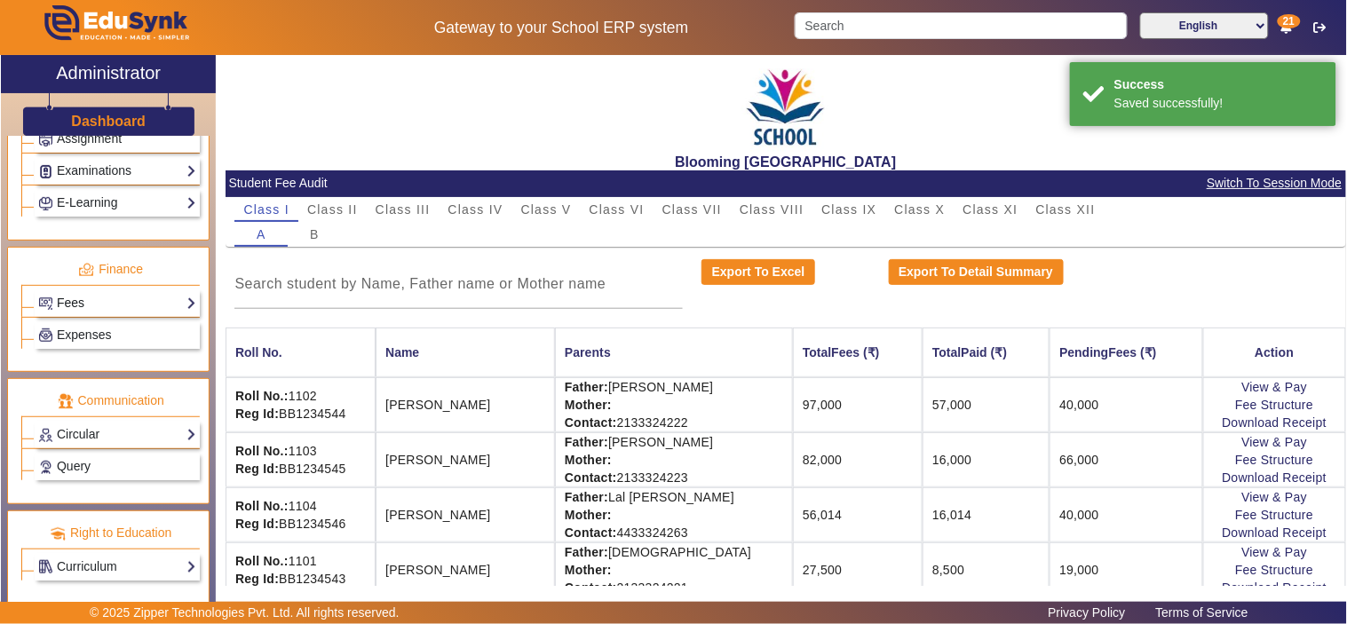
click at [92, 299] on link "Fees" at bounding box center [117, 303] width 158 height 20
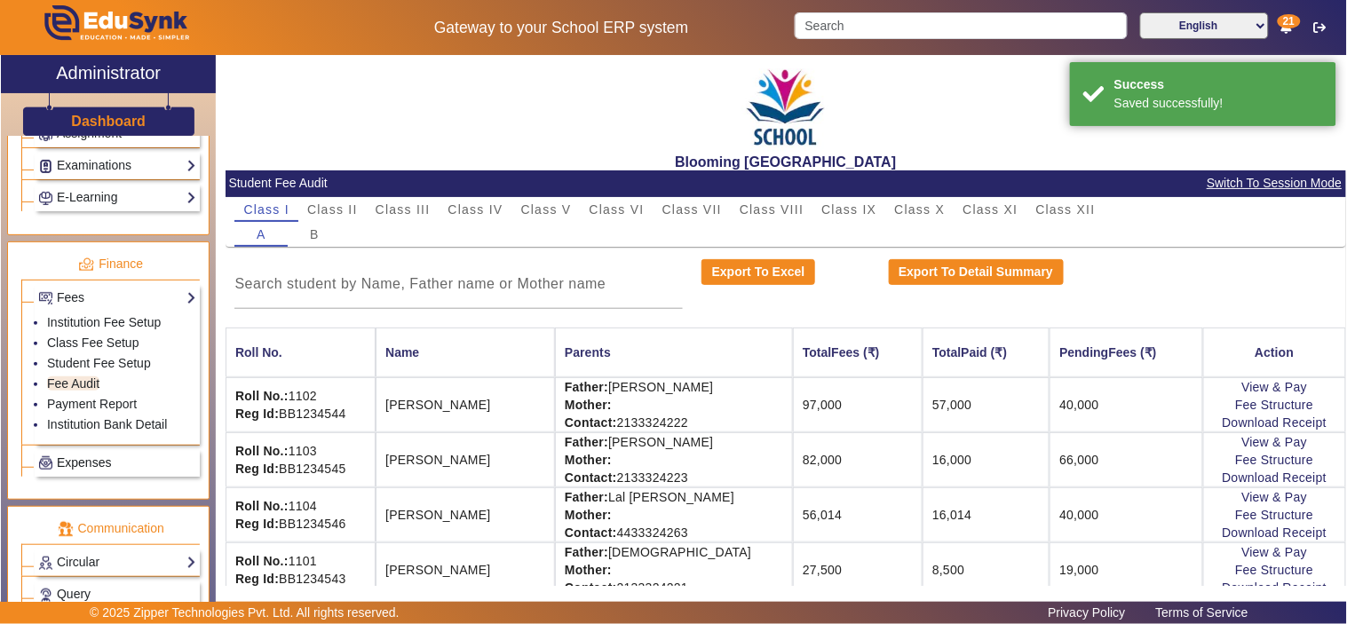
scroll to position [964, 0]
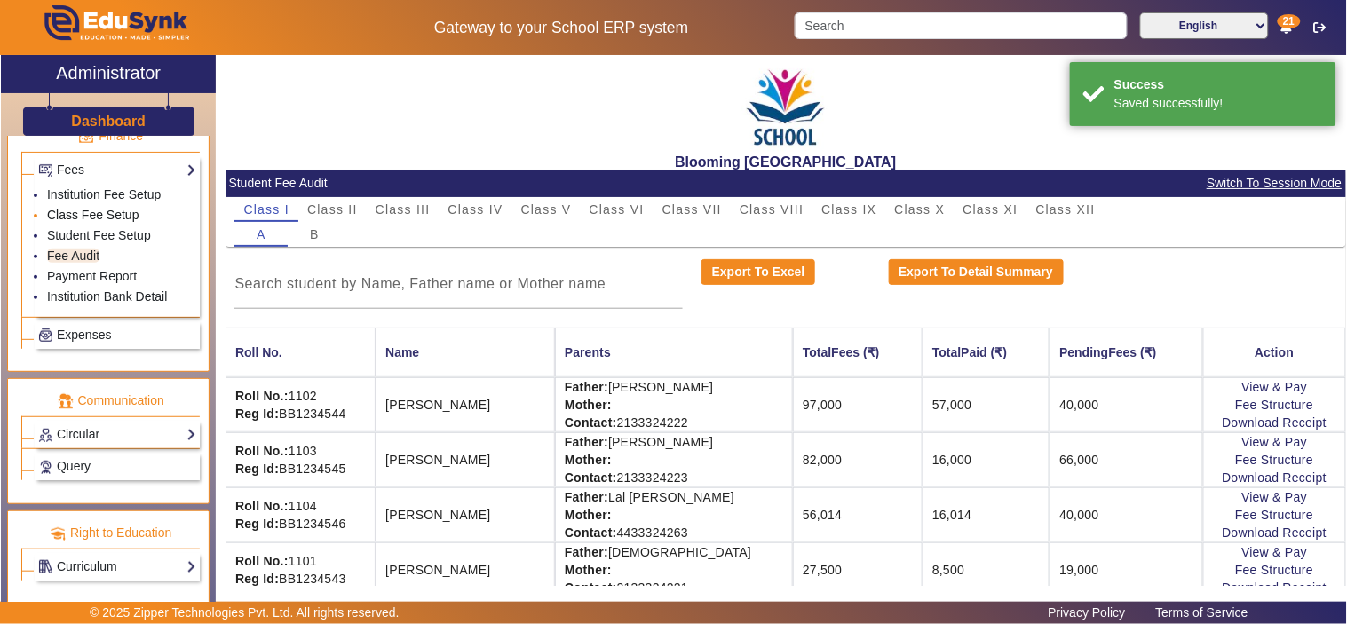
click at [98, 211] on link "Class Fee Setup" at bounding box center [93, 215] width 92 height 14
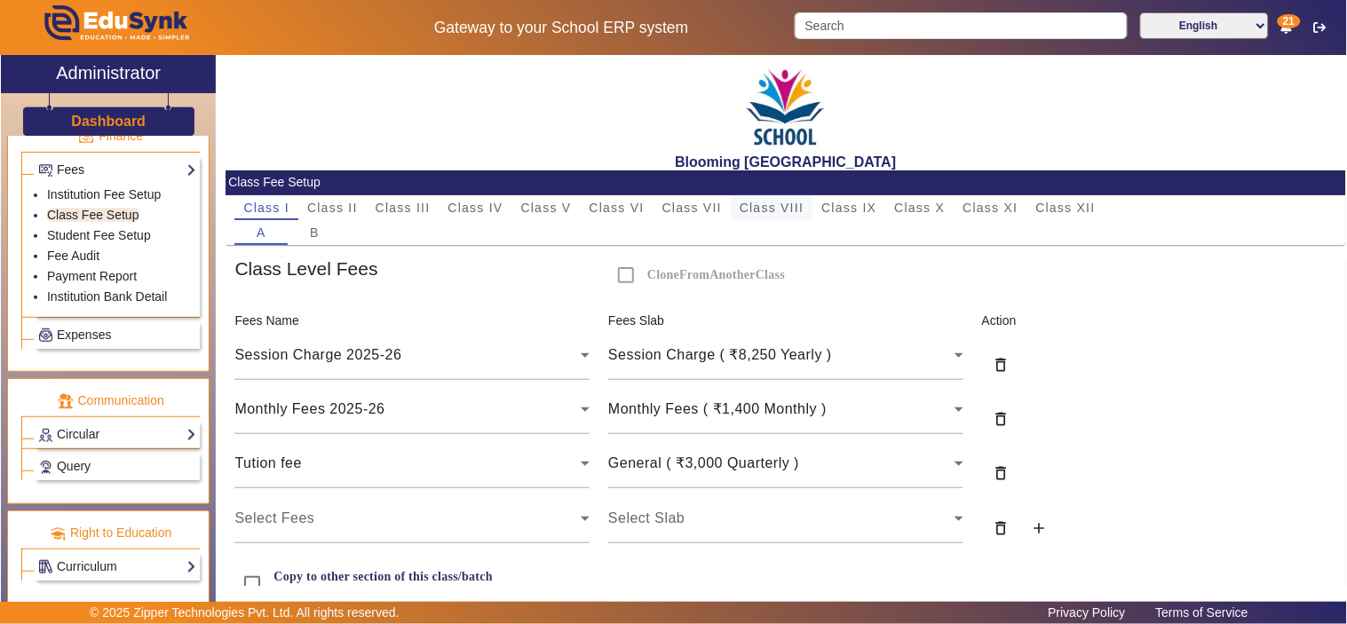
click at [767, 205] on span "Class VIII" at bounding box center [771, 207] width 64 height 12
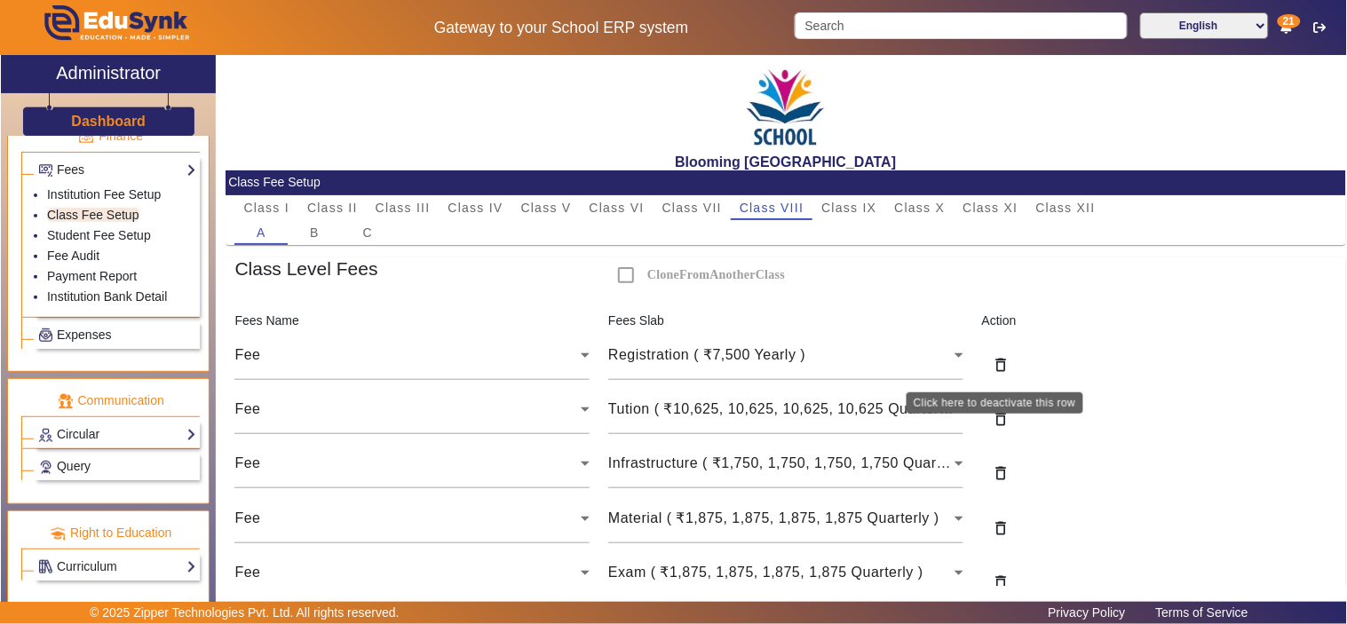
click at [995, 362] on mat-icon "delete_outline" at bounding box center [1000, 365] width 18 height 18
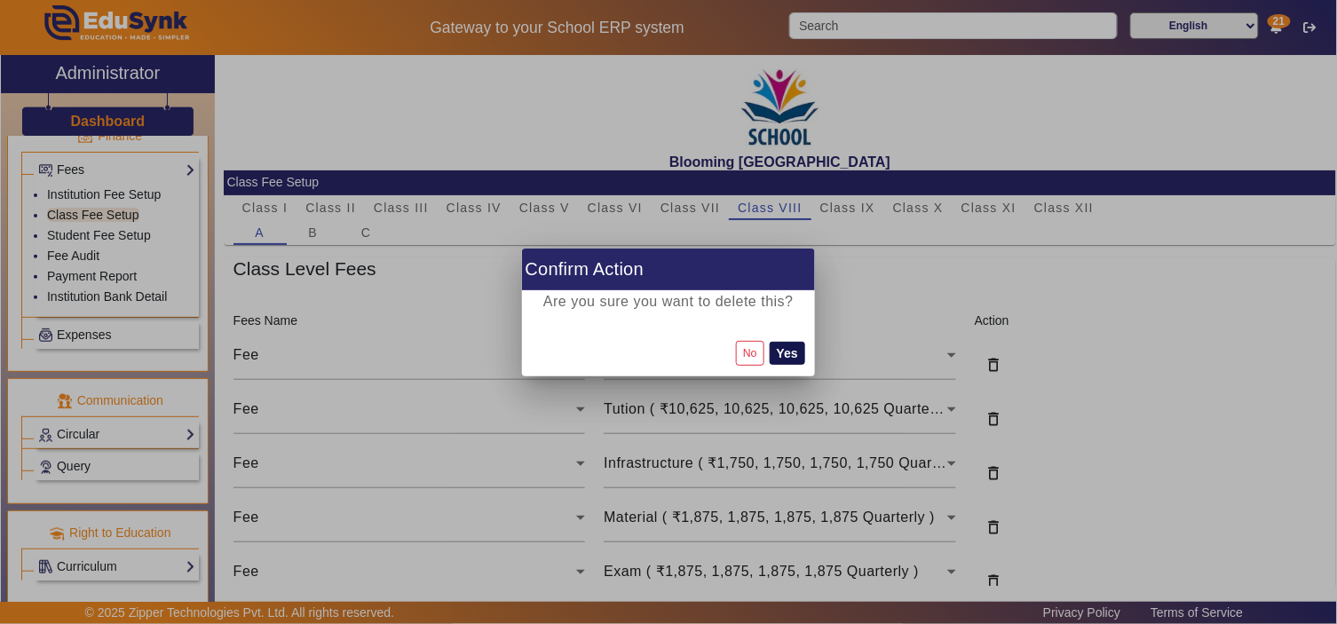
click at [791, 356] on button "Yes" at bounding box center [788, 353] width 36 height 23
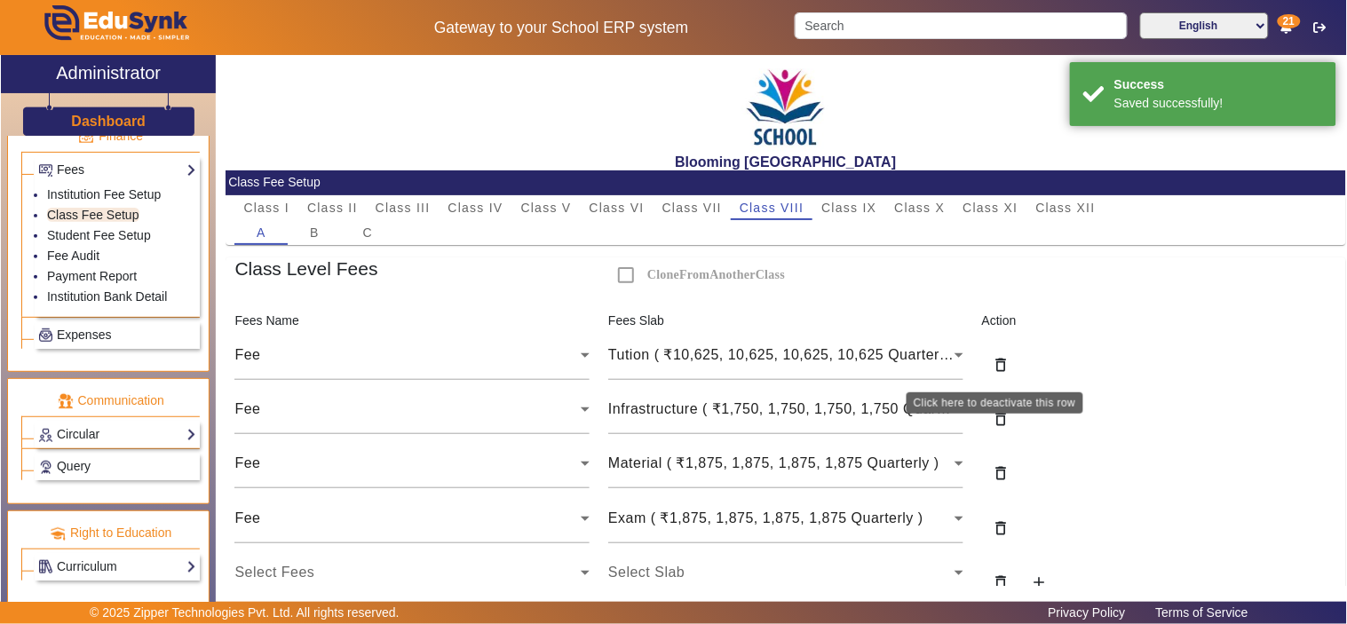
click at [991, 366] on mat-icon "delete_outline" at bounding box center [1000, 365] width 18 height 18
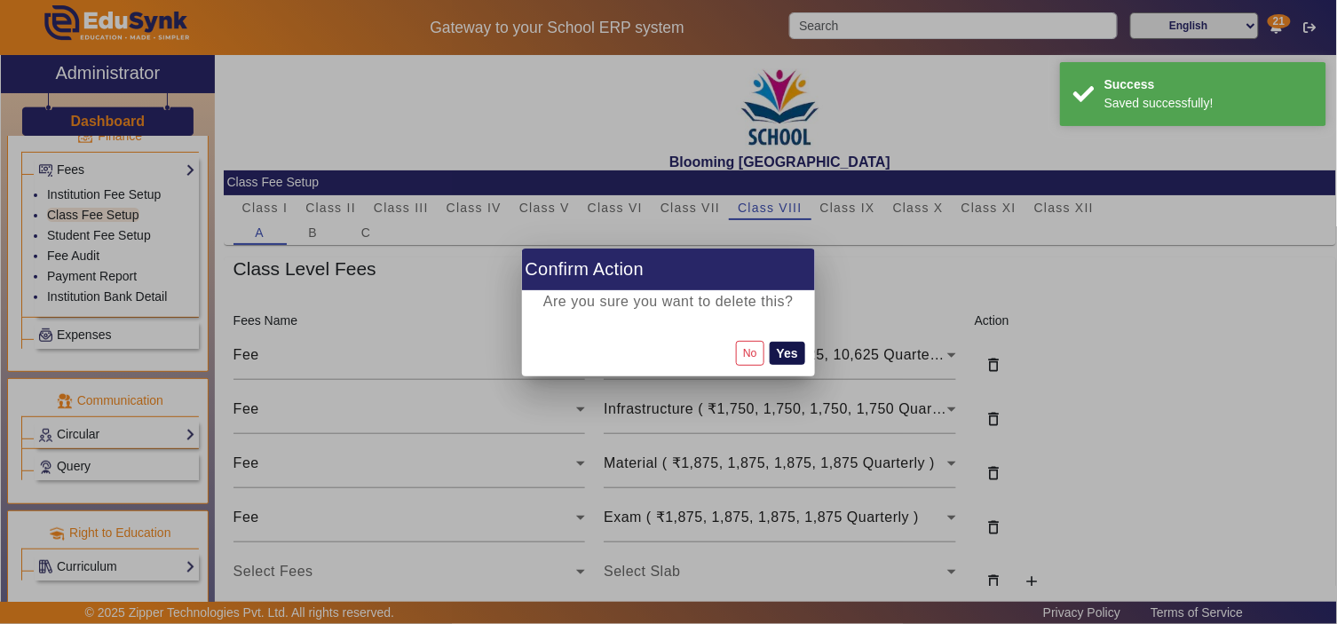
drag, startPoint x: 800, startPoint y: 346, endPoint x: 813, endPoint y: 343, distance: 13.8
click at [800, 344] on button "Yes" at bounding box center [788, 353] width 36 height 23
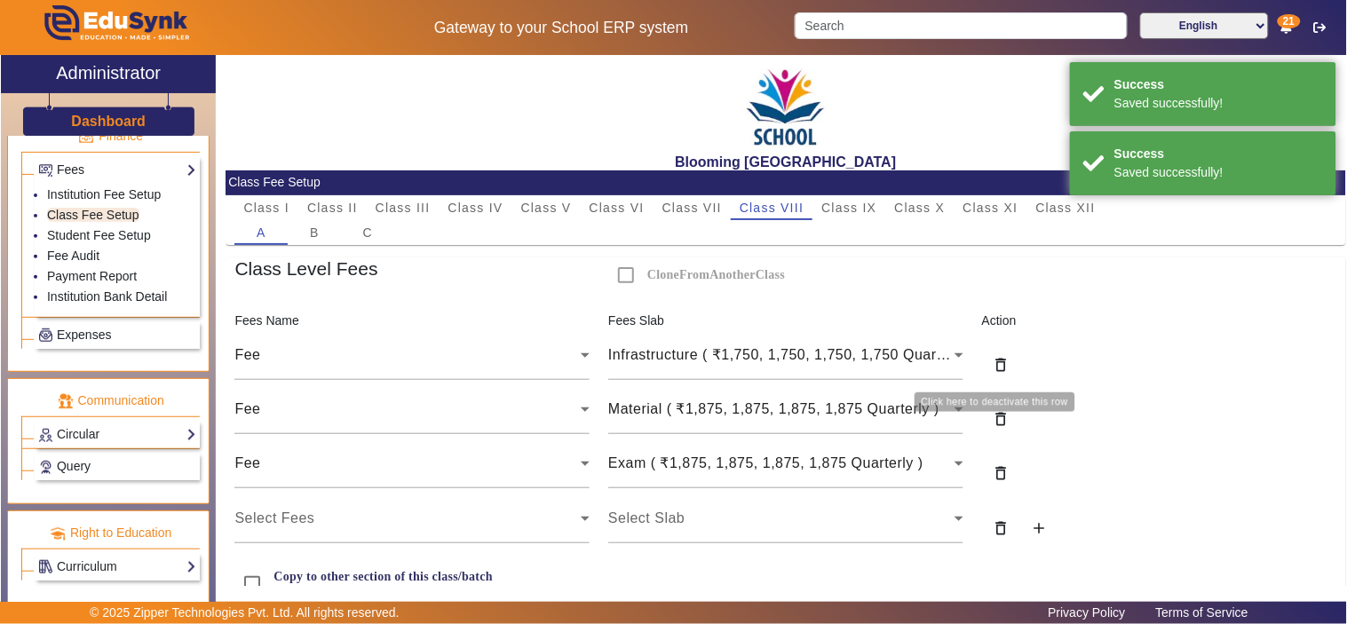
click at [999, 364] on mat-icon "delete_outline" at bounding box center [1000, 365] width 18 height 18
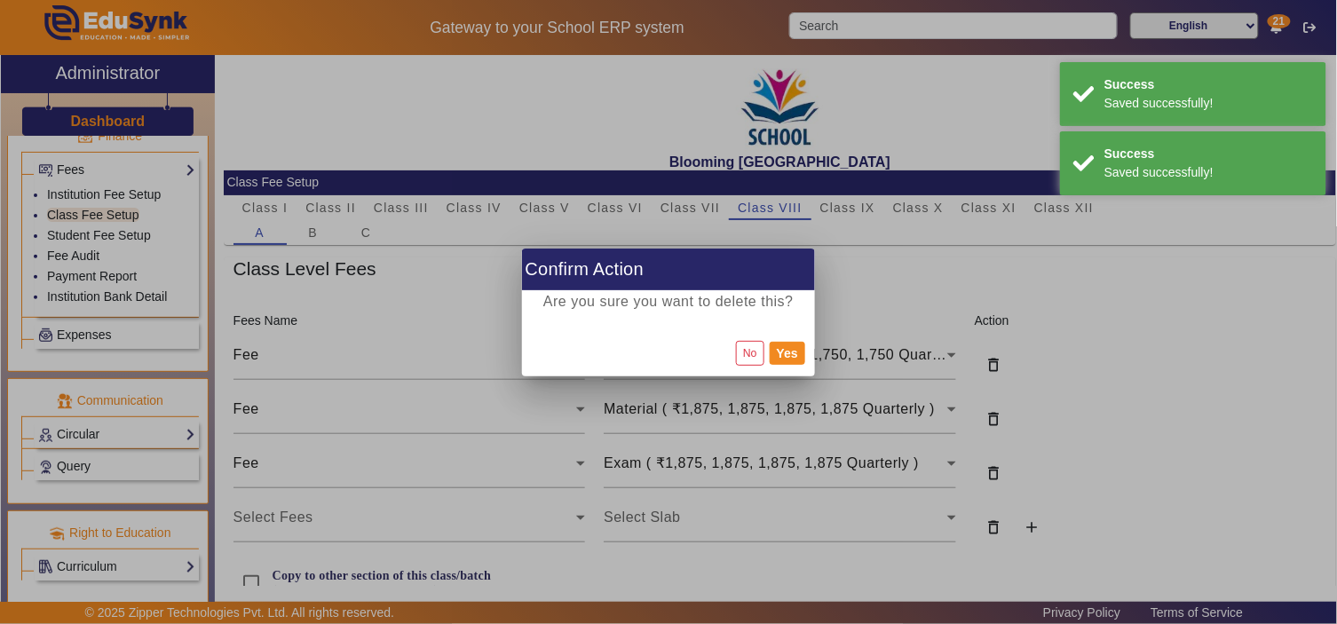
drag, startPoint x: 787, startPoint y: 353, endPoint x: 952, endPoint y: 361, distance: 164.4
click at [792, 352] on button "Yes" at bounding box center [788, 353] width 36 height 23
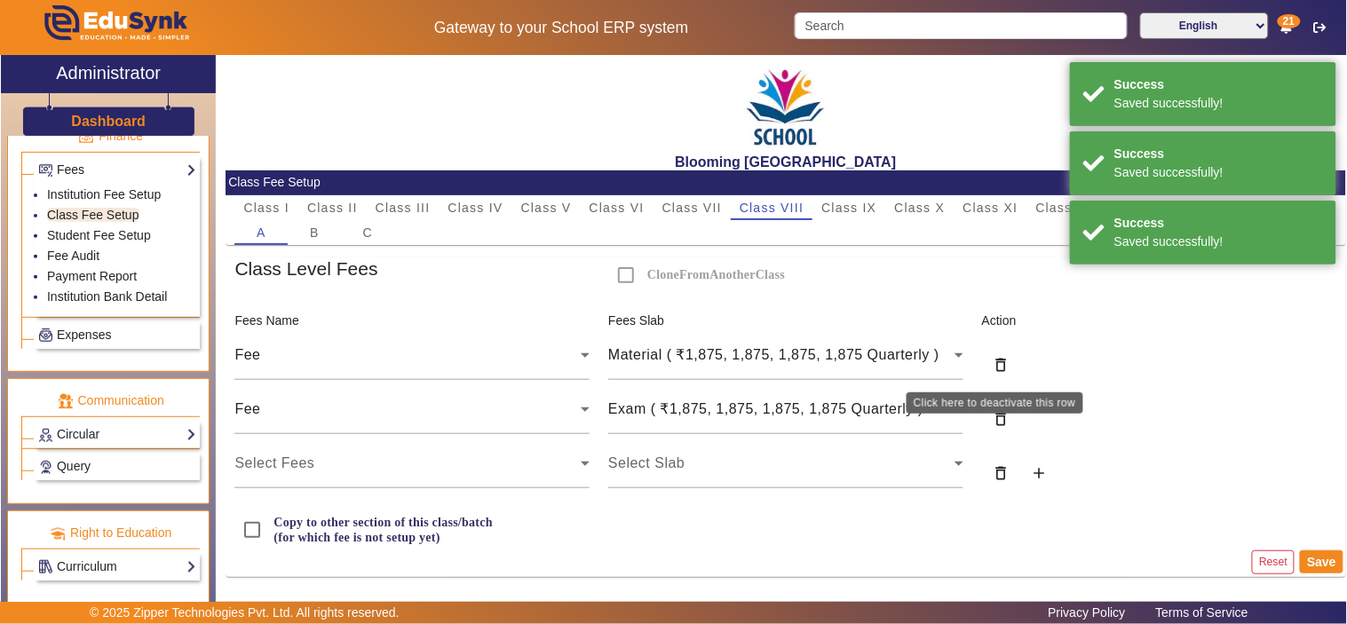
click at [1001, 369] on mat-icon "delete_outline" at bounding box center [1000, 365] width 18 height 18
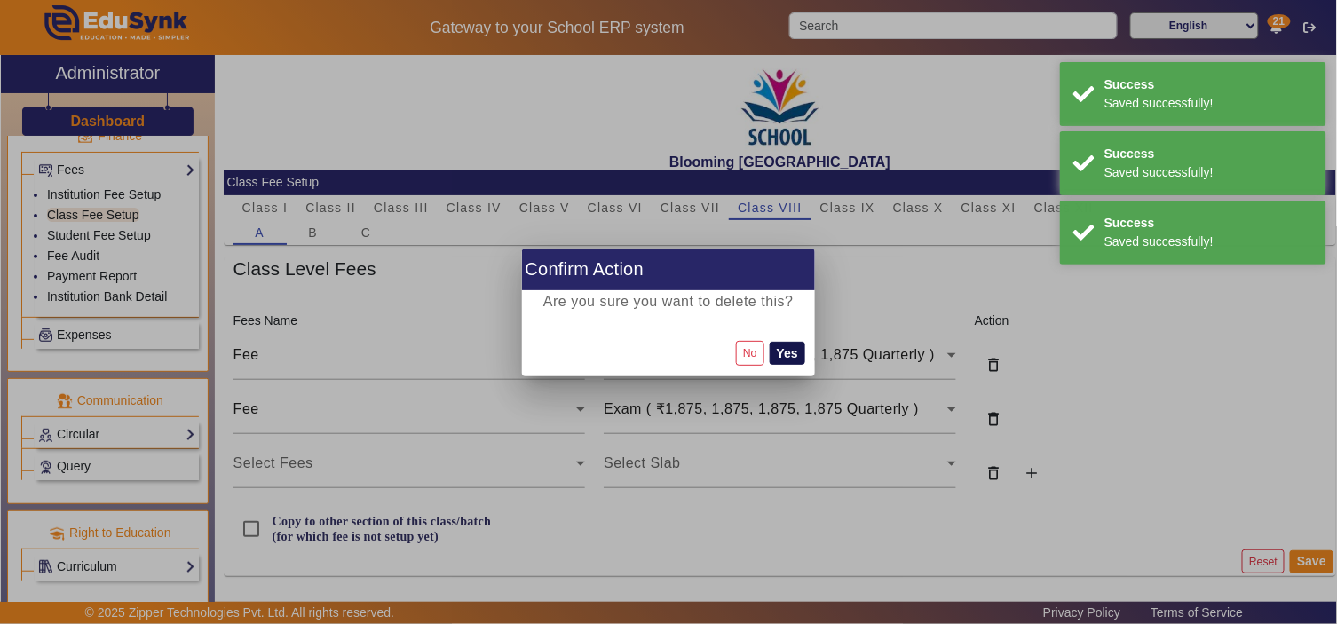
click at [784, 359] on button "Yes" at bounding box center [788, 353] width 36 height 23
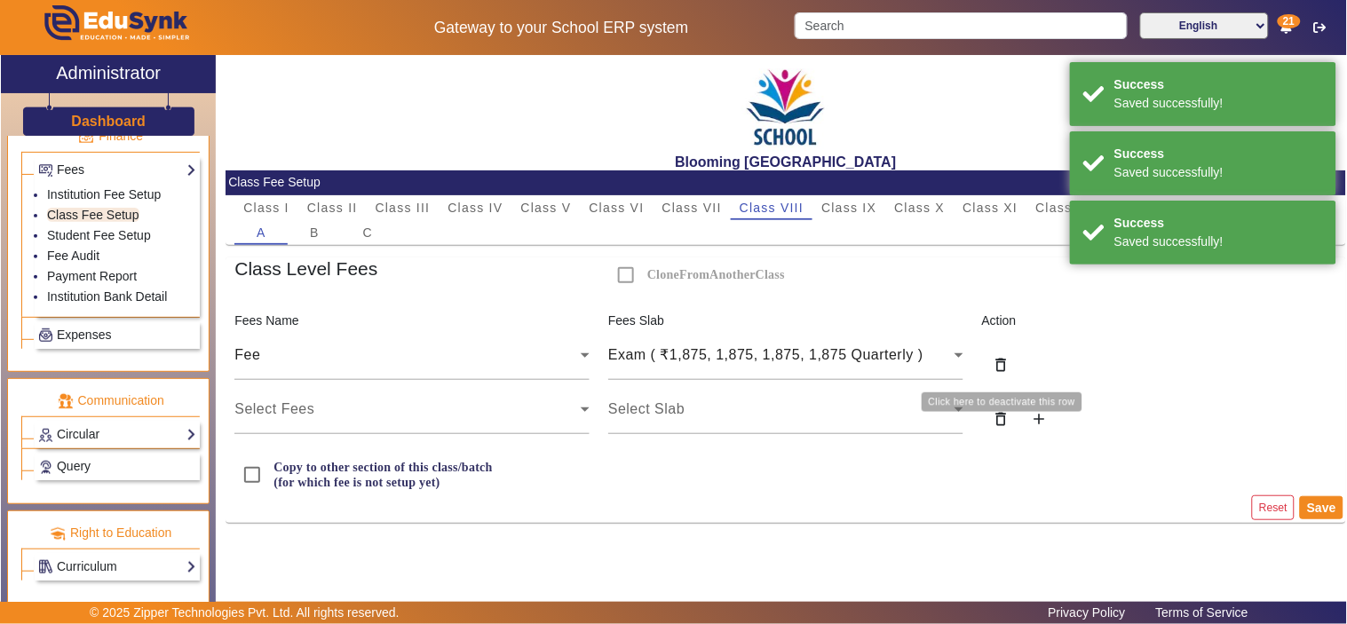
click at [1001, 362] on mat-icon "delete_outline" at bounding box center [1000, 365] width 18 height 18
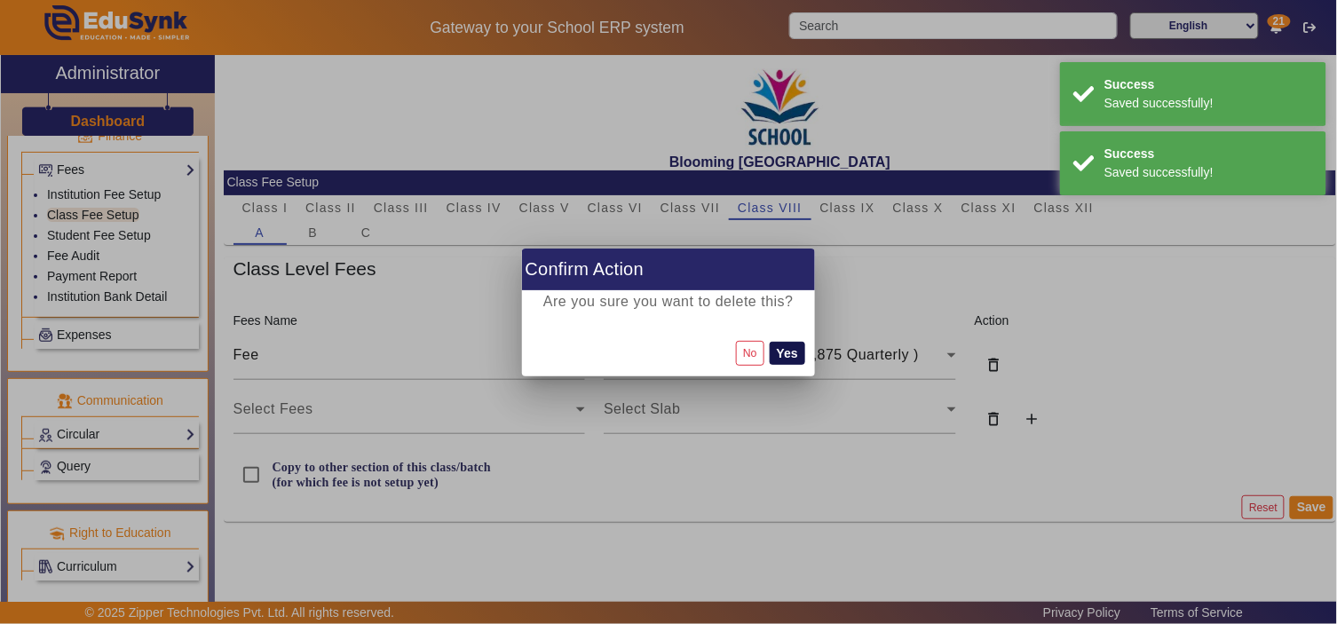
click at [782, 351] on button "Yes" at bounding box center [788, 353] width 36 height 23
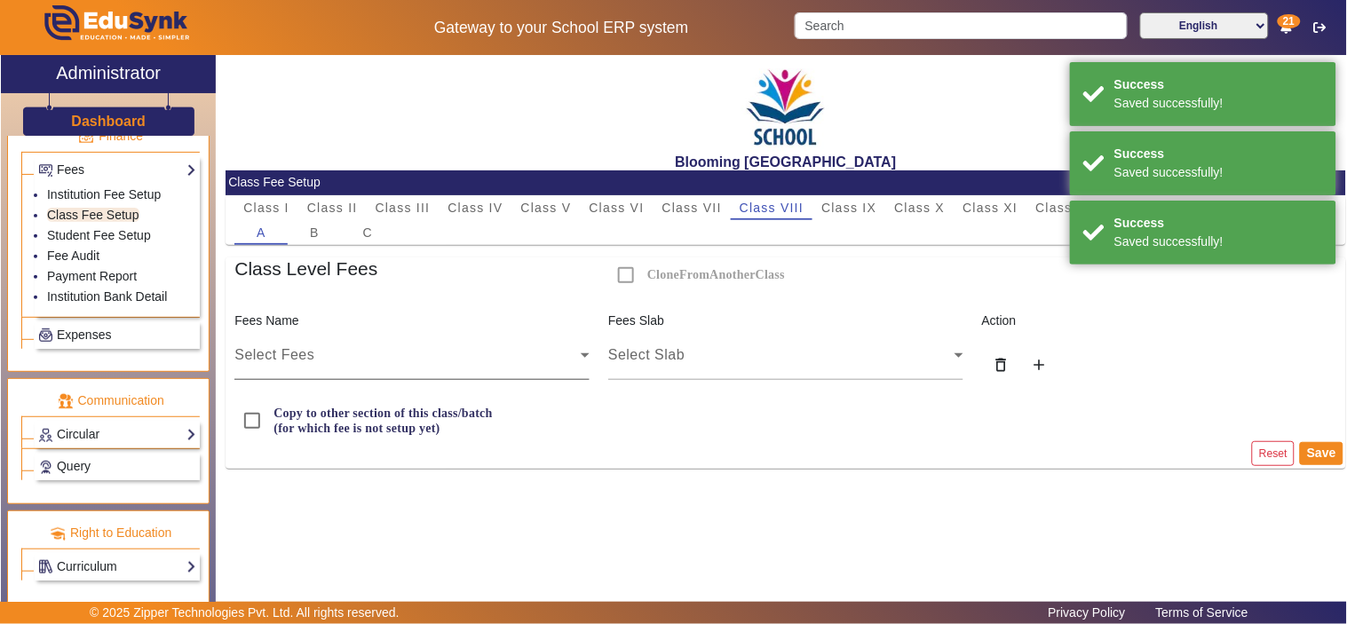
click at [415, 360] on div "Select Fees" at bounding box center [407, 354] width 346 height 21
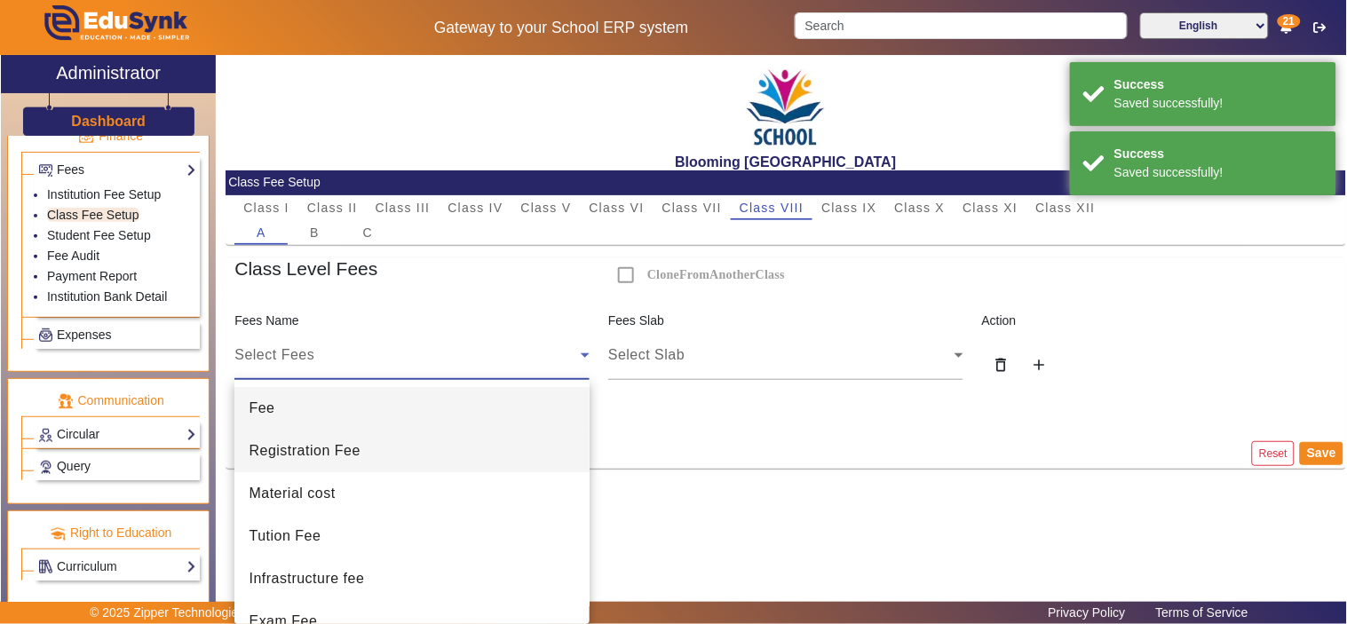
click at [341, 454] on span "Registration Fee" at bounding box center [304, 450] width 111 height 21
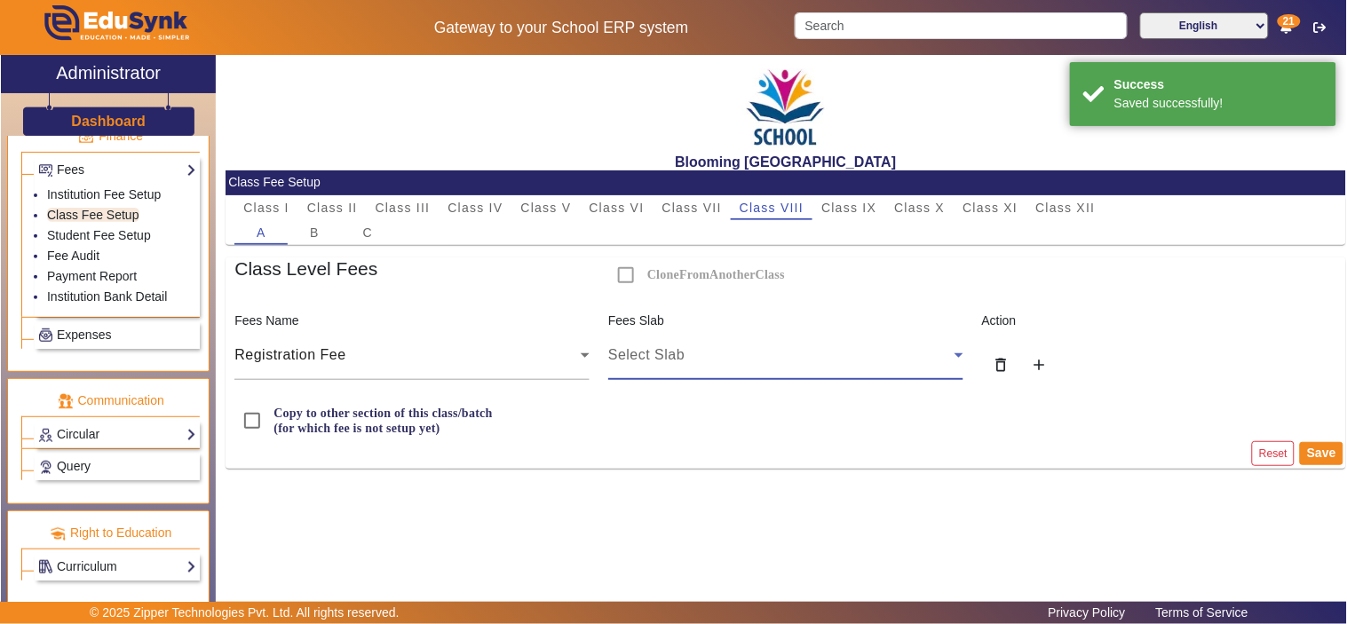
click at [793, 350] on div "Select Slab" at bounding box center [781, 354] width 346 height 21
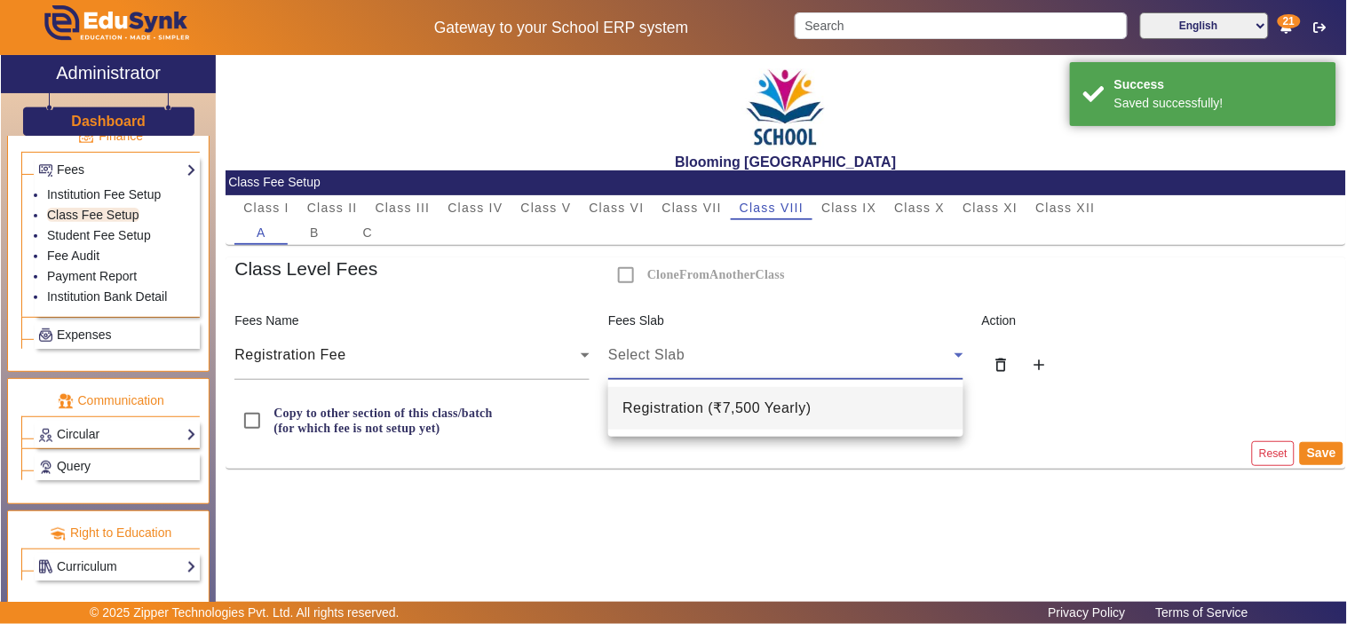
click at [711, 405] on span "Registration ( ₹7,500 Yearly )" at bounding box center [716, 408] width 189 height 21
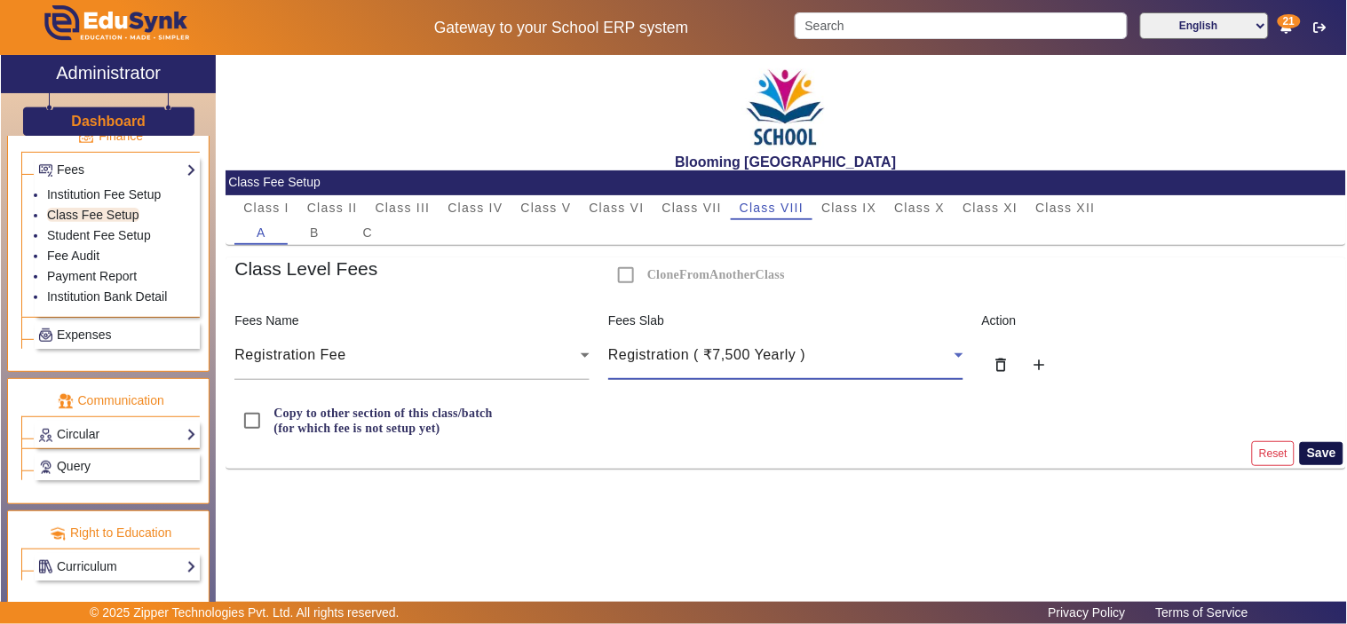
click at [1327, 451] on button "Save" at bounding box center [1320, 453] width 43 height 23
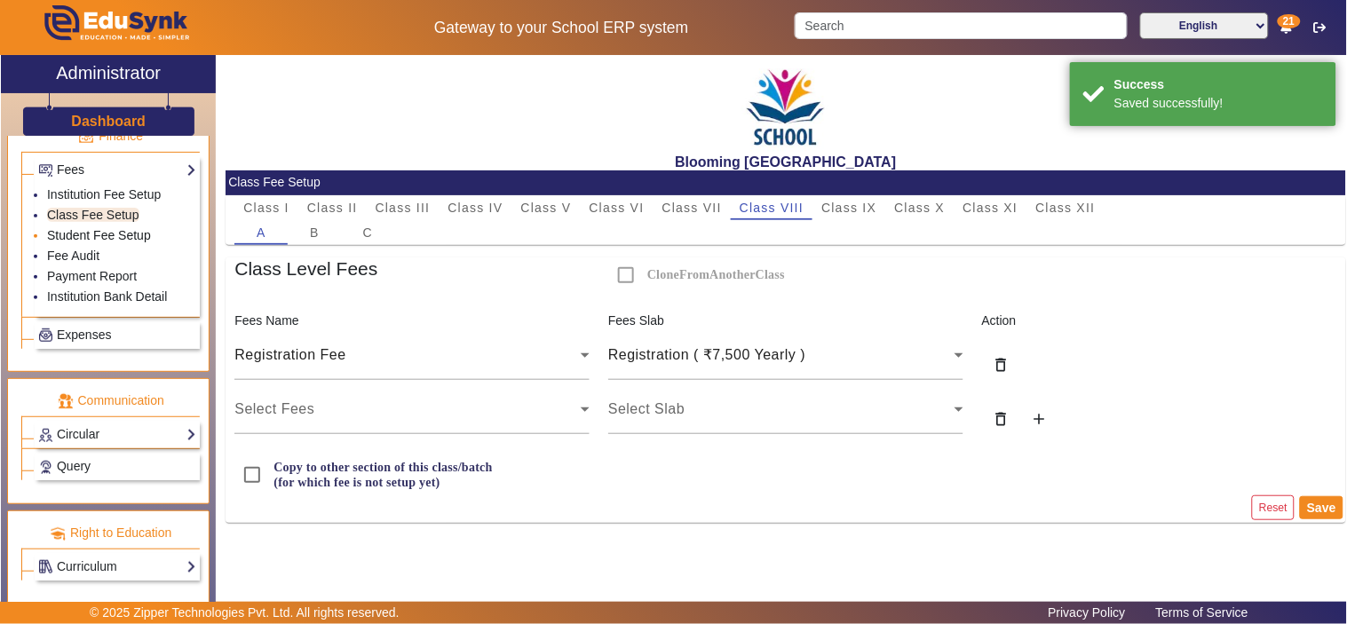
click at [84, 238] on link "Student Fee Setup" at bounding box center [99, 235] width 104 height 14
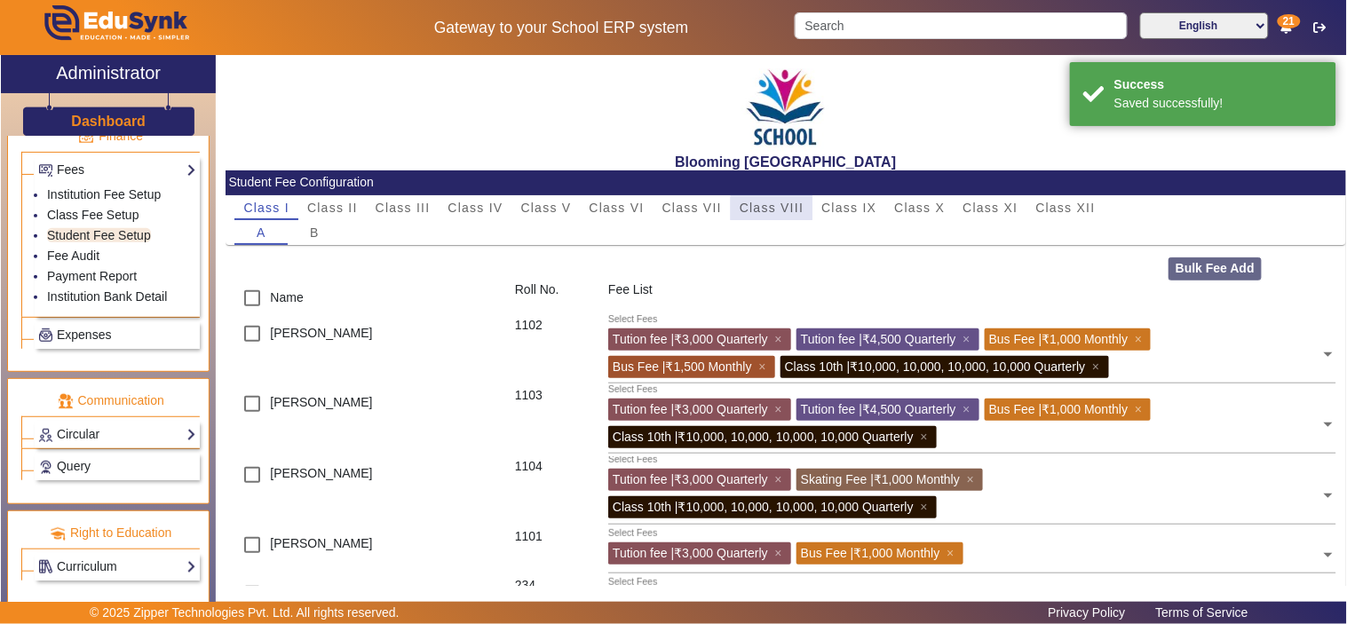
click at [788, 209] on span "Class VIII" at bounding box center [771, 207] width 64 height 12
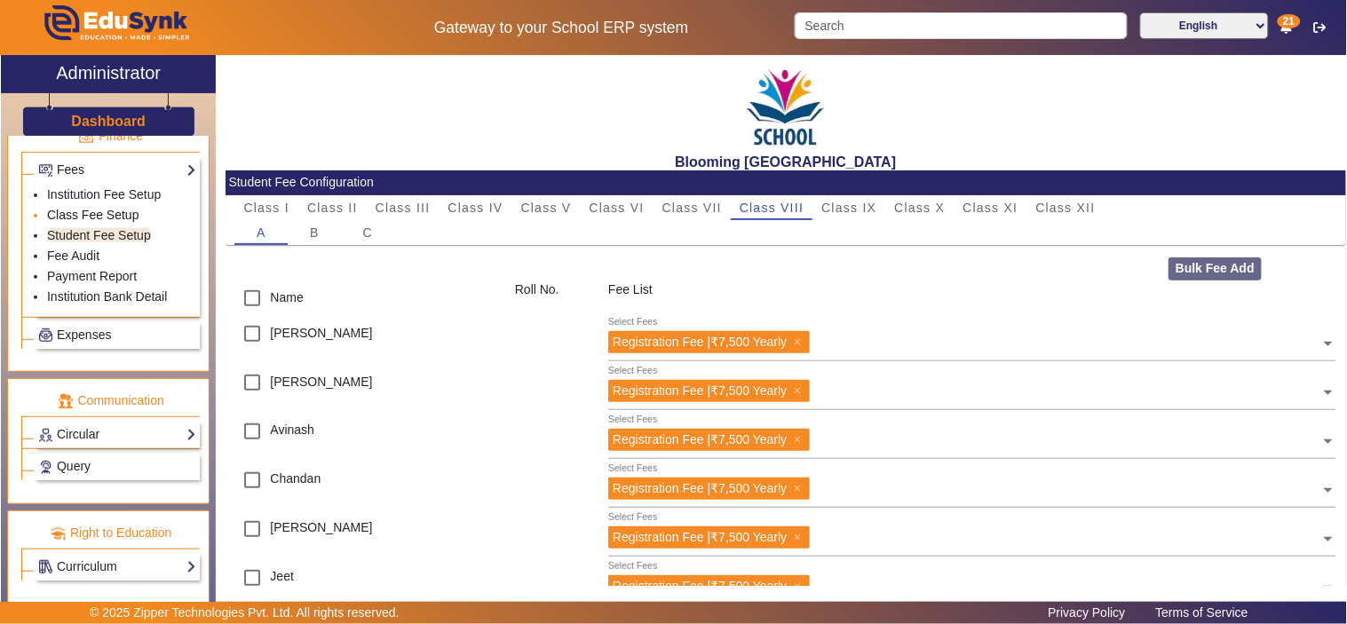
click at [91, 208] on link "Class Fee Setup" at bounding box center [93, 215] width 92 height 14
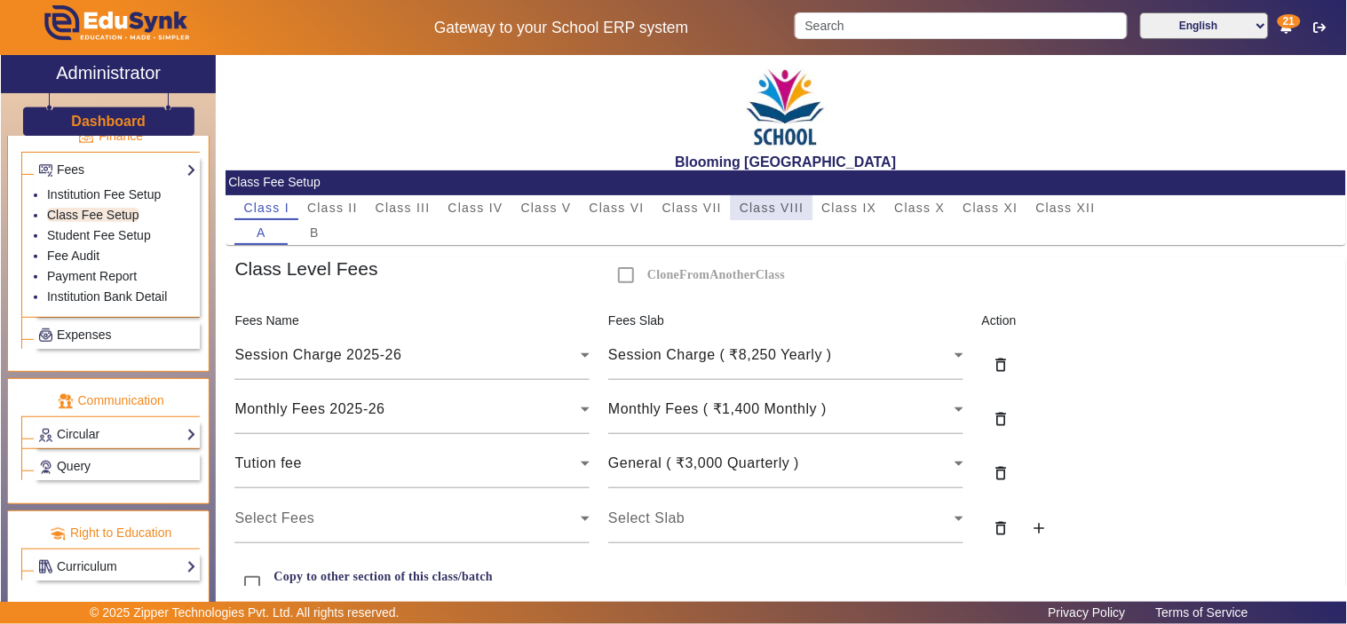
click at [786, 208] on span "Class VIII" at bounding box center [771, 207] width 64 height 12
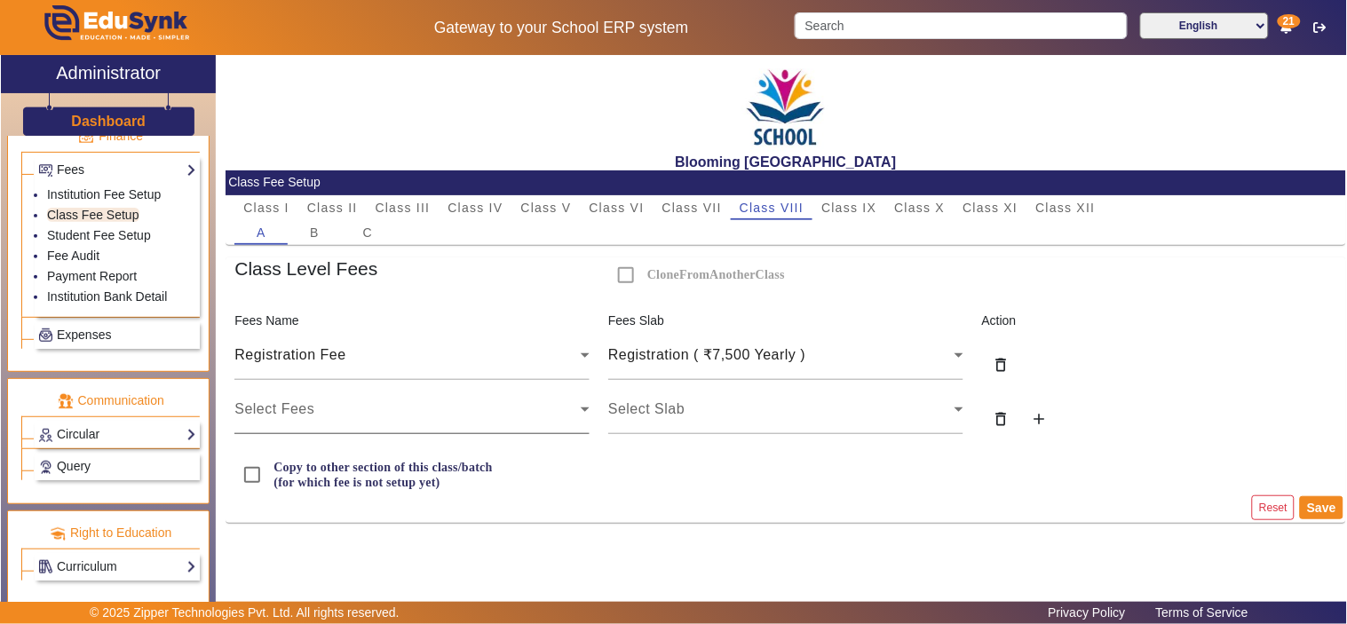
click at [312, 417] on div "Select Fees" at bounding box center [407, 409] width 346 height 21
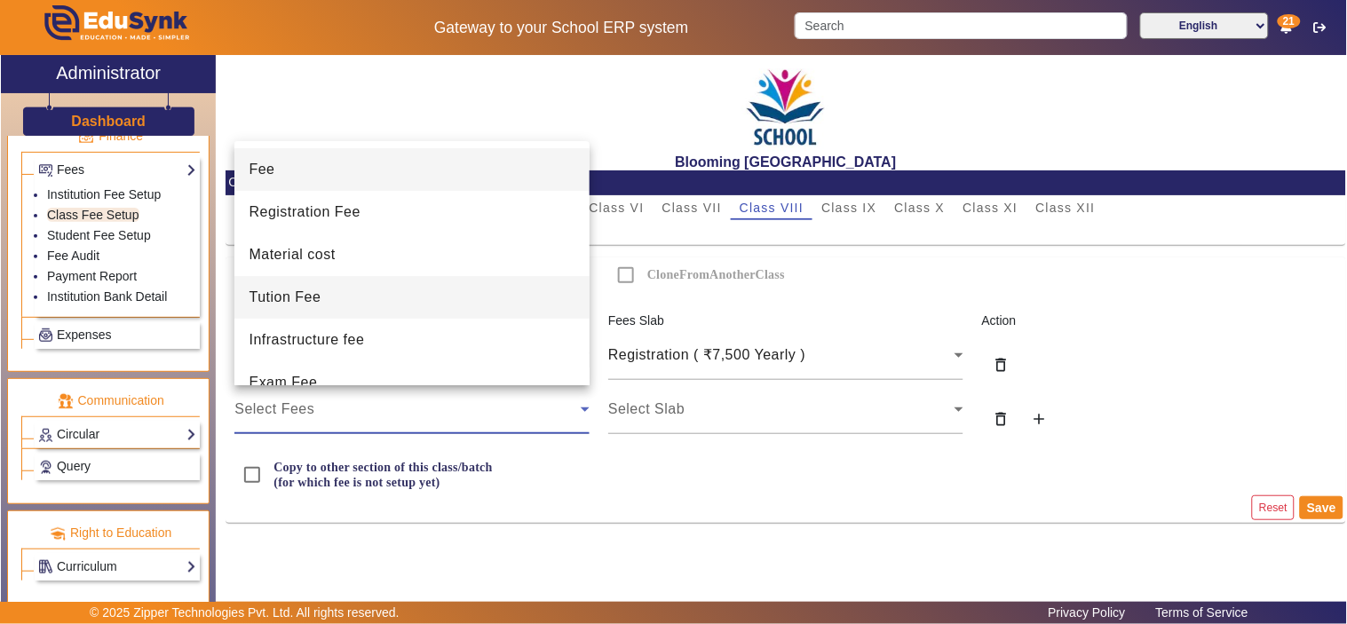
click at [312, 294] on span "Tution Fee" at bounding box center [285, 297] width 72 height 21
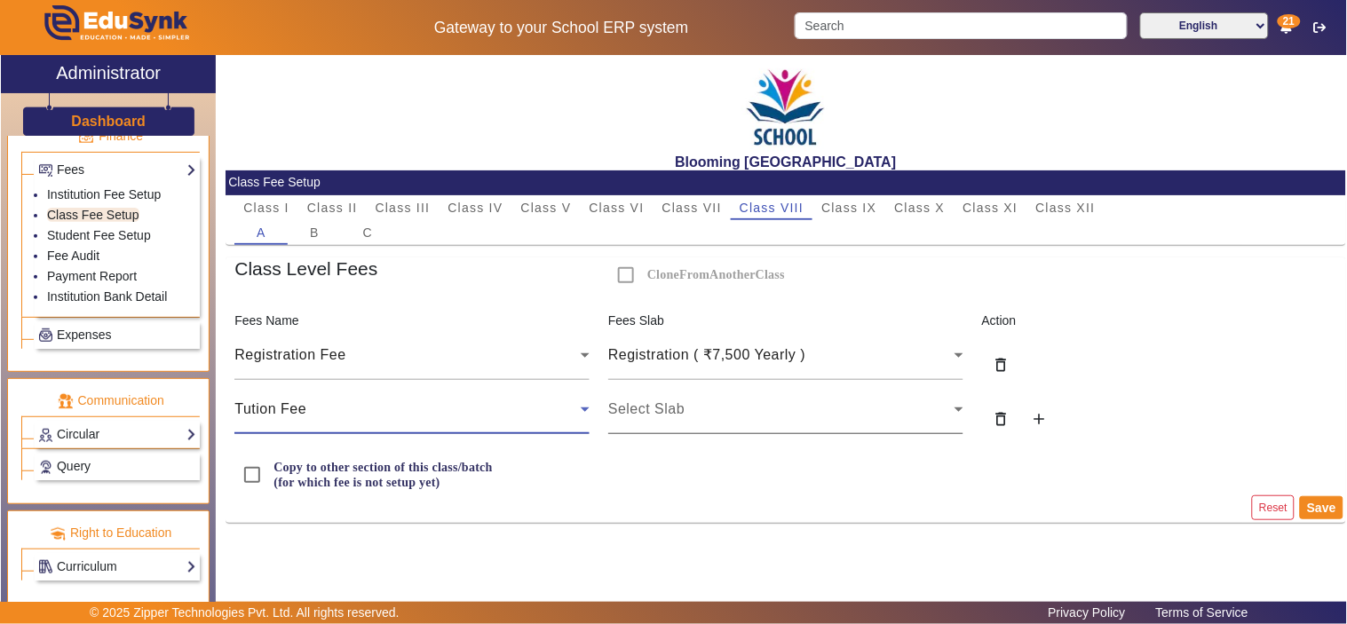
click at [652, 409] on span "Select Slab" at bounding box center [646, 408] width 76 height 15
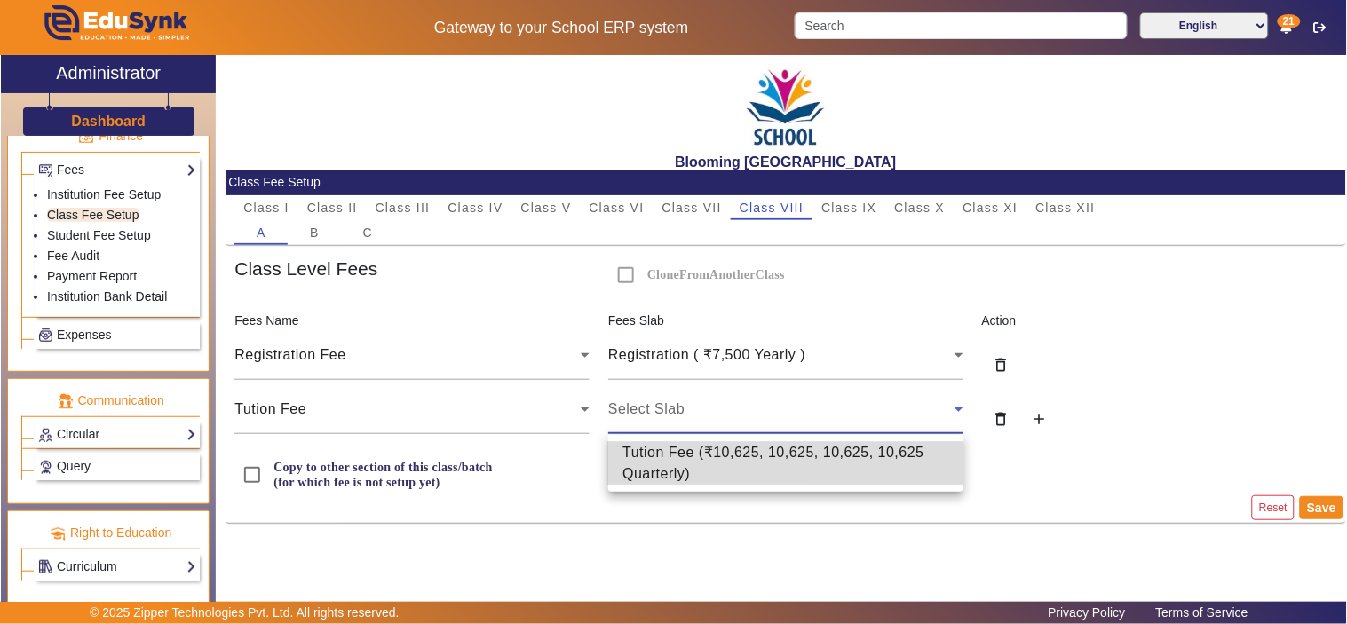
click at [663, 459] on span "Tution Fee ( ₹10,625, 10,625, 10,625, 10,625 Quarterly )" at bounding box center [785, 463] width 327 height 43
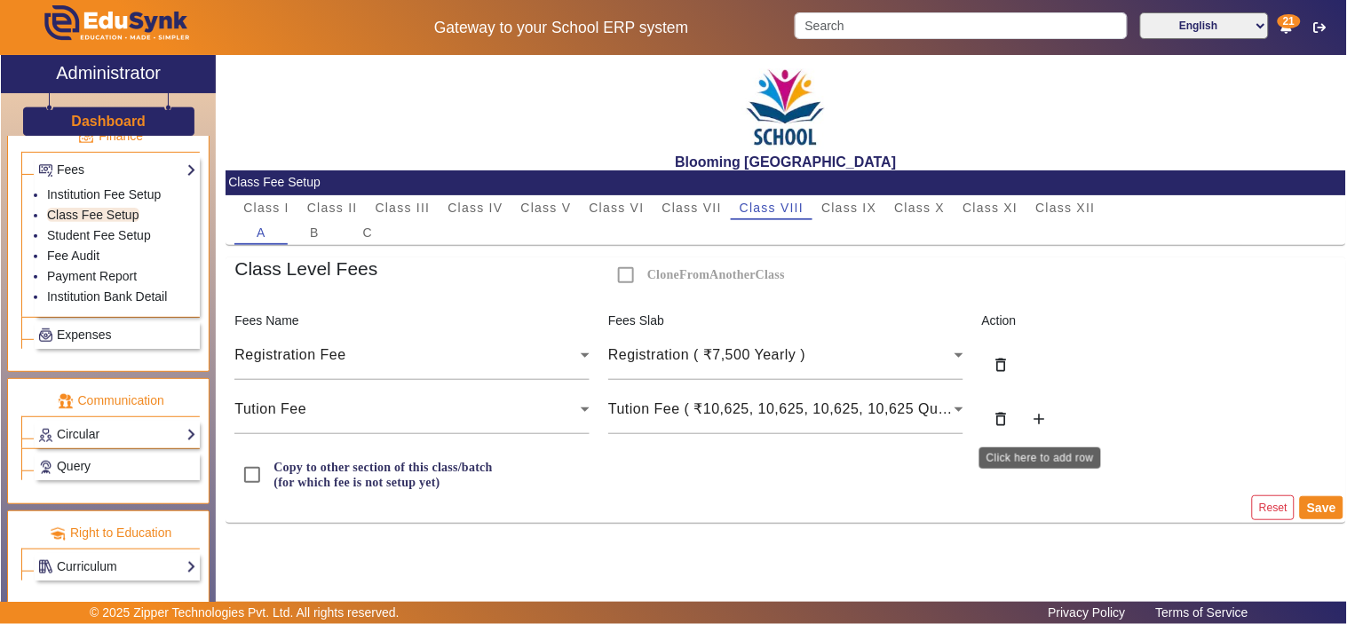
click at [1046, 413] on mat-icon "add" at bounding box center [1039, 419] width 18 height 18
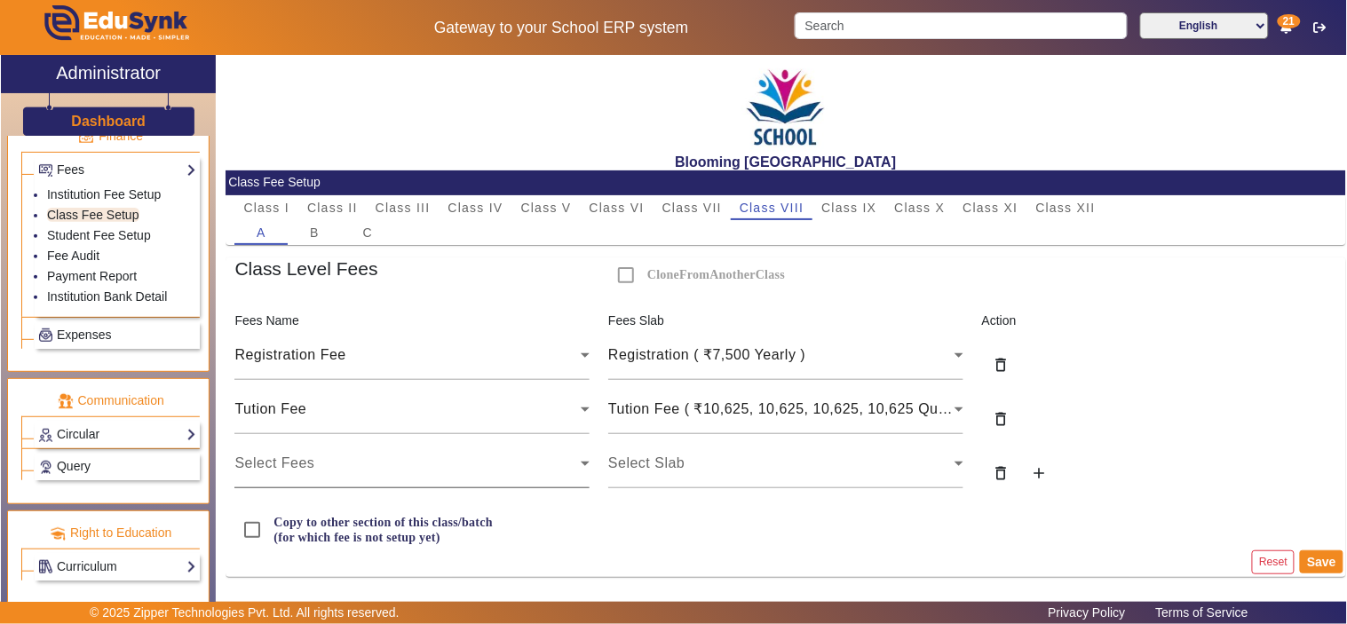
click at [306, 454] on div "Select Fees" at bounding box center [407, 463] width 346 height 21
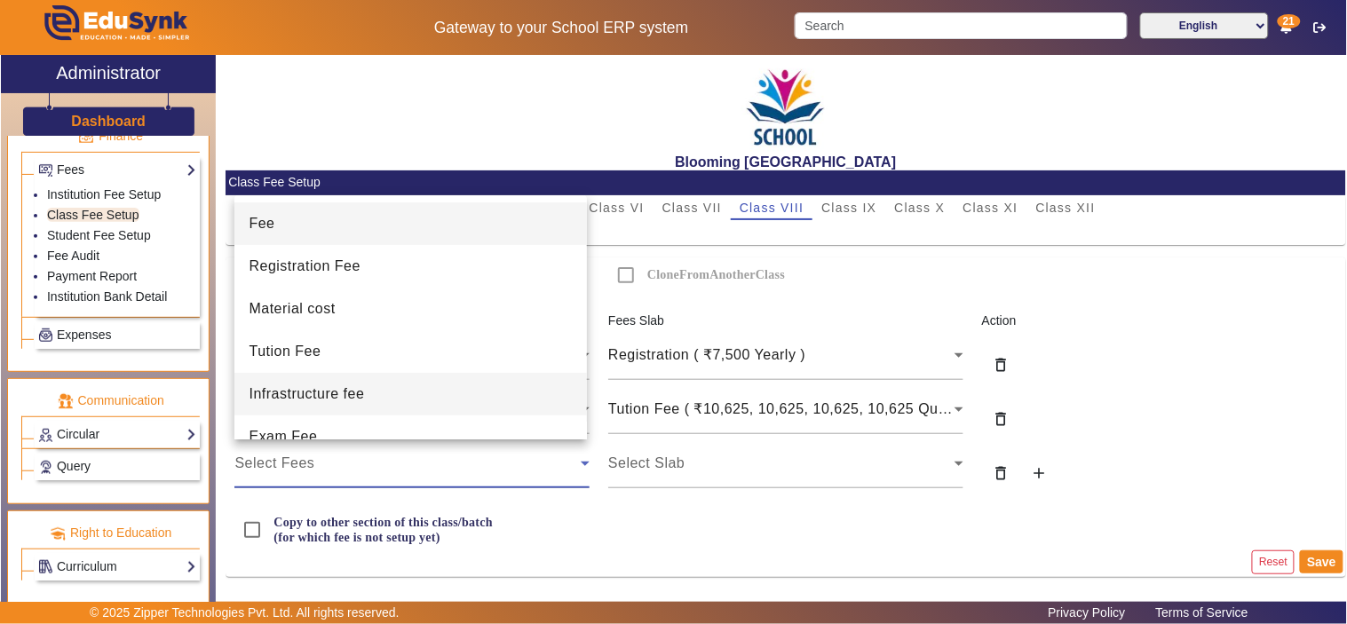
click at [284, 395] on span "Infrastructure fee" at bounding box center [306, 393] width 115 height 21
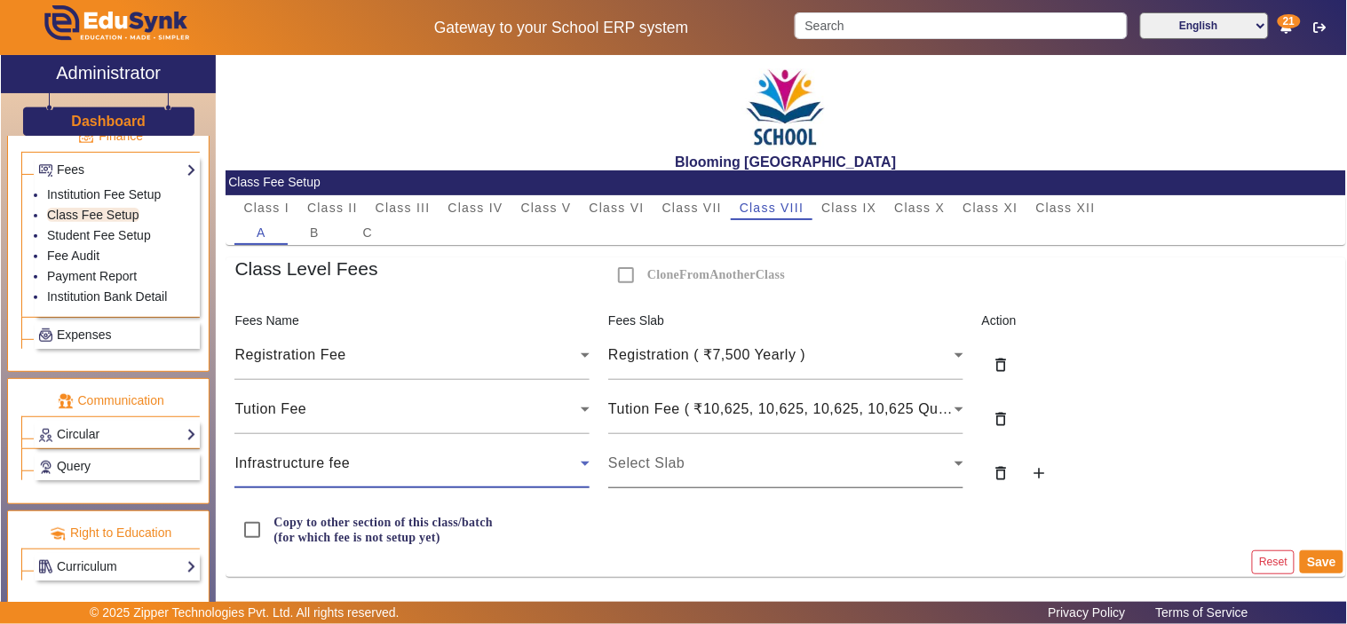
click at [681, 481] on div "Select Slab" at bounding box center [785, 463] width 355 height 50
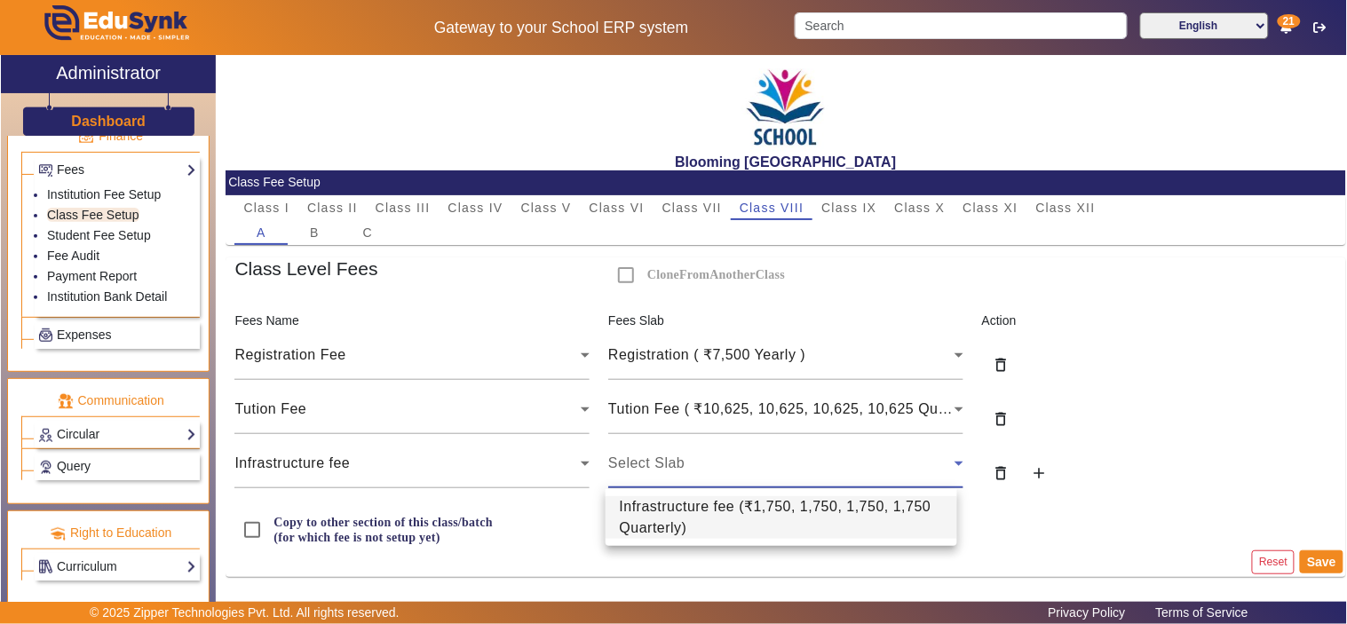
drag, startPoint x: 684, startPoint y: 509, endPoint x: 988, endPoint y: 471, distance: 306.0
click at [685, 509] on span "Infrastructure fee ( ₹1,750, 1,750, 1,750, 1,750 Quarterly )" at bounding box center [781, 517] width 323 height 43
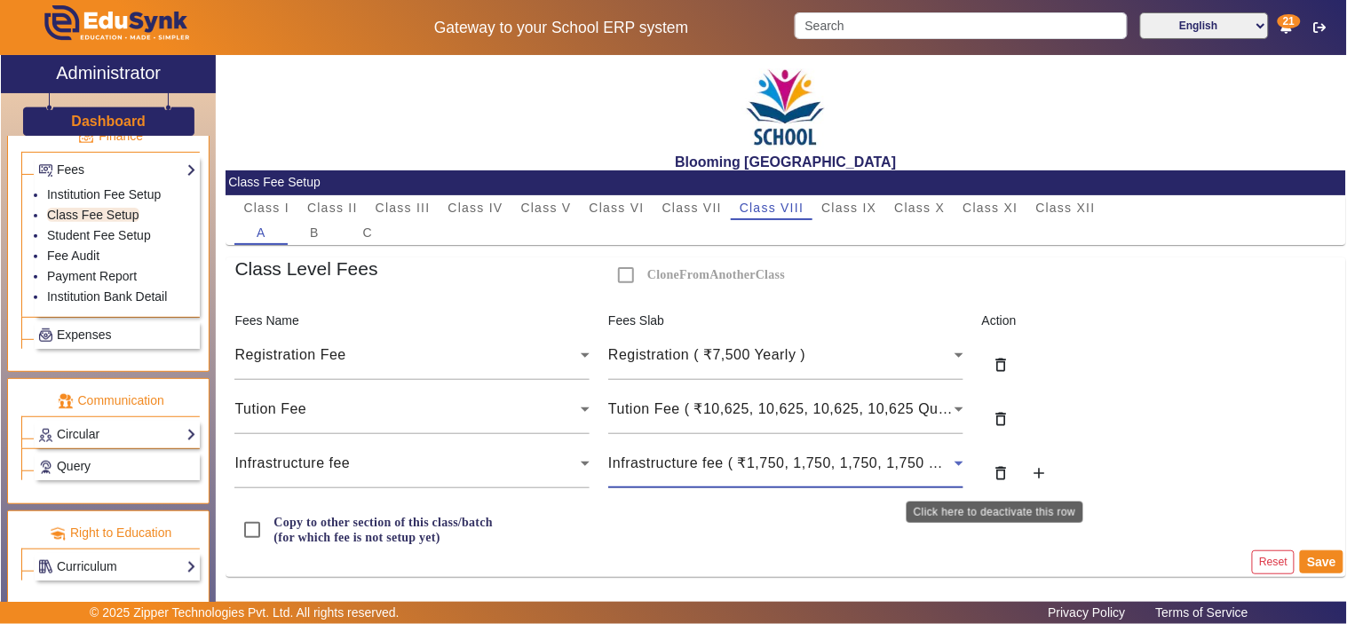
click at [1008, 460] on button "delete_outline" at bounding box center [1001, 476] width 38 height 35
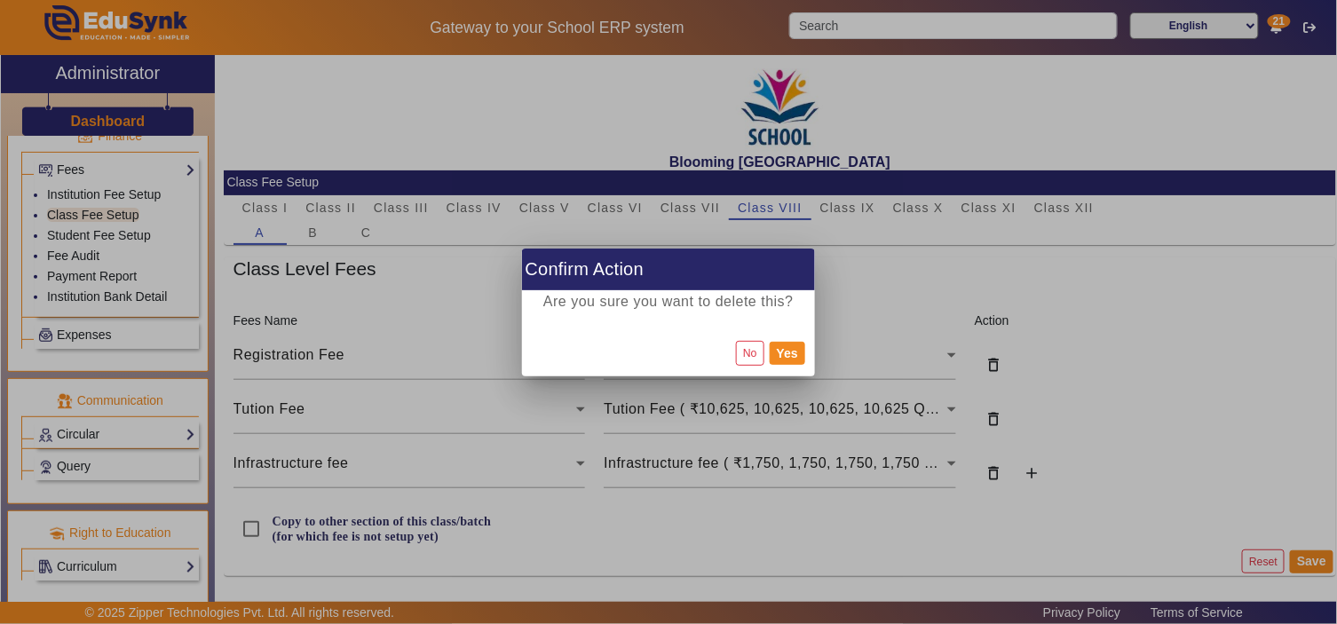
click at [1036, 470] on div at bounding box center [668, 312] width 1337 height 624
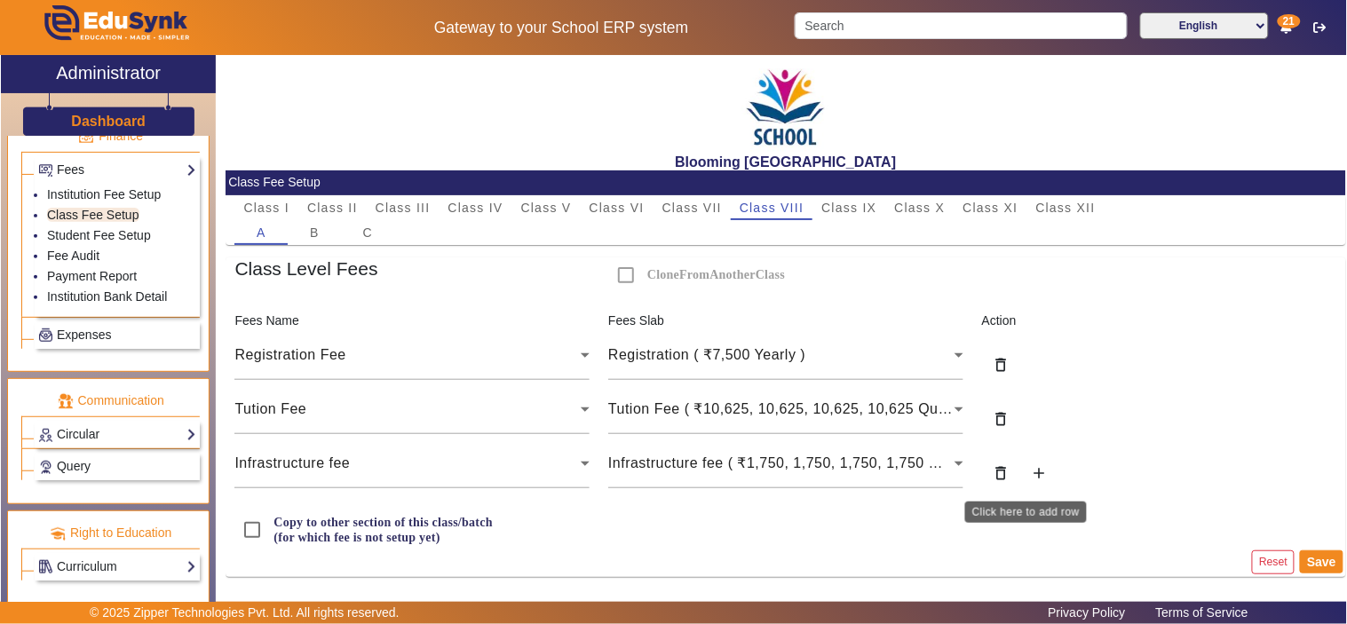
click at [1020, 471] on button "add" at bounding box center [1039, 476] width 38 height 35
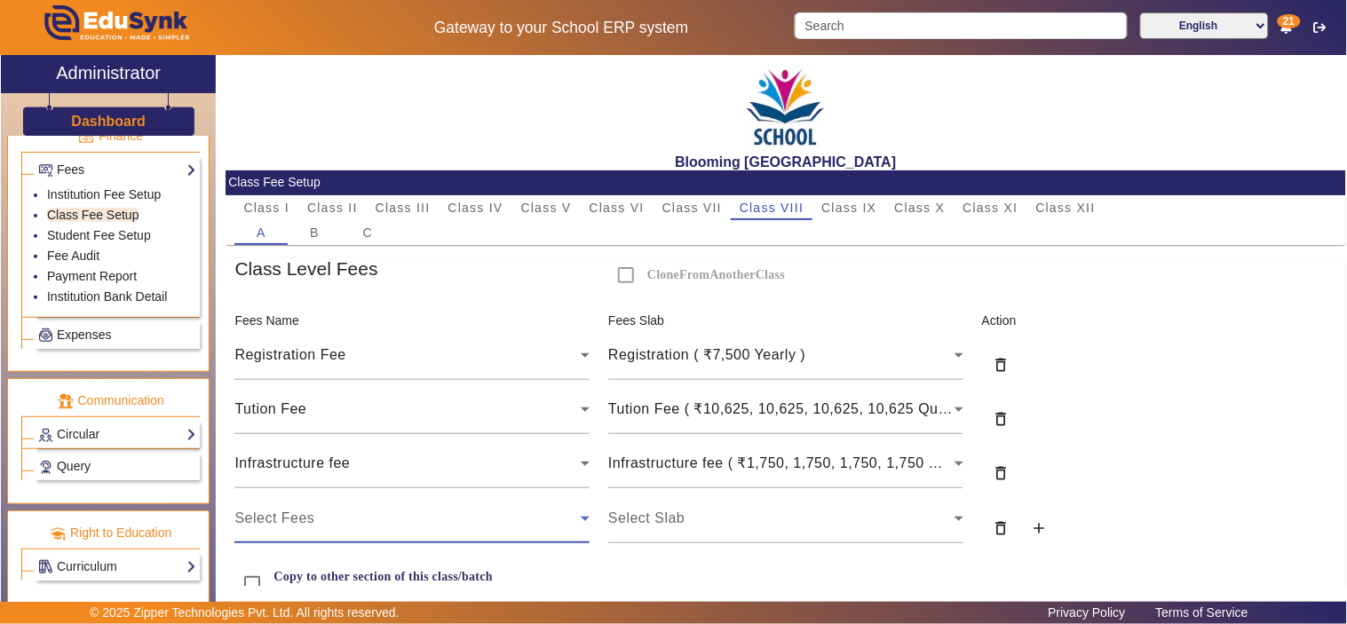
click at [324, 520] on div "Select Fees" at bounding box center [407, 518] width 346 height 21
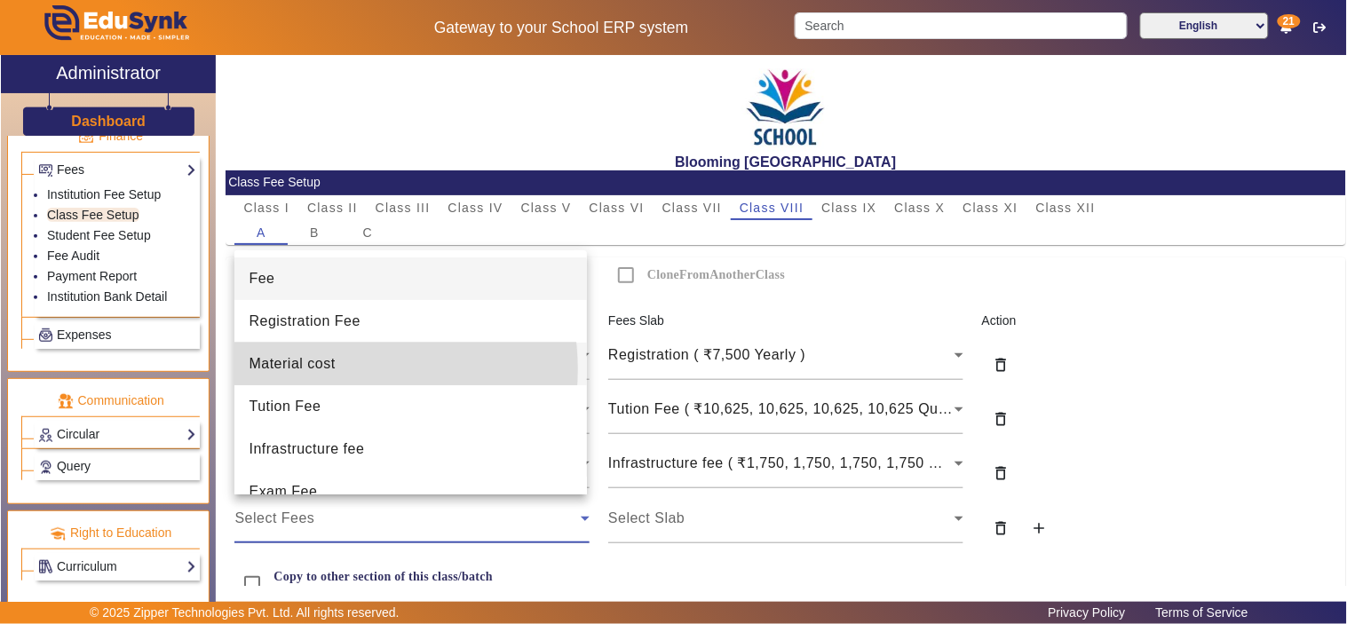
click at [329, 369] on span "Material cost" at bounding box center [292, 363] width 86 height 21
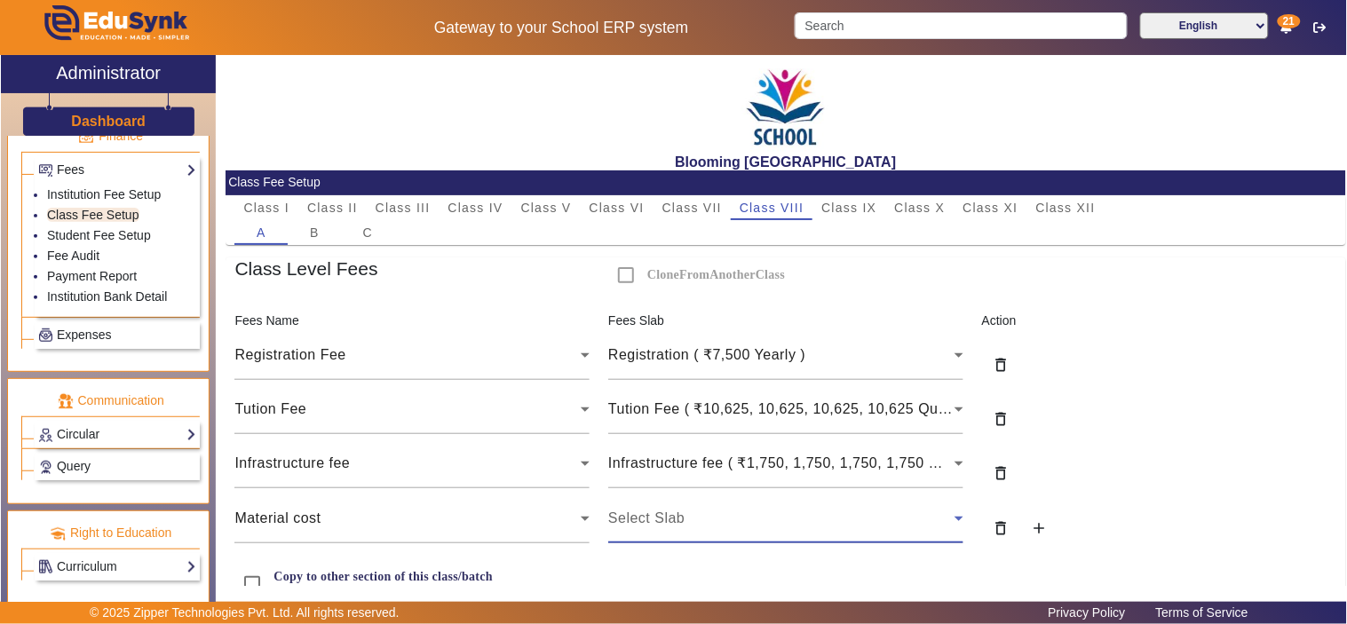
click at [721, 520] on div "Select Slab" at bounding box center [781, 518] width 346 height 21
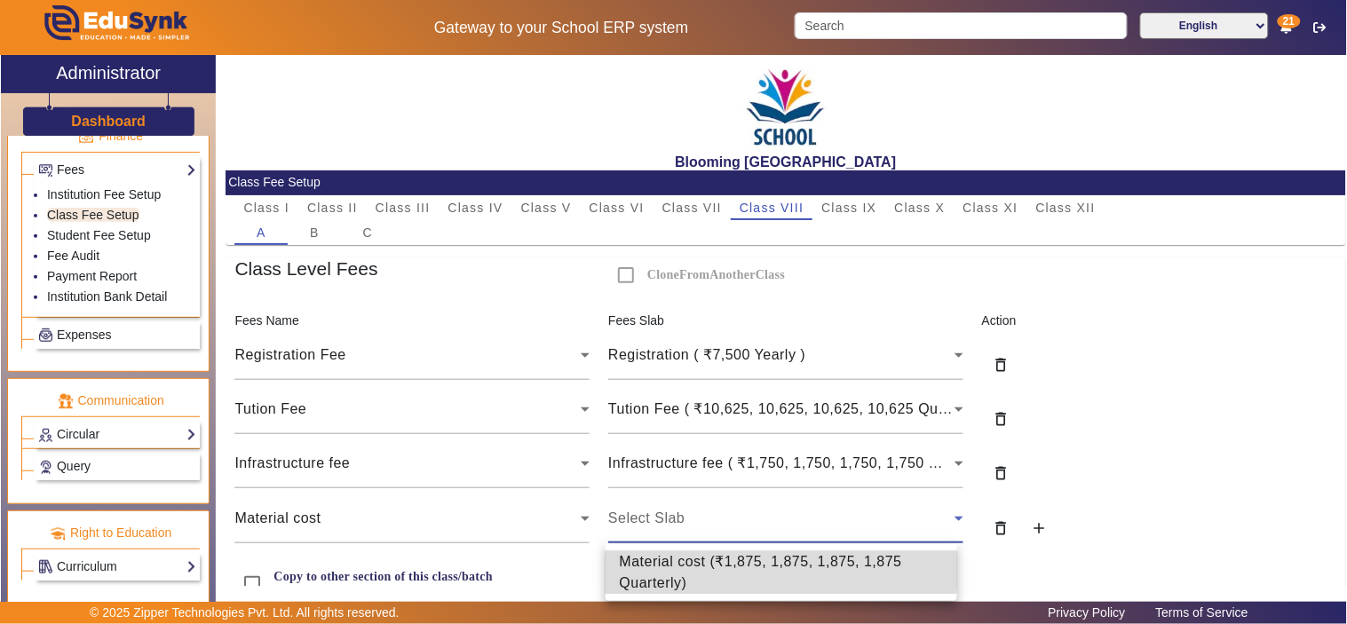
drag, startPoint x: 683, startPoint y: 569, endPoint x: 1001, endPoint y: 540, distance: 319.1
click at [688, 569] on span "Material cost ( ₹1,875, 1,875, 1,875, 1,875 Quarterly )" at bounding box center [781, 572] width 323 height 43
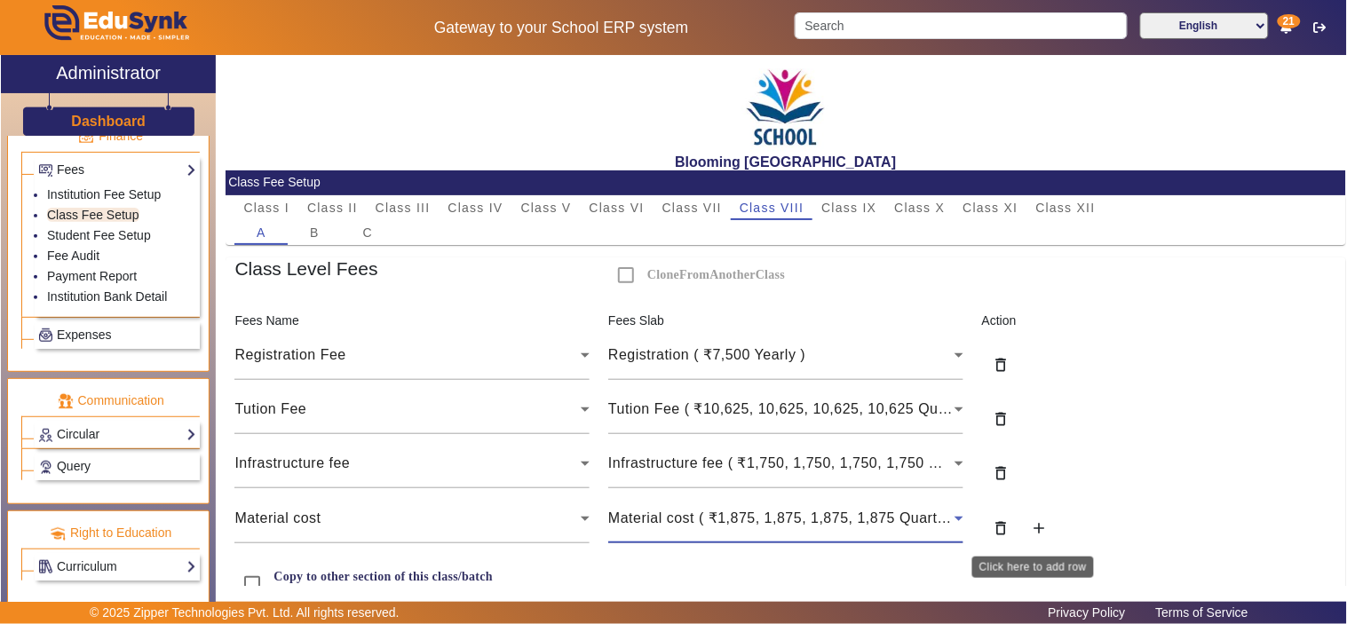
click at [1020, 522] on button "add" at bounding box center [1039, 530] width 38 height 35
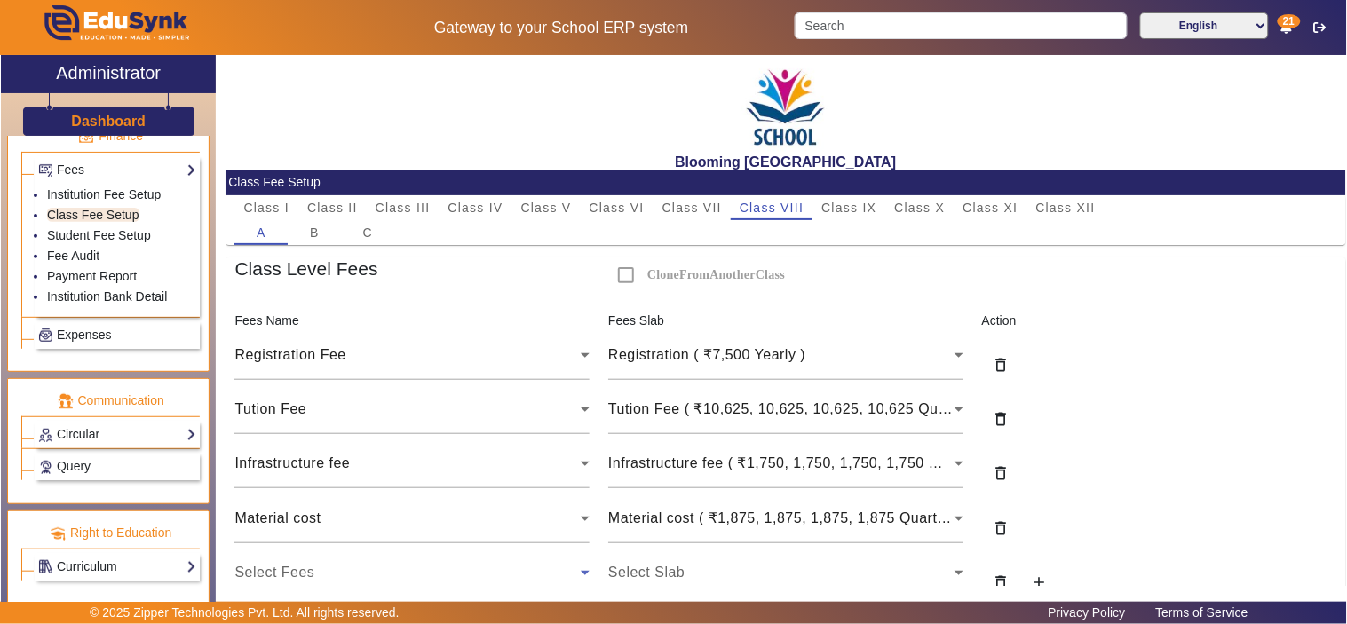
click at [335, 571] on div "Select Fees" at bounding box center [407, 572] width 346 height 21
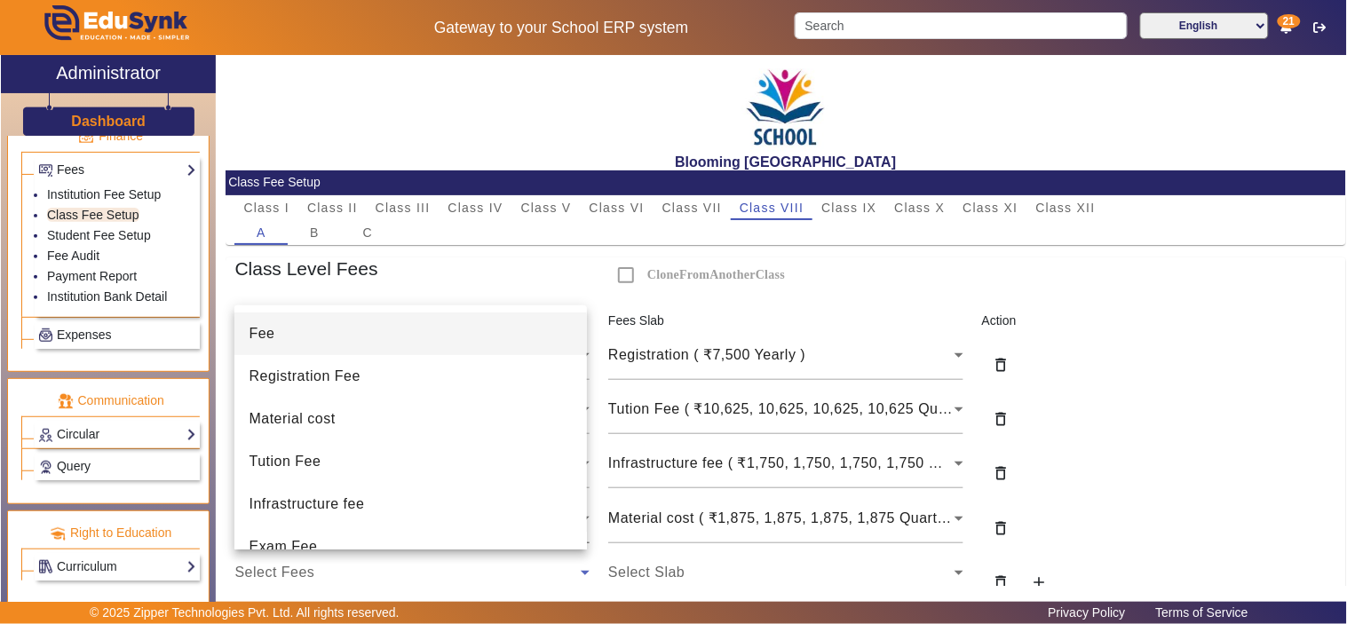
drag, startPoint x: 316, startPoint y: 534, endPoint x: 377, endPoint y: 538, distance: 61.3
click at [321, 534] on mat-option "Exam Fee" at bounding box center [409, 546] width 351 height 43
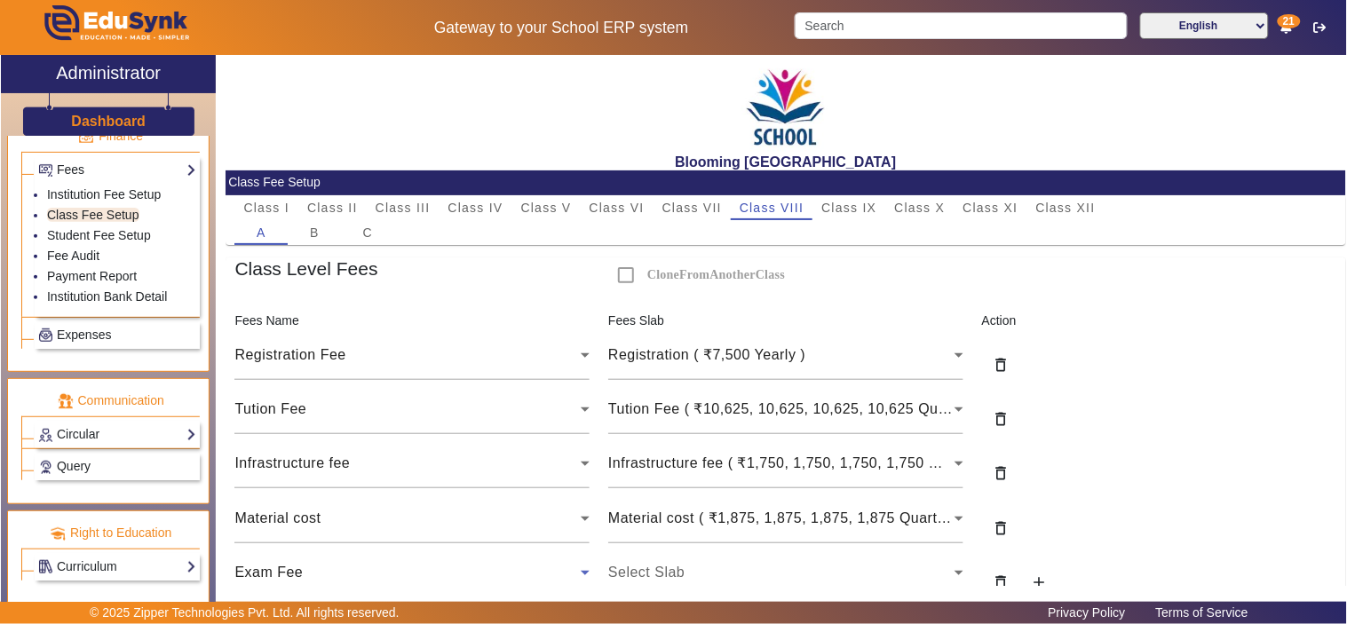
scroll to position [19, 0]
click at [655, 579] on span "Select Slab" at bounding box center [646, 572] width 76 height 15
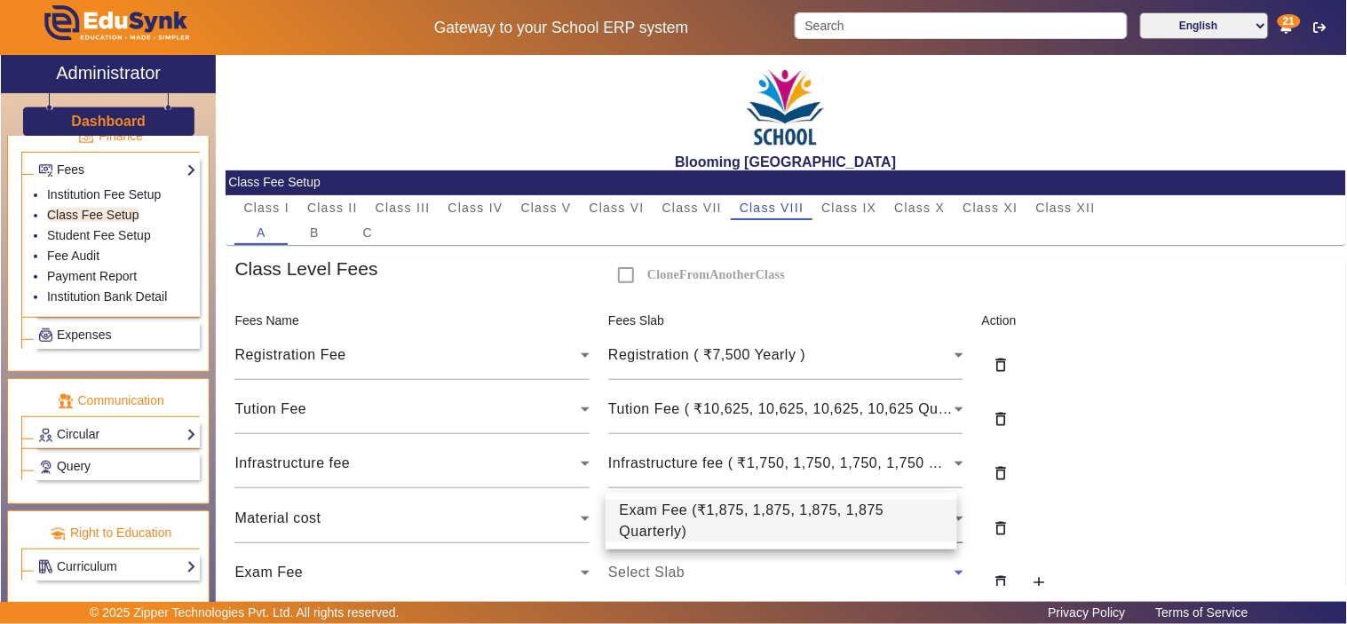
click at [682, 524] on span "Exam Fee ( ₹1,875, 1,875, 1,875, 1,875 Quarterly )" at bounding box center [781, 521] width 323 height 43
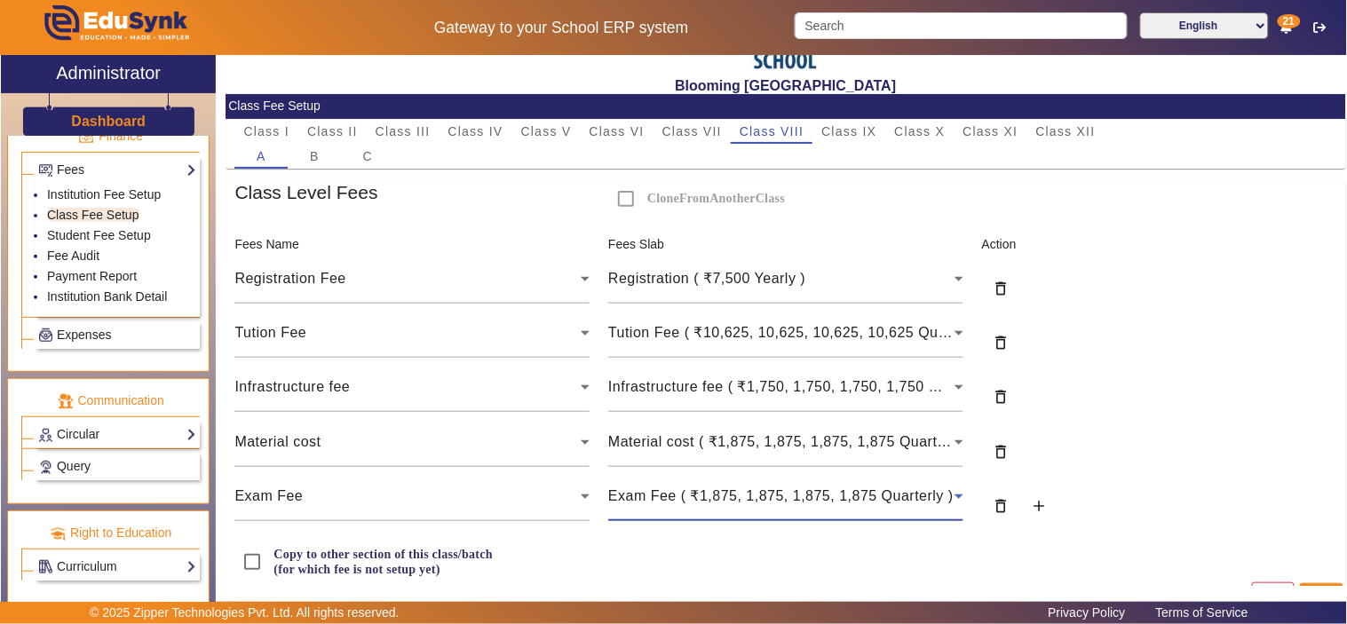
scroll to position [114, 0]
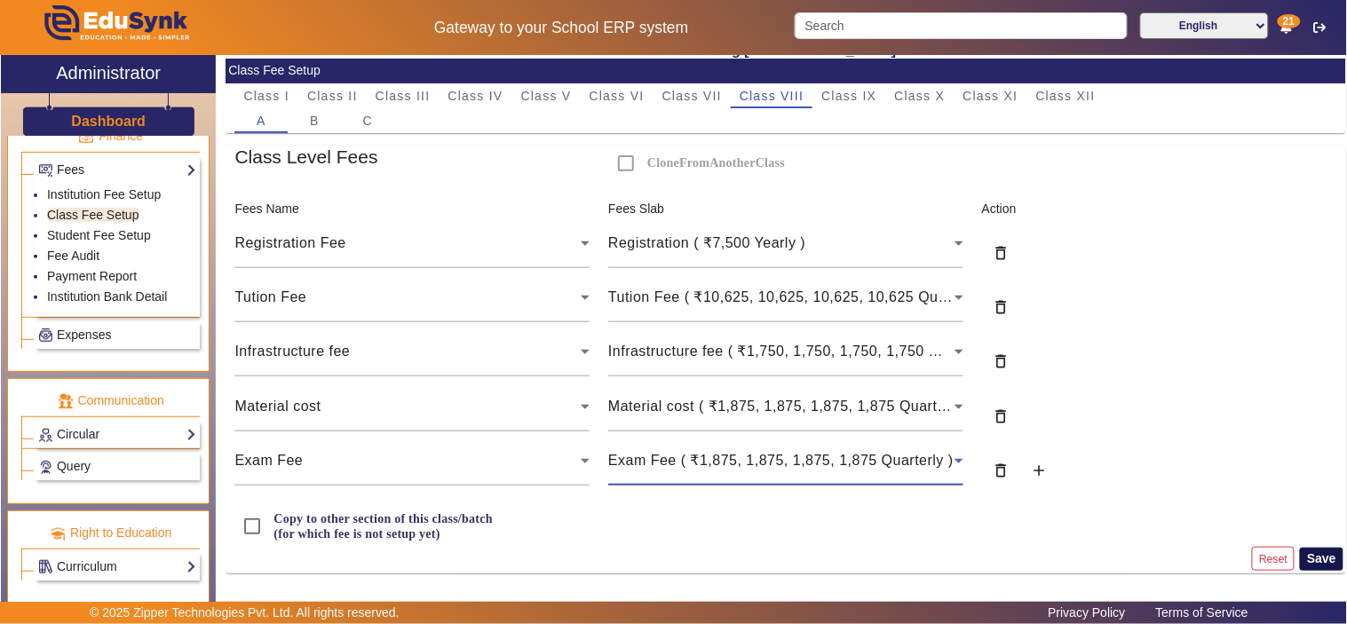
click at [1321, 555] on button "Save" at bounding box center [1320, 559] width 43 height 23
click at [96, 234] on link "Student Fee Setup" at bounding box center [99, 235] width 104 height 14
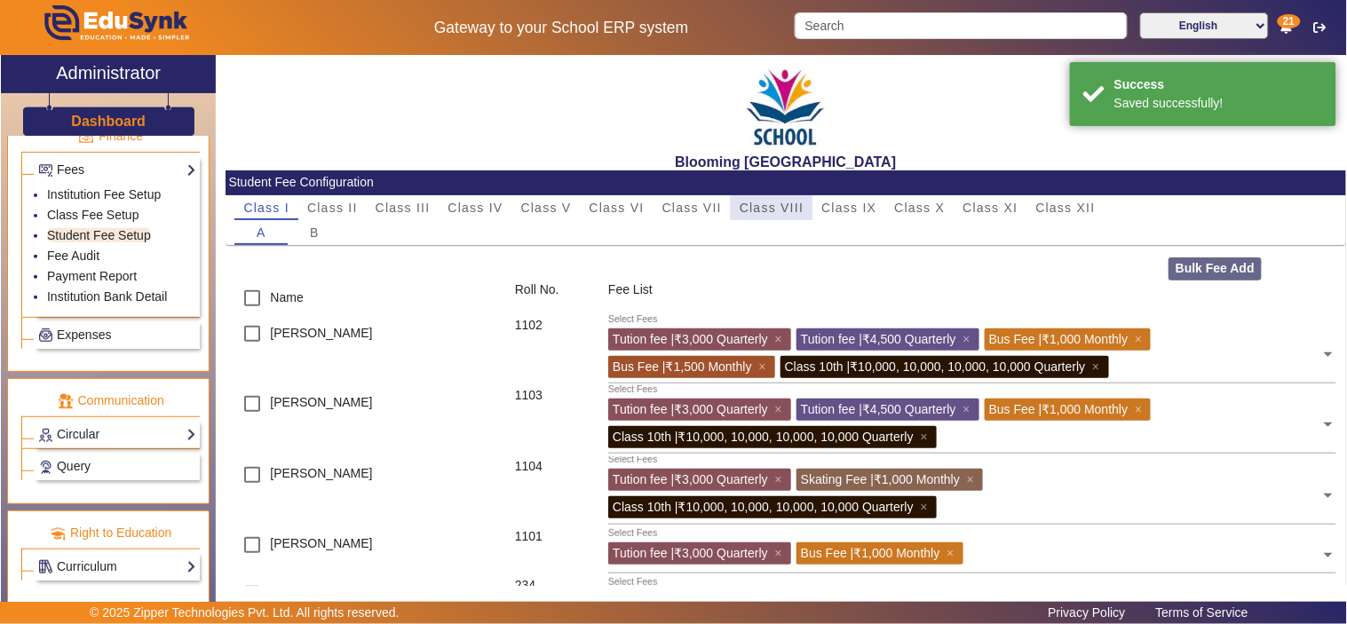
click at [786, 208] on span "Class VIII" at bounding box center [771, 207] width 64 height 12
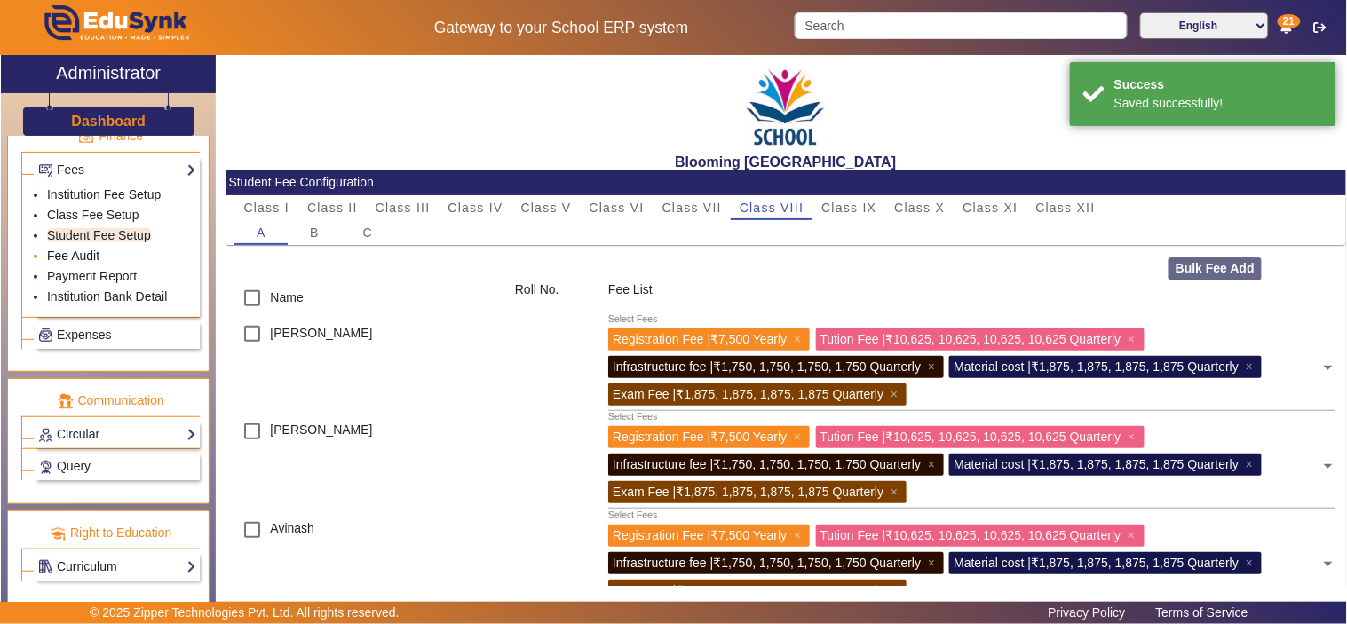
click at [75, 256] on link "Fee Audit" at bounding box center [73, 256] width 52 height 14
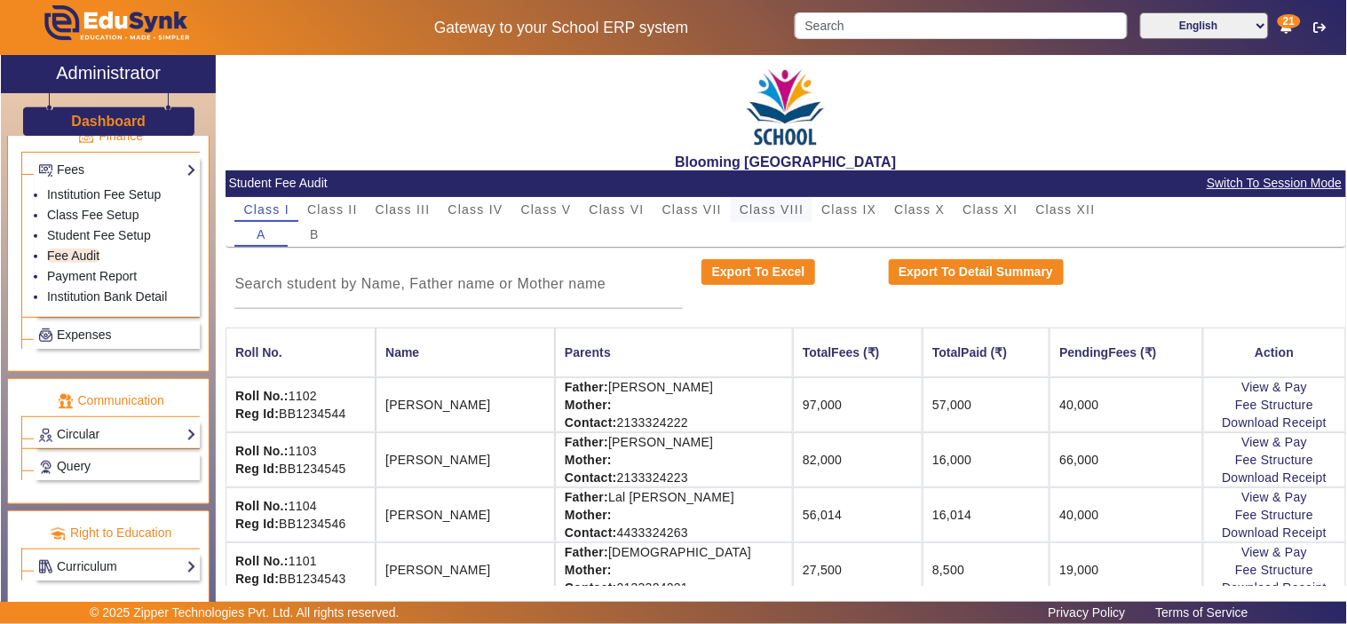
click at [799, 198] on span "Class VIII" at bounding box center [771, 209] width 64 height 25
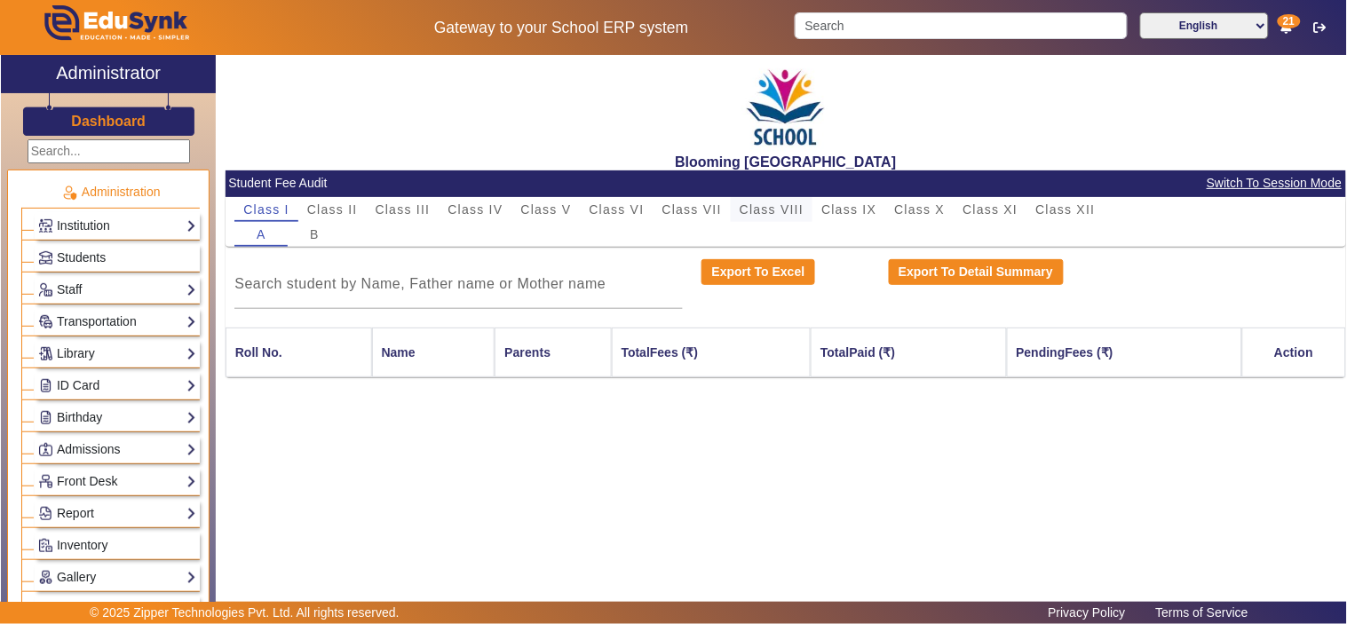
click at [783, 215] on span "Class VIII" at bounding box center [771, 209] width 64 height 12
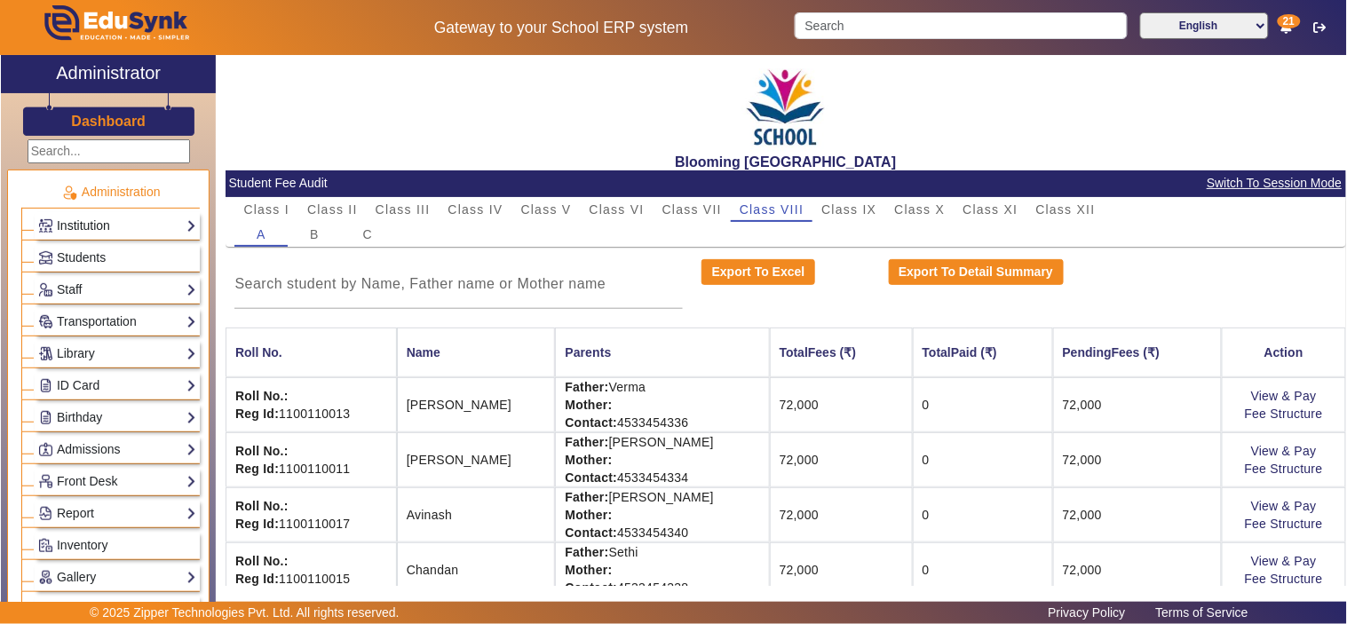
click at [83, 225] on link "Institution" at bounding box center [117, 226] width 158 height 20
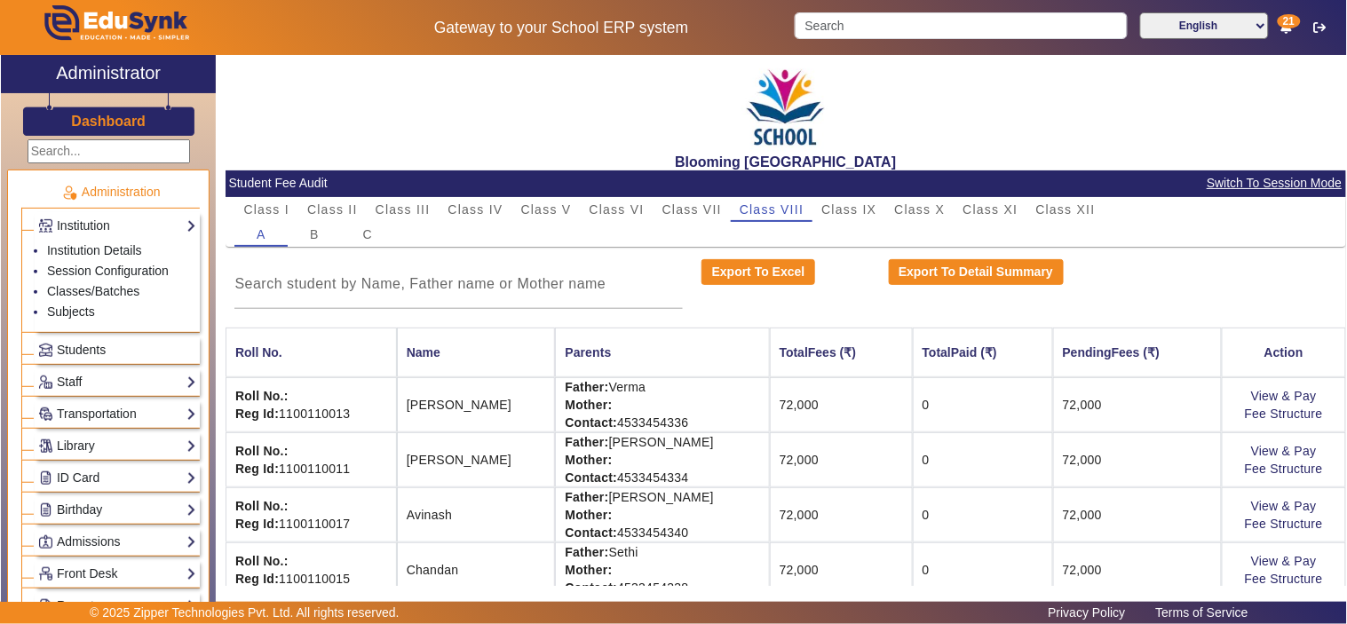
click at [121, 189] on p "Administration" at bounding box center [110, 192] width 178 height 19
click at [120, 120] on h3 "Dashboard" at bounding box center [108, 121] width 75 height 17
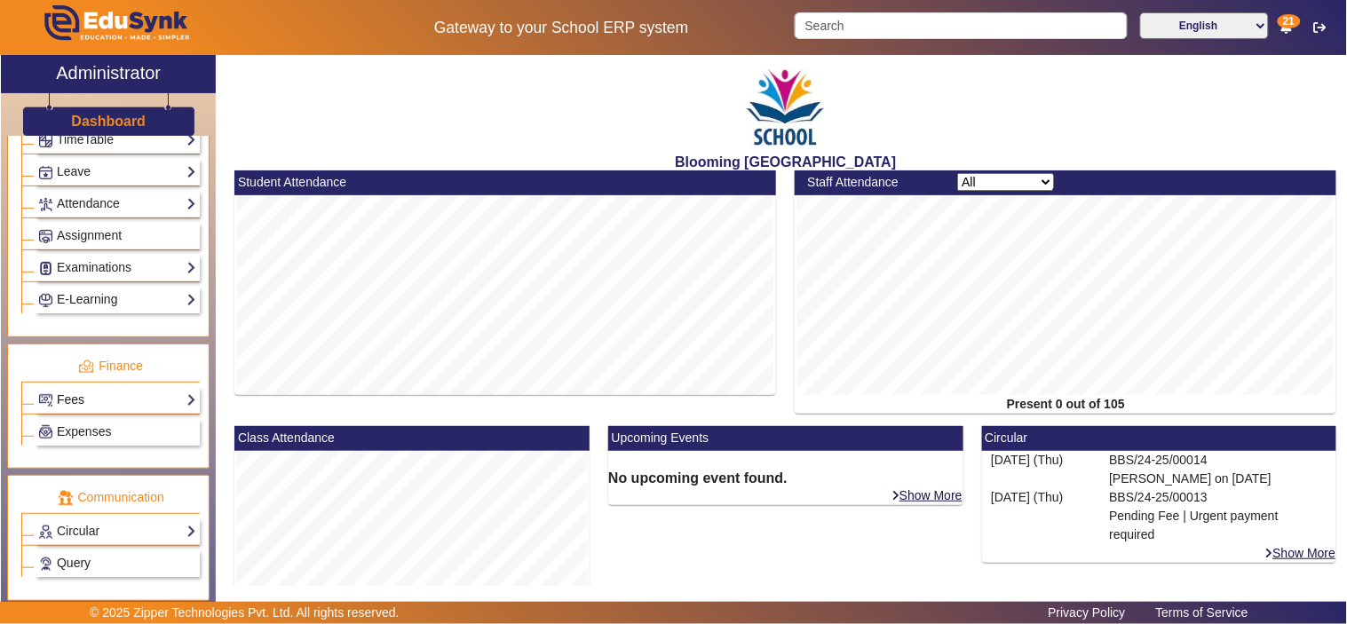
click at [90, 401] on link "Fees" at bounding box center [117, 400] width 158 height 20
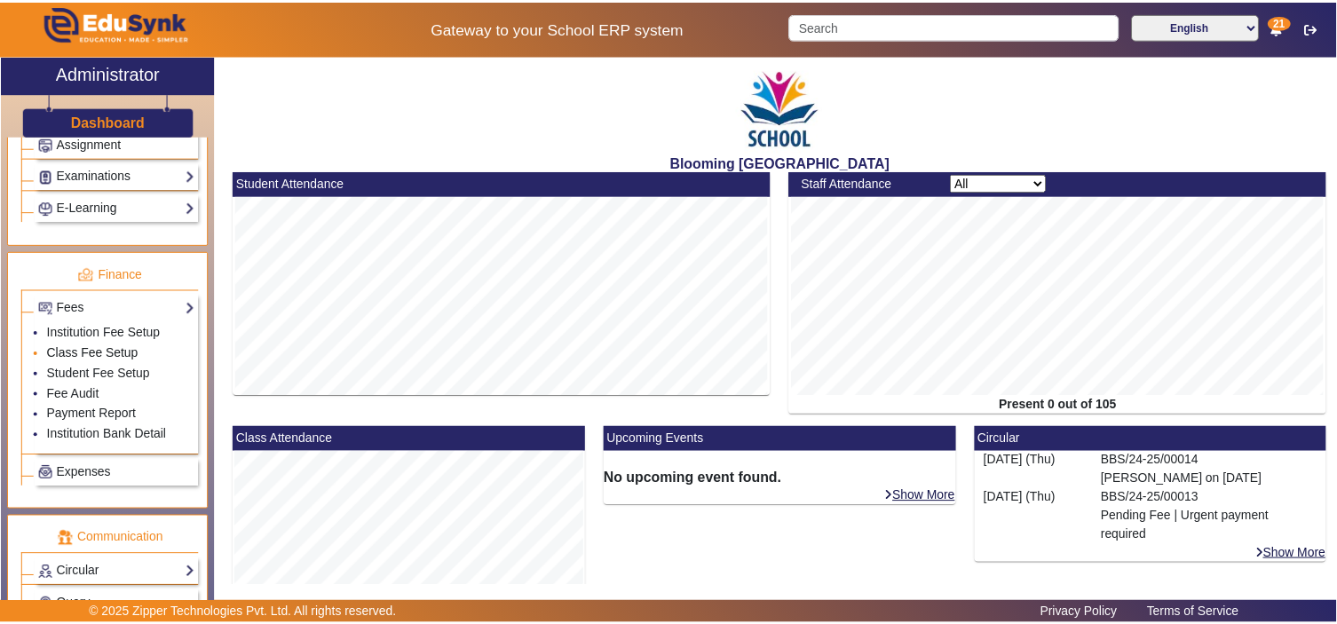
scroll to position [729, 0]
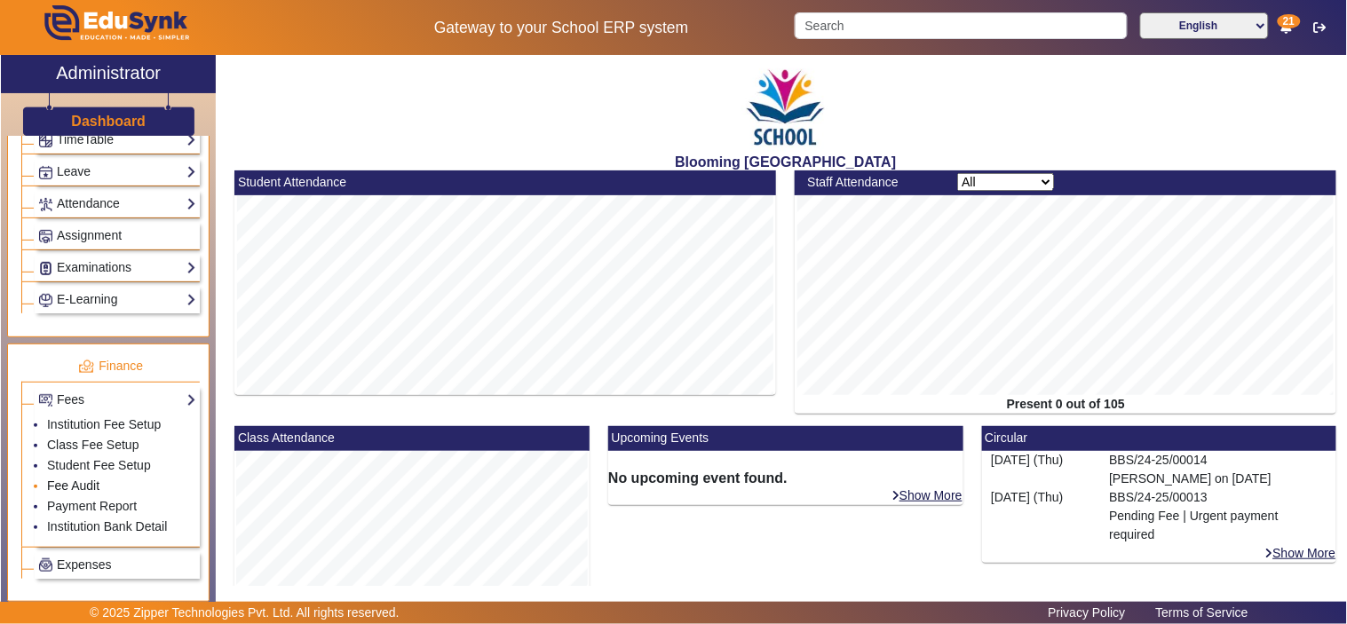
click at [90, 491] on link "Fee Audit" at bounding box center [73, 485] width 52 height 14
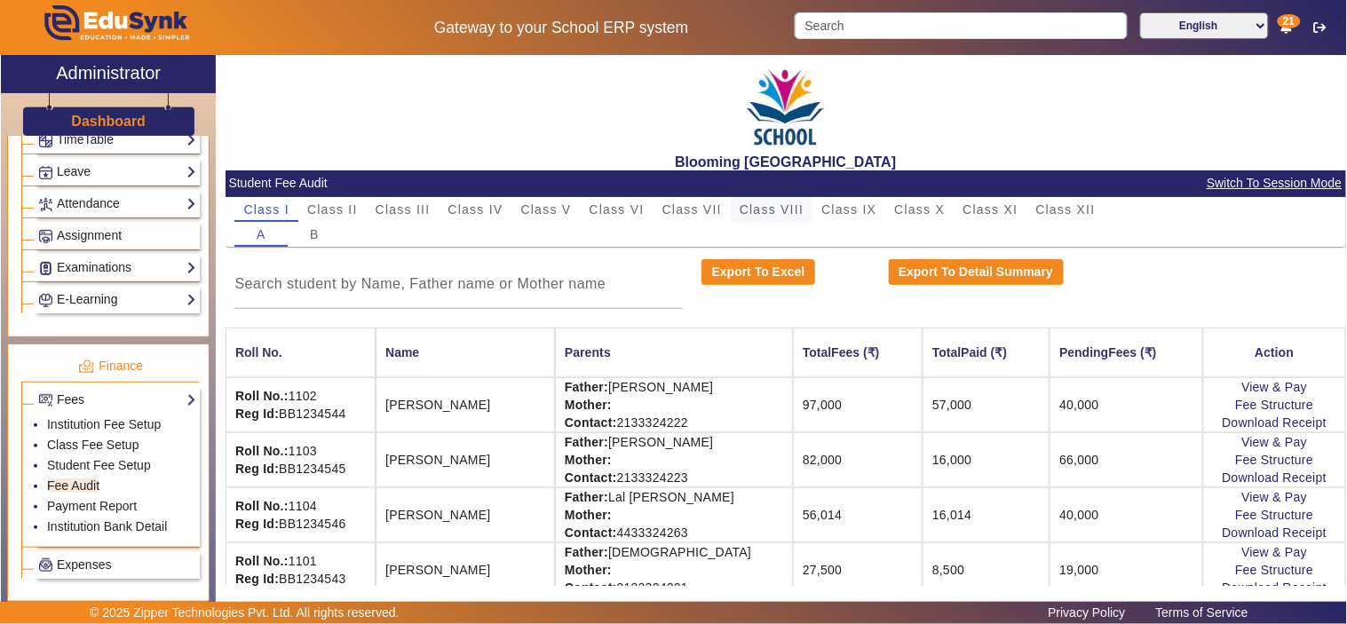
click at [764, 204] on span "Class VIII" at bounding box center [771, 209] width 64 height 12
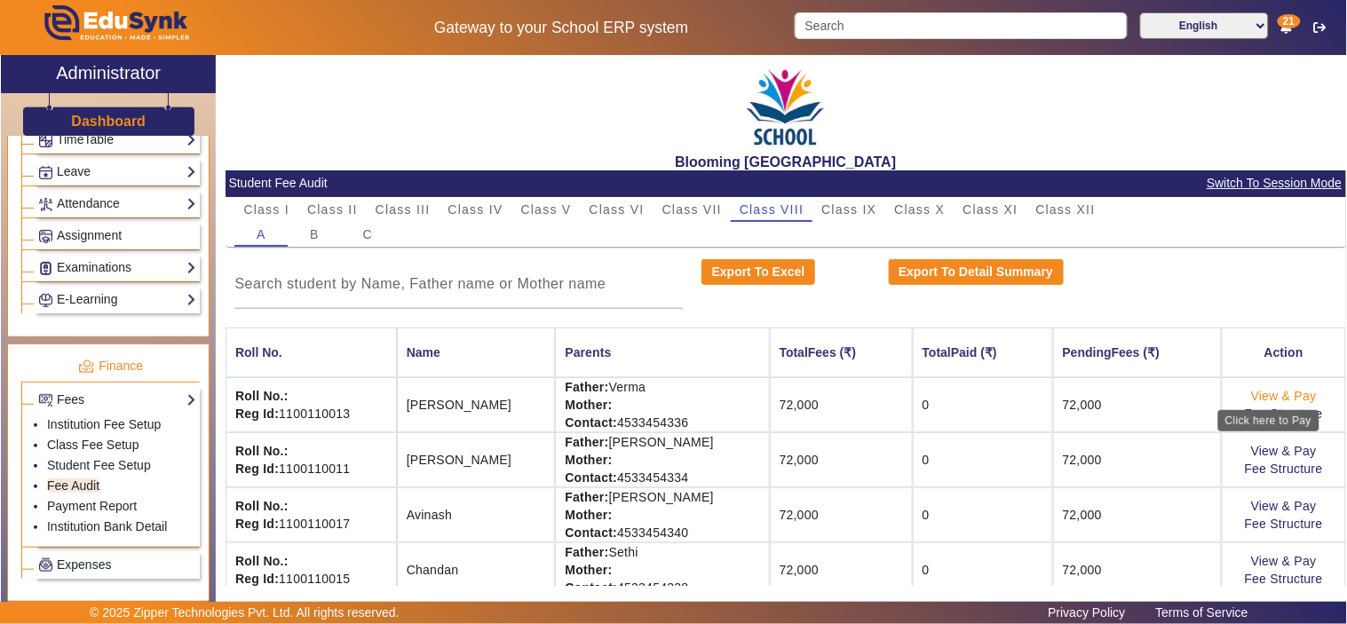
click at [1266, 396] on link "View & Pay" at bounding box center [1284, 396] width 66 height 14
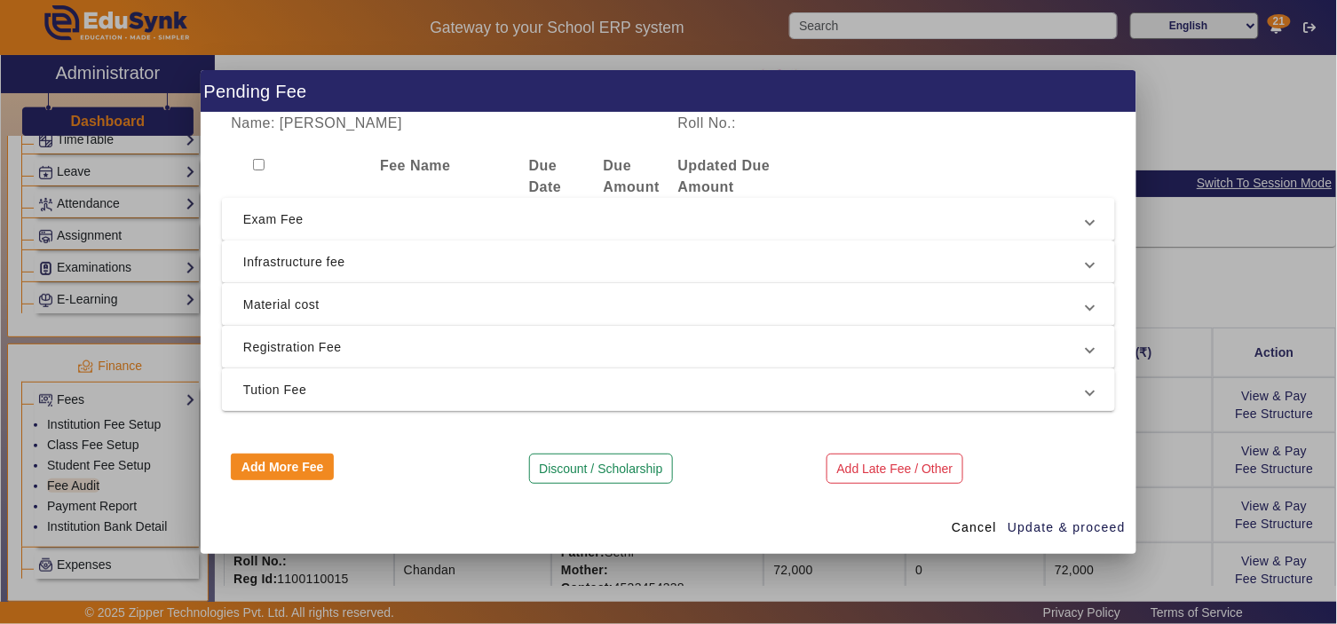
click at [295, 394] on span "Tution Fee" at bounding box center [664, 389] width 843 height 21
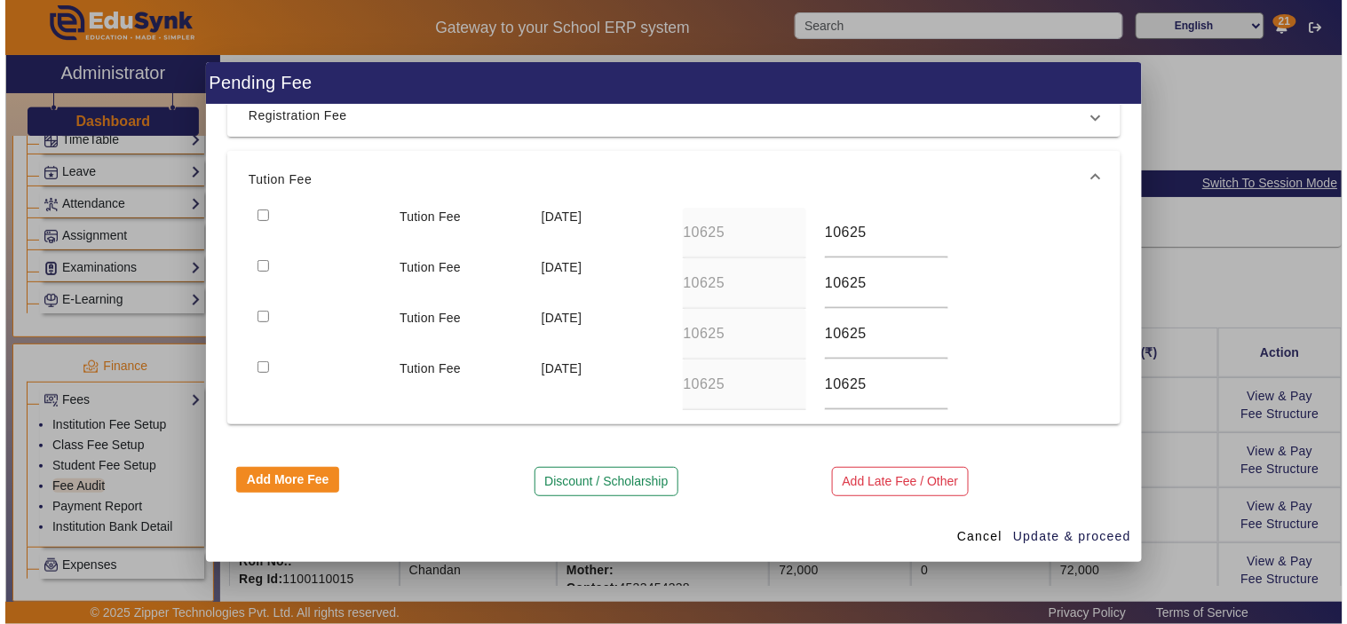
scroll to position [227, 0]
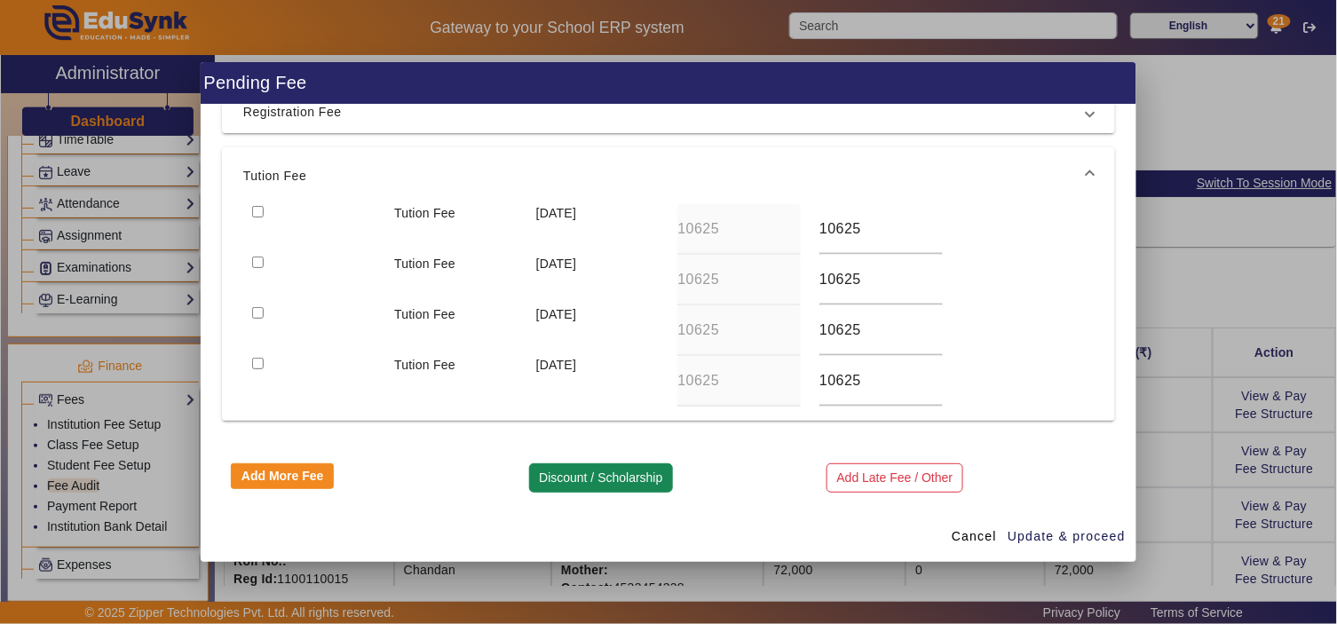
click at [613, 478] on button "Discount / Scholarship" at bounding box center [601, 478] width 144 height 30
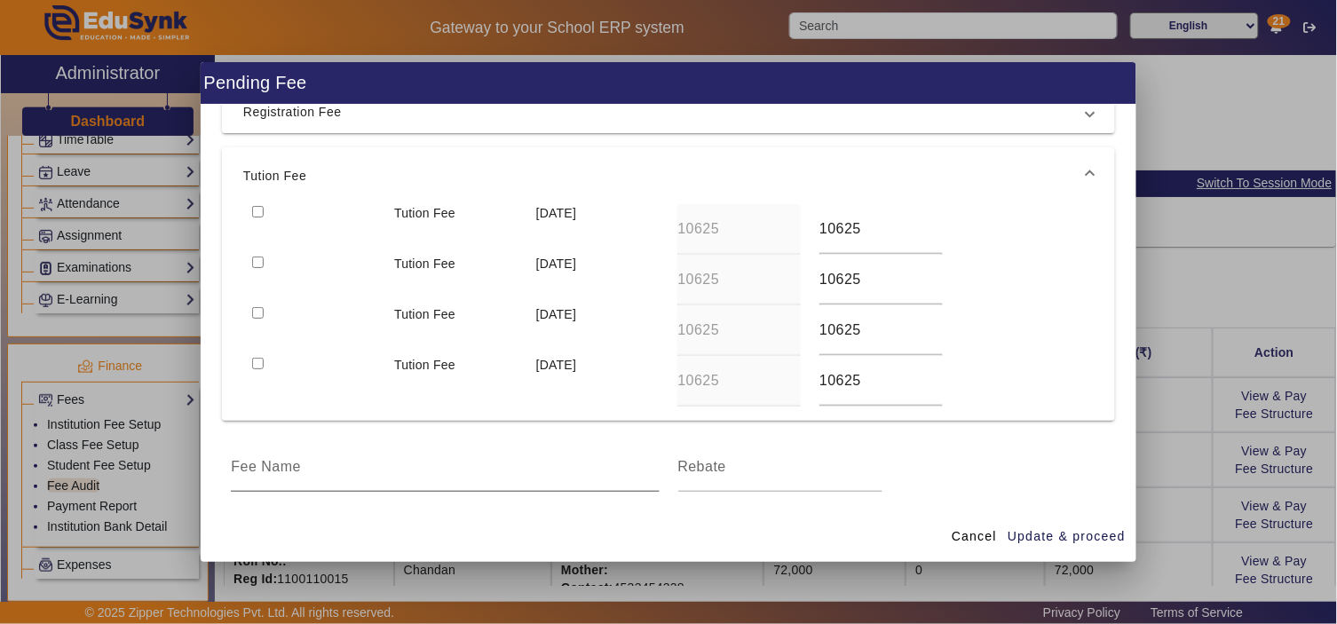
click at [489, 468] on input at bounding box center [445, 466] width 428 height 21
type input "Scholarship"
click at [764, 469] on input at bounding box center [780, 466] width 205 height 21
type input "-8500"
click at [323, 465] on input "Scholarship" at bounding box center [445, 466] width 428 height 21
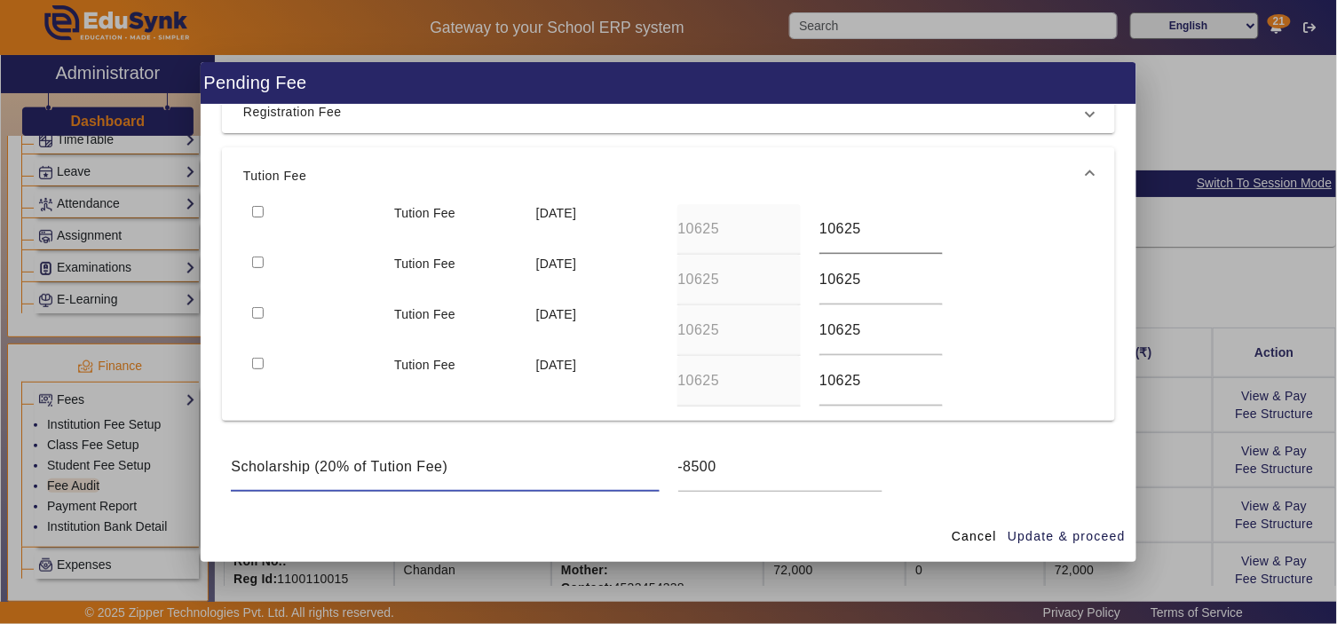
type input "Scholarship (20% of Tution Fee)"
drag, startPoint x: 858, startPoint y: 226, endPoint x: 811, endPoint y: 218, distance: 47.7
click at [811, 218] on div "10625" at bounding box center [881, 229] width 142 height 51
drag, startPoint x: 873, startPoint y: 280, endPoint x: 811, endPoint y: 281, distance: 61.3
click at [811, 281] on div "10625" at bounding box center [881, 280] width 142 height 51
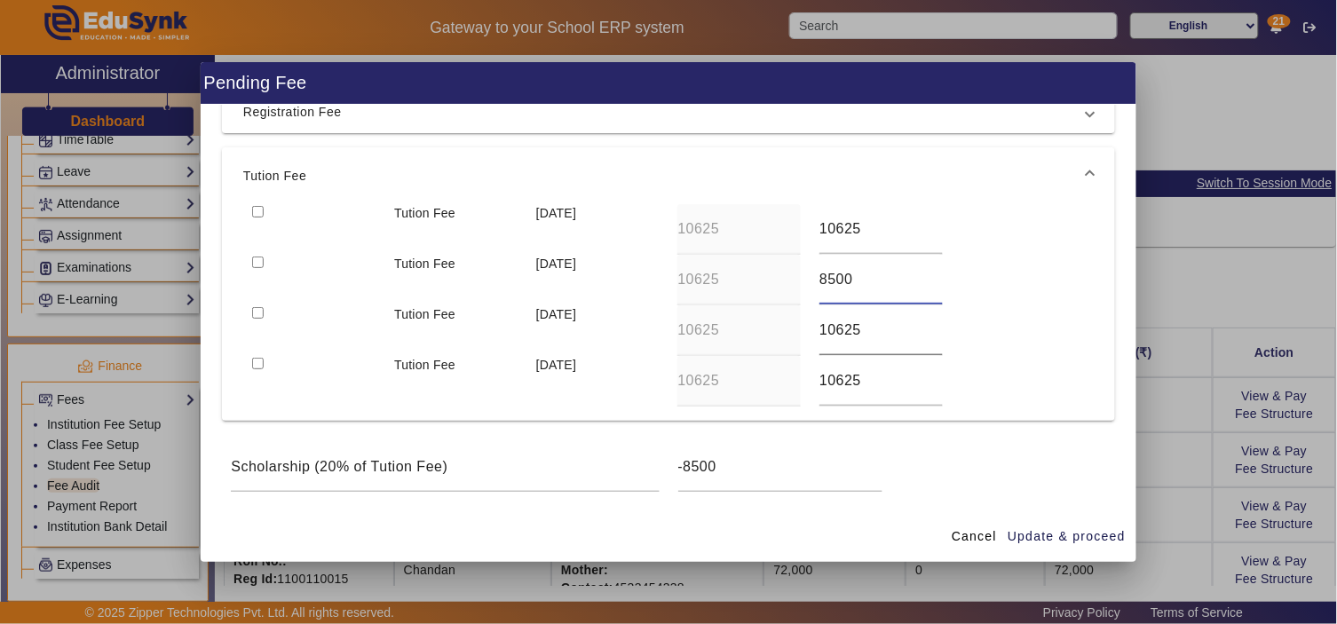
type input "8500"
drag, startPoint x: 859, startPoint y: 329, endPoint x: 812, endPoint y: 324, distance: 47.3
click at [812, 324] on div "10625" at bounding box center [881, 330] width 142 height 51
click at [962, 536] on span "Cancel" at bounding box center [974, 536] width 45 height 19
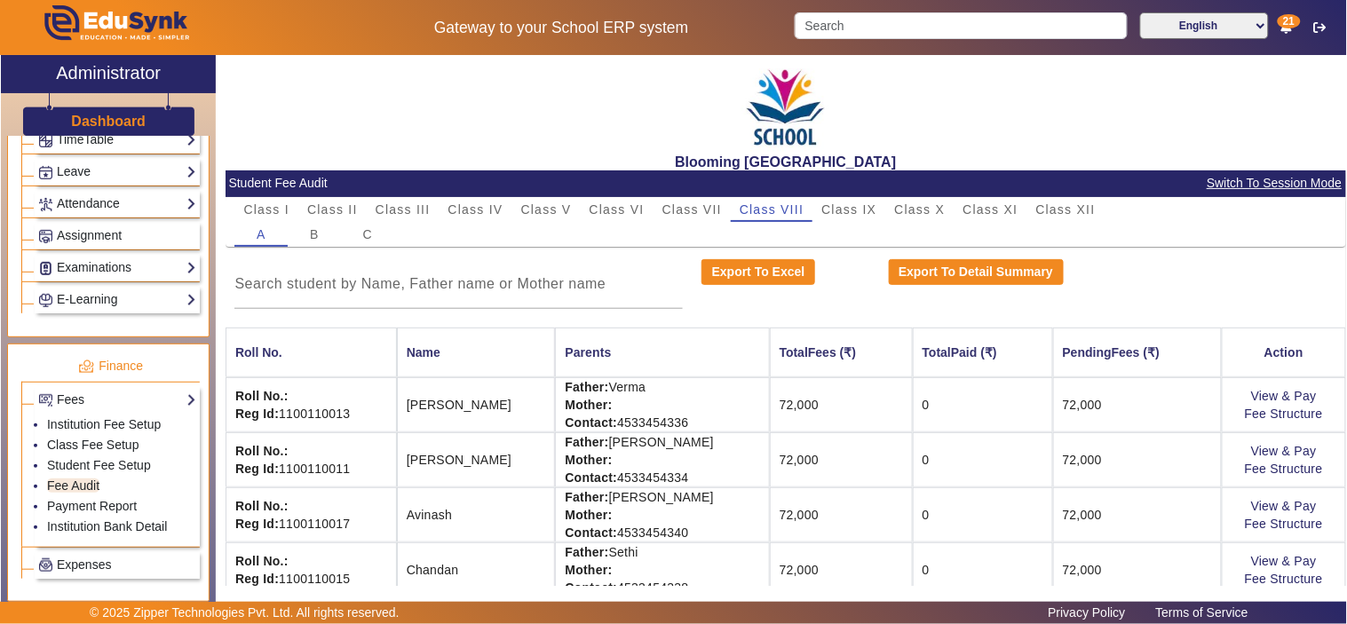
click at [110, 72] on h2 "Administrator" at bounding box center [108, 72] width 105 height 21
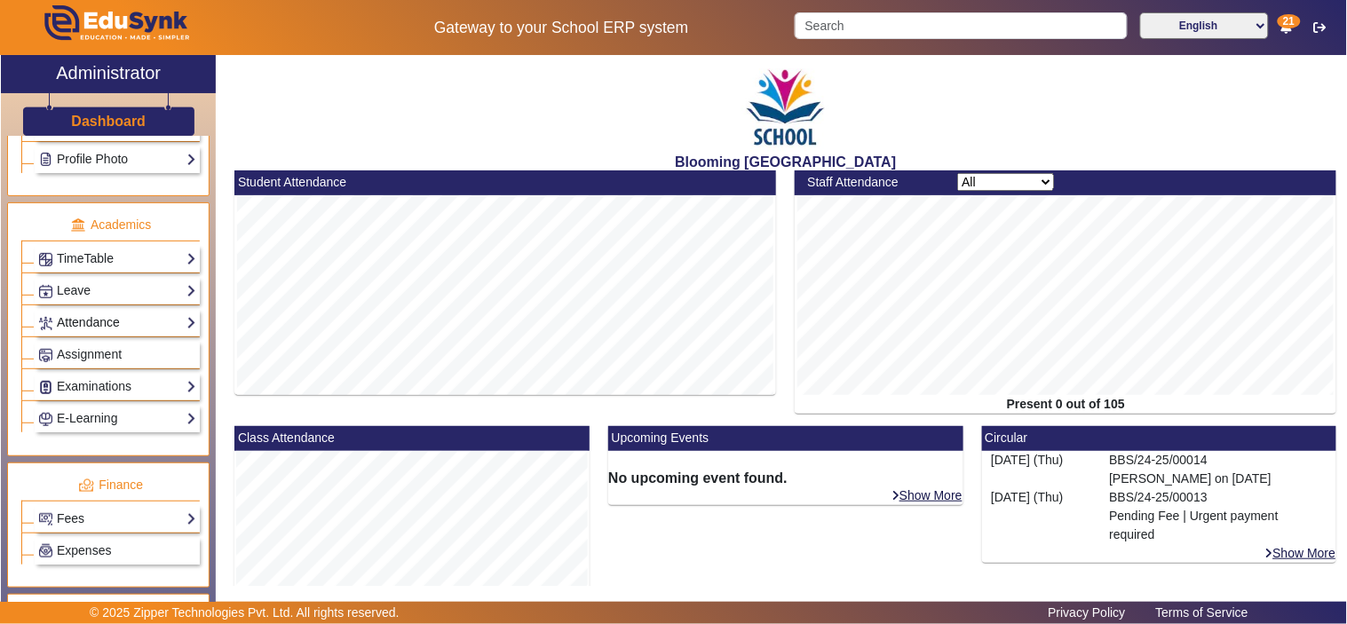
scroll to position [658, 0]
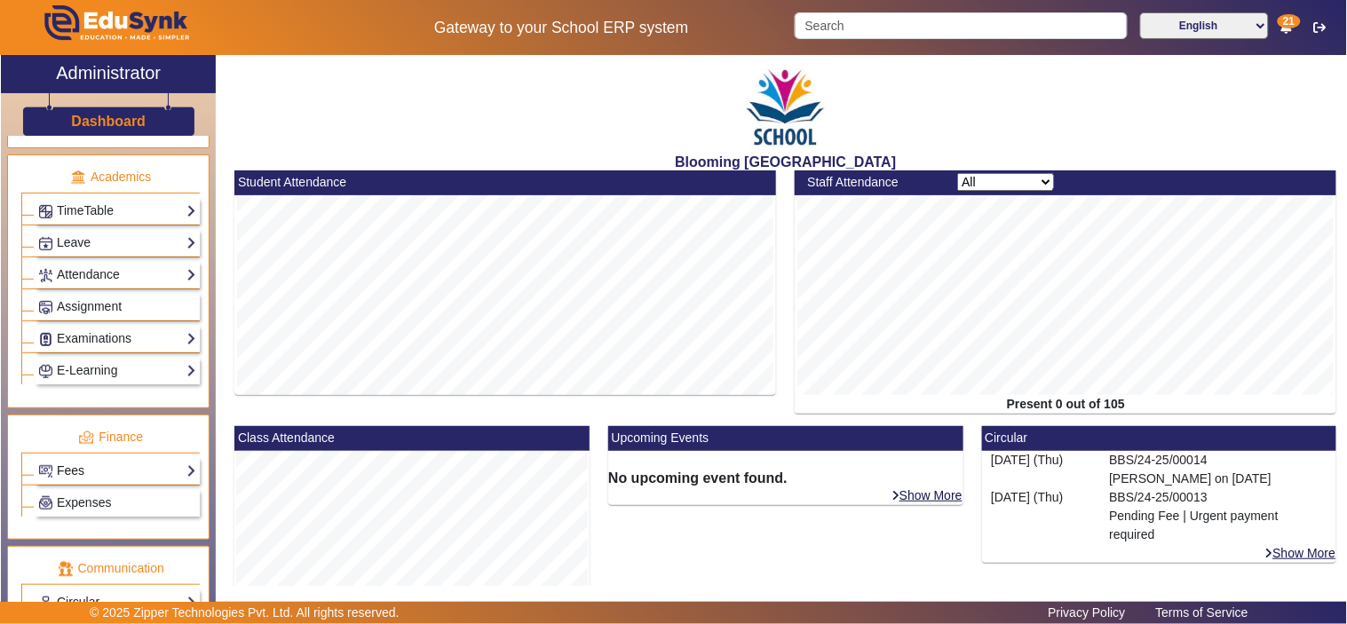
click at [85, 477] on link "Fees" at bounding box center [117, 471] width 158 height 20
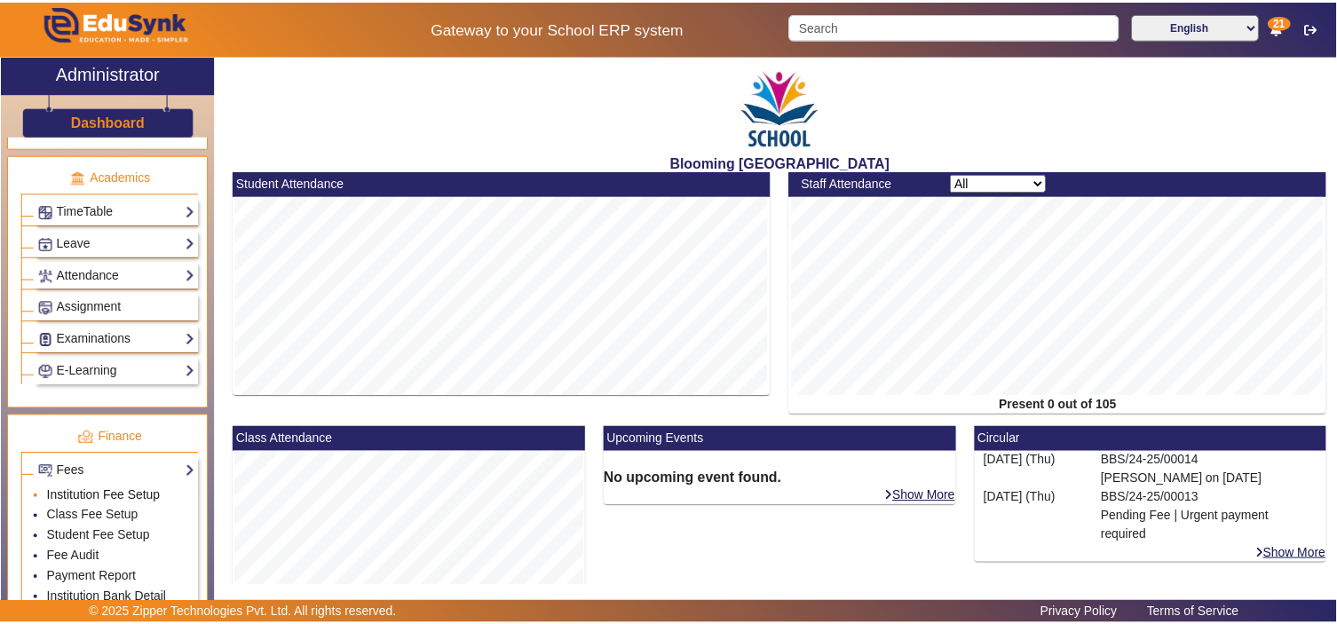
scroll to position [821, 0]
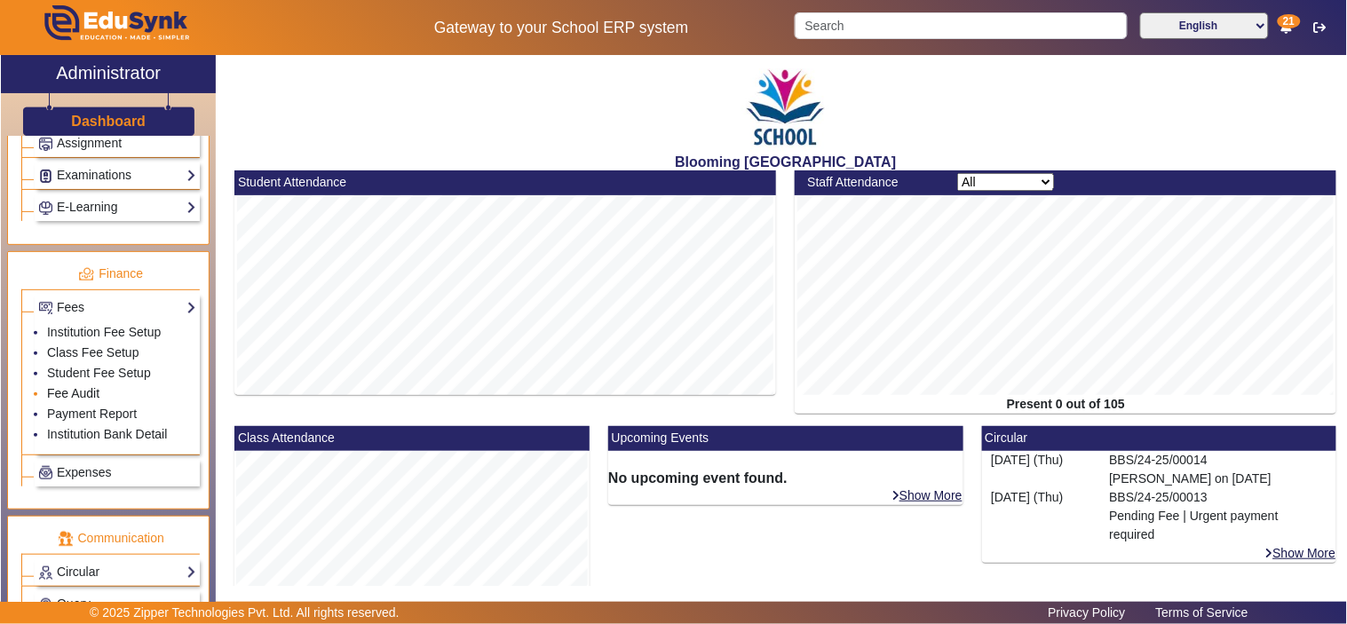
click at [77, 400] on link "Fee Audit" at bounding box center [73, 393] width 52 height 14
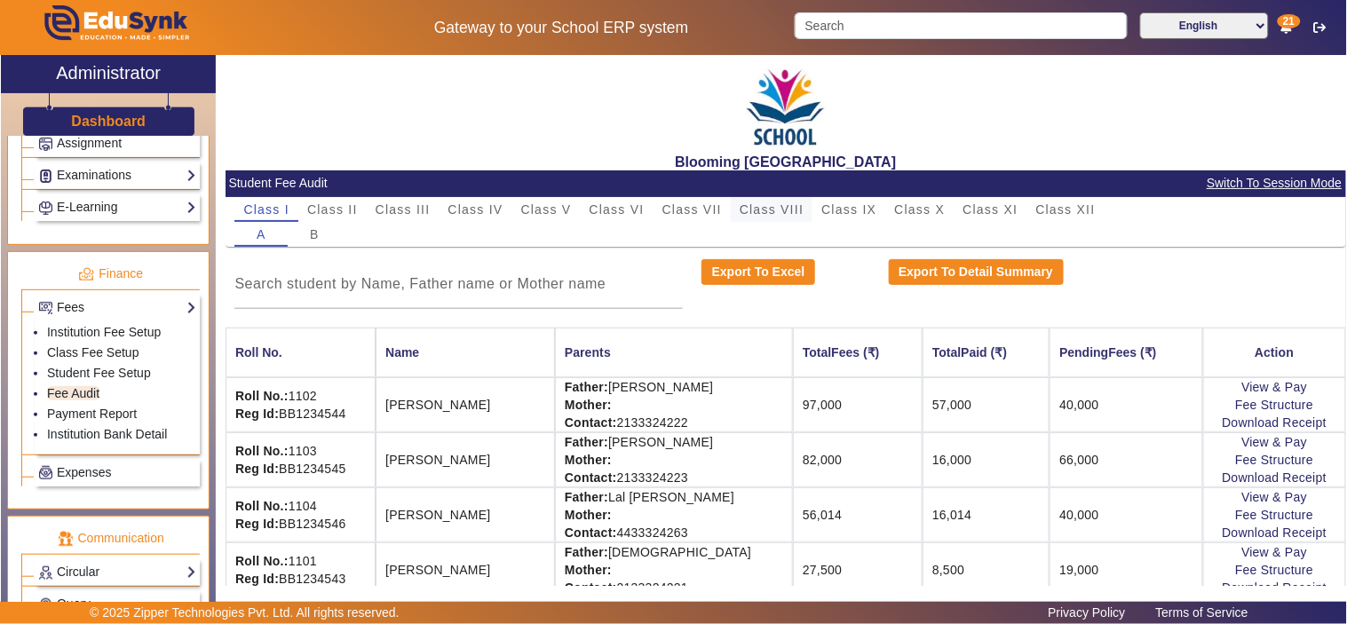
click at [763, 206] on span "Class VIII" at bounding box center [771, 209] width 64 height 12
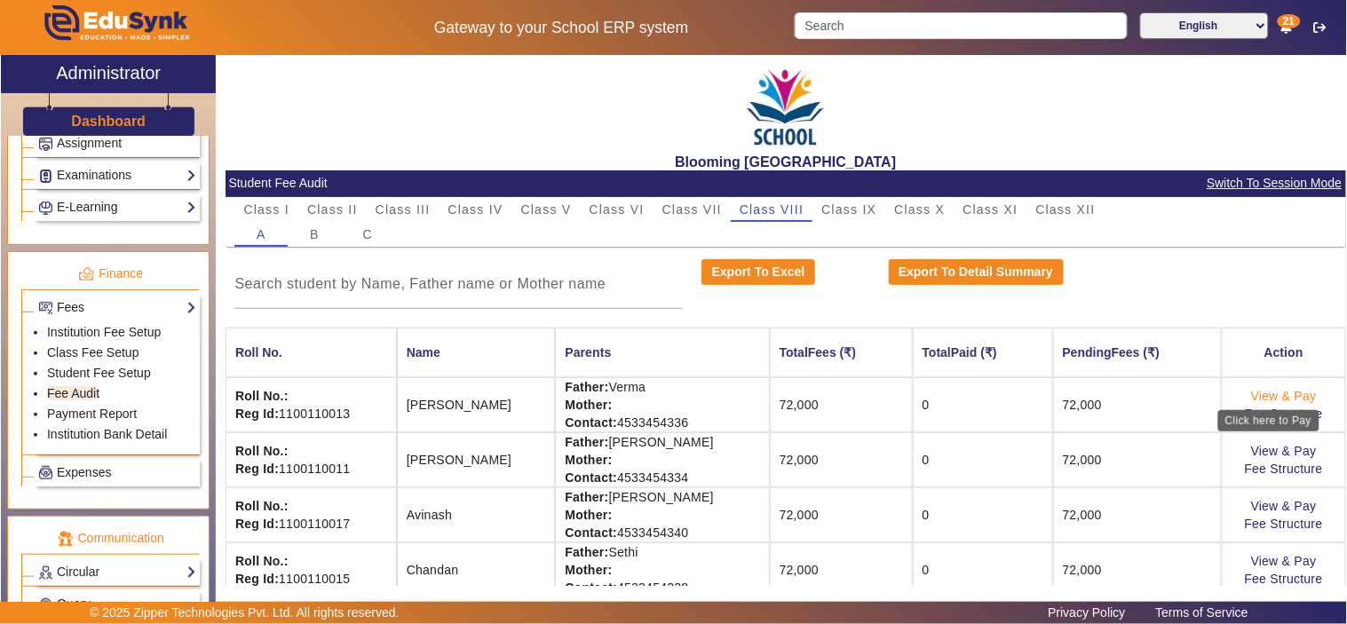
click at [1251, 393] on link "View & Pay" at bounding box center [1284, 396] width 66 height 14
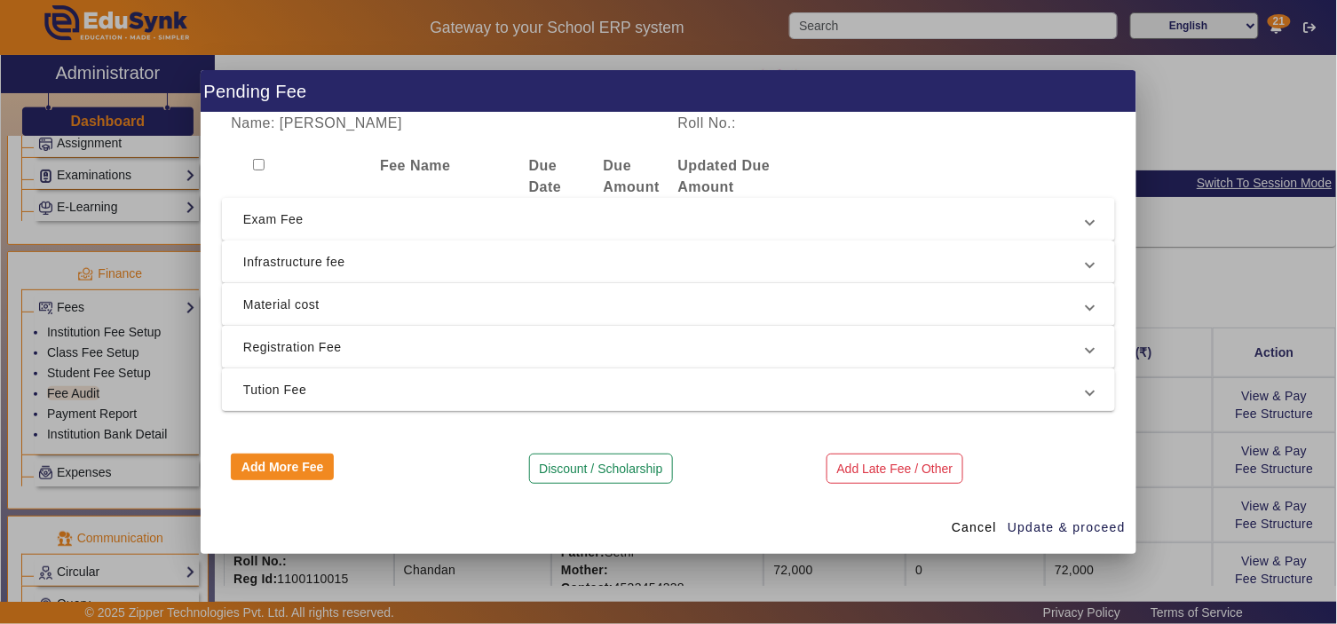
click at [432, 382] on span "Tution Fee" at bounding box center [664, 389] width 843 height 21
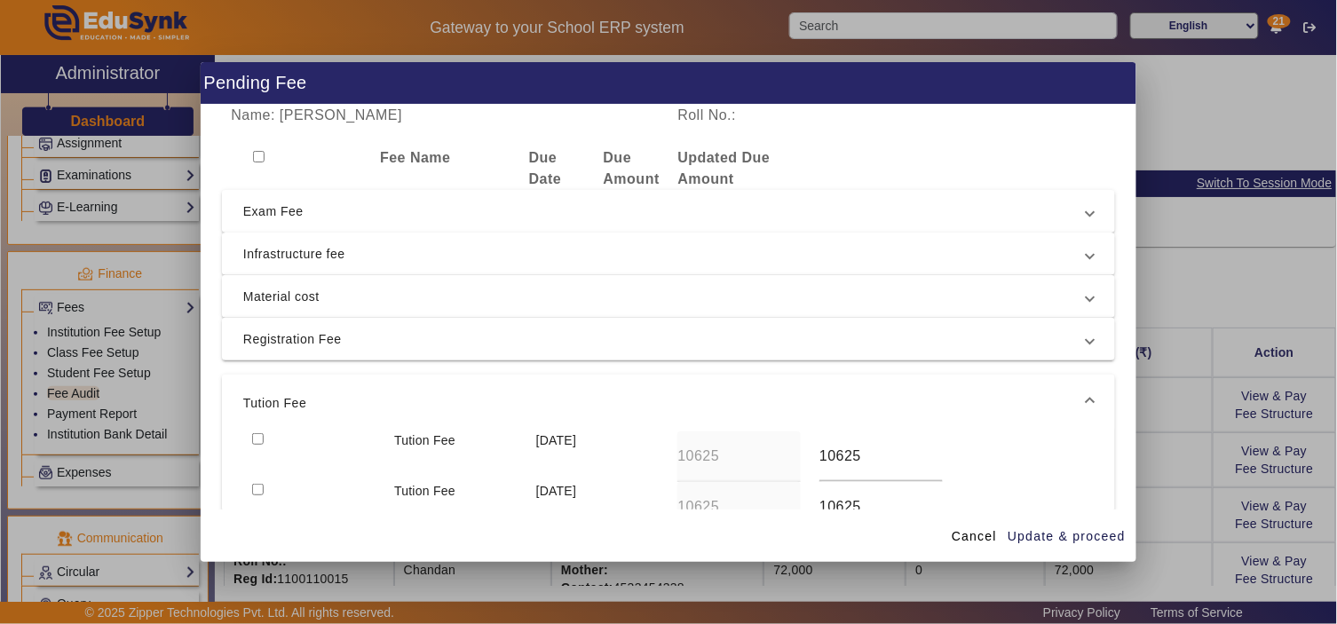
scroll to position [164, 0]
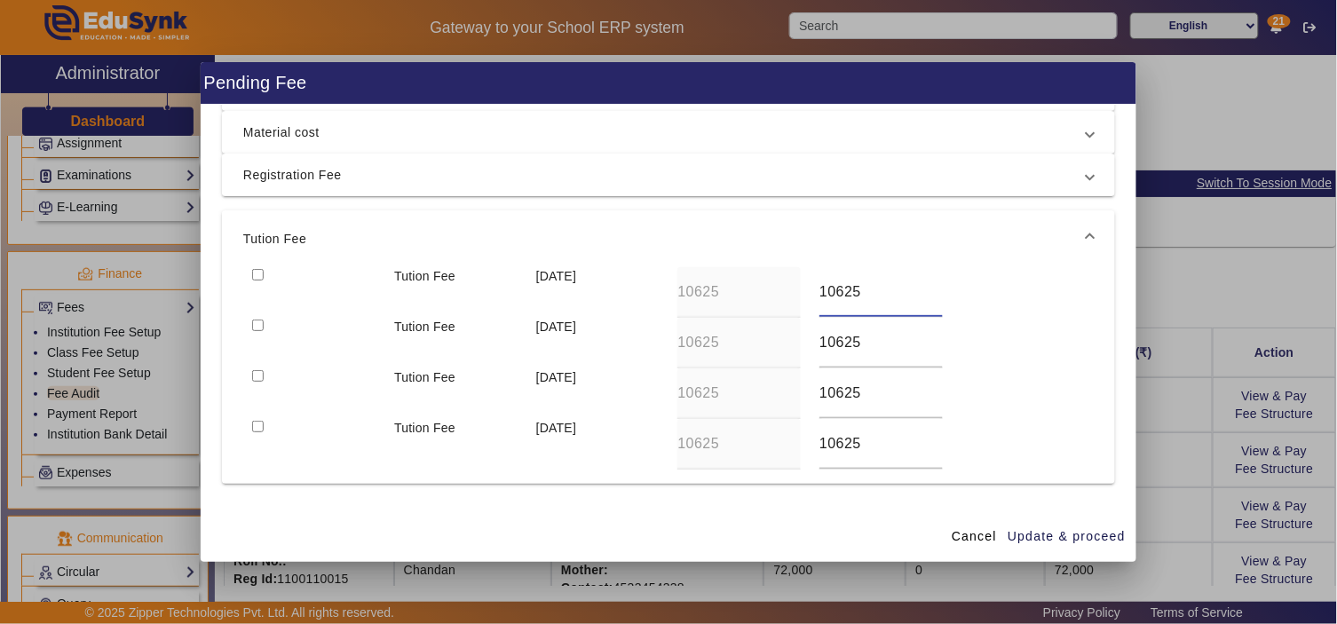
drag, startPoint x: 868, startPoint y: 289, endPoint x: 805, endPoint y: 291, distance: 63.0
click at [810, 291] on div "10625" at bounding box center [881, 292] width 142 height 51
type input "7438"
click at [787, 346] on div "Tution Fee [DATE] 10625 10625" at bounding box center [668, 343] width 850 height 51
type input "7438"
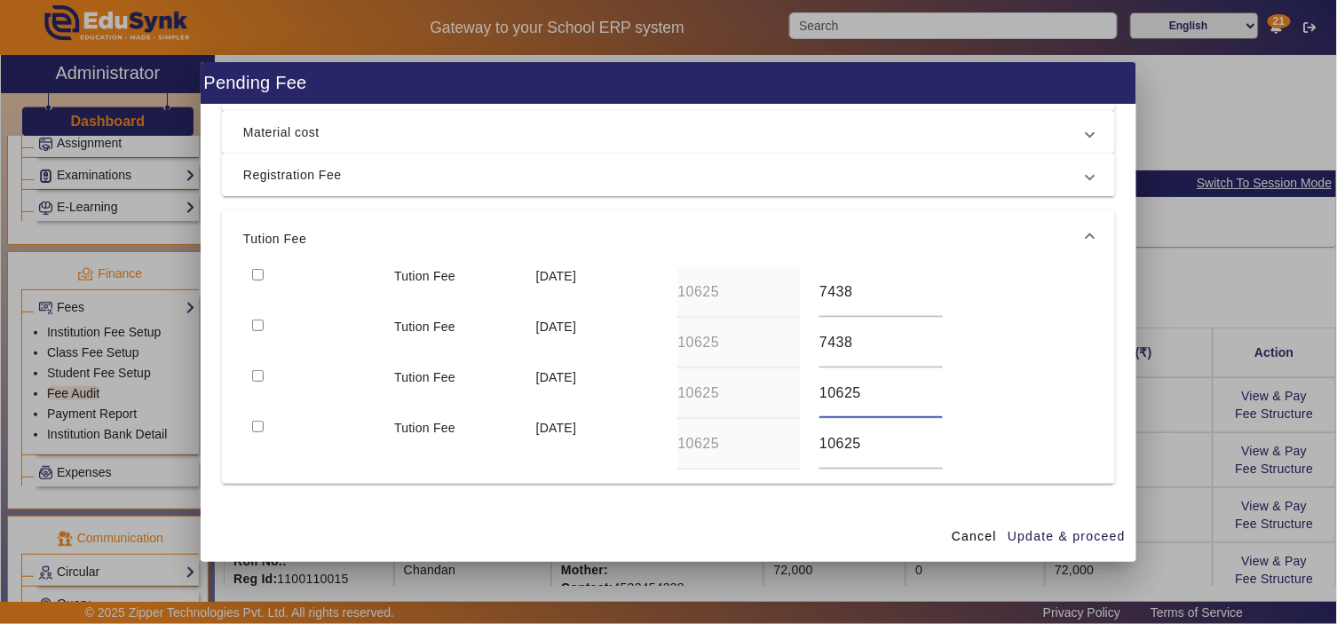
drag, startPoint x: 870, startPoint y: 398, endPoint x: 769, endPoint y: 406, distance: 101.5
click at [776, 405] on div "Tution Fee [DATE] 10625 10625" at bounding box center [668, 393] width 850 height 51
type input "7437"
drag, startPoint x: 858, startPoint y: 442, endPoint x: 735, endPoint y: 430, distance: 124.0
click at [735, 430] on div "Tution Fee 10 Jan 2026 10625 10625" at bounding box center [668, 444] width 850 height 51
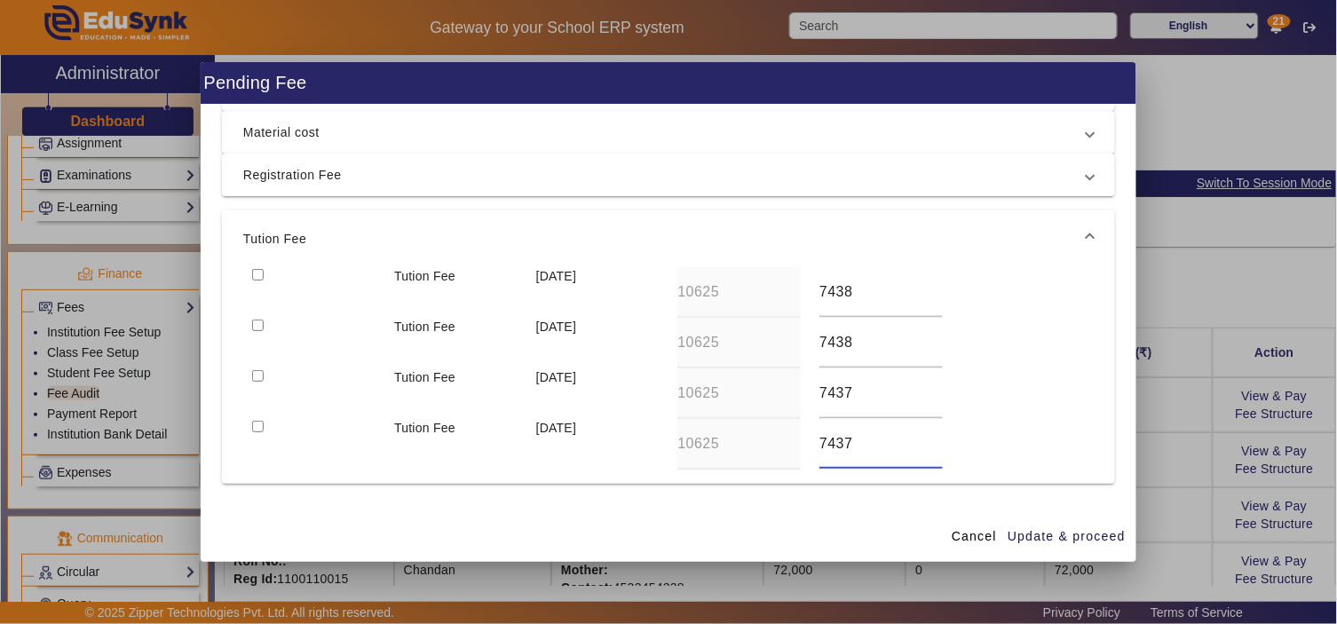
type input "7437"
click at [255, 271] on input "checkbox" at bounding box center [258, 275] width 12 height 12
checkbox input "true"
drag, startPoint x: 253, startPoint y: 325, endPoint x: 264, endPoint y: 399, distance: 75.3
click at [253, 327] on input "checkbox" at bounding box center [258, 326] width 12 height 12
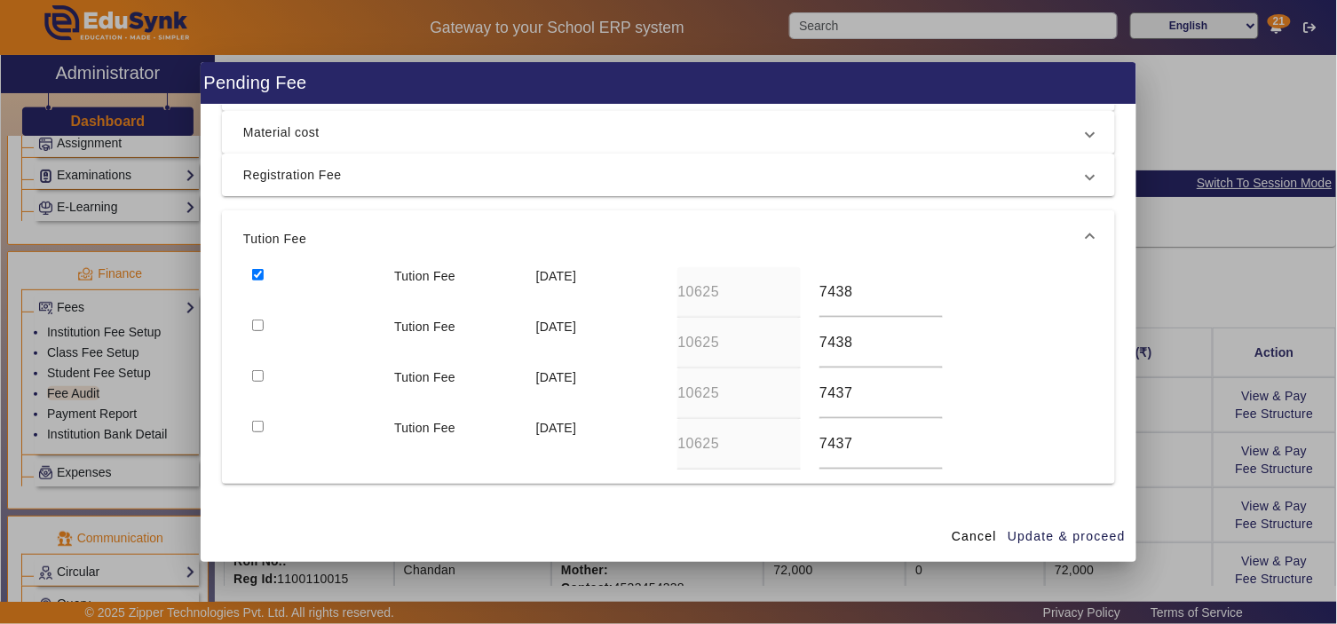
checkbox input "true"
drag, startPoint x: 255, startPoint y: 370, endPoint x: 263, endPoint y: 393, distance: 24.4
click at [261, 387] on div at bounding box center [314, 393] width 142 height 51
drag, startPoint x: 253, startPoint y: 426, endPoint x: 254, endPoint y: 378, distance: 47.9
click at [254, 415] on div "Tution Fee 10 Apr 2025 10625 7438 Tution Fee 10 Jul 2025 10625 7438 Tution Fee …" at bounding box center [668, 375] width 893 height 217
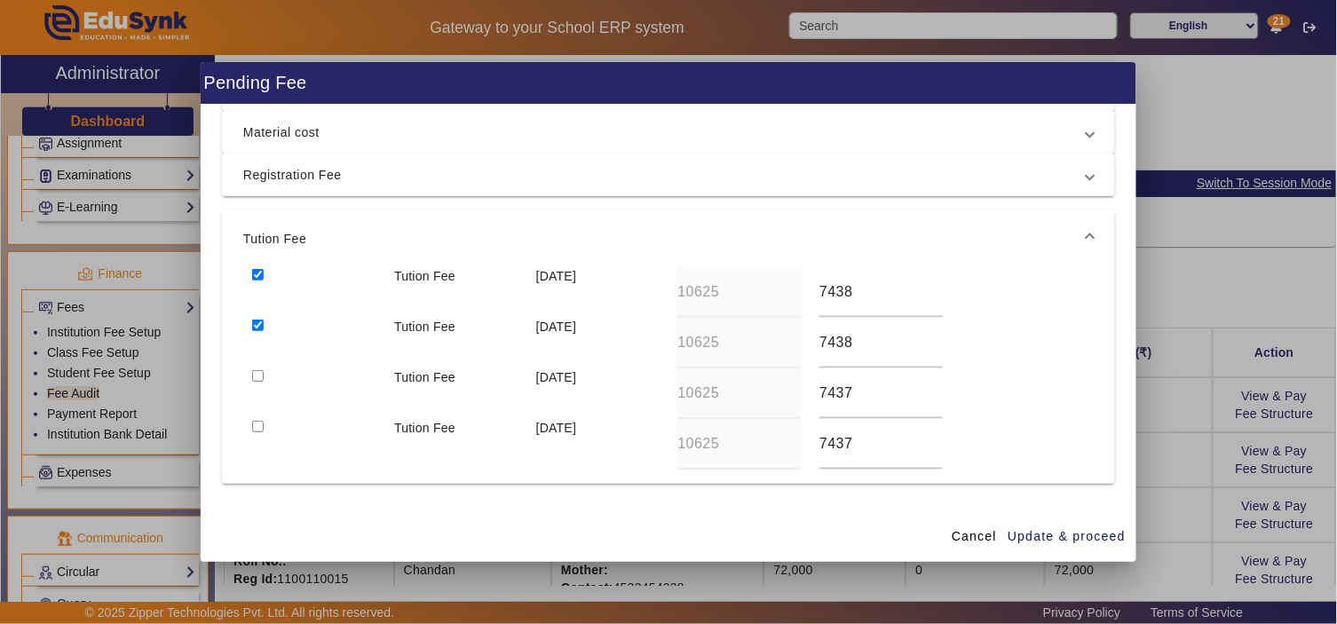
click at [253, 376] on input "checkbox" at bounding box center [258, 376] width 12 height 12
checkbox input "true"
click at [256, 423] on input "checkbox" at bounding box center [258, 427] width 12 height 12
checkbox input "true"
click at [1045, 531] on span "Update & proceed" at bounding box center [1066, 536] width 118 height 19
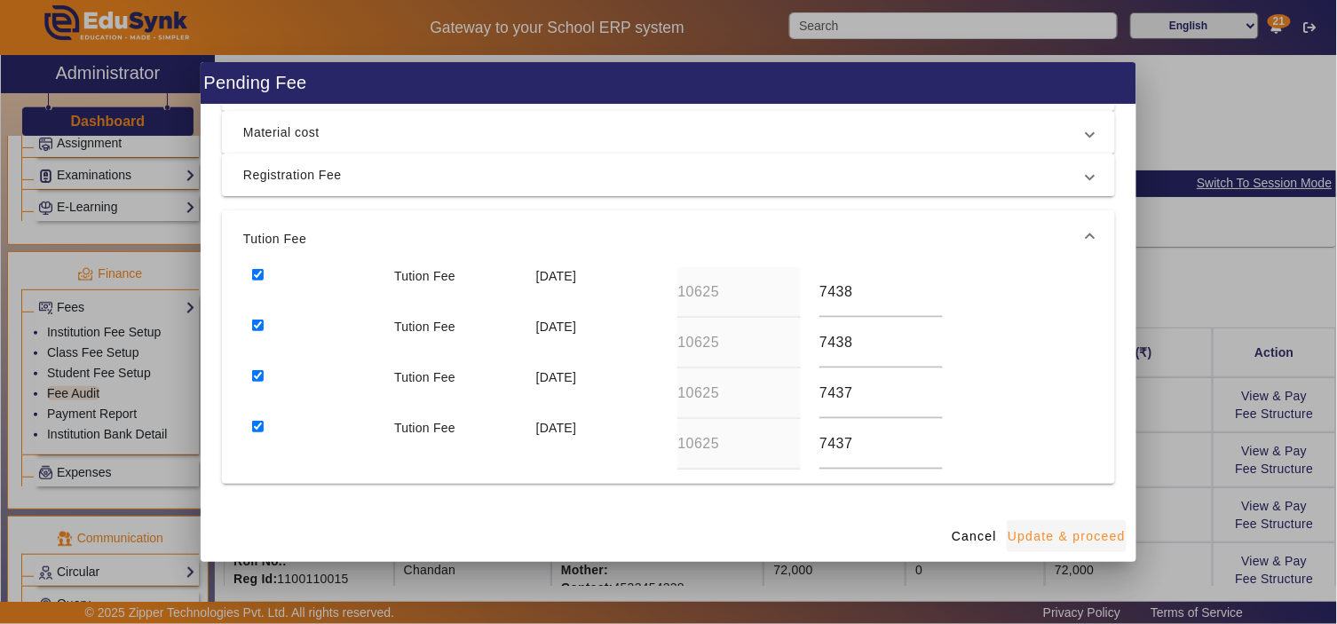
type input "7438"
type input "7437"
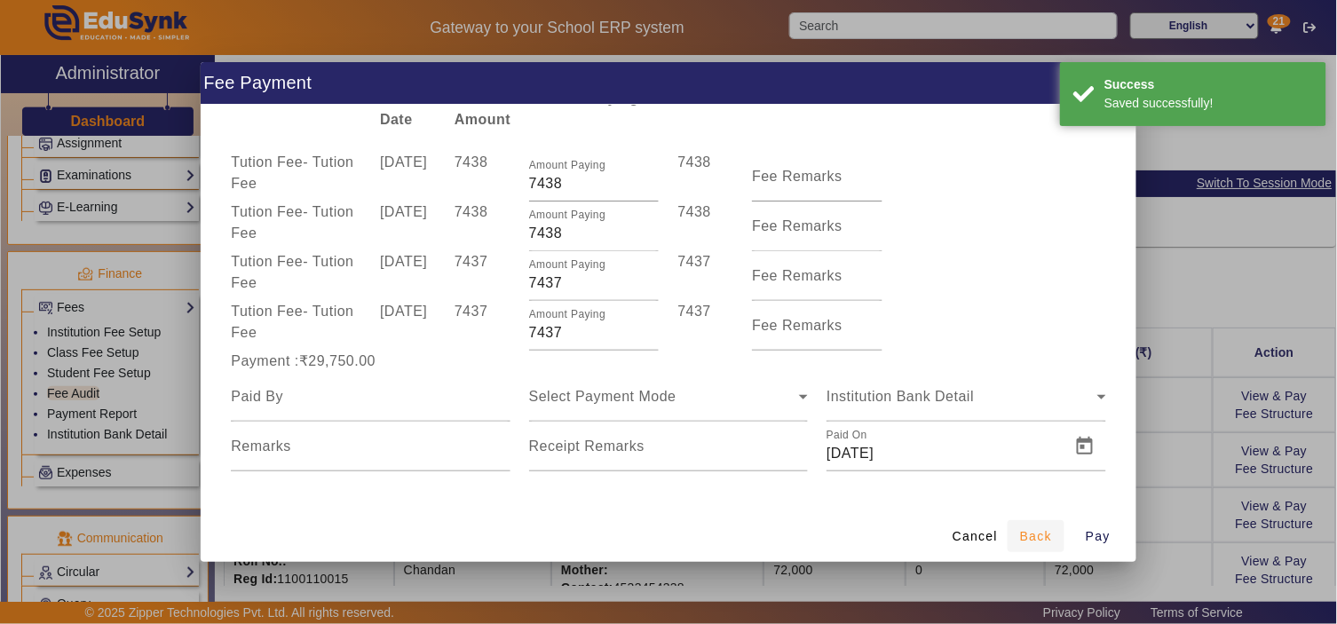
click at [1031, 533] on span "Back" at bounding box center [1036, 536] width 32 height 19
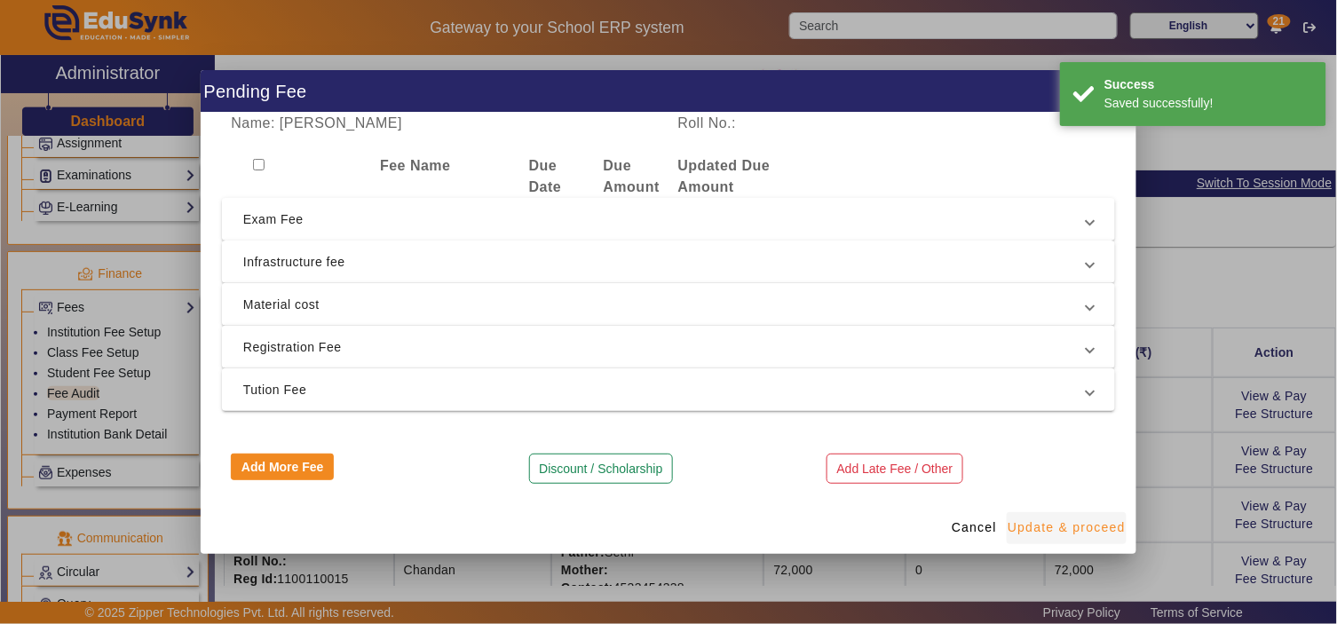
scroll to position [0, 0]
click at [975, 513] on span at bounding box center [973, 528] width 59 height 43
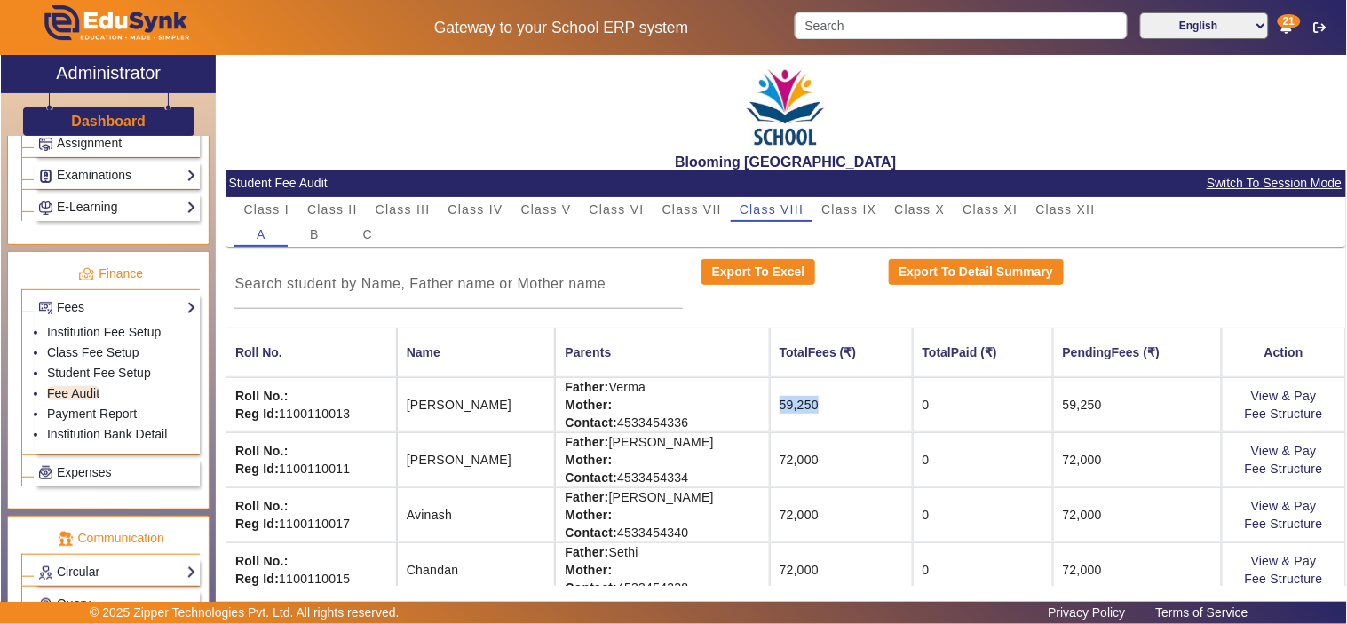
drag, startPoint x: 715, startPoint y: 409, endPoint x: 785, endPoint y: 396, distance: 70.5
click at [785, 396] on td "59,250" at bounding box center [841, 404] width 143 height 55
drag, startPoint x: 1026, startPoint y: 403, endPoint x: 1105, endPoint y: 393, distance: 79.6
click at [1105, 393] on td "59,250" at bounding box center [1137, 404] width 169 height 55
click at [809, 318] on mat-card-content "Class I Class II Class III Class IV Class V Class VI Class VII Class VIII Class…" at bounding box center [785, 589] width 1120 height 785
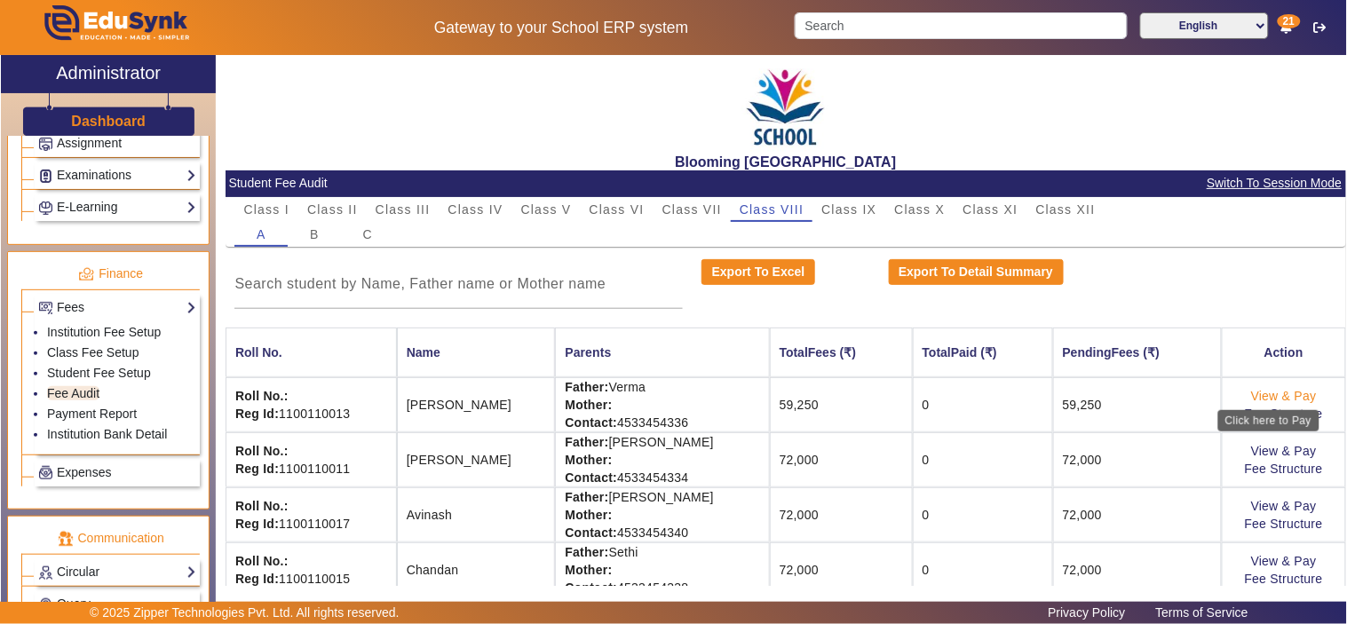
click at [1270, 391] on link "View & Pay" at bounding box center [1284, 396] width 66 height 14
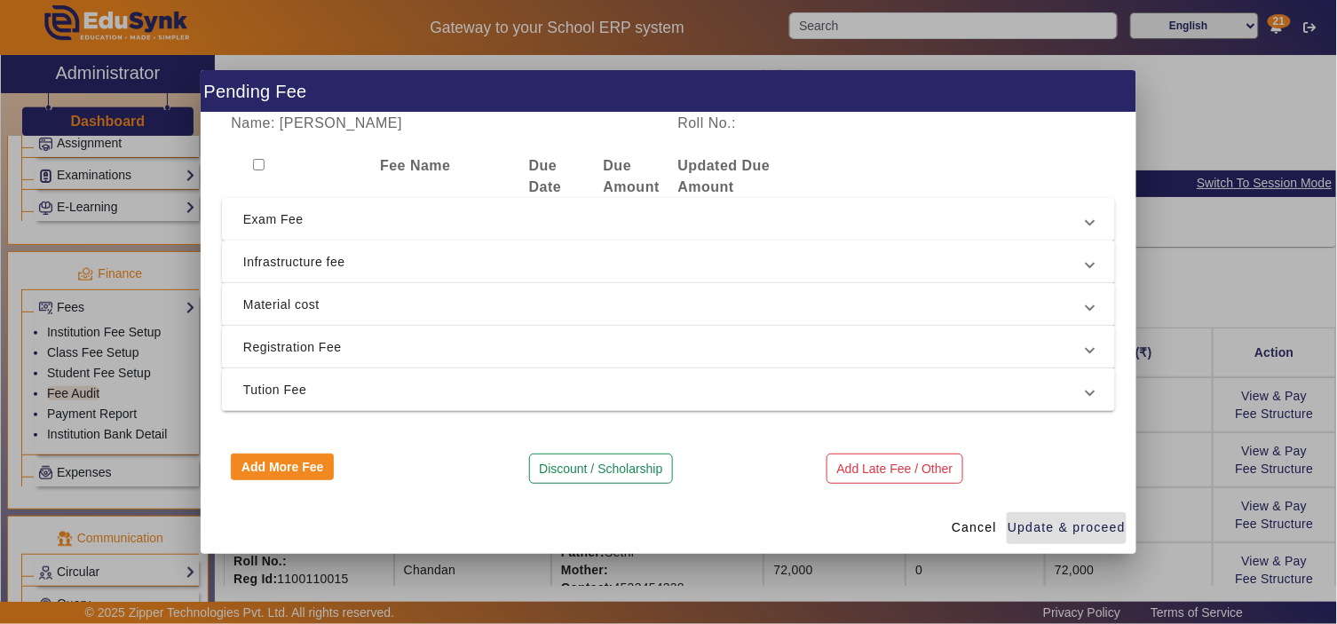
click at [1219, 115] on div at bounding box center [668, 312] width 1337 height 624
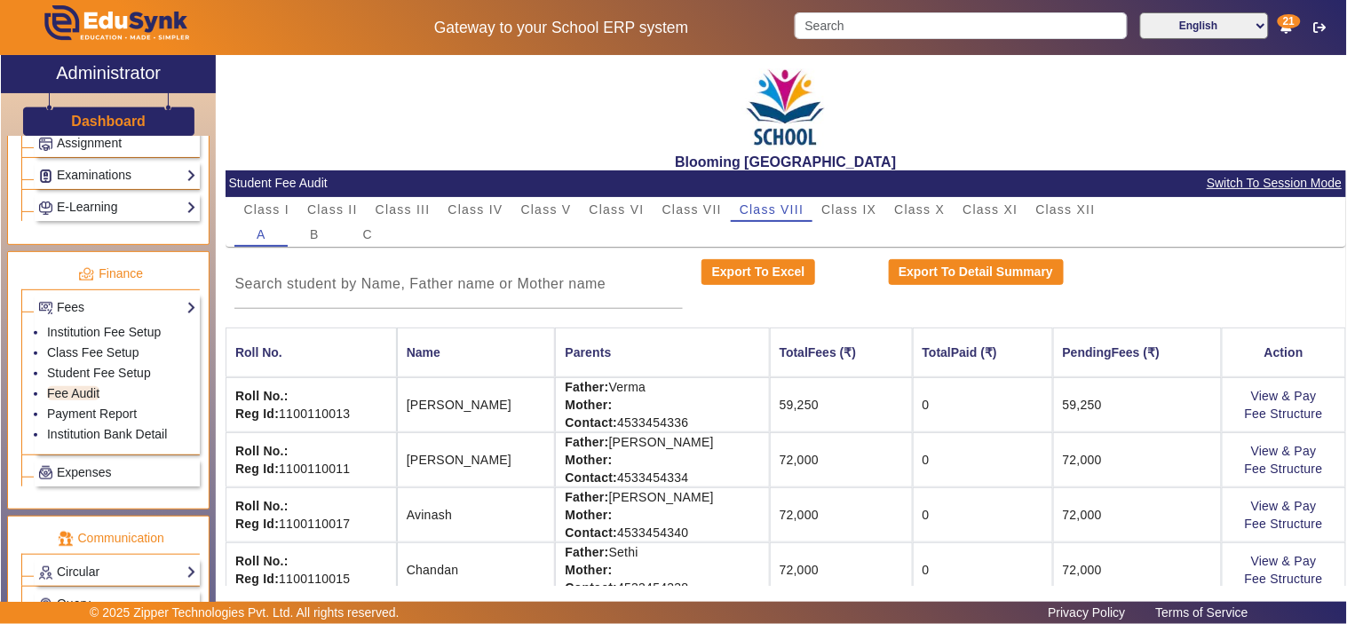
click at [1155, 81] on div "Blooming [GEOGRAPHIC_DATA]" at bounding box center [785, 112] width 1120 height 115
click at [1259, 391] on link "View & Pay" at bounding box center [1284, 396] width 66 height 14
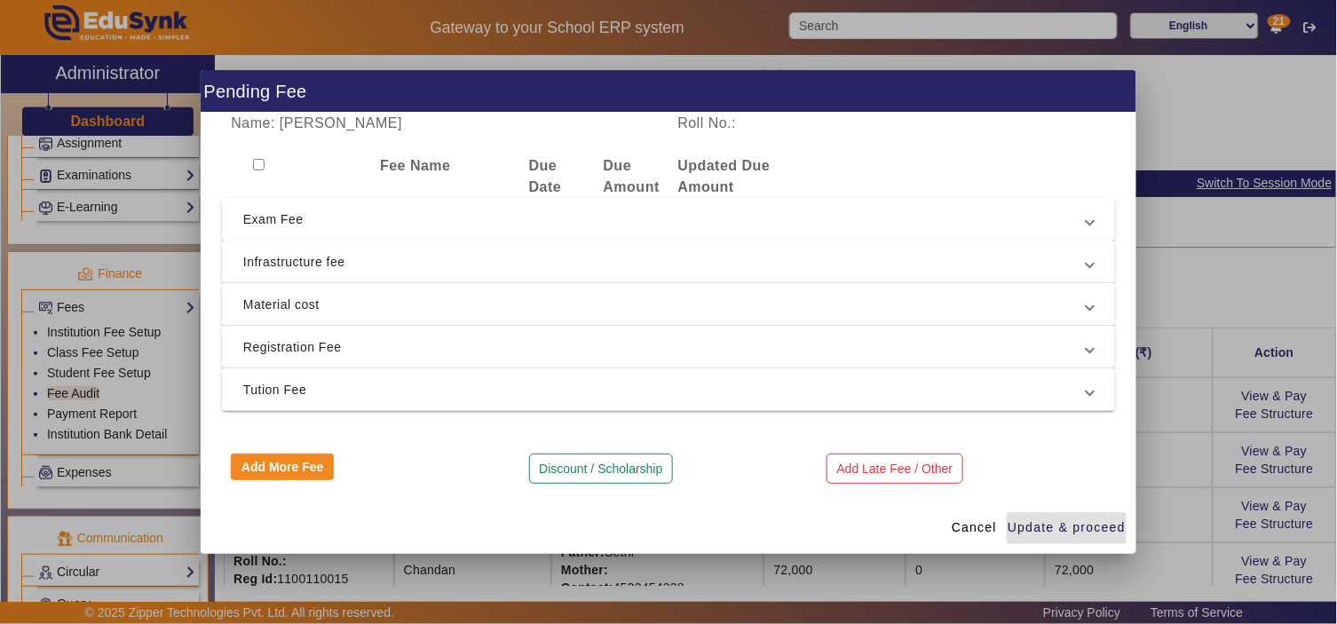
click at [387, 226] on span "Exam Fee" at bounding box center [664, 219] width 843 height 21
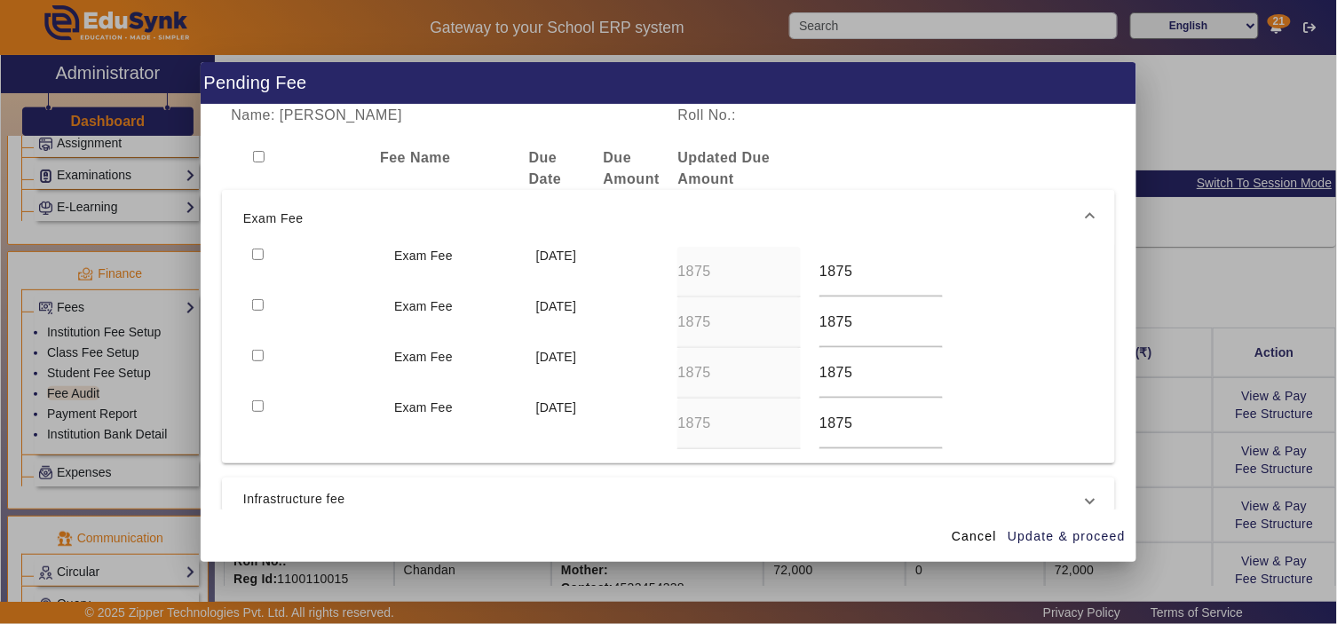
click at [430, 208] on span "Exam Fee" at bounding box center [664, 218] width 843 height 21
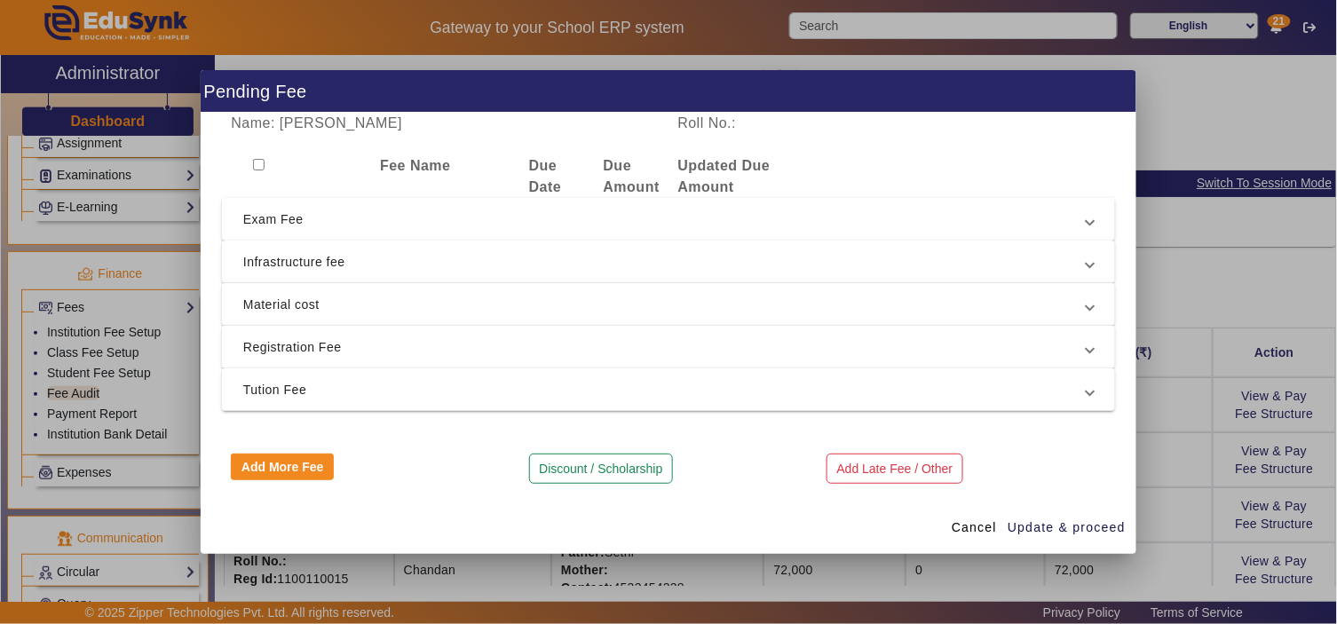
click at [318, 338] on span "Registration Fee" at bounding box center [664, 346] width 843 height 21
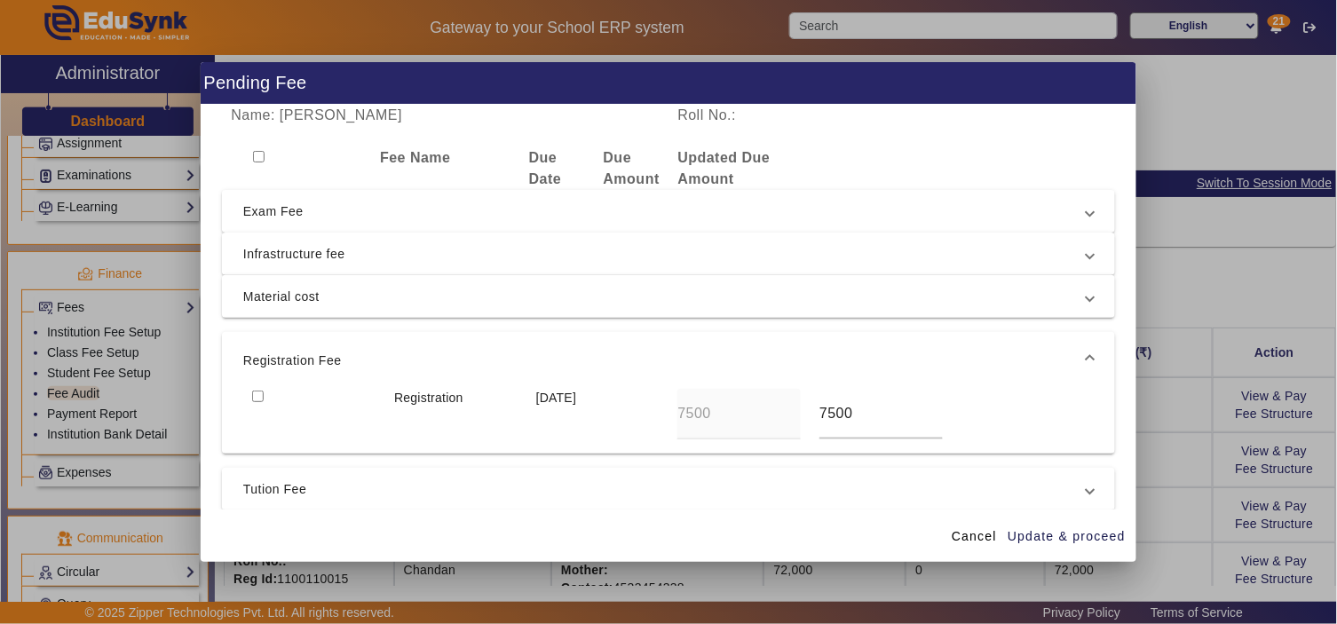
click at [252, 396] on input "checkbox" at bounding box center [258, 397] width 12 height 12
checkbox input "true"
click at [317, 195] on mat-expansion-panel-header "Exam Fee" at bounding box center [668, 211] width 893 height 43
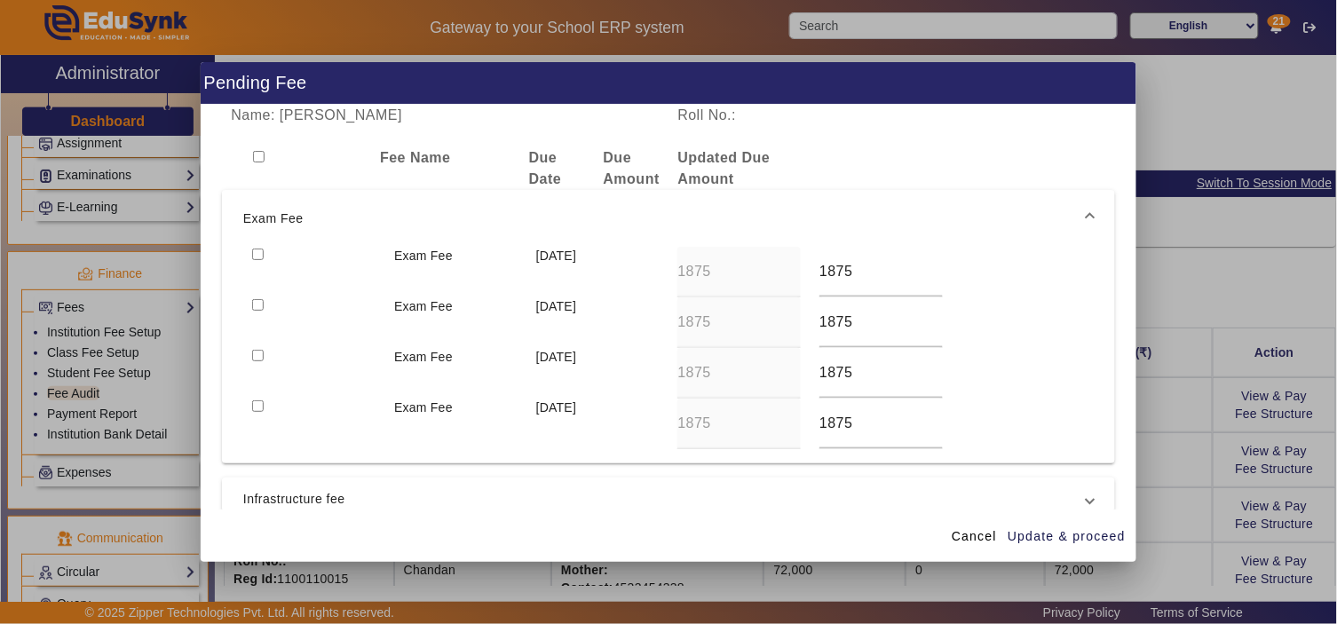
click at [256, 254] on input "checkbox" at bounding box center [258, 255] width 12 height 12
checkbox input "true"
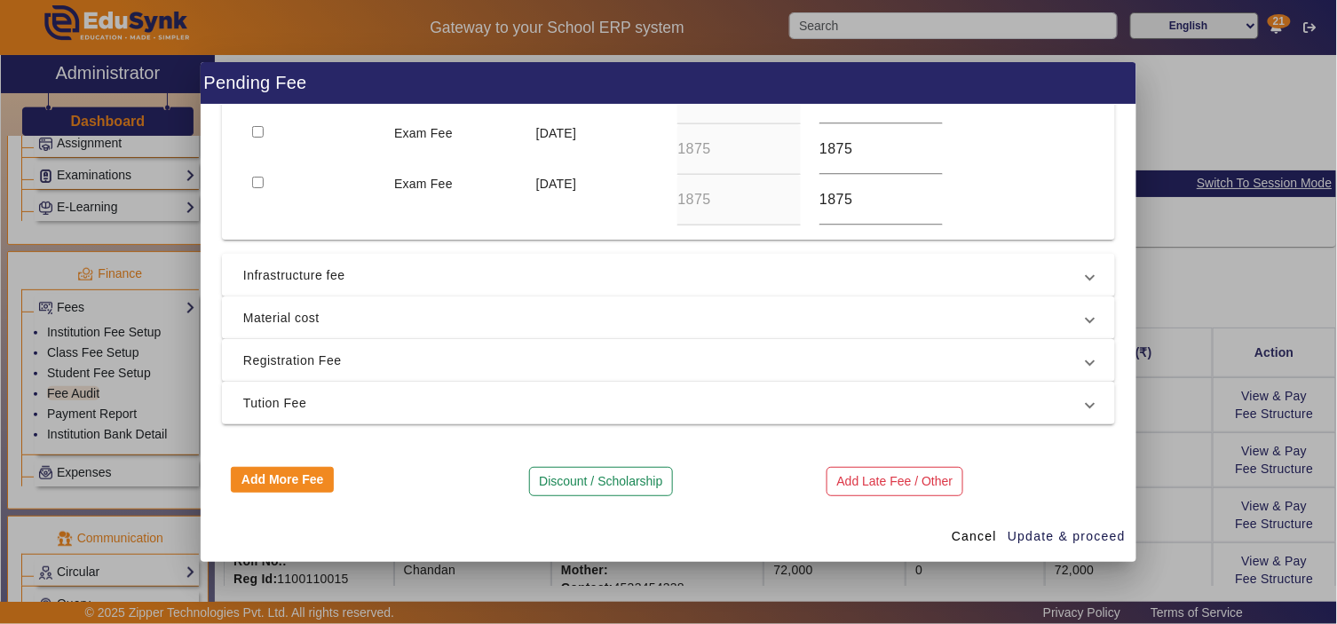
scroll to position [227, 0]
click at [297, 271] on span "Infrastructure fee" at bounding box center [664, 271] width 843 height 21
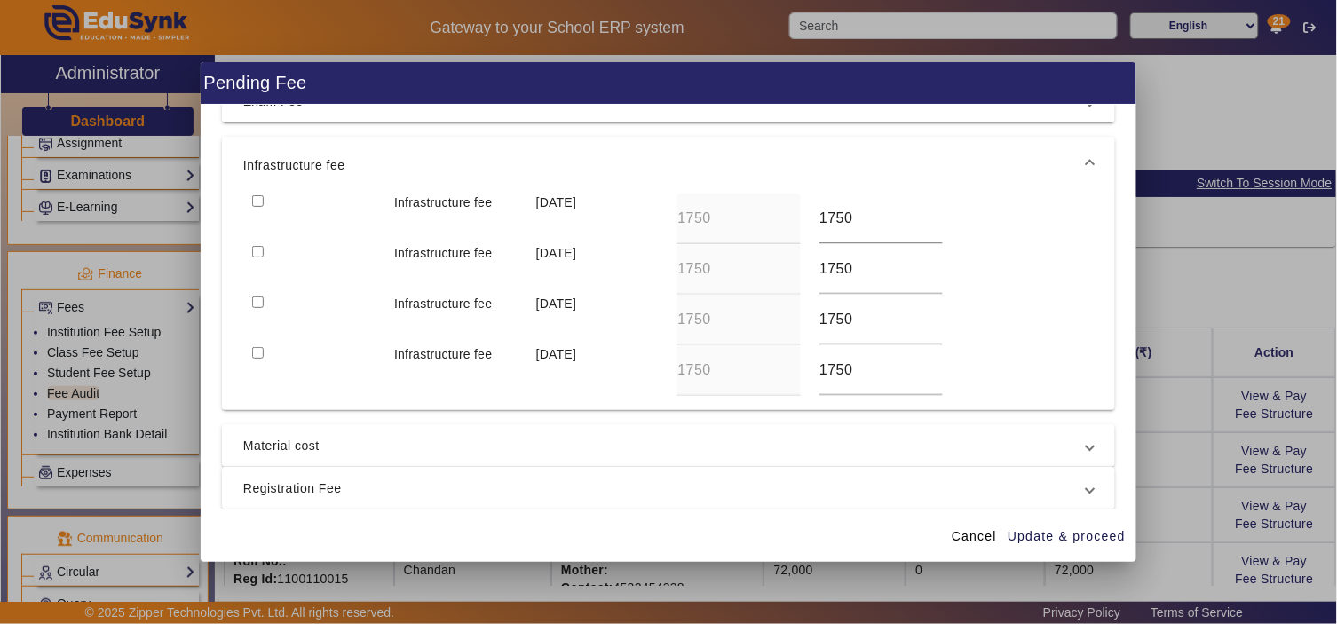
scroll to position [63, 0]
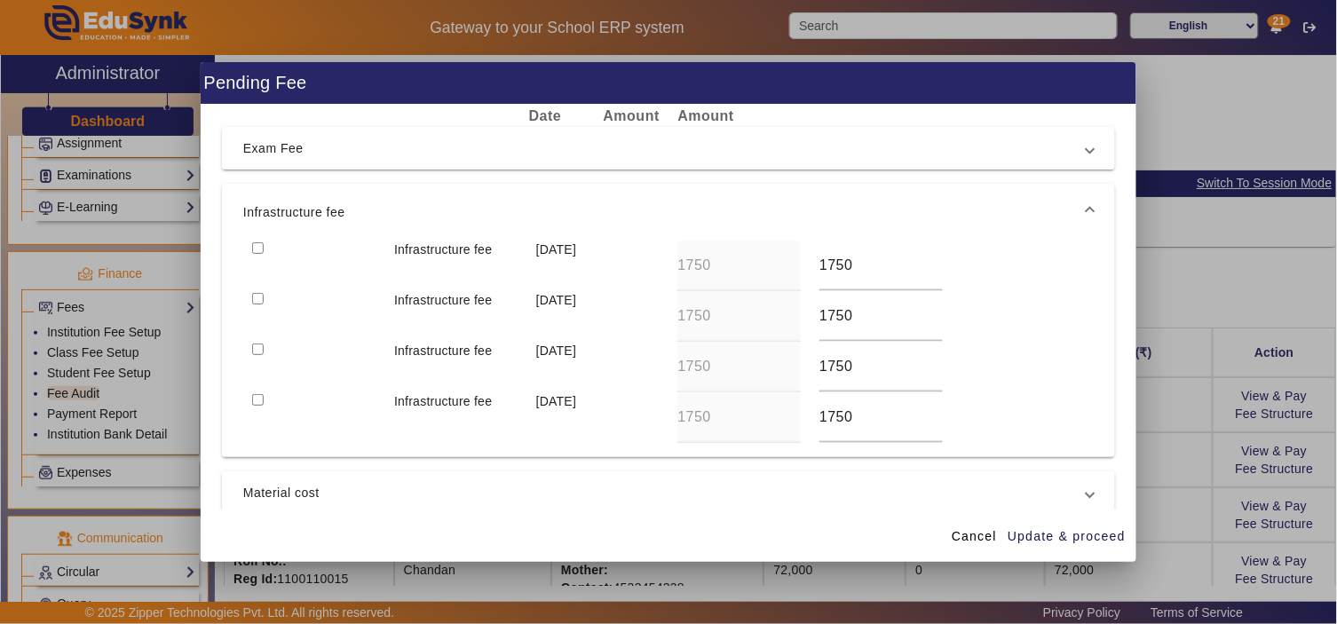
click at [254, 246] on input "checkbox" at bounding box center [258, 248] width 12 height 12
checkbox input "true"
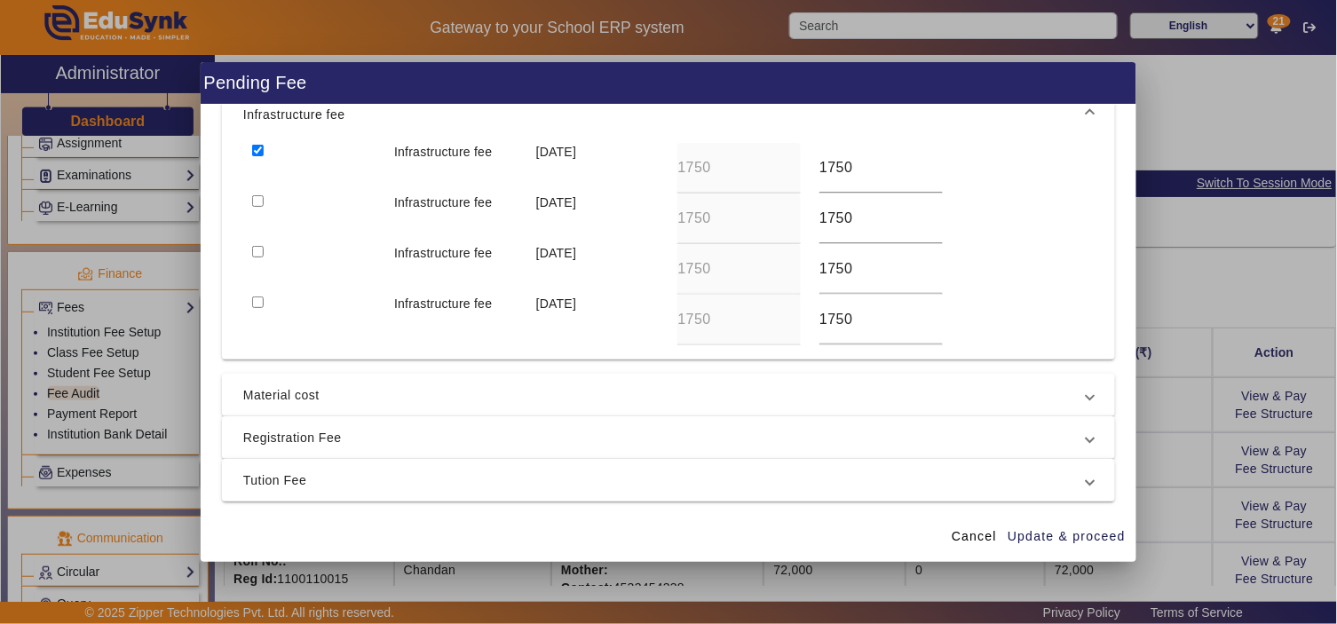
scroll to position [227, 0]
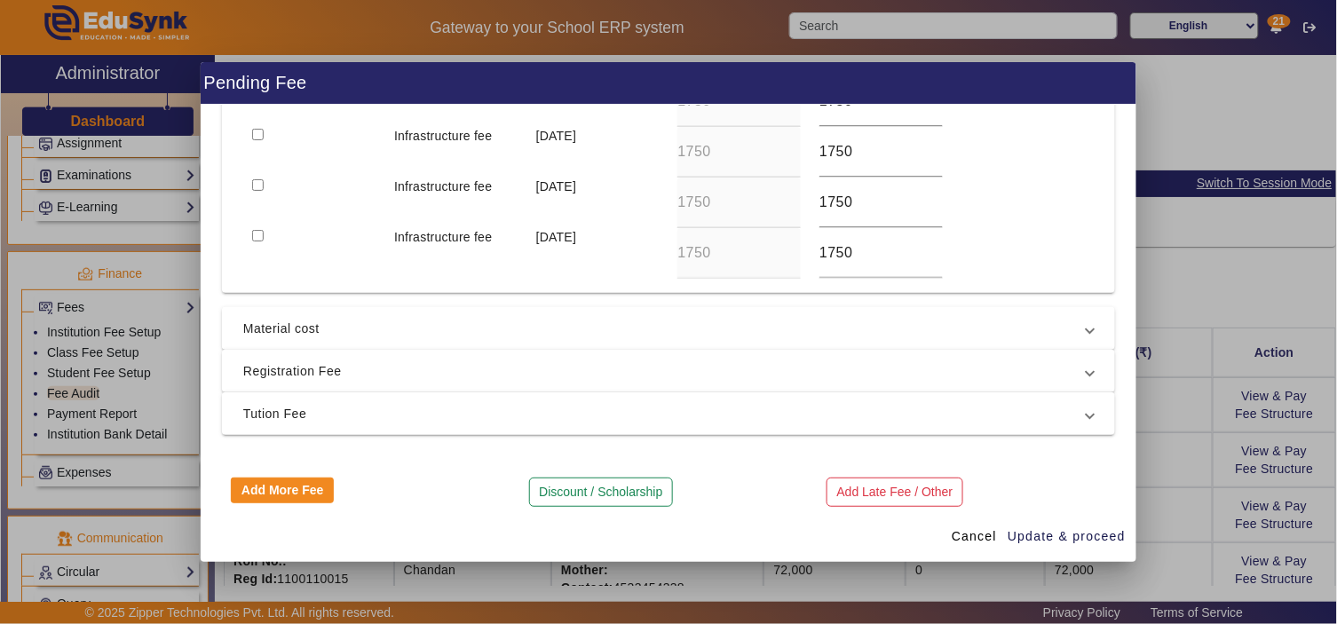
click at [281, 330] on span "Material cost" at bounding box center [664, 328] width 843 height 21
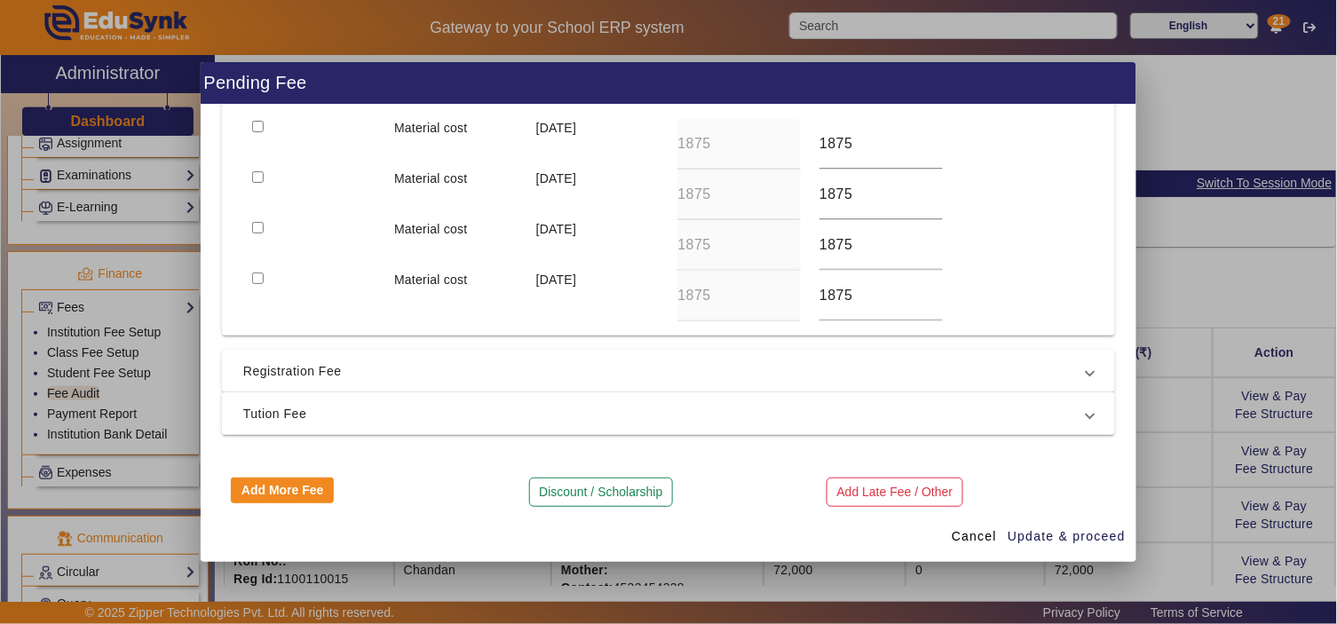
drag, startPoint x: 257, startPoint y: 126, endPoint x: 320, endPoint y: 256, distance: 143.7
click at [260, 129] on input "checkbox" at bounding box center [258, 127] width 12 height 12
checkbox input "true"
drag, startPoint x: 305, startPoint y: 413, endPoint x: 295, endPoint y: 382, distance: 32.8
click at [304, 413] on span "Tution Fee" at bounding box center [664, 413] width 843 height 21
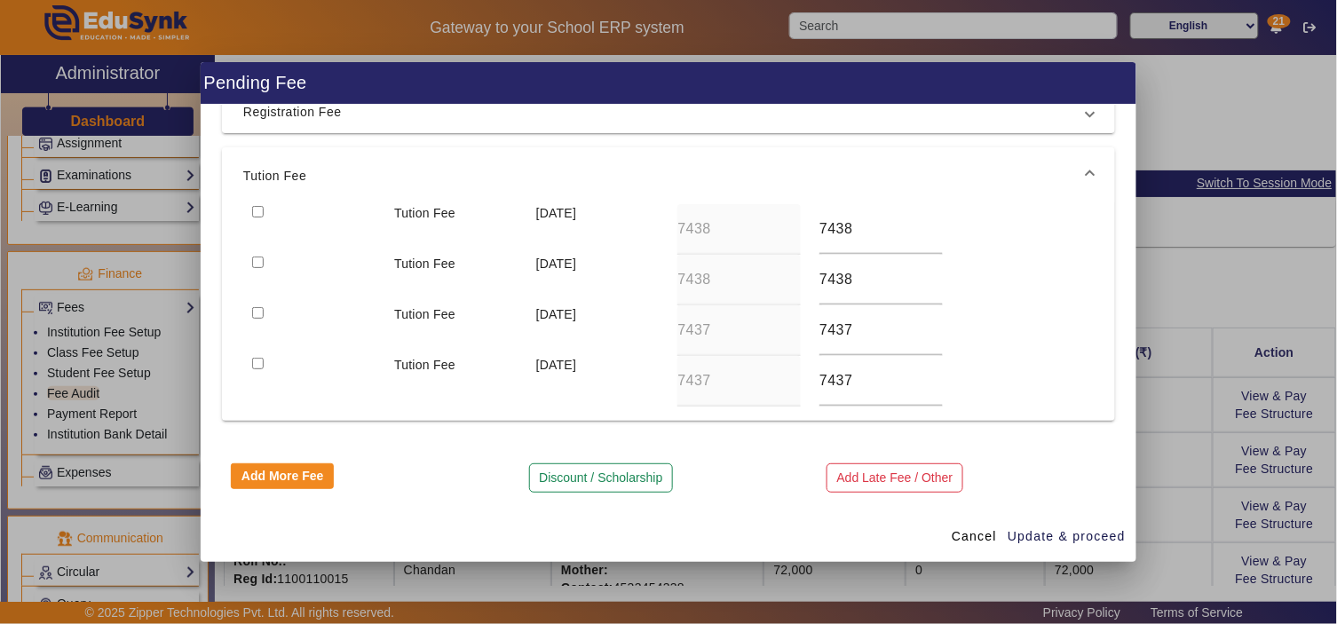
scroll to position [217, 0]
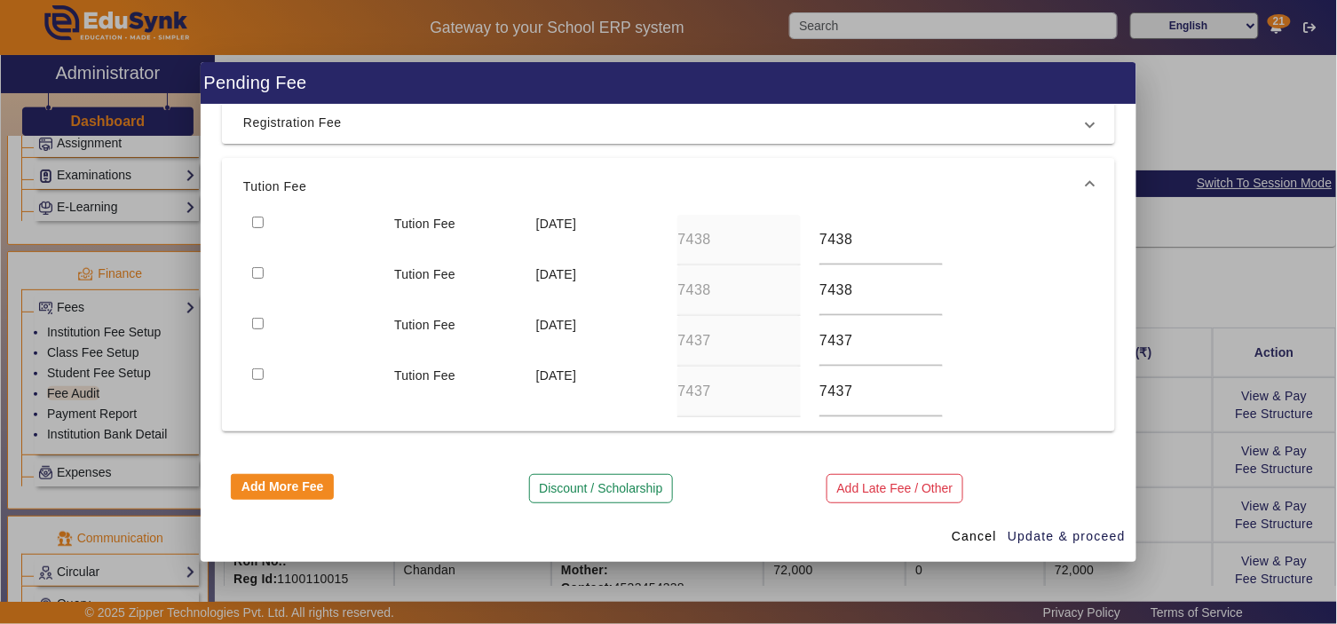
click at [254, 217] on input "checkbox" at bounding box center [258, 223] width 12 height 12
checkbox input "true"
click at [1070, 536] on span "Update & proceed" at bounding box center [1066, 536] width 118 height 19
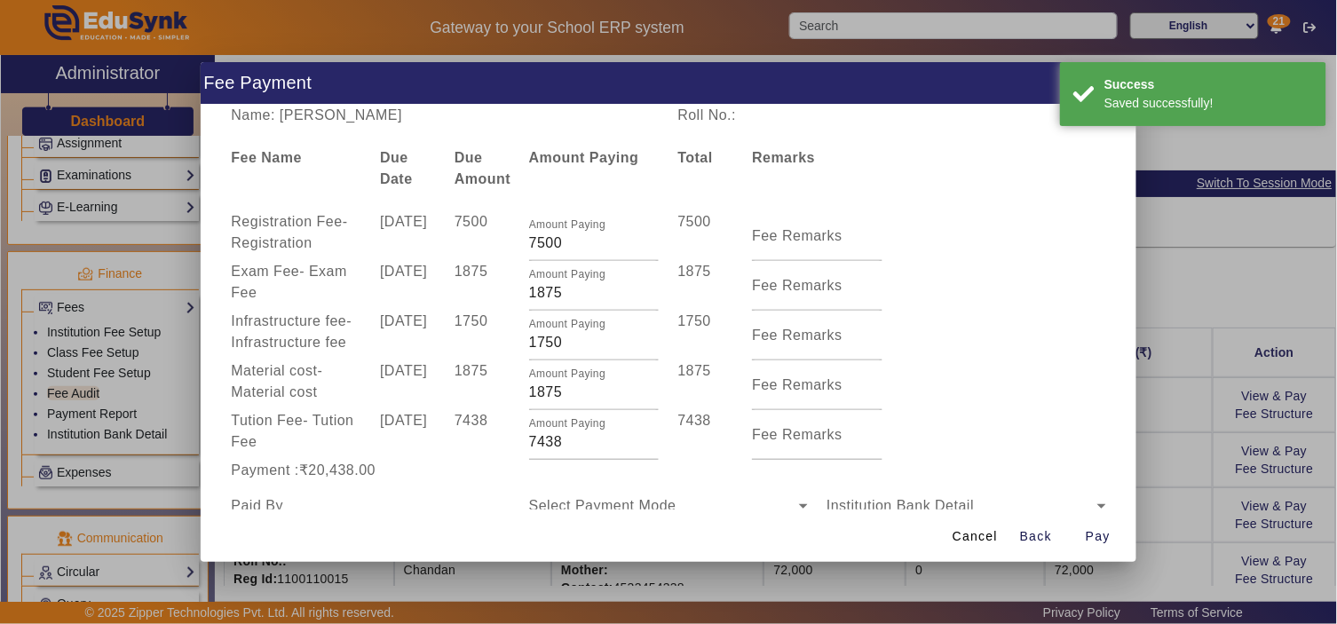
scroll to position [109, 0]
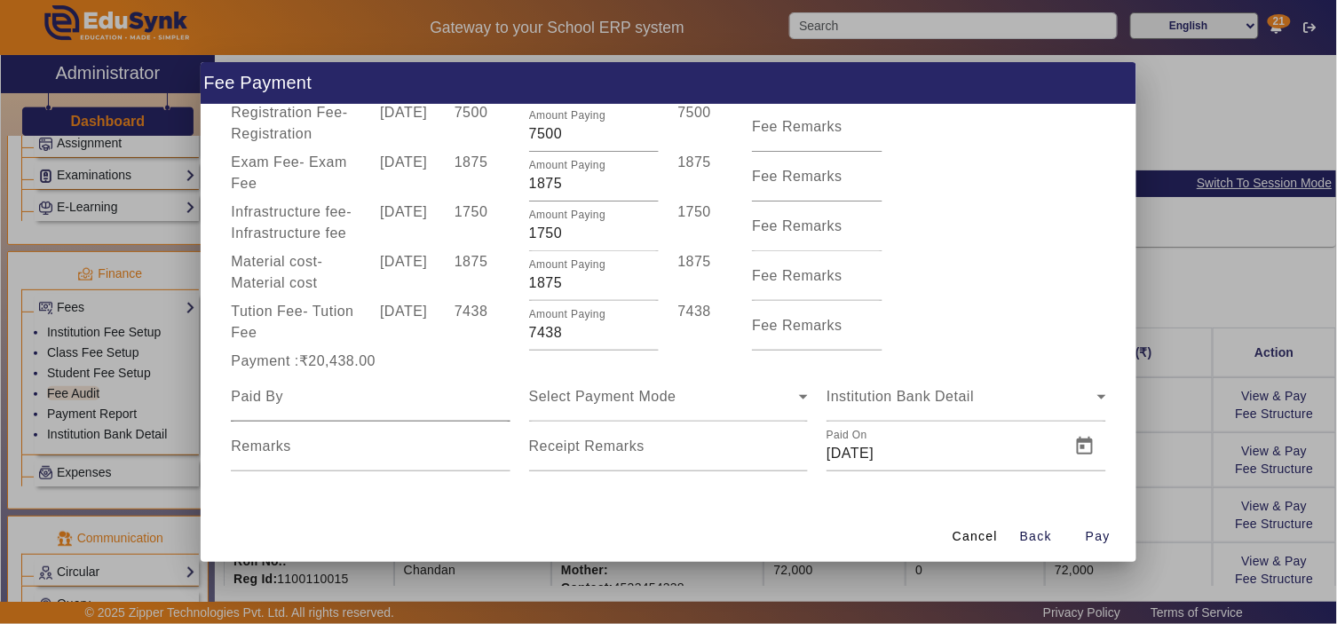
click at [303, 394] on input at bounding box center [370, 396] width 279 height 21
type input "[PERSON_NAME]"
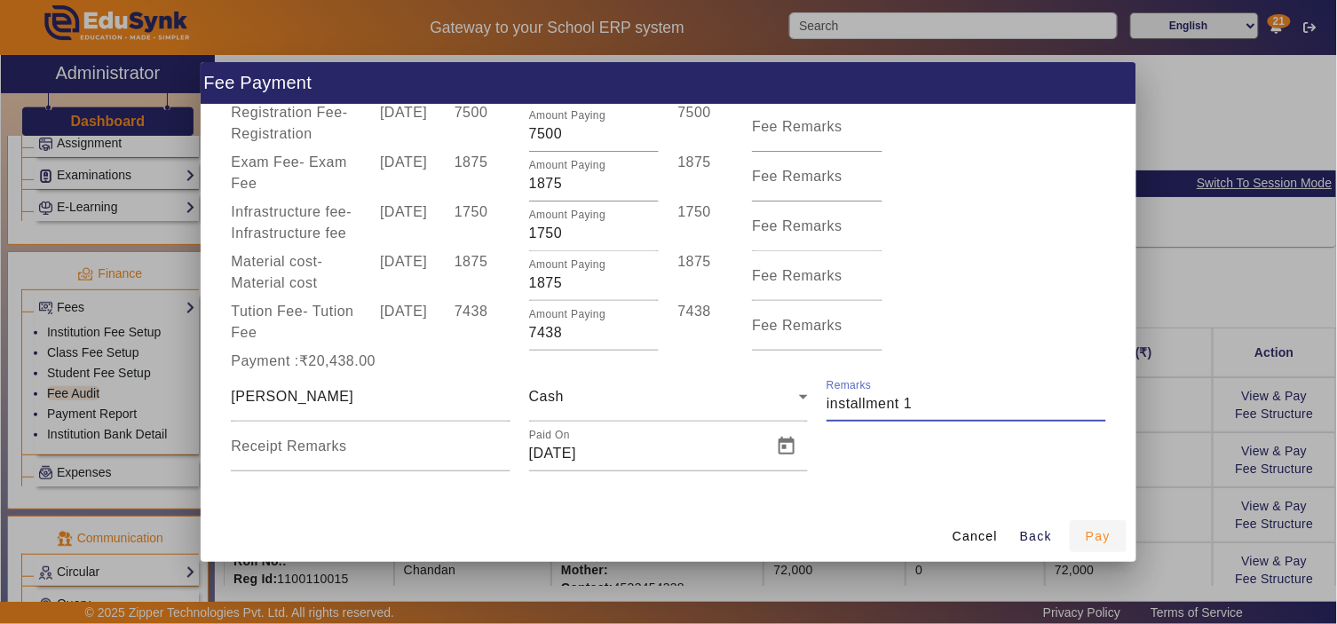
type input "installment 1"
click at [1103, 533] on span "Pay" at bounding box center [1098, 536] width 25 height 19
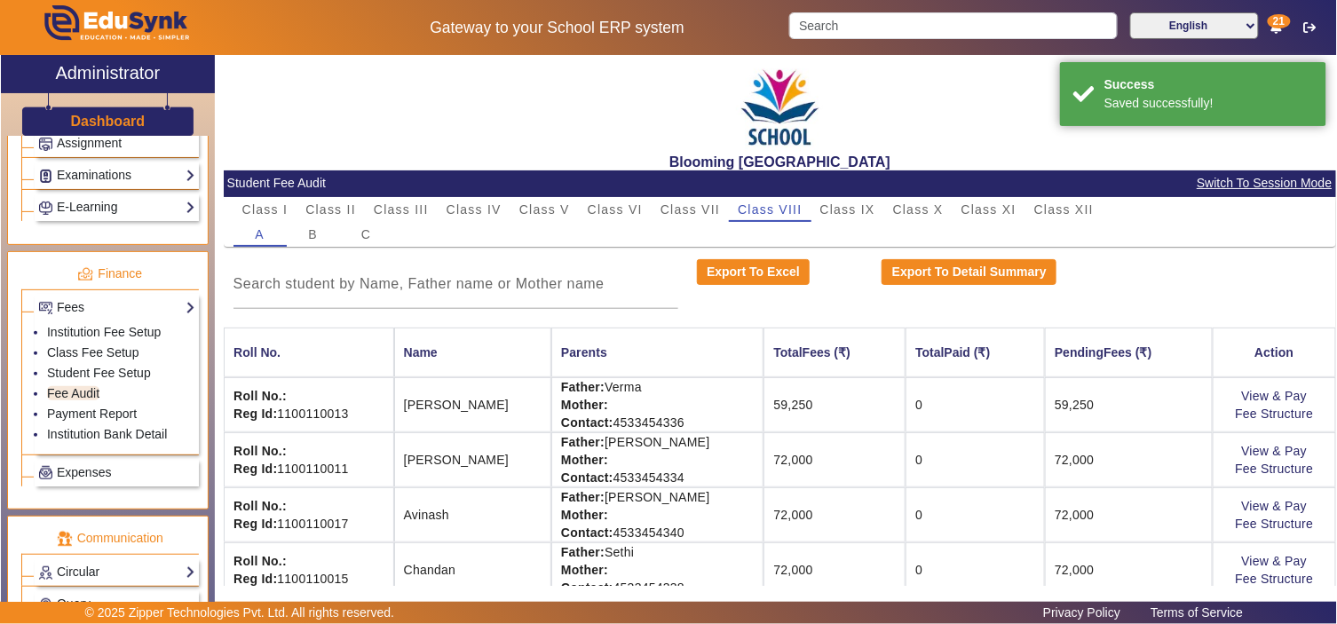
scroll to position [0, 0]
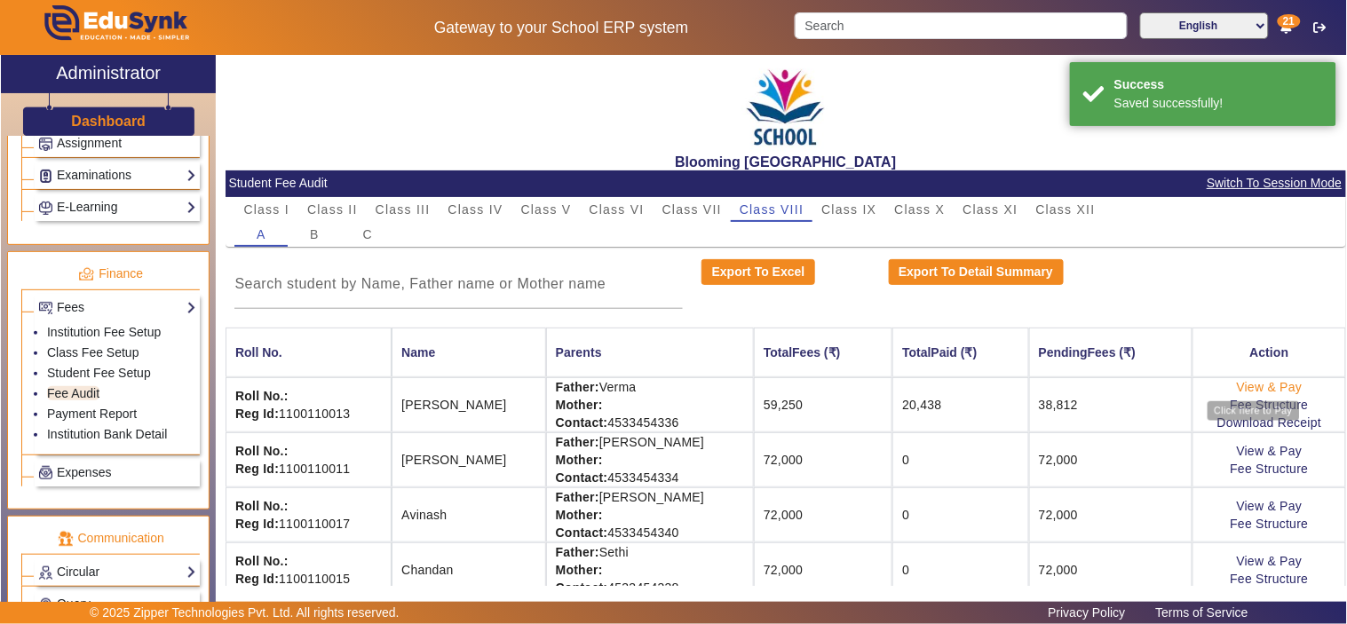
click at [1278, 383] on link "View & Pay" at bounding box center [1269, 387] width 66 height 14
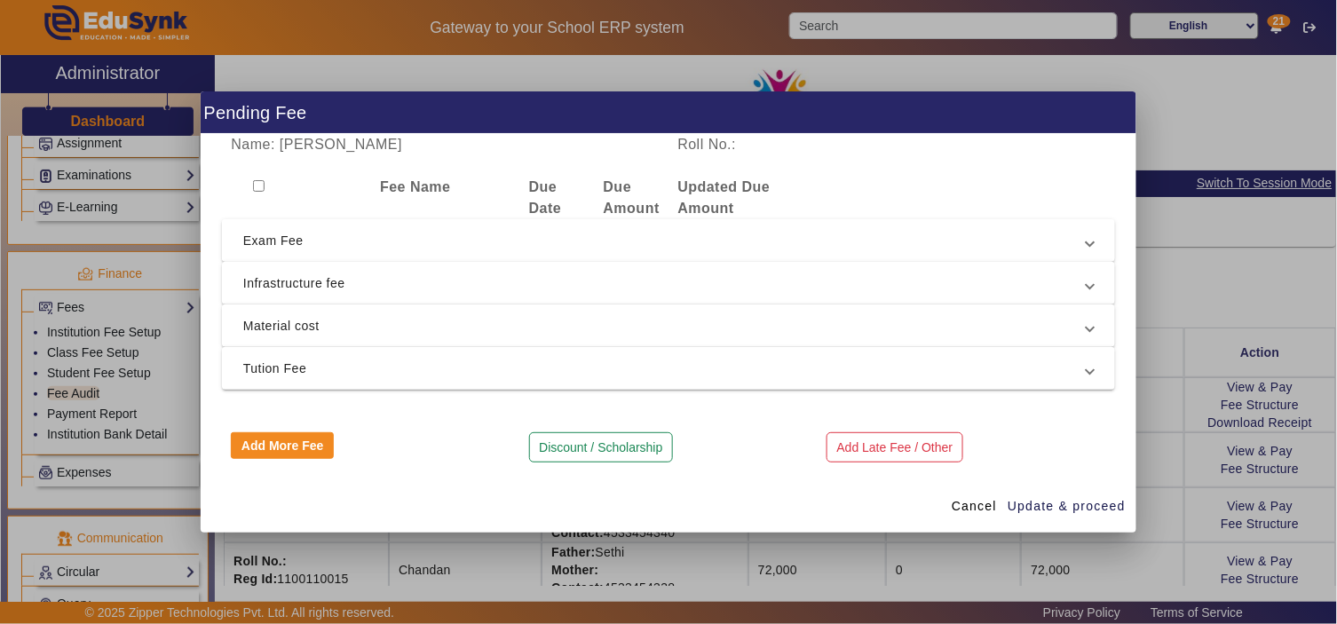
click at [306, 240] on span "Exam Fee" at bounding box center [664, 240] width 843 height 21
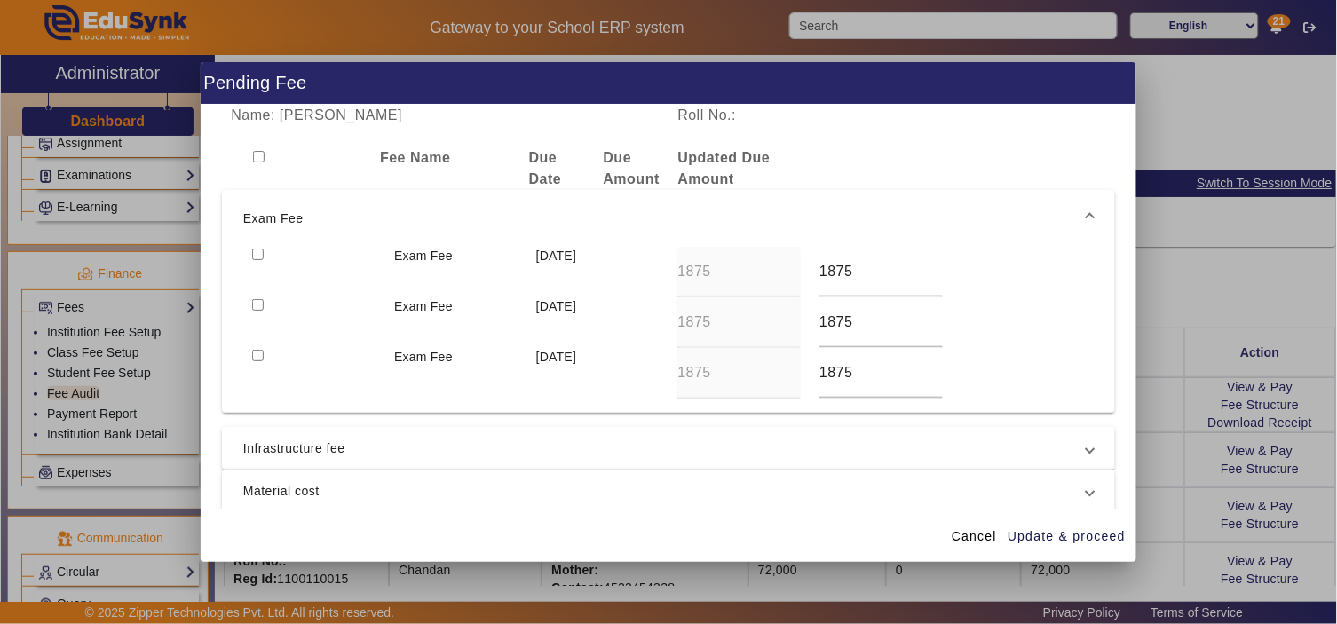
click at [252, 255] on input "checkbox" at bounding box center [258, 255] width 12 height 12
checkbox input "true"
click at [340, 446] on span "Infrastructure fee" at bounding box center [664, 448] width 843 height 21
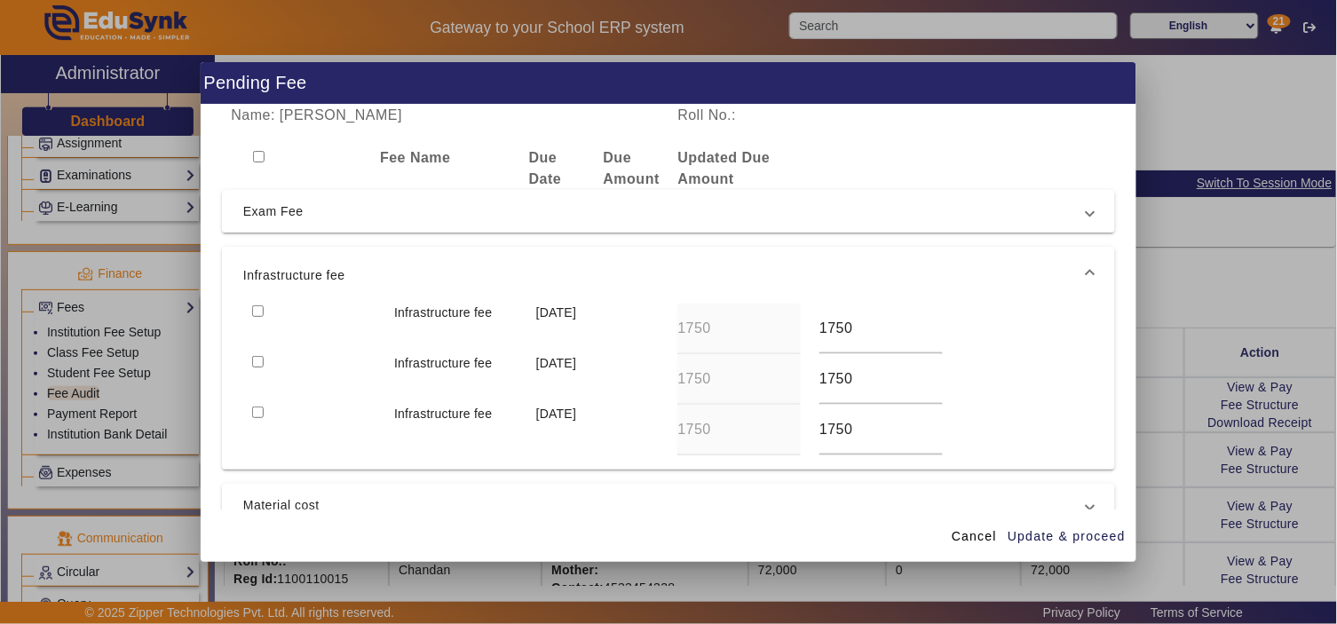
click at [258, 308] on input "checkbox" at bounding box center [258, 311] width 12 height 12
checkbox input "true"
click at [346, 500] on span "Material cost" at bounding box center [664, 504] width 843 height 21
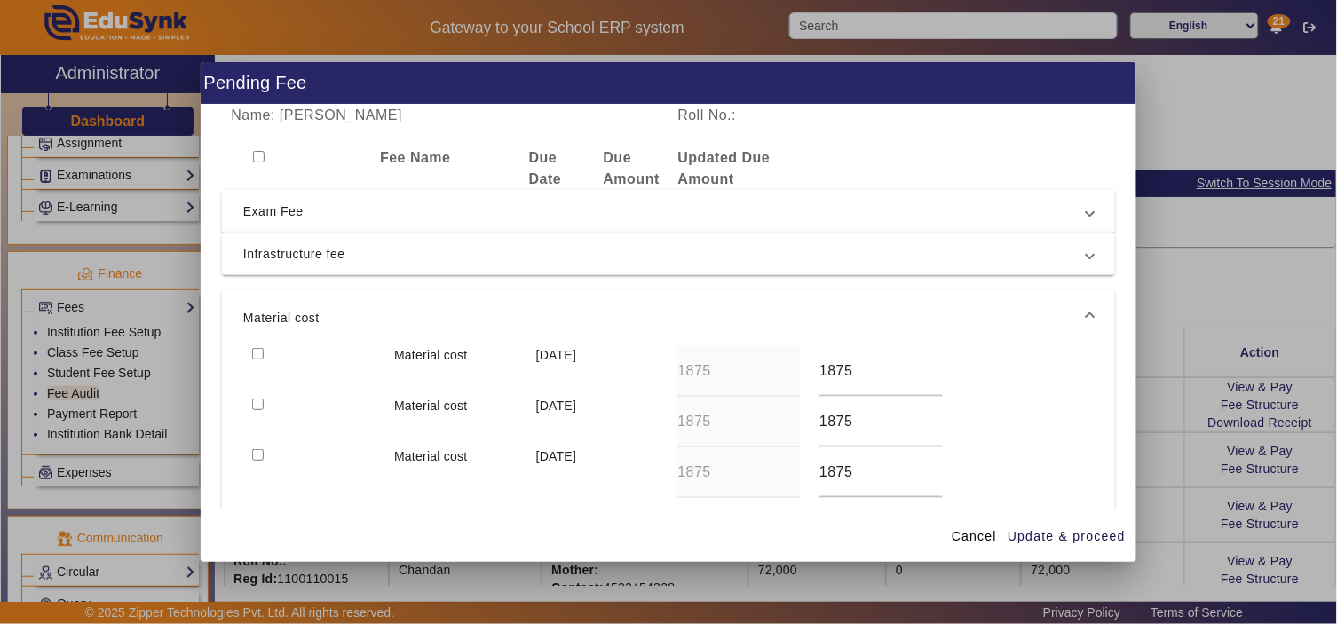
click at [254, 348] on input "checkbox" at bounding box center [258, 354] width 12 height 12
checkbox input "true"
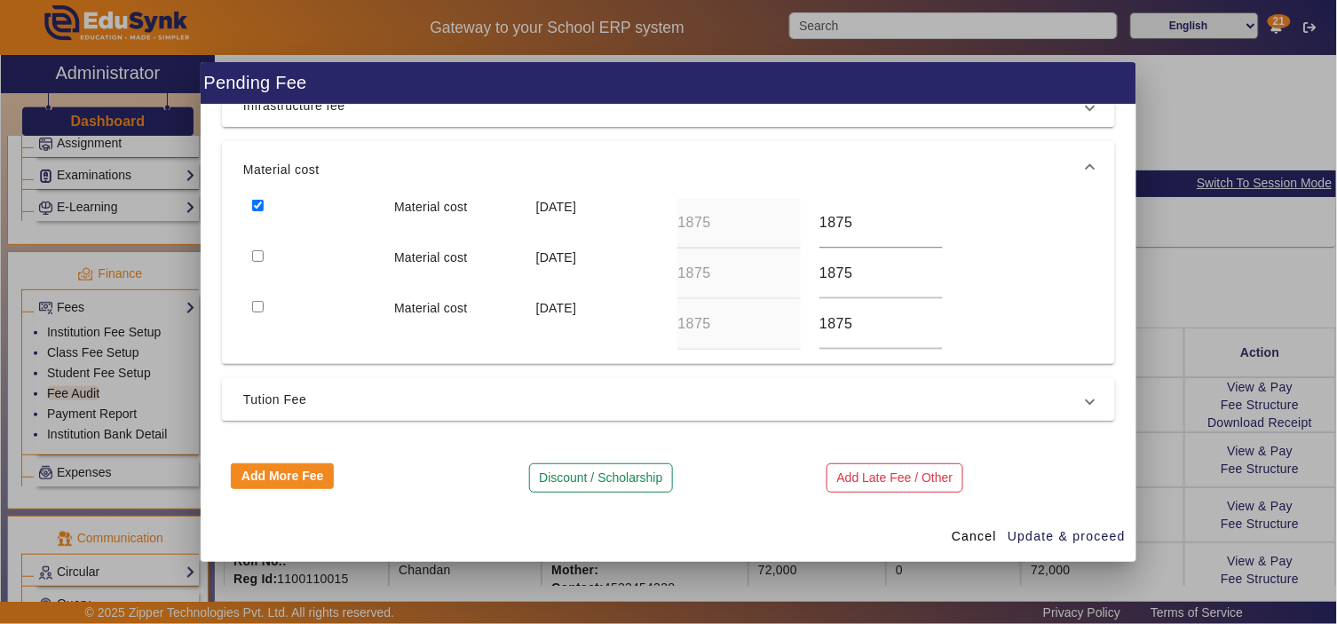
click at [279, 395] on span "Tution Fee" at bounding box center [664, 399] width 843 height 21
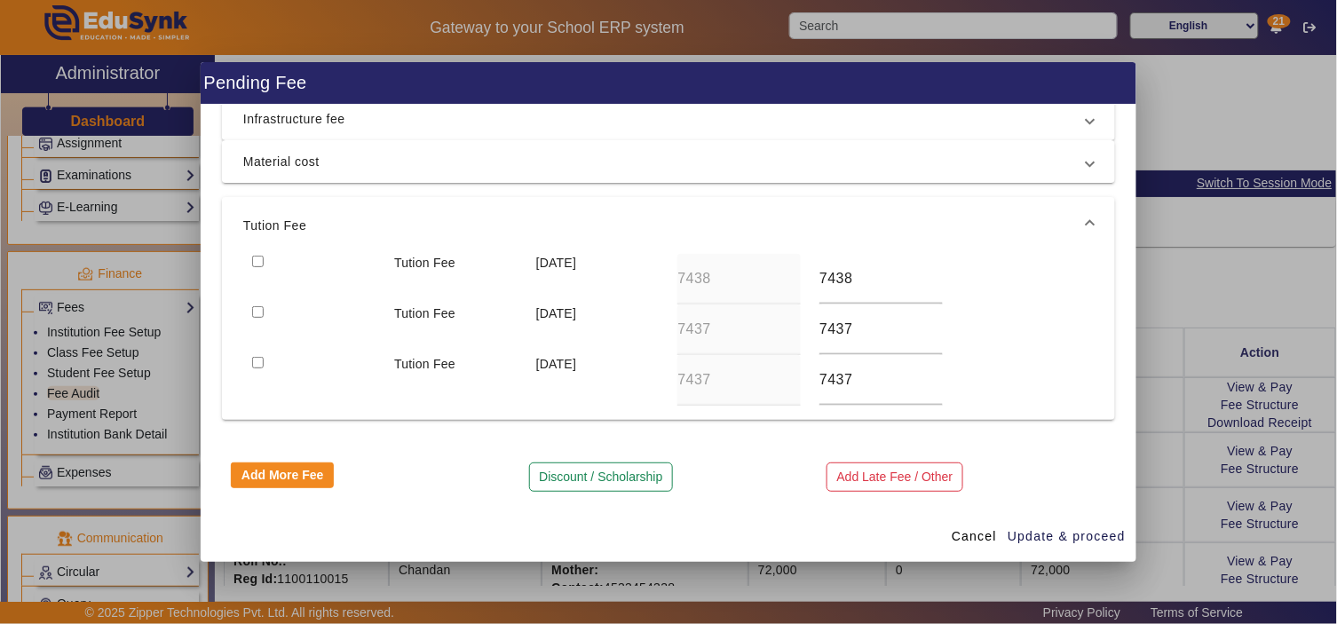
click at [256, 259] on input "checkbox" at bounding box center [258, 262] width 12 height 12
checkbox input "true"
click at [1072, 537] on span "Update & proceed" at bounding box center [1066, 536] width 118 height 19
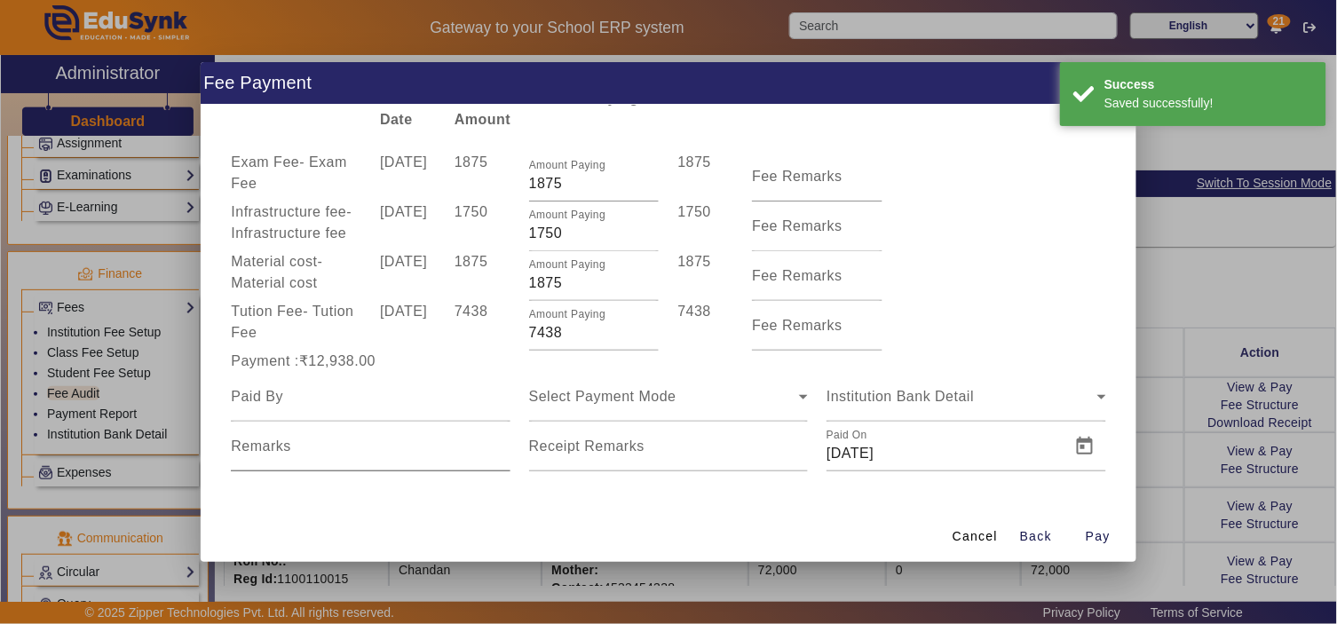
scroll to position [59, 0]
click at [351, 407] on div at bounding box center [370, 397] width 279 height 50
type input "[PERSON_NAME]"
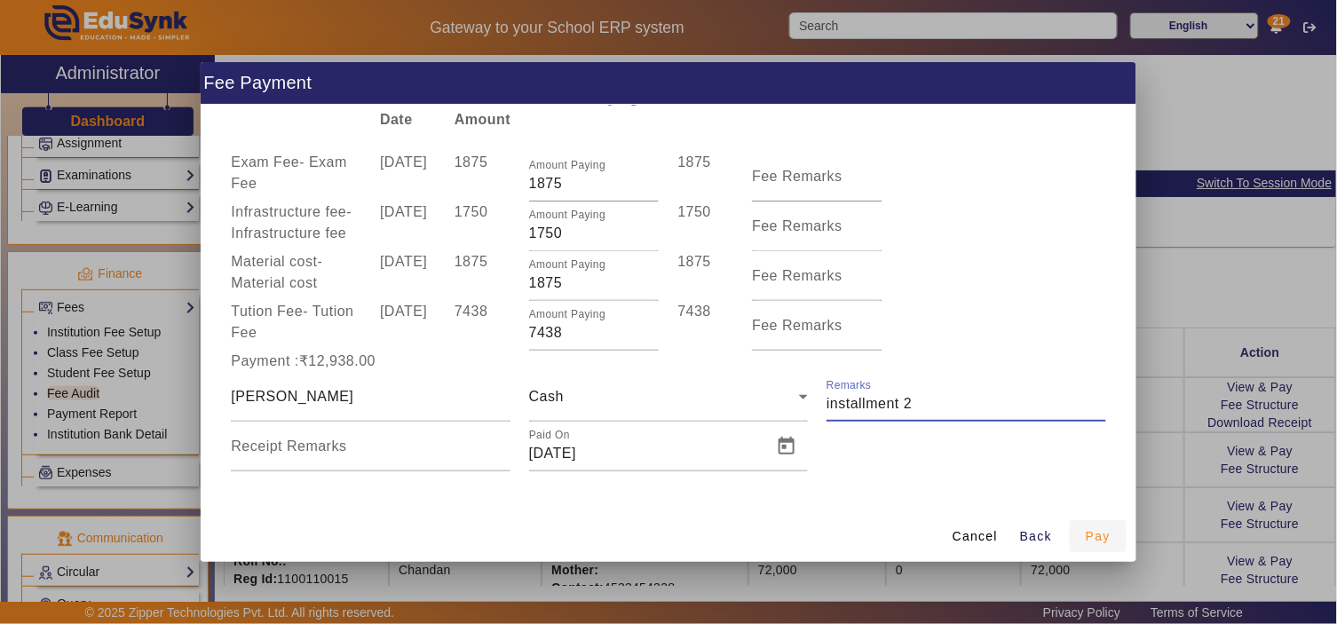
type input "installment 2"
click at [1104, 533] on span "Pay" at bounding box center [1098, 536] width 25 height 19
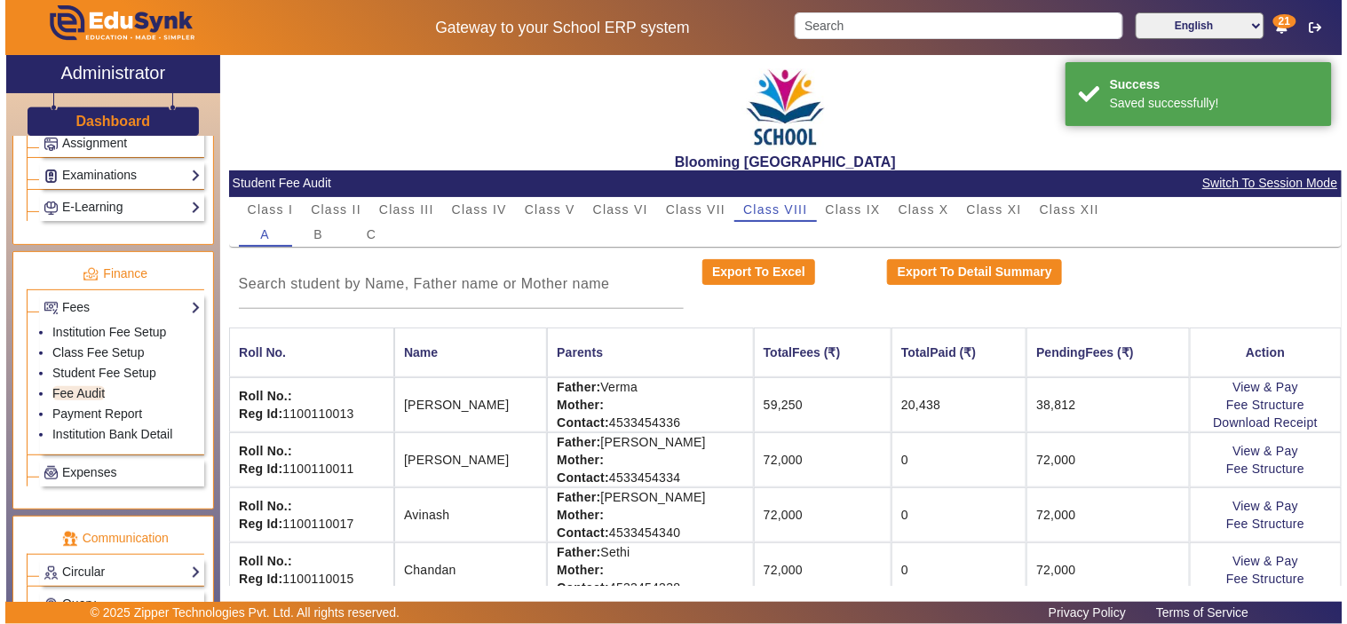
scroll to position [0, 0]
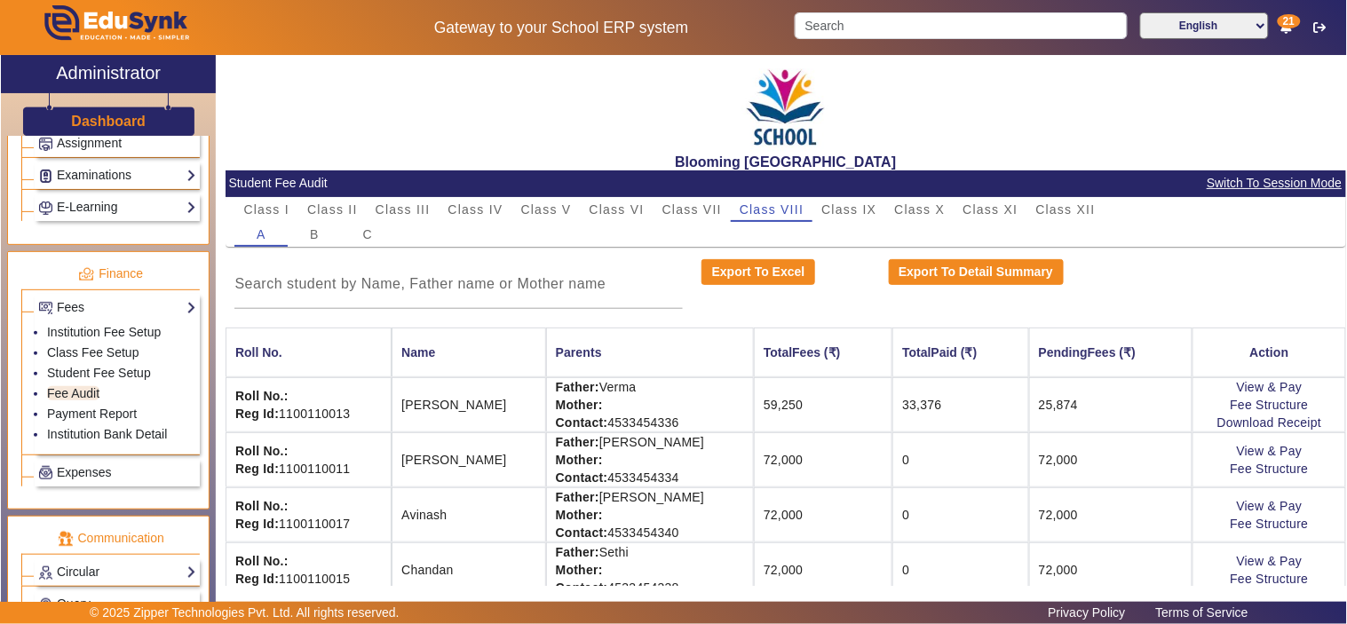
click at [856, 296] on div "Export To Excel" at bounding box center [785, 284] width 186 height 50
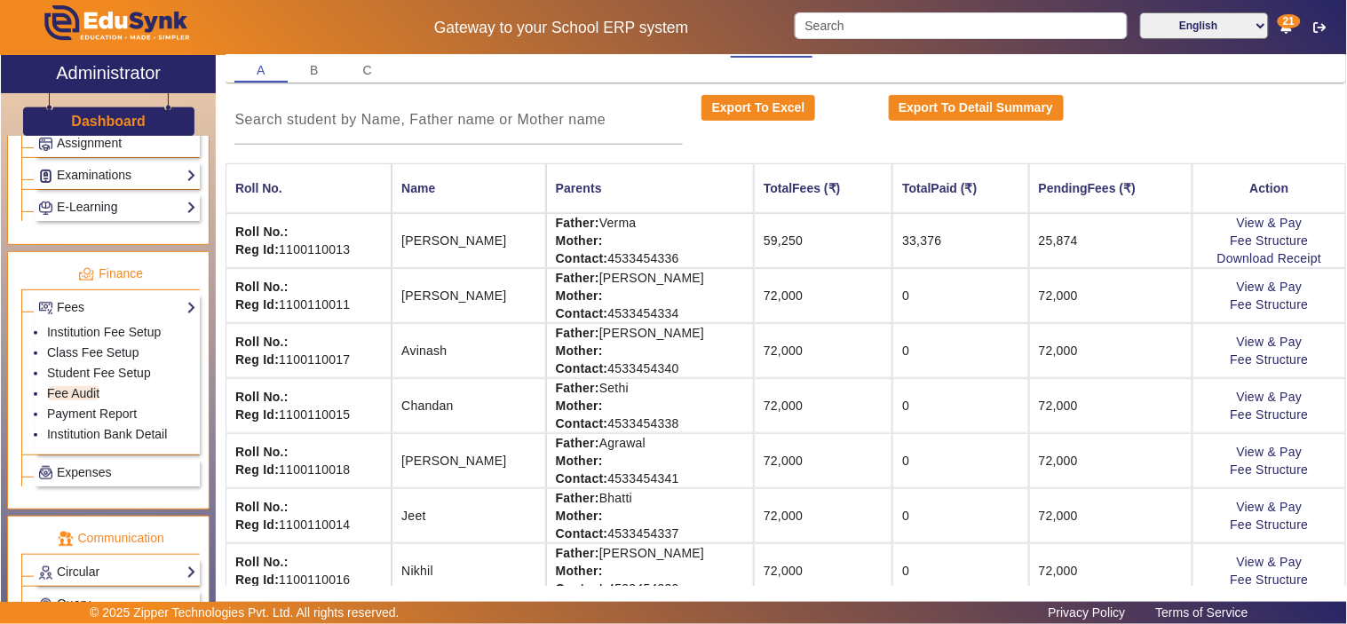
click at [1132, 120] on div "Export To Detail Summary" at bounding box center [1019, 120] width 280 height 50
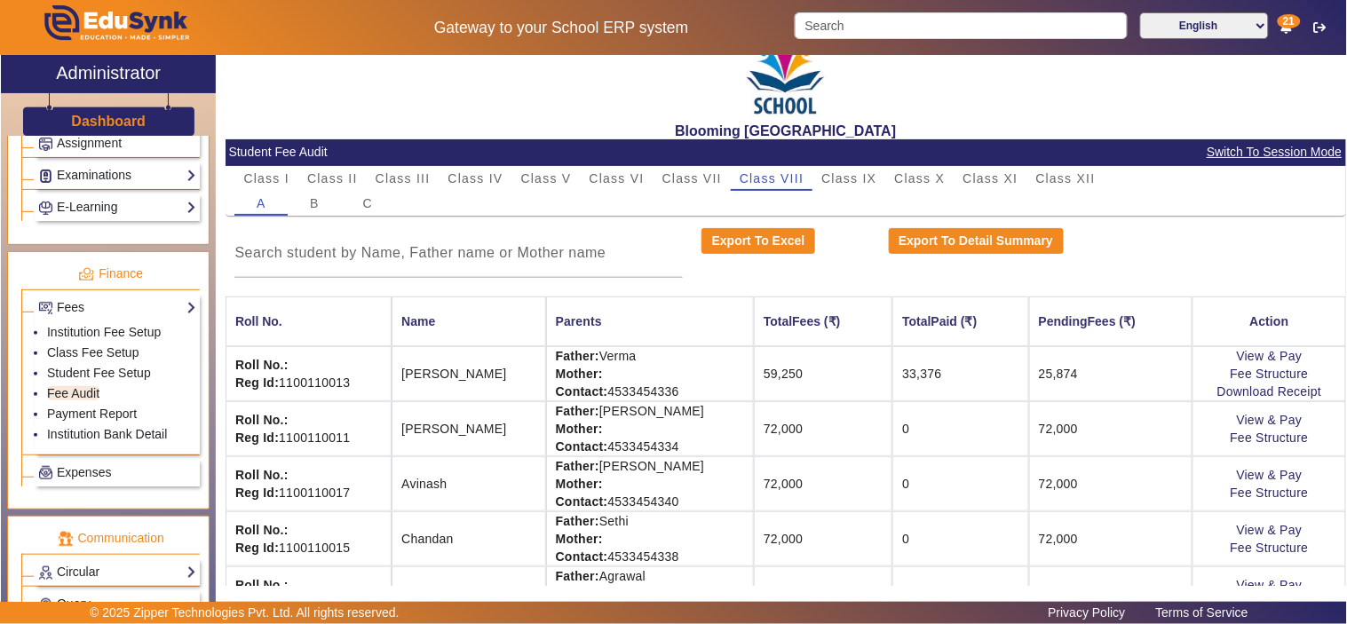
scroll to position [0, 0]
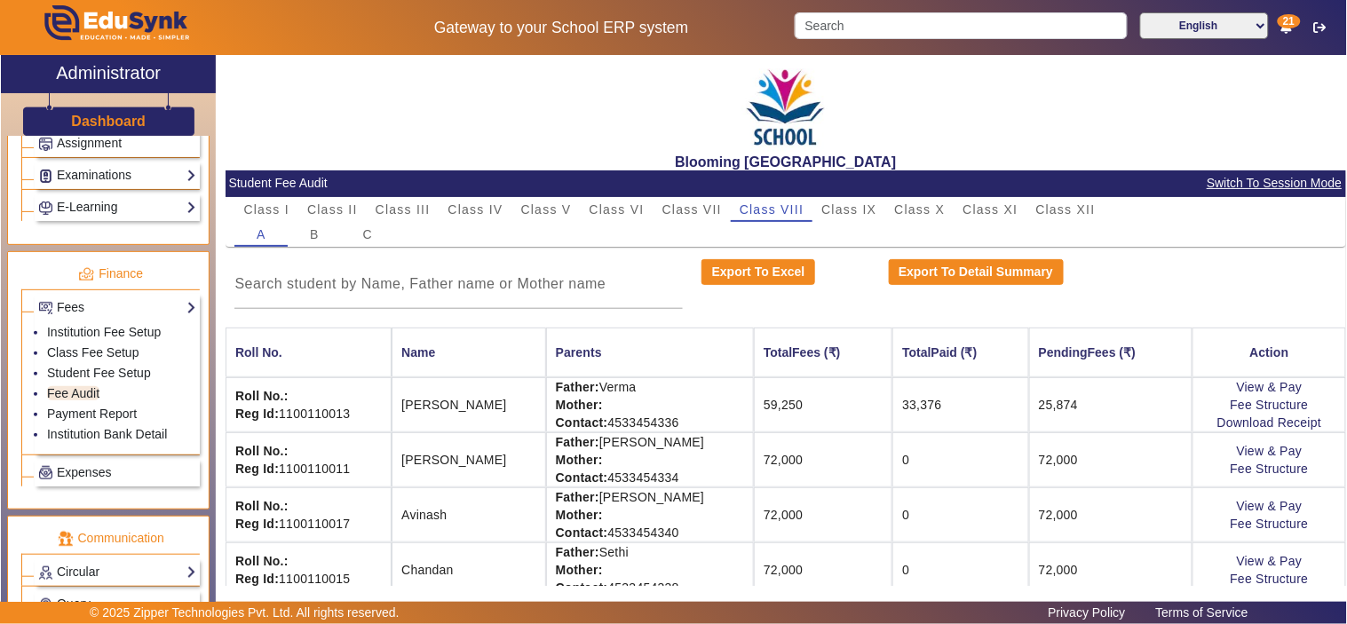
click at [1094, 108] on div "Blooming [GEOGRAPHIC_DATA]" at bounding box center [785, 112] width 1120 height 115
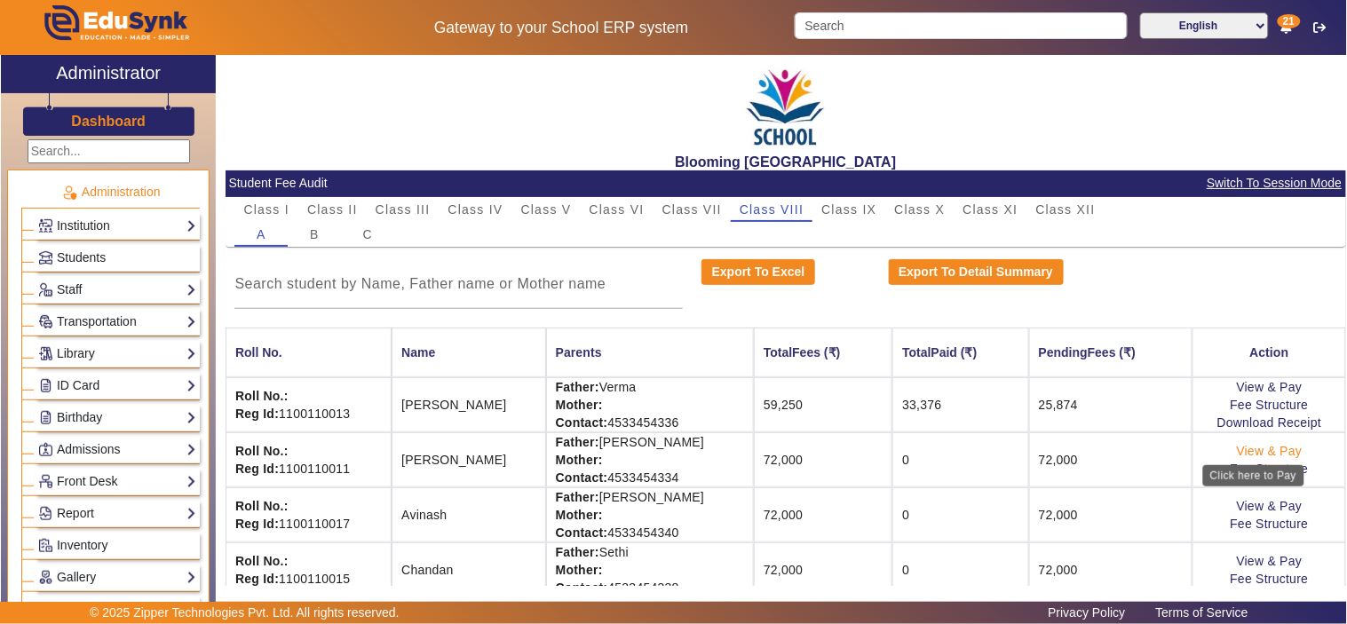
click at [1255, 449] on link "View & Pay" at bounding box center [1269, 451] width 66 height 14
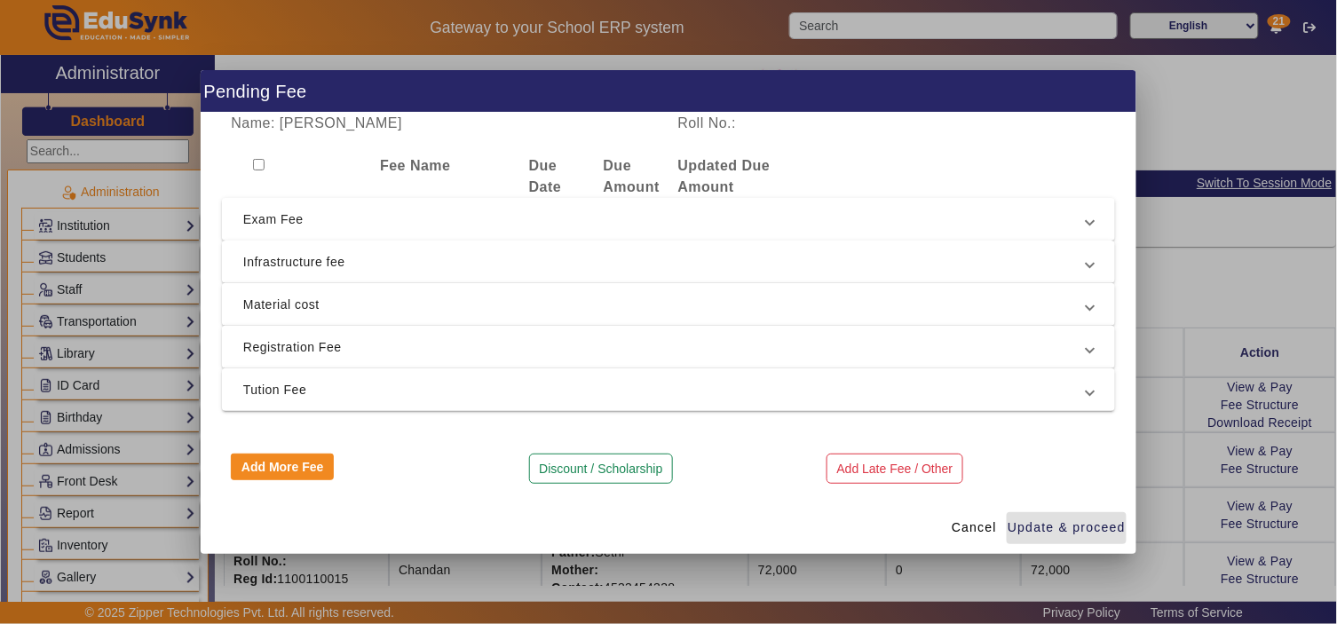
click at [253, 164] on input "checkbox" at bounding box center [259, 165] width 12 height 12
checkbox input "true"
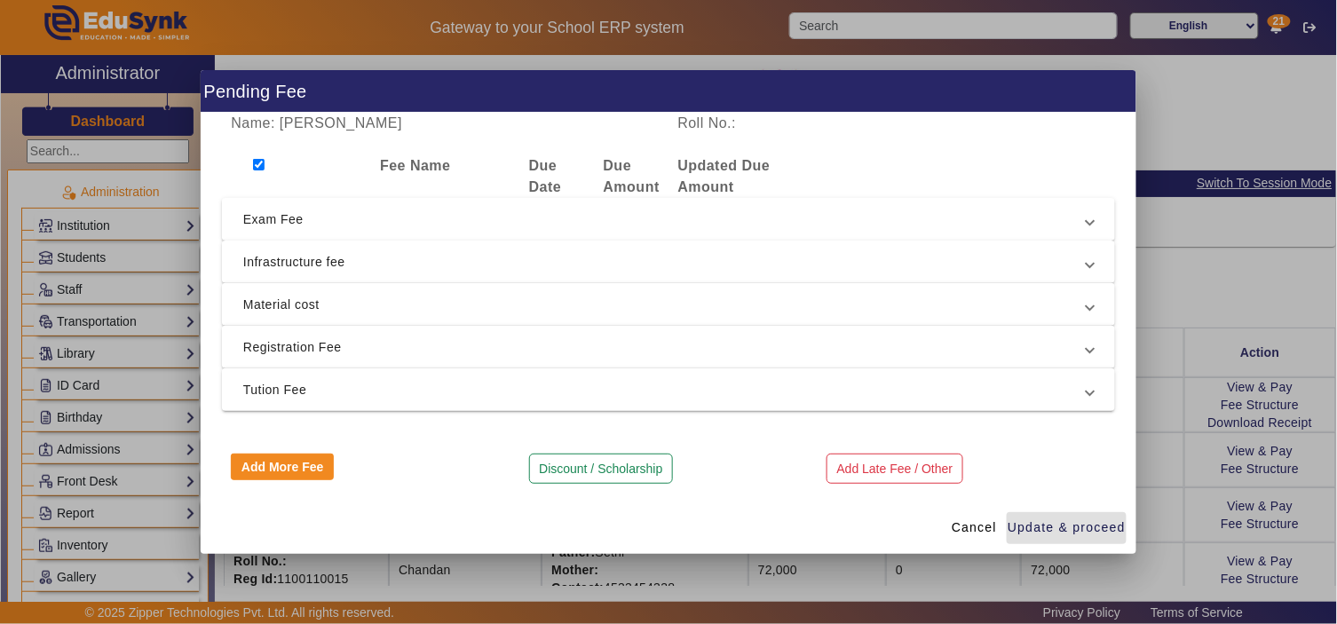
checkbox input "true"
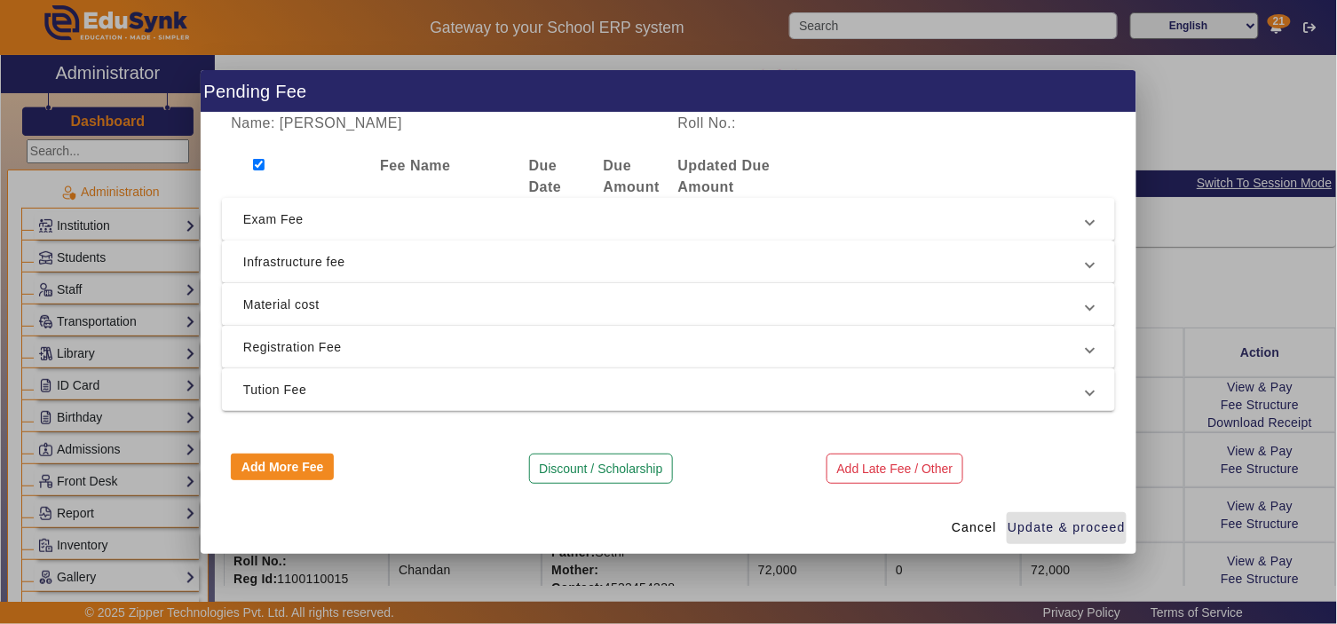
checkbox input "true"
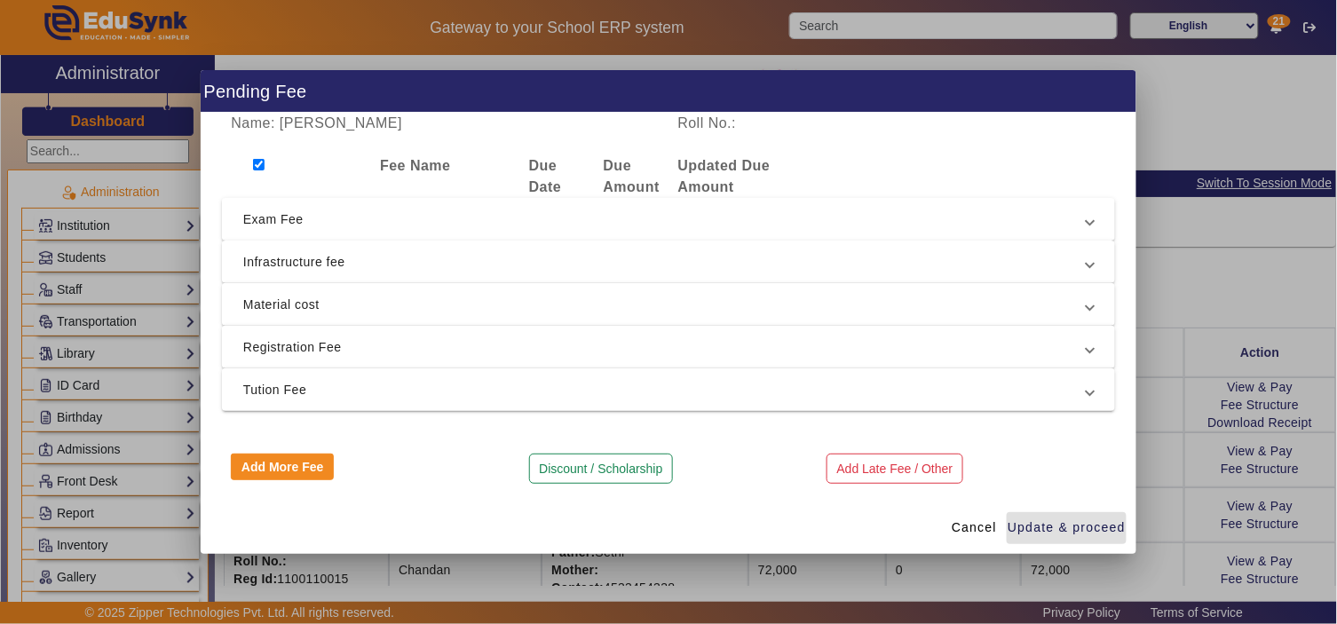
checkbox input "true"
click at [375, 392] on span "Tution Fee" at bounding box center [664, 389] width 843 height 21
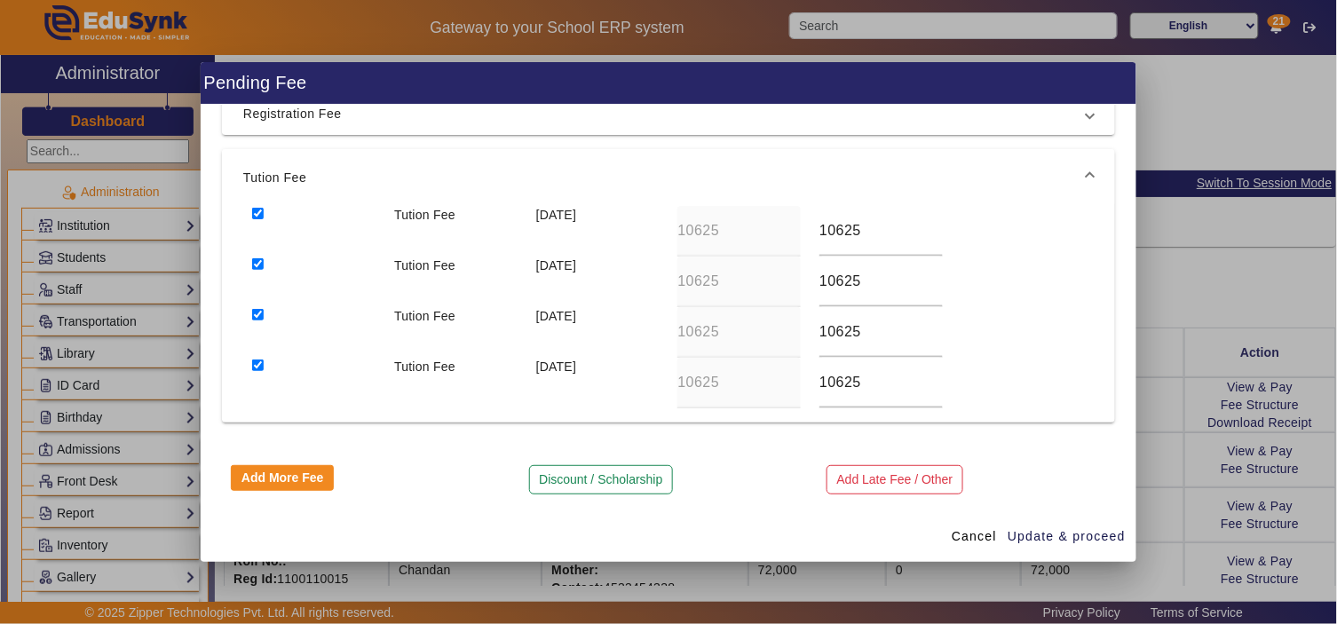
scroll to position [227, 0]
click at [593, 478] on button "Discount / Scholarship" at bounding box center [601, 478] width 144 height 30
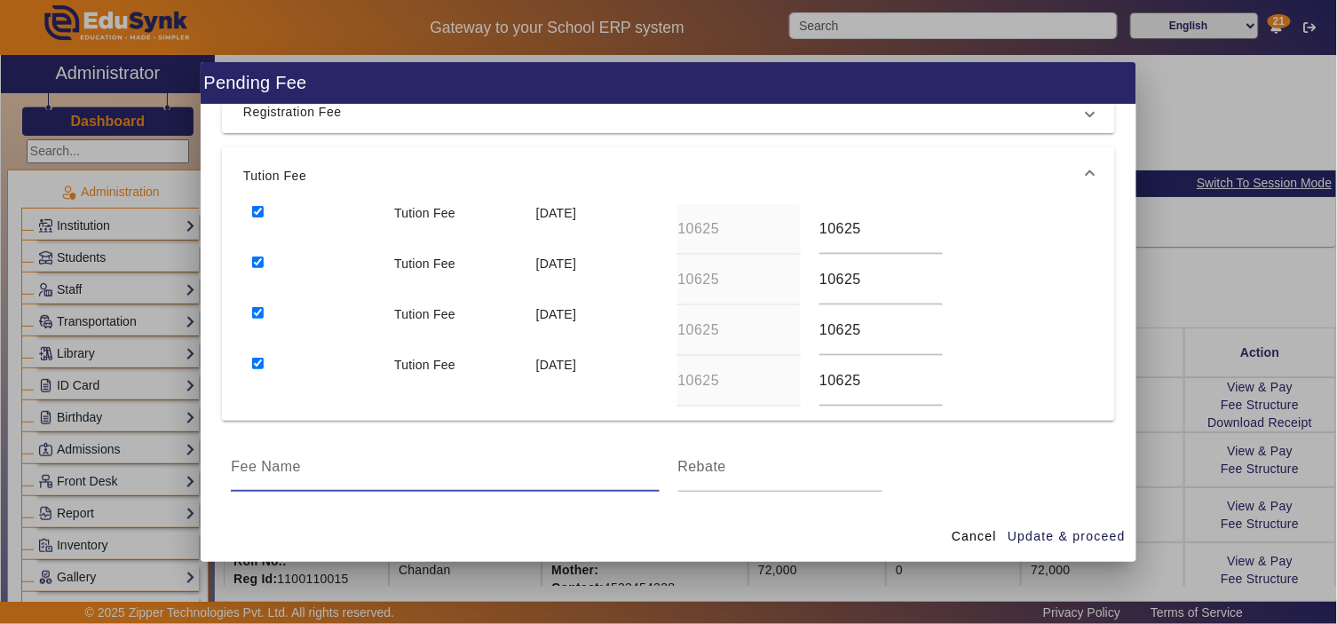
click at [404, 472] on input at bounding box center [445, 466] width 428 height 21
type input "Scholarship (30% of Tution fee)"
type input "-12750"
click at [755, 378] on div "Tution Fee 10 Jan 2026 10625 10625" at bounding box center [668, 381] width 850 height 51
type input "7437.5"
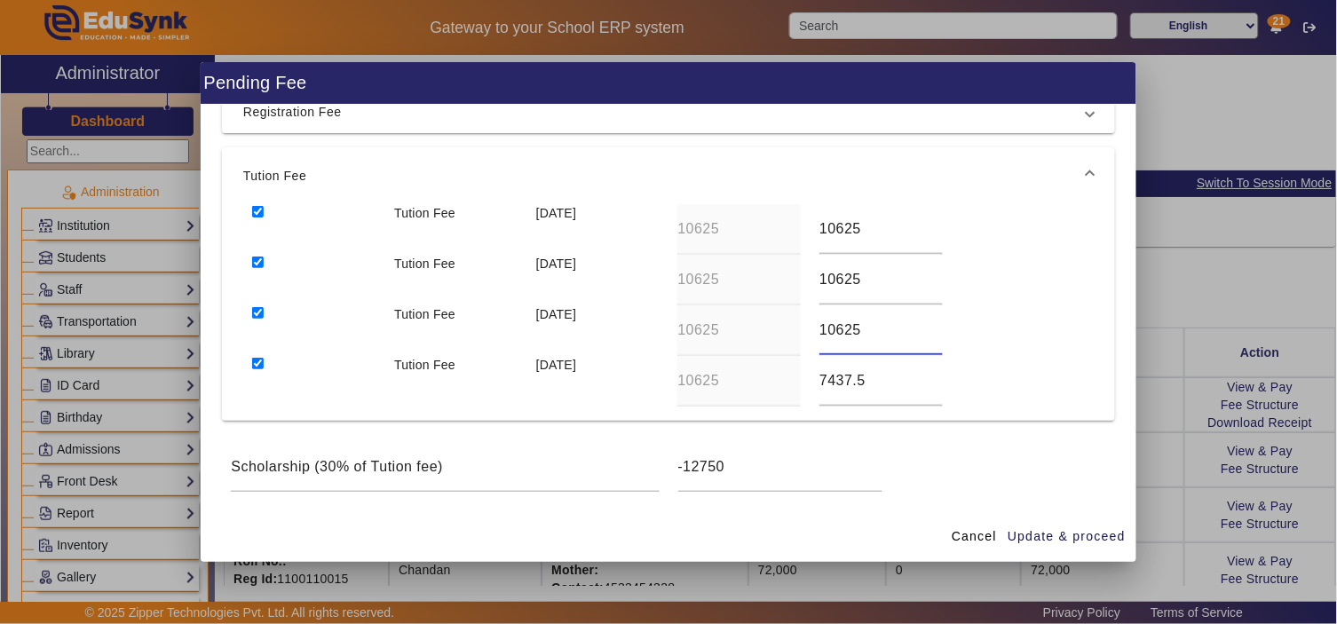
drag, startPoint x: 857, startPoint y: 329, endPoint x: 795, endPoint y: 329, distance: 61.2
click at [797, 329] on div "Tution Fee [DATE] 10625 10625" at bounding box center [668, 330] width 850 height 51
type input "7437.5"
click at [843, 282] on input "10625" at bounding box center [880, 279] width 123 height 21
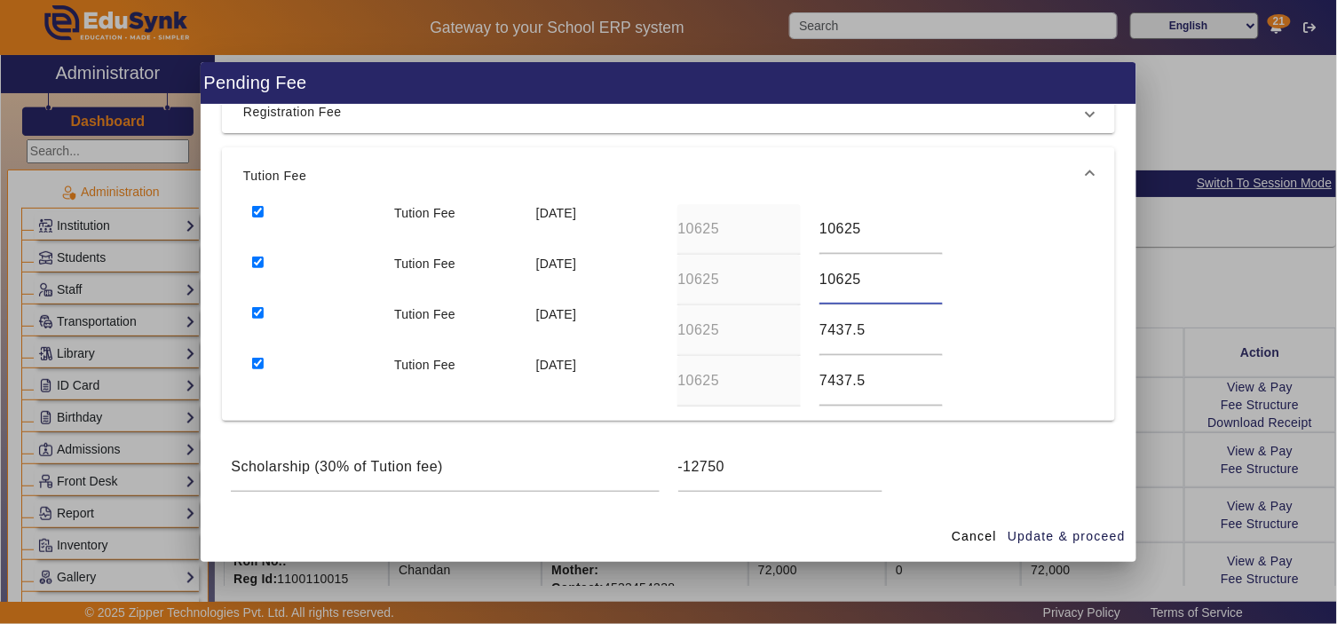
paste input "7437."
type input "7437.5"
click at [840, 225] on input "10625" at bounding box center [880, 228] width 123 height 21
type input "20188"
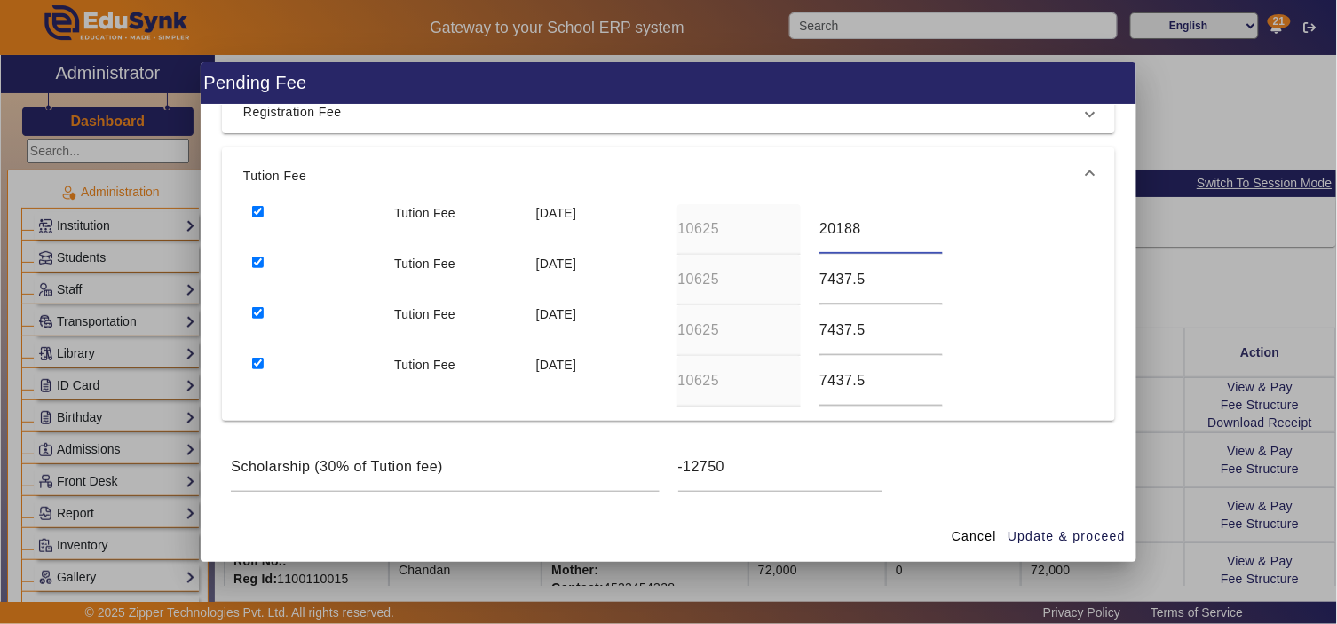
click at [862, 282] on input "7437.5" at bounding box center [880, 279] width 123 height 21
type input "7438"
click at [863, 324] on input "7437.5" at bounding box center [880, 330] width 123 height 21
type input "7437"
click at [876, 374] on input "7437.5" at bounding box center [880, 380] width 123 height 21
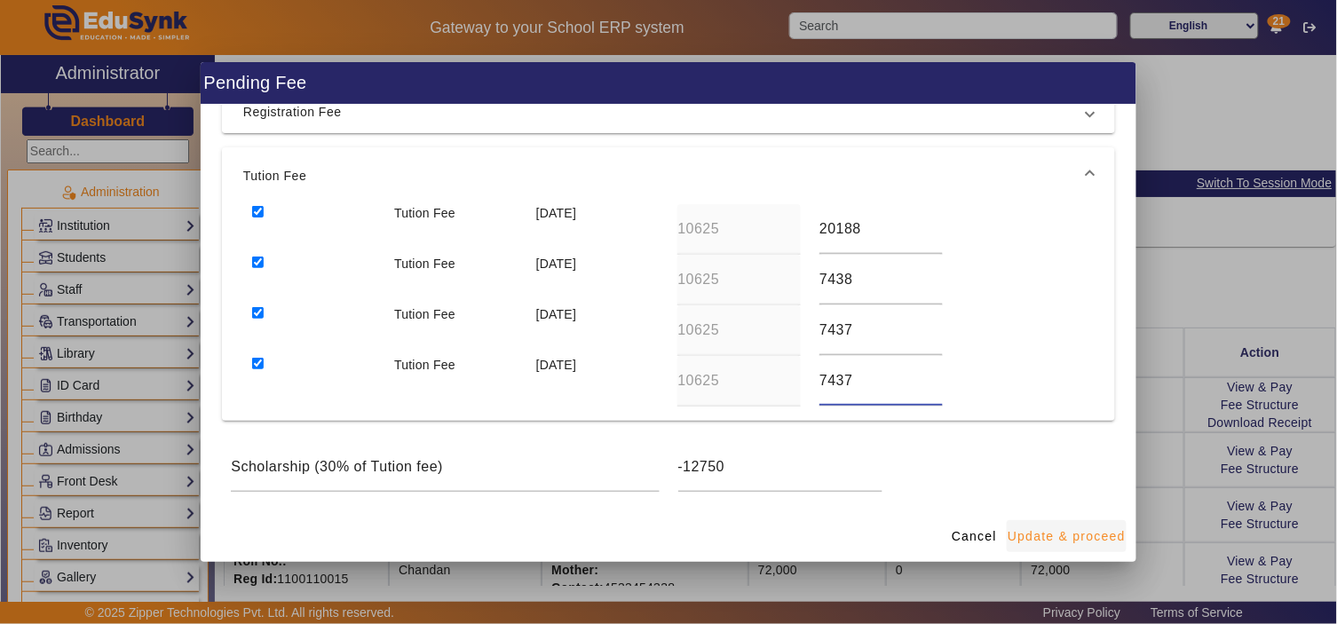
type input "7437"
click at [1093, 531] on span "Update & proceed" at bounding box center [1066, 536] width 118 height 19
type input "20188"
type input "7438"
type input "7437"
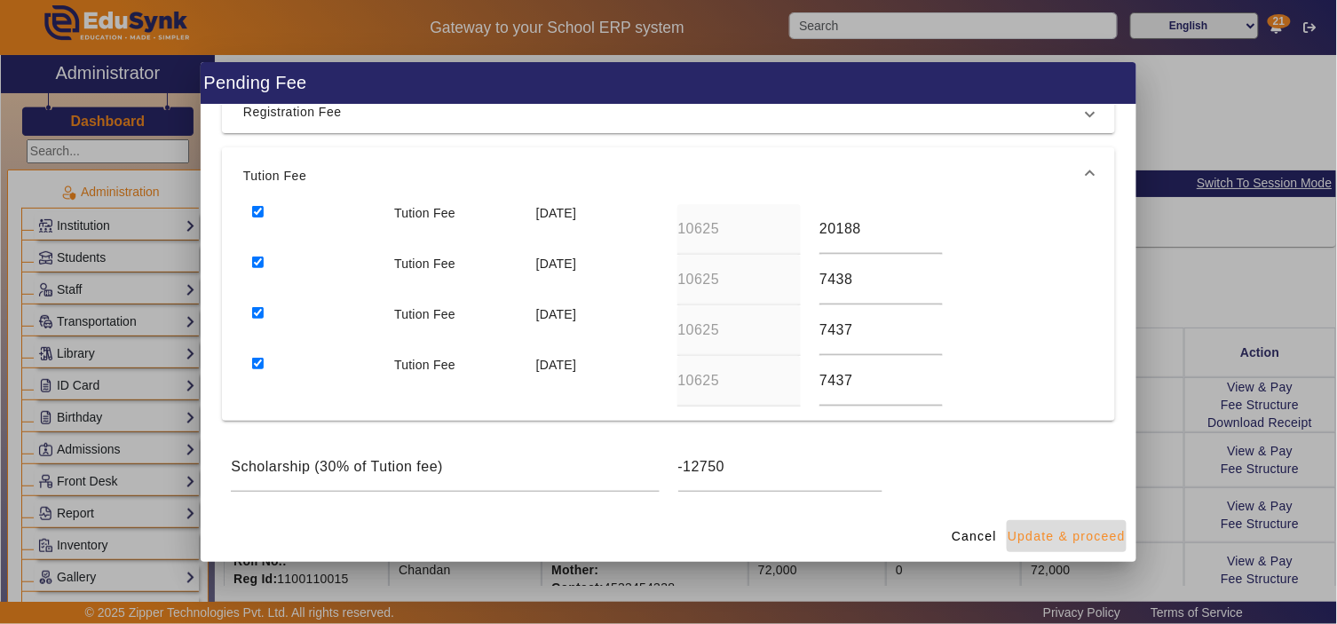
type input "7437"
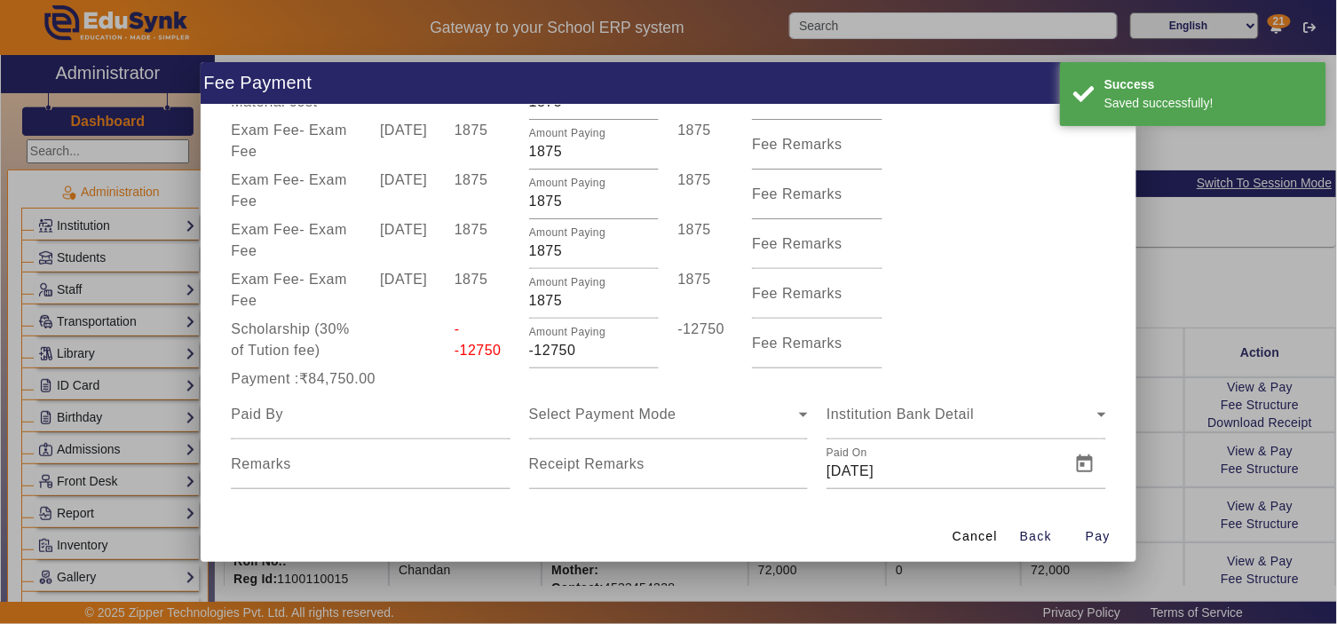
scroll to position [755, 0]
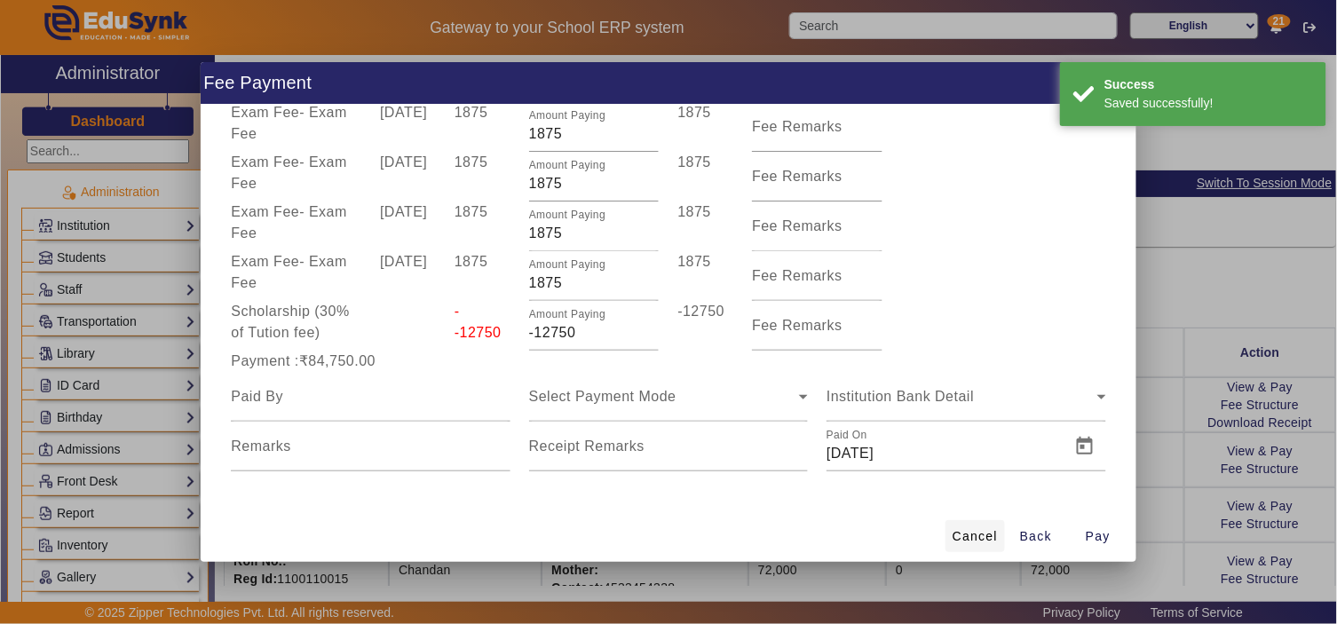
click at [992, 529] on span "Cancel" at bounding box center [974, 536] width 45 height 19
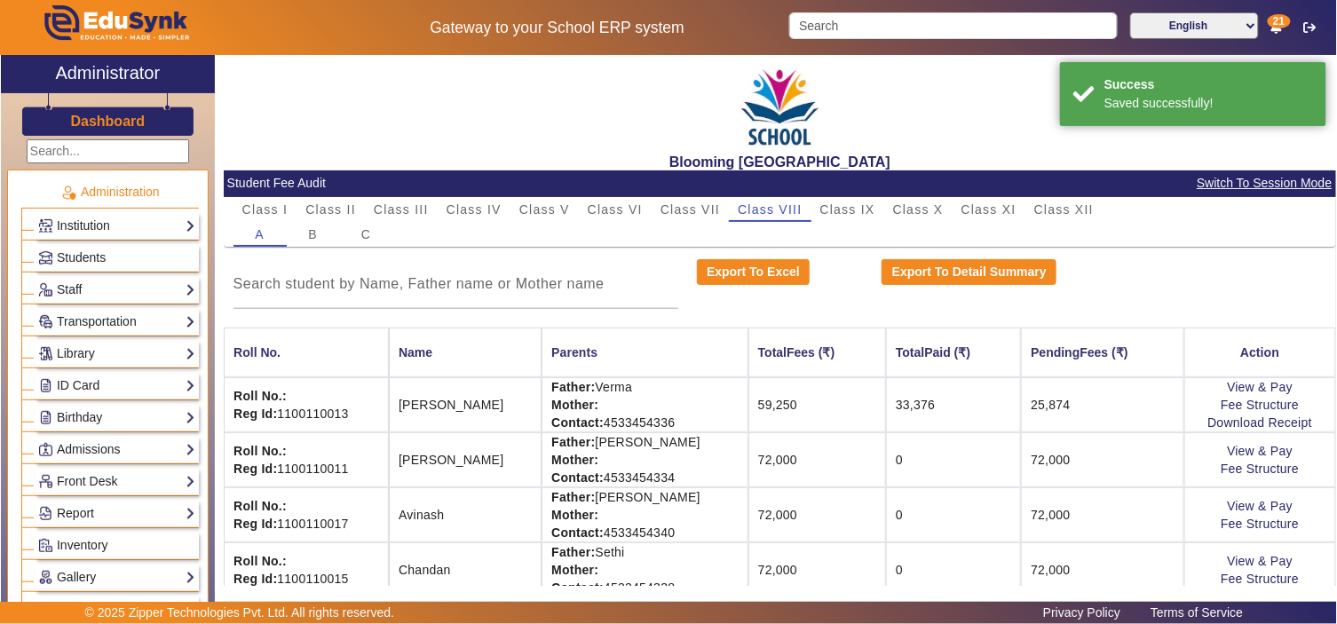
scroll to position [0, 0]
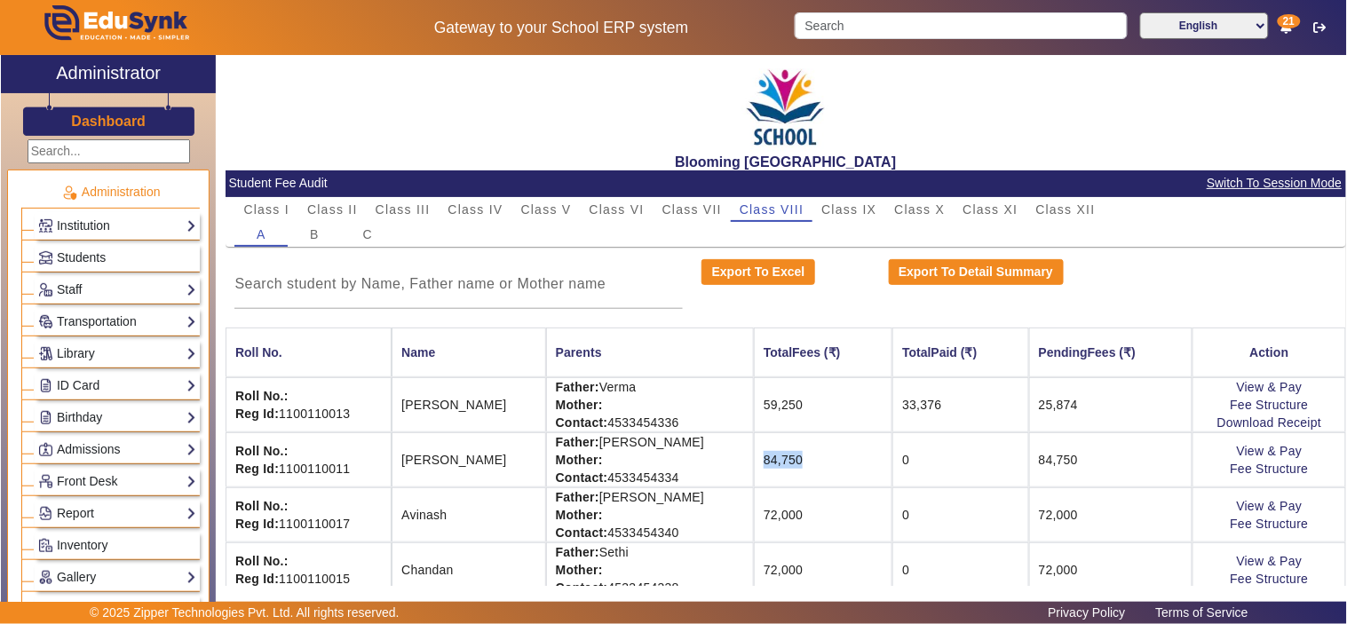
drag, startPoint x: 707, startPoint y: 456, endPoint x: 790, endPoint y: 460, distance: 83.5
click at [790, 460] on td "84,750" at bounding box center [823, 459] width 138 height 55
click at [1258, 449] on link "View & Pay" at bounding box center [1269, 451] width 66 height 14
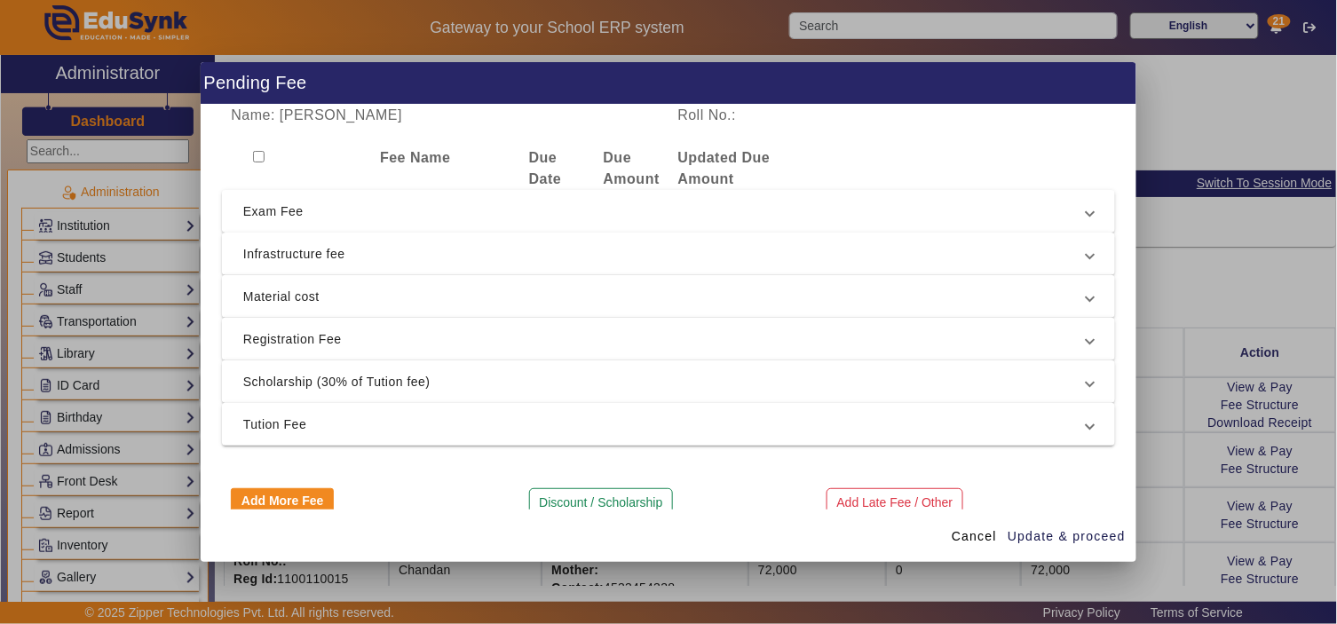
click at [491, 385] on span "Scholarship (30% of Tution fee)" at bounding box center [664, 381] width 843 height 21
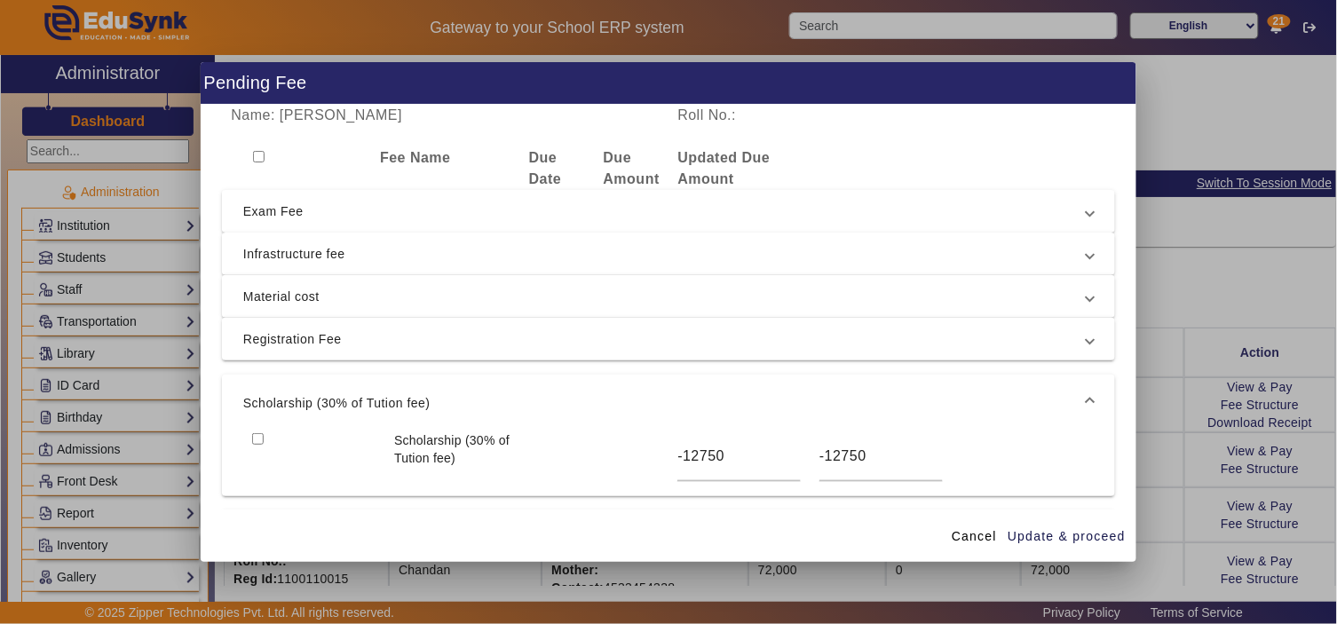
click at [256, 438] on input "checkbox" at bounding box center [258, 439] width 12 height 12
checkbox input "true"
click at [273, 338] on span "Registration Fee" at bounding box center [664, 338] width 843 height 21
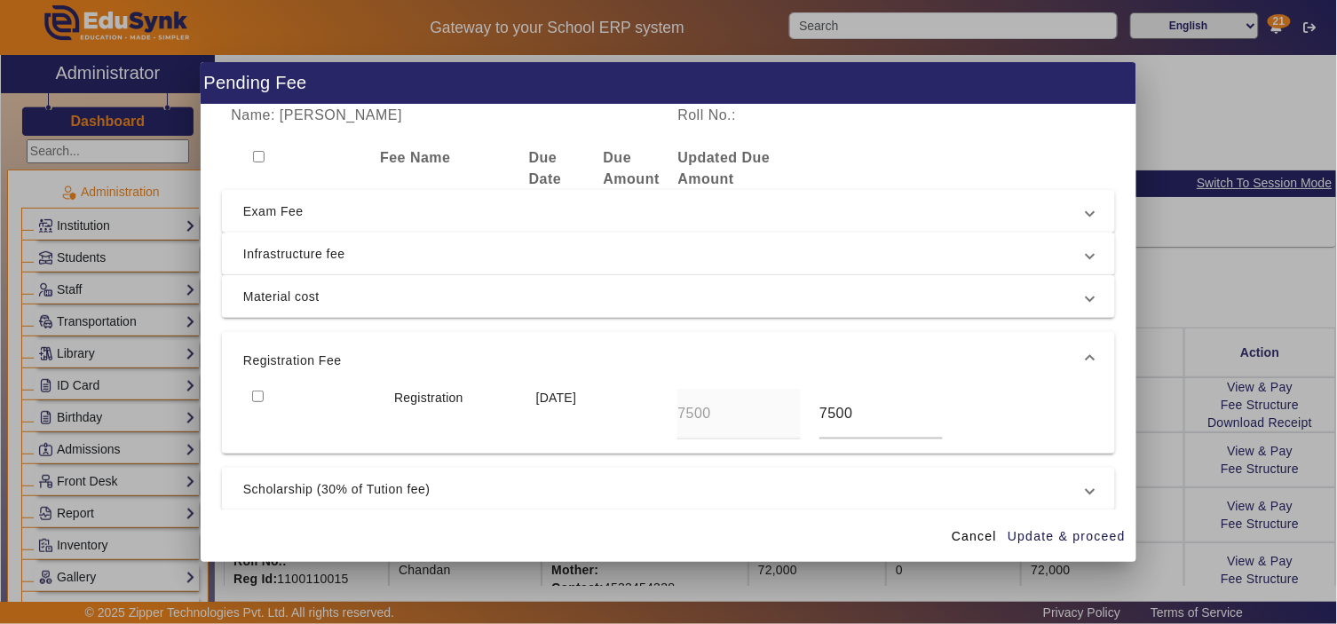
click at [253, 397] on input "checkbox" at bounding box center [258, 397] width 12 height 12
checkbox input "true"
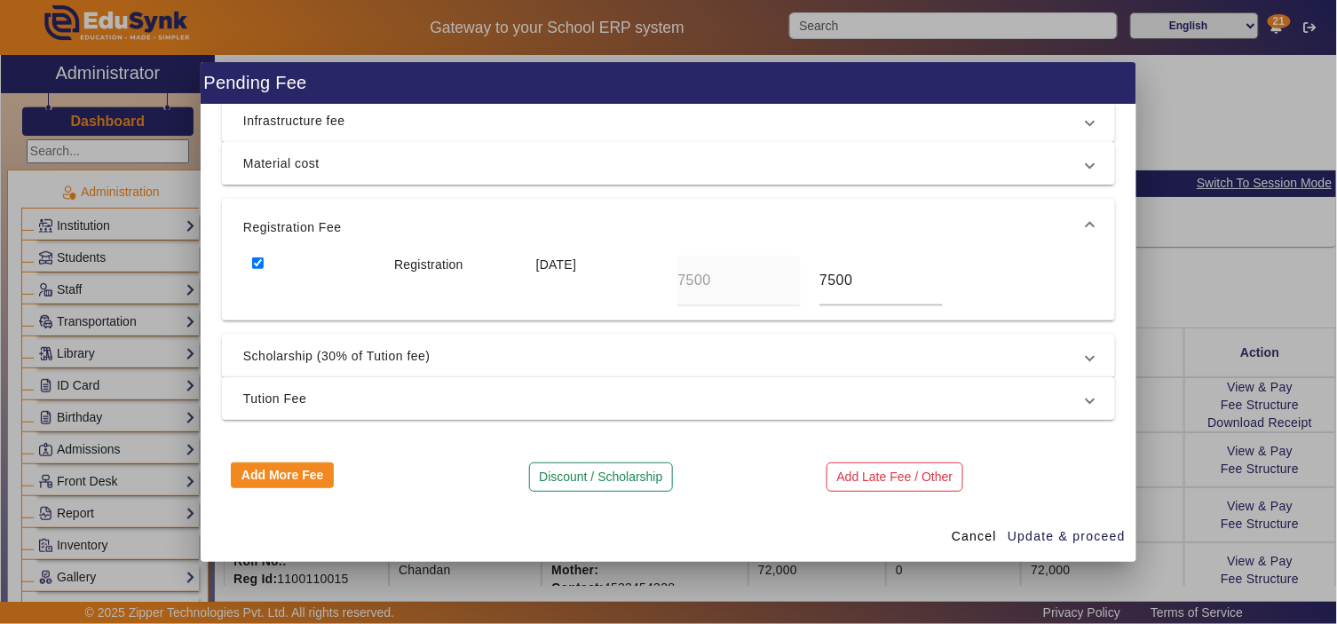
click at [284, 399] on span "Tution Fee" at bounding box center [664, 398] width 843 height 21
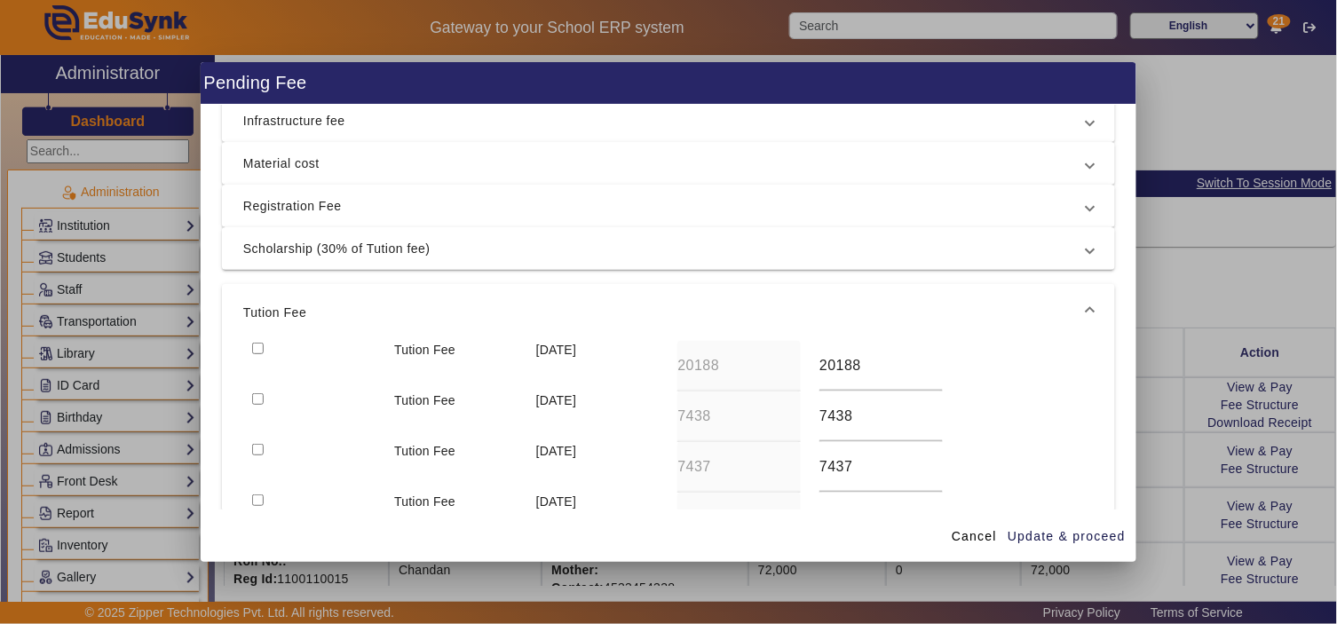
click at [253, 344] on input "checkbox" at bounding box center [258, 349] width 12 height 12
checkbox input "true"
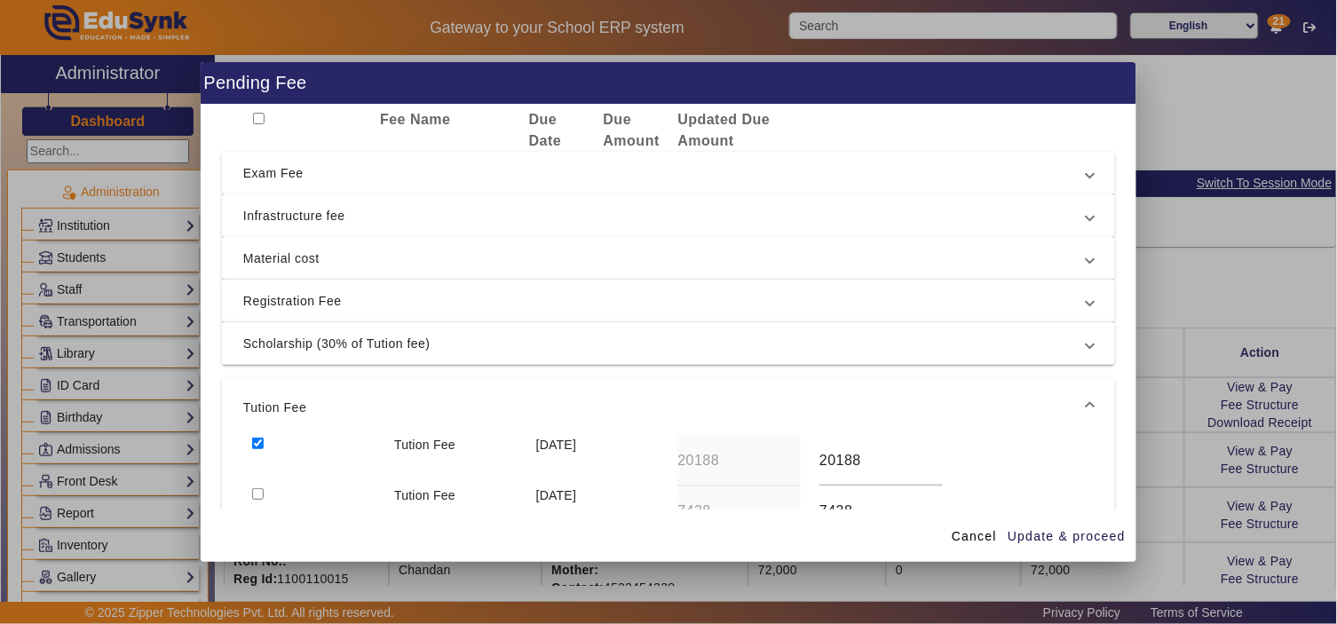
scroll to position [0, 0]
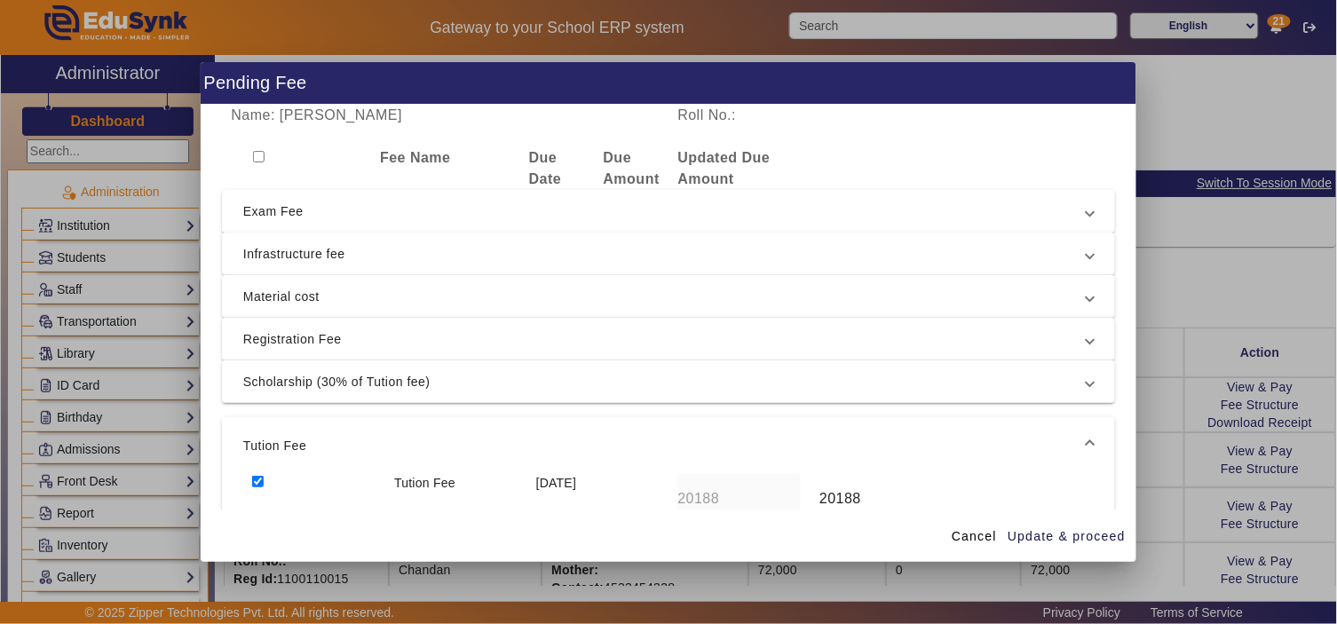
click at [296, 216] on span "Exam Fee" at bounding box center [664, 211] width 843 height 21
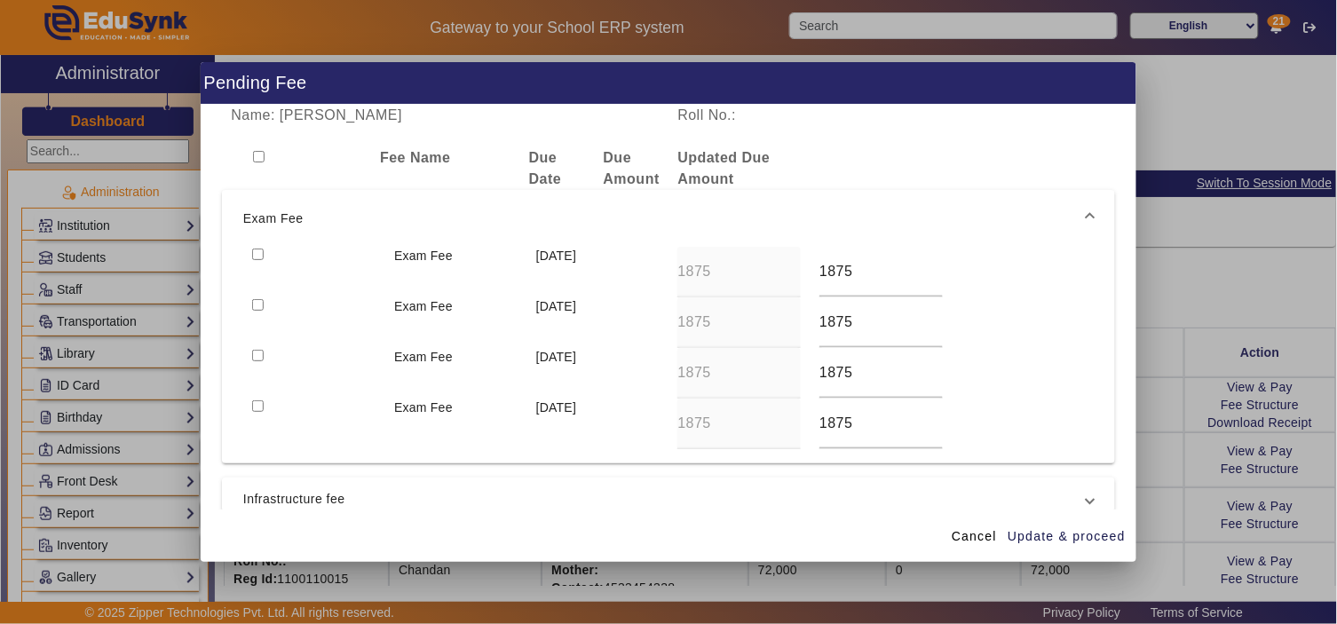
click at [253, 254] on input "checkbox" at bounding box center [258, 255] width 12 height 12
checkbox input "true"
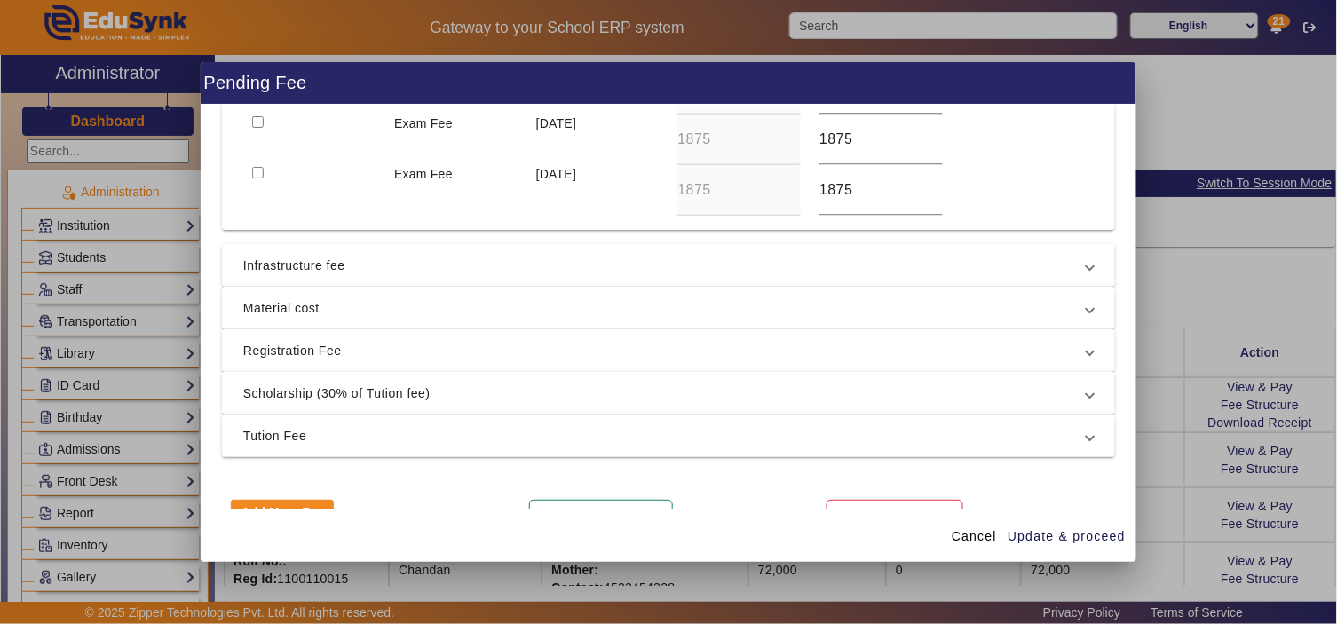
scroll to position [271, 0]
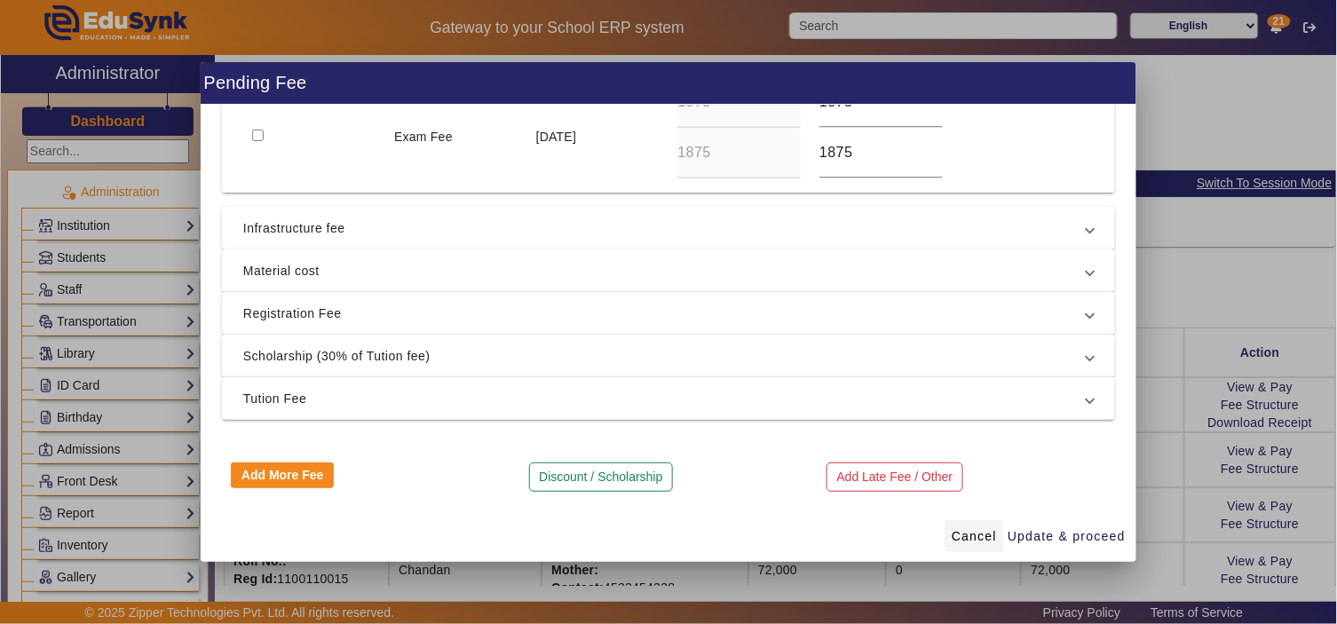
click at [964, 531] on span "Cancel" at bounding box center [974, 536] width 45 height 19
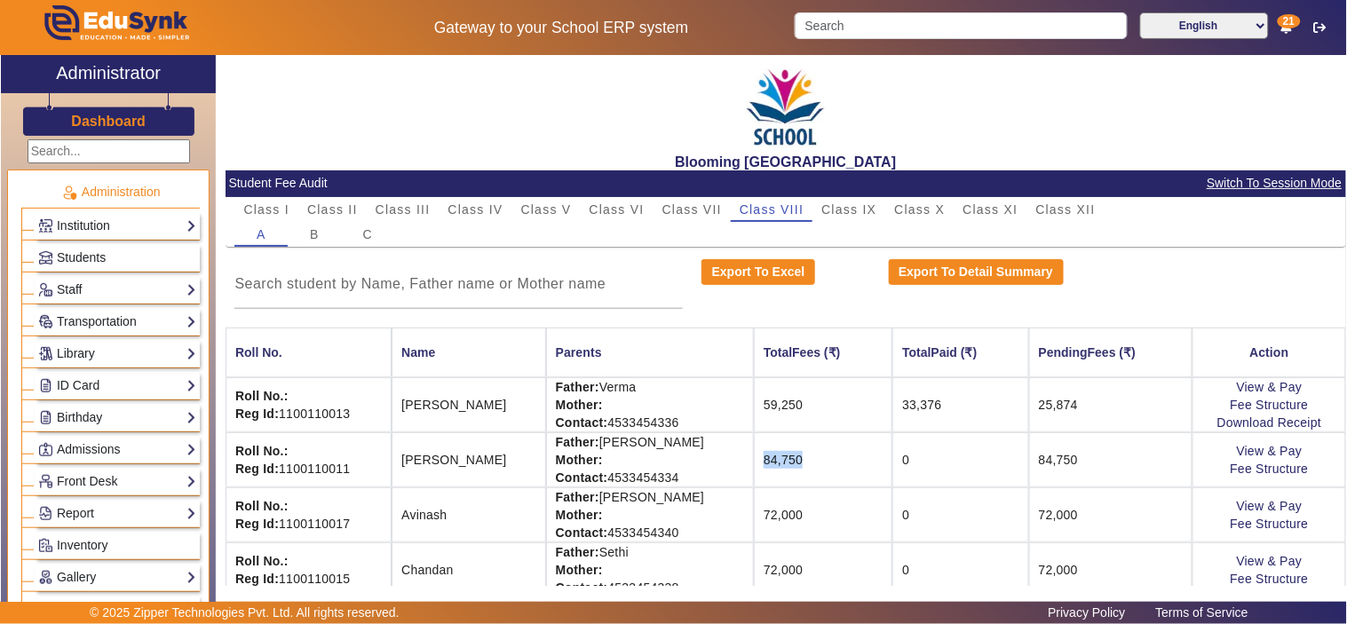
drag, startPoint x: 705, startPoint y: 462, endPoint x: 758, endPoint y: 458, distance: 53.4
click at [758, 458] on td "84,750" at bounding box center [823, 459] width 138 height 55
click at [1244, 446] on link "View & Pay" at bounding box center [1269, 451] width 66 height 14
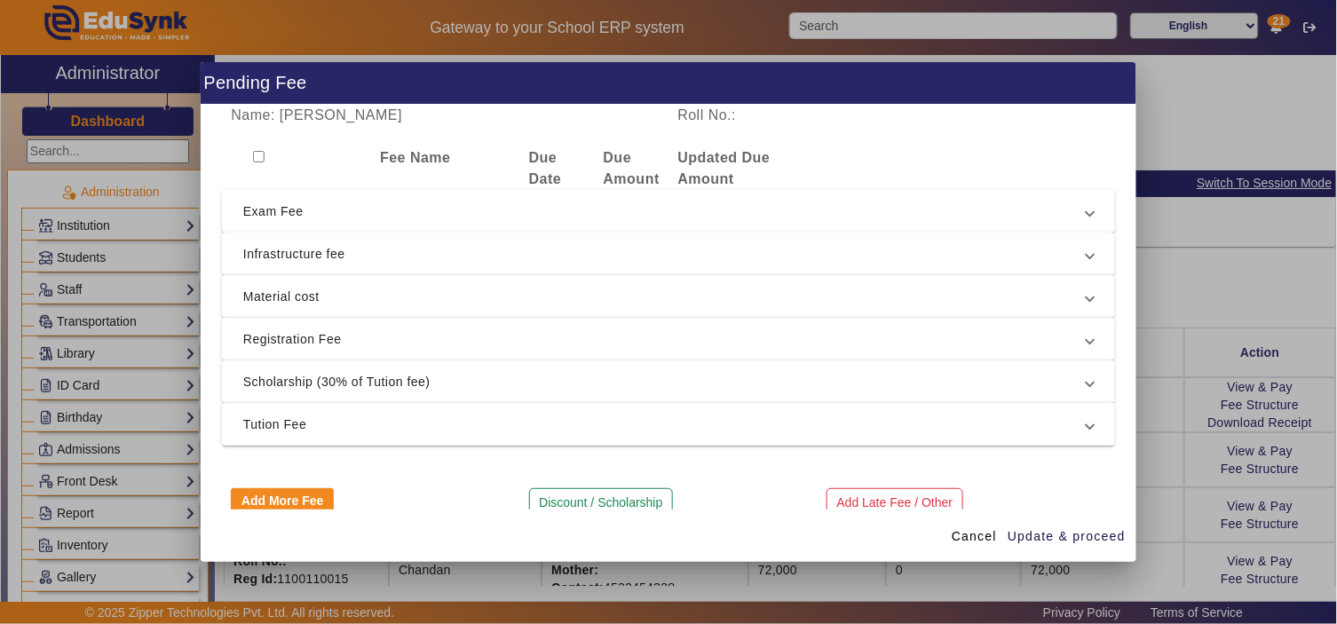
click at [596, 424] on span "Tution Fee" at bounding box center [664, 424] width 843 height 21
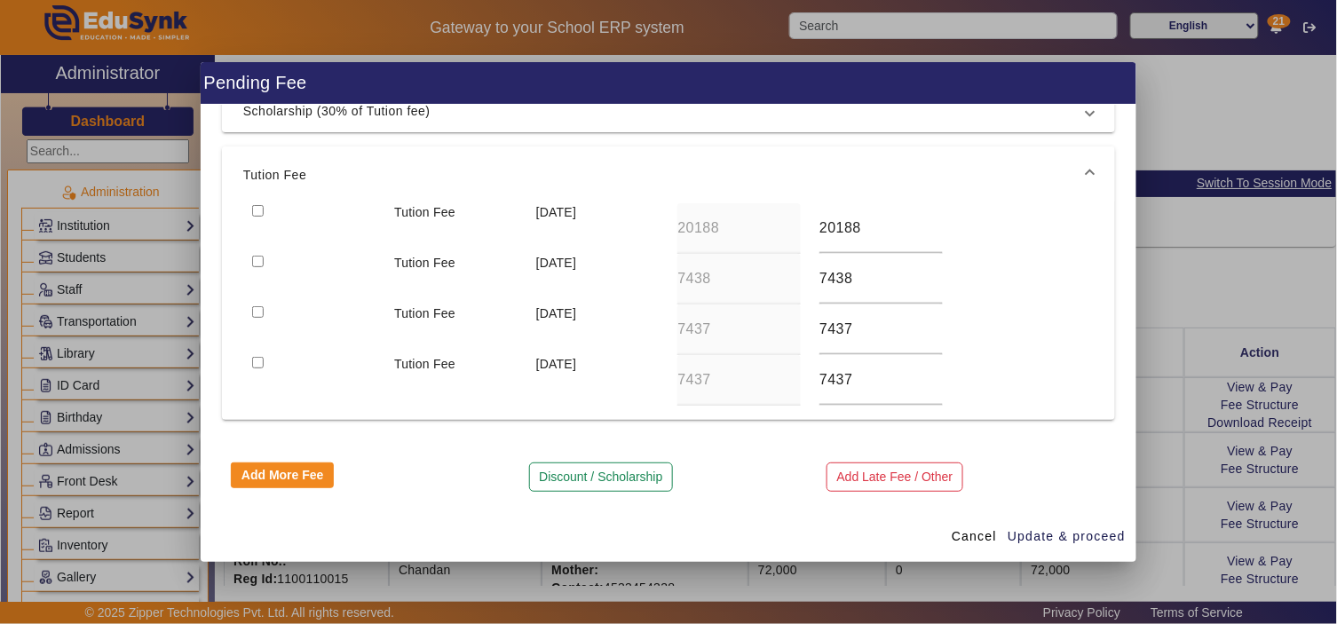
scroll to position [107, 0]
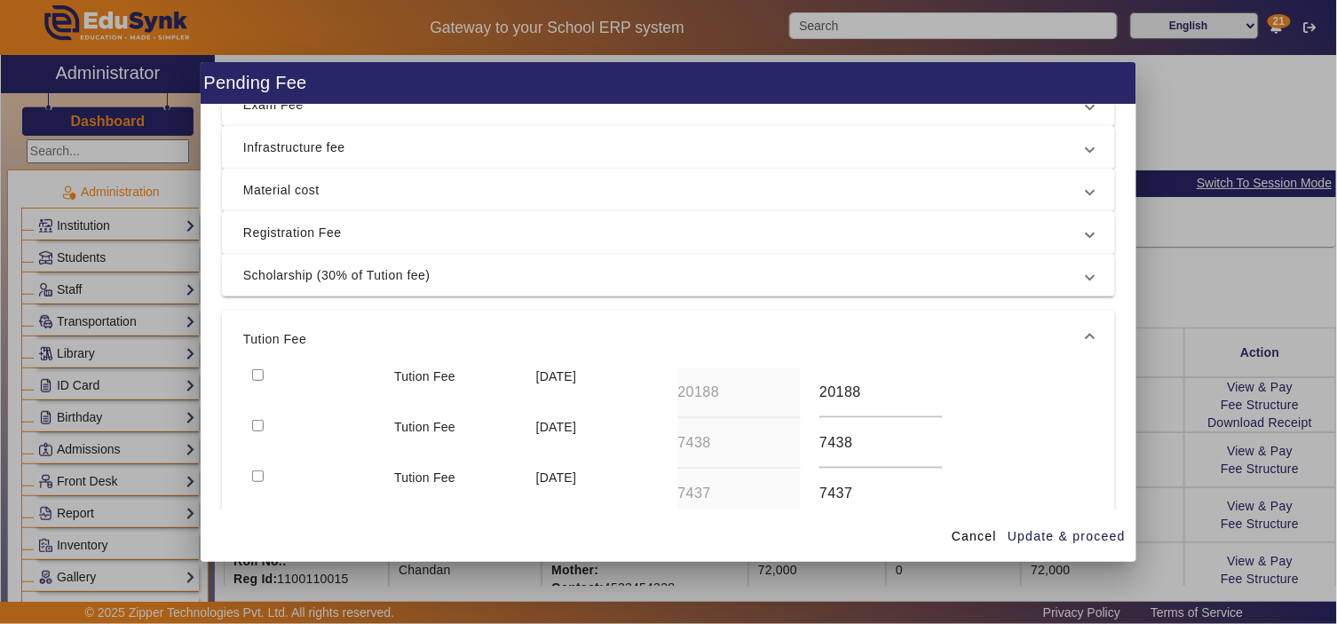
click at [444, 229] on span "Registration Fee" at bounding box center [664, 232] width 843 height 21
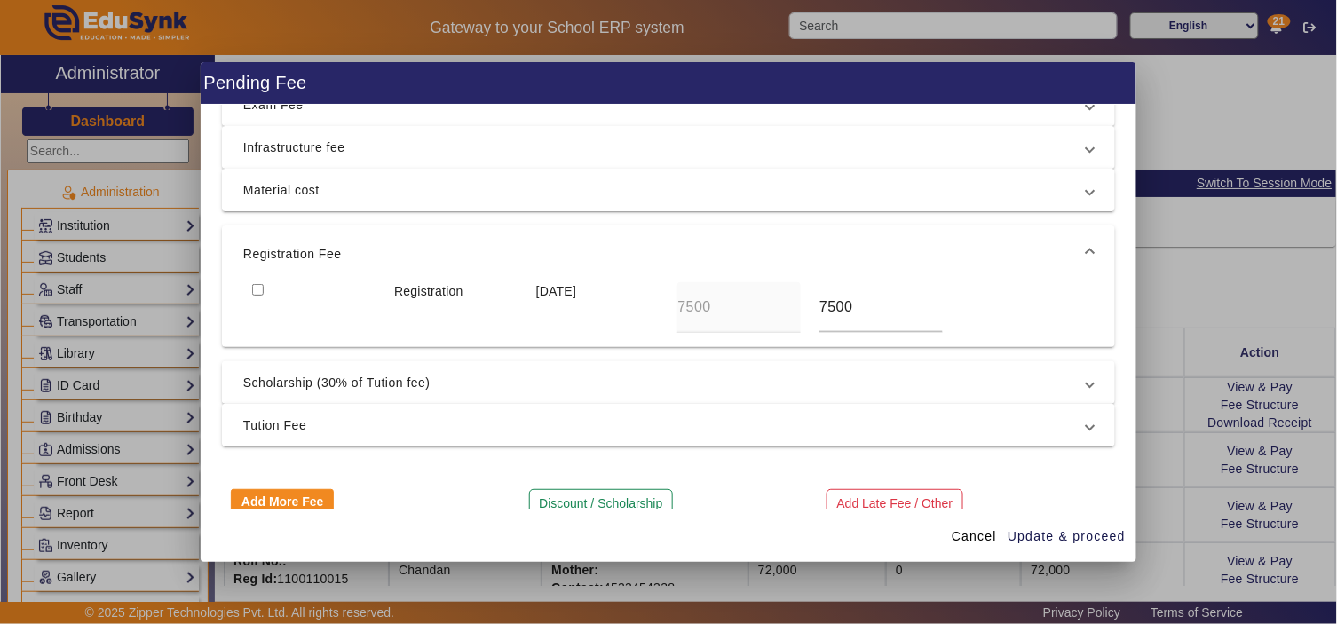
click at [451, 391] on span "Scholarship (30% of Tution fee)" at bounding box center [664, 382] width 843 height 21
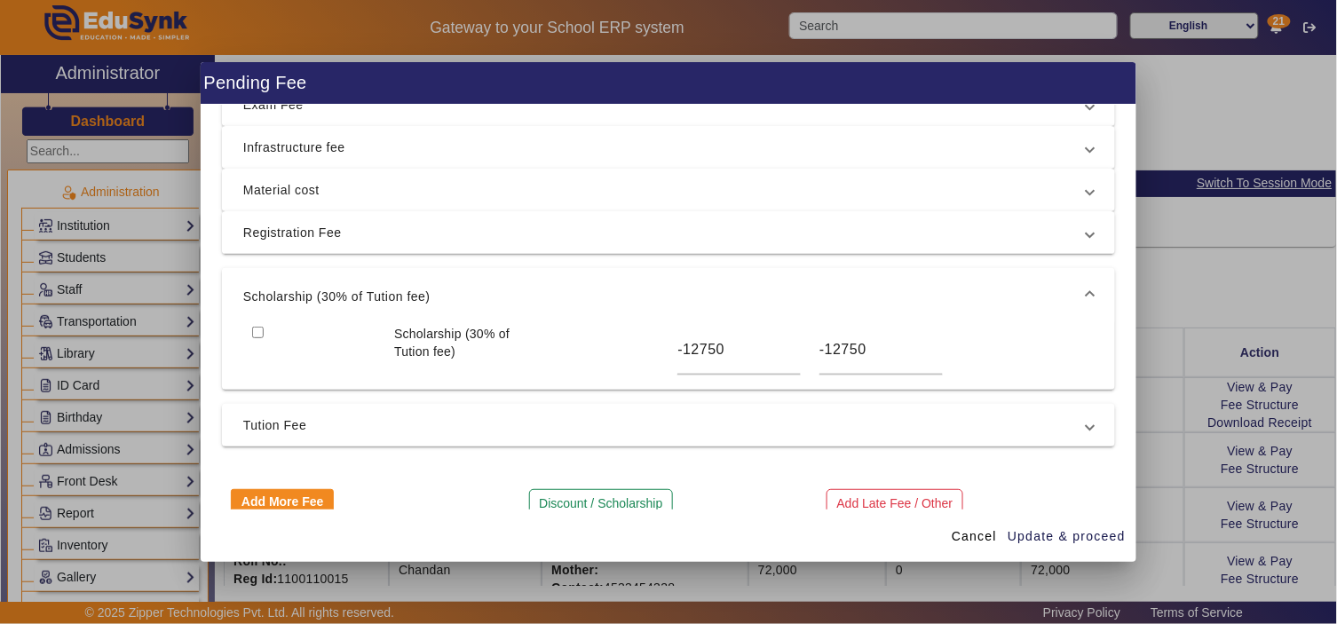
scroll to position [0, 0]
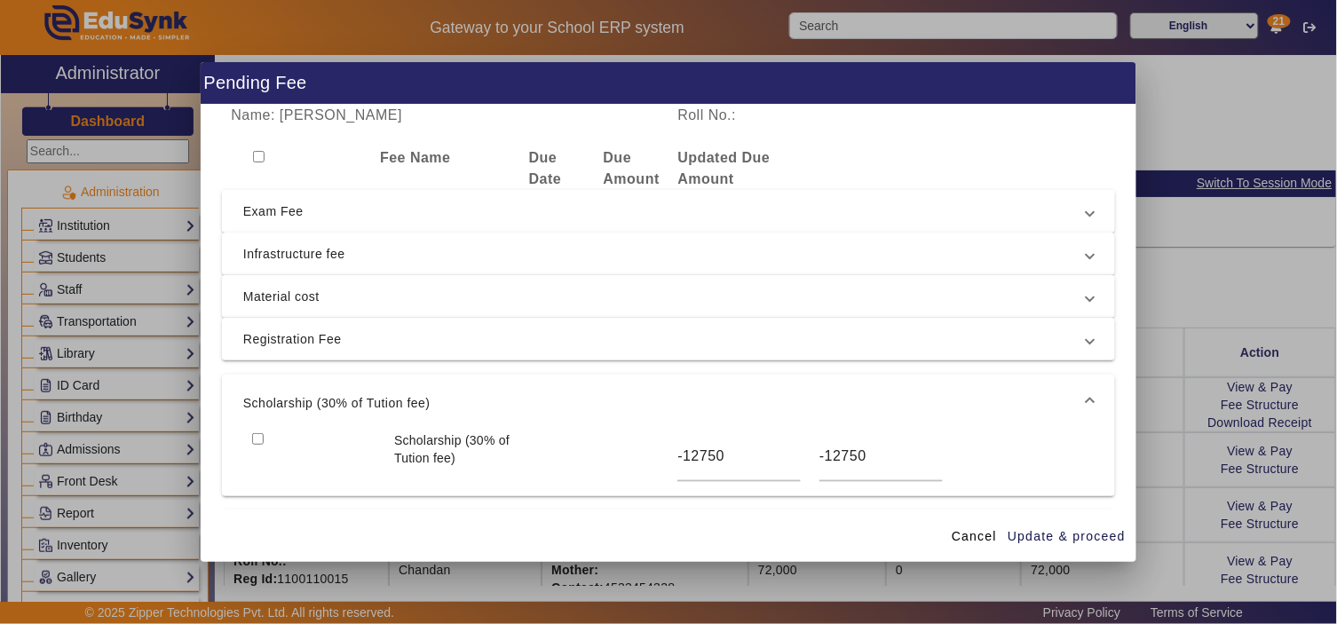
click at [328, 209] on span "Exam Fee" at bounding box center [664, 211] width 843 height 21
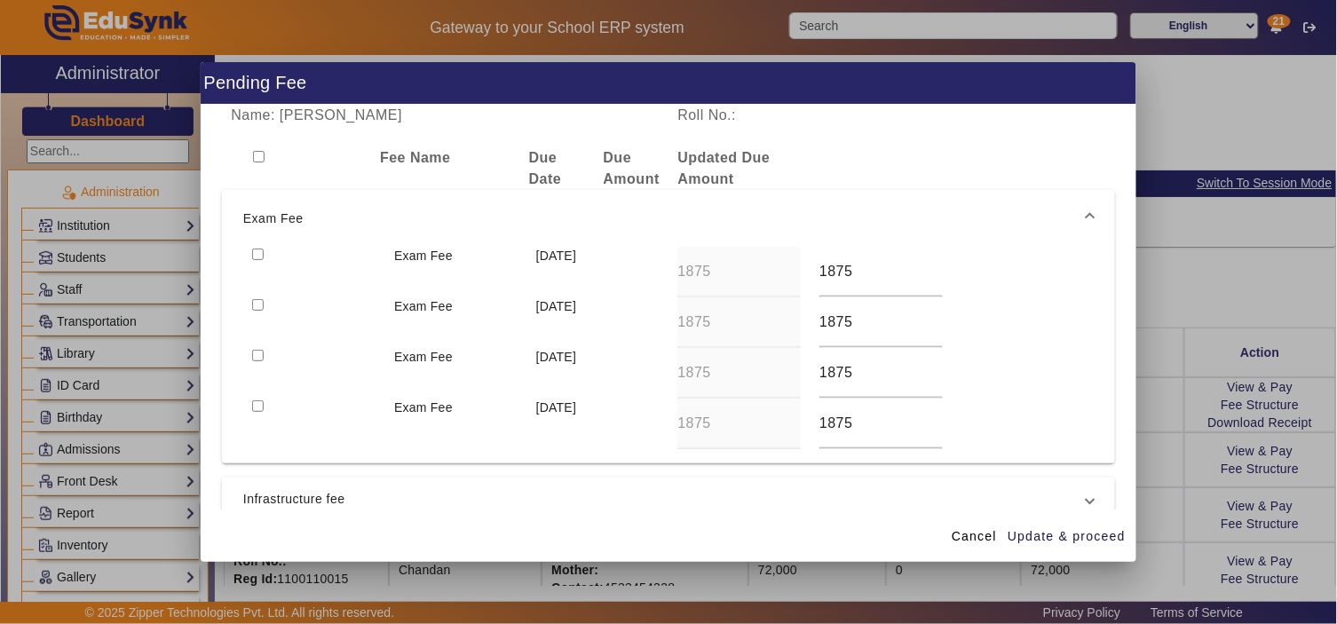
click at [328, 213] on span "Exam Fee" at bounding box center [664, 218] width 843 height 21
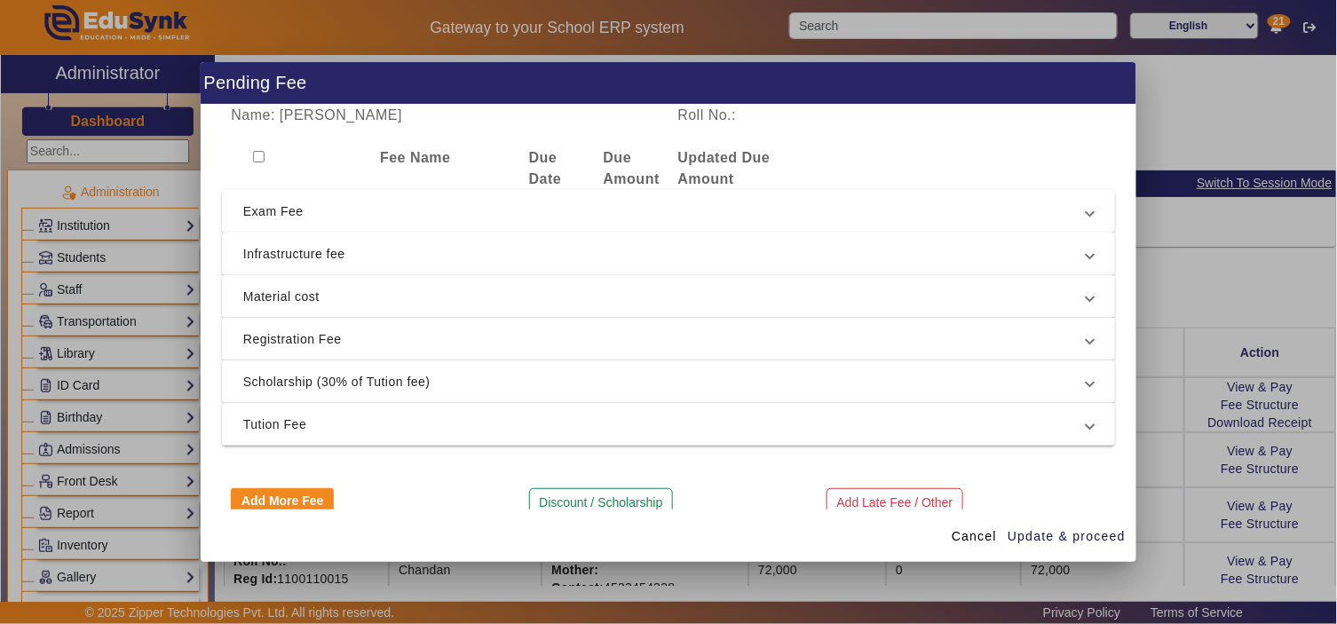
click at [332, 240] on mat-expansion-panel-header "Infrastructure fee" at bounding box center [668, 254] width 893 height 43
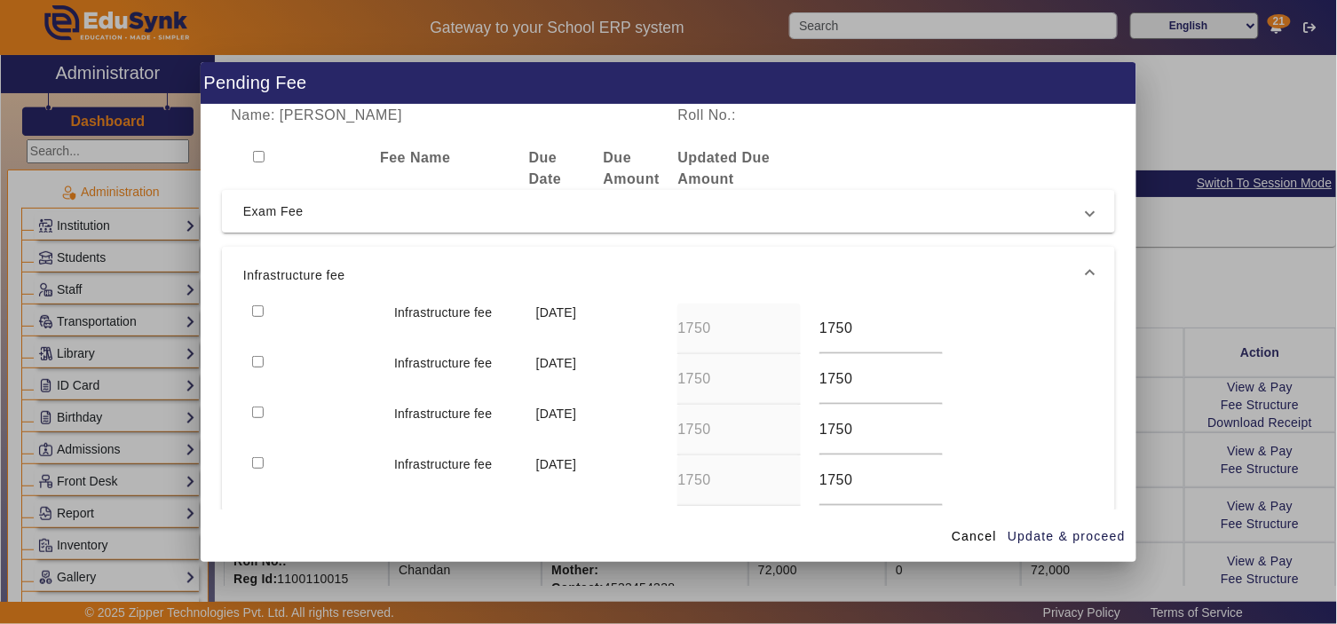
click at [333, 252] on mat-expansion-panel-header "Infrastructure fee" at bounding box center [668, 275] width 893 height 57
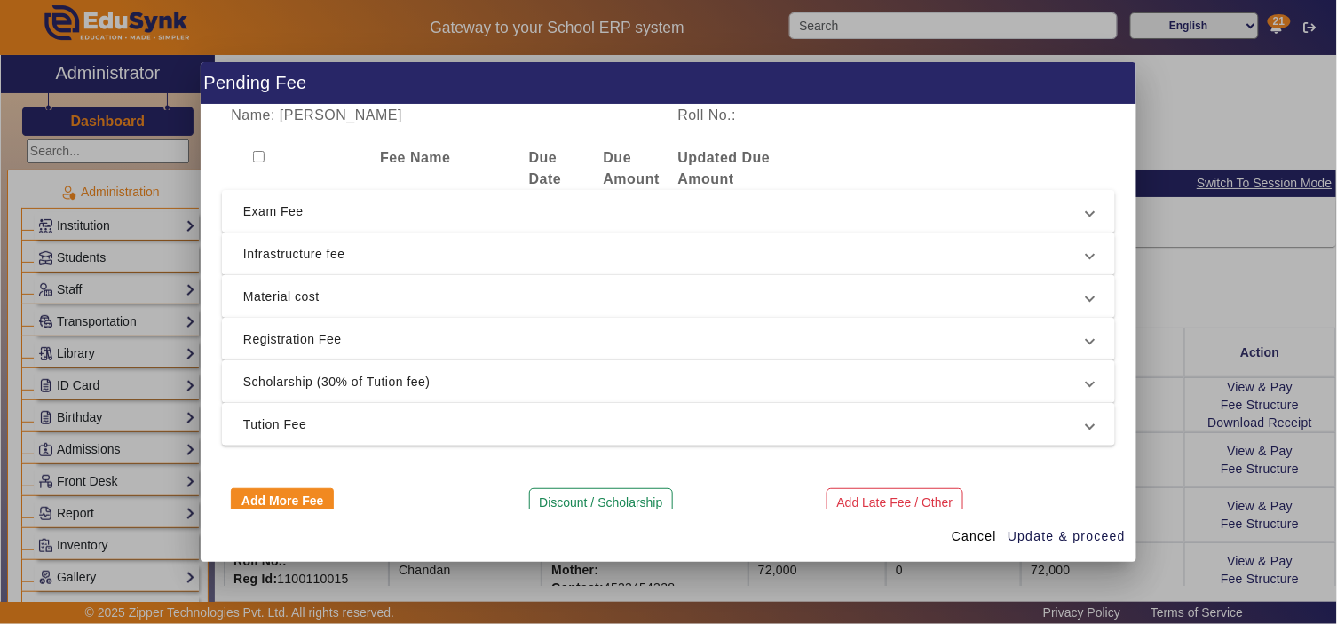
click at [347, 295] on span "Material cost" at bounding box center [664, 296] width 843 height 21
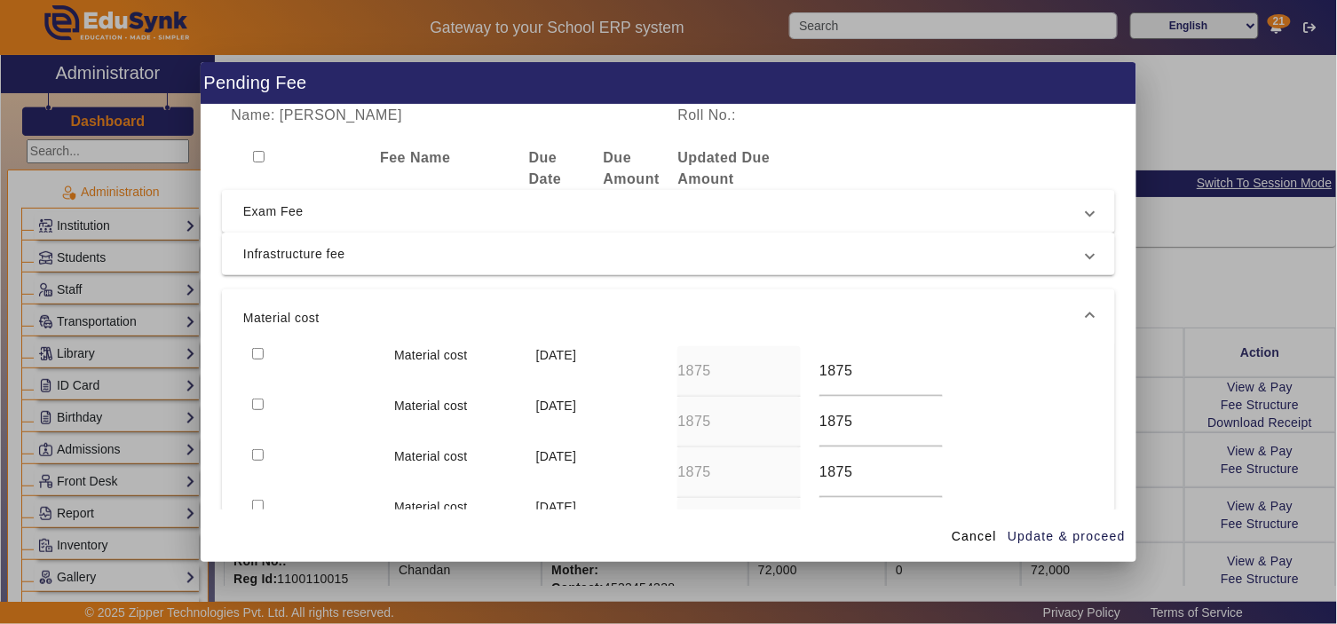
click at [346, 308] on span "Material cost" at bounding box center [664, 317] width 843 height 21
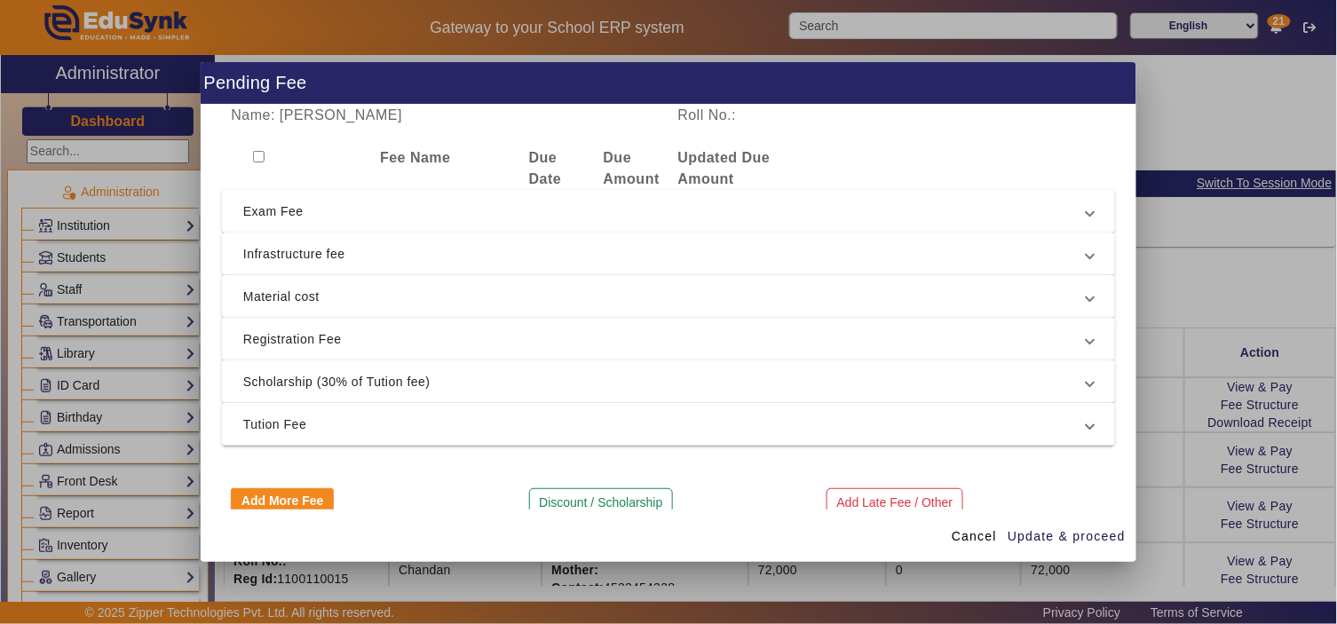
scroll to position [25, 0]
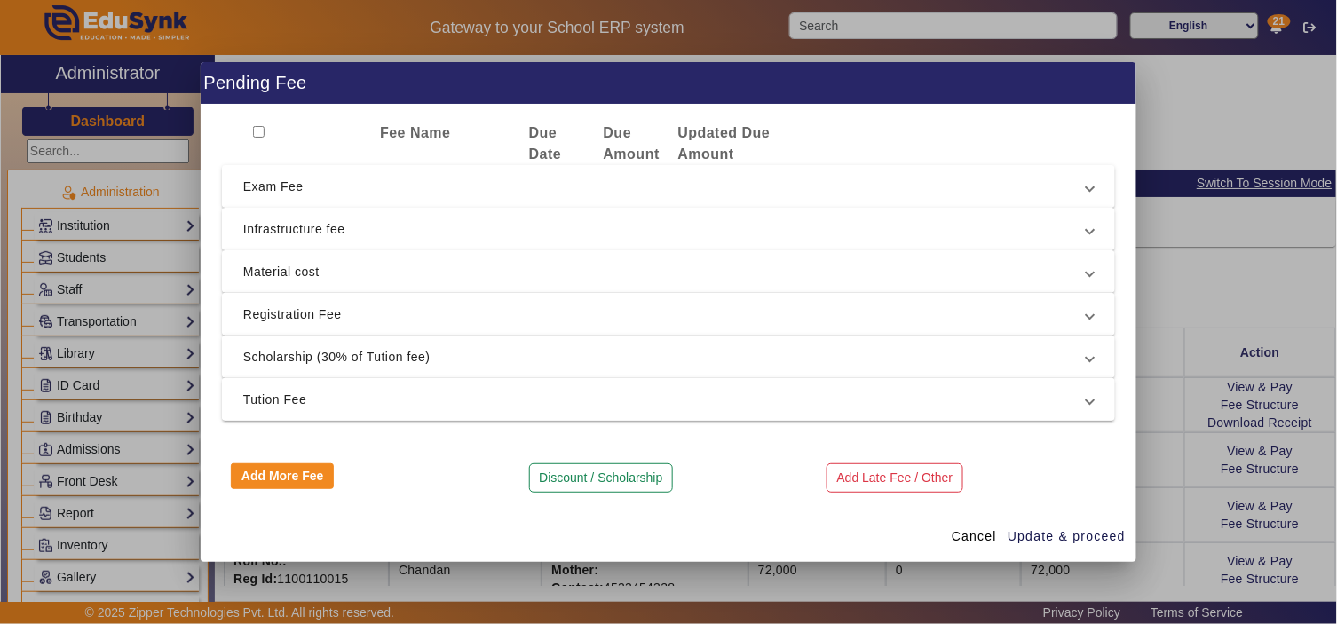
click at [361, 391] on span "Tution Fee" at bounding box center [664, 399] width 843 height 21
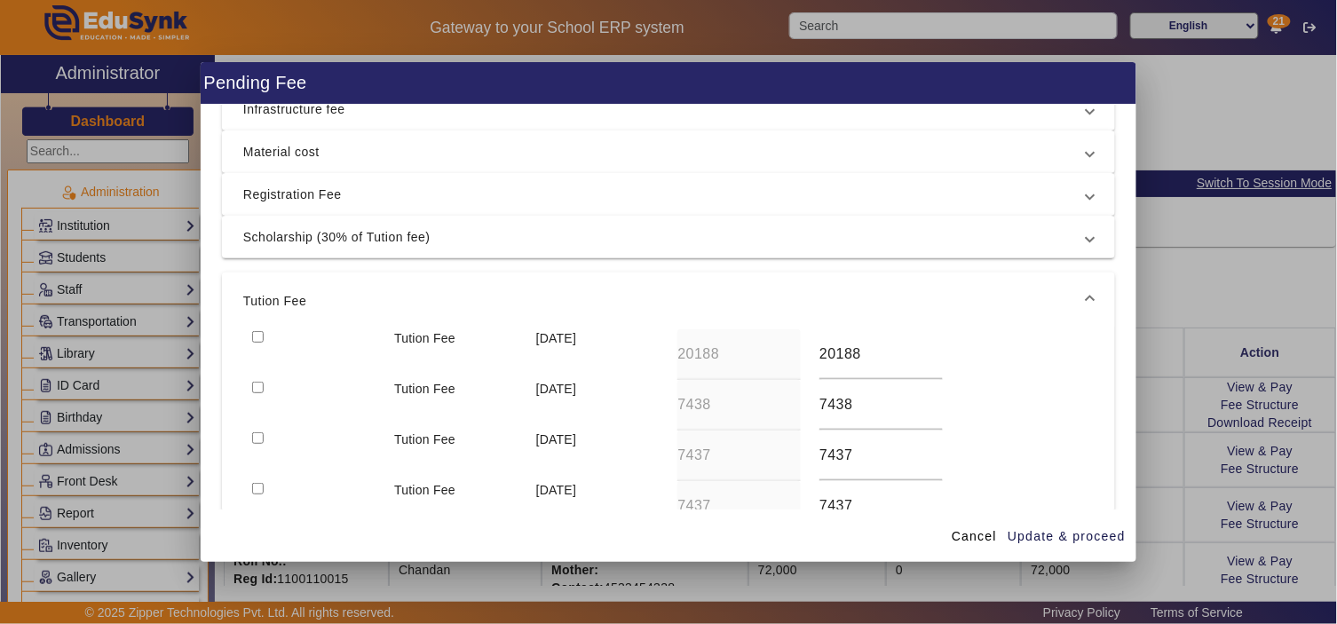
scroll to position [107, 0]
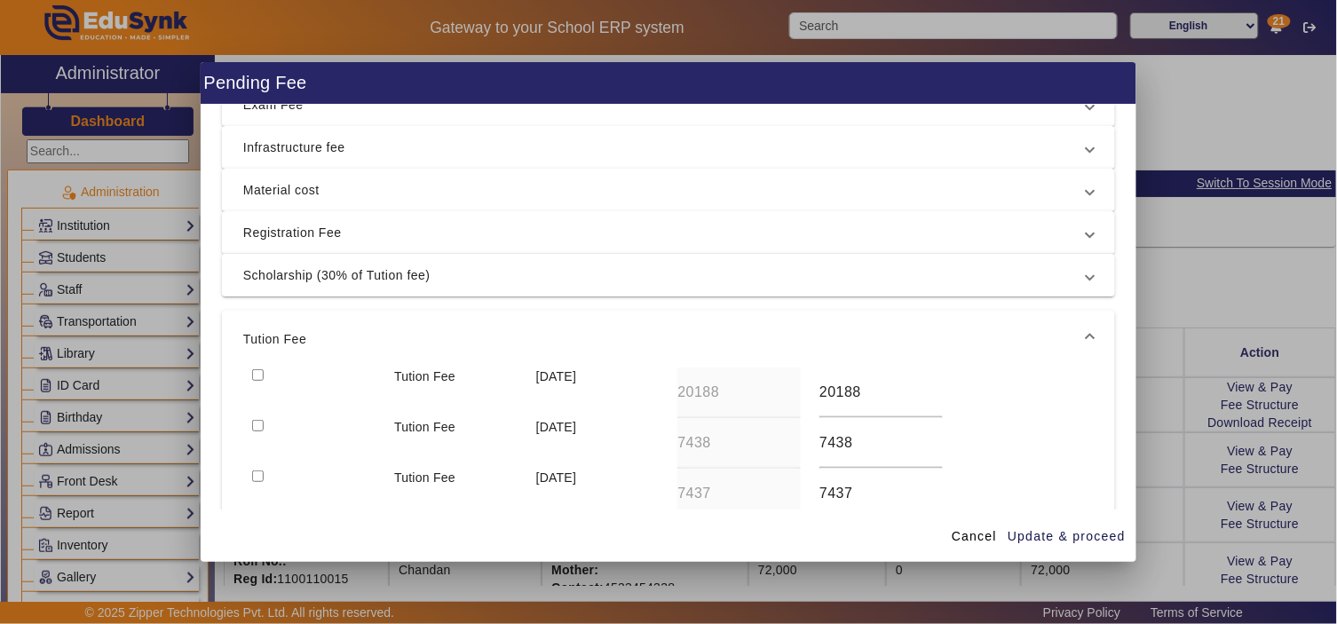
click at [359, 285] on span "Scholarship (30% of Tution fee)" at bounding box center [664, 275] width 843 height 21
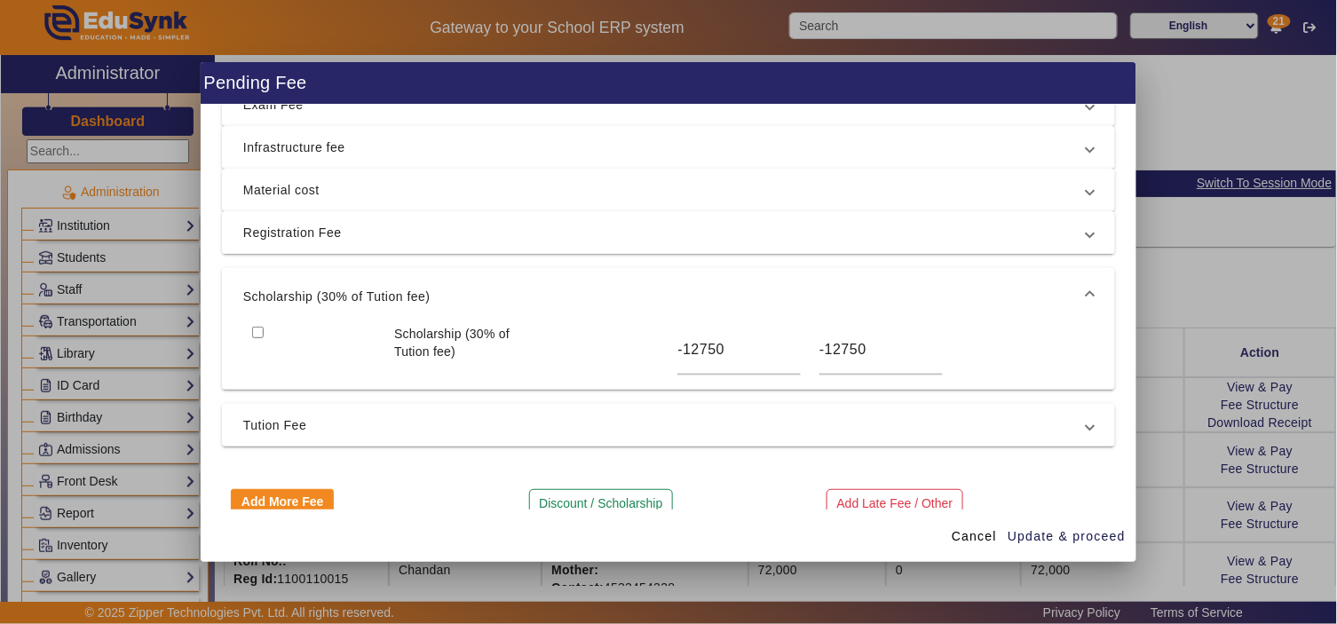
click at [378, 235] on span "Registration Fee" at bounding box center [664, 232] width 843 height 21
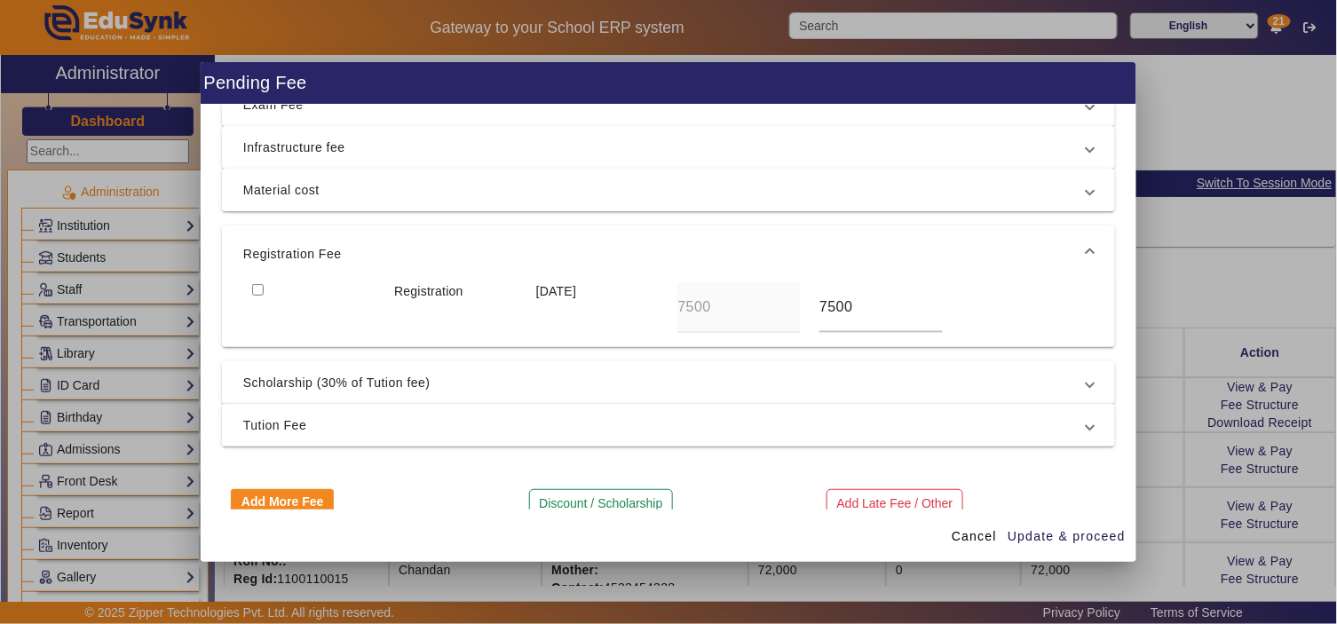
click at [379, 251] on span "Registration Fee" at bounding box center [664, 253] width 843 height 21
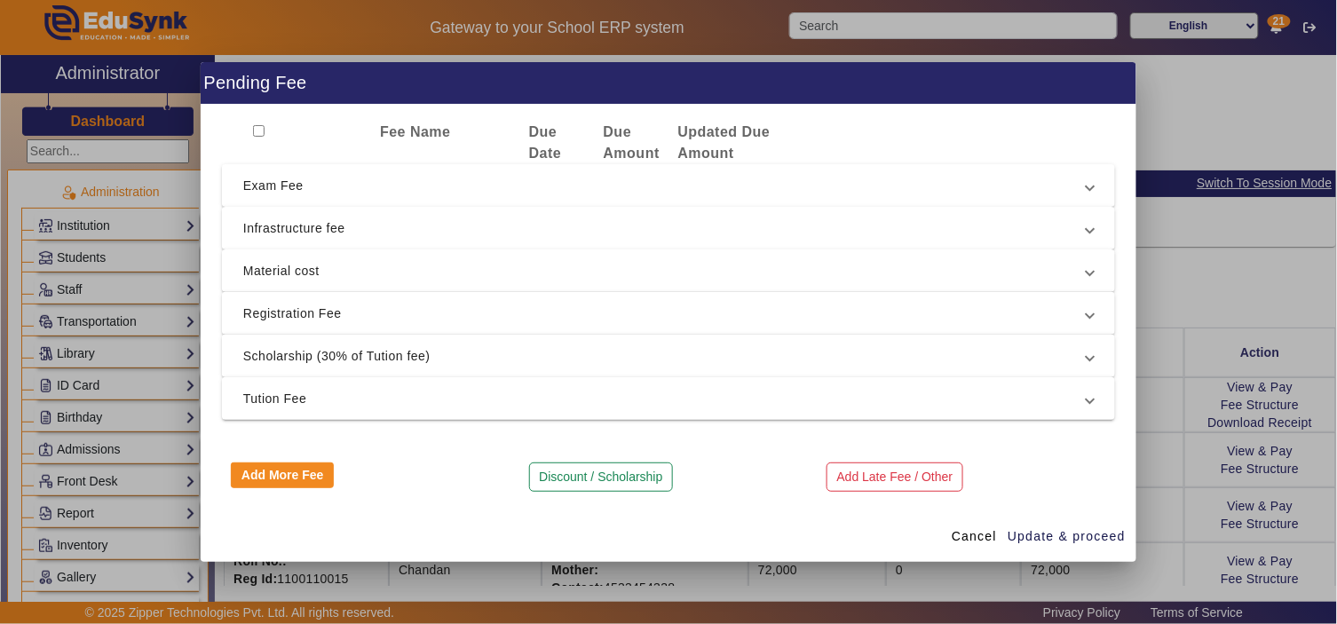
scroll to position [25, 0]
click at [385, 399] on span "Tution Fee" at bounding box center [664, 399] width 843 height 21
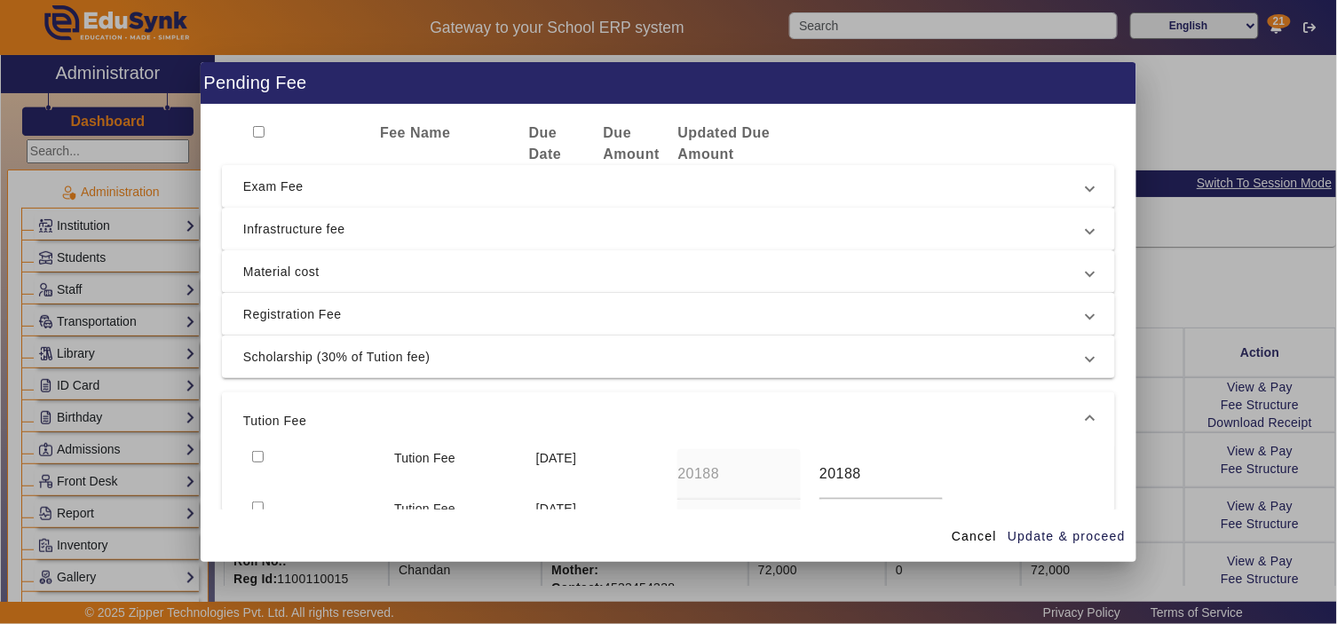
click at [385, 399] on mat-expansion-panel-header "Tution Fee" at bounding box center [668, 420] width 893 height 57
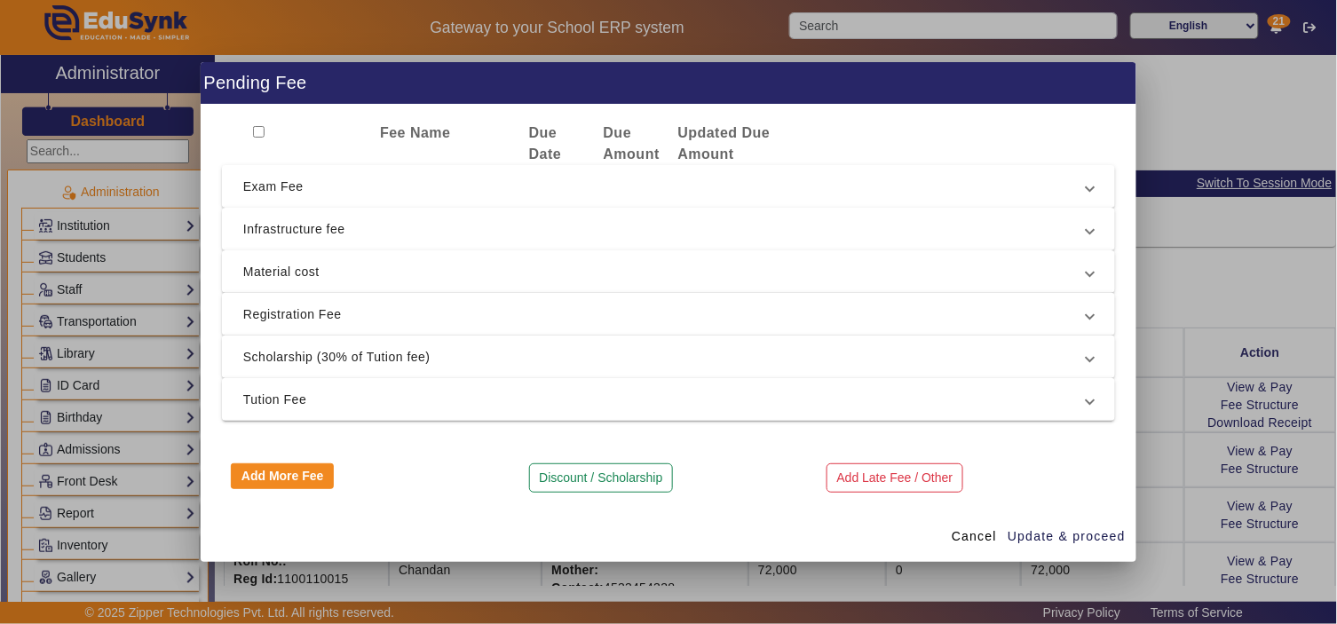
click at [811, 362] on span "Scholarship (30% of Tution fee)" at bounding box center [664, 356] width 843 height 21
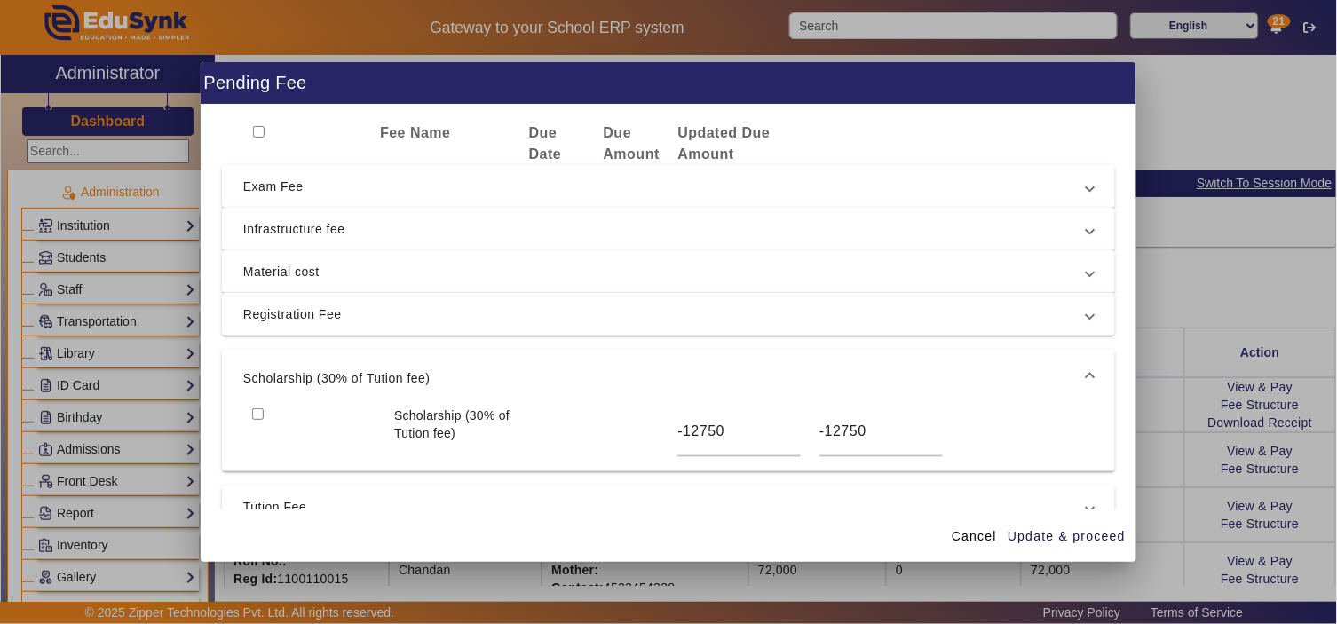
click at [1246, 280] on div at bounding box center [668, 312] width 1337 height 624
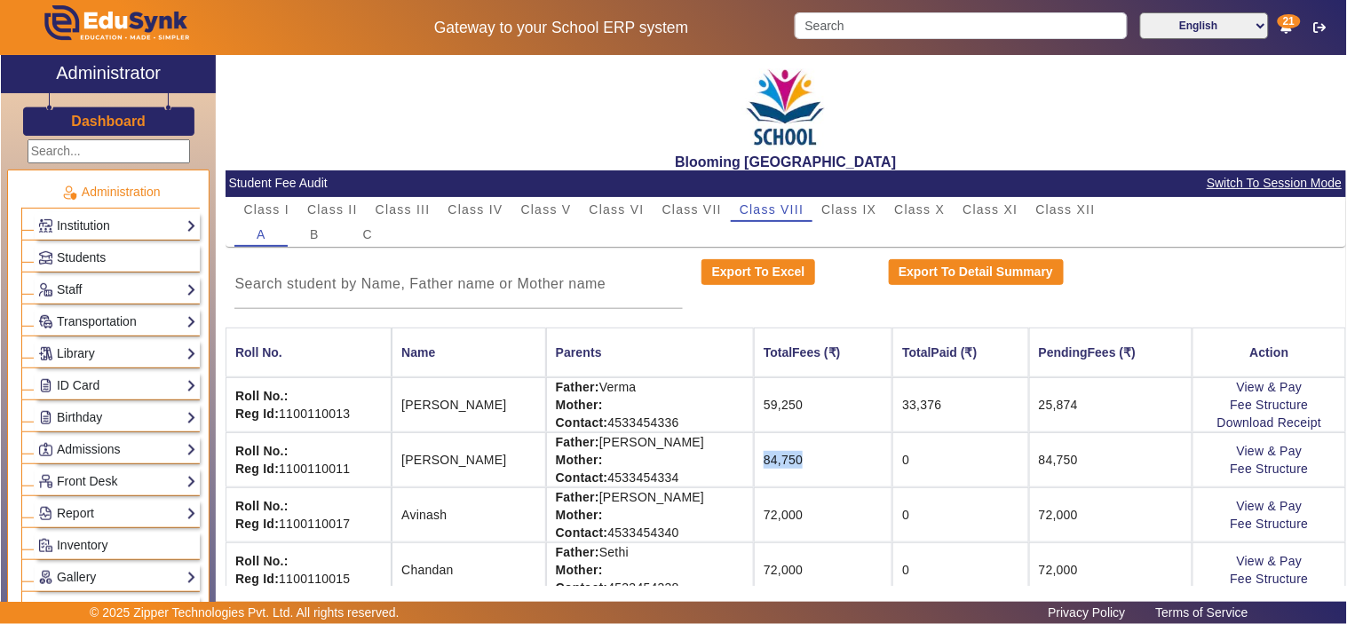
drag, startPoint x: 706, startPoint y: 458, endPoint x: 811, endPoint y: 458, distance: 105.6
click at [811, 458] on td "84,750" at bounding box center [823, 459] width 138 height 55
click at [1260, 472] on link "Fee Structure" at bounding box center [1269, 469] width 78 height 14
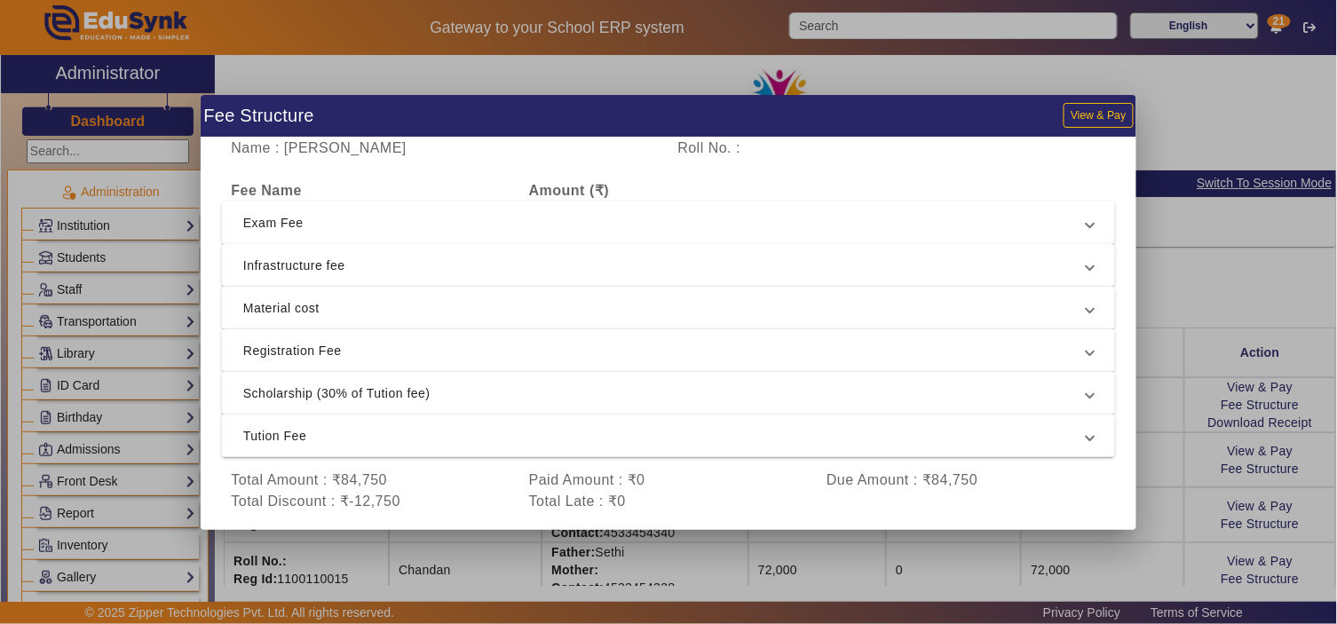
click at [528, 394] on span "Scholarship (30% of Tution fee)" at bounding box center [664, 393] width 843 height 21
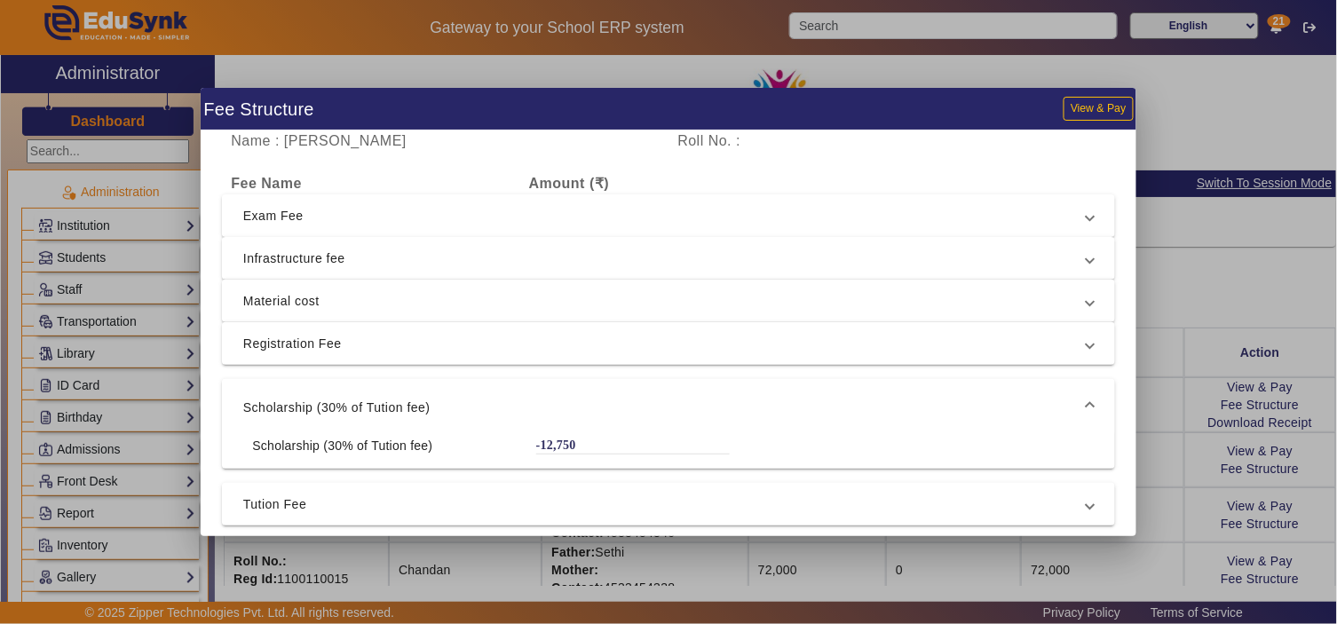
click at [528, 394] on mat-expansion-panel-header "Scholarship (30% of Tution fee)" at bounding box center [668, 407] width 893 height 57
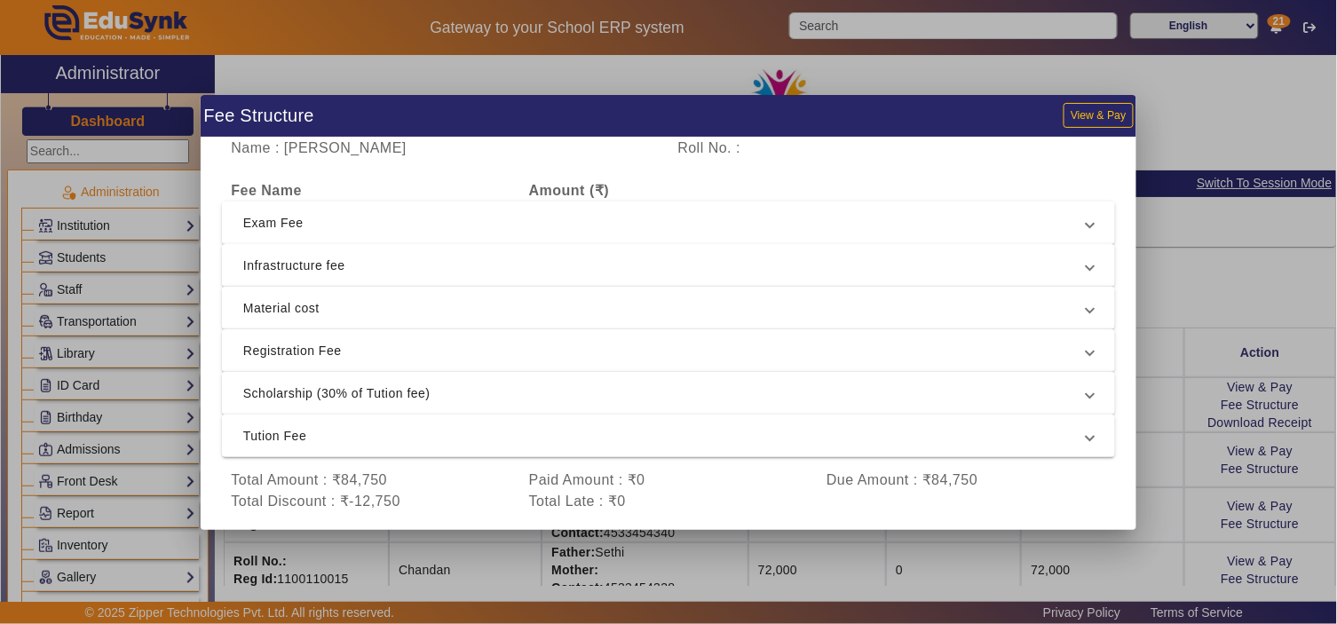
click at [528, 394] on span "Scholarship (30% of Tution fee)" at bounding box center [664, 393] width 843 height 21
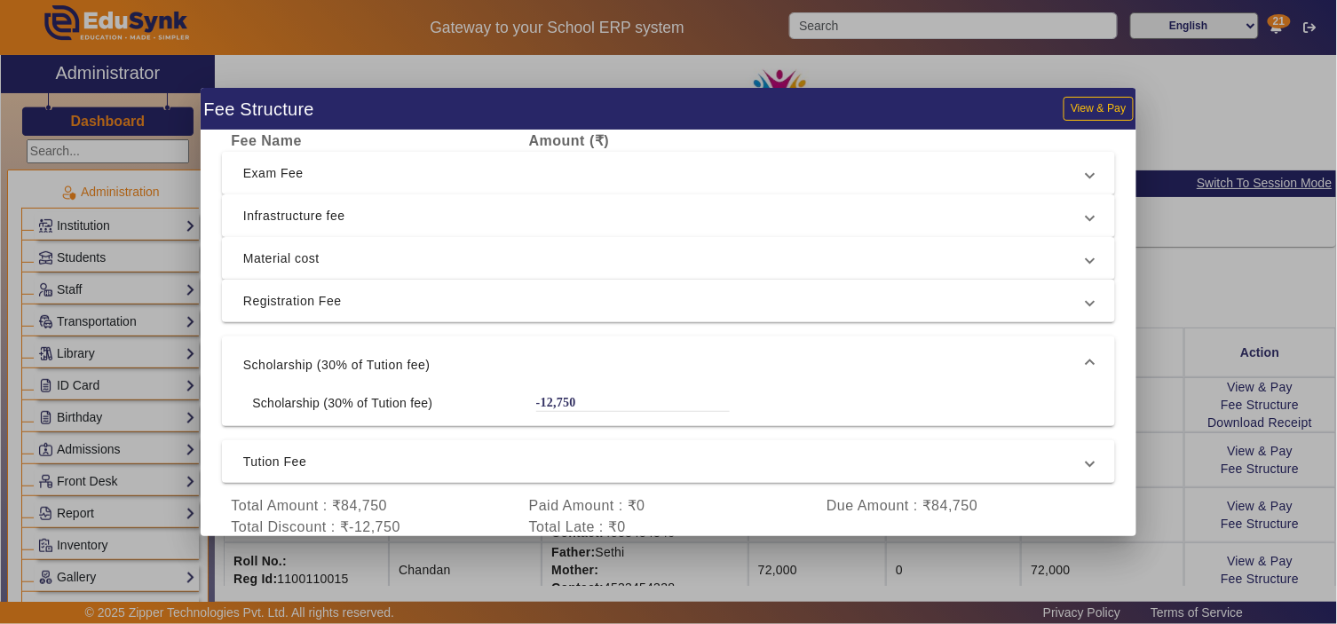
scroll to position [62, 0]
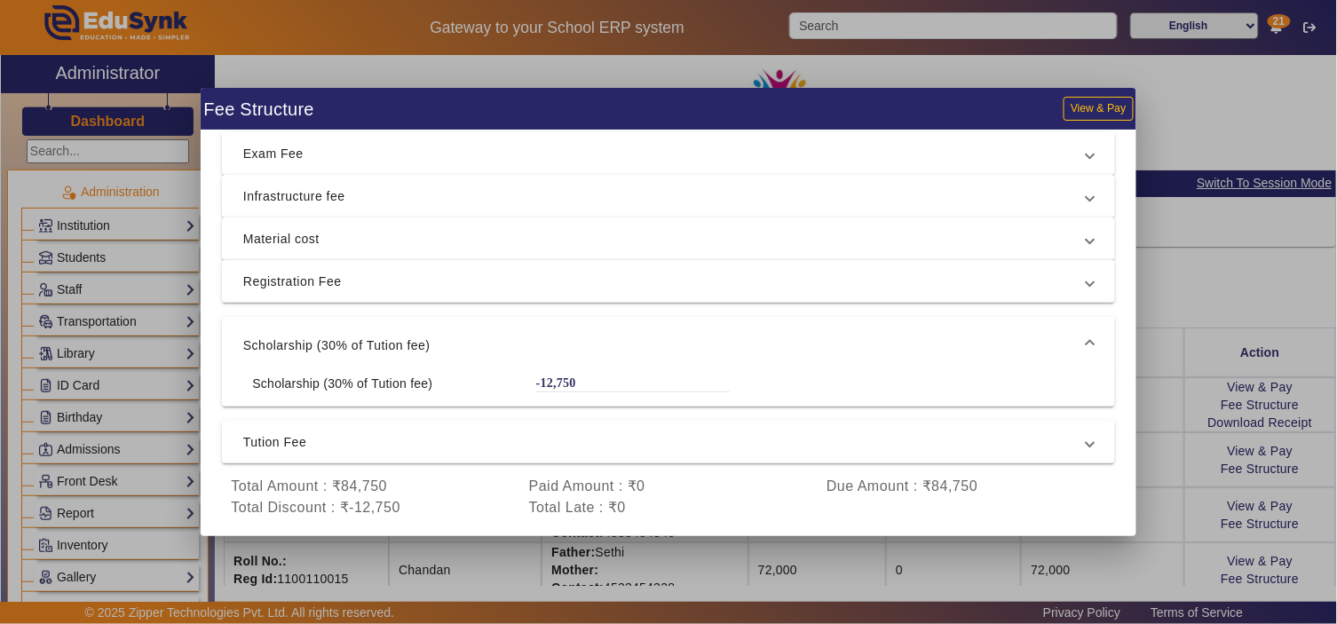
click at [640, 350] on span "Scholarship (30% of Tution fee)" at bounding box center [664, 345] width 843 height 21
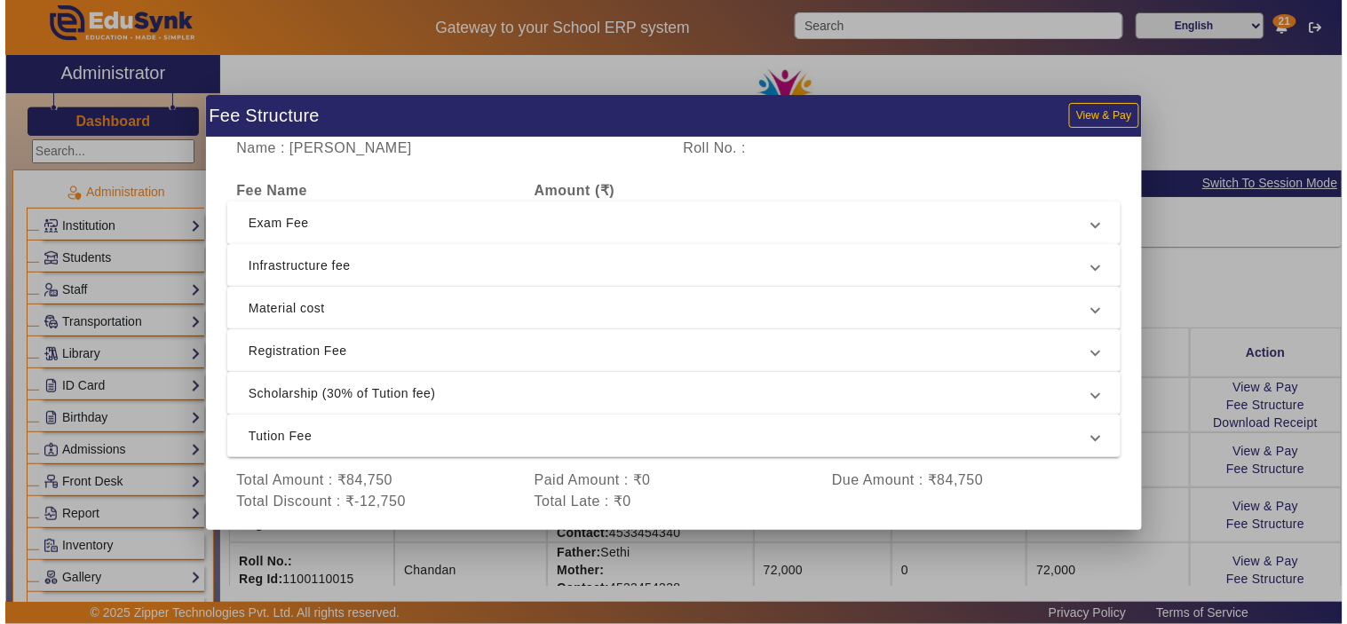
scroll to position [0, 0]
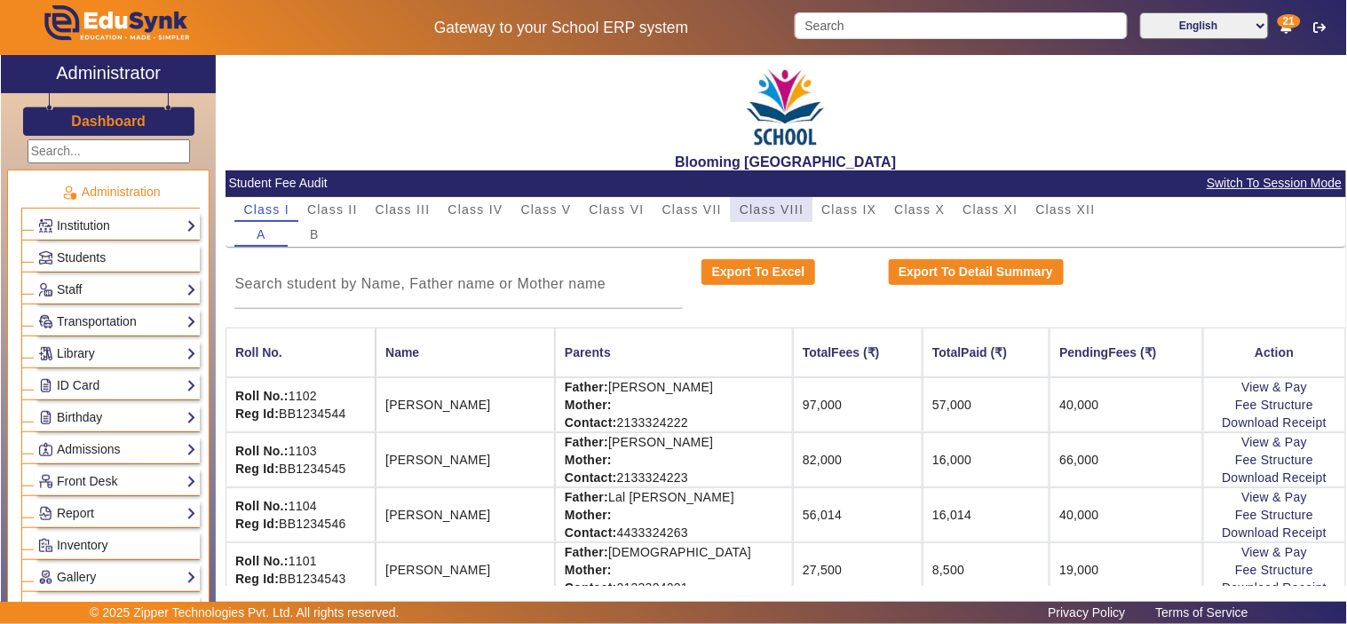
click at [779, 206] on span "Class VIII" at bounding box center [771, 209] width 64 height 12
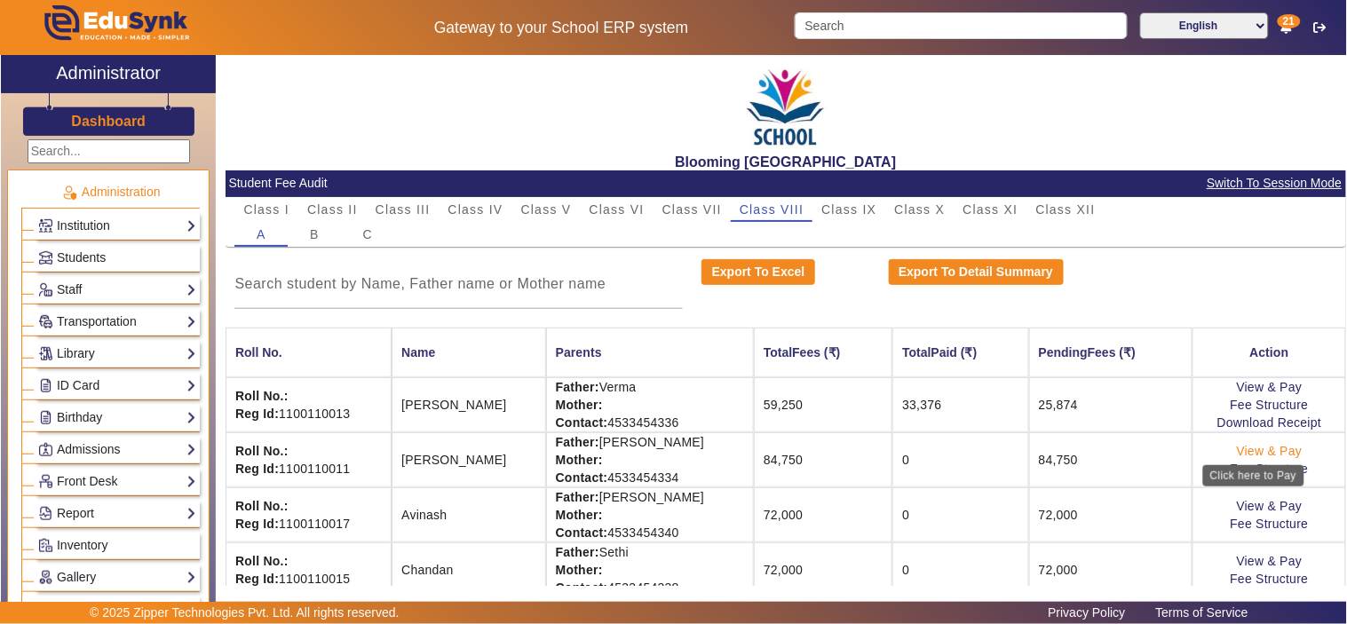
click at [1266, 446] on link "View & Pay" at bounding box center [1269, 451] width 66 height 14
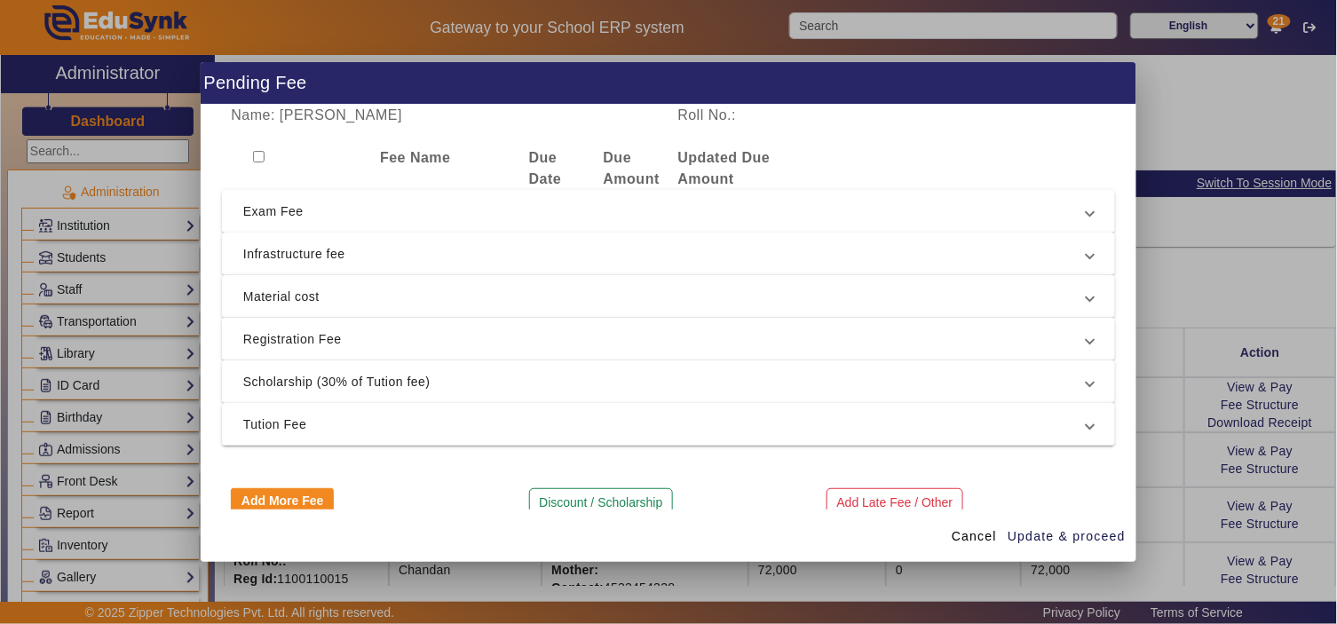
click at [775, 389] on span "Scholarship (30% of Tution fee)" at bounding box center [664, 381] width 843 height 21
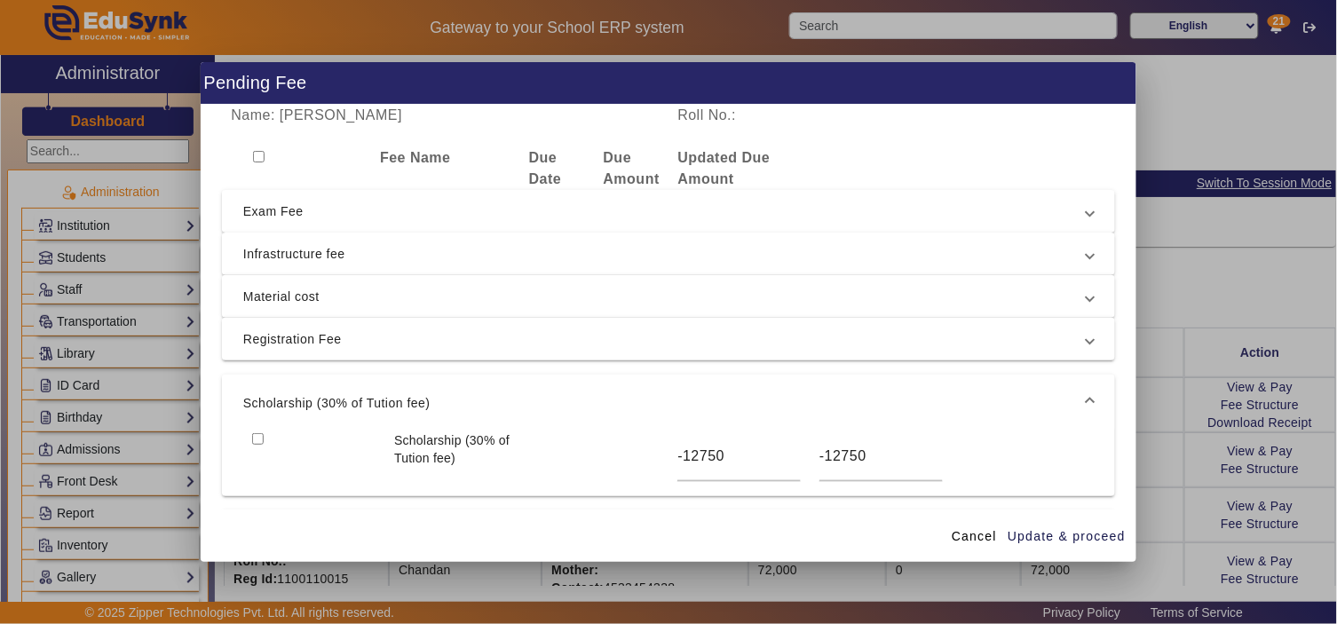
scroll to position [133, 0]
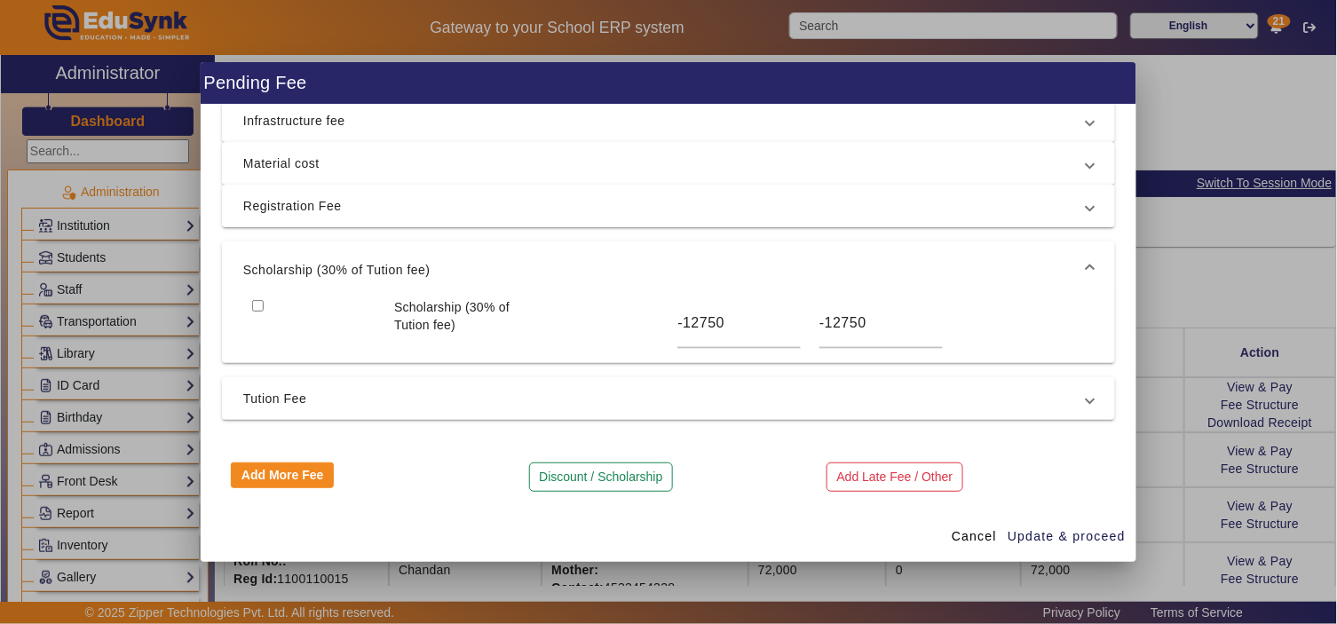
click at [775, 389] on span "Tution Fee" at bounding box center [664, 398] width 843 height 21
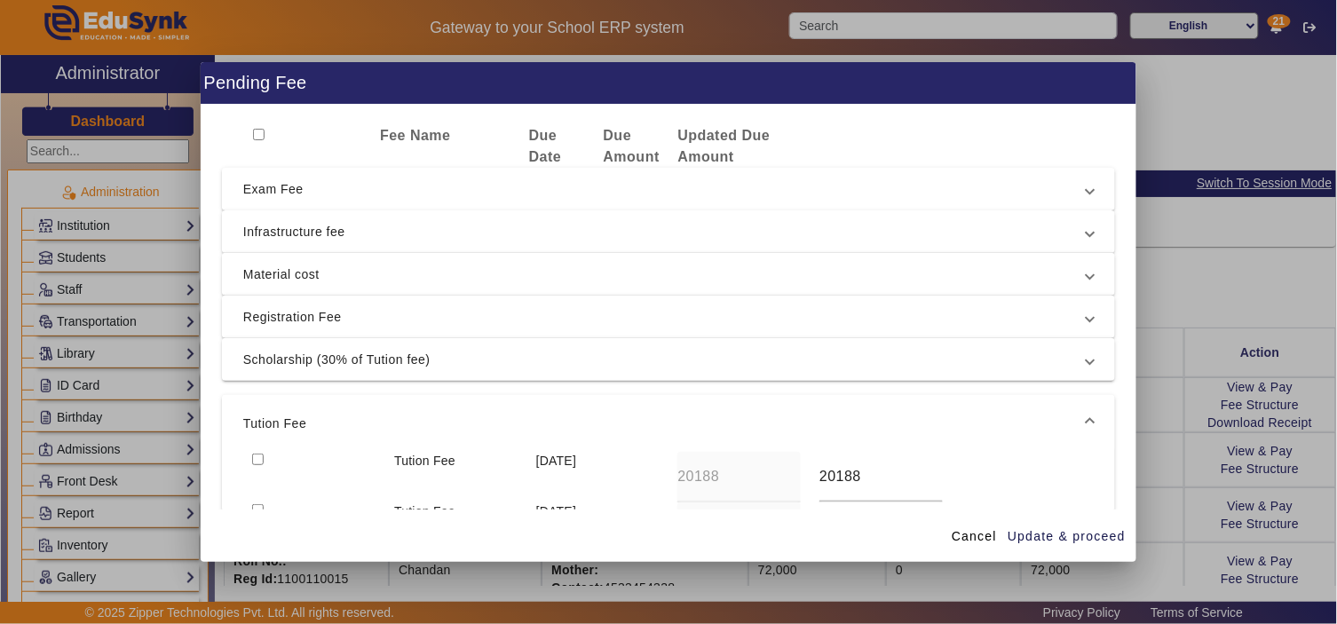
scroll to position [0, 0]
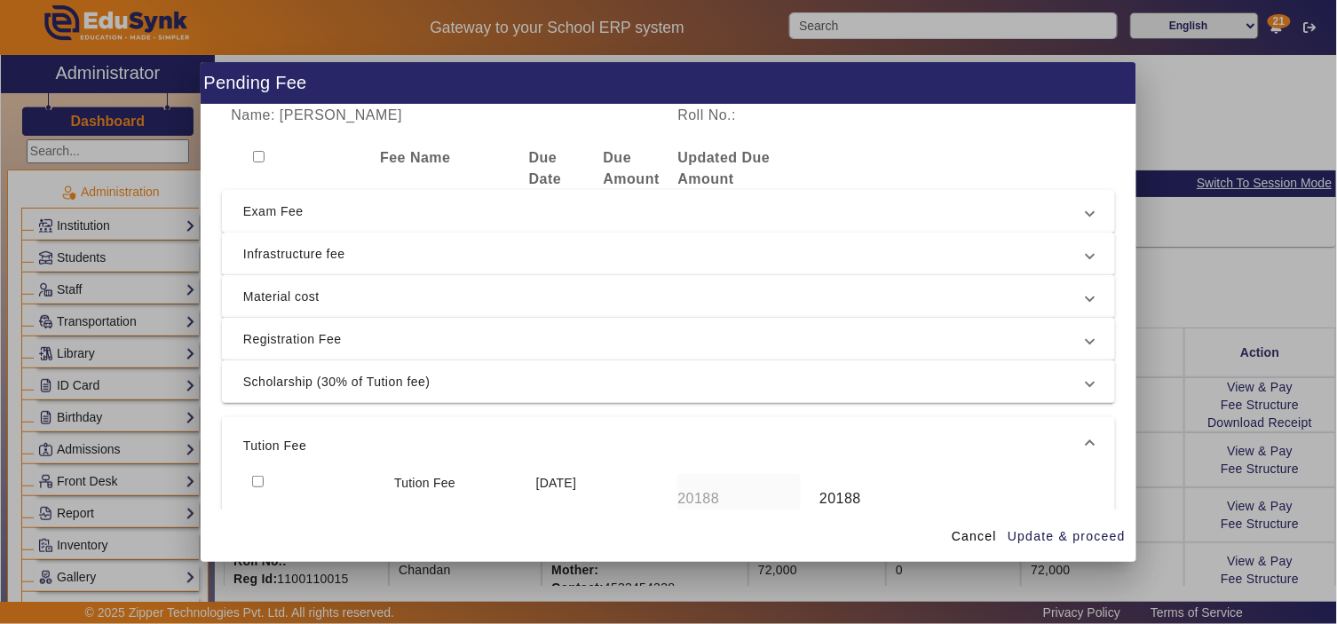
click at [778, 438] on span "Tution Fee" at bounding box center [664, 445] width 843 height 21
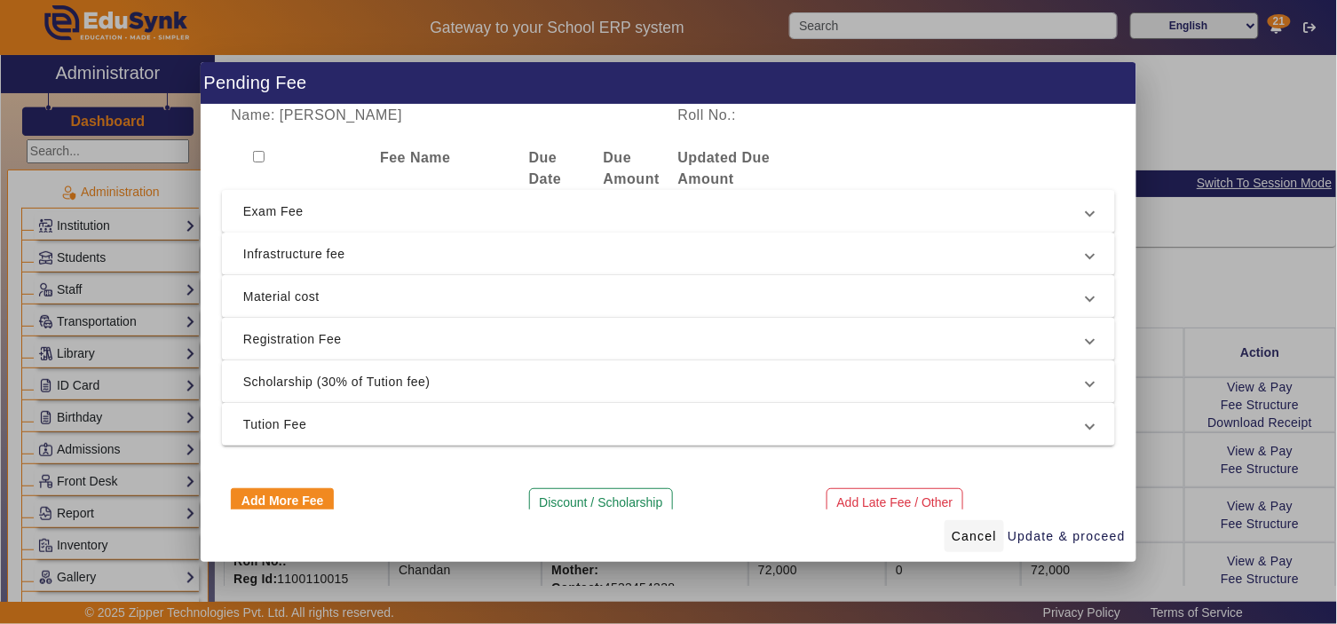
click at [972, 533] on span "Cancel" at bounding box center [974, 536] width 45 height 19
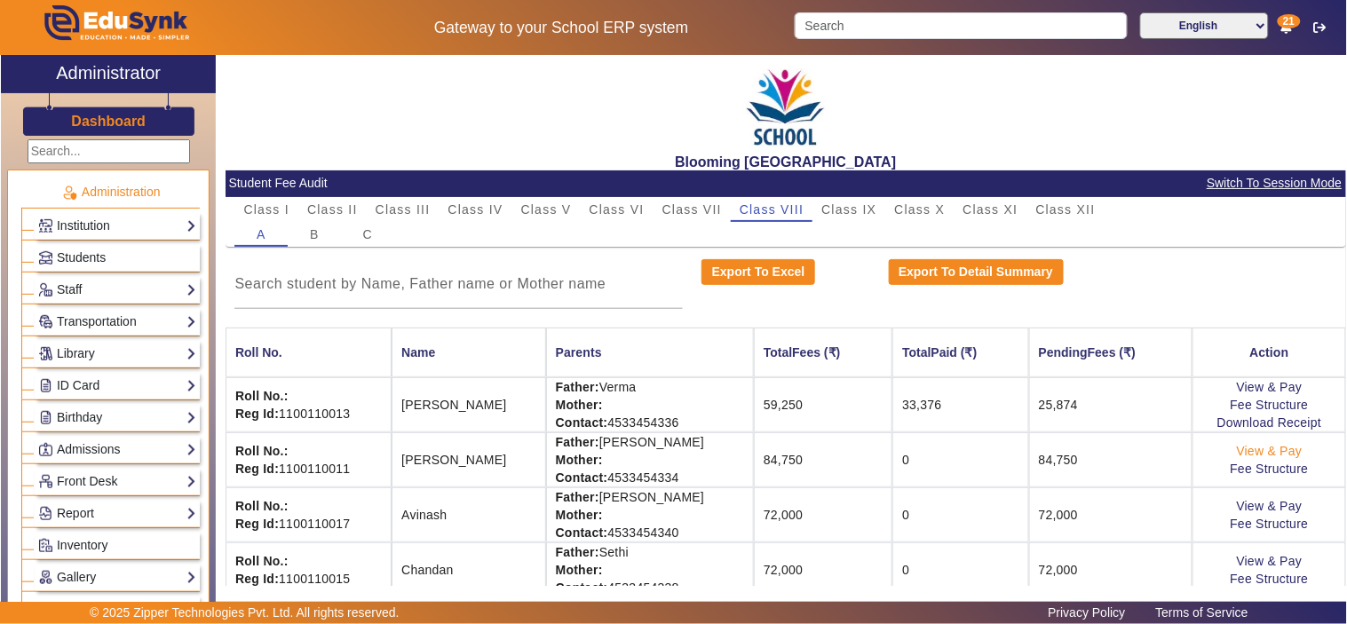
click at [1266, 447] on link "View & Pay" at bounding box center [1269, 451] width 66 height 14
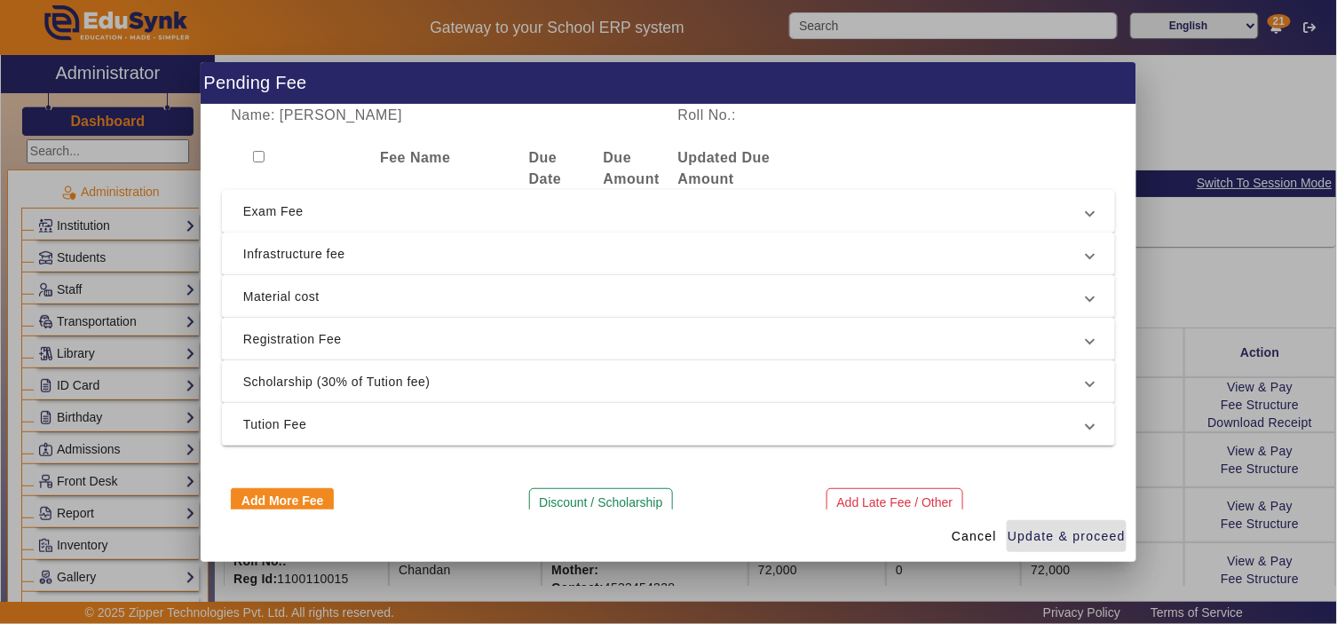
click at [371, 214] on span "Exam Fee" at bounding box center [664, 211] width 843 height 21
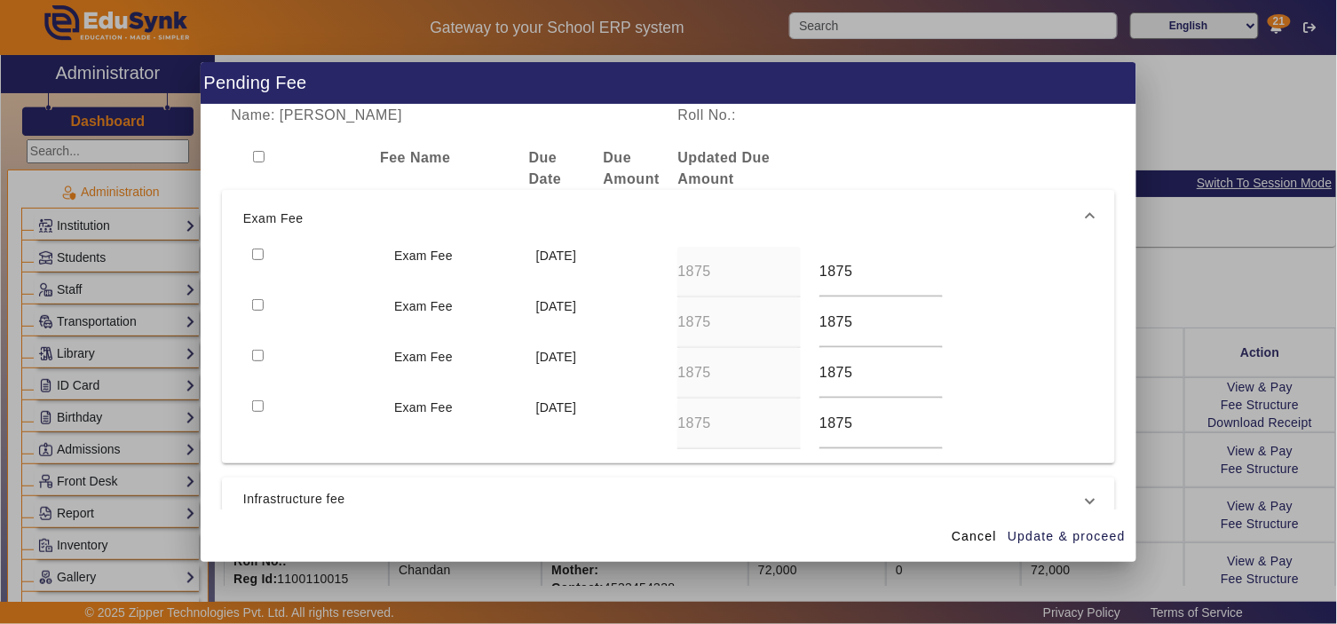
click at [259, 249] on input "checkbox" at bounding box center [258, 255] width 12 height 12
checkbox input "true"
click at [359, 499] on span "Infrastructure fee" at bounding box center [664, 498] width 843 height 21
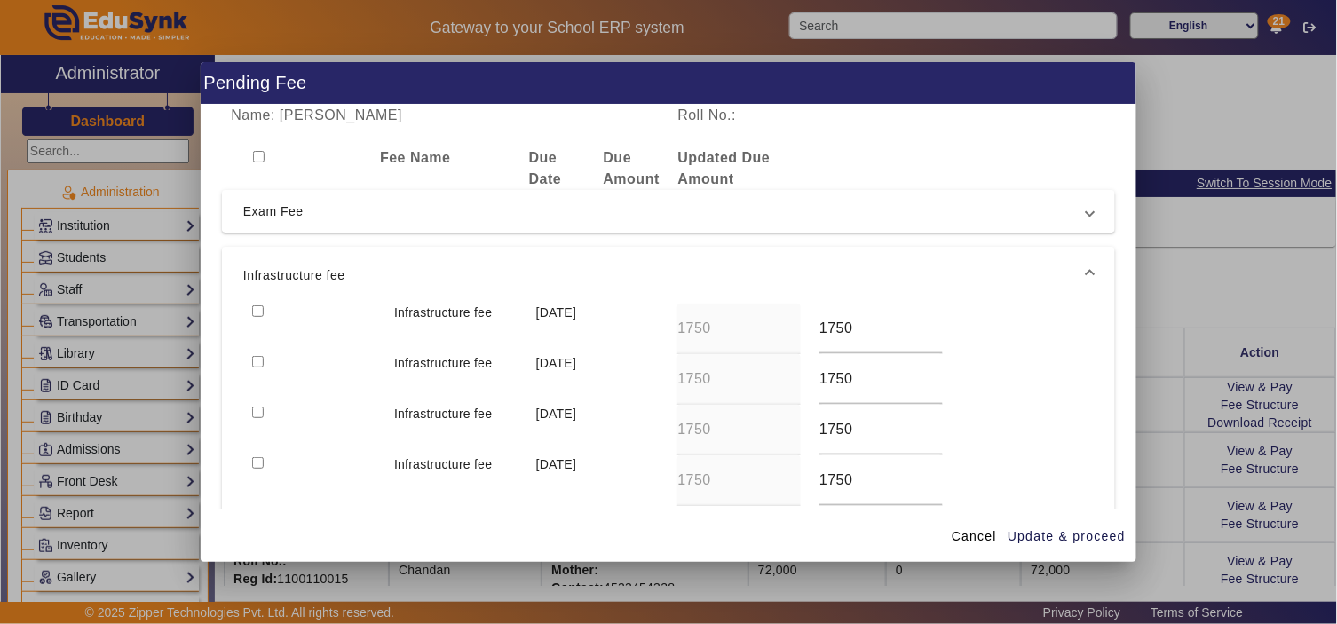
click at [247, 305] on div at bounding box center [314, 329] width 142 height 51
click at [258, 312] on input "checkbox" at bounding box center [258, 311] width 12 height 12
checkbox input "true"
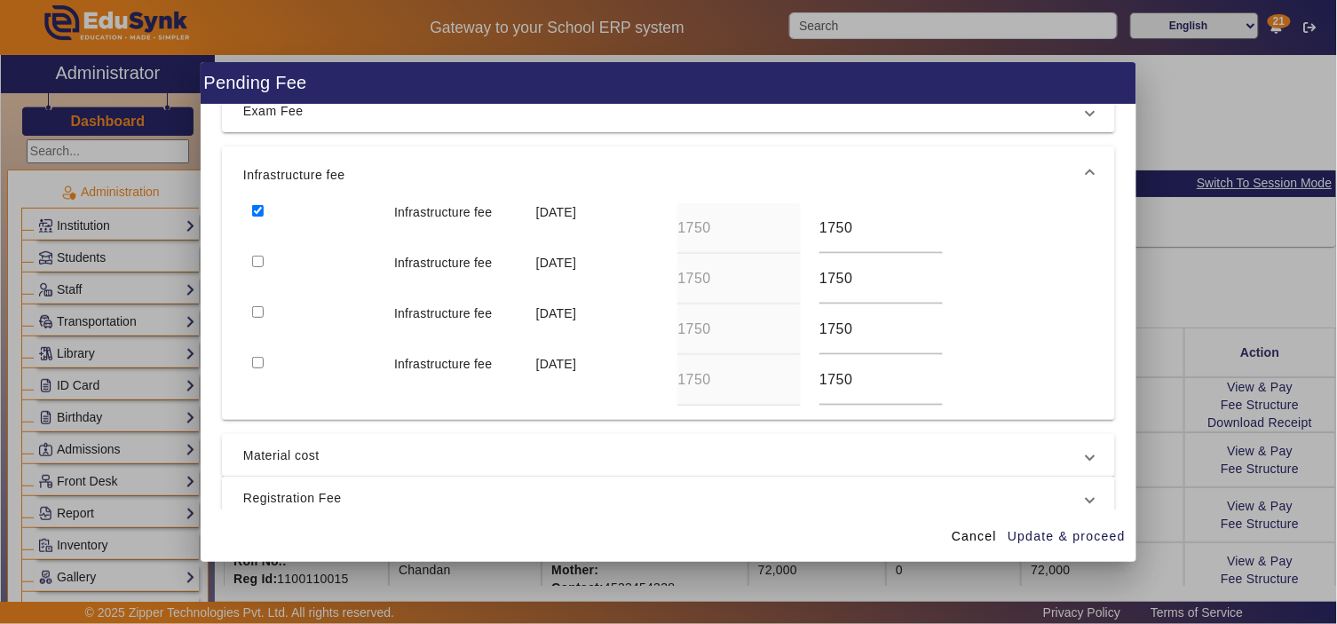
scroll to position [164, 0]
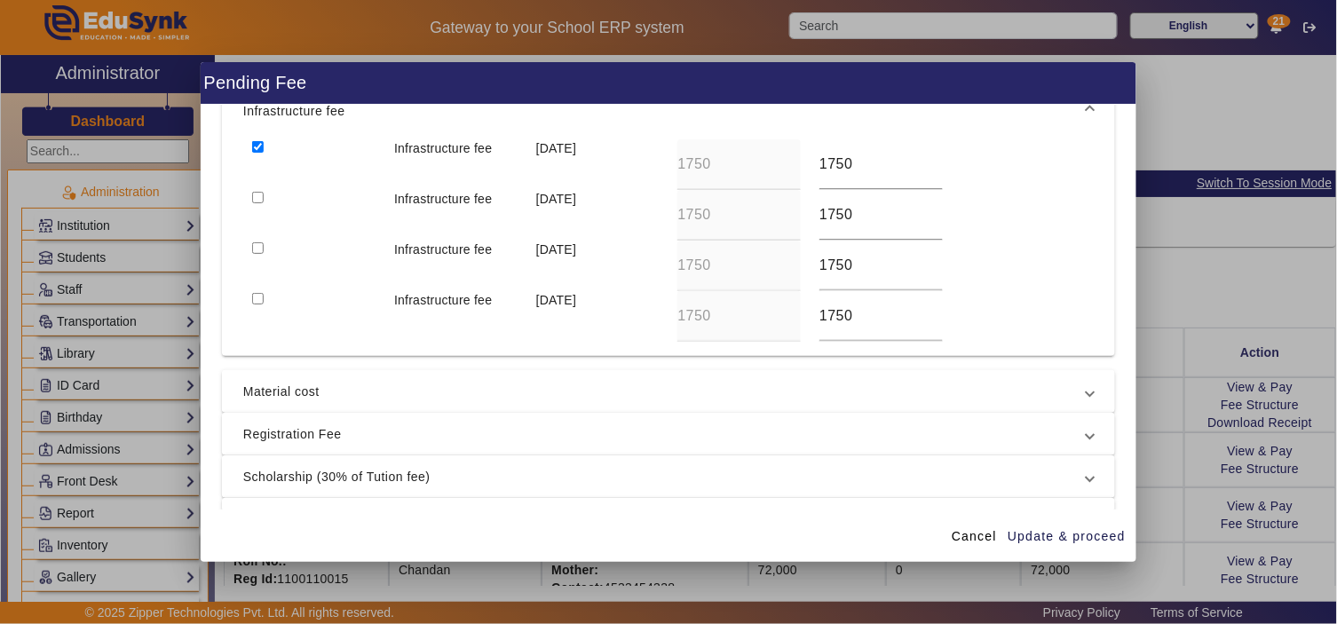
click at [408, 386] on span "Material cost" at bounding box center [664, 391] width 843 height 21
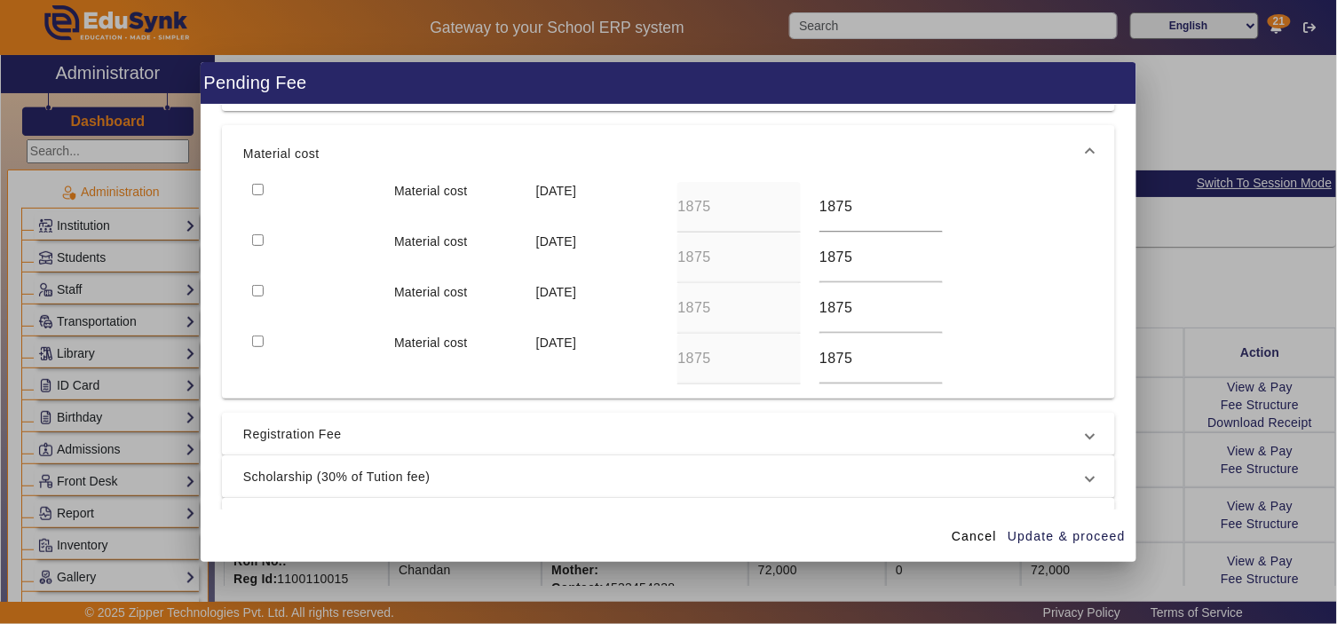
click at [253, 188] on input "checkbox" at bounding box center [258, 190] width 12 height 12
checkbox input "true"
click at [330, 438] on span "Registration Fee" at bounding box center [664, 433] width 843 height 21
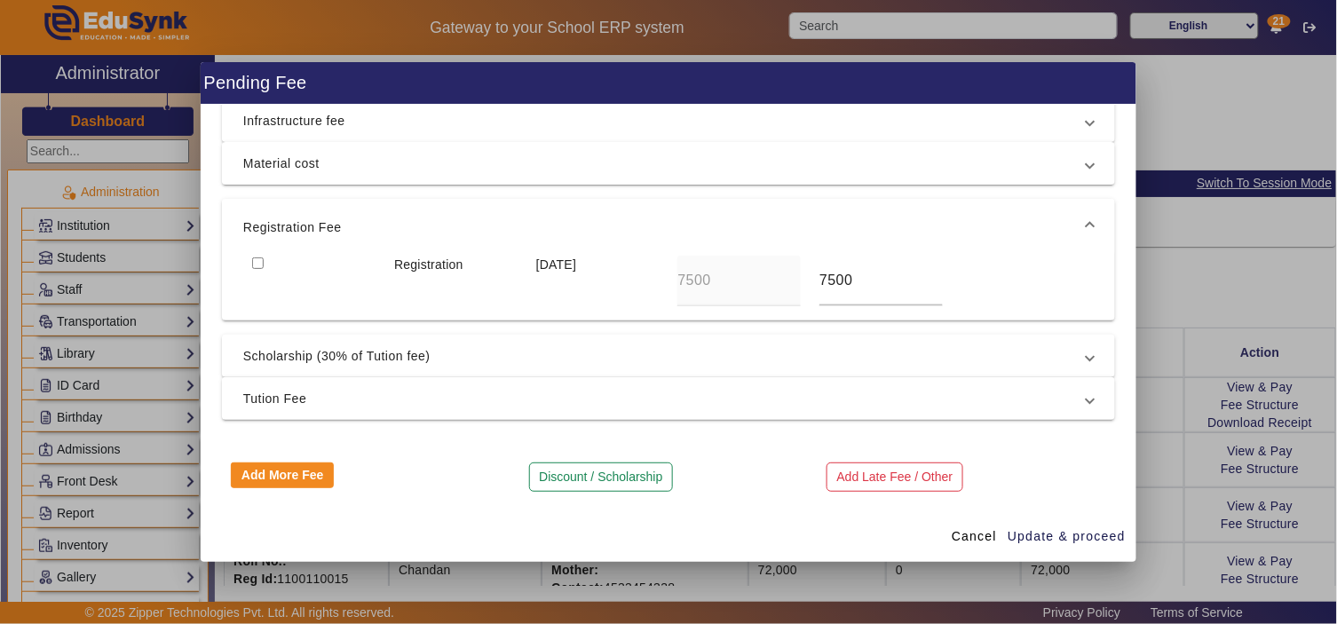
scroll to position [133, 0]
click at [257, 262] on input "checkbox" at bounding box center [258, 263] width 12 height 12
checkbox input "true"
click at [290, 361] on span "Scholarship (30% of Tution fee)" at bounding box center [664, 355] width 843 height 21
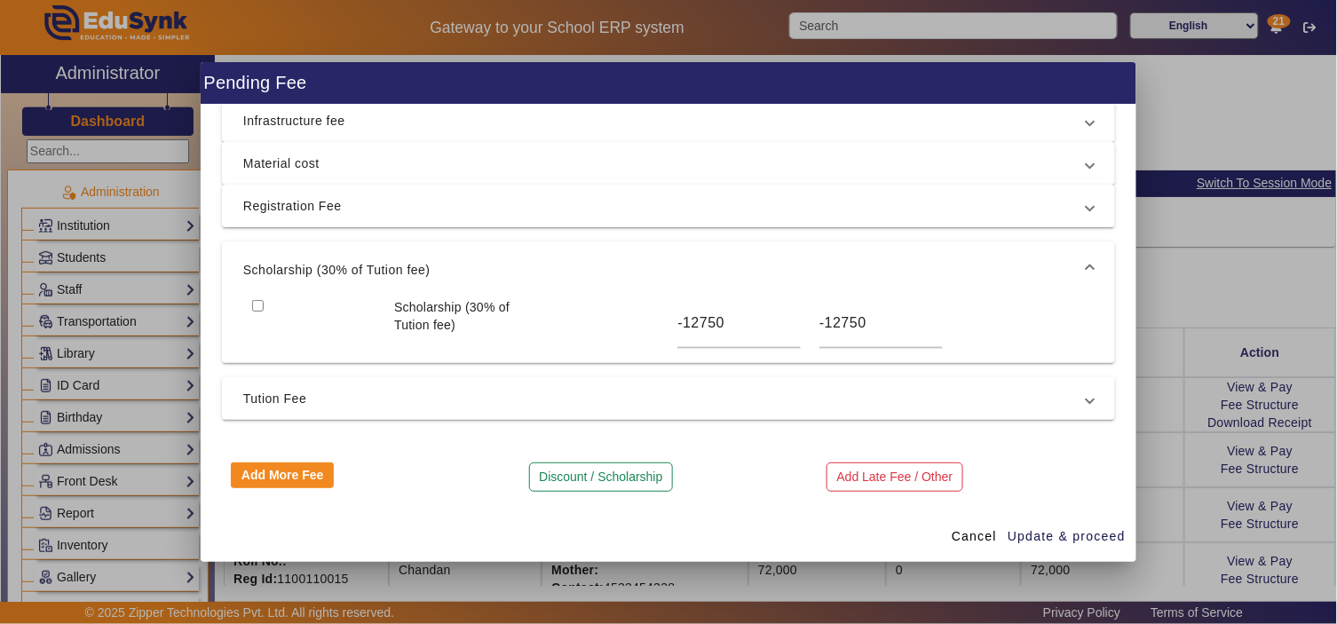
click at [253, 305] on input "checkbox" at bounding box center [258, 306] width 12 height 12
checkbox input "true"
click at [312, 396] on span "Tution Fee" at bounding box center [664, 398] width 843 height 21
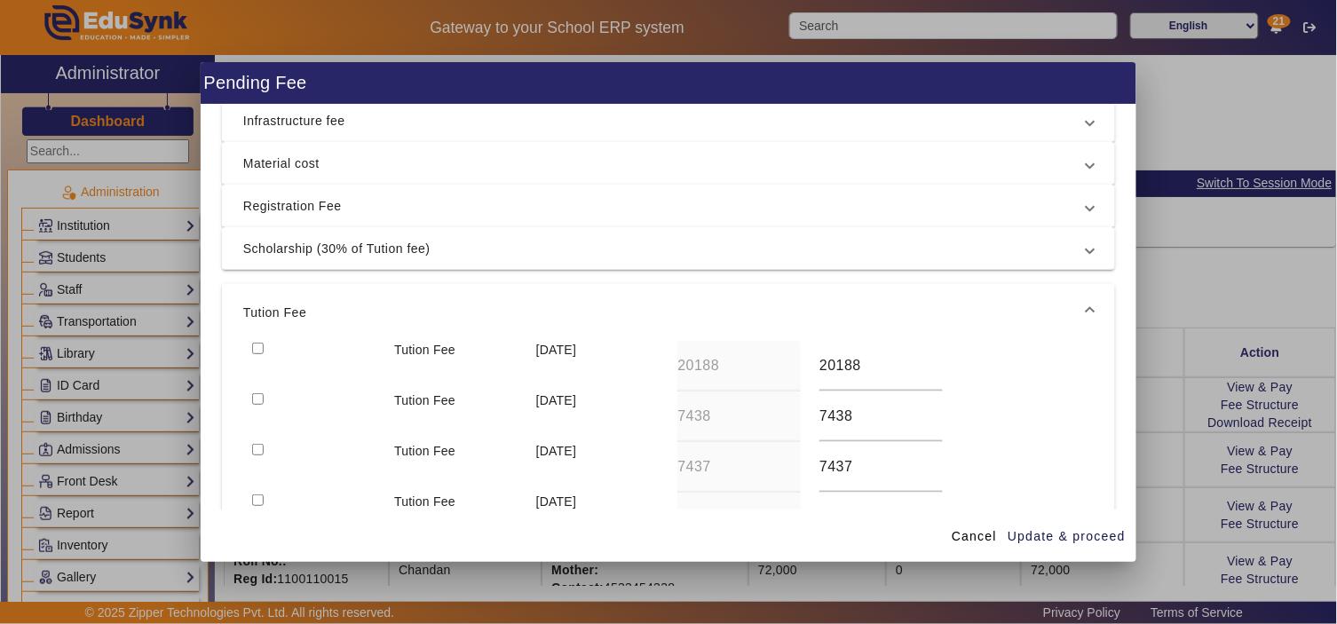
click at [256, 344] on input "checkbox" at bounding box center [258, 349] width 12 height 12
checkbox input "true"
click at [1067, 533] on span "Update & proceed" at bounding box center [1066, 536] width 118 height 19
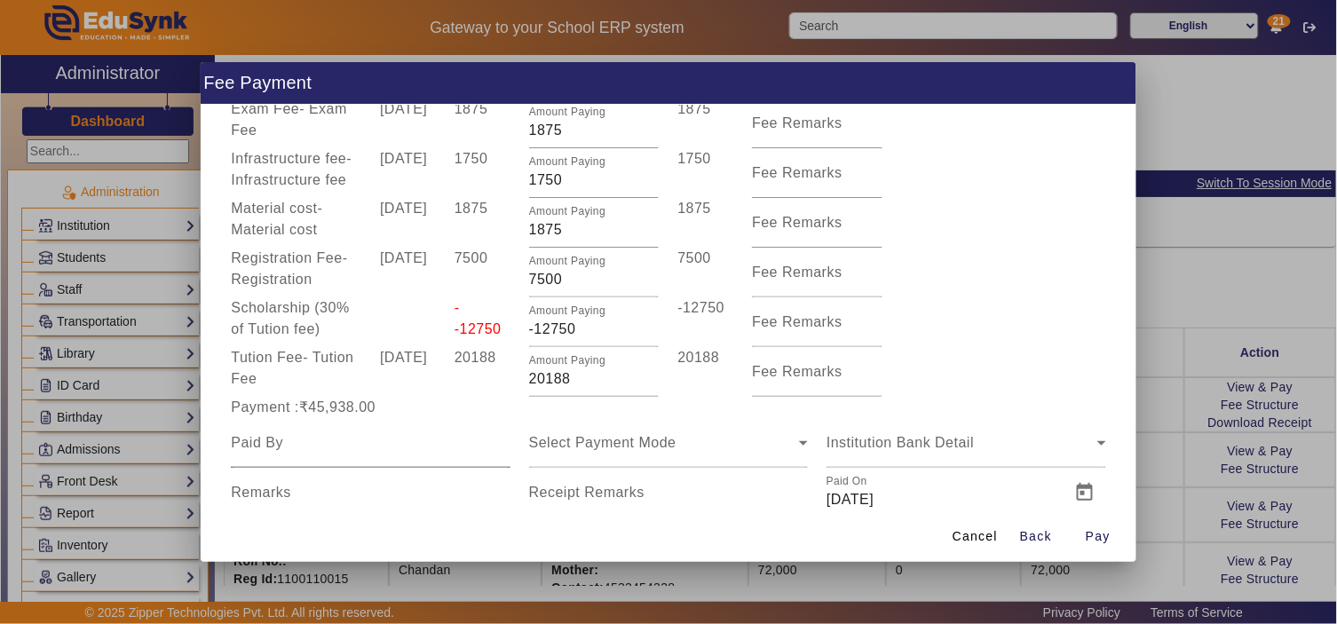
scroll to position [158, 0]
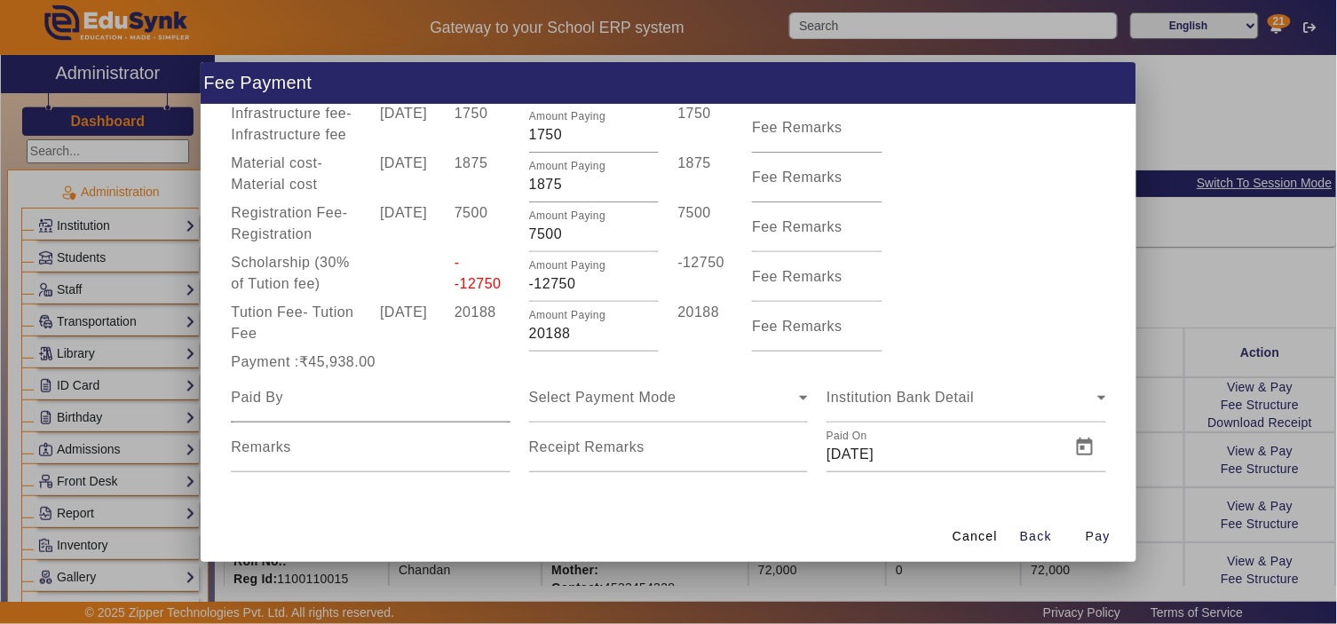
click at [325, 408] on div at bounding box center [370, 398] width 279 height 50
type input "[PERSON_NAME]"
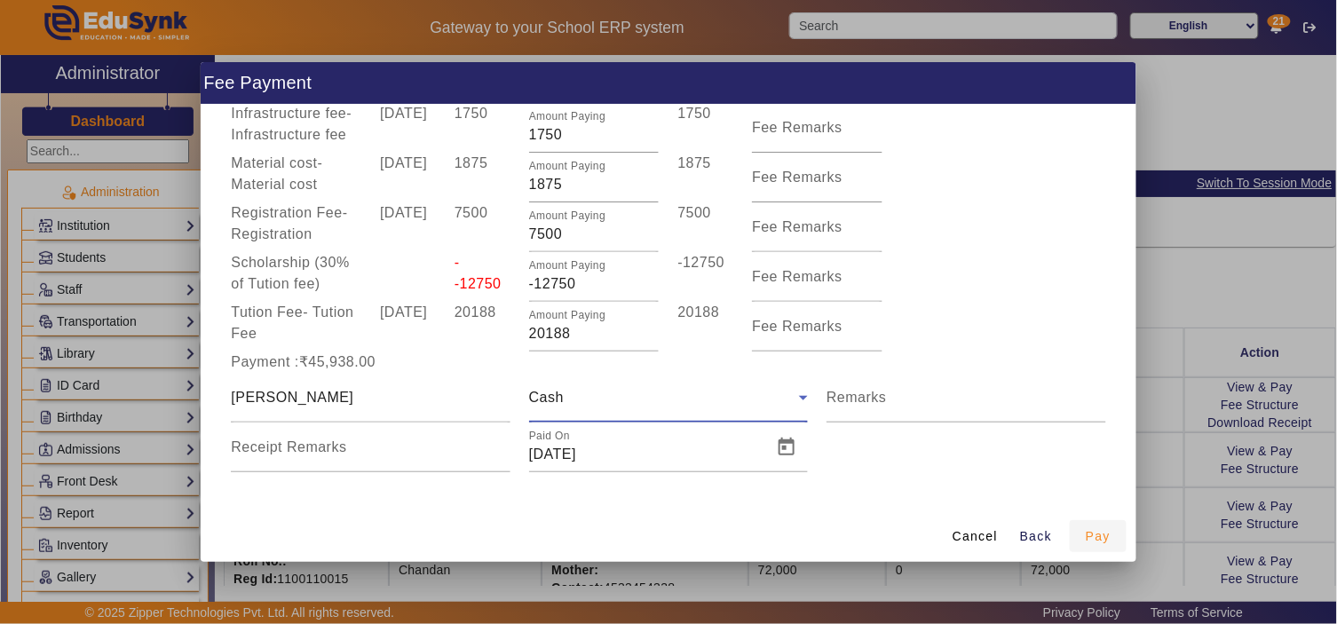
click at [1095, 541] on span "Pay" at bounding box center [1098, 536] width 25 height 19
type input "0"
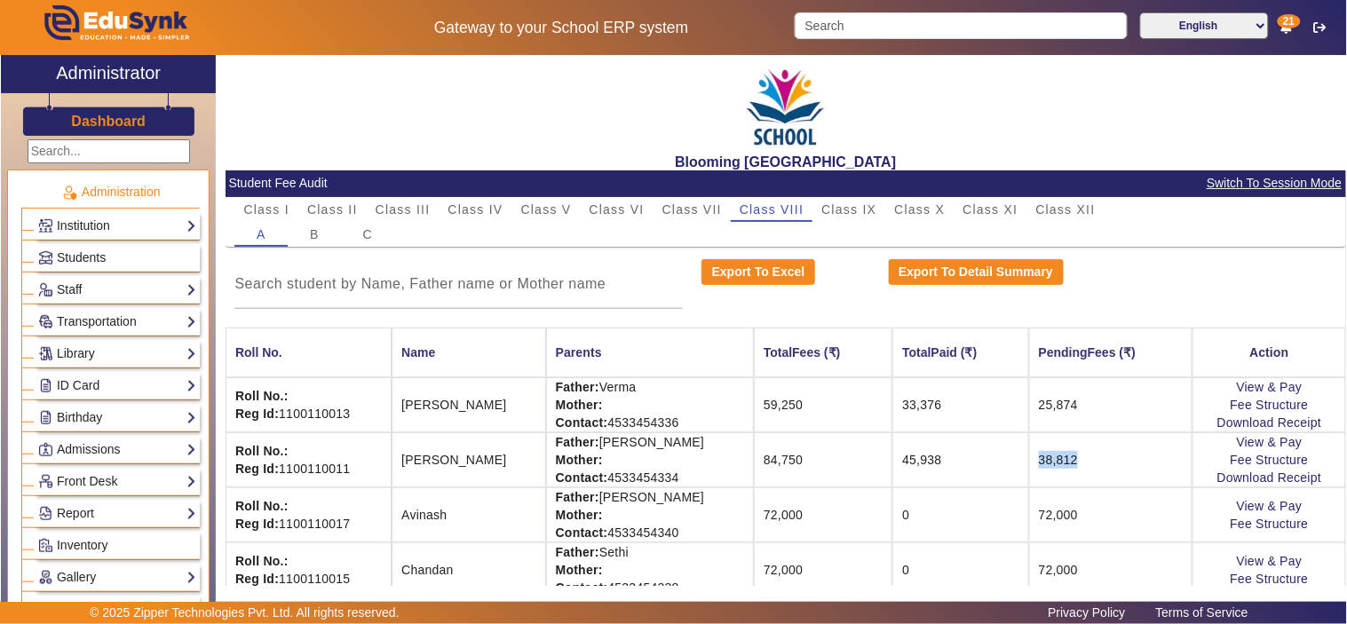
drag, startPoint x: 1003, startPoint y: 463, endPoint x: 1123, endPoint y: 450, distance: 120.6
click at [1075, 459] on td "38,812" at bounding box center [1111, 459] width 164 height 55
click at [1267, 440] on link "View & Pay" at bounding box center [1269, 442] width 66 height 14
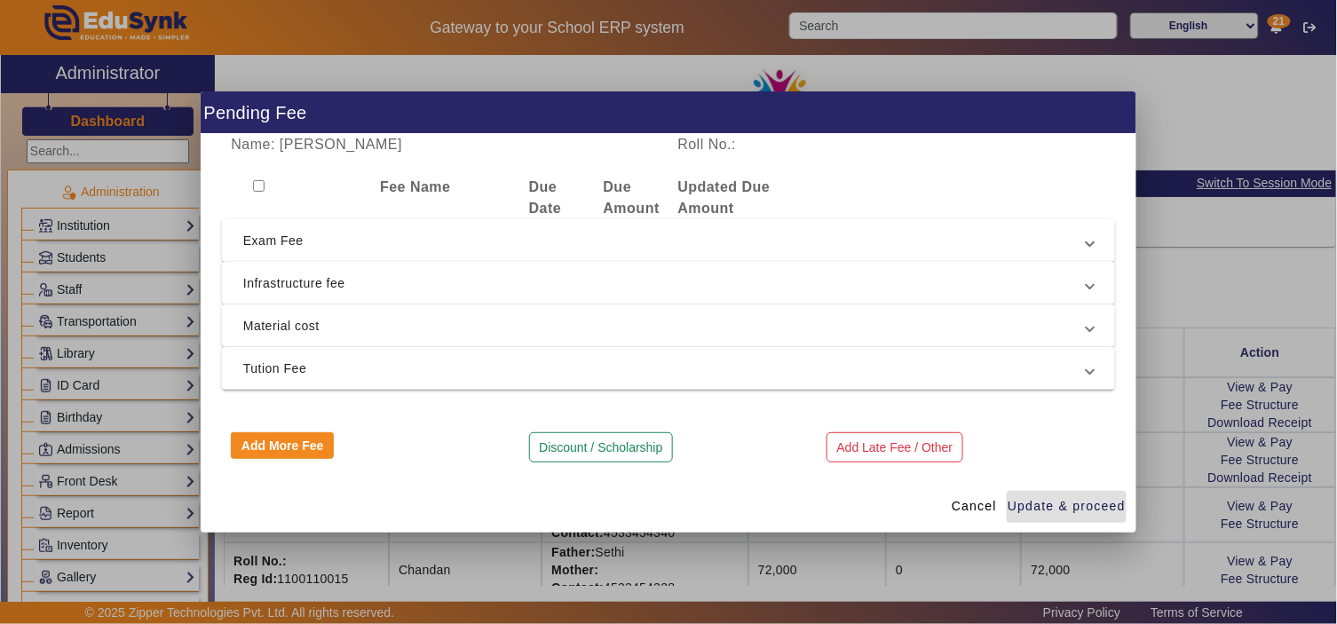
click at [477, 250] on span "Exam Fee" at bounding box center [664, 240] width 843 height 21
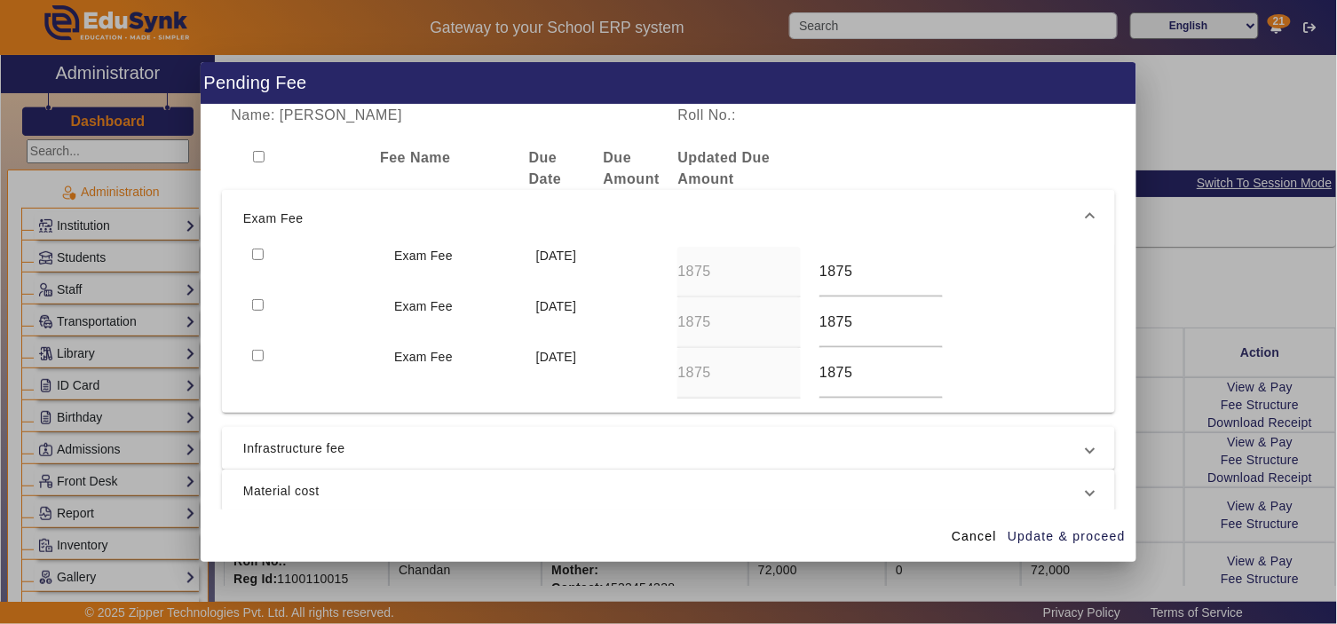
click at [503, 219] on span "Exam Fee" at bounding box center [664, 218] width 843 height 21
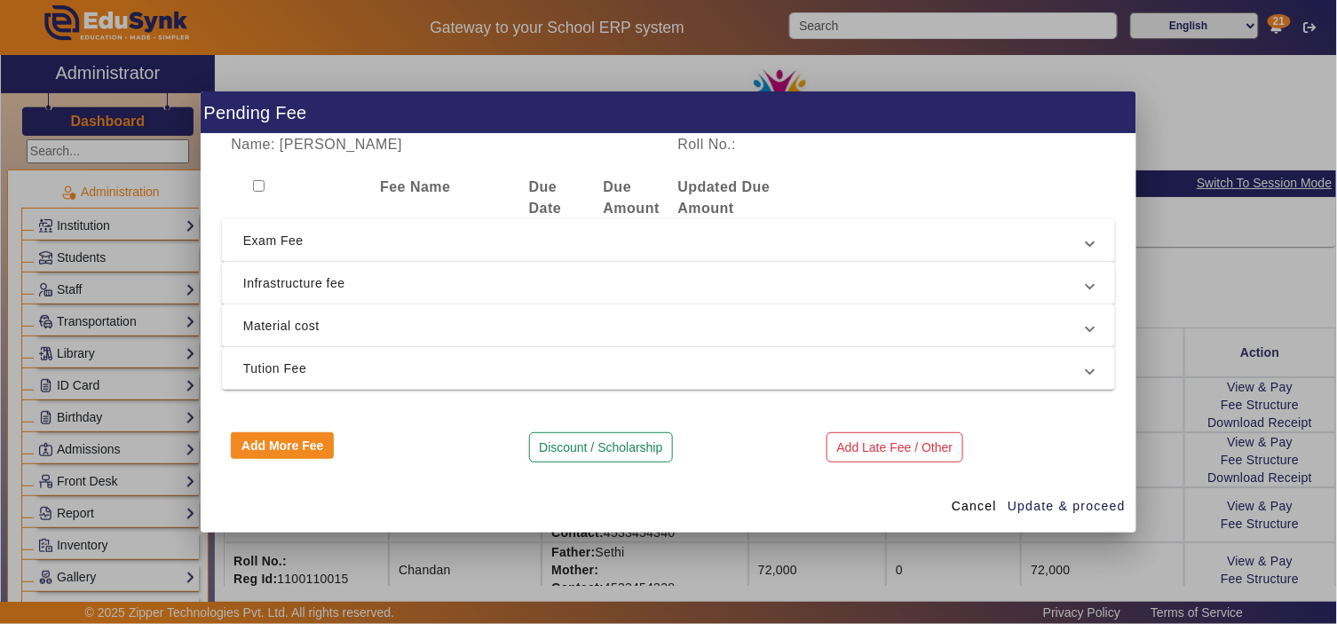
click at [471, 293] on span "Infrastructure fee" at bounding box center [664, 282] width 843 height 21
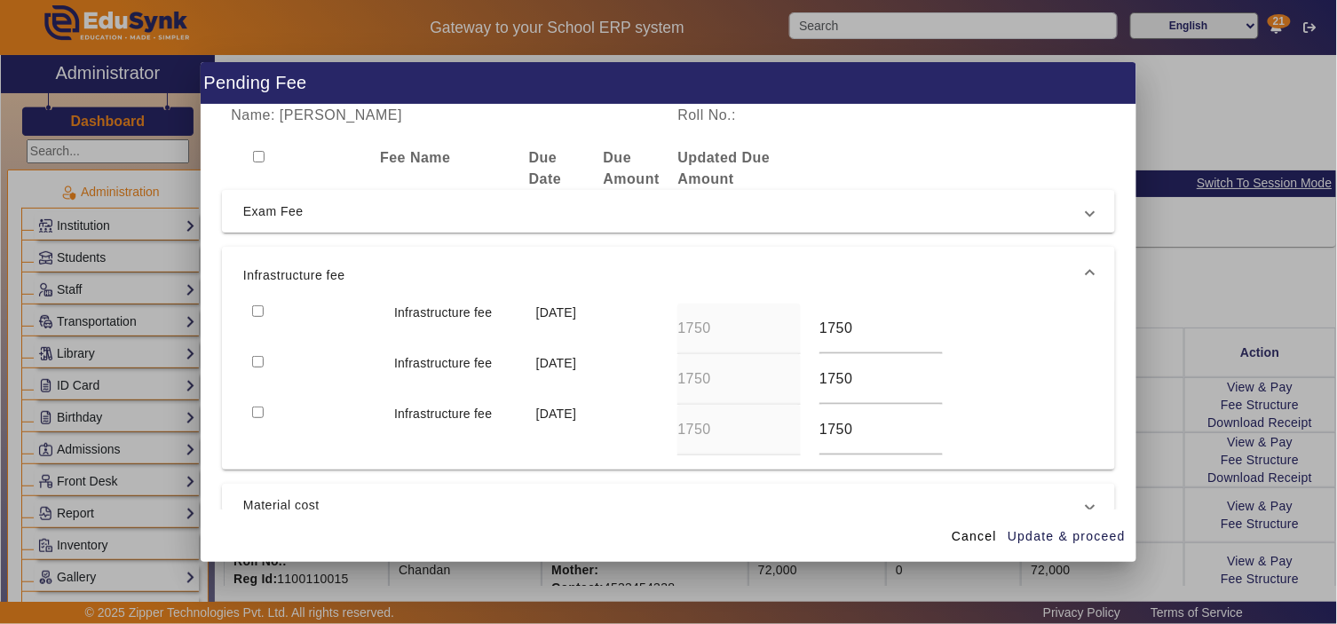
click at [481, 284] on span "Infrastructure fee" at bounding box center [664, 275] width 843 height 21
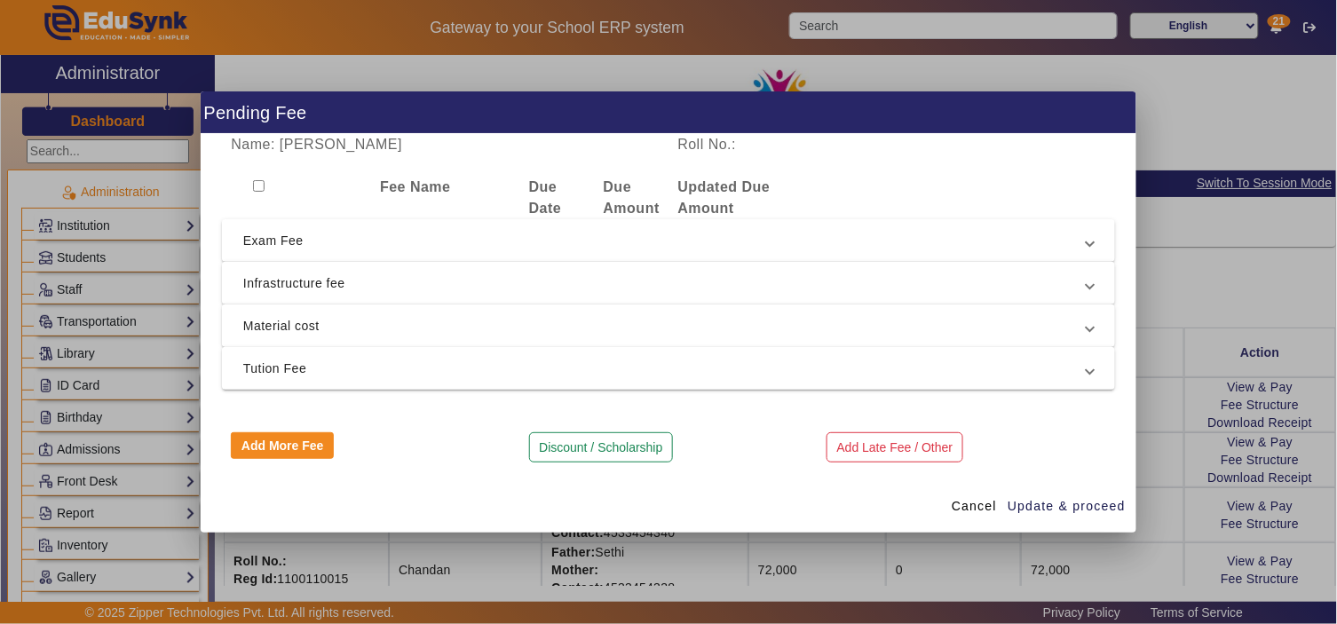
click at [476, 344] on mat-expansion-panel-header "Material cost" at bounding box center [668, 325] width 893 height 43
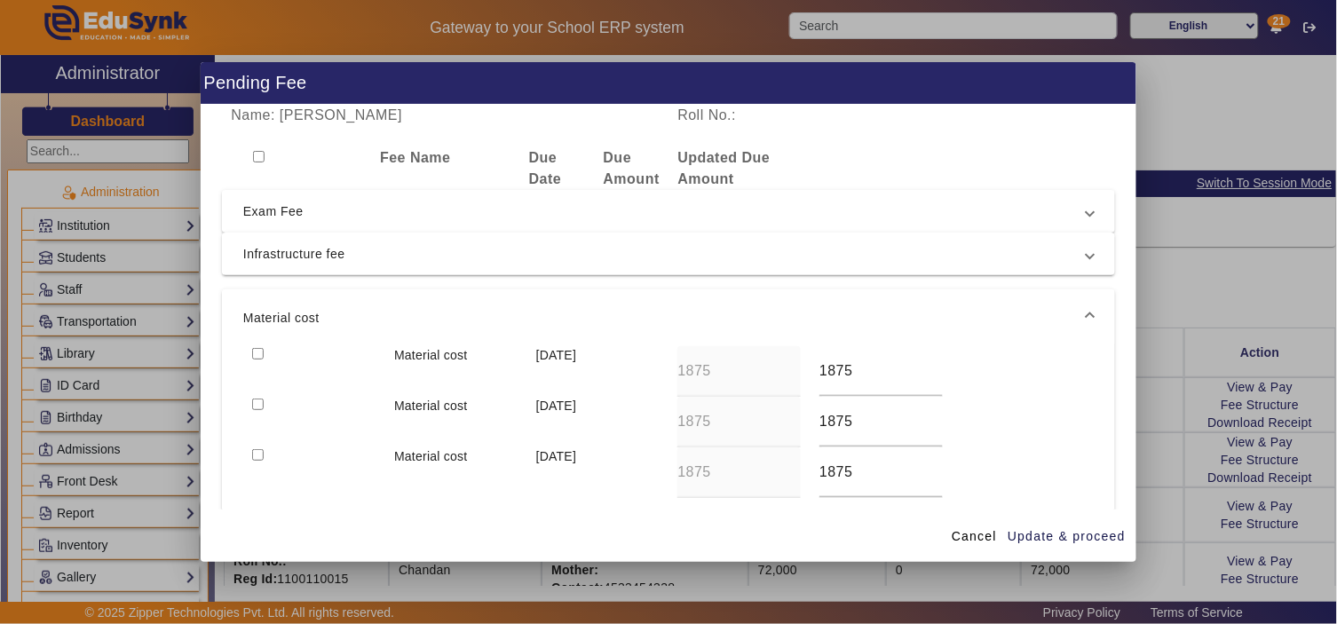
click at [488, 325] on span "Material cost" at bounding box center [664, 317] width 843 height 21
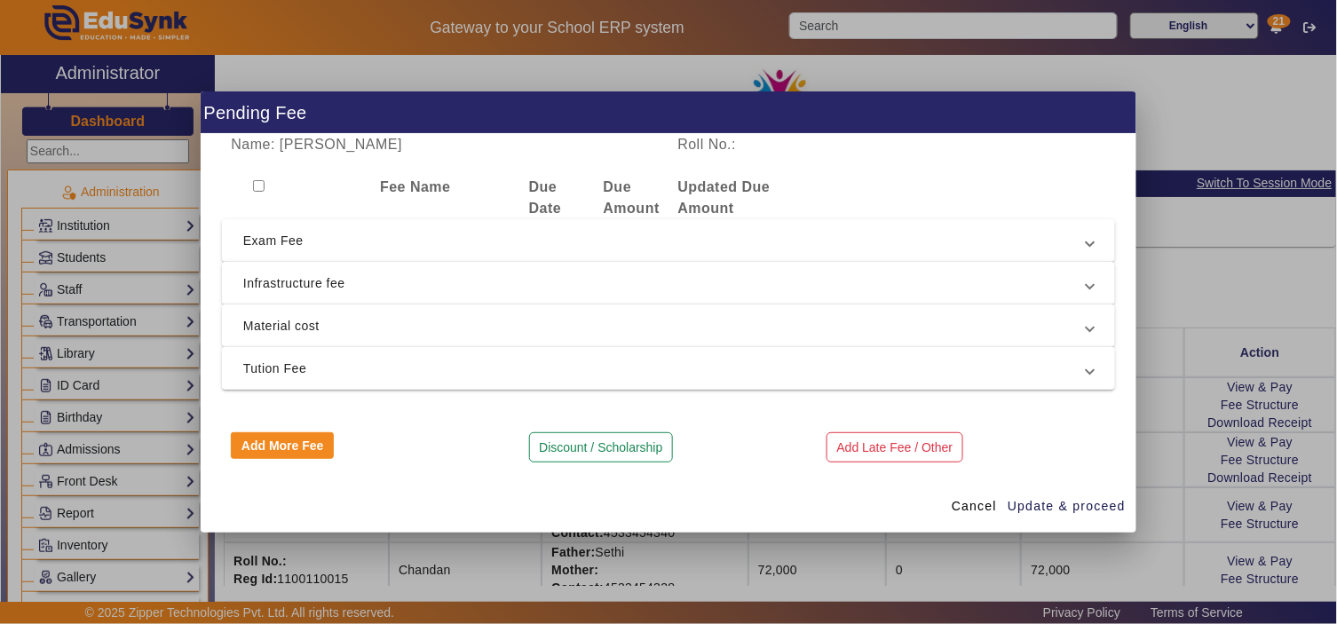
click at [484, 386] on mat-expansion-panel-header "Tution Fee" at bounding box center [668, 368] width 893 height 43
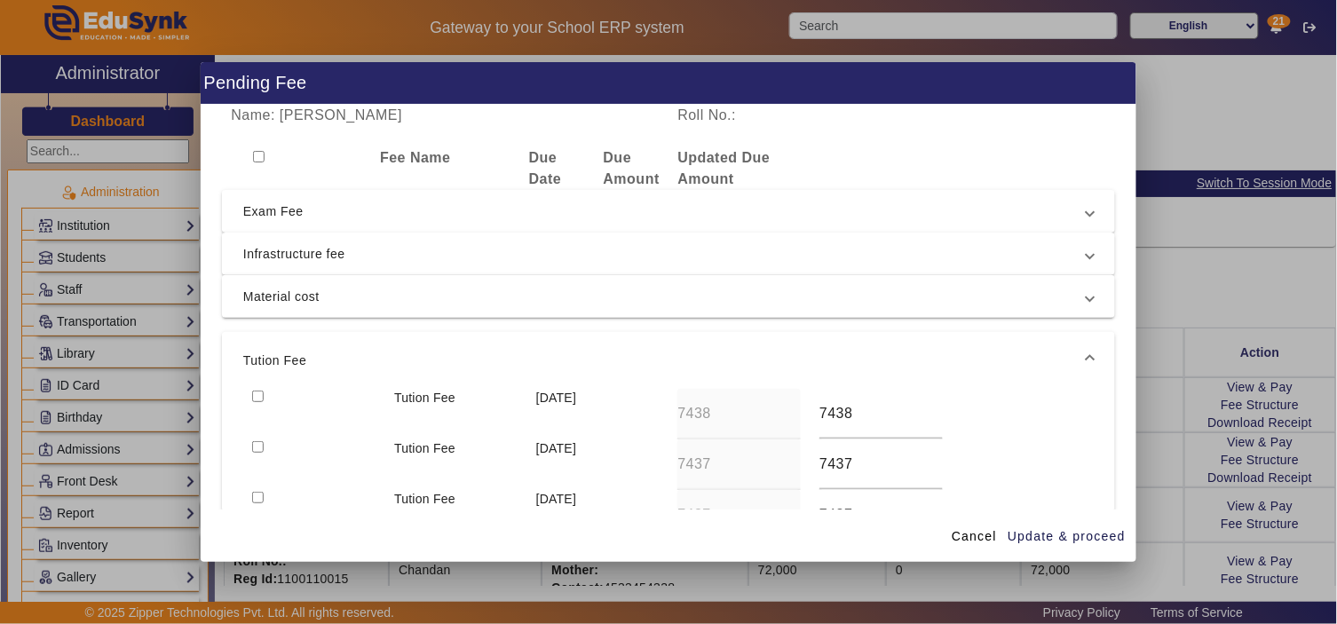
click at [257, 391] on input "checkbox" at bounding box center [258, 397] width 12 height 12
checkbox input "true"
click at [287, 293] on span "Material cost" at bounding box center [664, 296] width 843 height 21
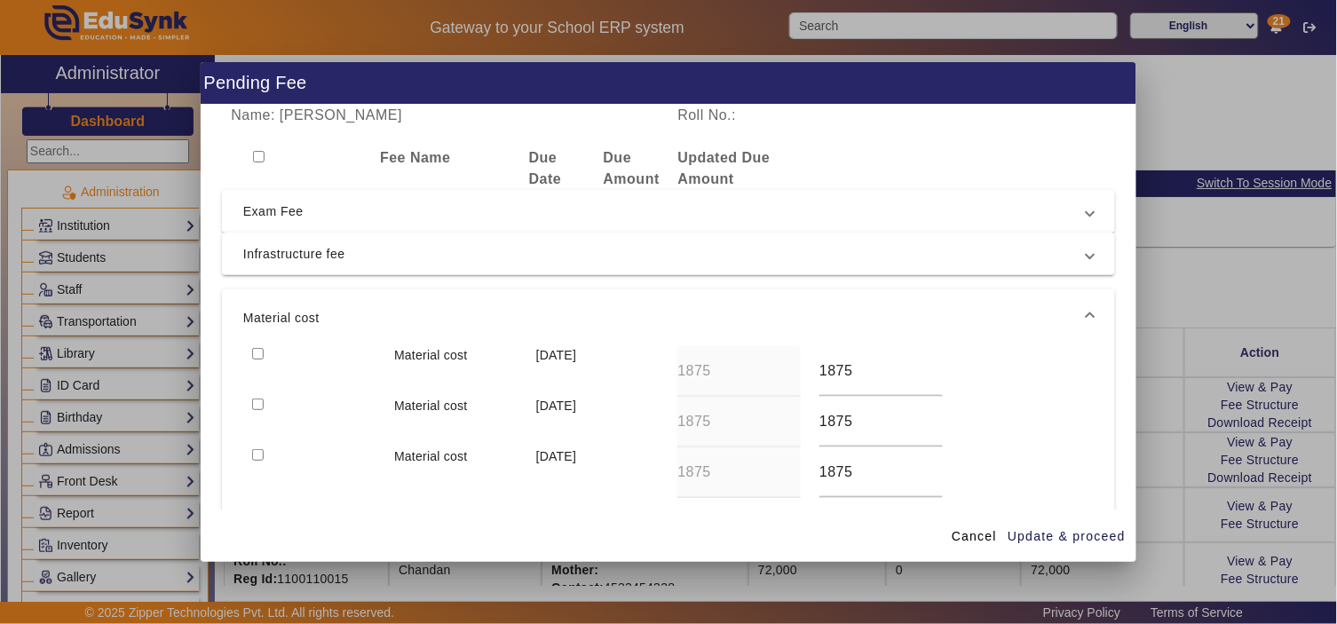
drag, startPoint x: 258, startPoint y: 353, endPoint x: 282, endPoint y: 291, distance: 66.6
click at [258, 352] on input "checkbox" at bounding box center [258, 354] width 12 height 12
checkbox input "true"
click at [287, 261] on span "Infrastructure fee" at bounding box center [664, 253] width 843 height 21
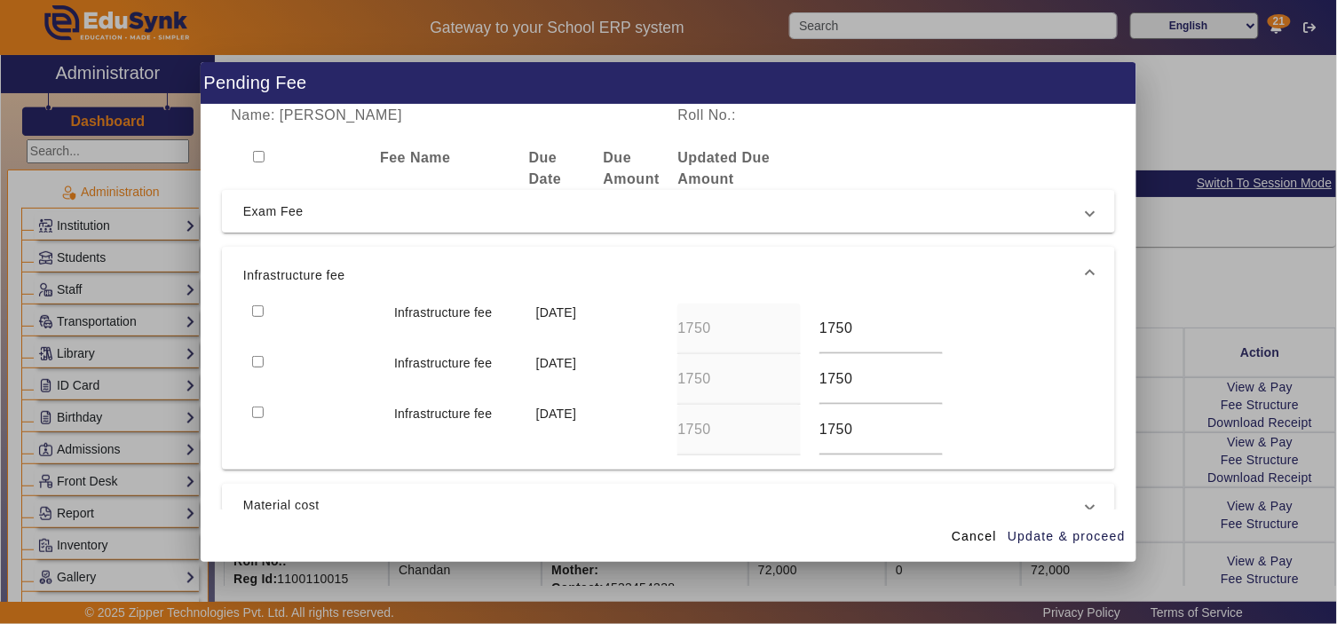
click at [253, 306] on input "checkbox" at bounding box center [258, 311] width 12 height 12
checkbox input "true"
click at [272, 211] on span "Exam Fee" at bounding box center [664, 211] width 843 height 21
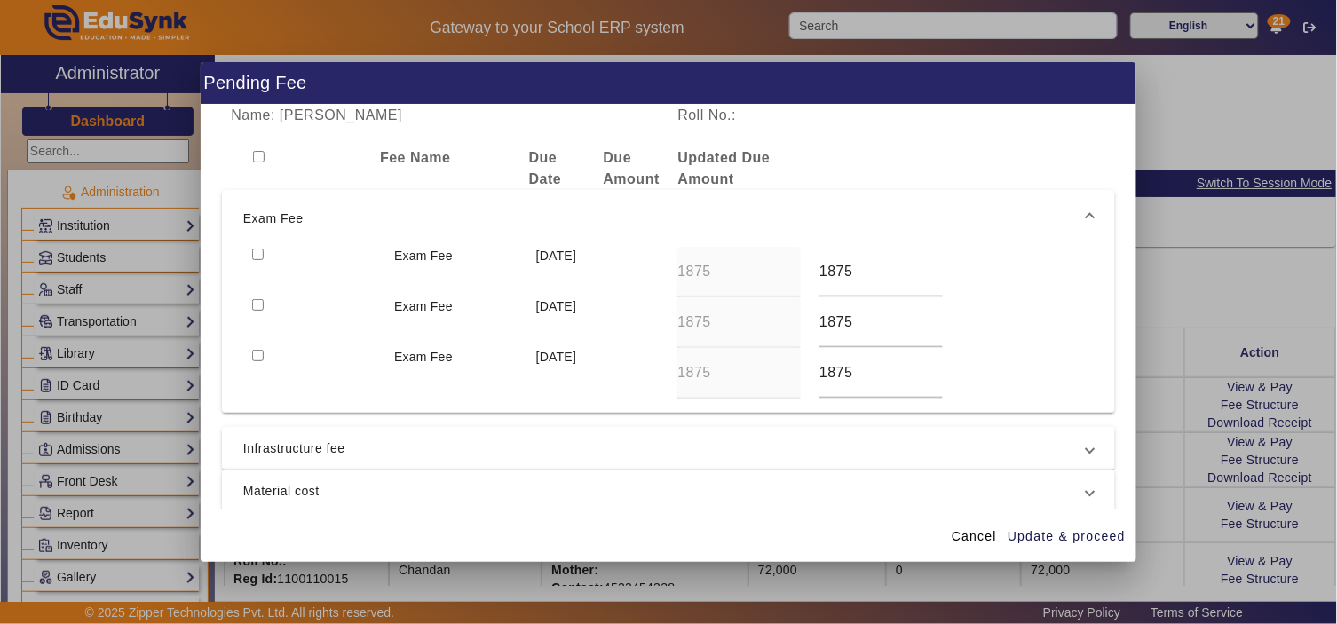
click at [257, 249] on input "checkbox" at bounding box center [258, 255] width 12 height 12
checkbox input "true"
click at [1072, 529] on span "Update & proceed" at bounding box center [1066, 536] width 118 height 19
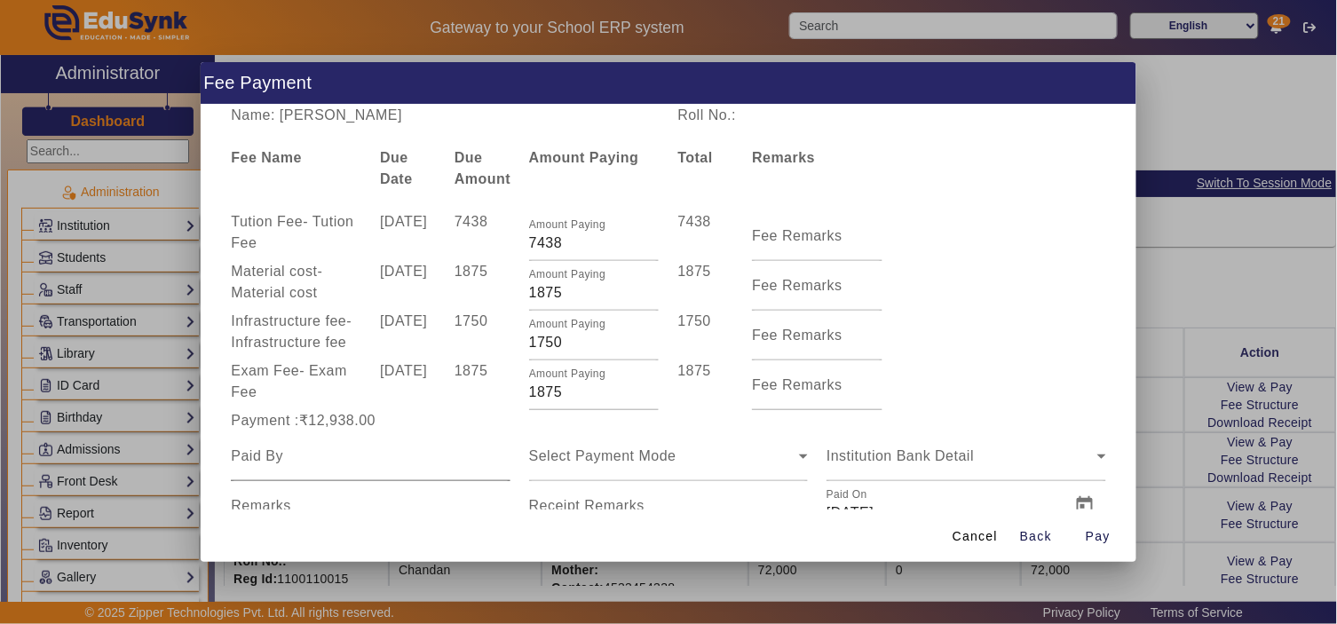
click at [422, 473] on div at bounding box center [370, 456] width 279 height 50
click at [689, 471] on div "Select Payment Mode" at bounding box center [668, 456] width 279 height 50
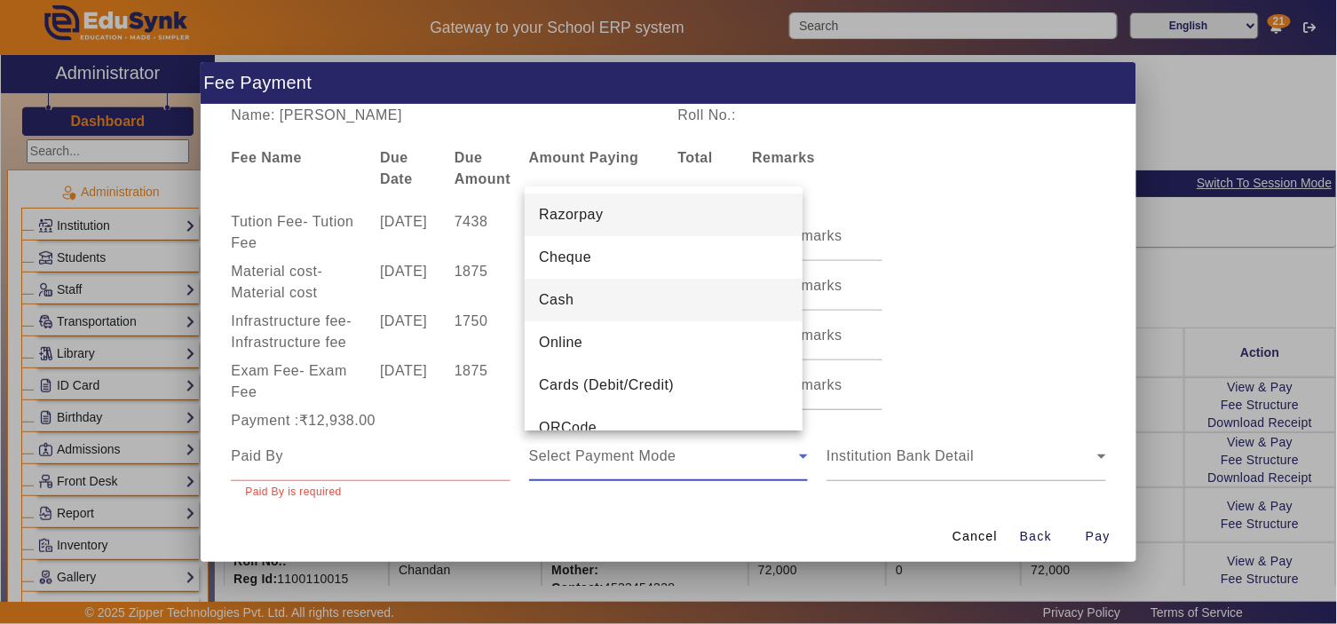
click at [581, 300] on mat-option "Cash" at bounding box center [664, 300] width 278 height 43
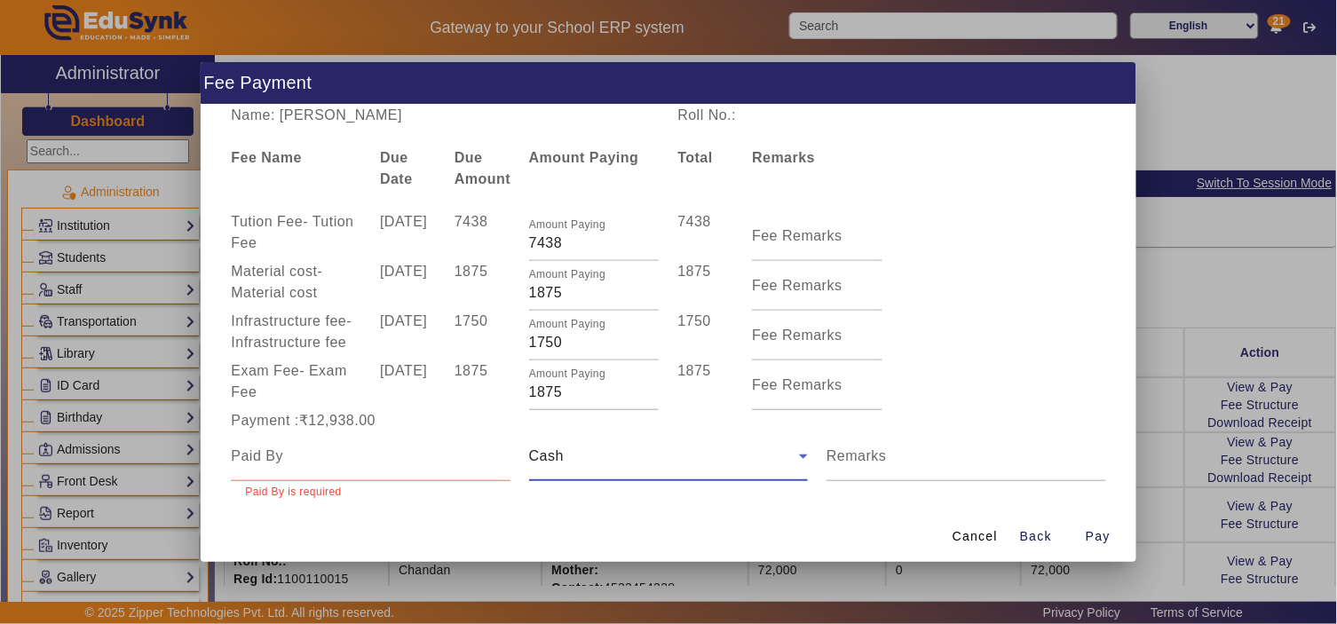
click at [367, 470] on div at bounding box center [370, 456] width 279 height 50
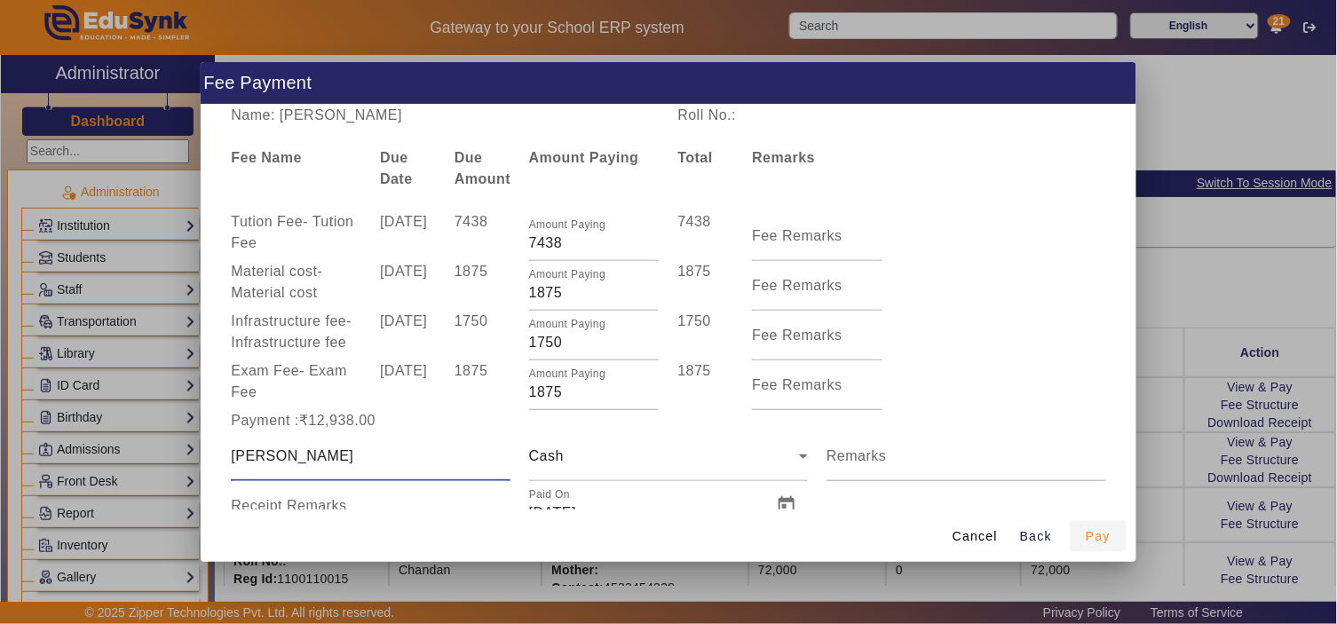
type input "pratik"
click at [1110, 533] on span "Pay" at bounding box center [1098, 536] width 25 height 19
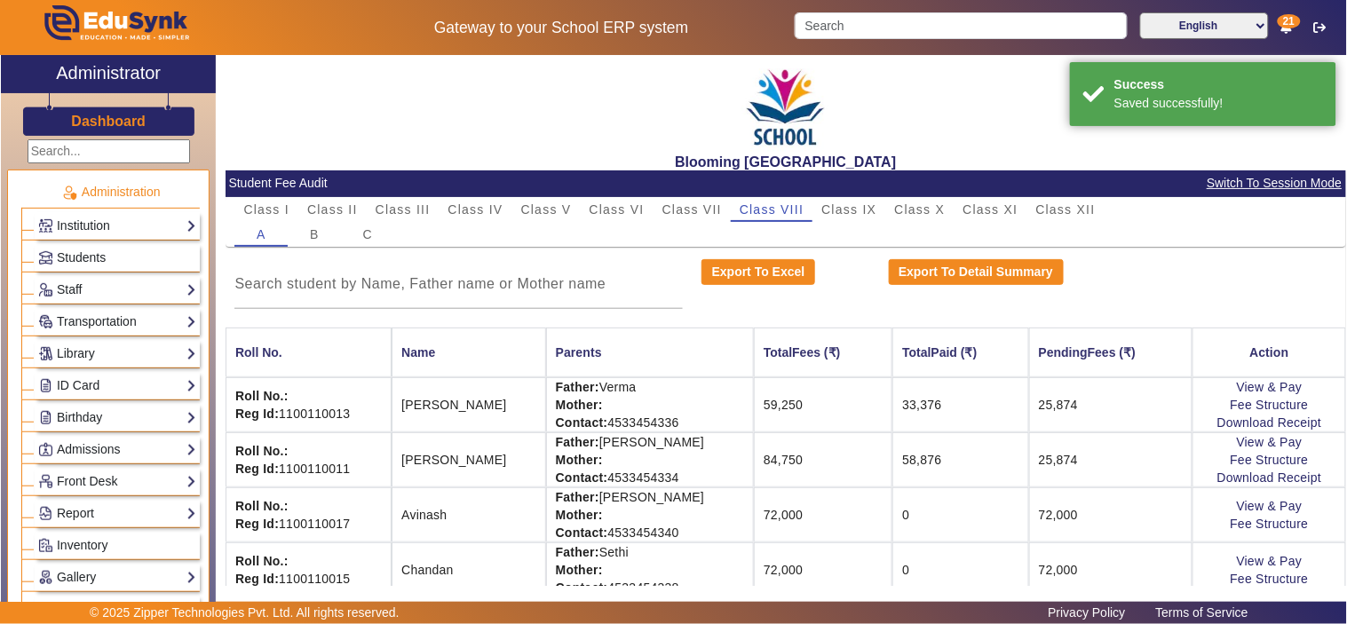
click at [1291, 469] on td "View & Pay Fee Structure Download Receipt" at bounding box center [1269, 459] width 154 height 55
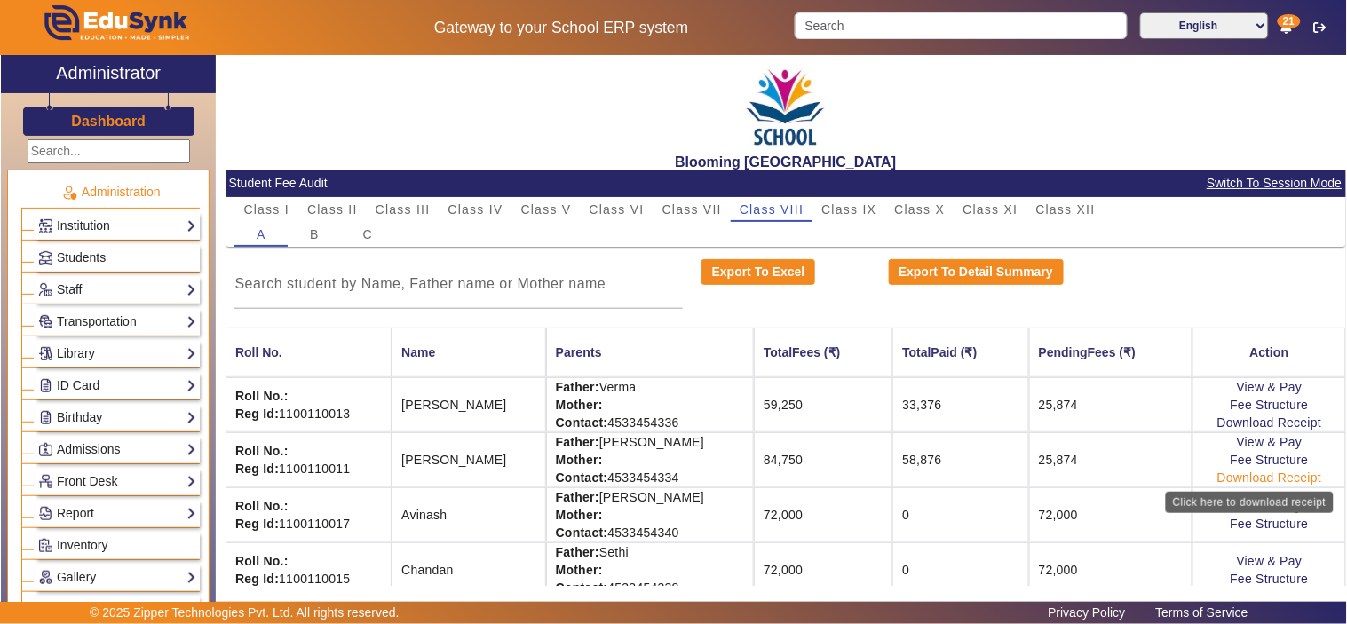
click at [1288, 475] on link "Download Receipt" at bounding box center [1269, 477] width 105 height 14
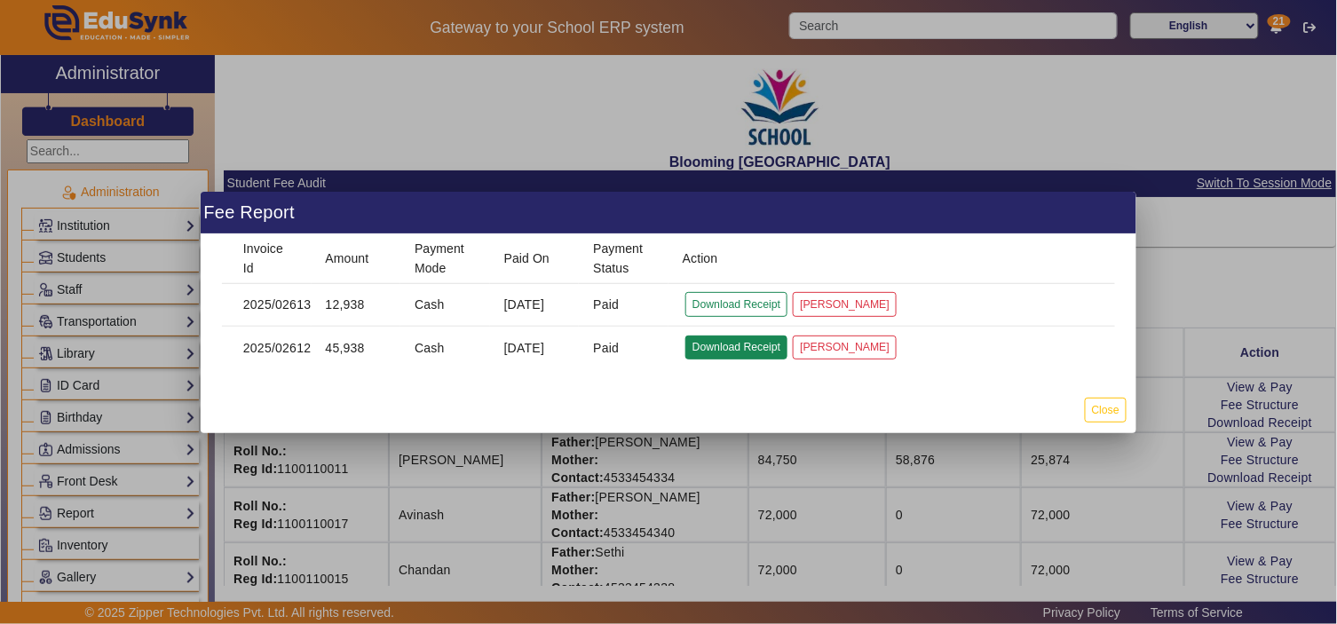
click at [716, 339] on button "Download Receipt" at bounding box center [736, 348] width 102 height 24
click at [1116, 398] on button "Close" at bounding box center [1106, 410] width 42 height 24
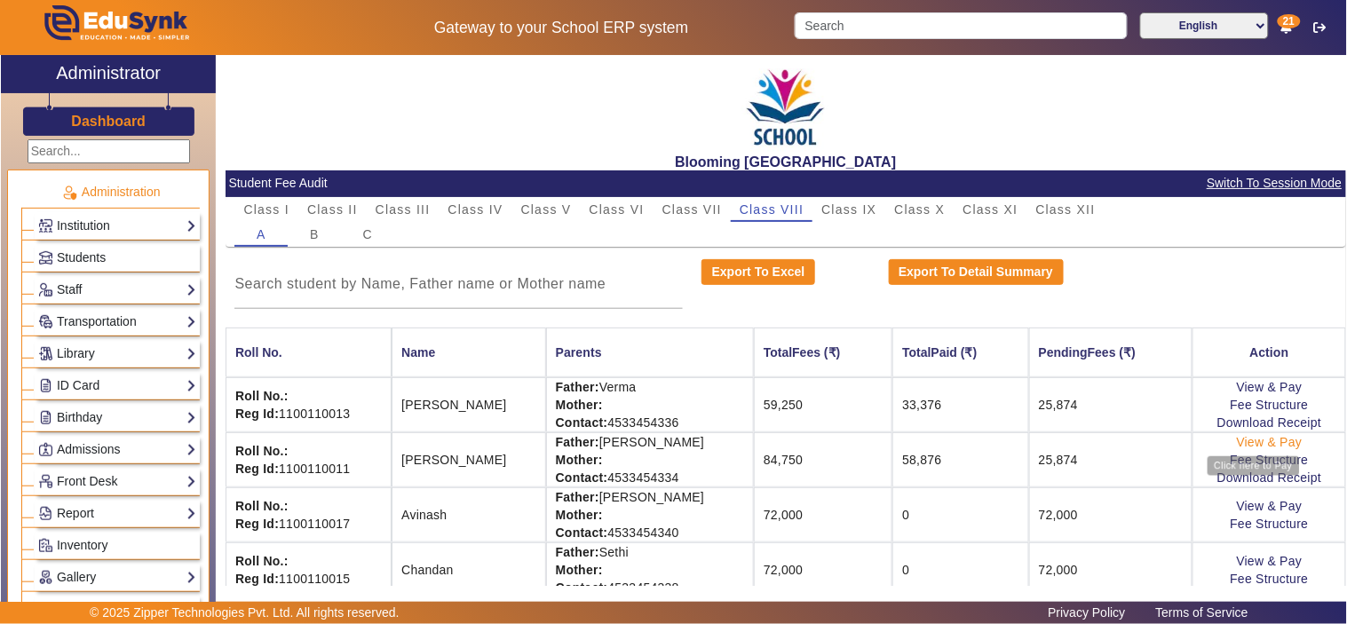
click at [1257, 439] on link "View & Pay" at bounding box center [1269, 442] width 66 height 14
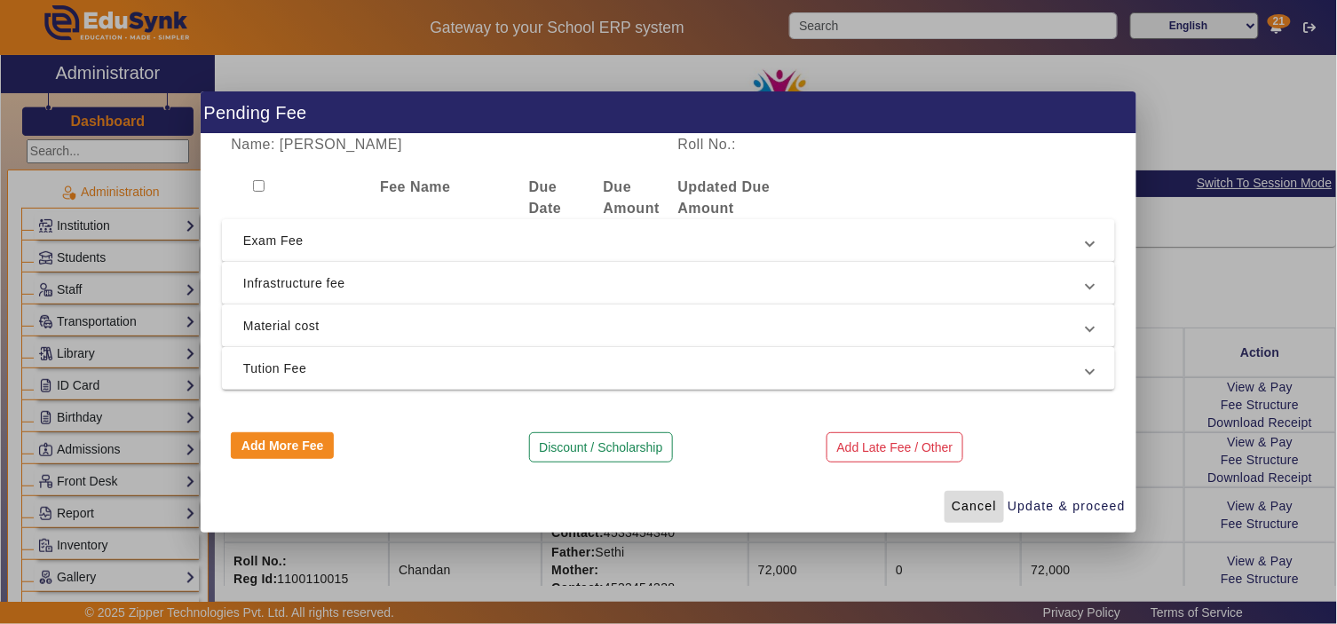
click at [955, 506] on span "Cancel" at bounding box center [974, 506] width 45 height 19
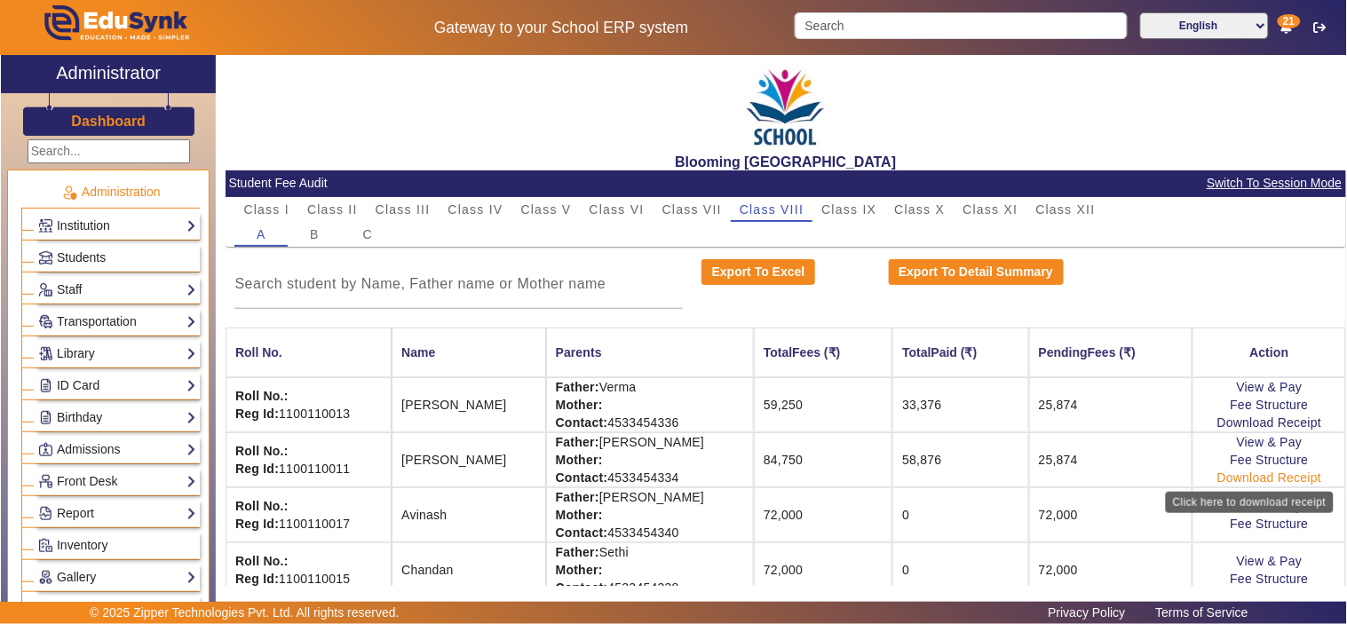
click at [1274, 476] on link "Download Receipt" at bounding box center [1269, 477] width 105 height 14
click at [1270, 501] on link "View & Pay" at bounding box center [1269, 506] width 66 height 14
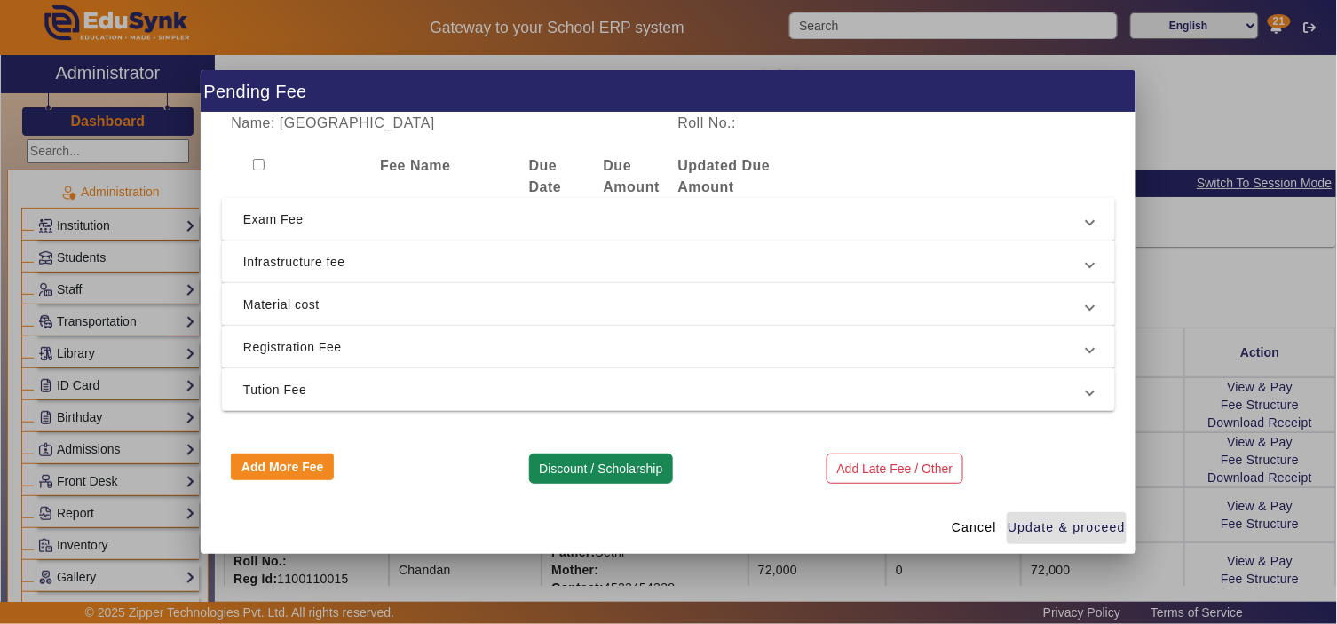
click at [582, 470] on button "Discount / Scholarship" at bounding box center [601, 469] width 144 height 30
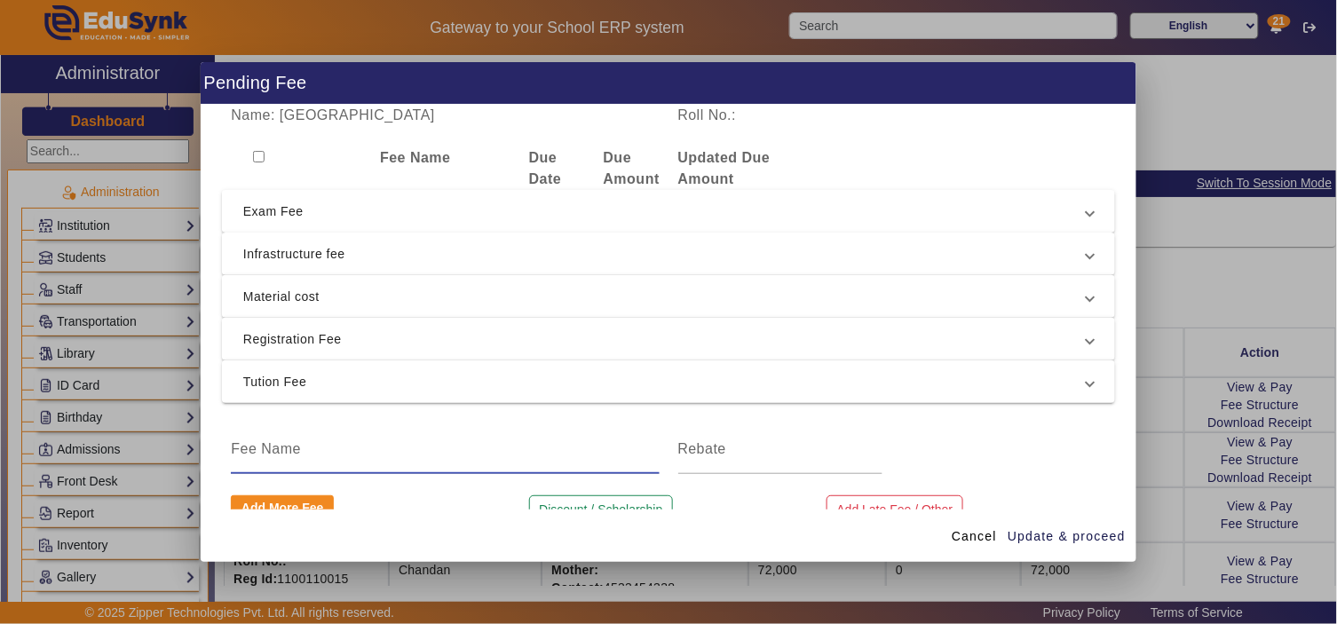
click at [462, 447] on input at bounding box center [445, 448] width 428 height 21
type input "SLR 30 (30% of tution fee)"
type input "12750"
click at [480, 382] on span "Tution Fee" at bounding box center [664, 381] width 843 height 21
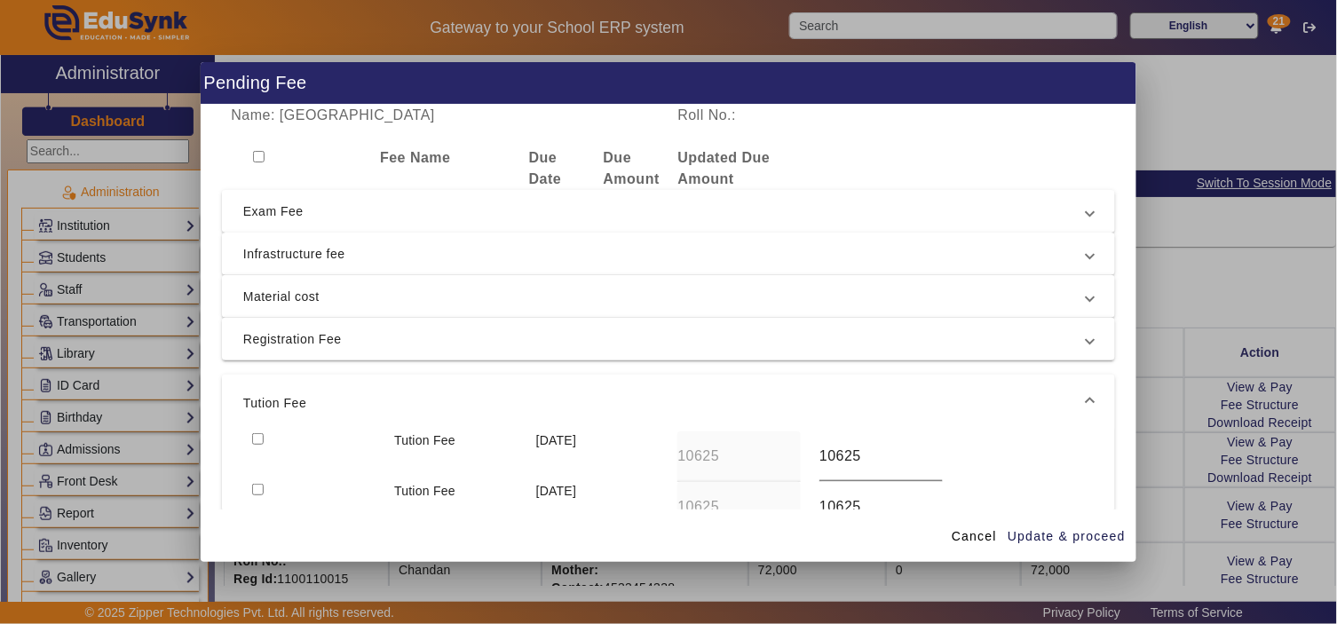
scroll to position [164, 0]
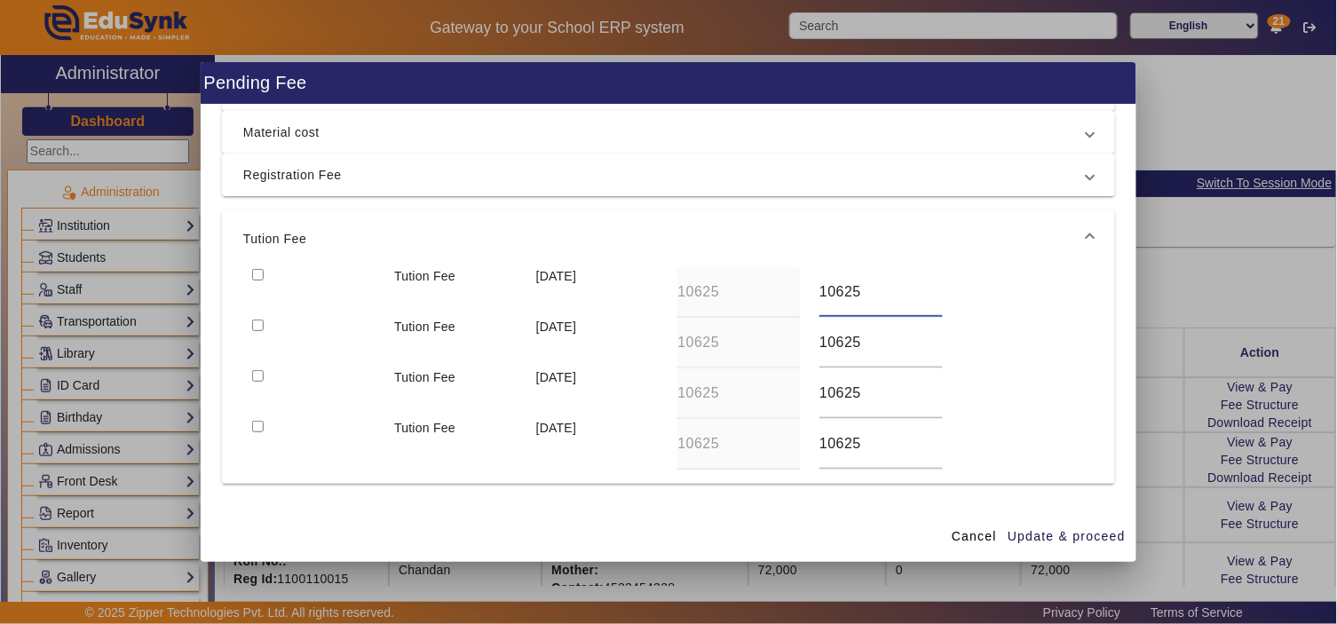
drag, startPoint x: 873, startPoint y: 288, endPoint x: 803, endPoint y: 289, distance: 69.3
click at [803, 289] on div "Tution Fee 10 Apr 2025 10625 10625" at bounding box center [668, 292] width 850 height 51
type input "20187.5"
click at [787, 341] on div "Tution Fee 10 Jul 2025 10625 10625" at bounding box center [668, 343] width 850 height 51
type input "7437.5"
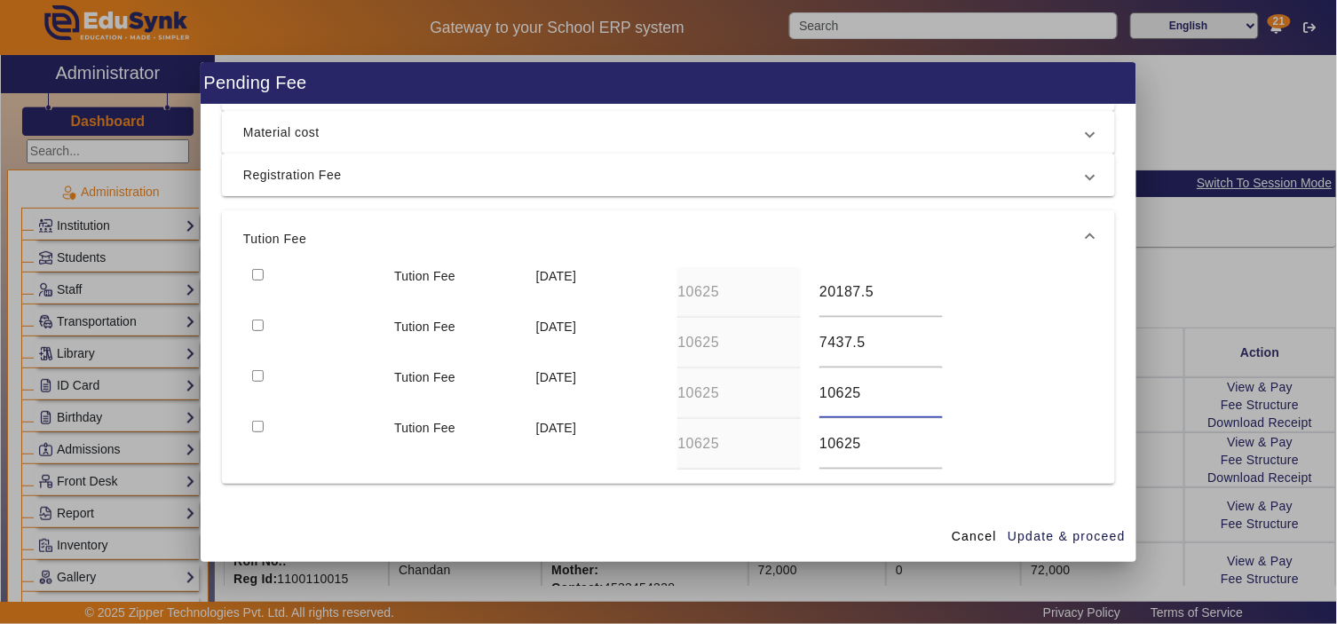
click at [758, 392] on div "Tution Fee 10 Oct 2025 10625 10625" at bounding box center [668, 393] width 850 height 51
click at [838, 343] on input "7437.5" at bounding box center [880, 342] width 123 height 21
click at [841, 386] on input "10625" at bounding box center [880, 393] width 123 height 21
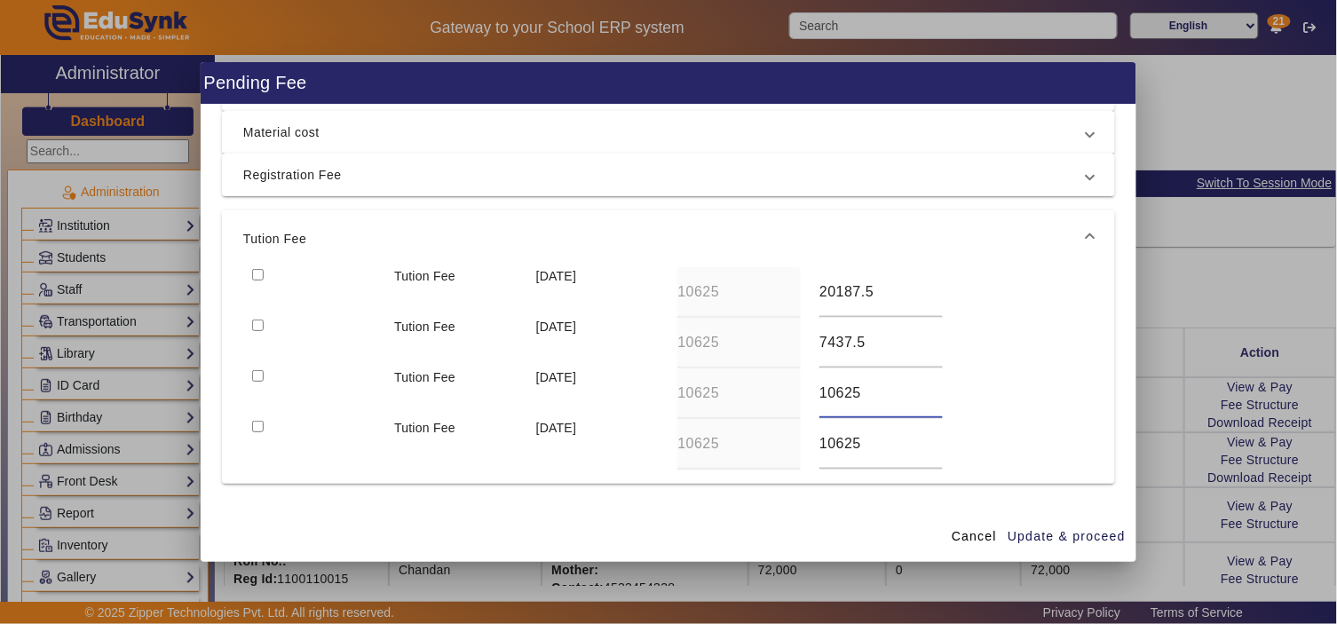
click at [841, 386] on input "10625" at bounding box center [880, 393] width 123 height 21
paste input "7437."
type input "7437.5"
click at [836, 438] on input "10625" at bounding box center [880, 443] width 123 height 21
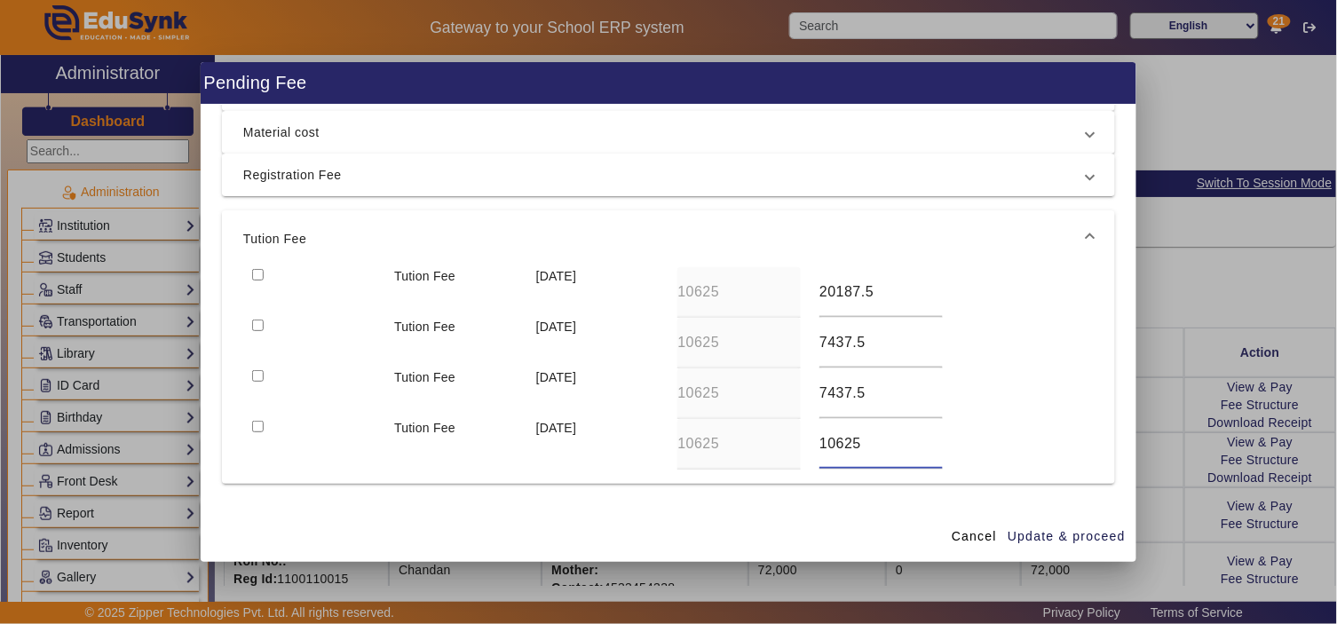
paste input "7437."
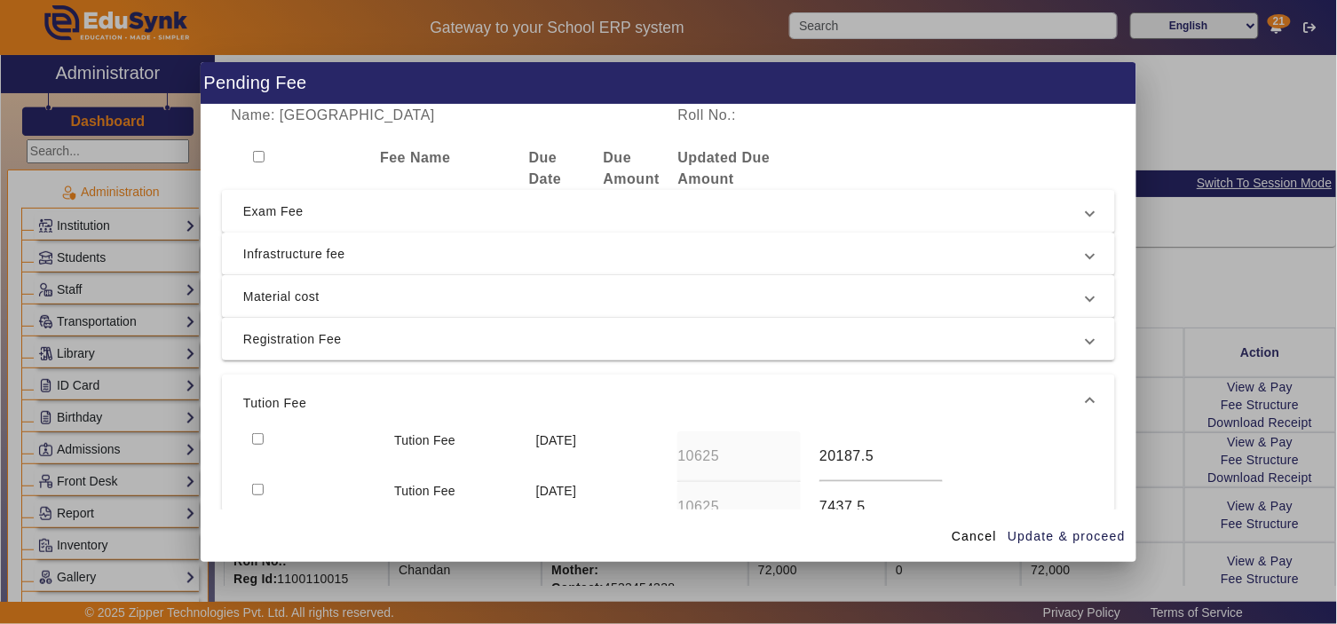
type input "7437.5"
click at [254, 155] on input "checkbox" at bounding box center [259, 157] width 12 height 12
checkbox input "true"
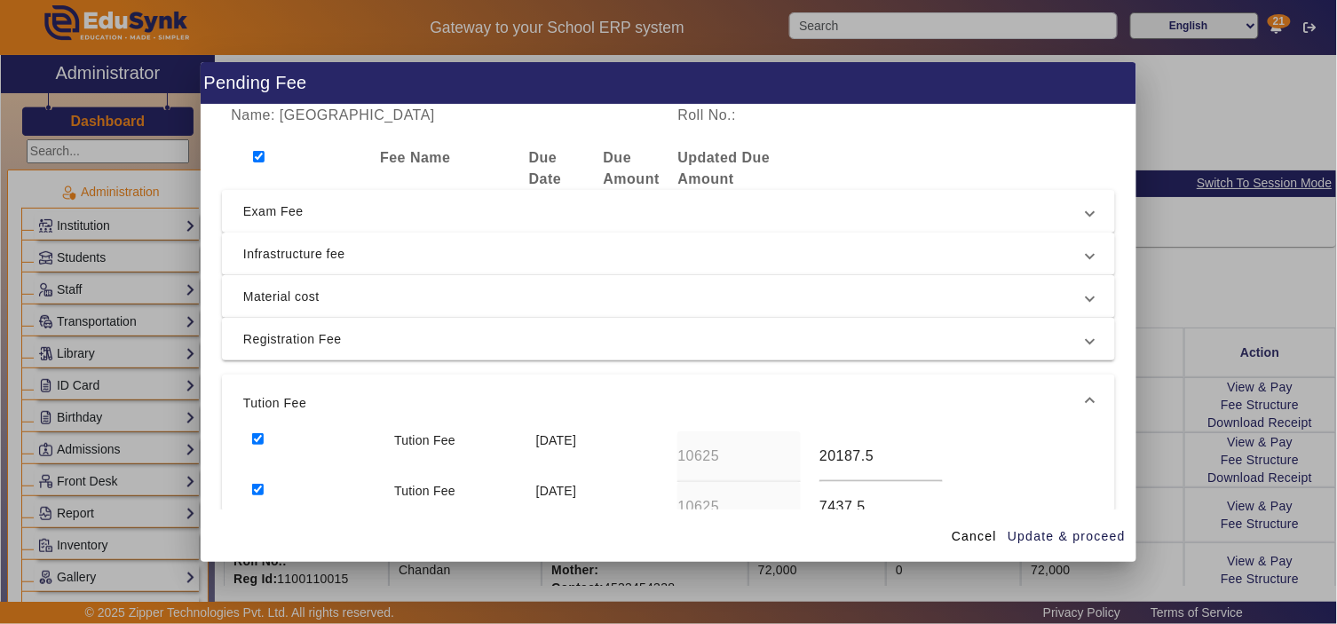
checkbox input "true"
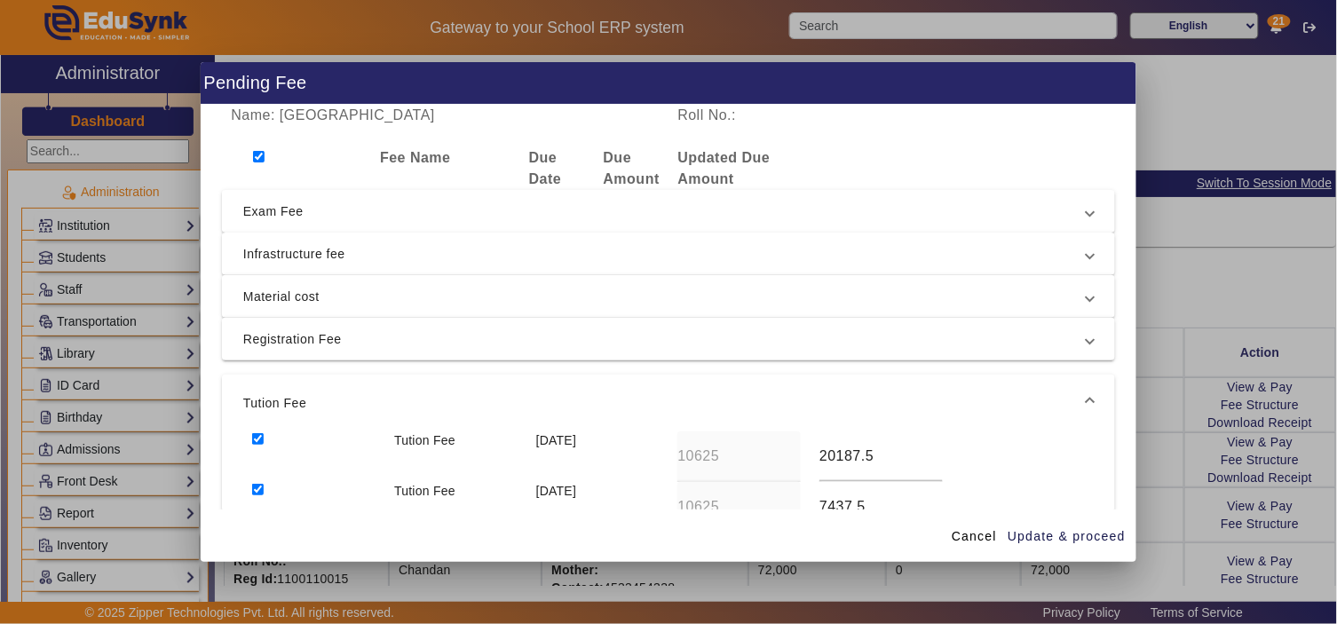
checkbox input "true"
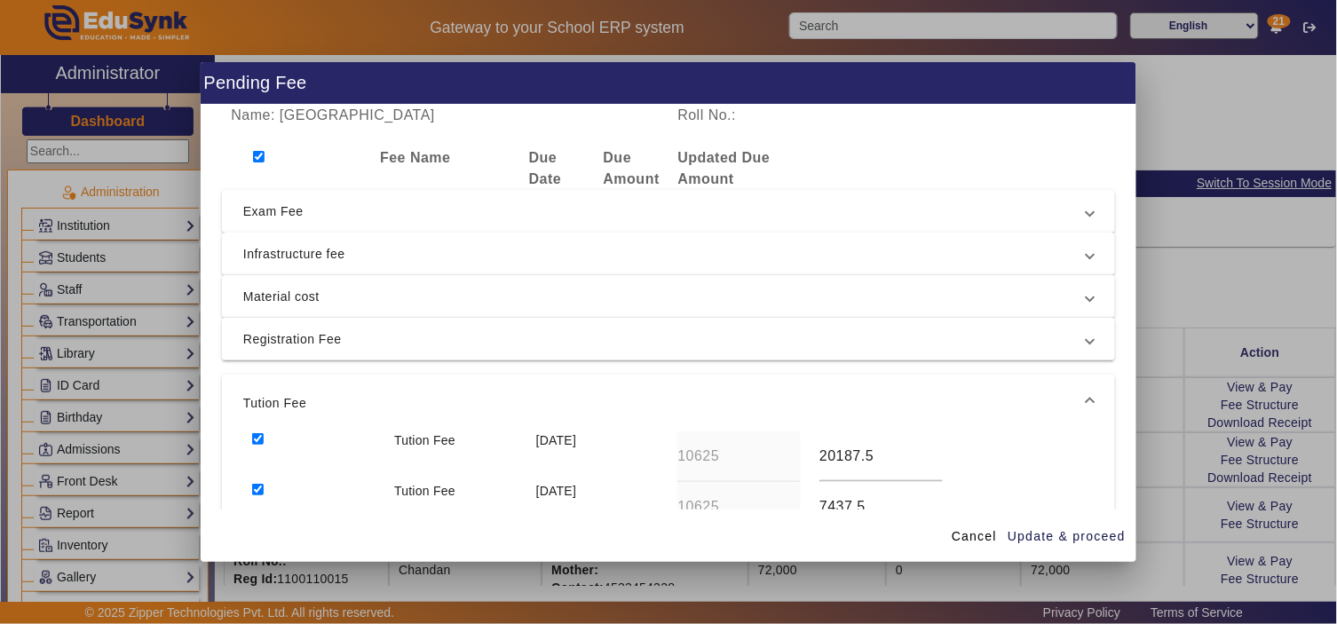
checkbox input "true"
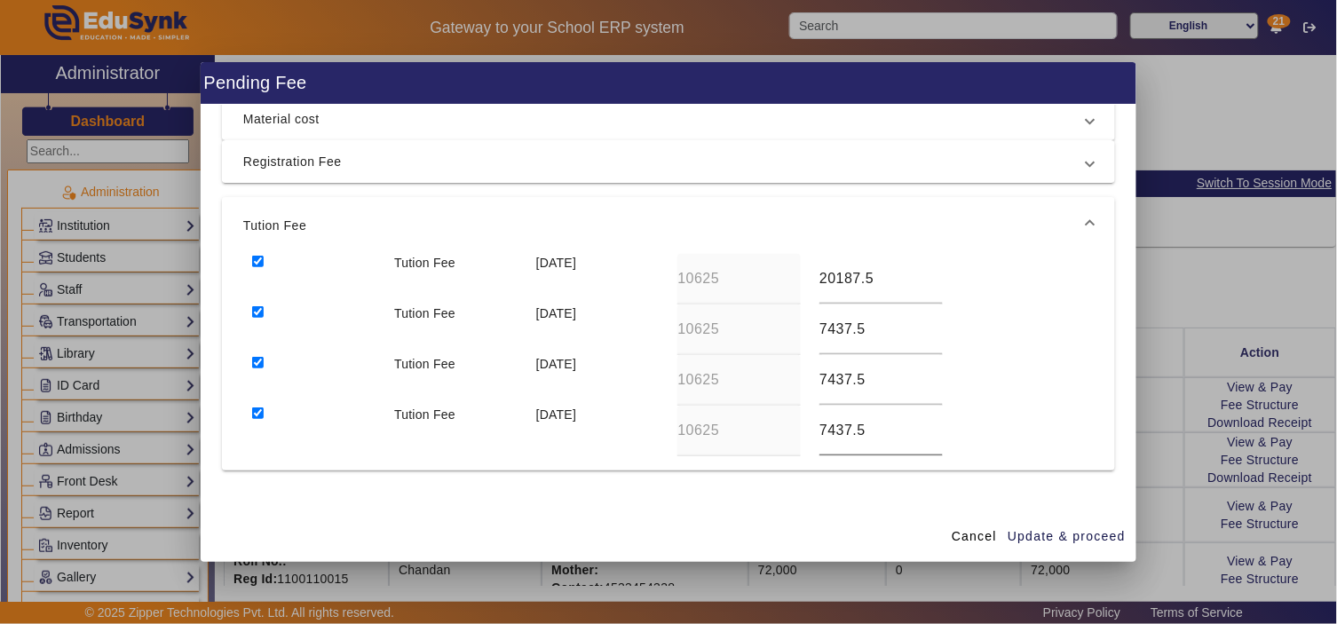
scroll to position [278, 0]
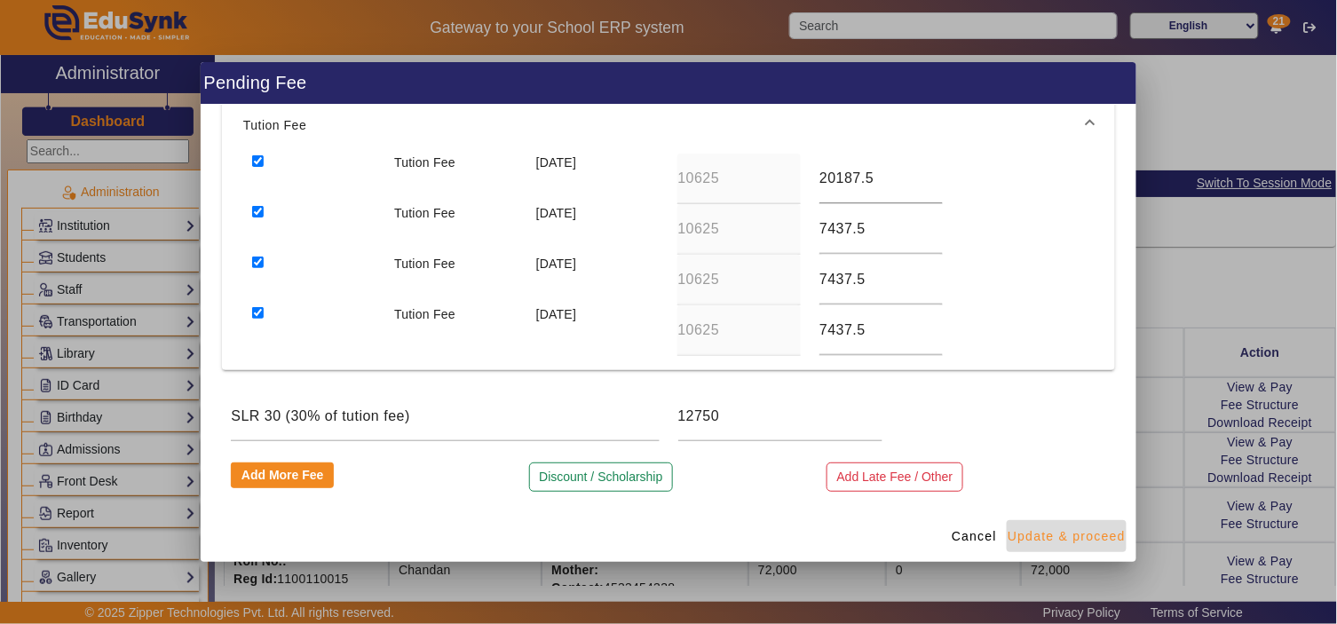
click at [1059, 533] on span "Update & proceed" at bounding box center [1066, 536] width 118 height 19
type input "20187.5"
type input "7437.5"
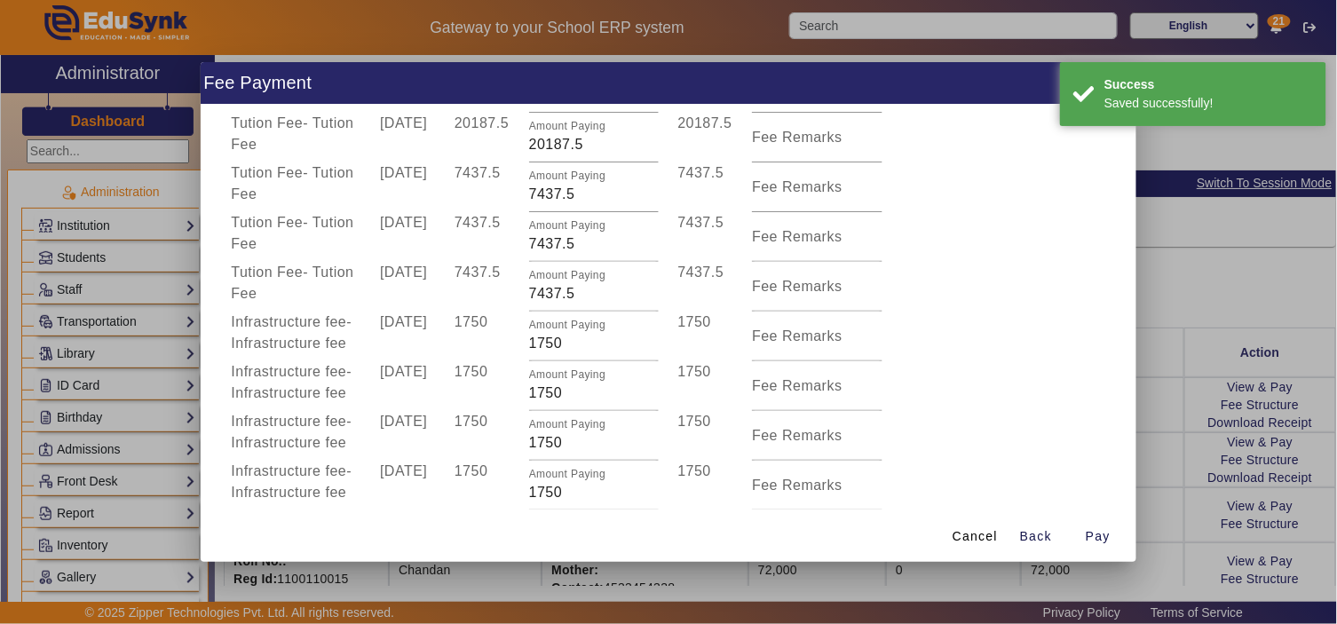
scroll to position [0, 0]
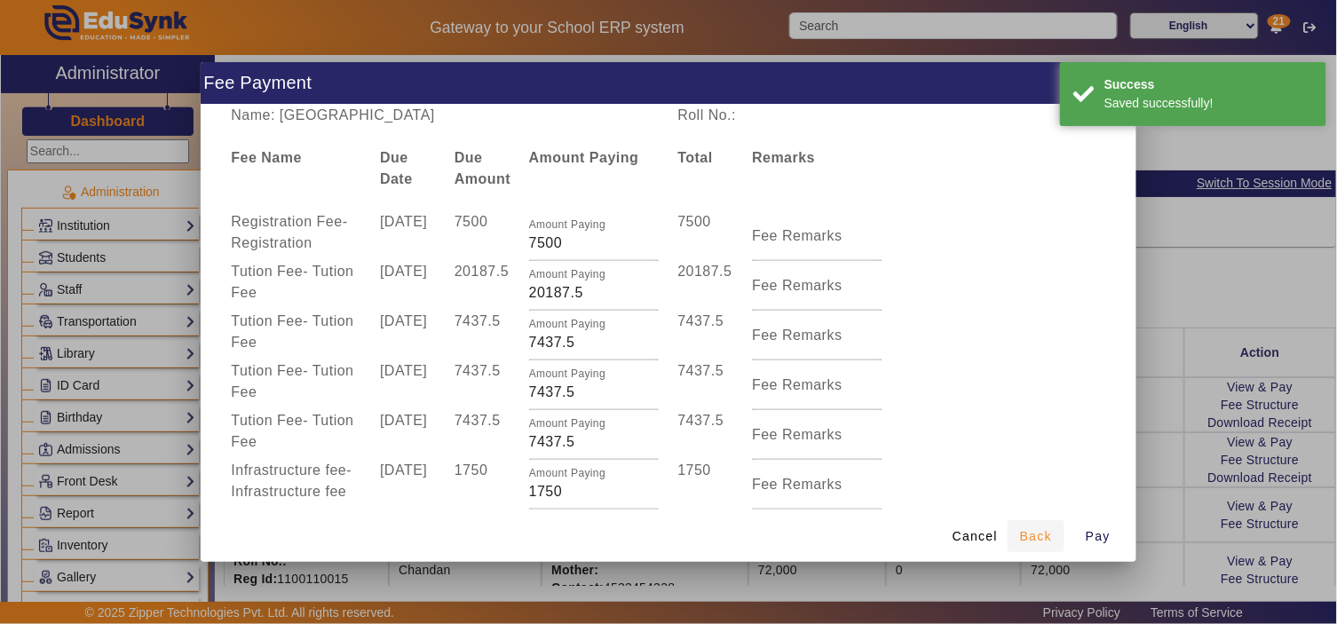
click at [1033, 539] on span "Back" at bounding box center [1036, 536] width 32 height 19
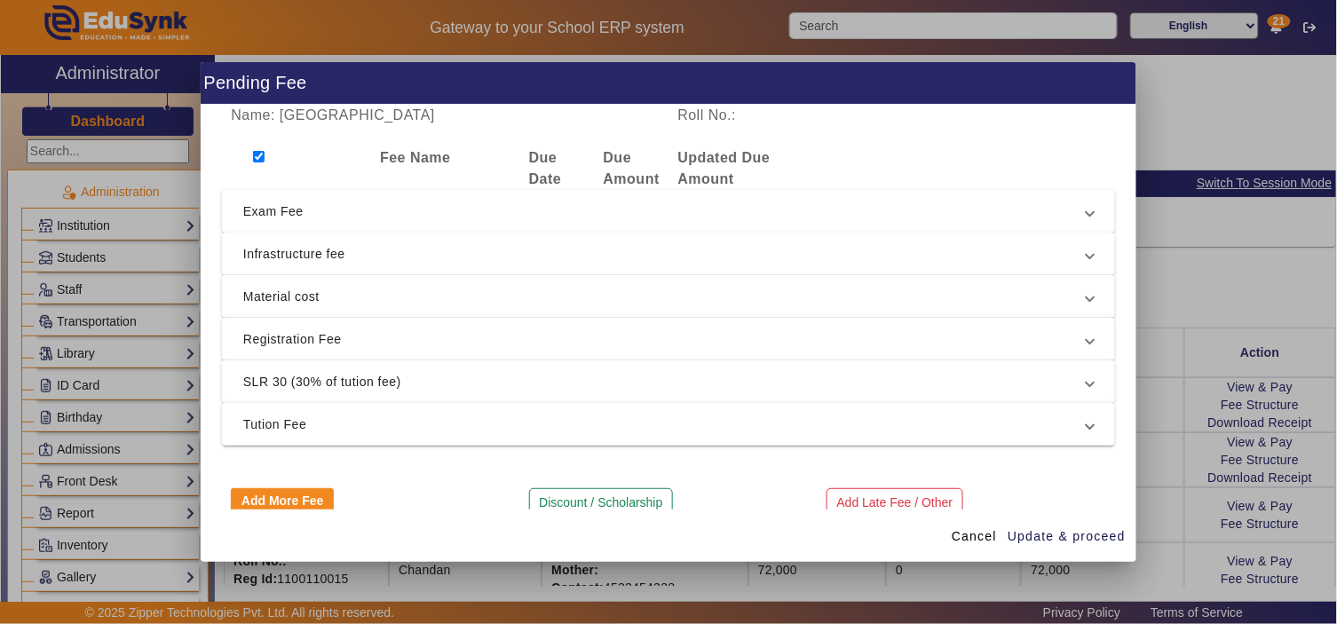
click at [320, 383] on span "SLR 30 (30% of tution fee)" at bounding box center [664, 381] width 843 height 21
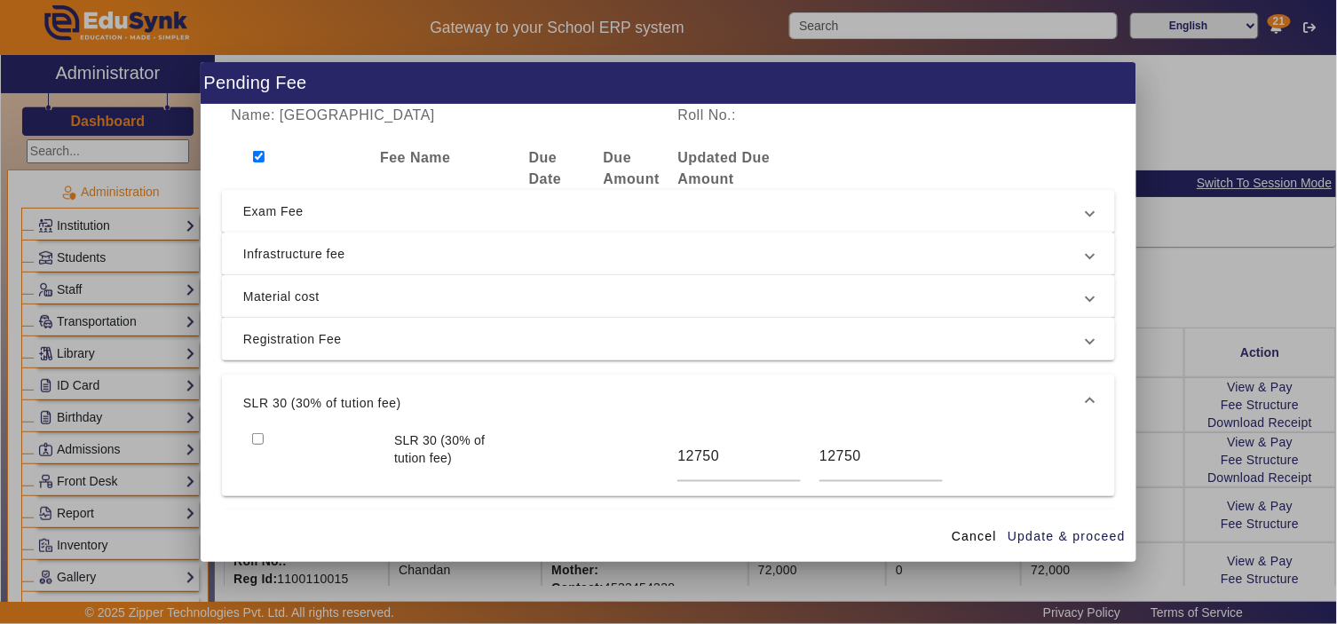
click at [256, 435] on input "checkbox" at bounding box center [258, 439] width 12 height 12
checkbox input "true"
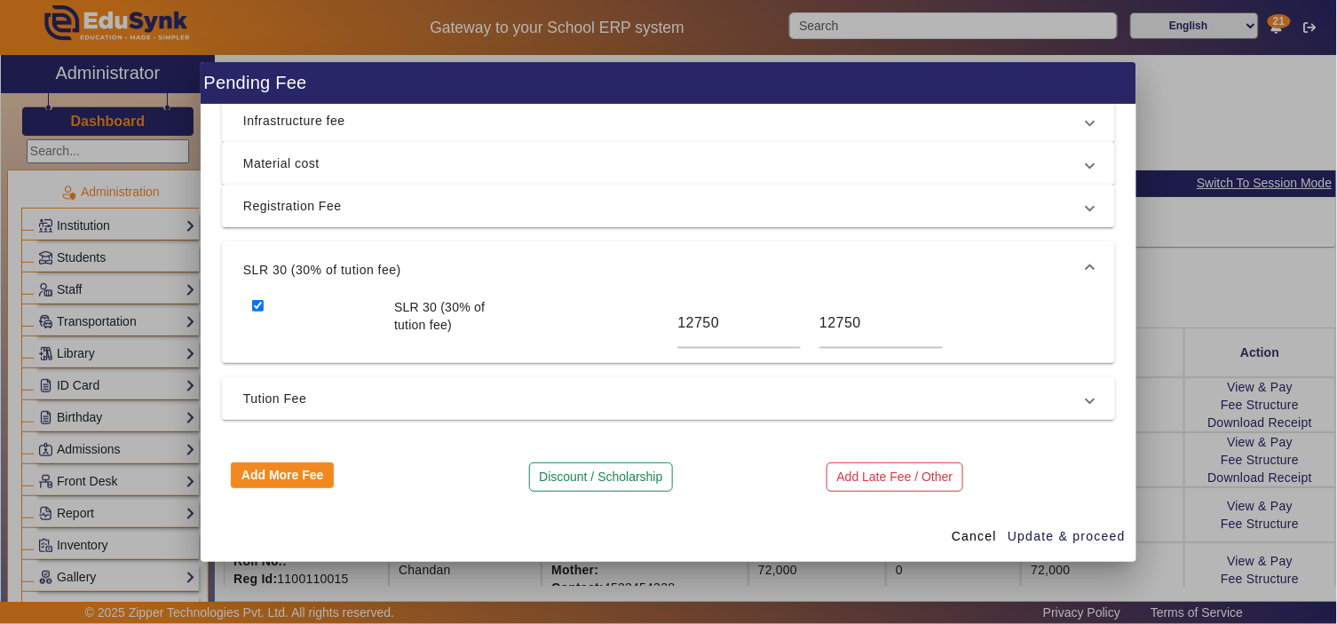
click at [303, 391] on span "Tution Fee" at bounding box center [664, 398] width 843 height 21
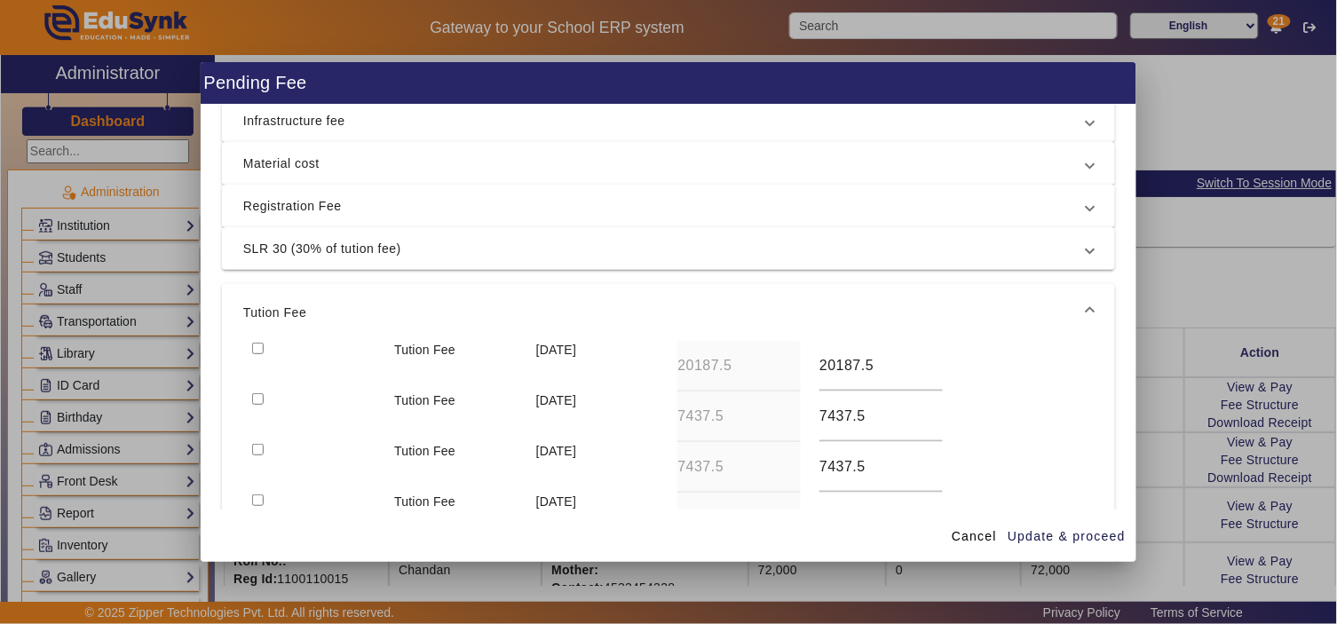
click at [254, 347] on input "checkbox" at bounding box center [258, 349] width 12 height 12
checkbox input "true"
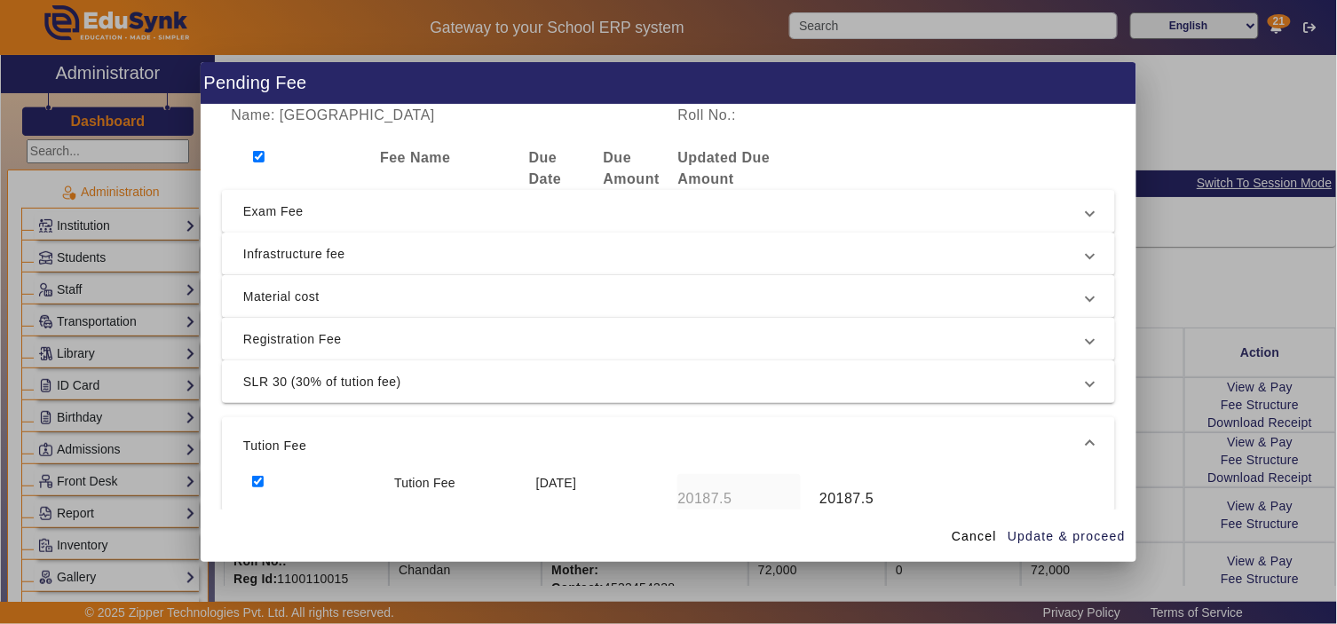
click at [276, 341] on span "Registration Fee" at bounding box center [664, 338] width 843 height 21
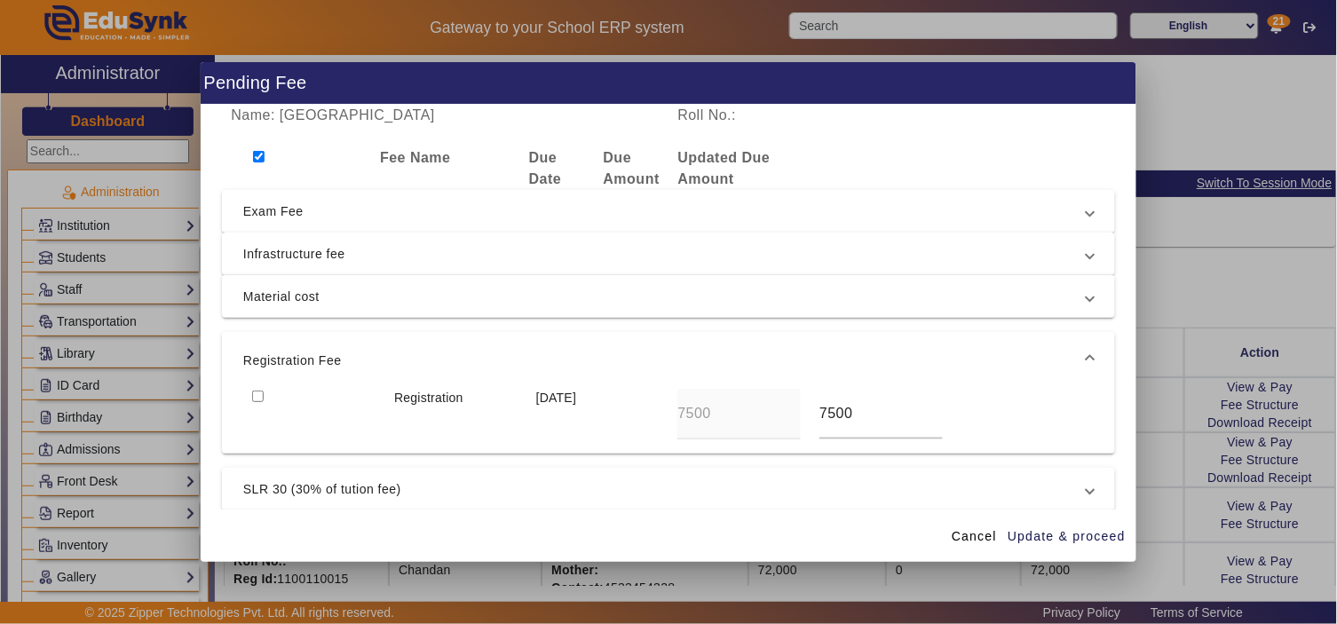
click at [253, 394] on input "checkbox" at bounding box center [258, 397] width 12 height 12
checkbox input "true"
click at [294, 298] on span "Material cost" at bounding box center [664, 296] width 843 height 21
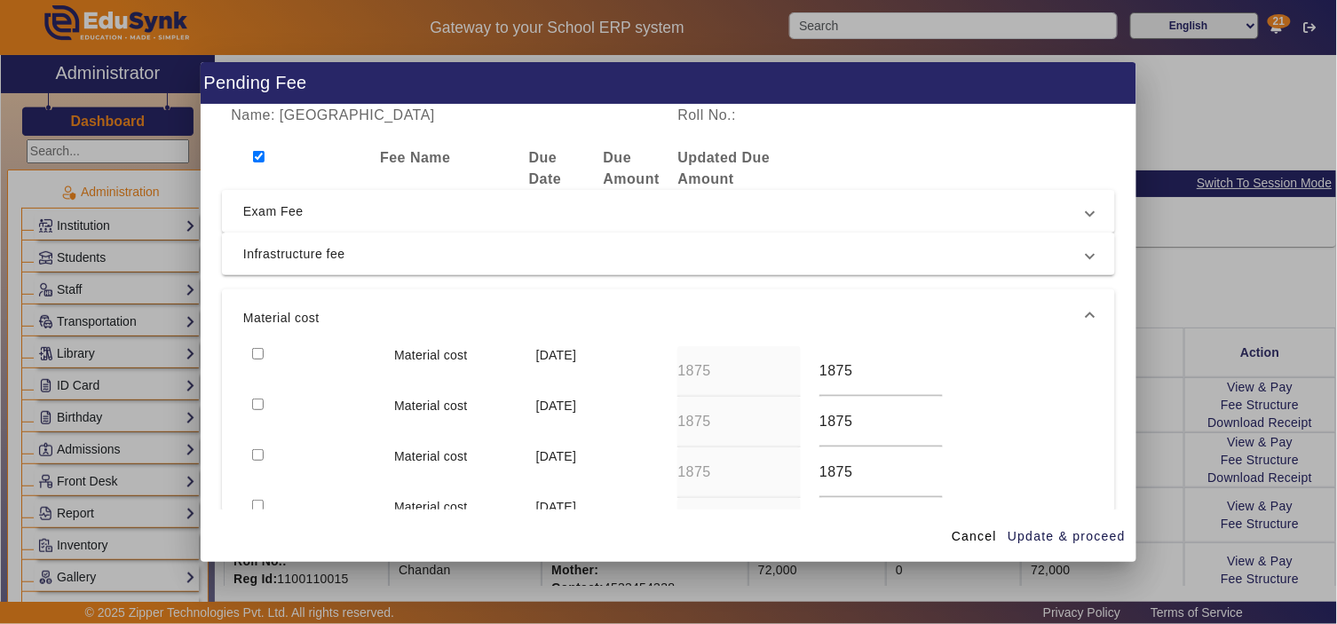
click at [256, 351] on input "checkbox" at bounding box center [258, 354] width 12 height 12
checkbox input "true"
click at [293, 256] on span "Infrastructure fee" at bounding box center [664, 253] width 843 height 21
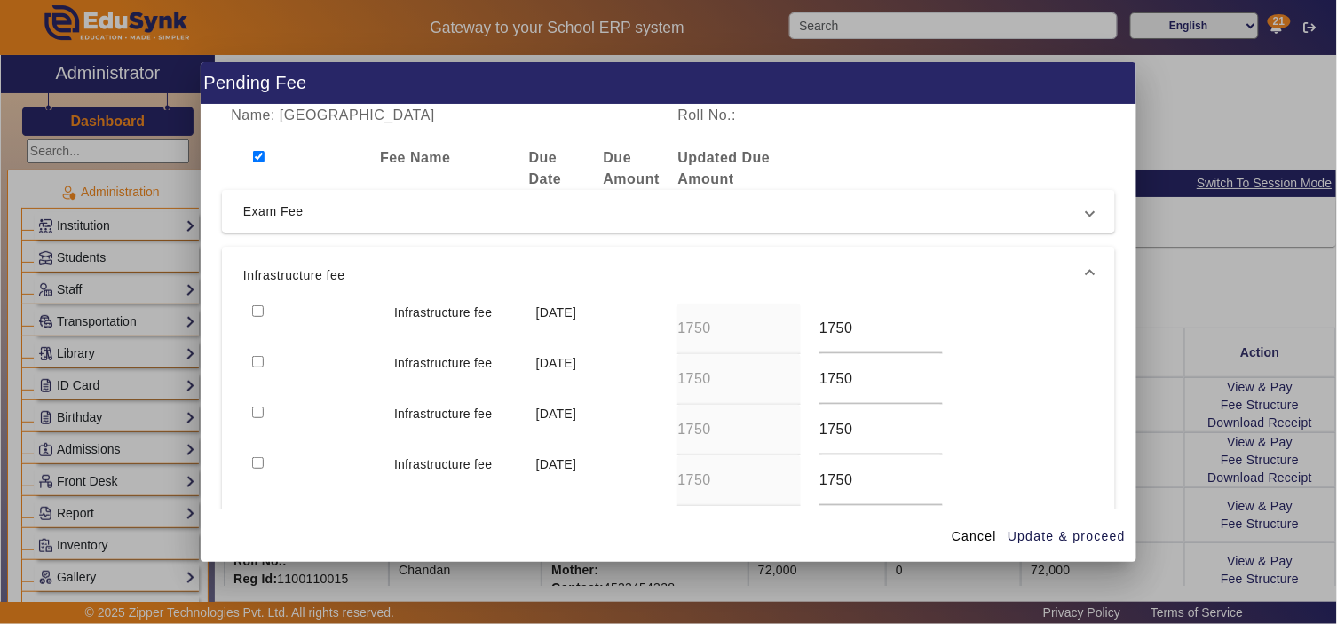
click at [257, 311] on input "checkbox" at bounding box center [258, 311] width 12 height 12
checkbox input "true"
click at [298, 217] on span "Exam Fee" at bounding box center [664, 211] width 843 height 21
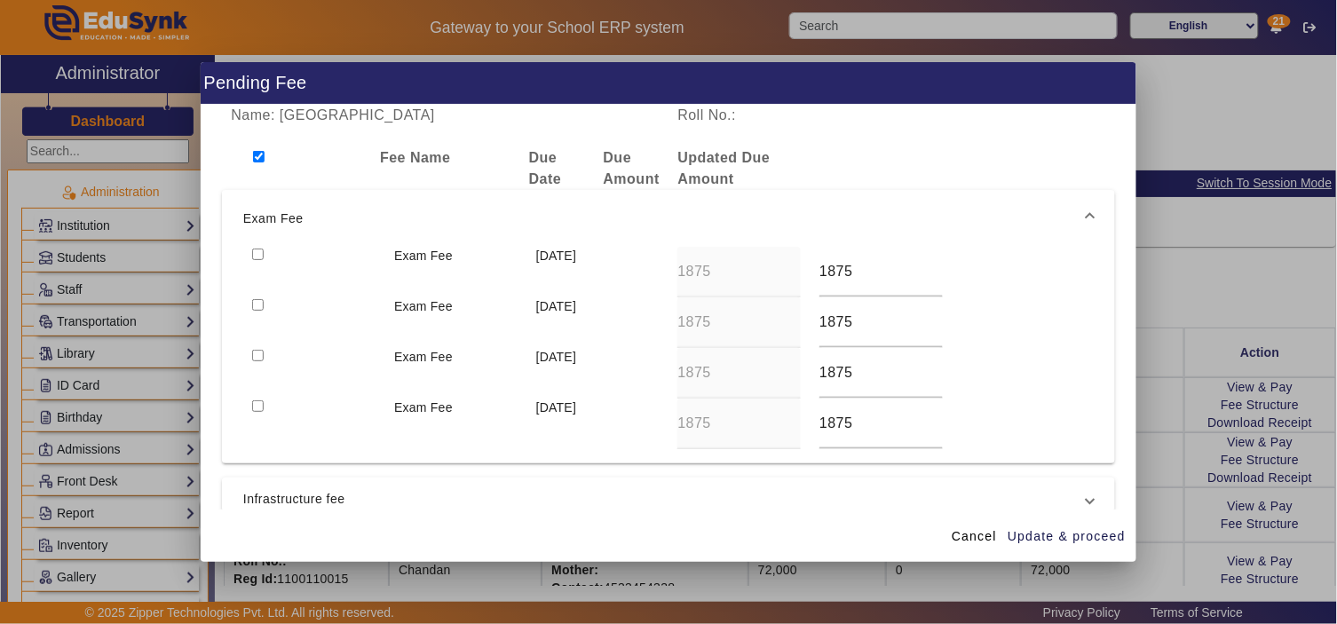
click at [254, 255] on input "checkbox" at bounding box center [258, 255] width 12 height 12
checkbox input "true"
click at [1037, 533] on span "Update & proceed" at bounding box center [1066, 536] width 118 height 19
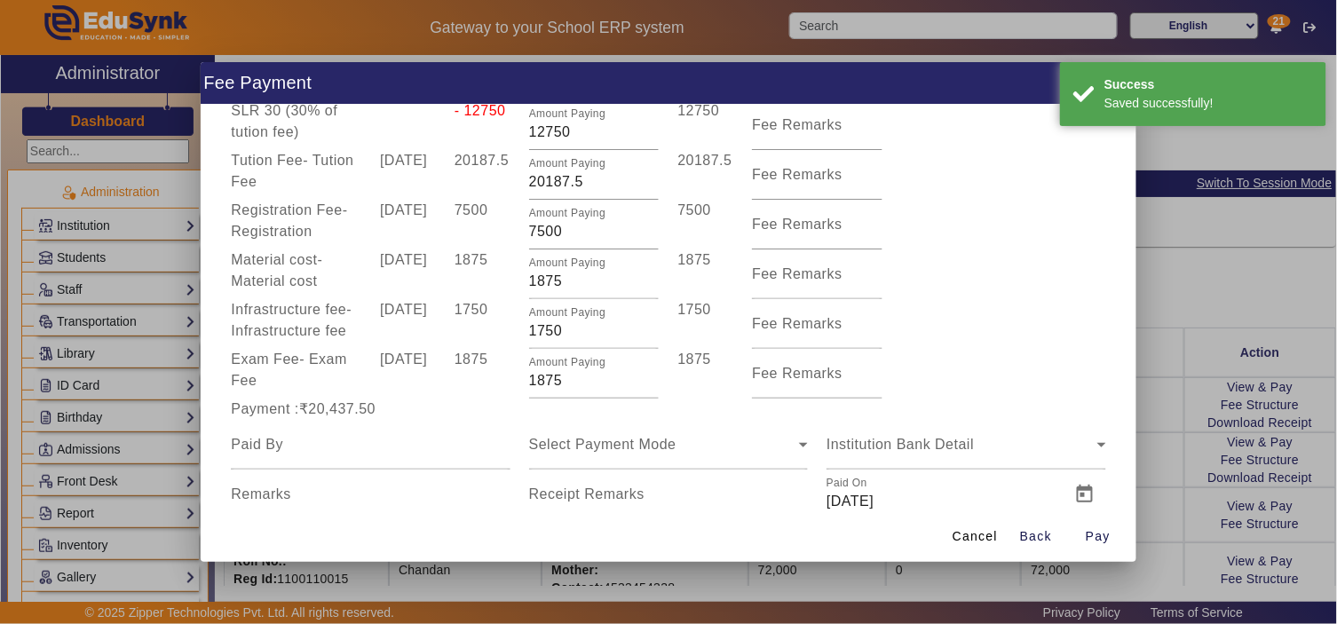
scroll to position [158, 0]
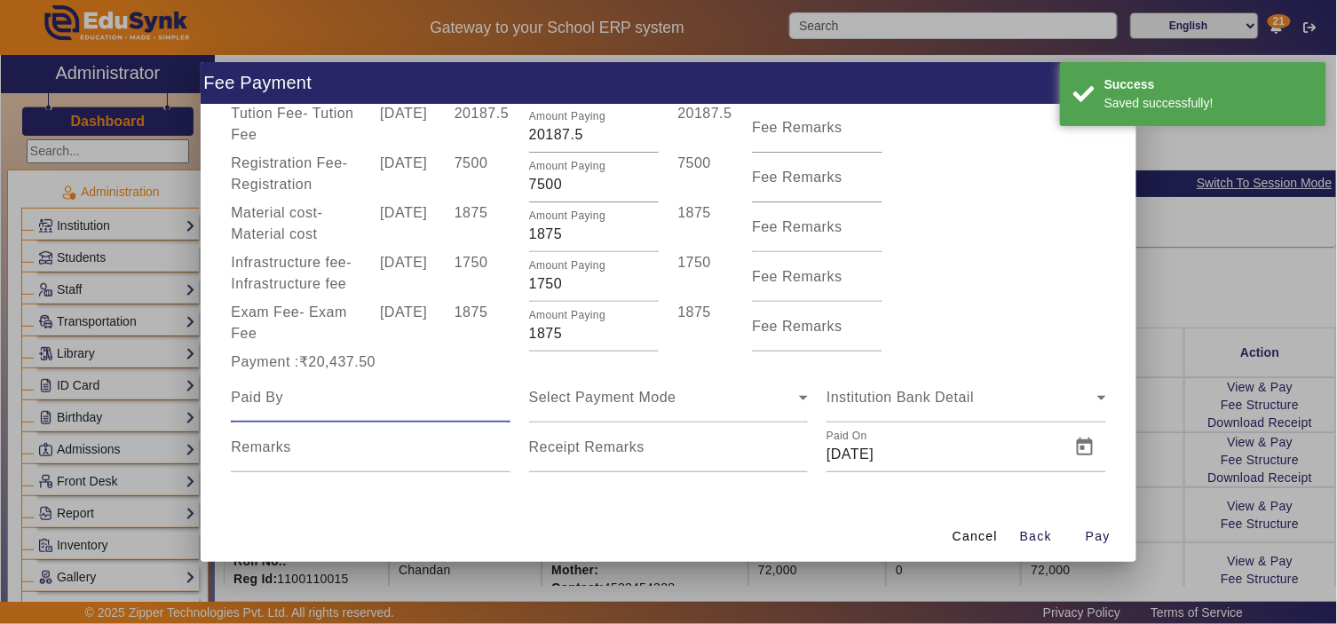
click at [321, 398] on input at bounding box center [370, 397] width 279 height 21
type input "F"
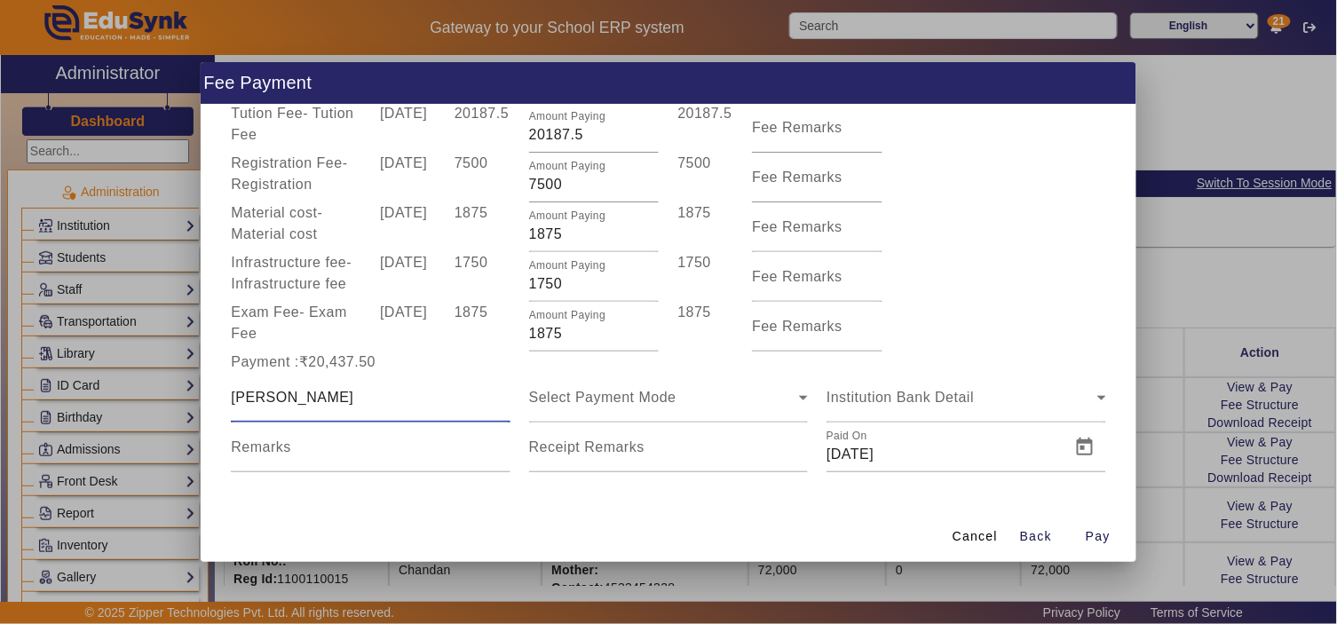
type input "Pratik"
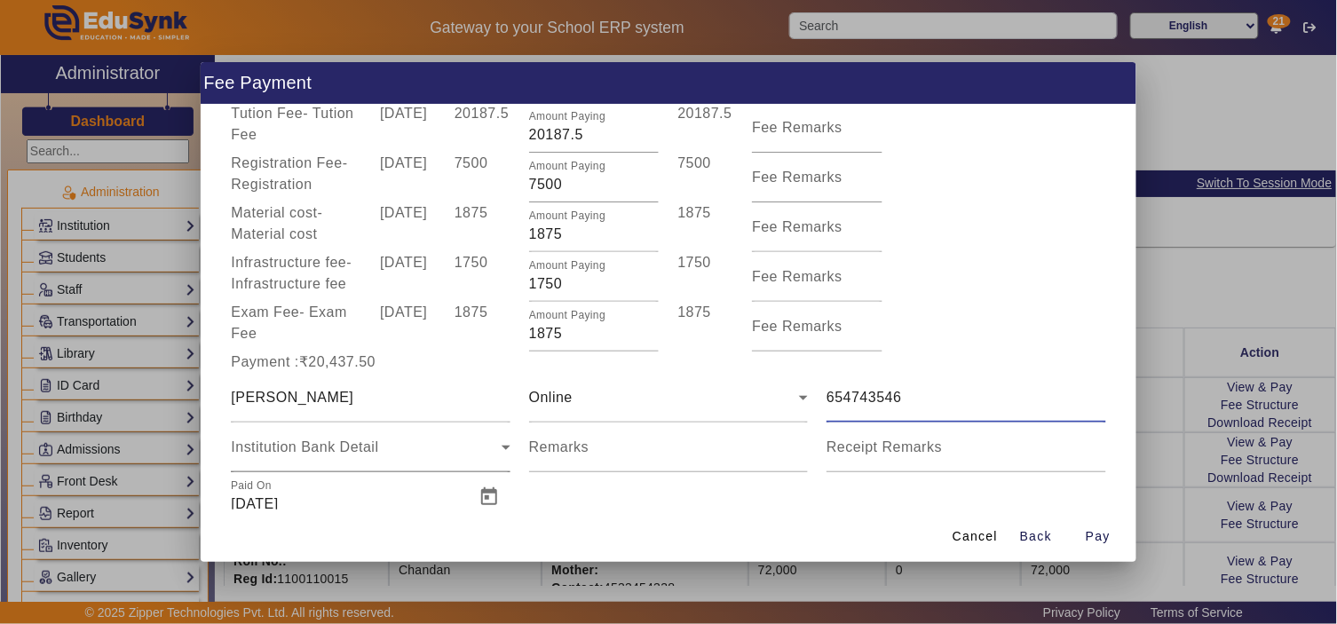
type input "654743546"
click at [321, 458] on div "Institution Bank Detail" at bounding box center [370, 448] width 279 height 50
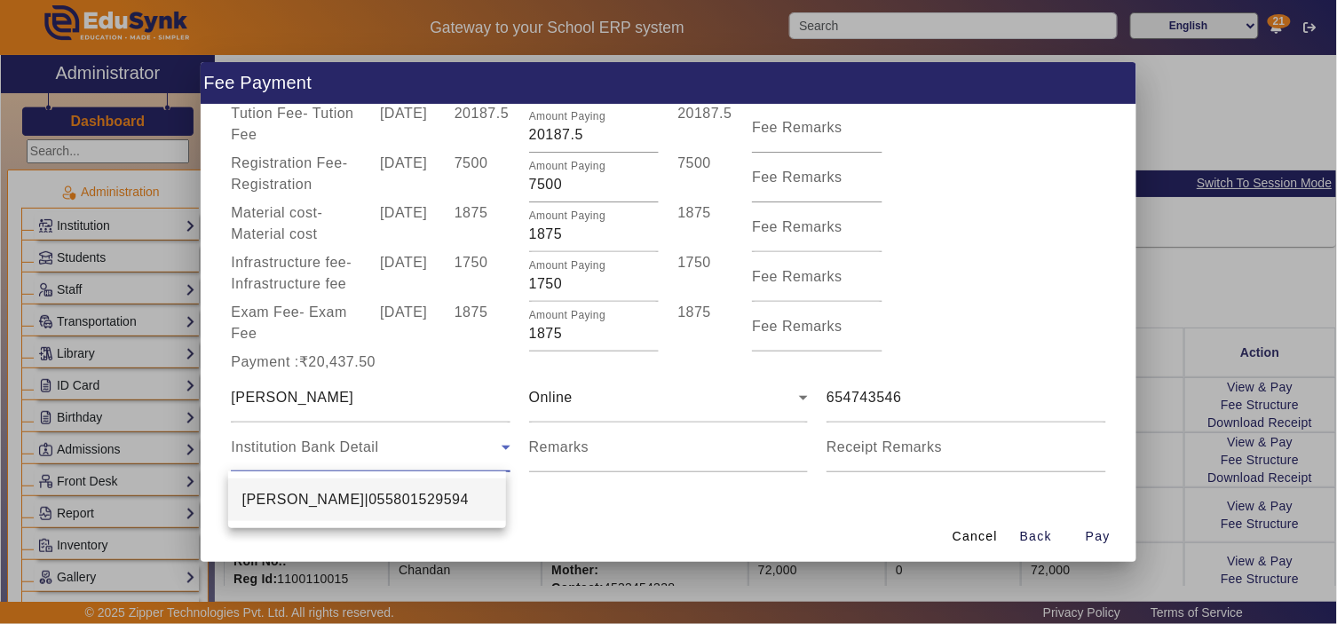
click at [311, 504] on span "Pratik Solanki|055801529594" at bounding box center [355, 499] width 227 height 21
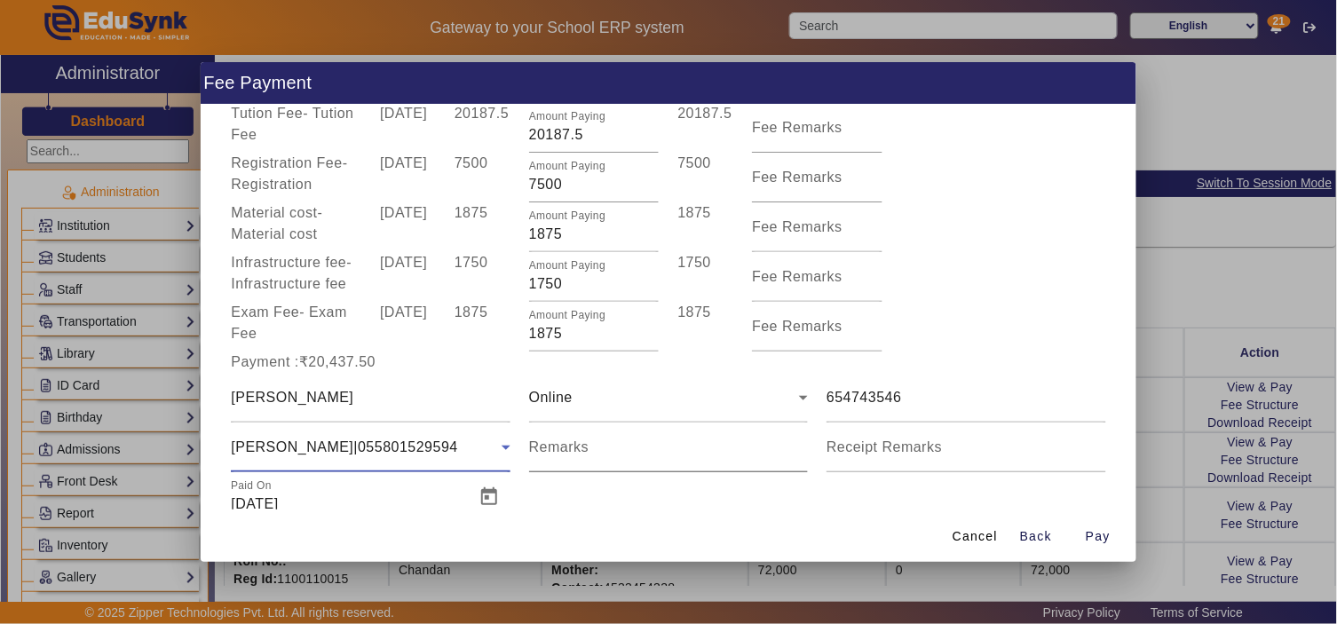
click at [644, 451] on input "Remarks" at bounding box center [668, 454] width 279 height 21
type input "First installment paid"
click at [1098, 530] on span "Pay" at bounding box center [1098, 536] width 25 height 19
type input "0"
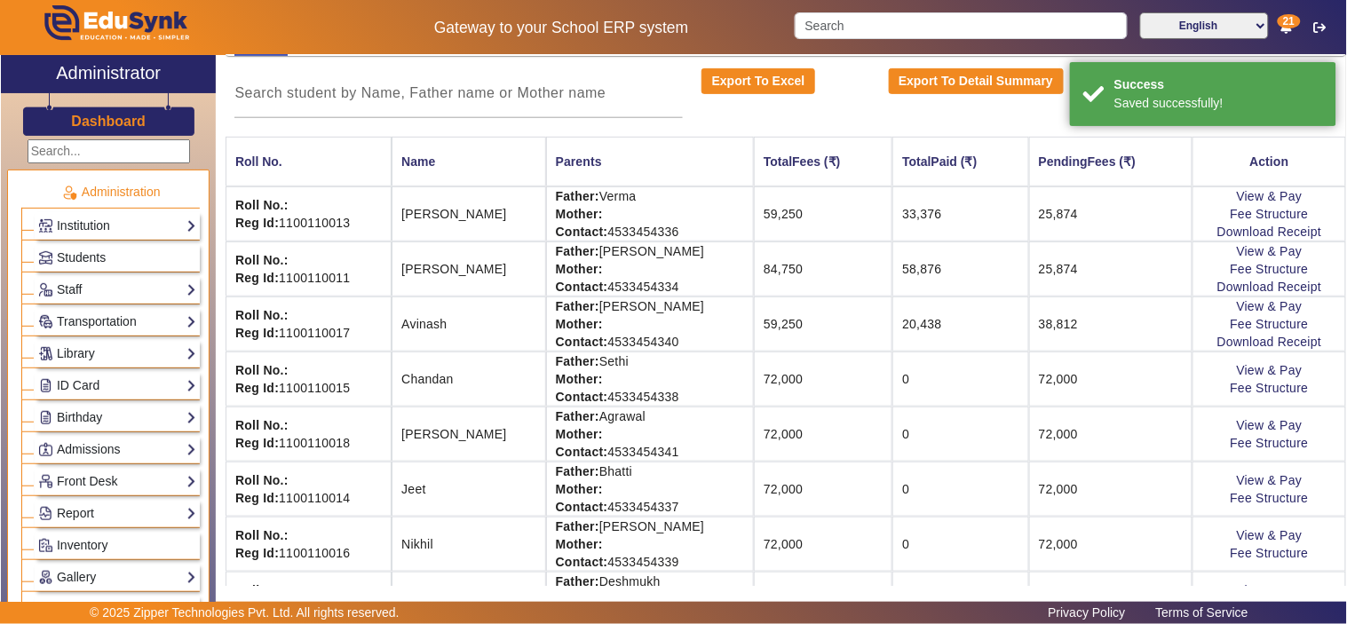
scroll to position [328, 0]
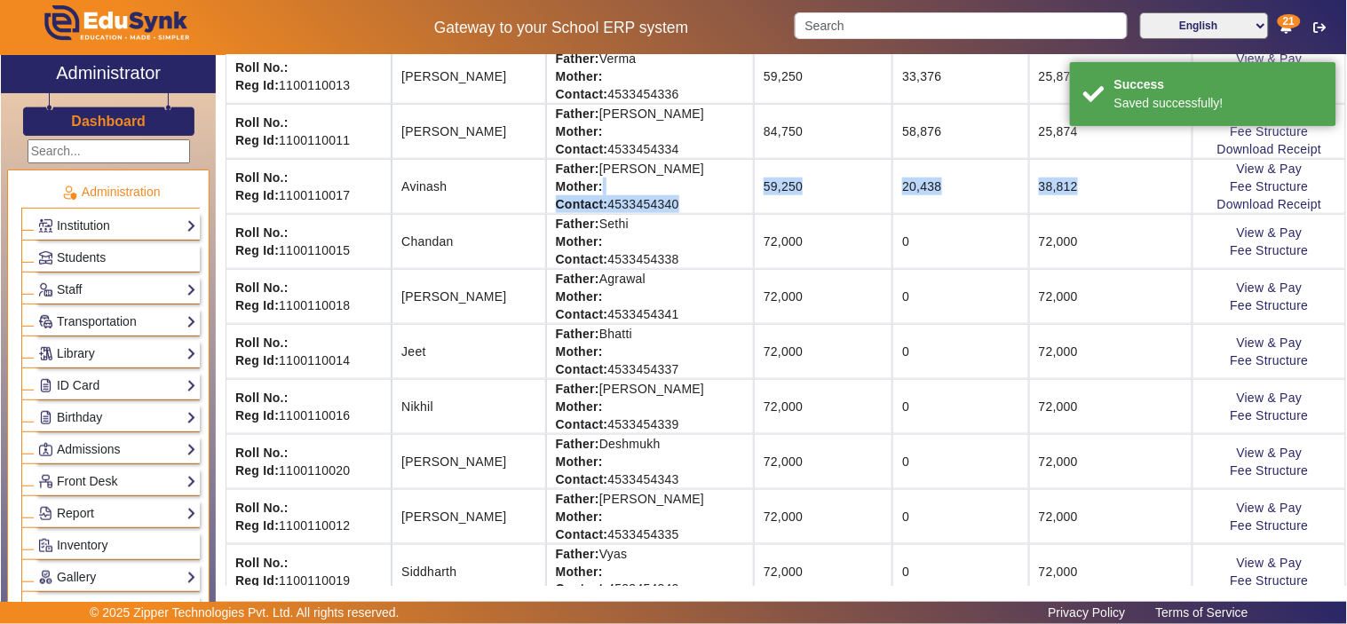
drag, startPoint x: 695, startPoint y: 185, endPoint x: 1042, endPoint y: 189, distance: 347.1
click at [1042, 189] on tr "Roll No.: Reg Id: 1100110017 Avinash Father: Khandelwal Mother: Contact: 453345…" at bounding box center [785, 186] width 1120 height 55
click at [1247, 206] on link "Download Receipt" at bounding box center [1269, 204] width 105 height 14
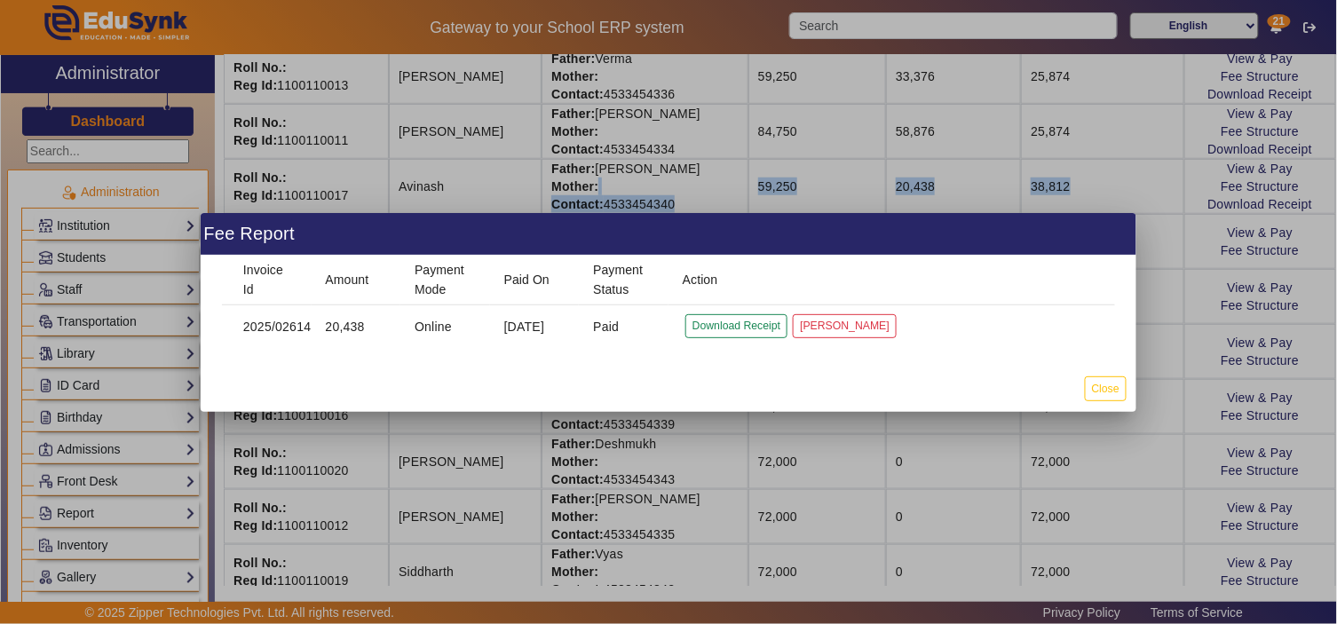
drag, startPoint x: 554, startPoint y: 324, endPoint x: 635, endPoint y: 324, distance: 80.8
click at [635, 324] on mat-row "2025/02614 20,438 Online 18 Aug 2025 Paid Download Receipt Mark Cancelled" at bounding box center [668, 326] width 893 height 43
click at [734, 323] on button "Download Receipt" at bounding box center [736, 326] width 102 height 24
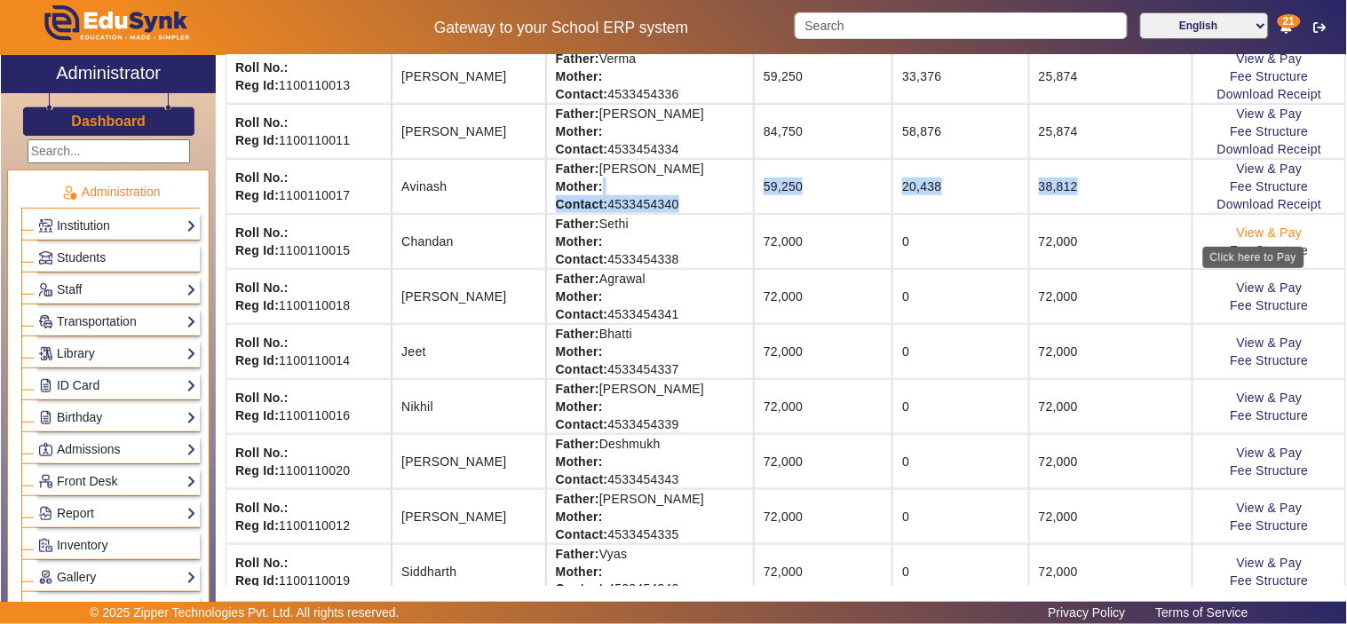
click at [1236, 229] on link "View & Pay" at bounding box center [1269, 232] width 66 height 14
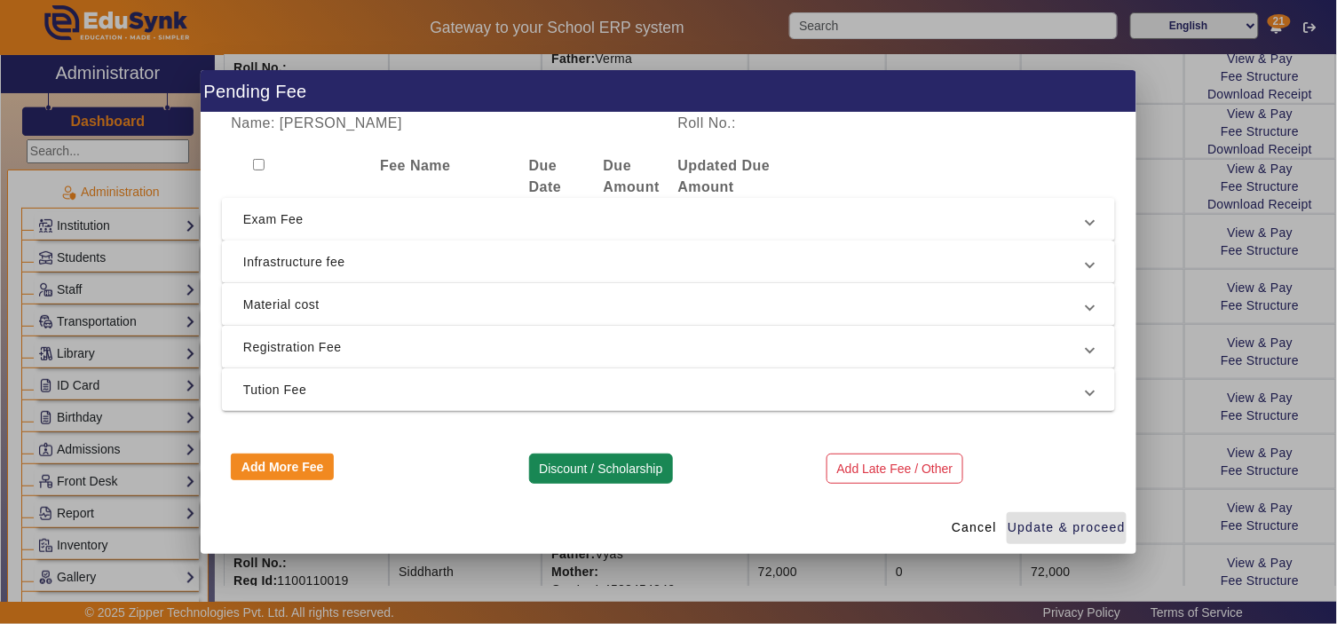
click at [583, 464] on button "Discount / Scholarship" at bounding box center [601, 469] width 144 height 30
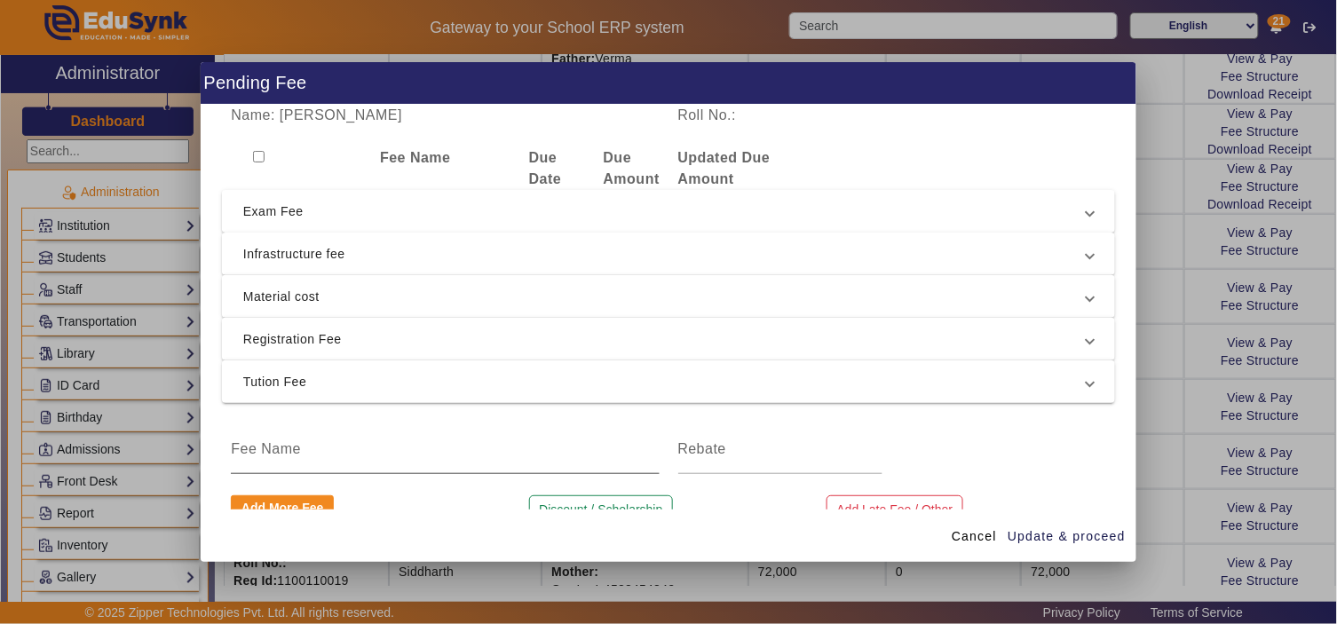
click at [340, 453] on input at bounding box center [445, 448] width 428 height 21
type input "Scholarship"
type input "20000"
click at [255, 156] on input "checkbox" at bounding box center [259, 157] width 12 height 12
checkbox input "true"
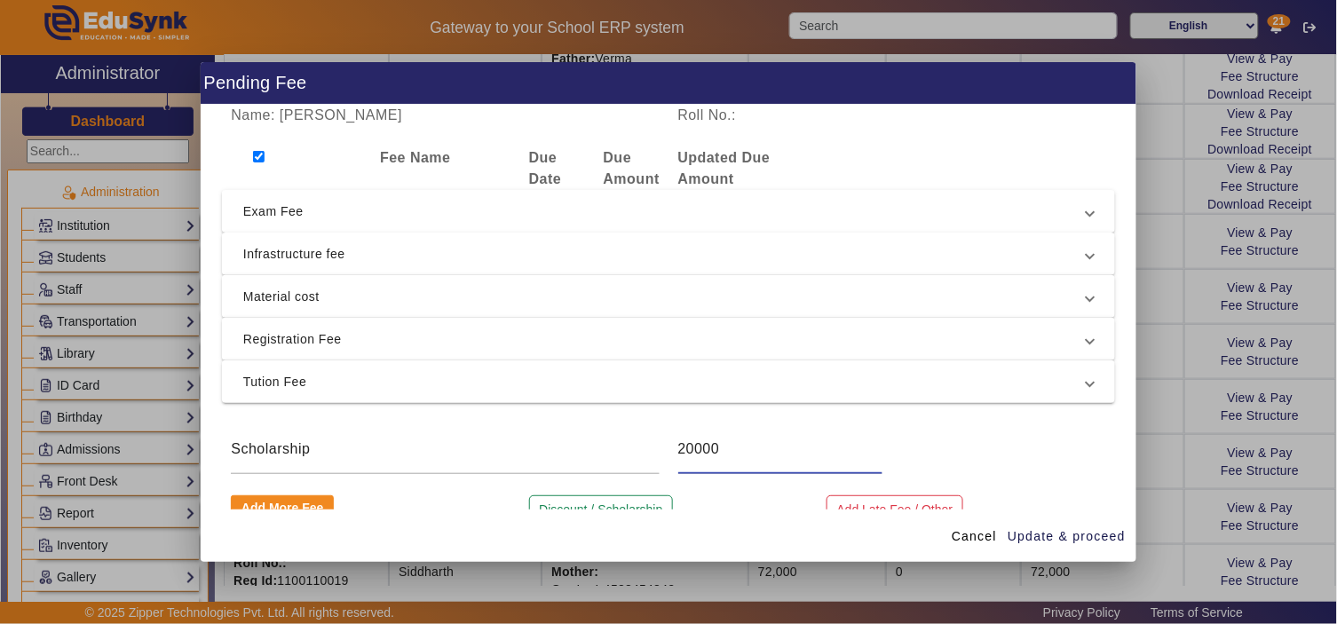
checkbox input "true"
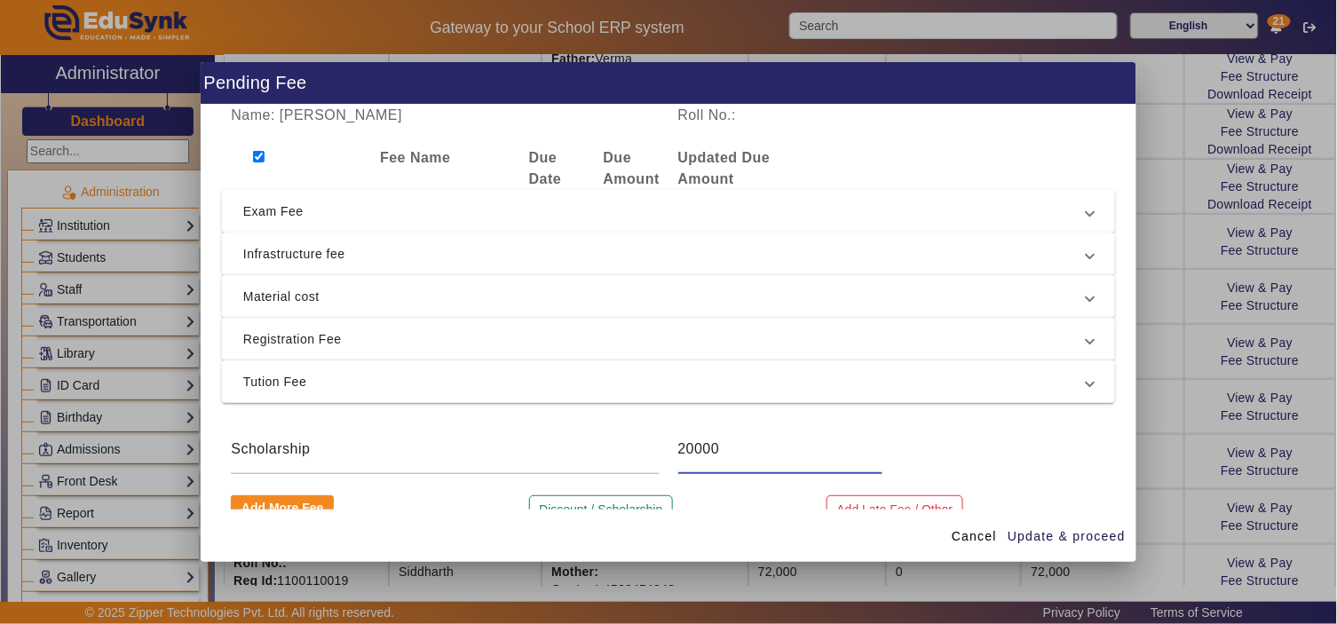
checkbox input "true"
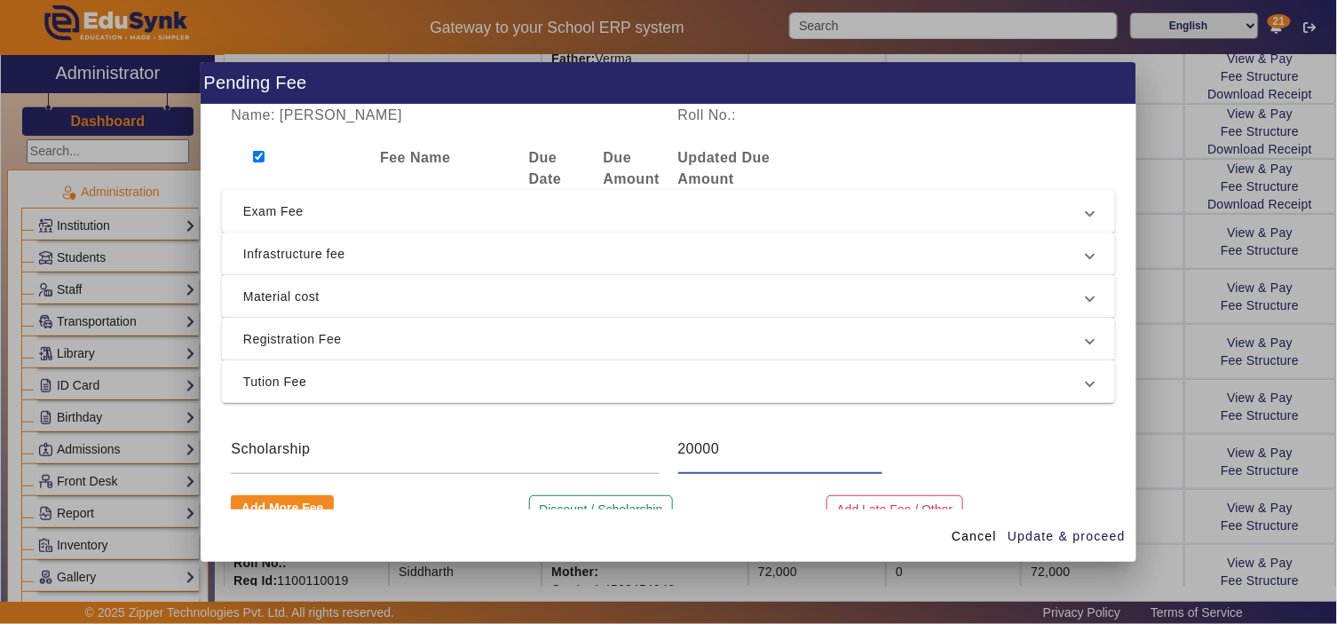
checkbox input "true"
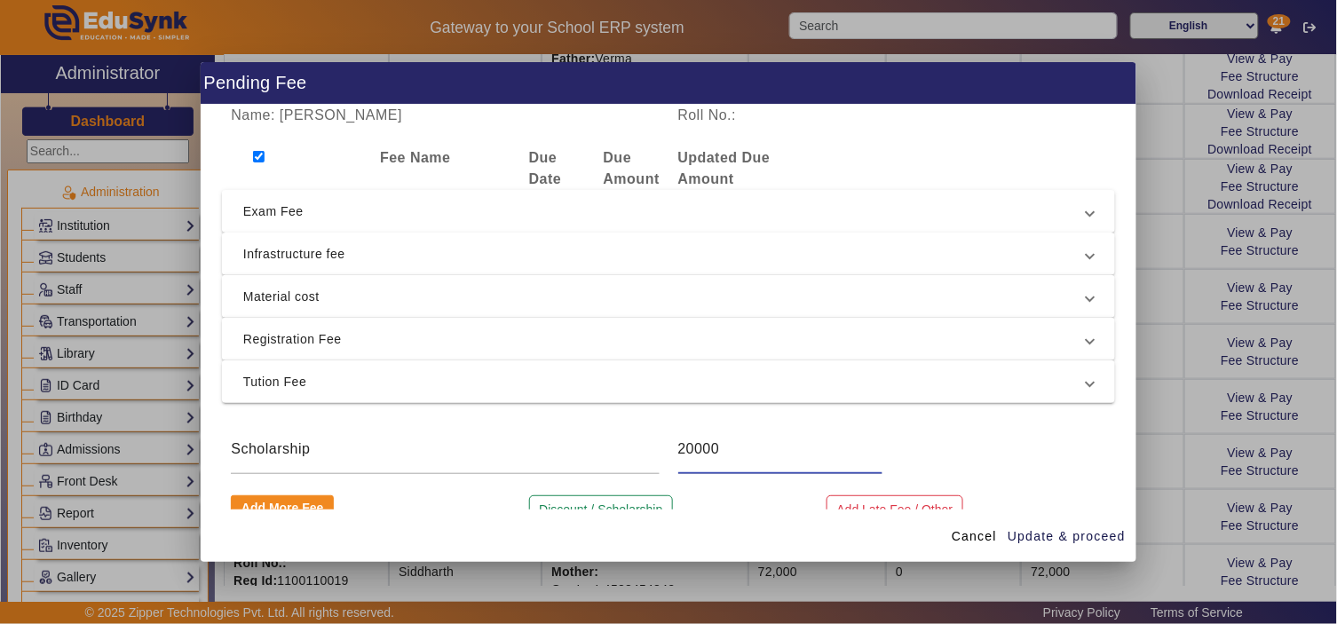
checkbox input "true"
click at [1083, 529] on span "Update & proceed" at bounding box center [1066, 536] width 118 height 19
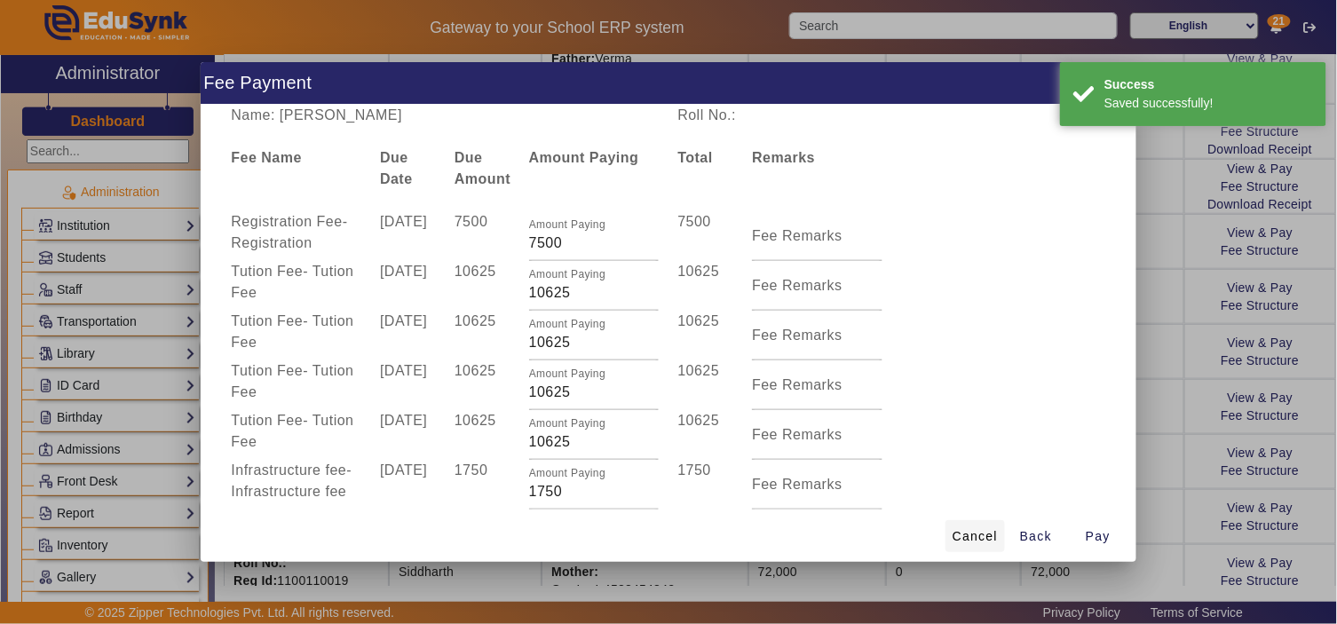
click at [989, 537] on span "Cancel" at bounding box center [974, 536] width 45 height 19
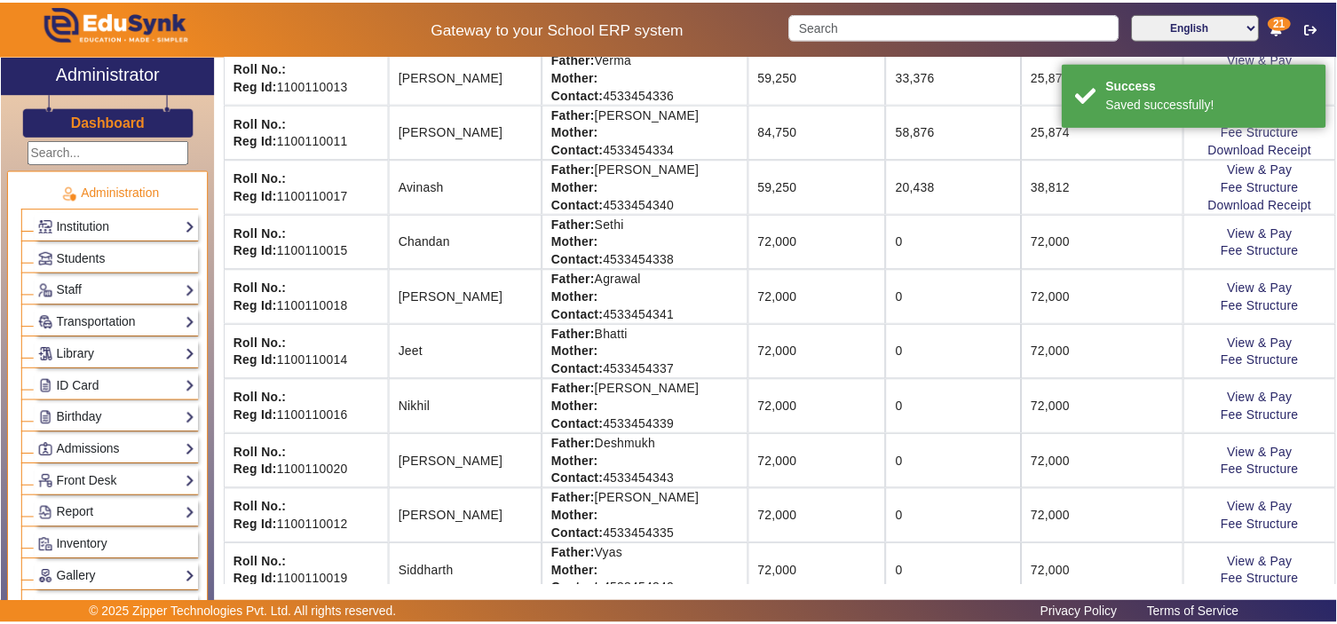
scroll to position [162, 0]
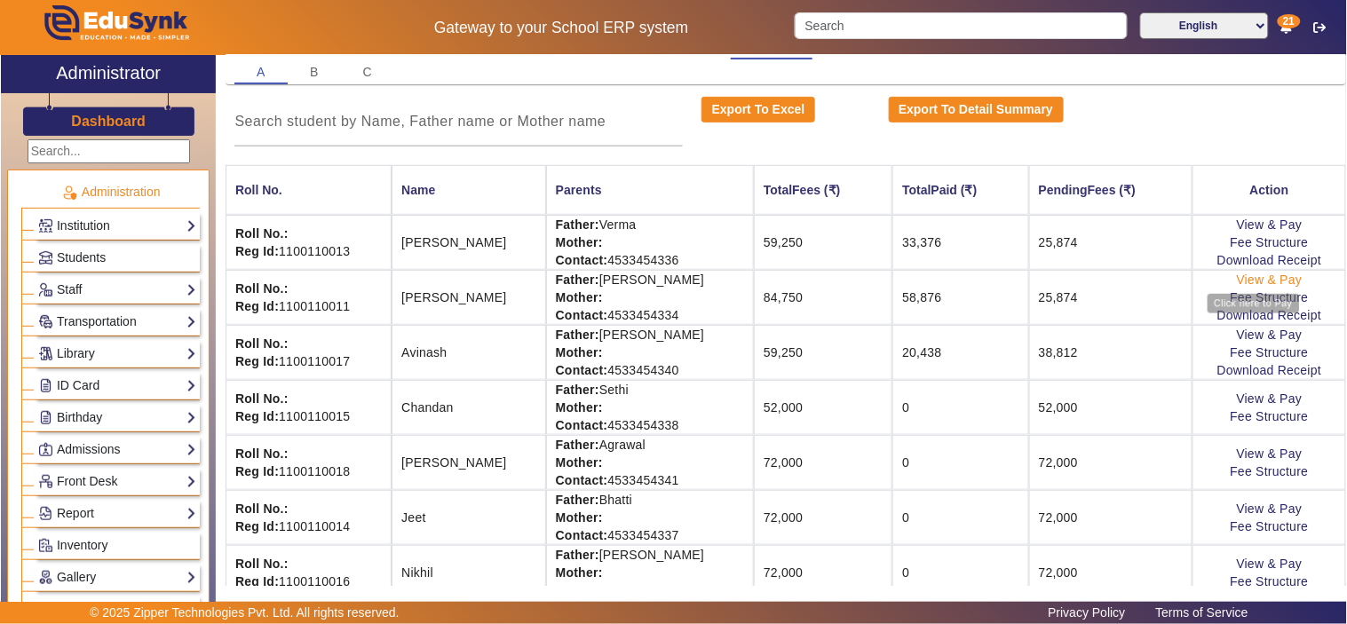
click at [1264, 278] on link "View & Pay" at bounding box center [1269, 279] width 66 height 14
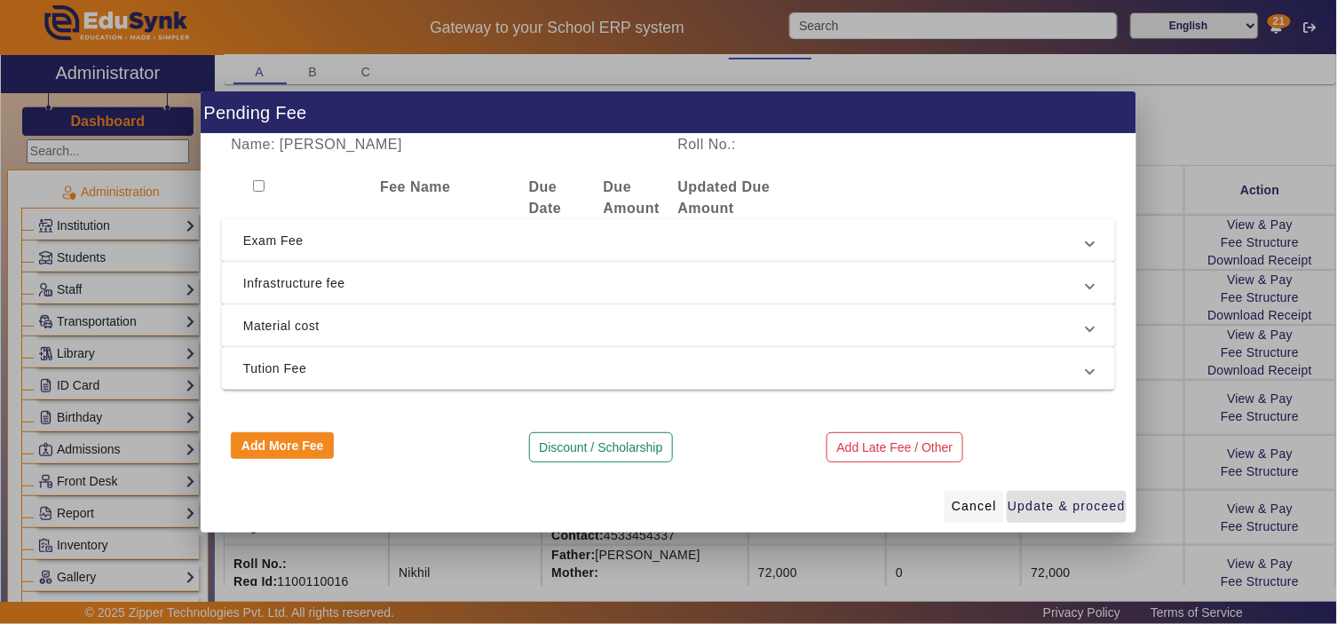
click at [974, 497] on span "Cancel" at bounding box center [974, 506] width 45 height 19
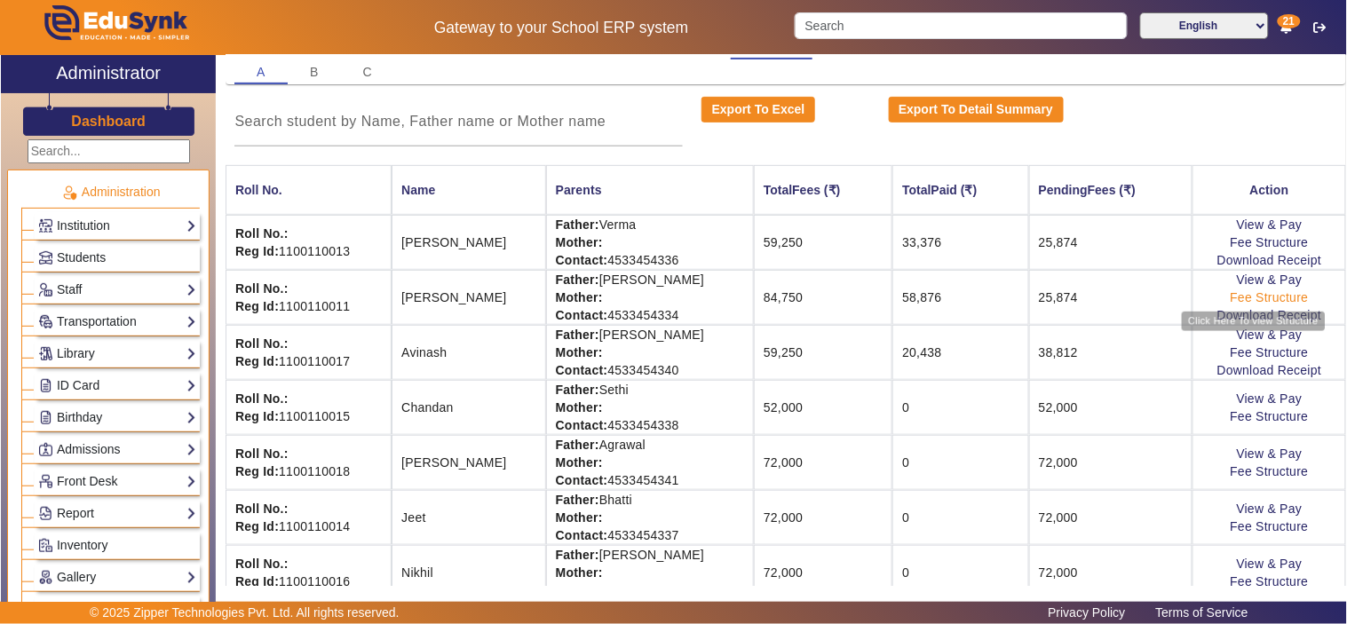
click at [1244, 294] on link "Fee Structure" at bounding box center [1269, 297] width 78 height 14
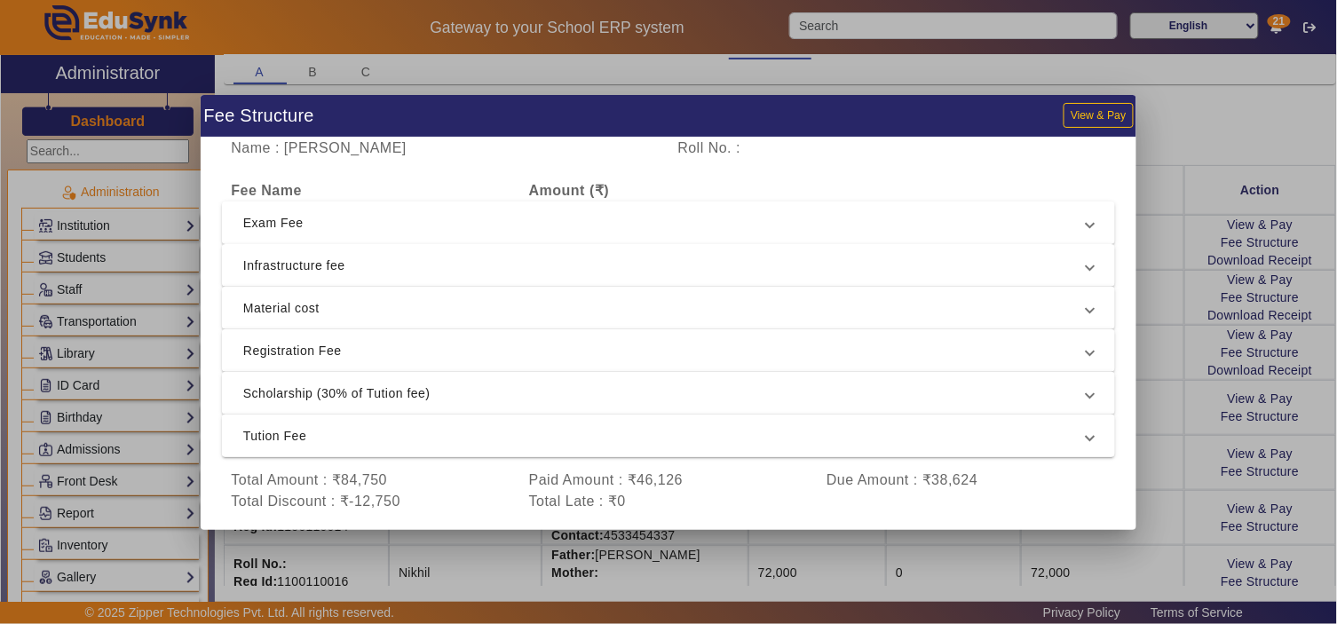
click at [717, 440] on span "Tution Fee" at bounding box center [664, 435] width 843 height 21
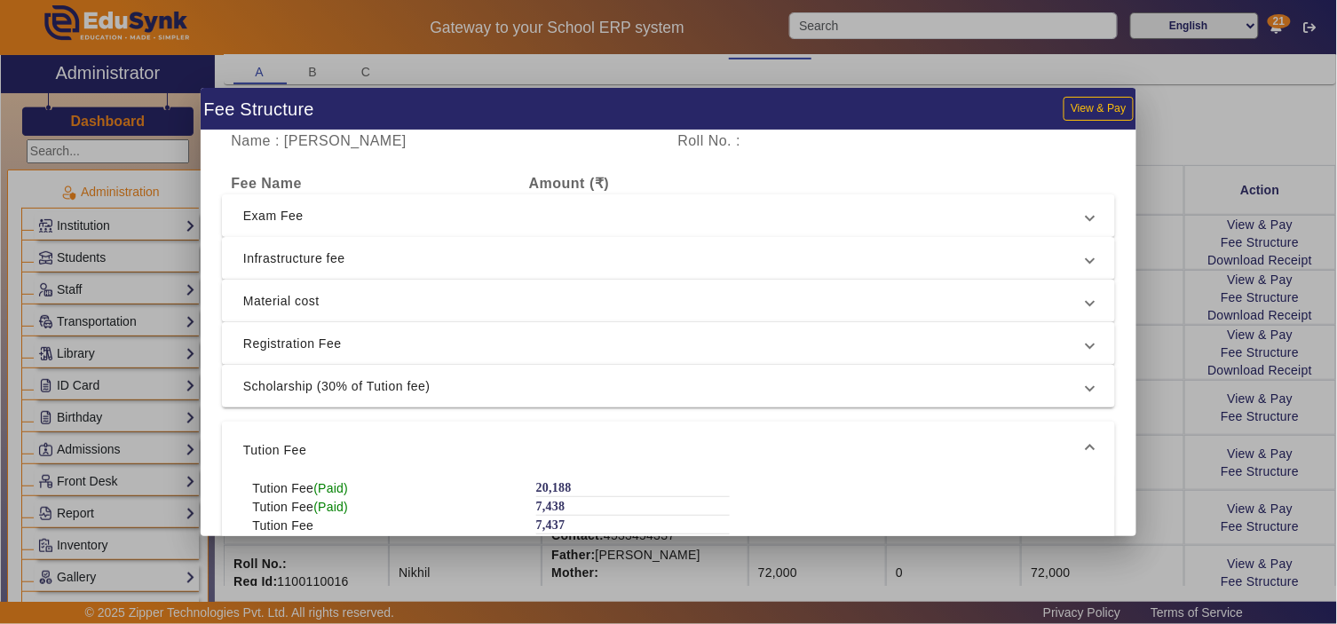
click at [717, 440] on span "Tution Fee" at bounding box center [664, 449] width 843 height 21
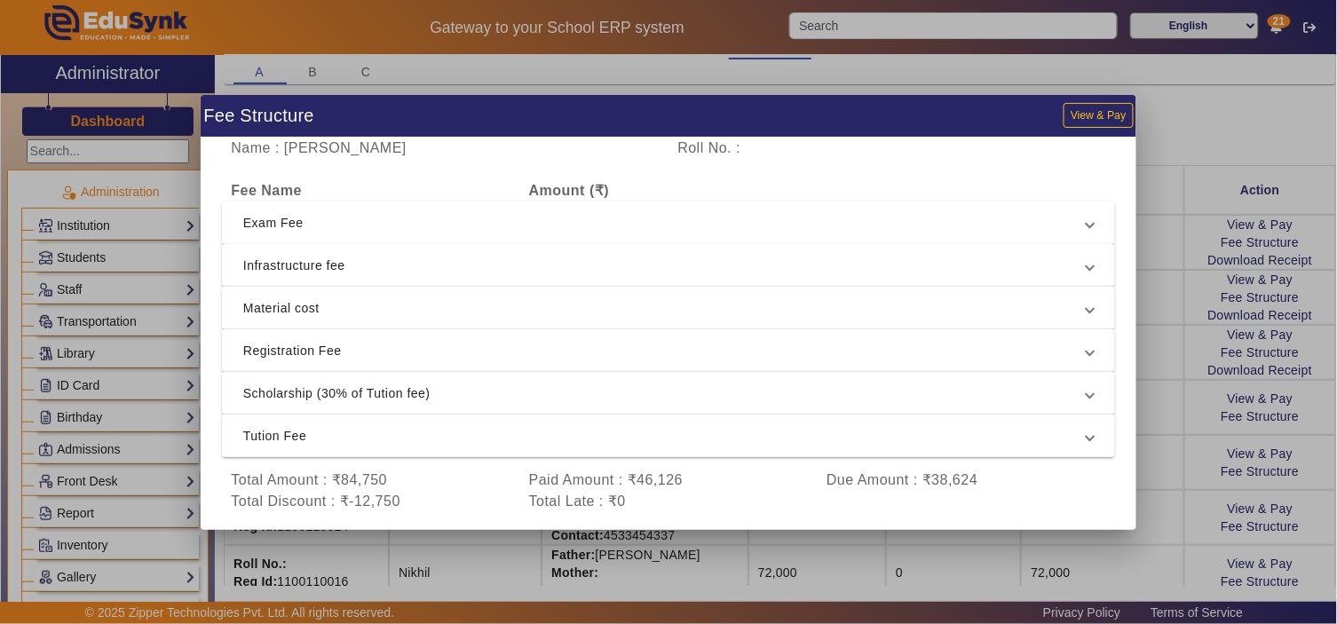
click at [716, 439] on span "Tution Fee" at bounding box center [664, 435] width 843 height 21
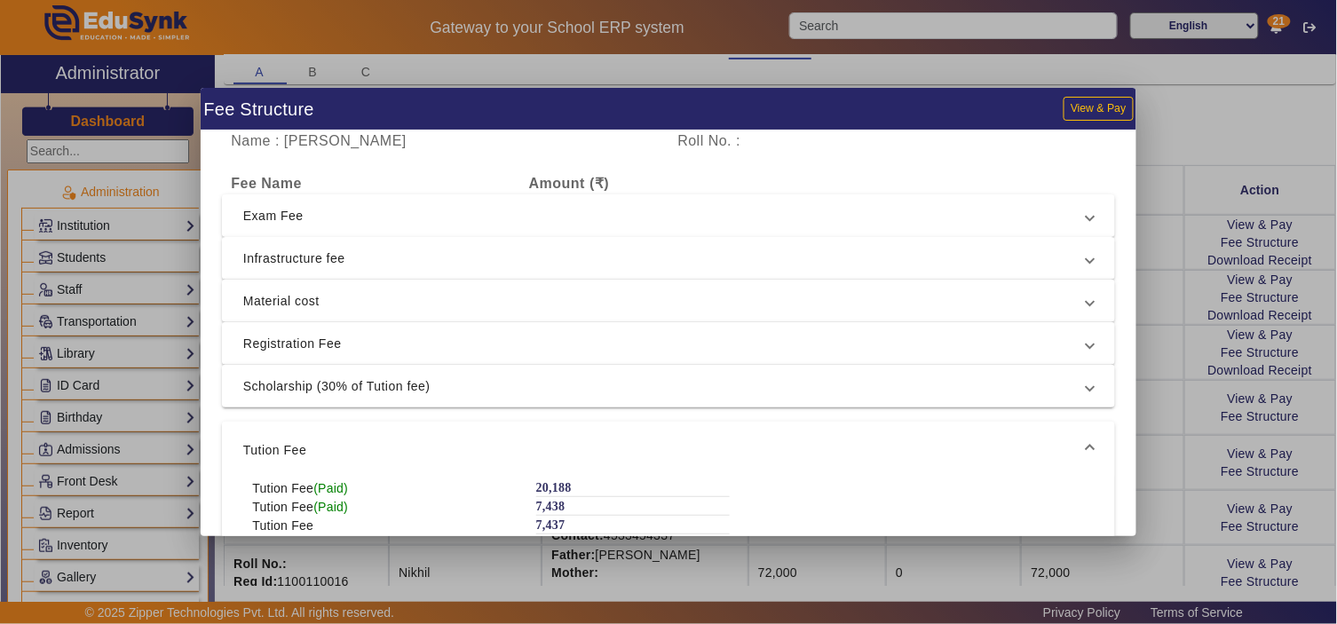
scroll to position [103, 0]
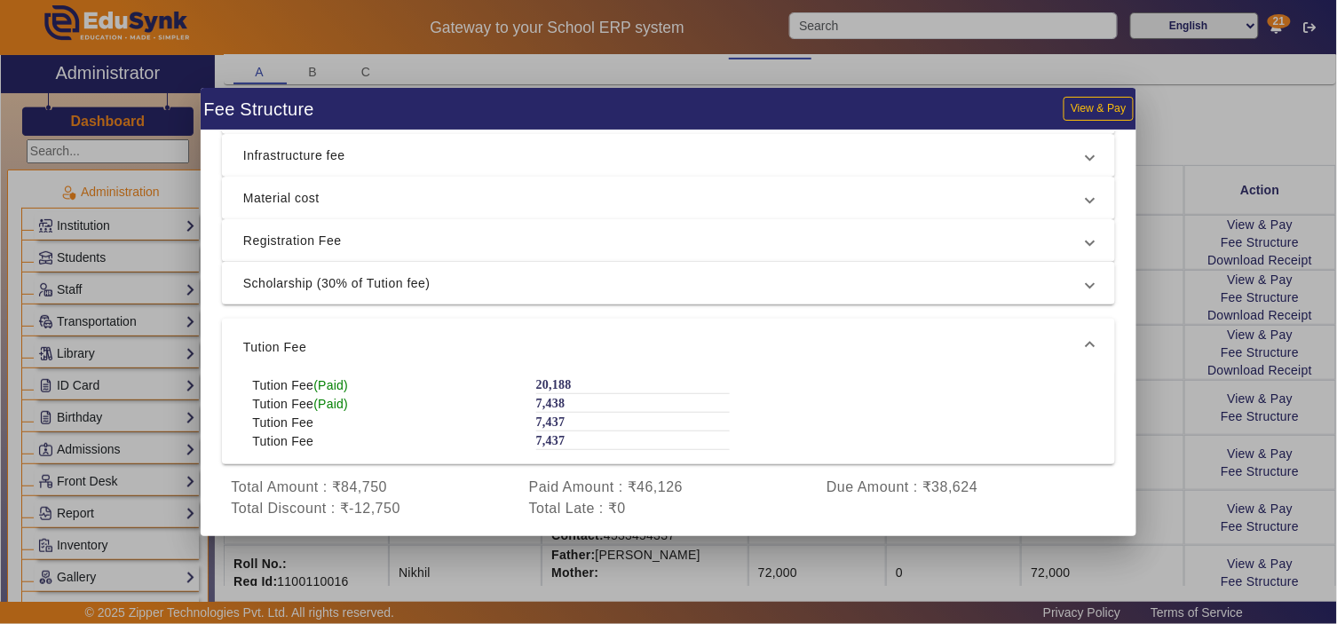
click at [702, 323] on mat-expansion-panel-header "Tution Fee" at bounding box center [668, 347] width 893 height 57
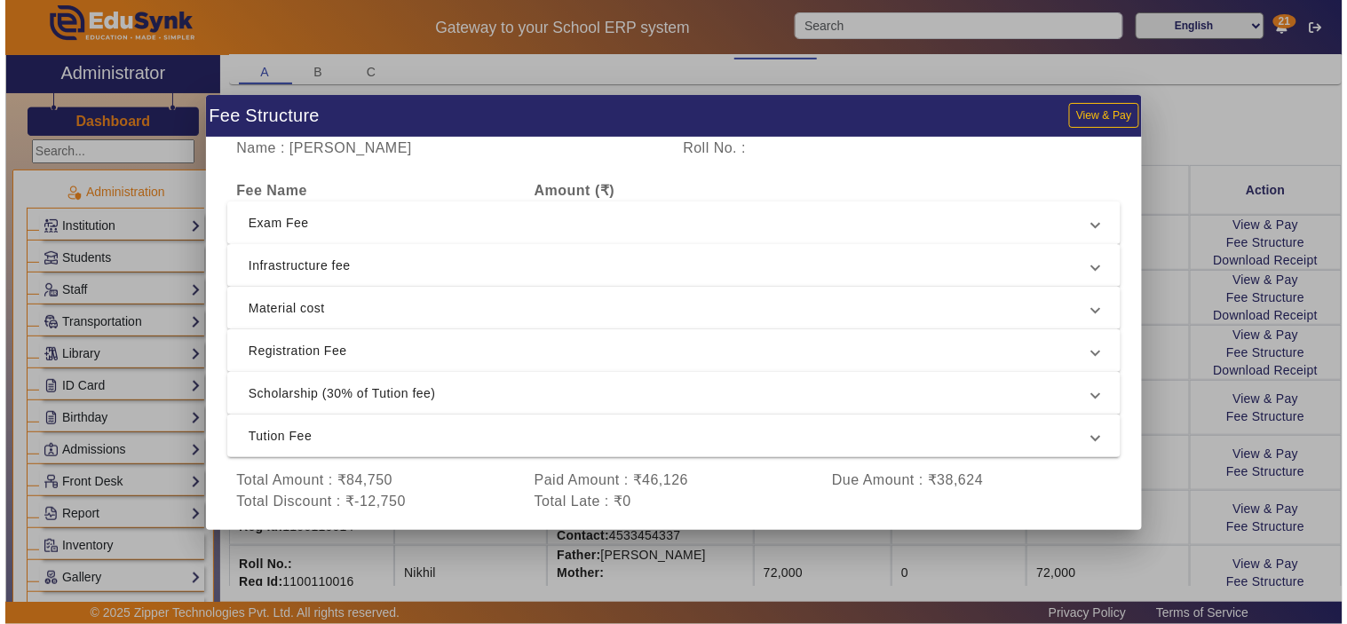
scroll to position [0, 0]
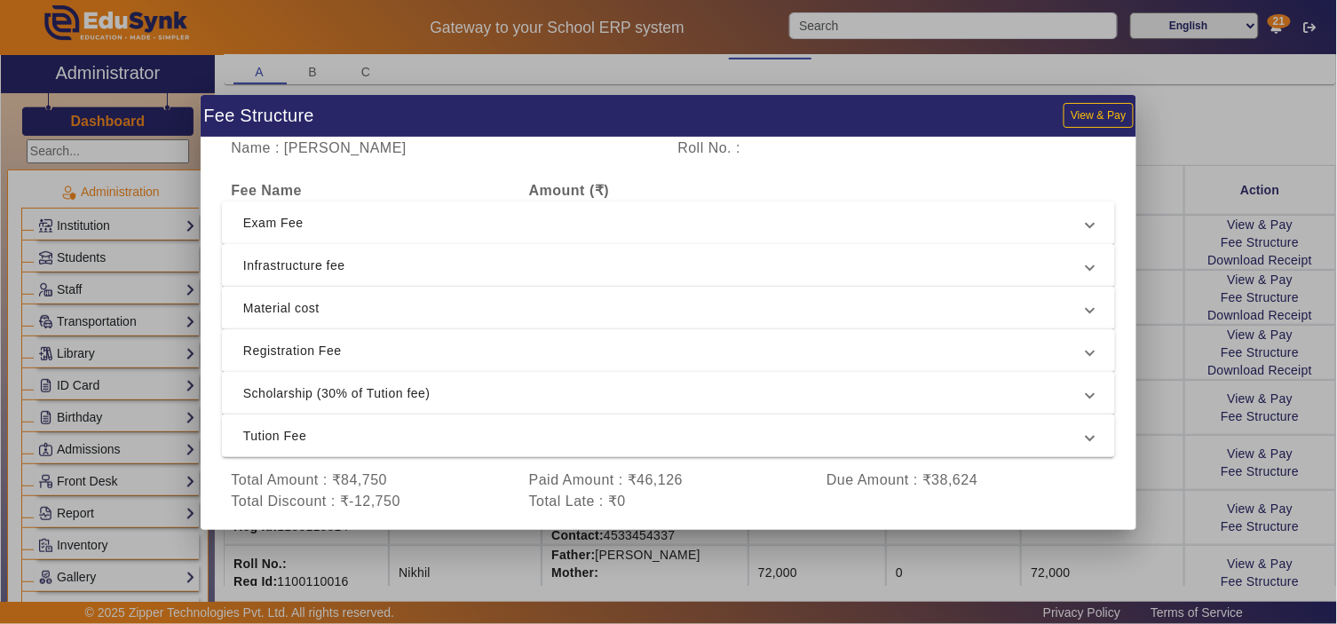
click at [702, 348] on span "Registration Fee" at bounding box center [664, 350] width 843 height 21
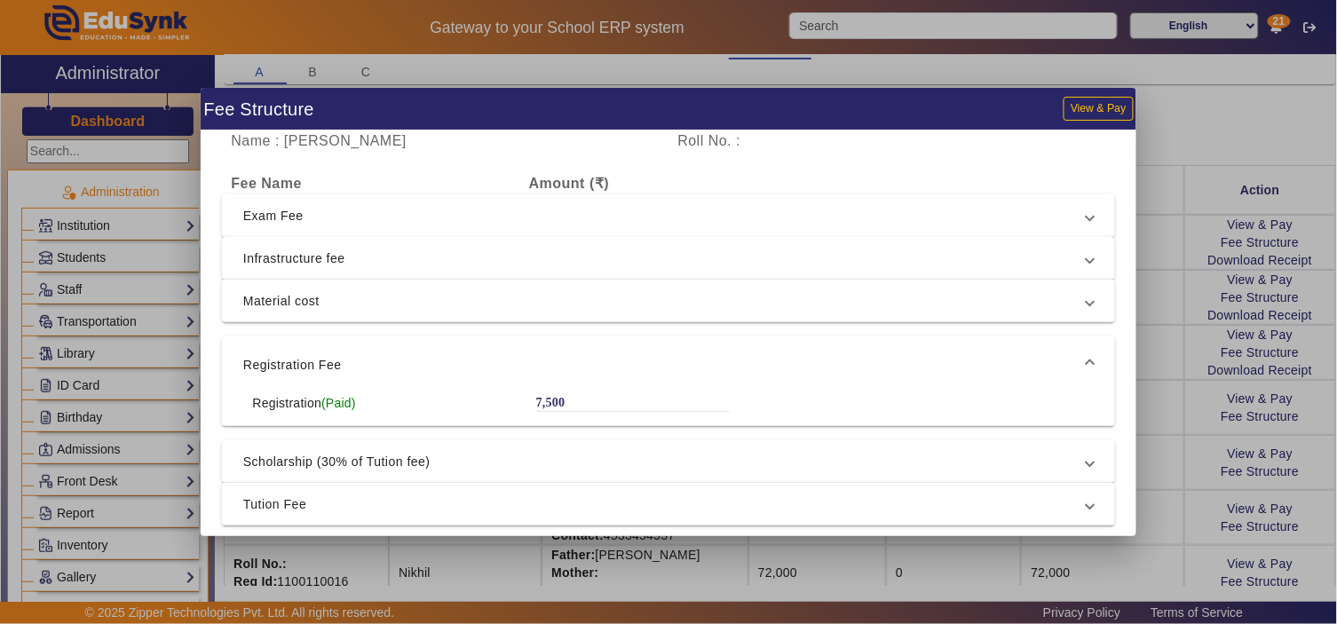
click at [729, 326] on div "Name : Arvind Roll No. : Fee Name Amount (₹) Exam Fee Exam Fee (Paid) 1,875 Exa…" at bounding box center [669, 333] width 936 height 406
click at [732, 312] on mat-expansion-panel-header "Material cost" at bounding box center [668, 301] width 893 height 43
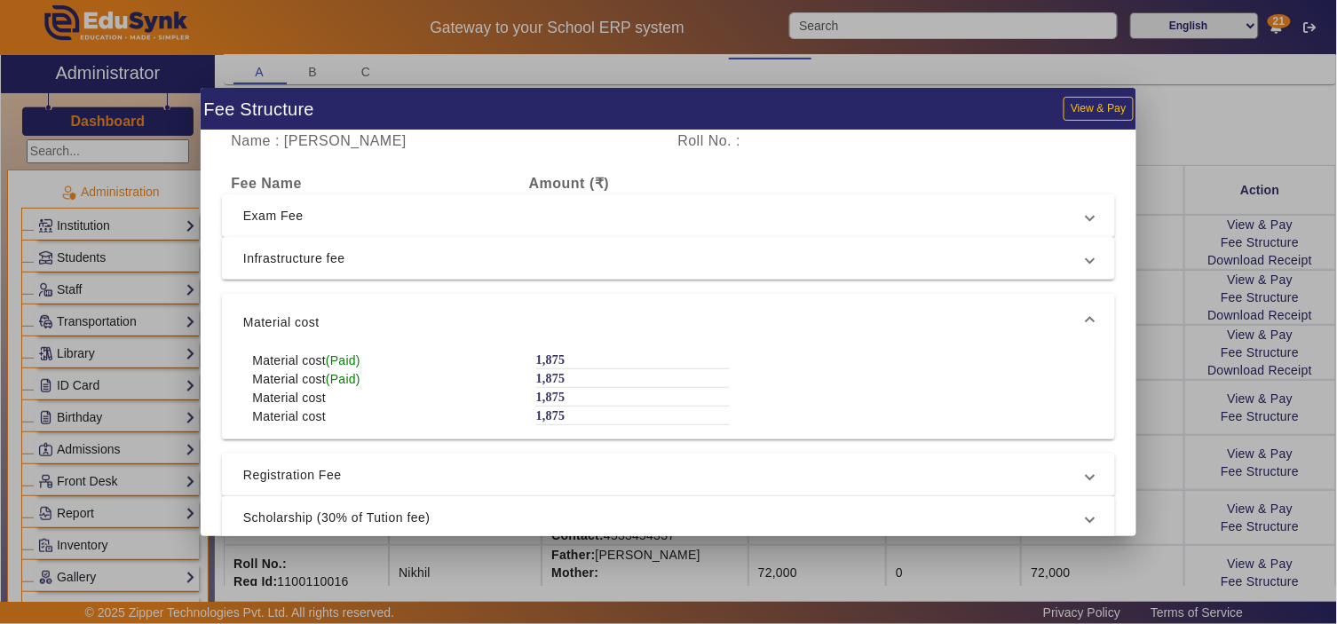
click at [715, 338] on mat-expansion-panel-header "Material cost" at bounding box center [668, 322] width 893 height 57
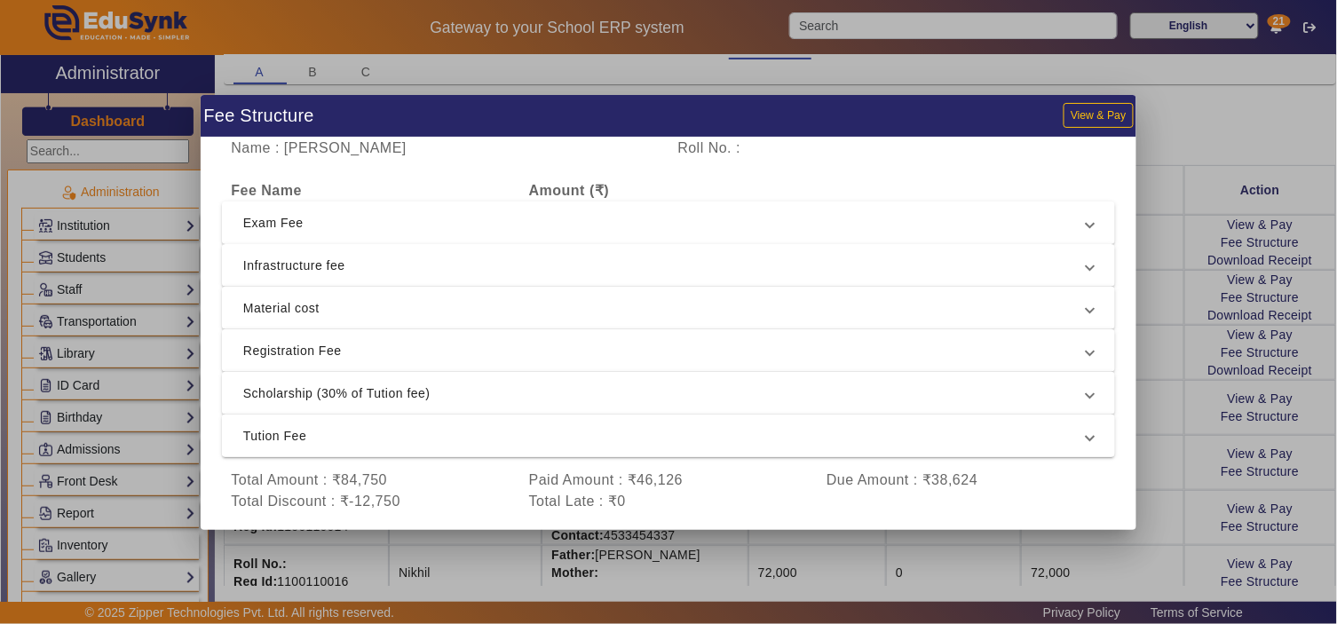
click at [698, 432] on span "Tution Fee" at bounding box center [664, 435] width 843 height 21
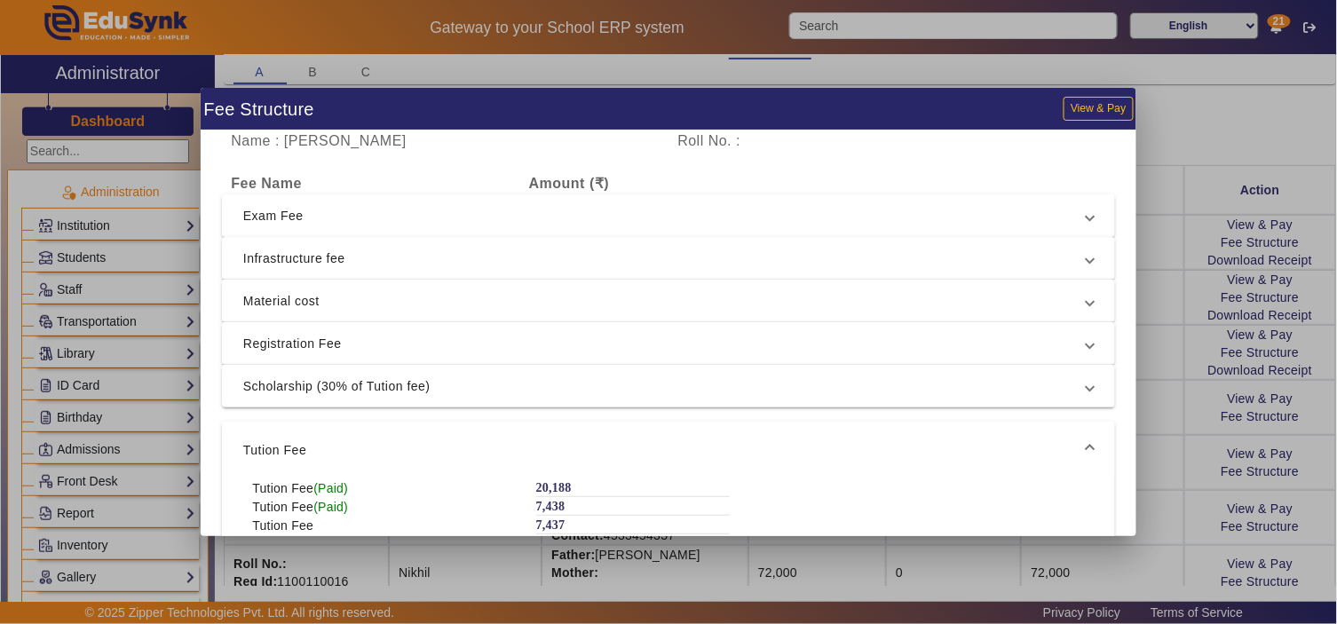
click at [698, 453] on span "Tution Fee" at bounding box center [664, 449] width 843 height 21
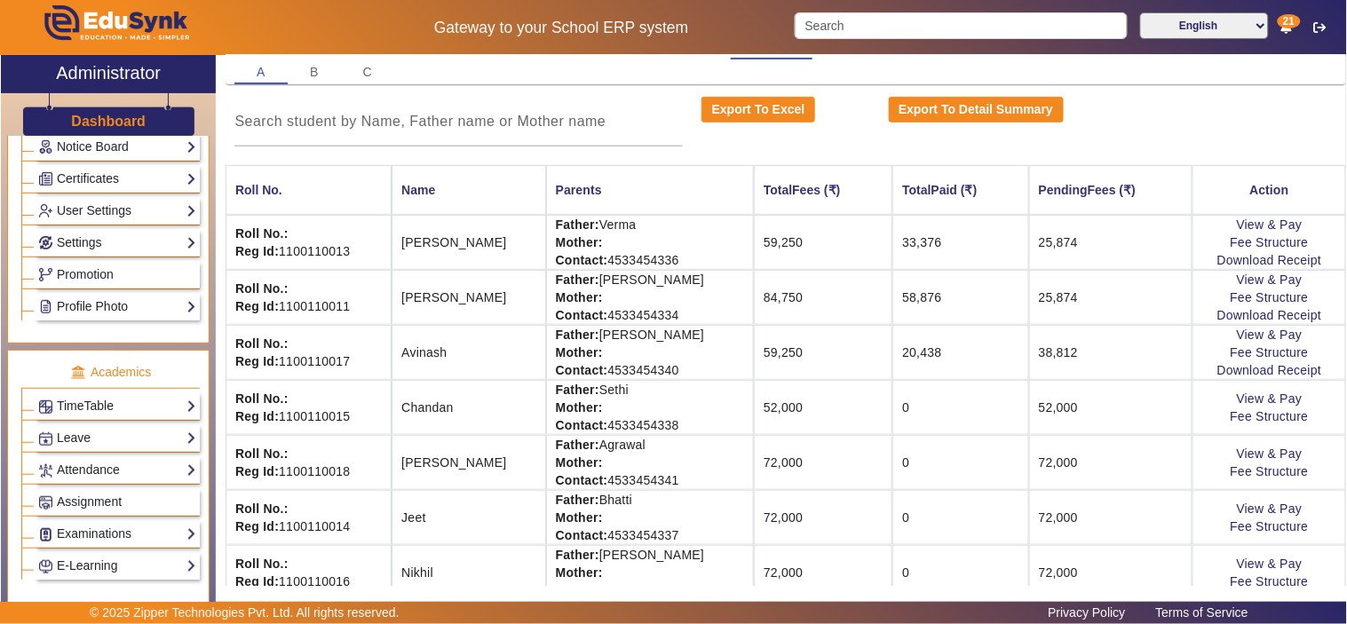
scroll to position [658, 0]
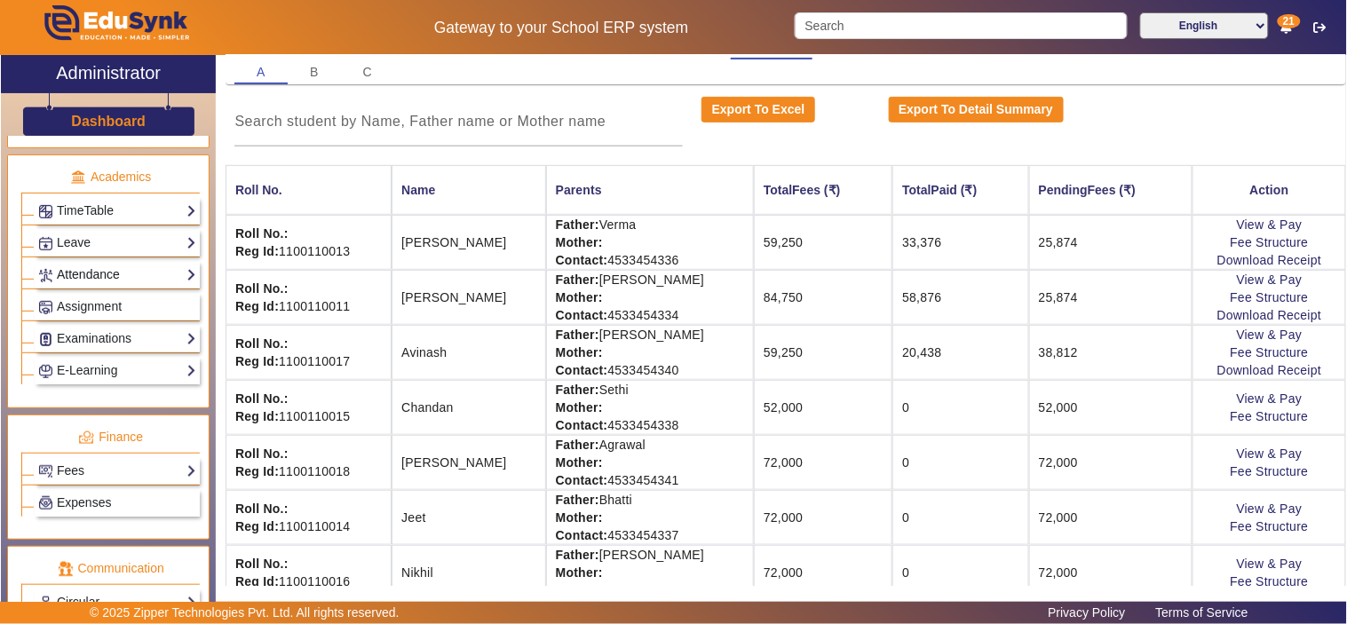
click at [96, 276] on link "Attendance" at bounding box center [117, 275] width 158 height 20
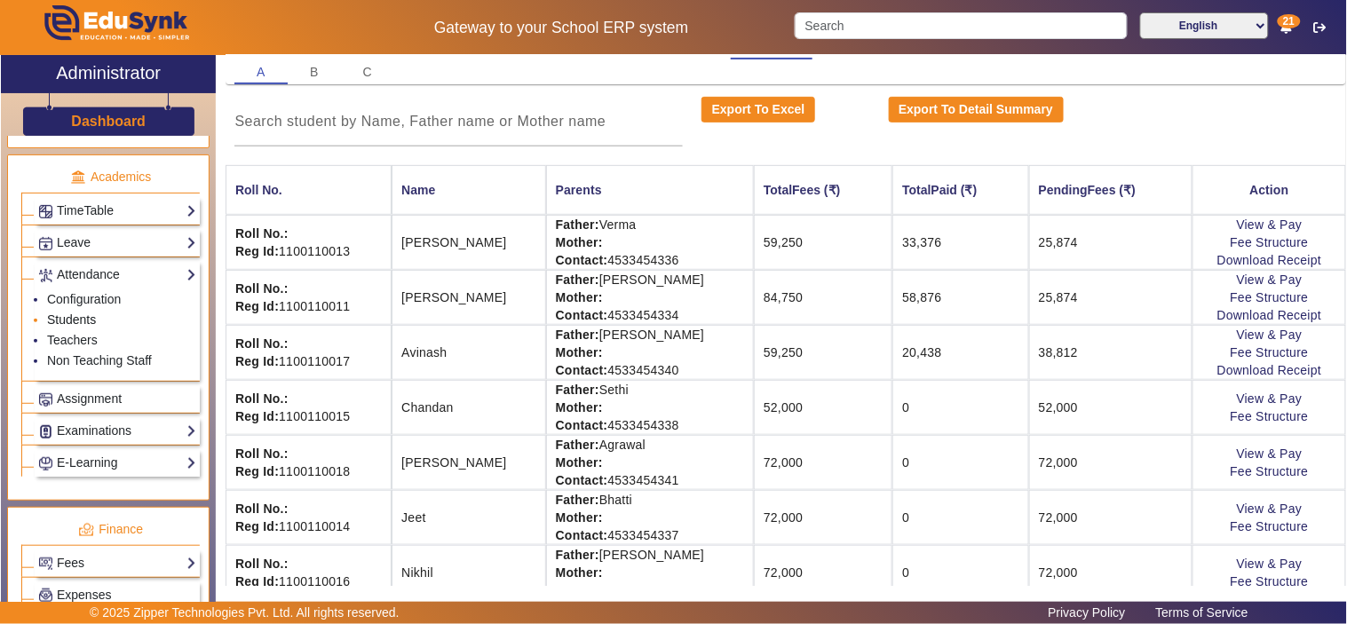
click at [76, 322] on link "Students" at bounding box center [71, 319] width 49 height 14
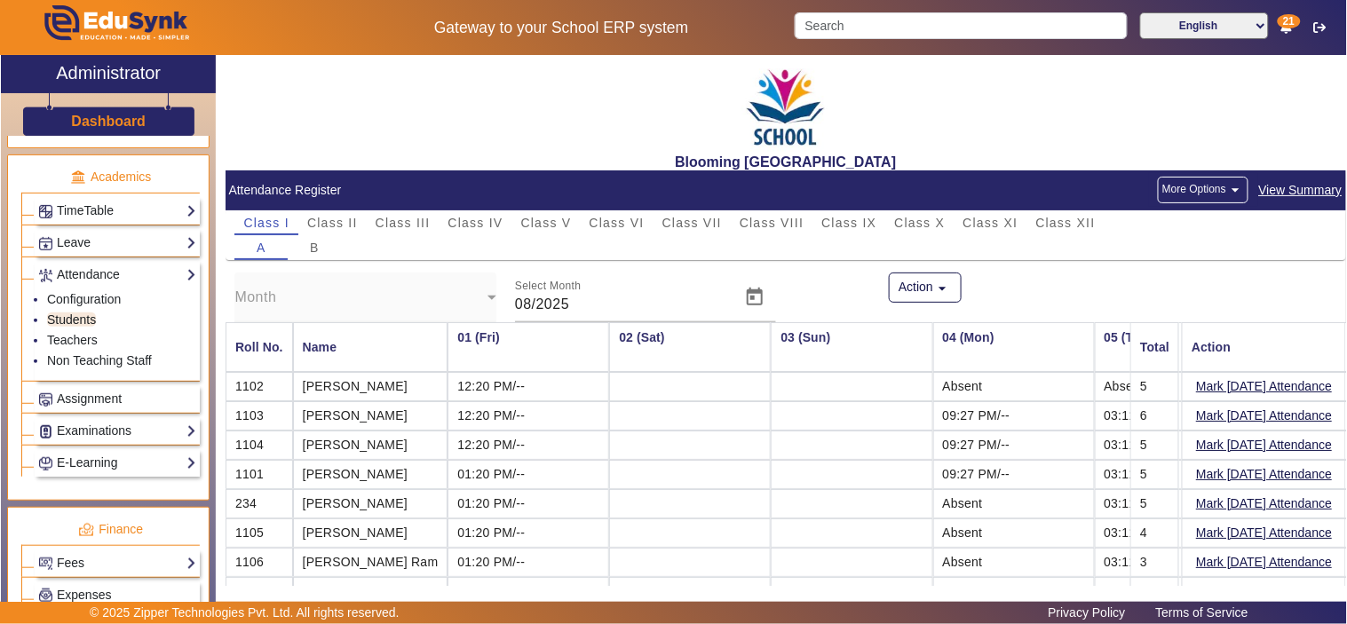
scroll to position [0, 2155]
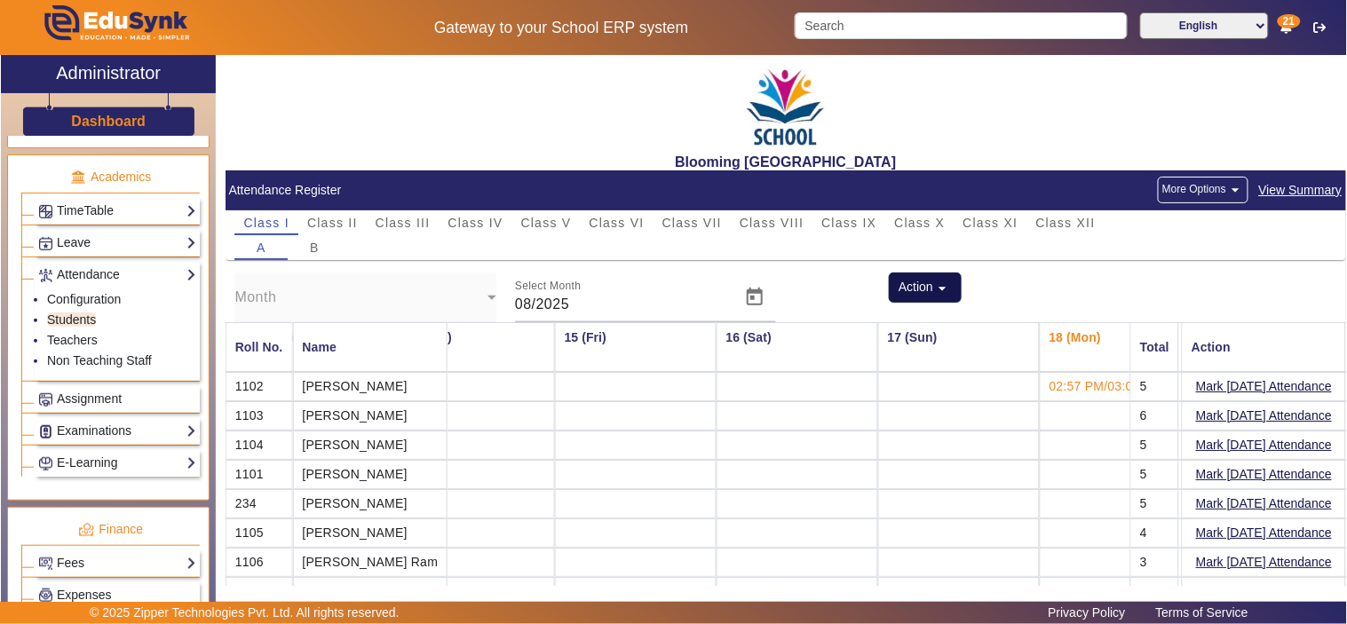
click at [938, 282] on mat-icon "arrow_drop_down" at bounding box center [942, 289] width 18 height 18
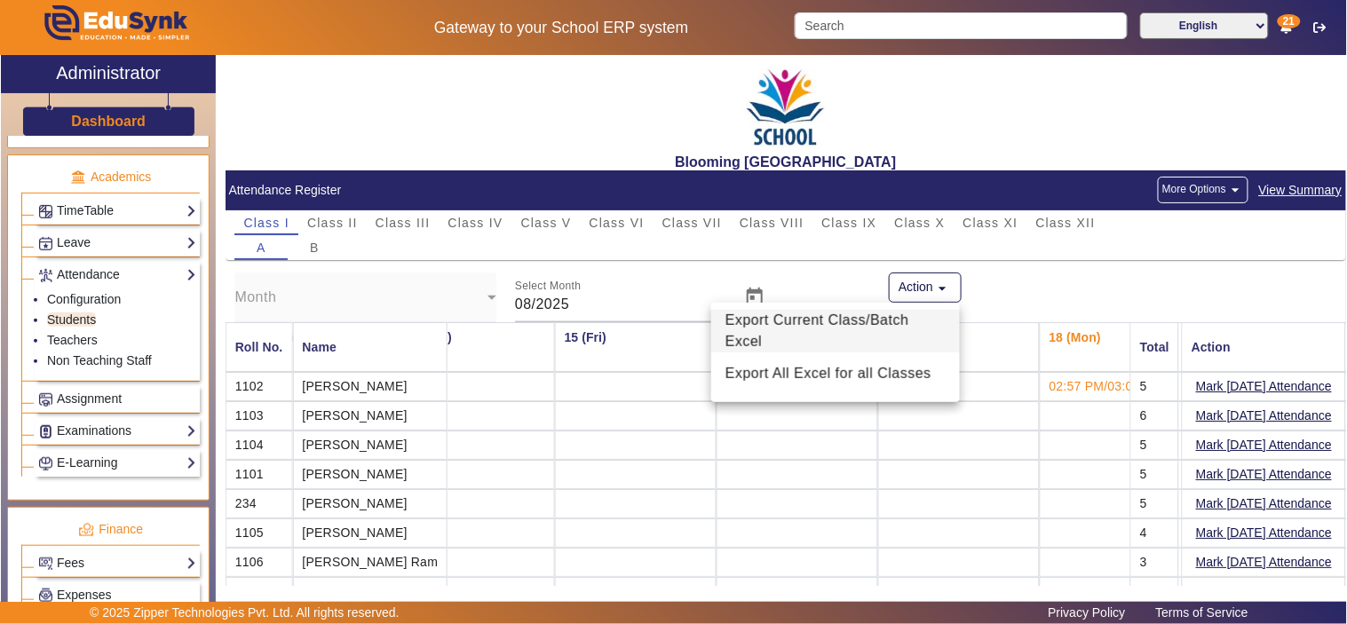
click at [764, 324] on span "Export Current Class/Batch Excel" at bounding box center [835, 331] width 220 height 43
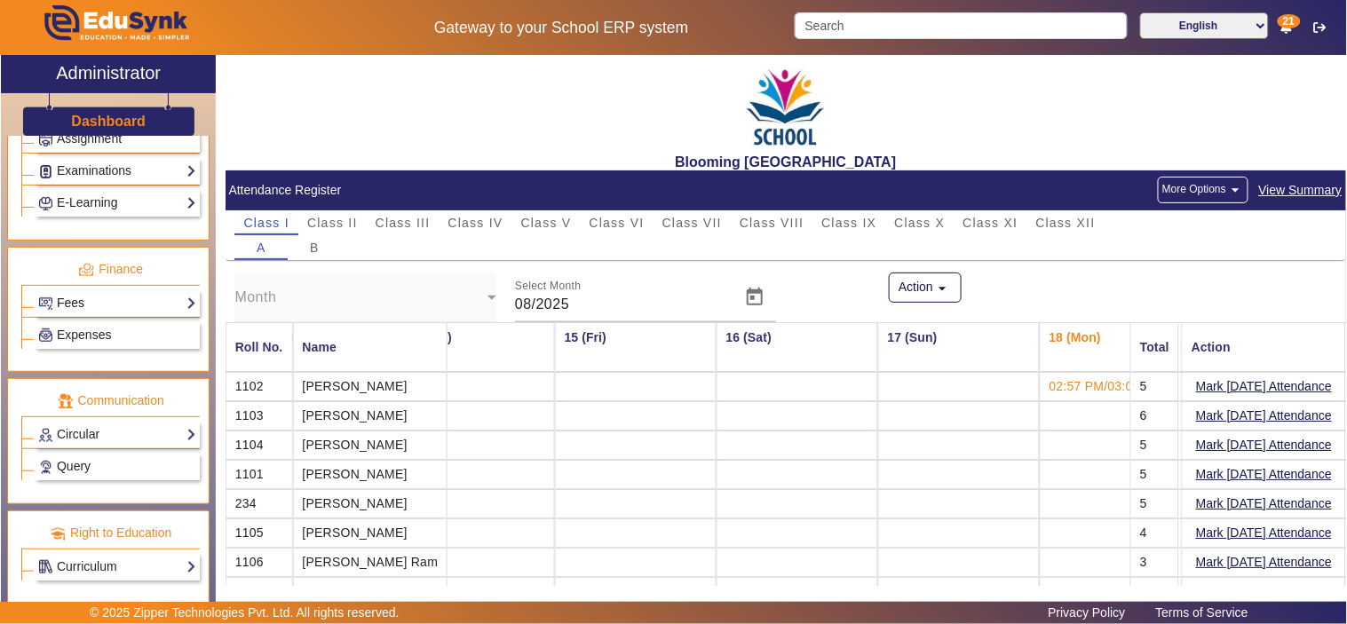
click at [65, 300] on link "Fees" at bounding box center [117, 303] width 158 height 20
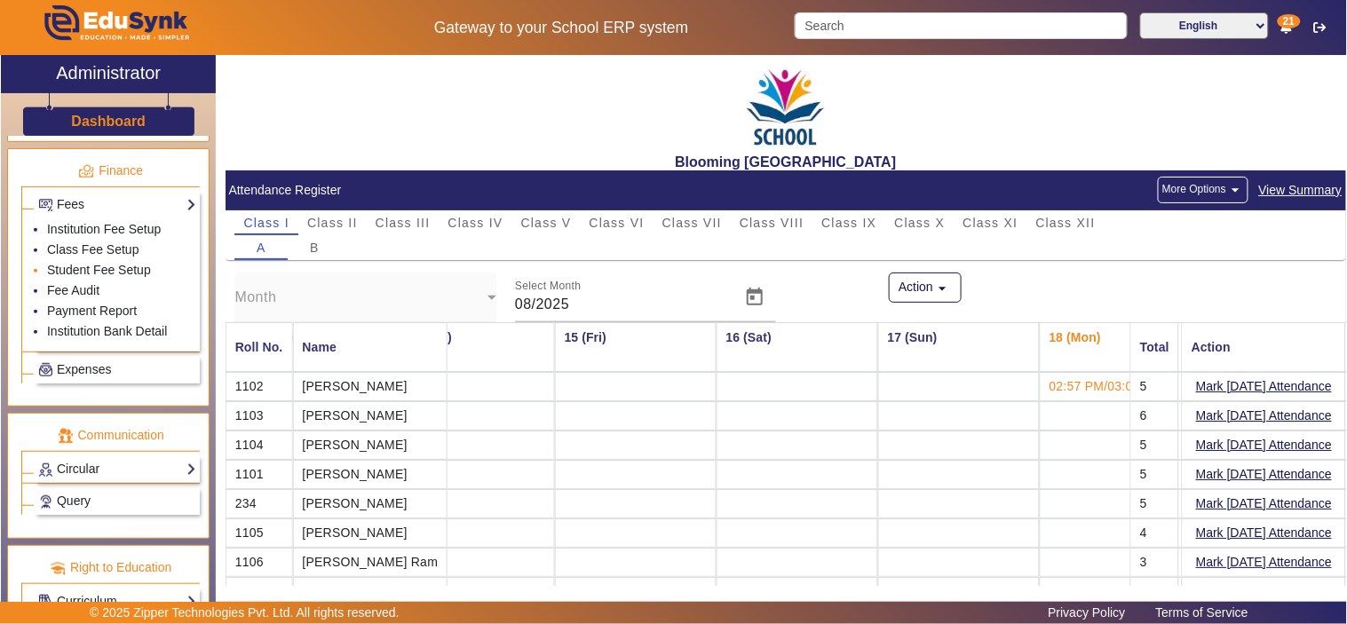
scroll to position [831, 0]
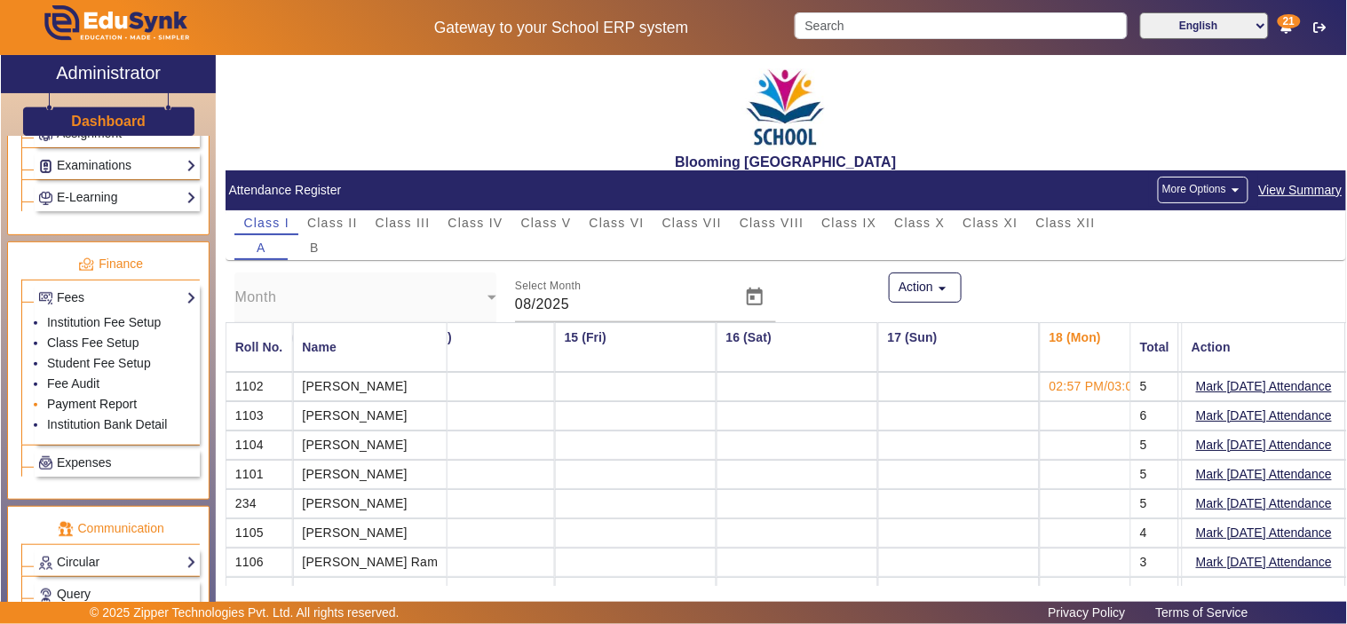
click at [72, 404] on link "Payment Report" at bounding box center [92, 404] width 90 height 14
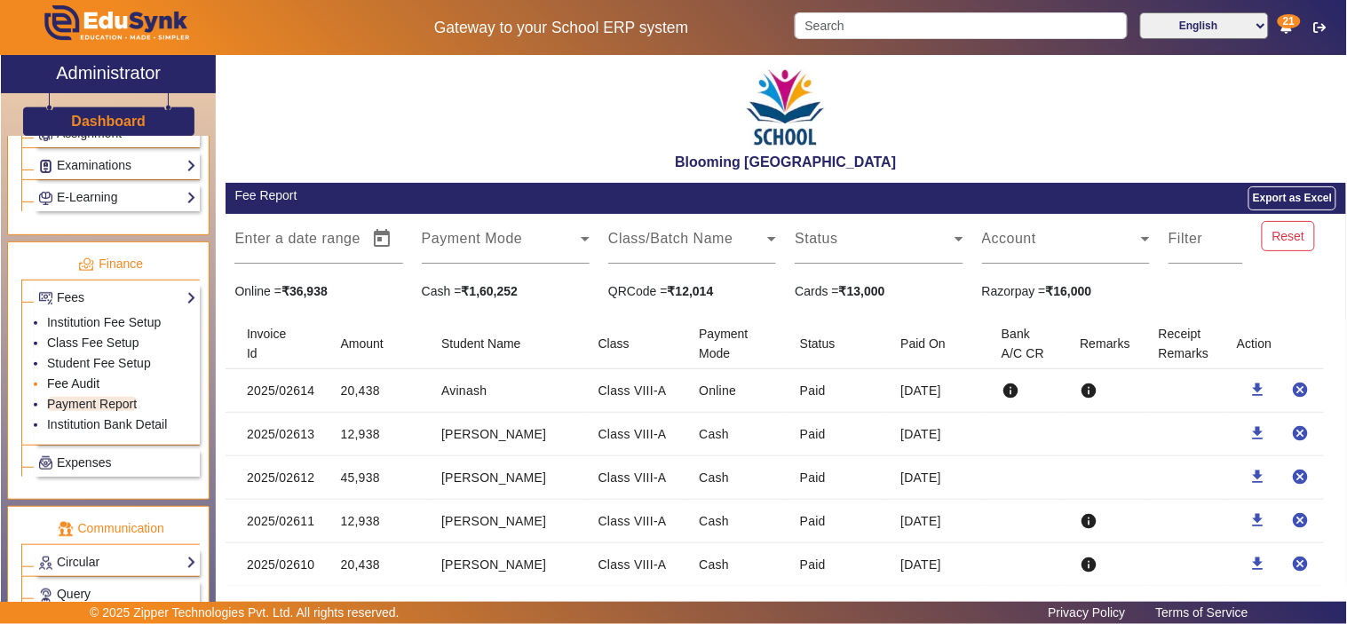
click at [72, 385] on link "Fee Audit" at bounding box center [73, 383] width 52 height 14
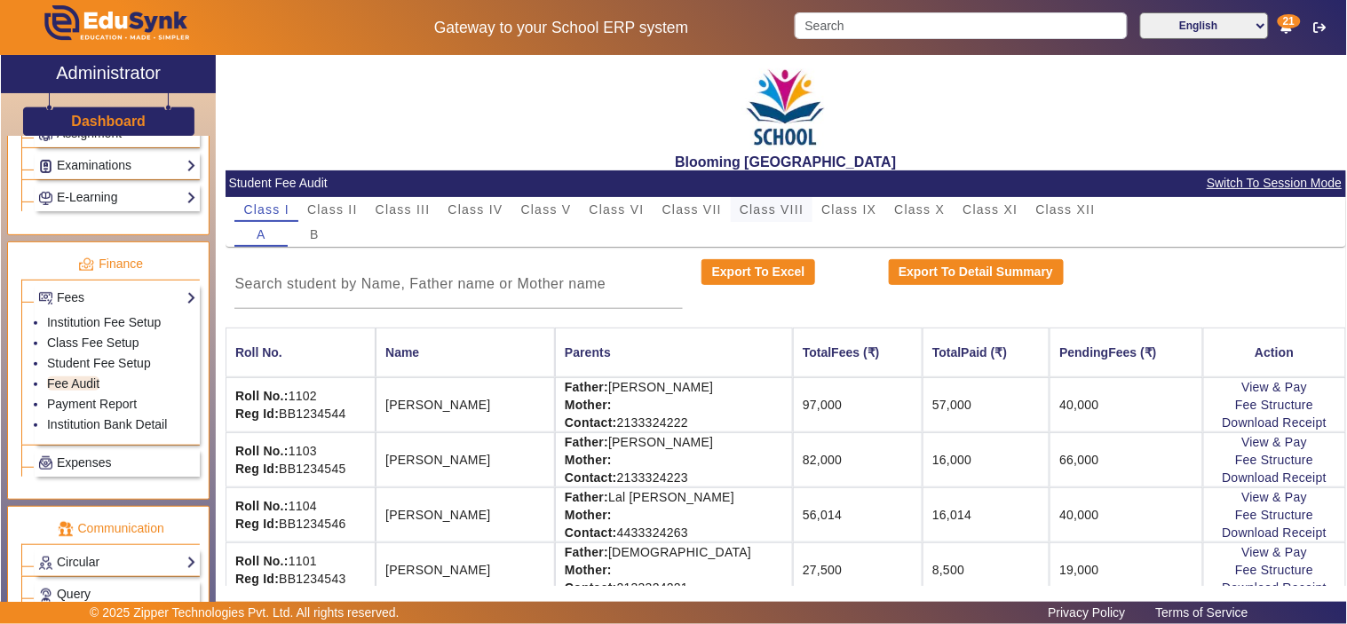
click at [770, 204] on span "Class VIII" at bounding box center [771, 209] width 64 height 12
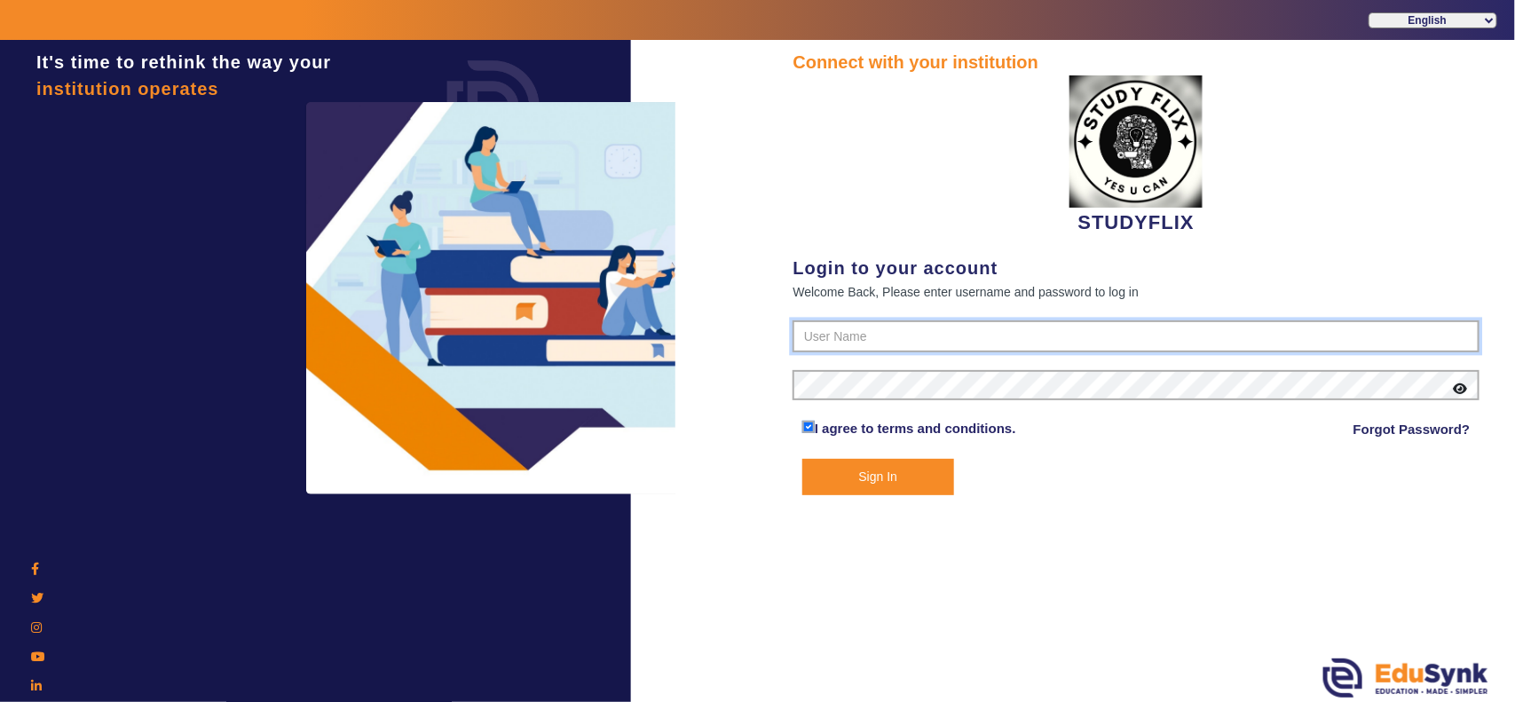
type input "6354922771"
click at [870, 473] on button "Sign In" at bounding box center [878, 477] width 152 height 36
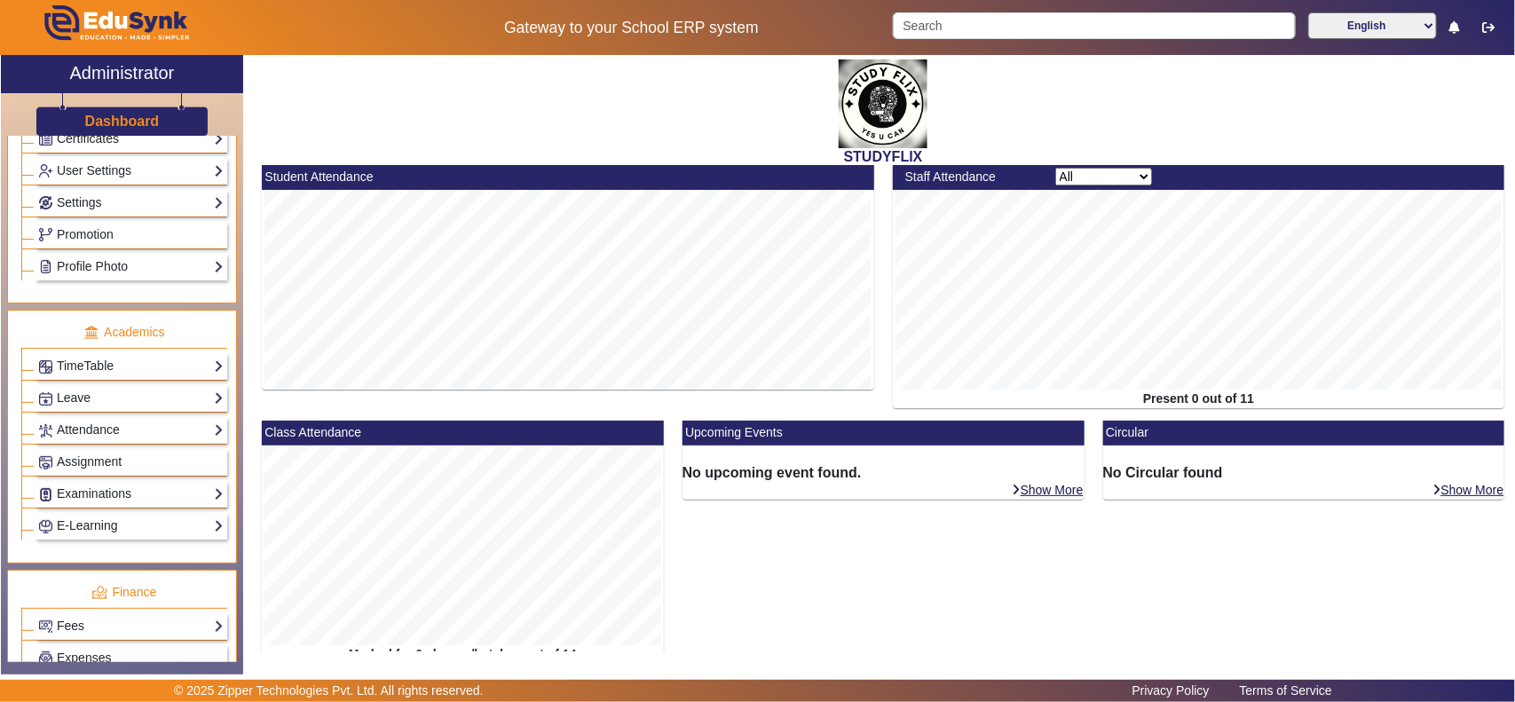
scroll to position [555, 0]
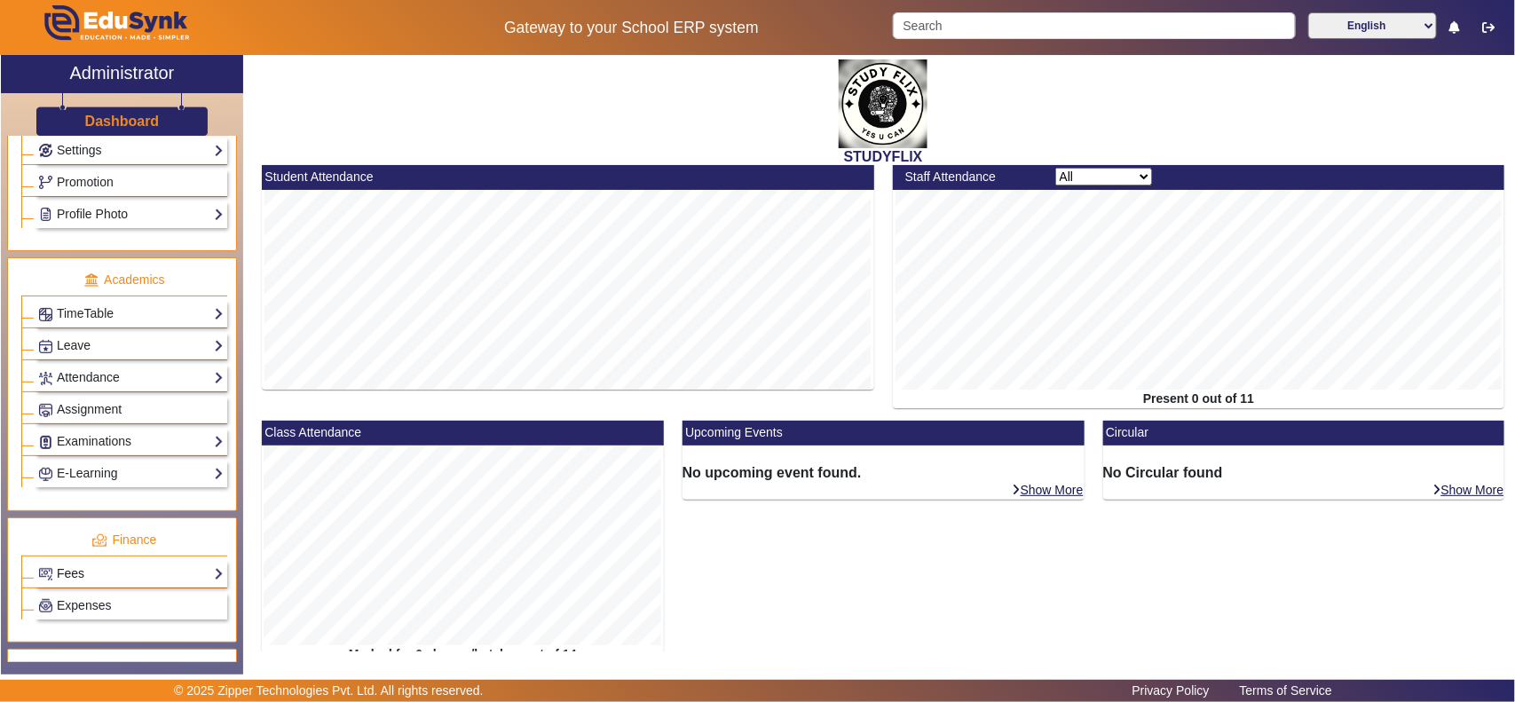
click at [87, 578] on link "Fees" at bounding box center [131, 574] width 186 height 20
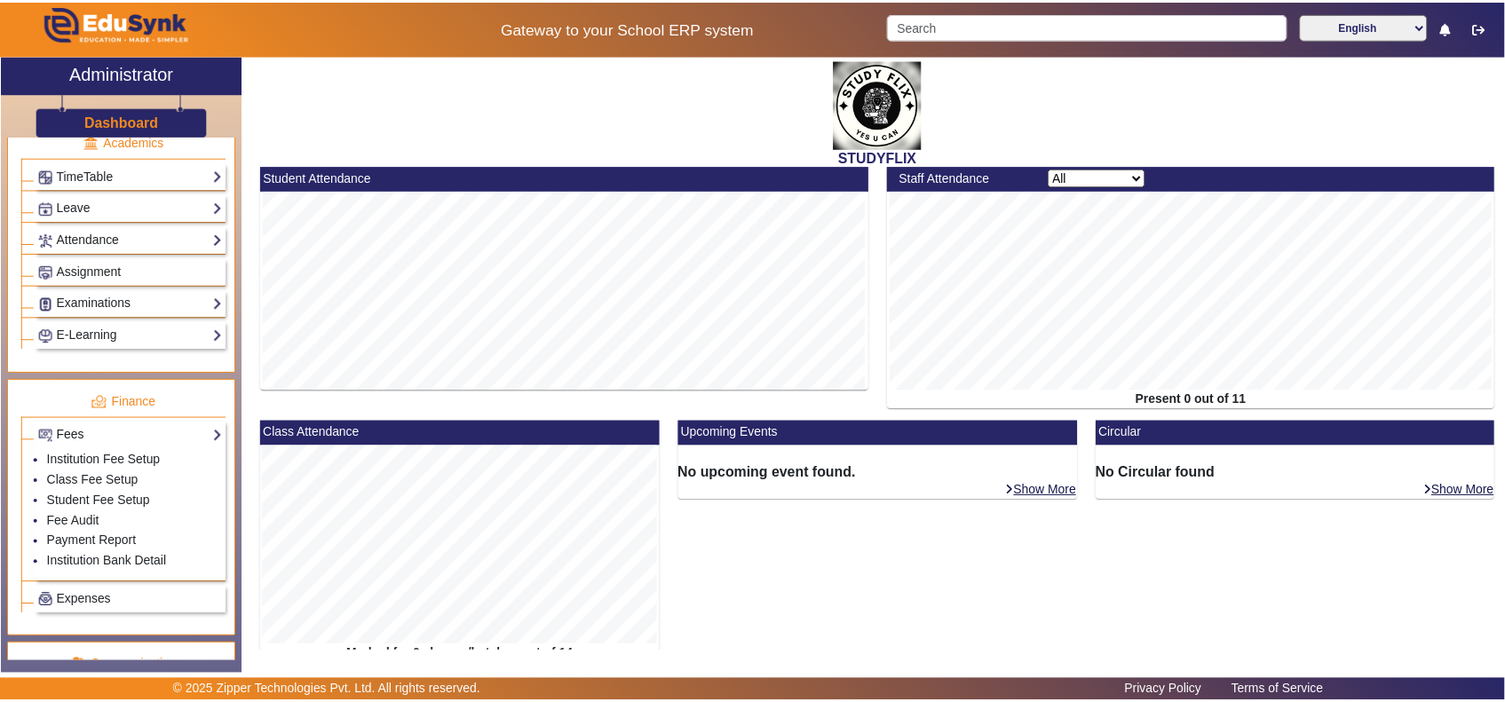
scroll to position [739, 0]
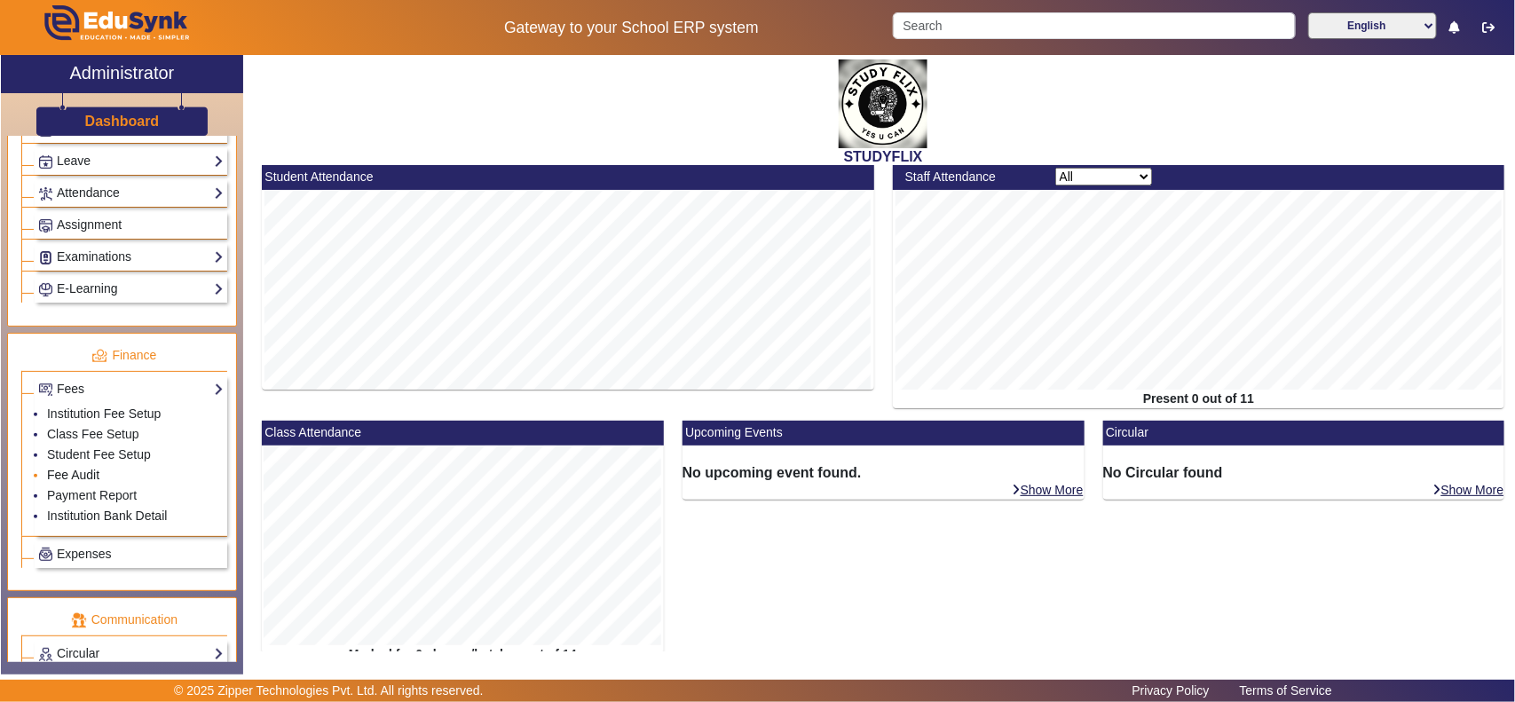
click at [94, 482] on link "Fee Audit" at bounding box center [73, 475] width 52 height 14
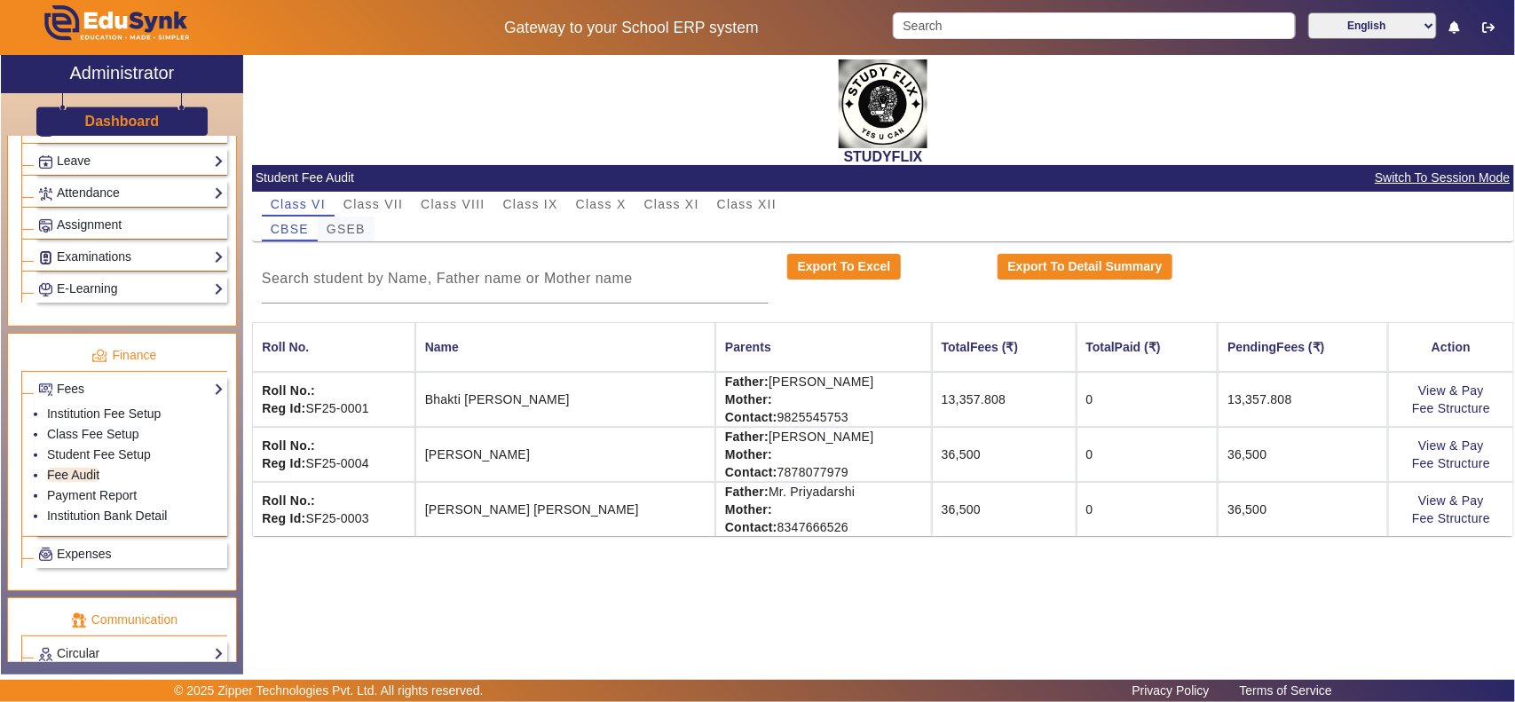
click at [349, 231] on span "GSEB" at bounding box center [346, 229] width 39 height 12
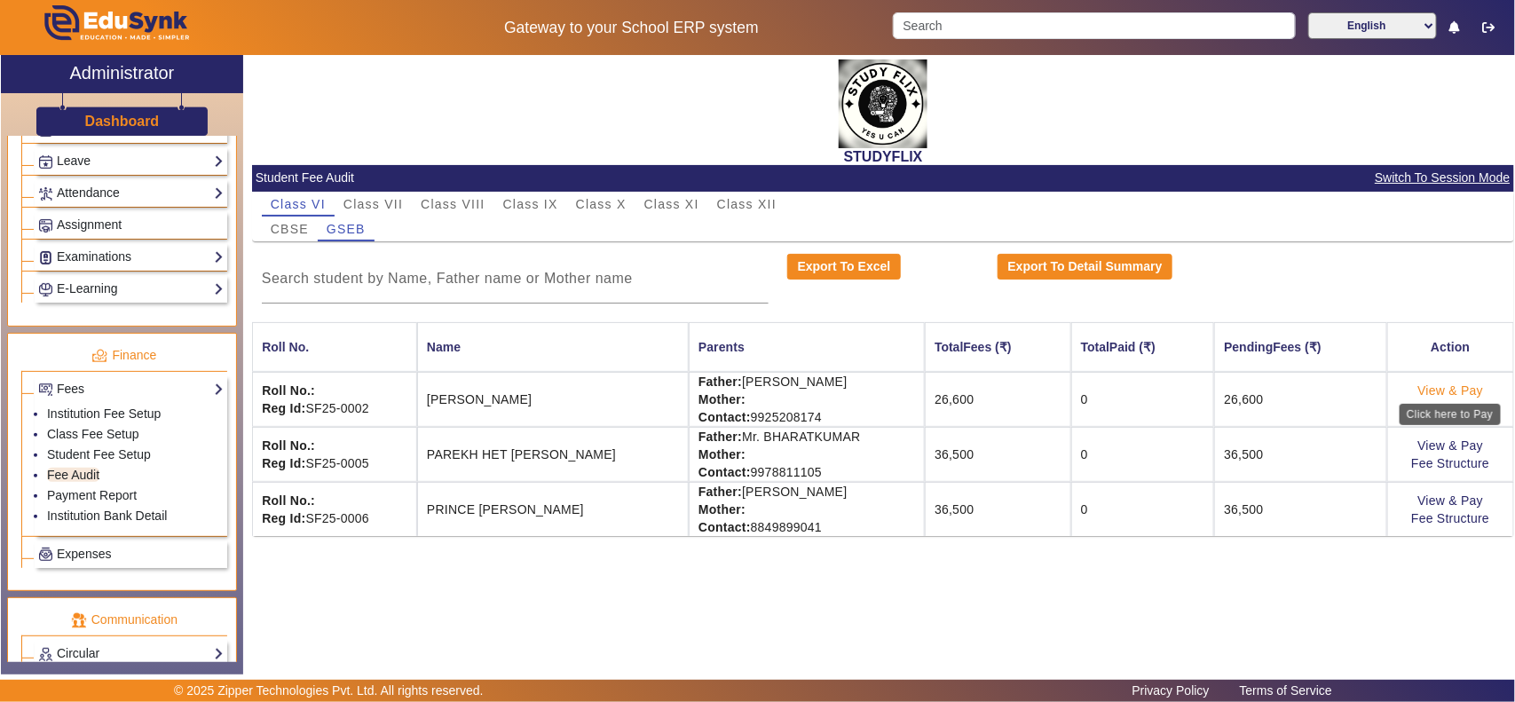
click at [1432, 391] on link "View & Pay" at bounding box center [1451, 390] width 66 height 14
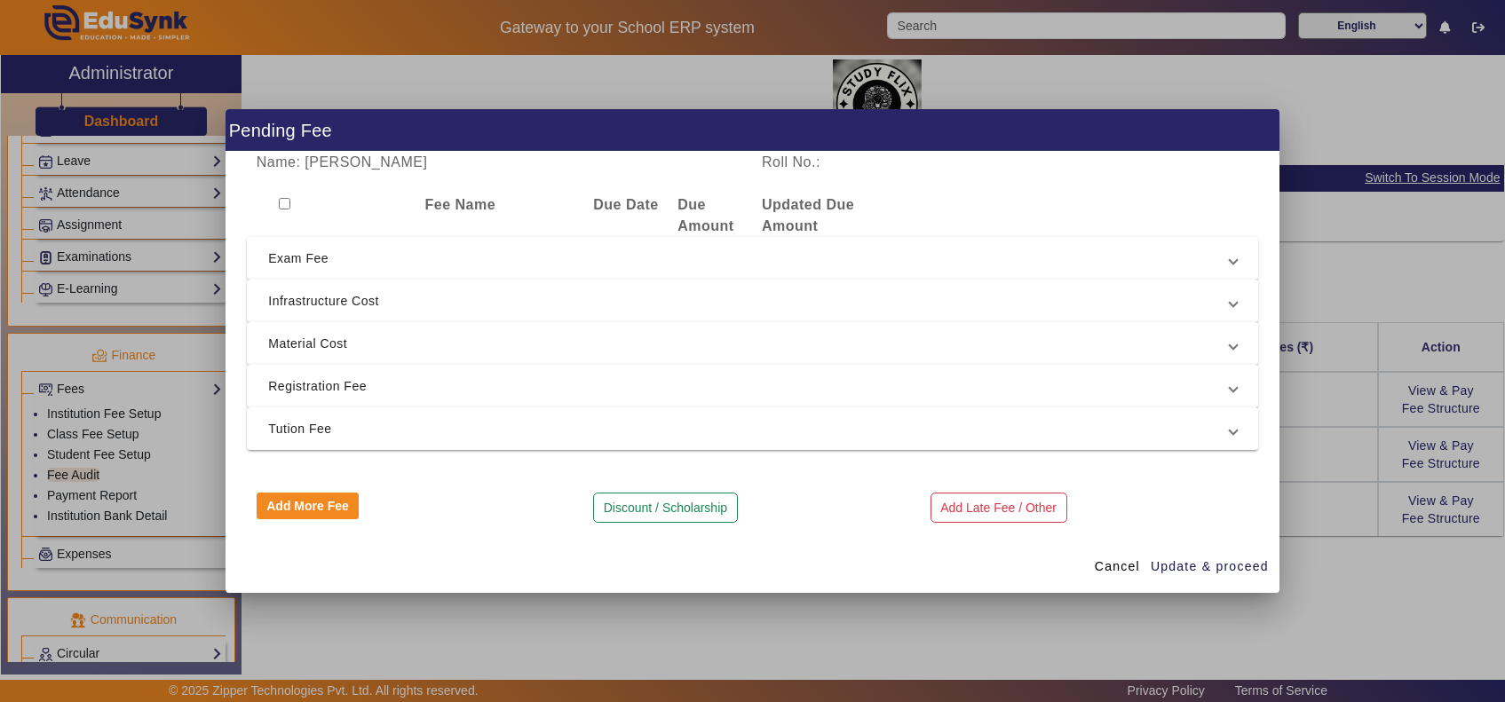
click at [411, 395] on span "Registration Fee" at bounding box center [748, 385] width 961 height 21
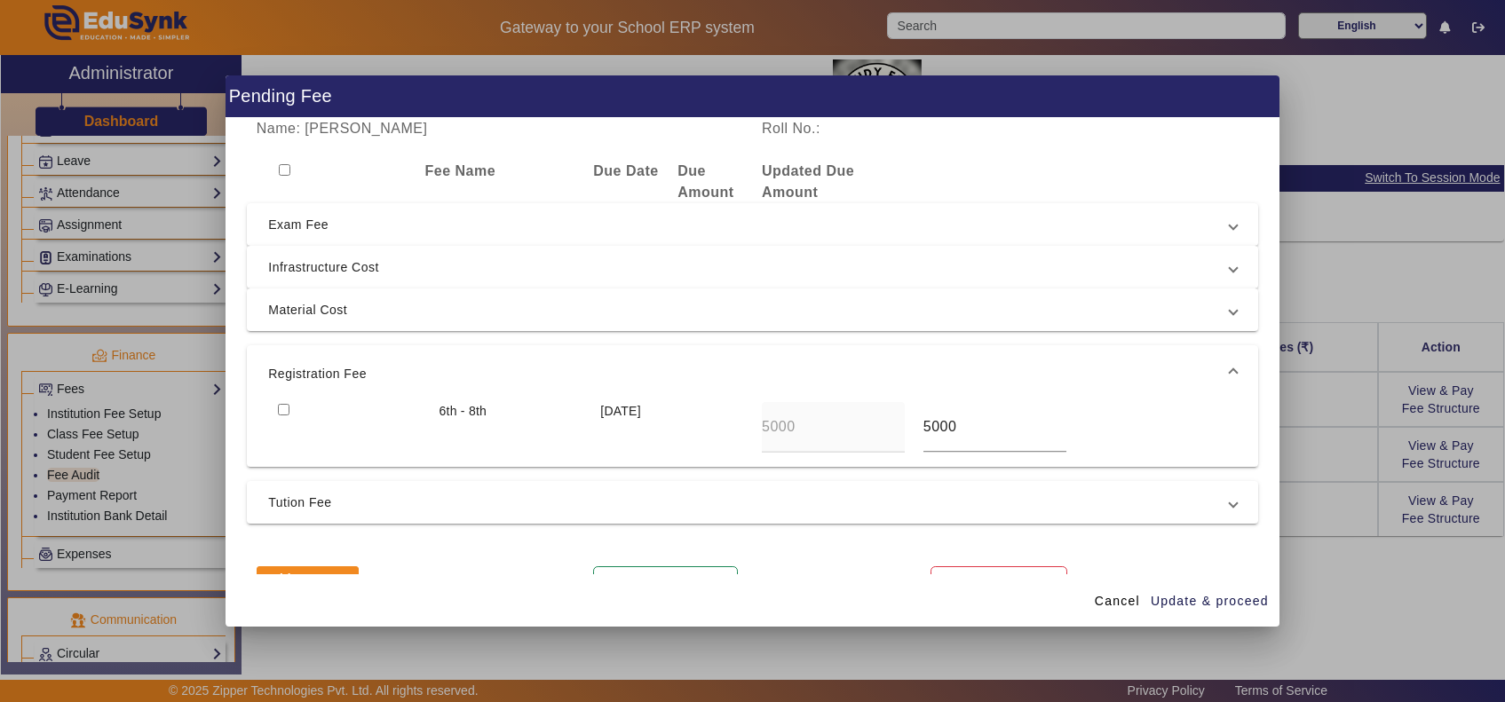
click at [280, 406] on input "checkbox" at bounding box center [284, 410] width 12 height 12
checkbox input "true"
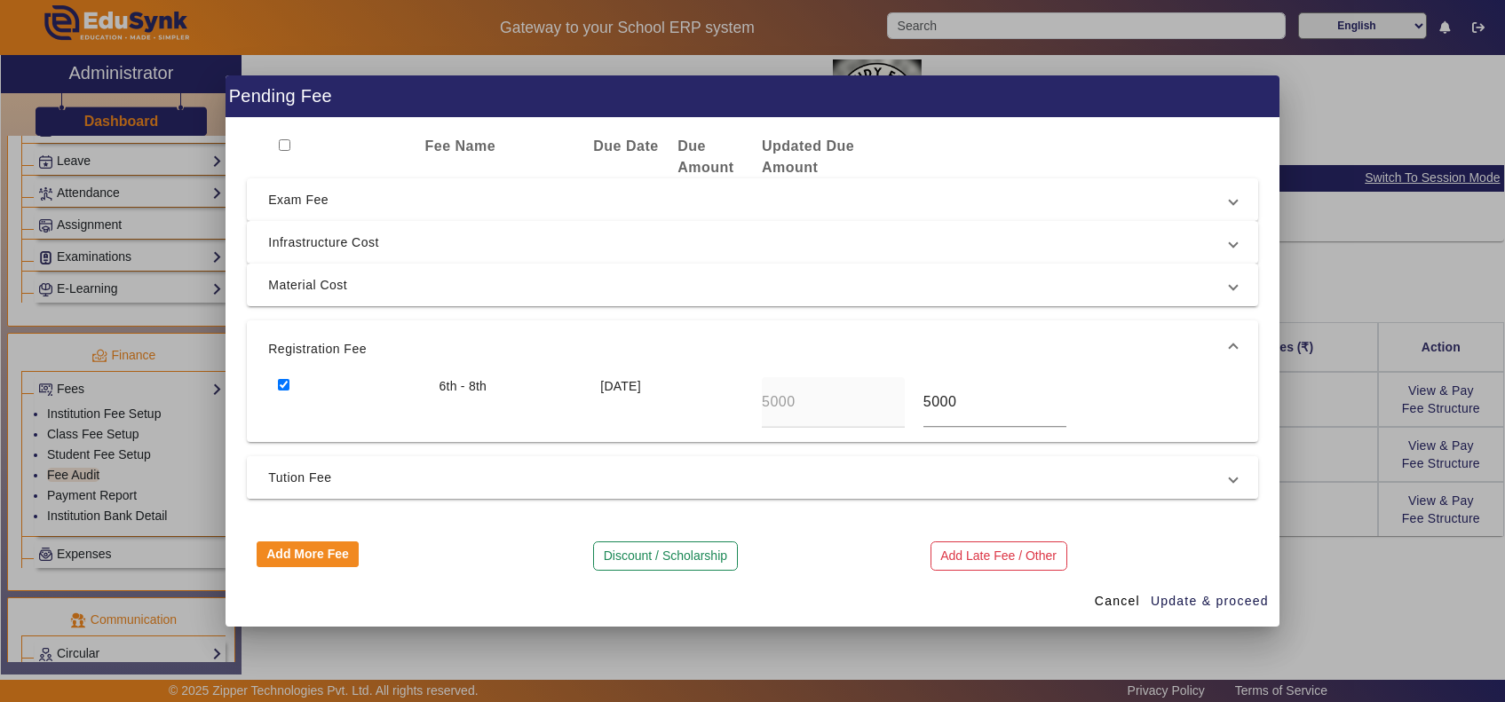
scroll to position [40, 0]
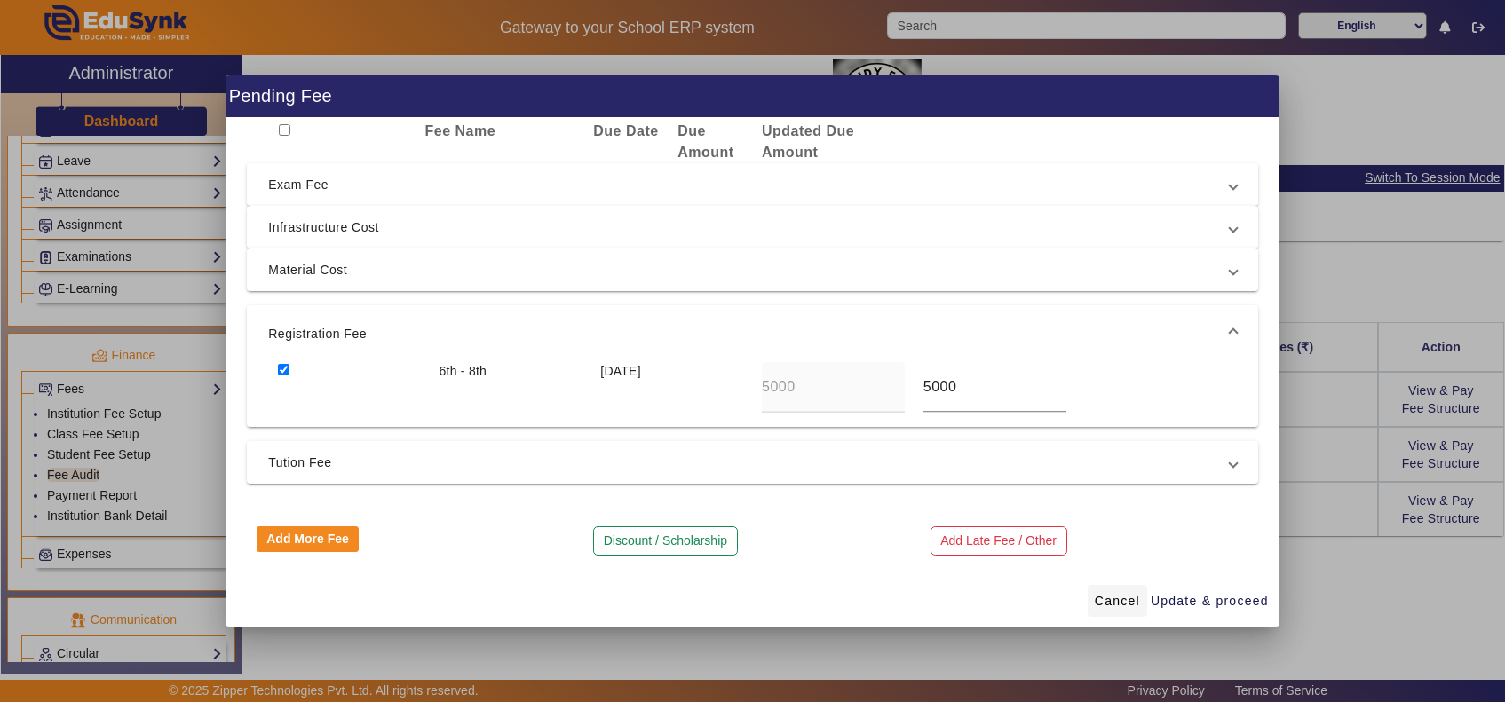
click at [1120, 599] on span "Cancel" at bounding box center [1116, 601] width 45 height 19
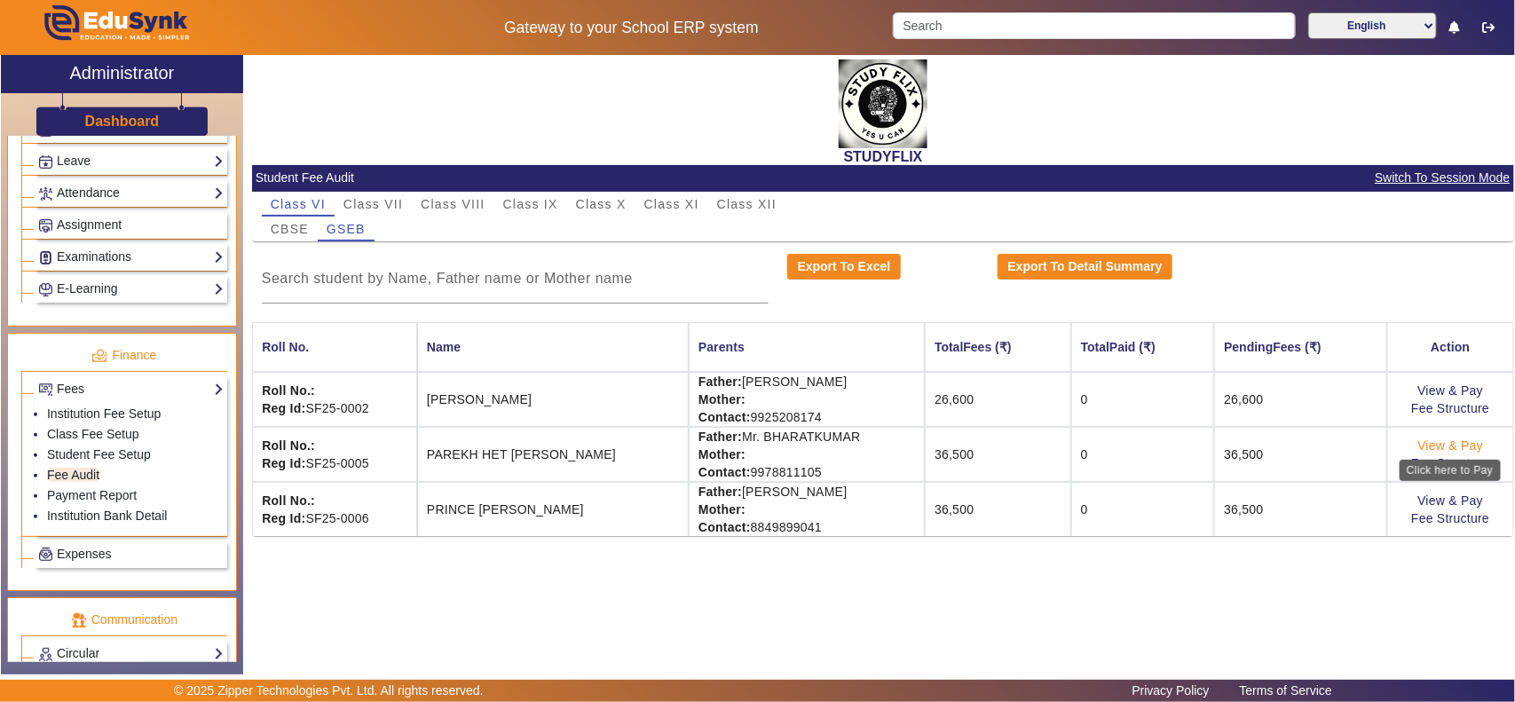
click at [1447, 446] on link "View & Pay" at bounding box center [1451, 445] width 66 height 14
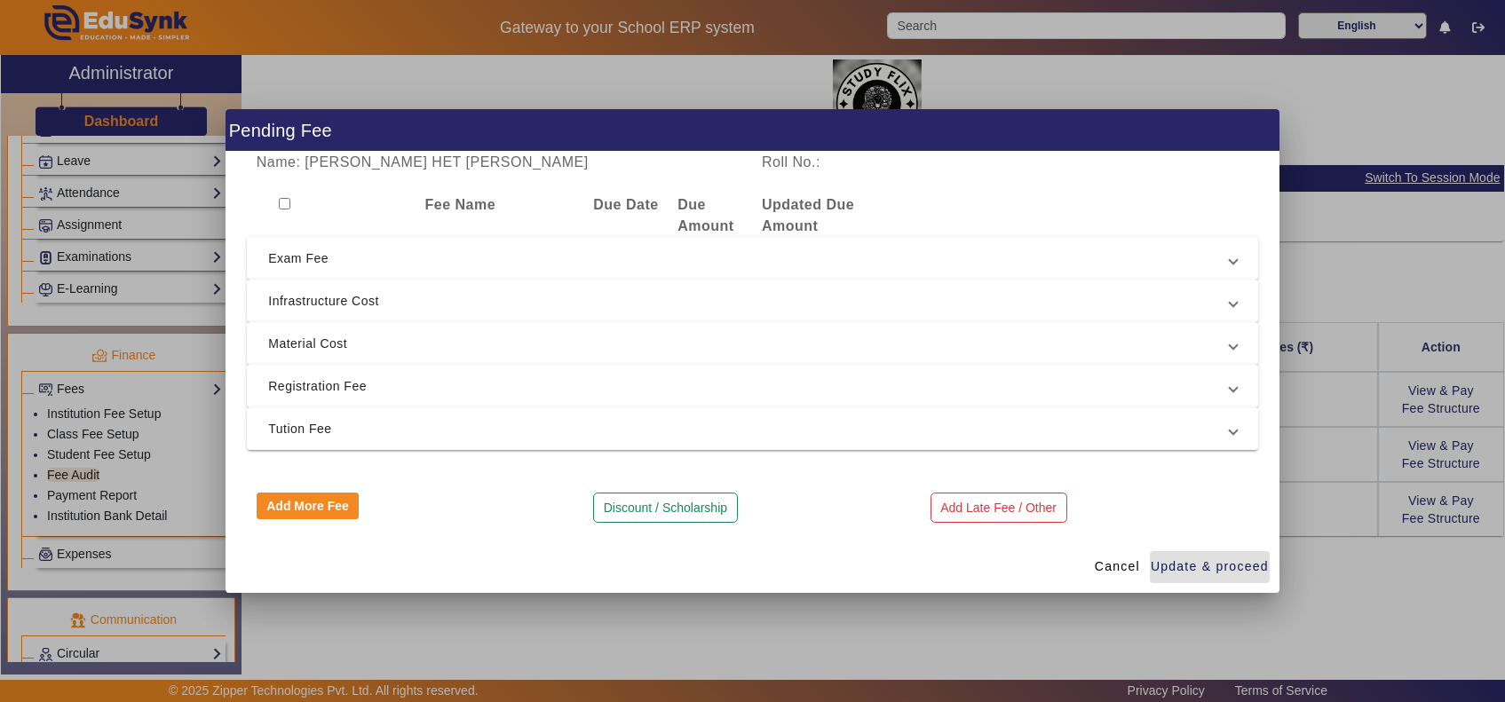
click at [440, 391] on span "Registration Fee" at bounding box center [748, 385] width 961 height 21
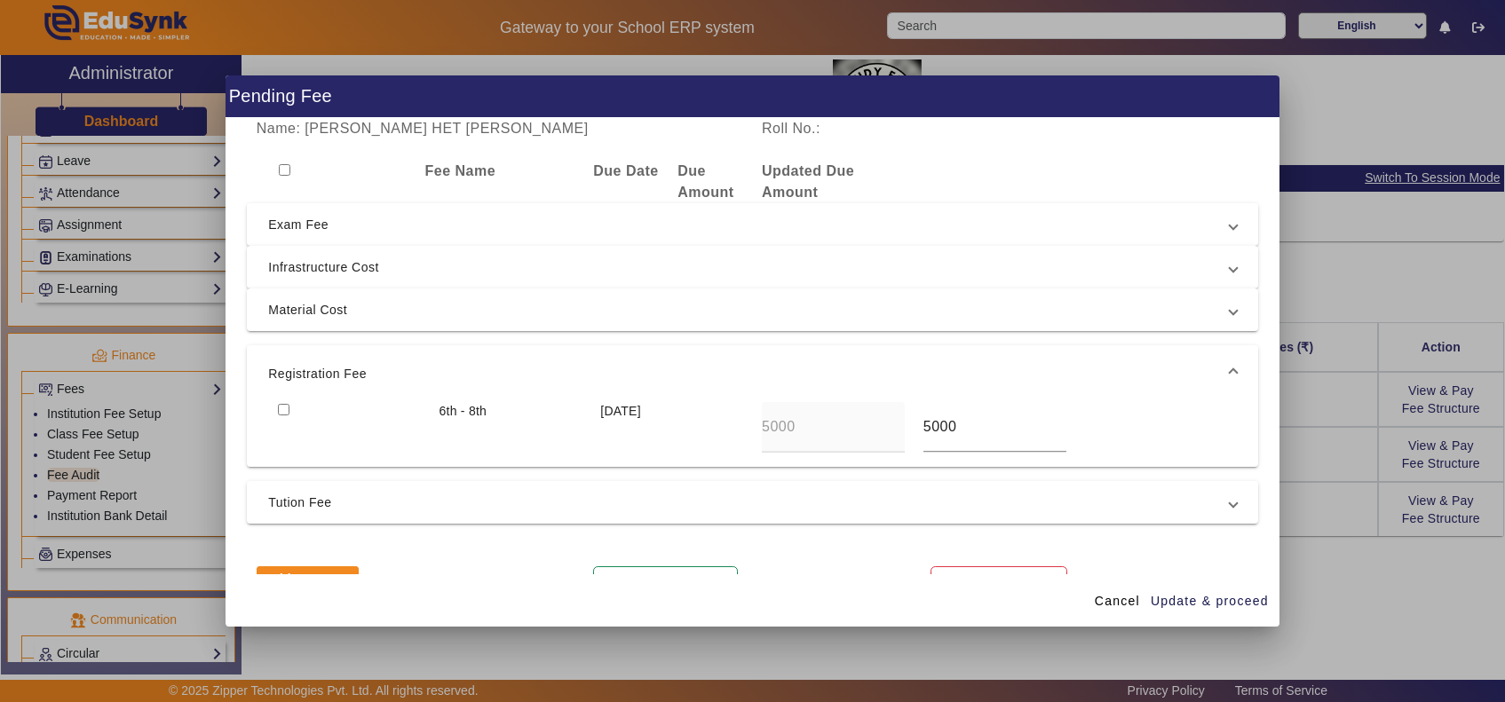
click at [278, 413] on input "checkbox" at bounding box center [284, 410] width 12 height 12
checkbox input "true"
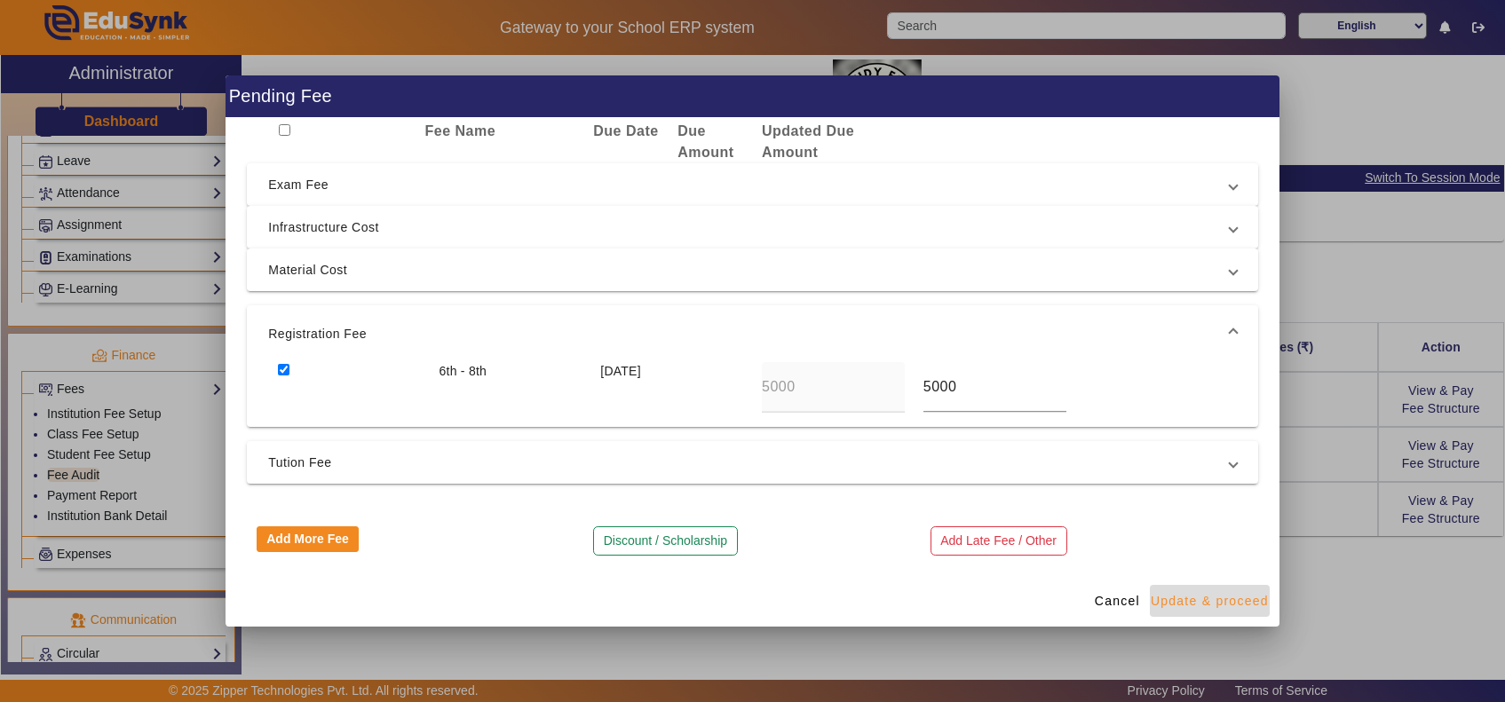
click at [1260, 600] on span "Update & proceed" at bounding box center [1209, 601] width 118 height 19
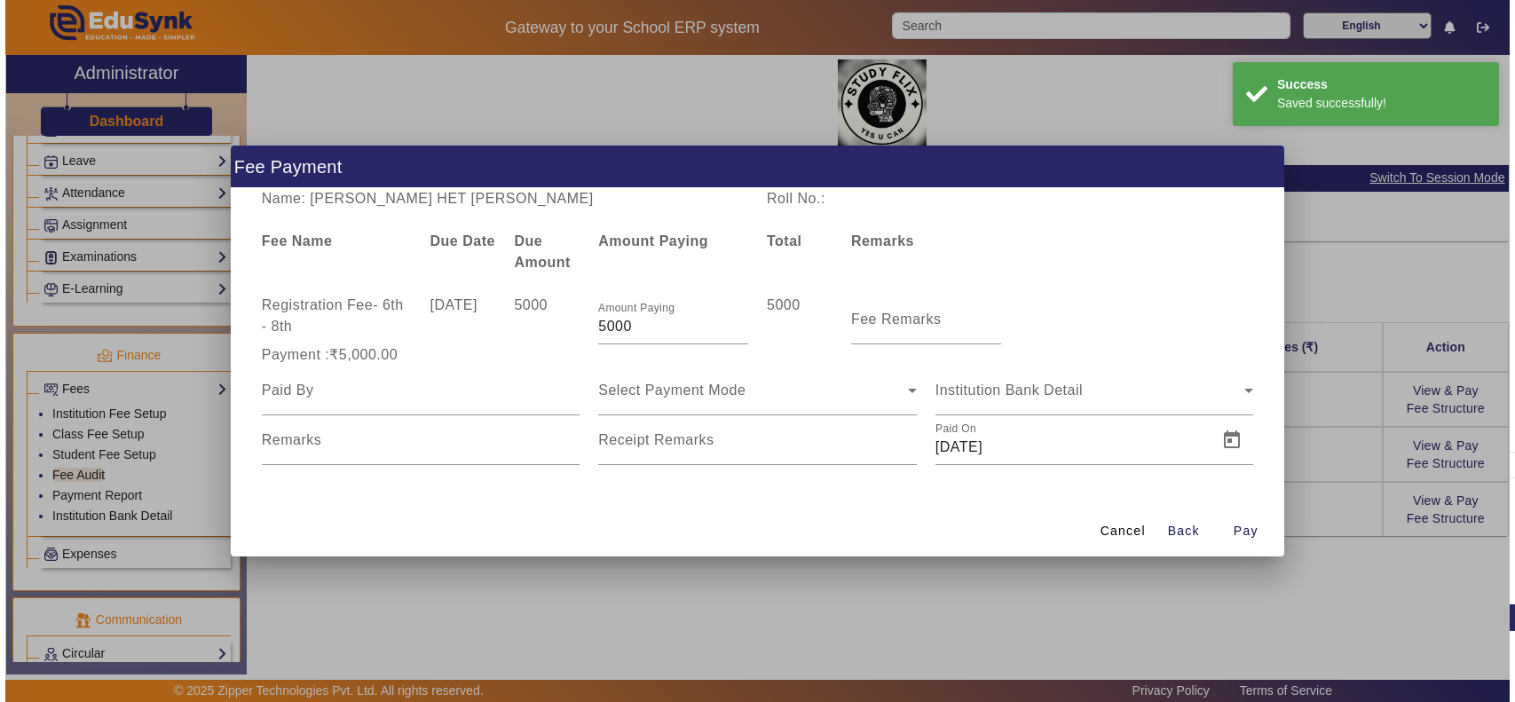
scroll to position [0, 0]
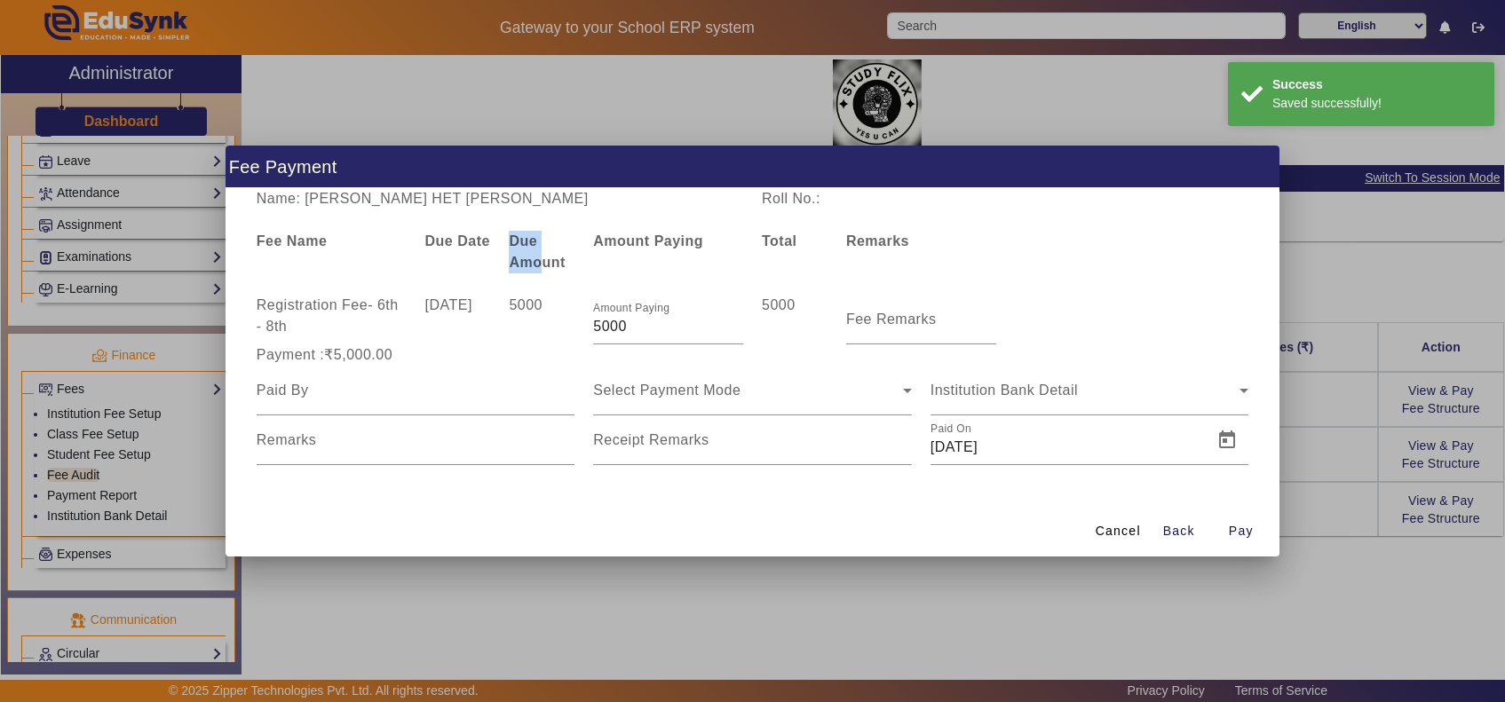
drag, startPoint x: 513, startPoint y: 250, endPoint x: 535, endPoint y: 272, distance: 30.8
click at [535, 272] on div "Due Amount" at bounding box center [542, 252] width 84 height 43
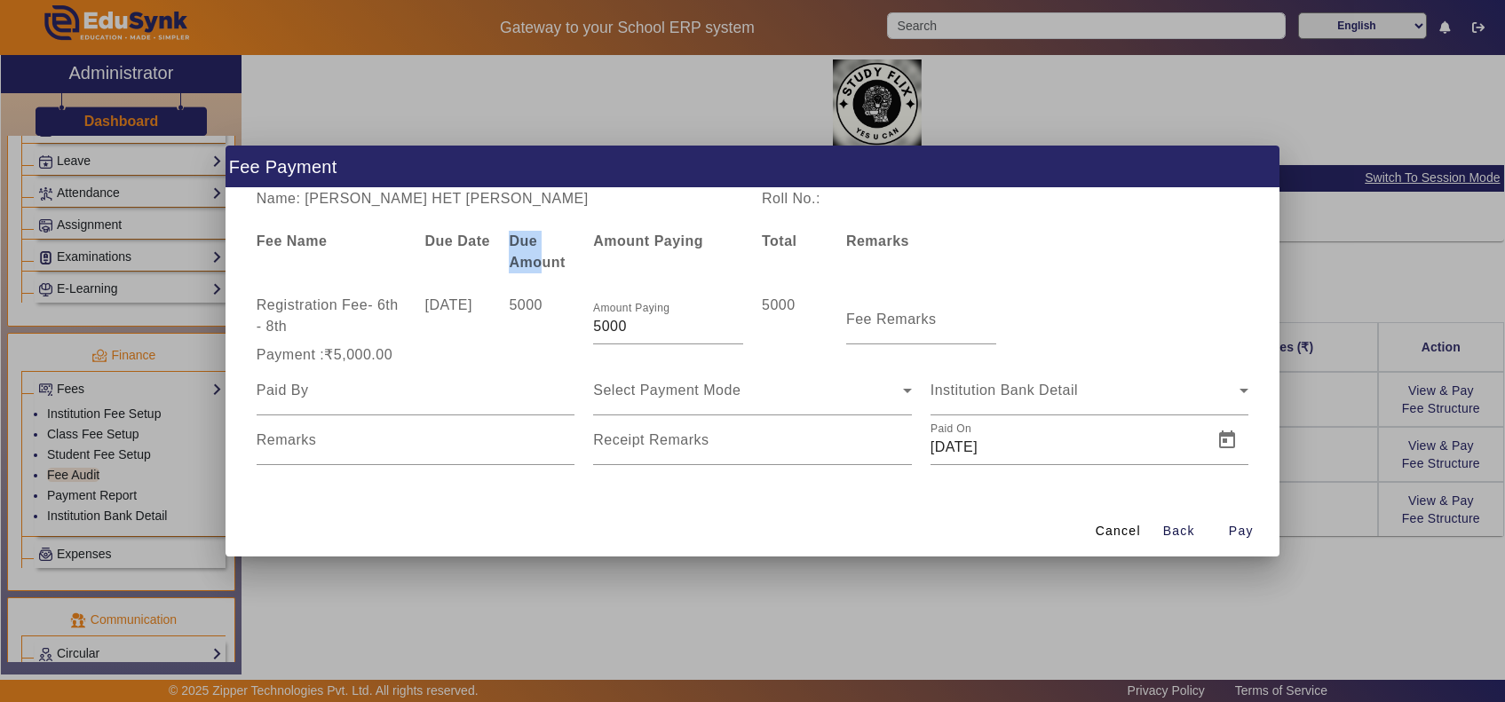
drag, startPoint x: 596, startPoint y: 242, endPoint x: 715, endPoint y: 242, distance: 118.9
click at [715, 242] on div "Amount Paying" at bounding box center [668, 252] width 169 height 43
click at [720, 384] on span "Select Payment Mode" at bounding box center [666, 390] width 147 height 15
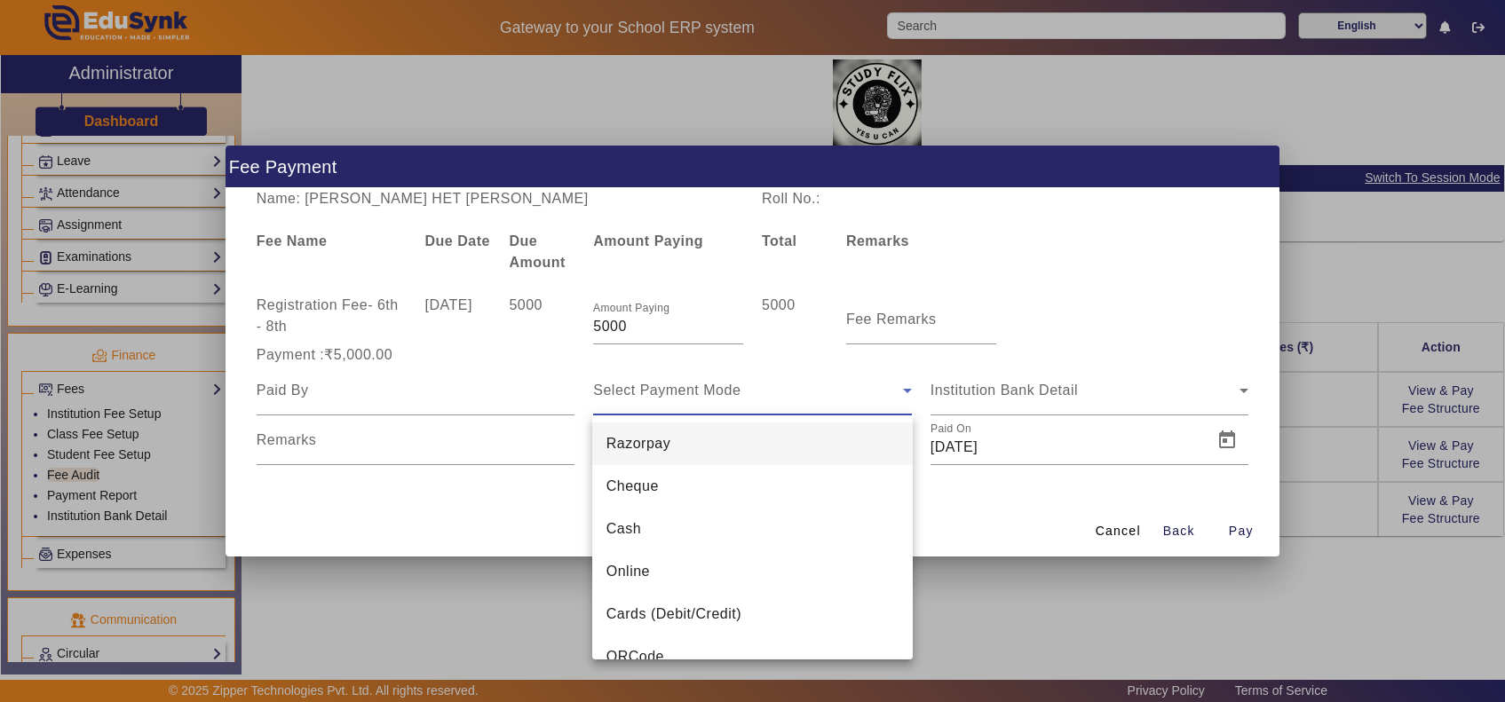
click at [1036, 382] on div at bounding box center [752, 351] width 1505 height 702
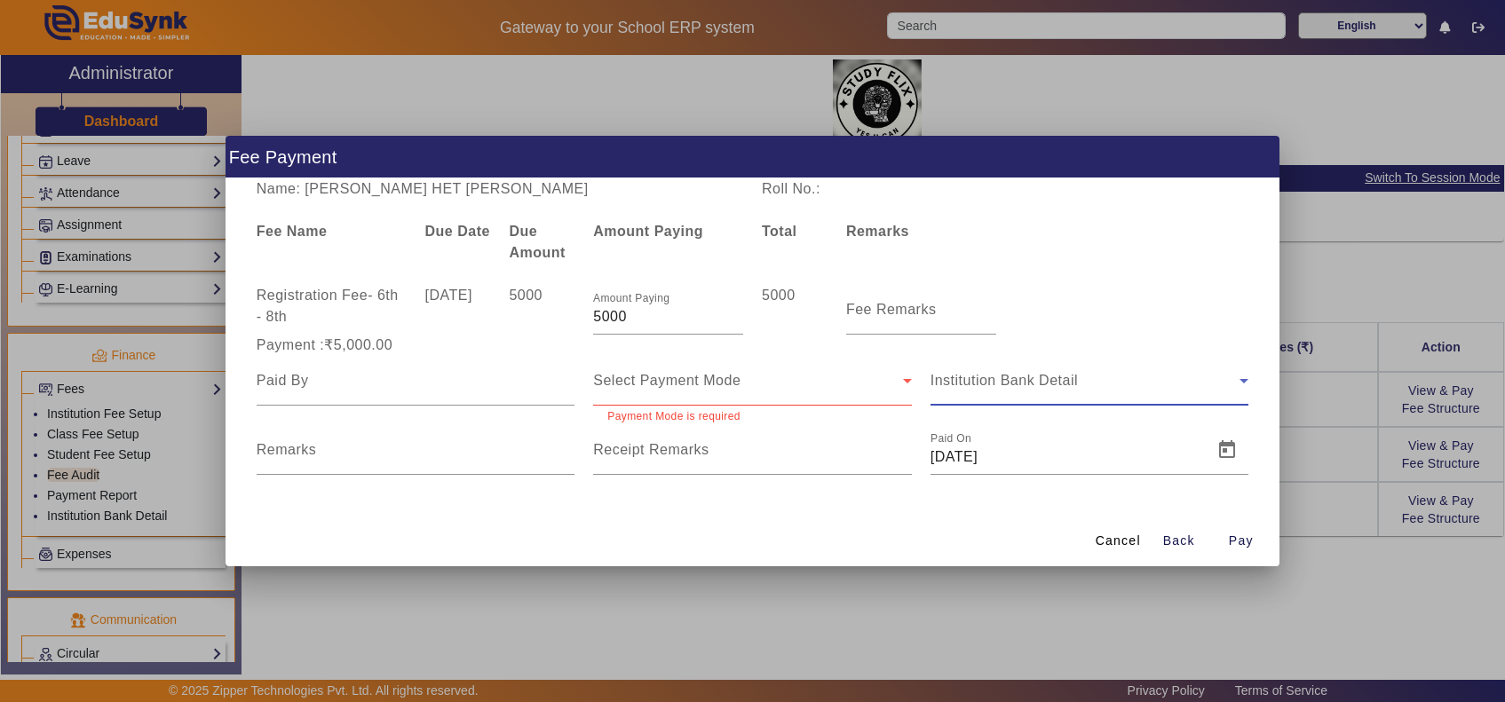
click at [1043, 383] on span "Institution Bank Detail" at bounding box center [1003, 380] width 147 height 15
click at [1149, 299] on div "Registration Fee - 6th - 8th 10 Apr 2025 5000 Amount Paying 5000 5000 Fee Remar…" at bounding box center [752, 310] width 1011 height 50
click at [424, 449] on input "Remarks" at bounding box center [416, 456] width 319 height 21
click at [1114, 546] on span "Cancel" at bounding box center [1117, 541] width 45 height 19
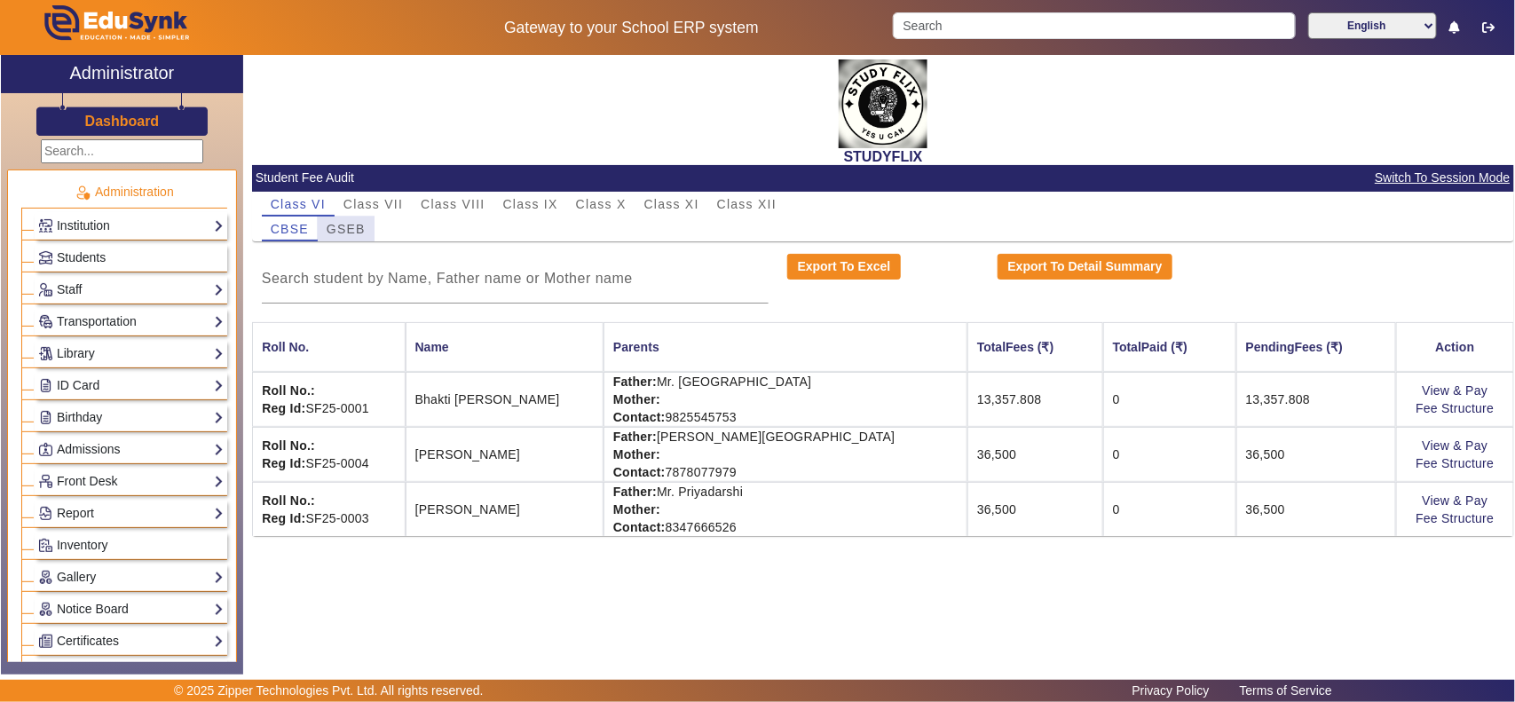
click at [344, 226] on span "GSEB" at bounding box center [346, 229] width 39 height 12
click at [347, 223] on span "GSEB" at bounding box center [346, 229] width 39 height 12
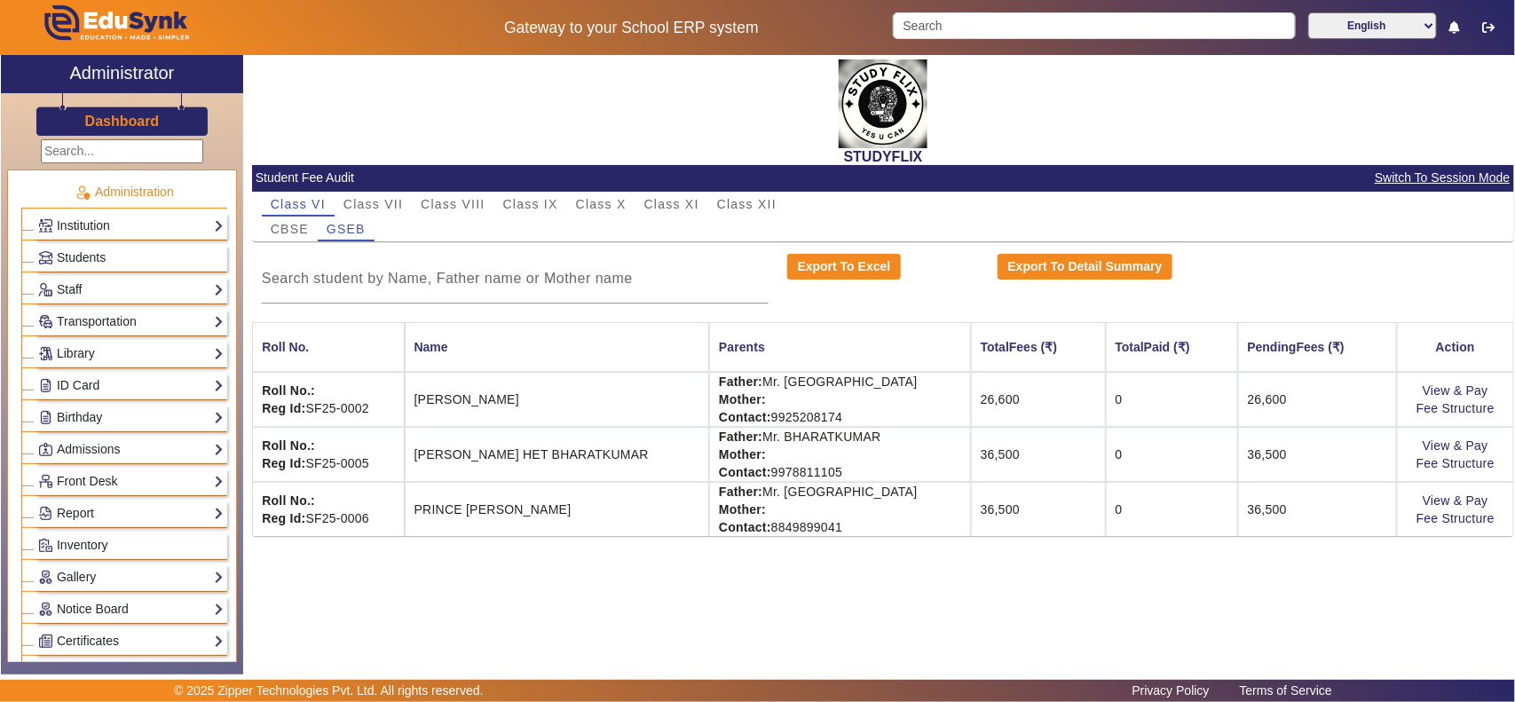
scroll to position [555, 0]
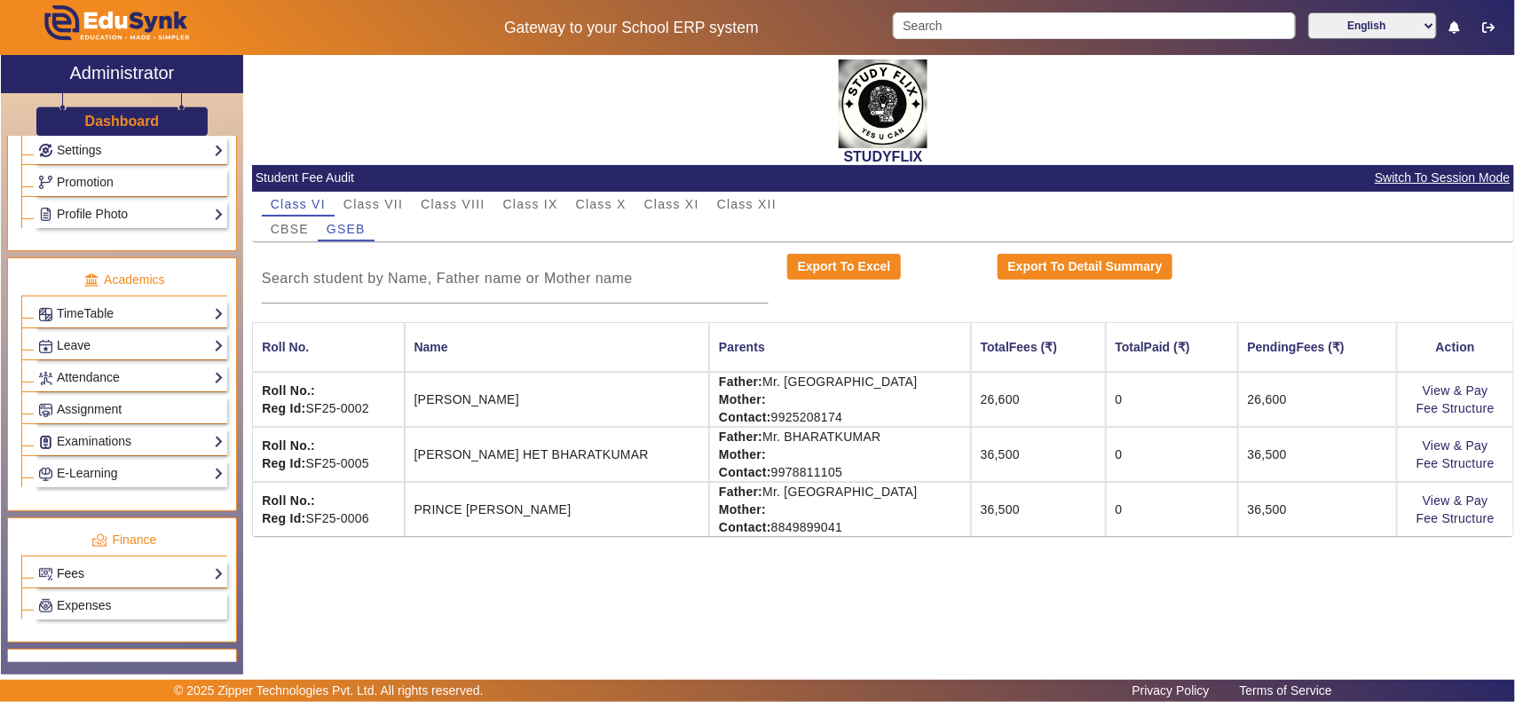
click at [99, 584] on link "Fees" at bounding box center [131, 574] width 186 height 20
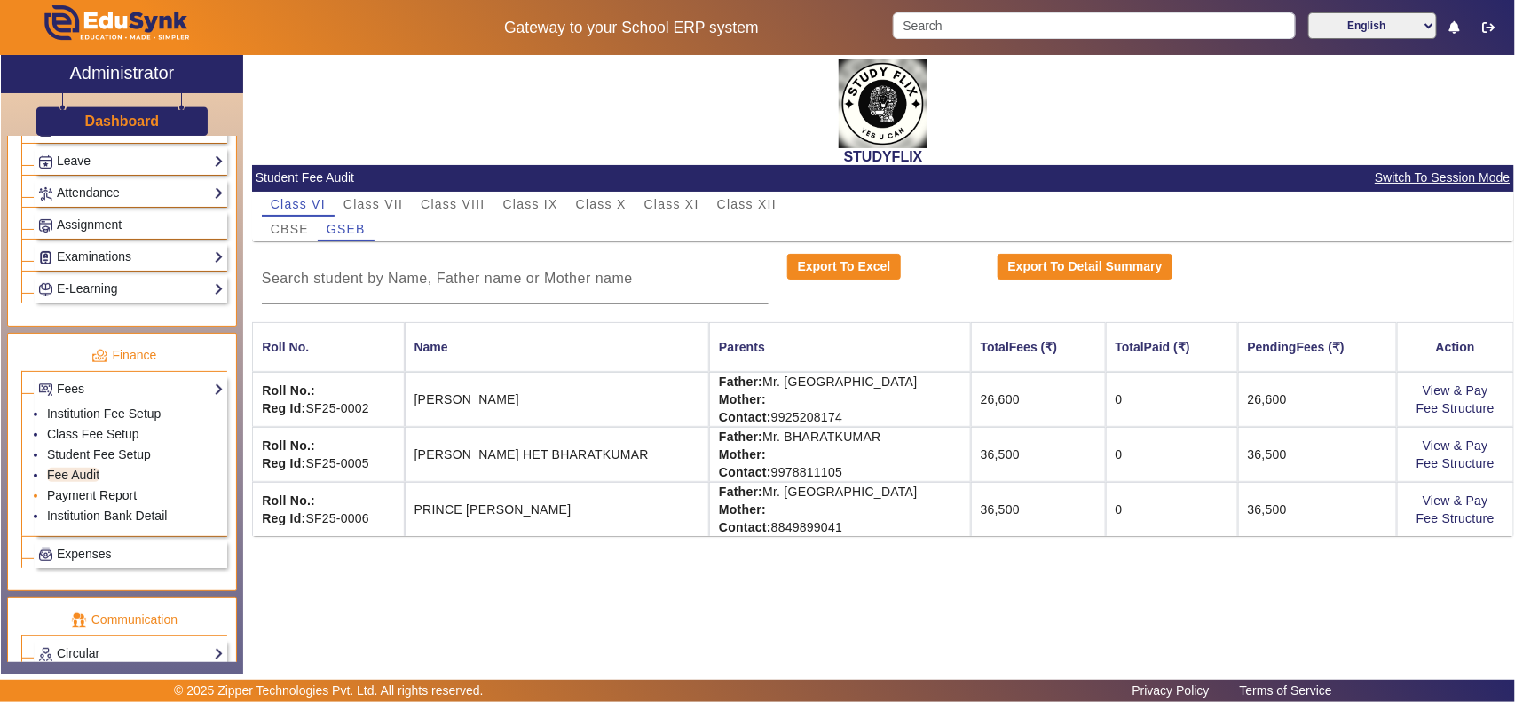
click at [82, 502] on link "Payment Report" at bounding box center [92, 495] width 90 height 14
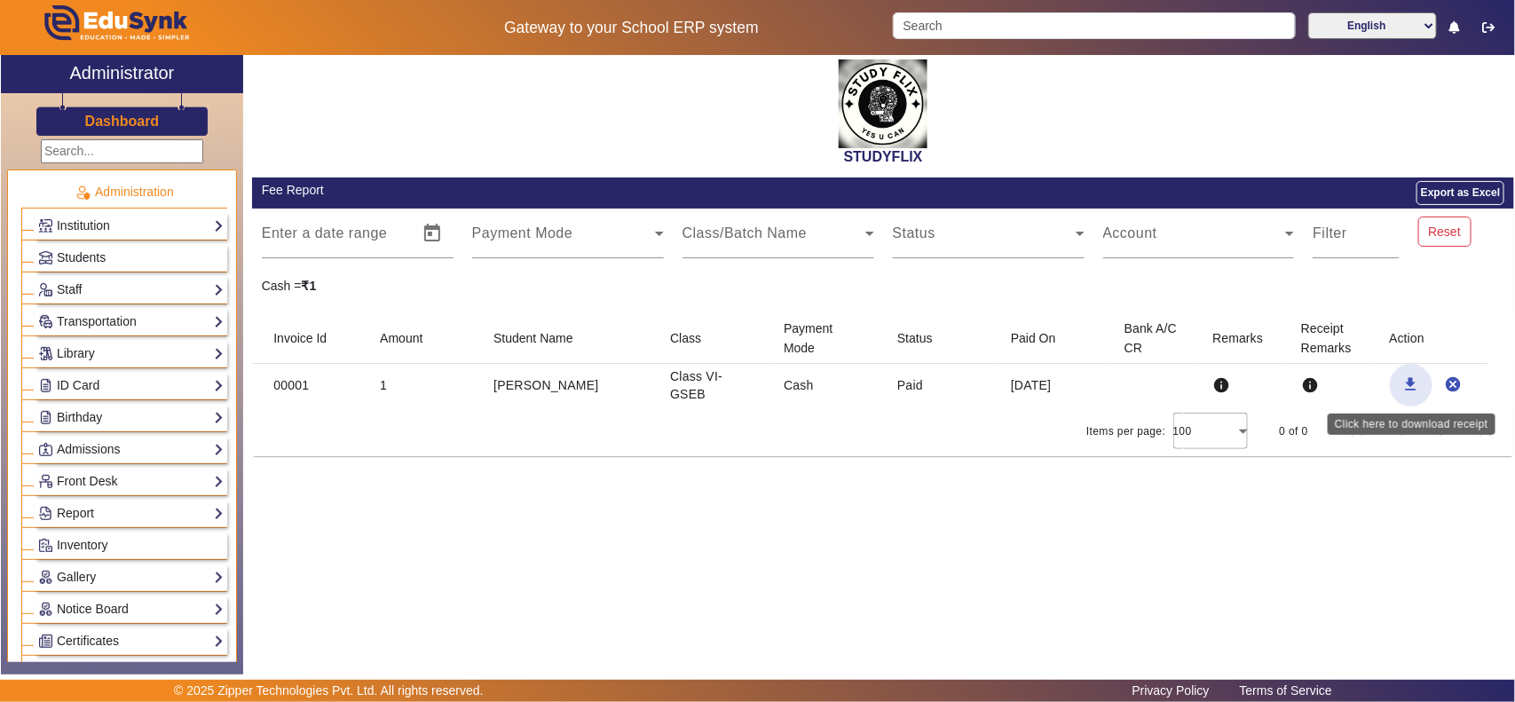
click at [1403, 386] on mat-icon "download" at bounding box center [1411, 384] width 18 height 18
